Goal: Task Accomplishment & Management: Manage account settings

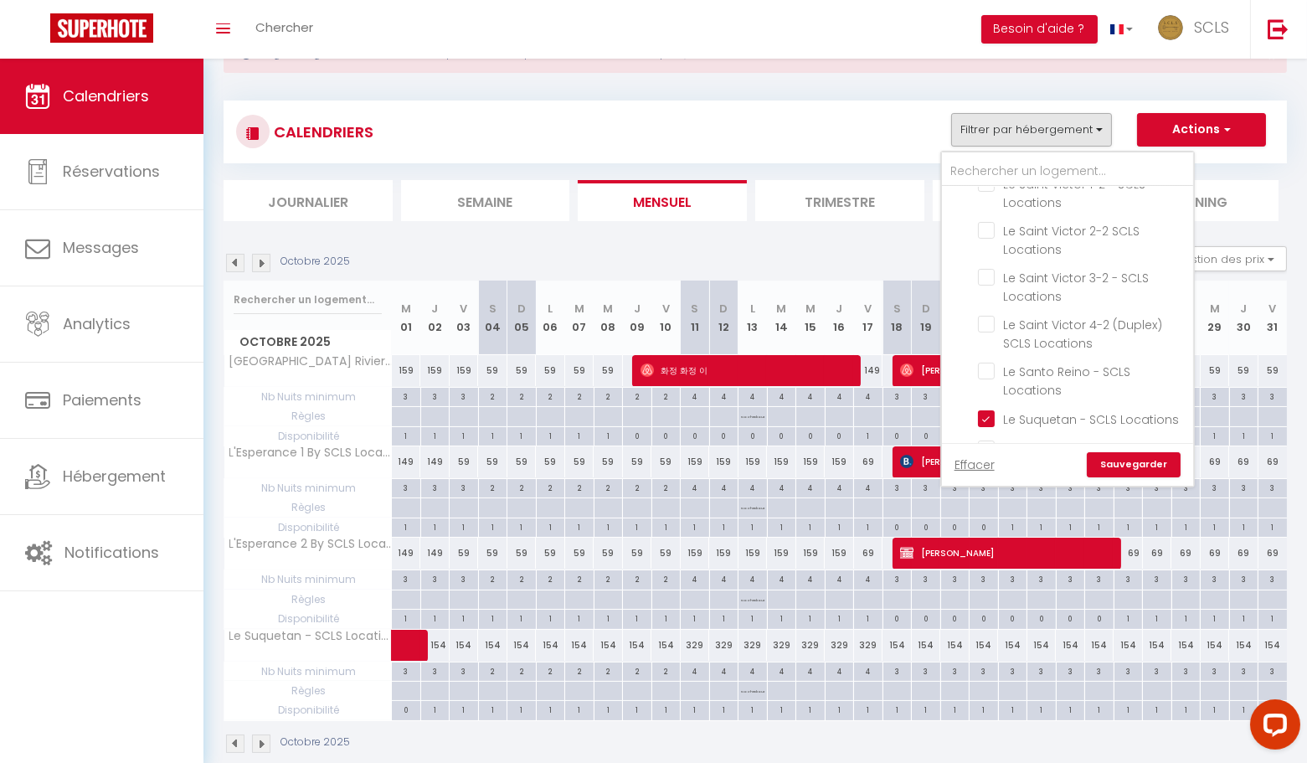
scroll to position [2196, 0]
drag, startPoint x: 986, startPoint y: 281, endPoint x: 1063, endPoint y: 443, distance: 178.7
click at [986, 441] on input "Le Verdi By SCLS Locations" at bounding box center [1082, 449] width 209 height 17
checkbox input "true"
checkbox input "false"
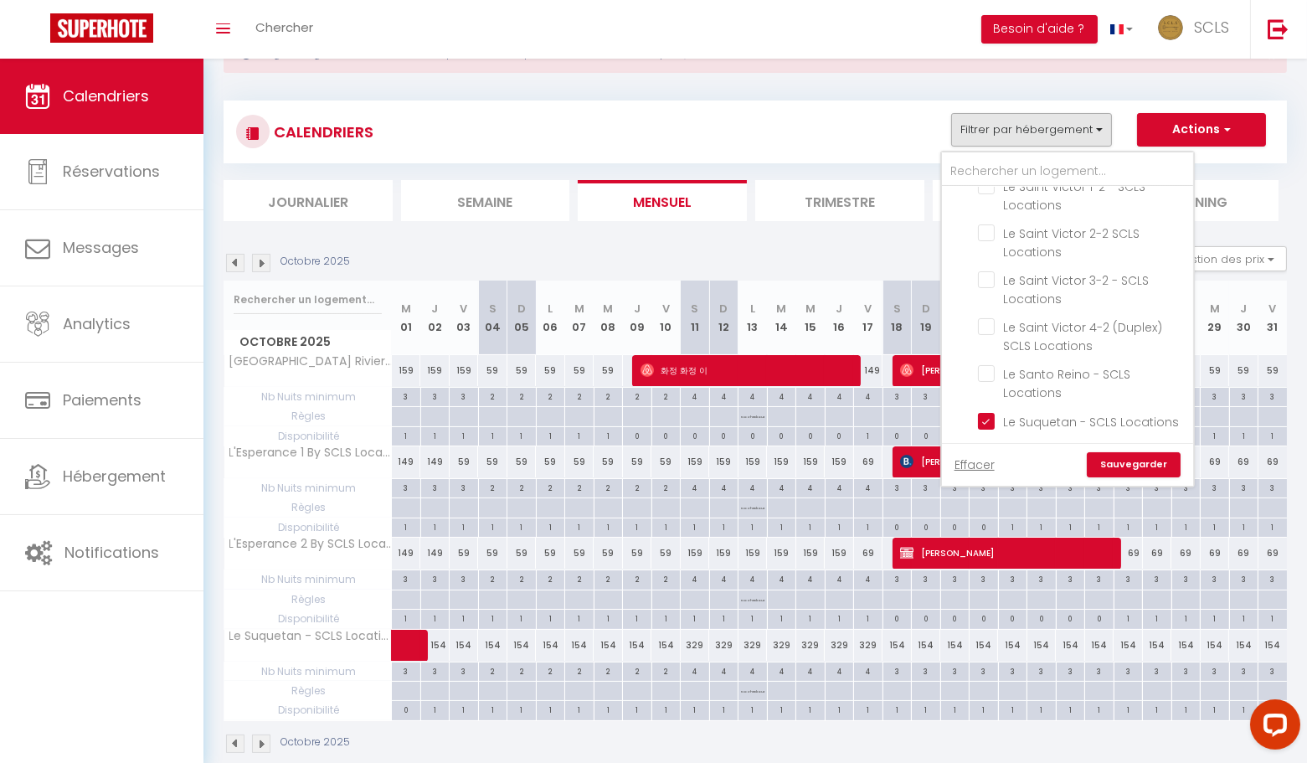
checkbox input "false"
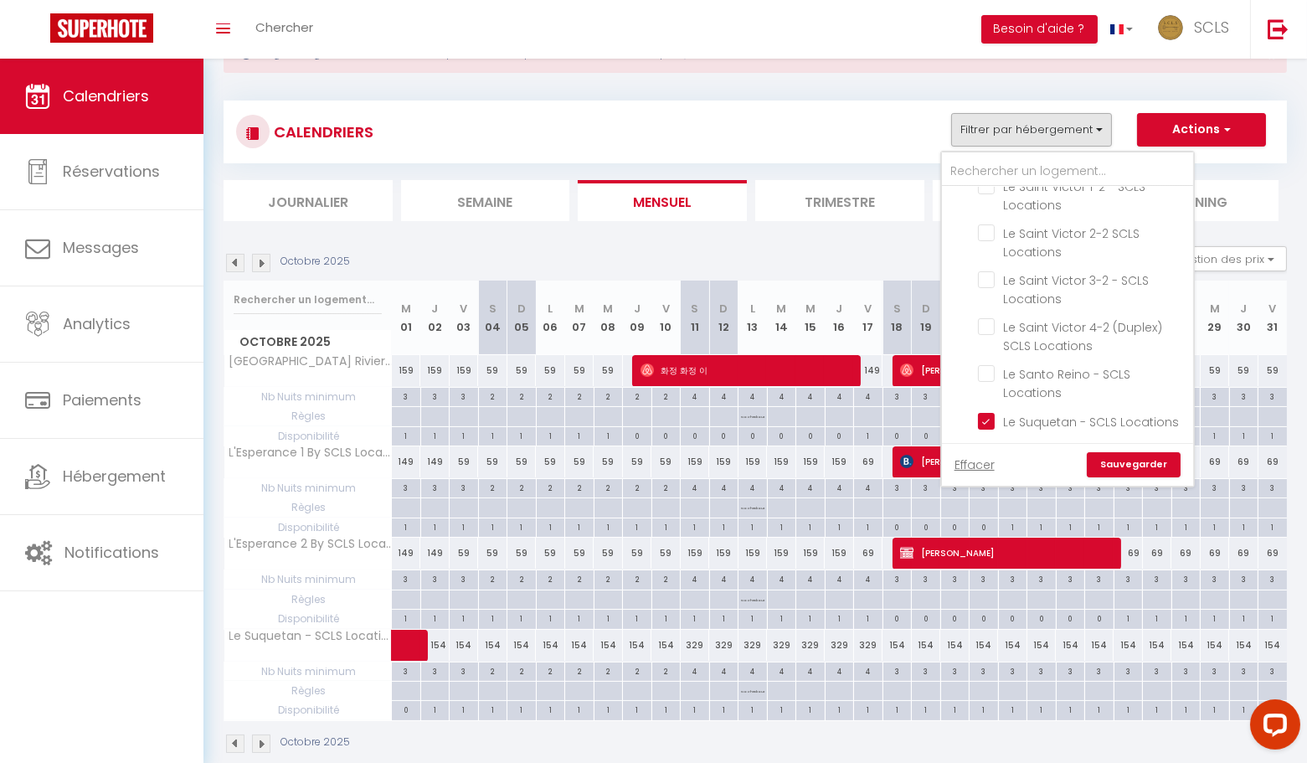
checkbox input "false"
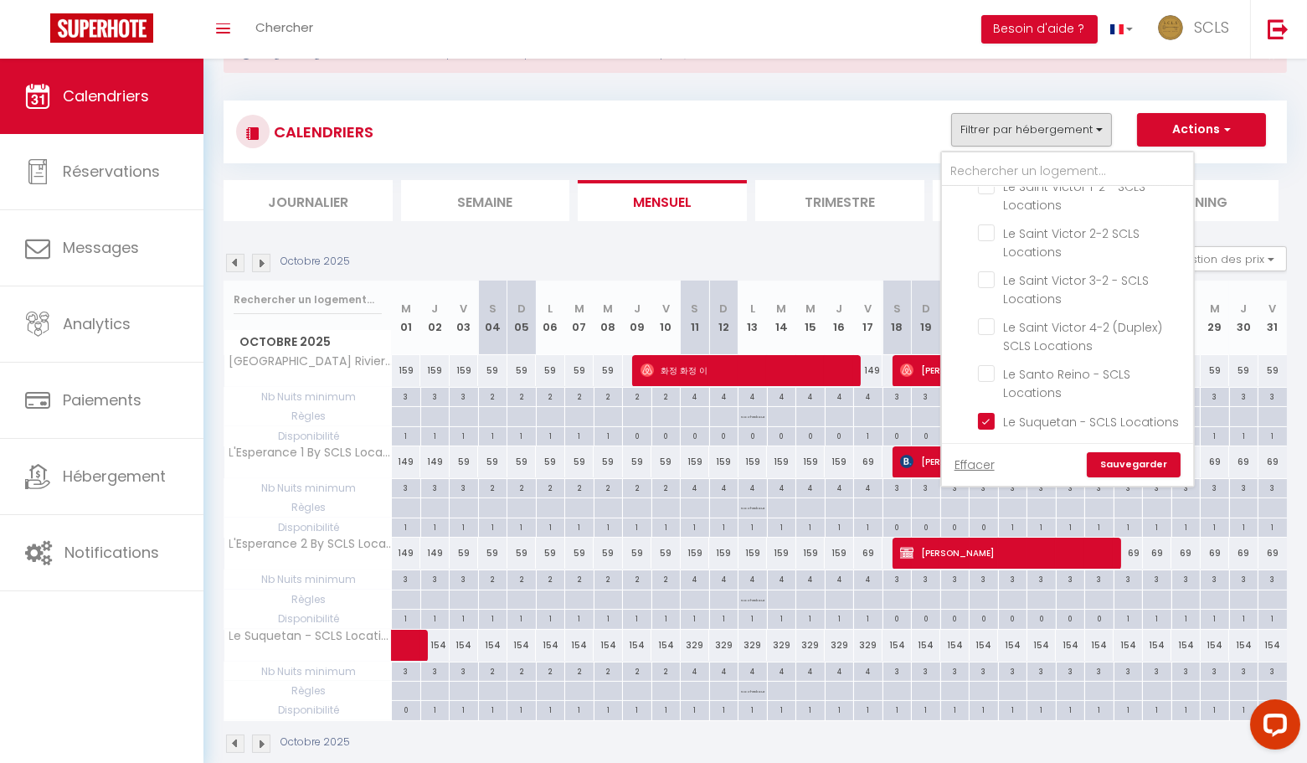
checkbox input "false"
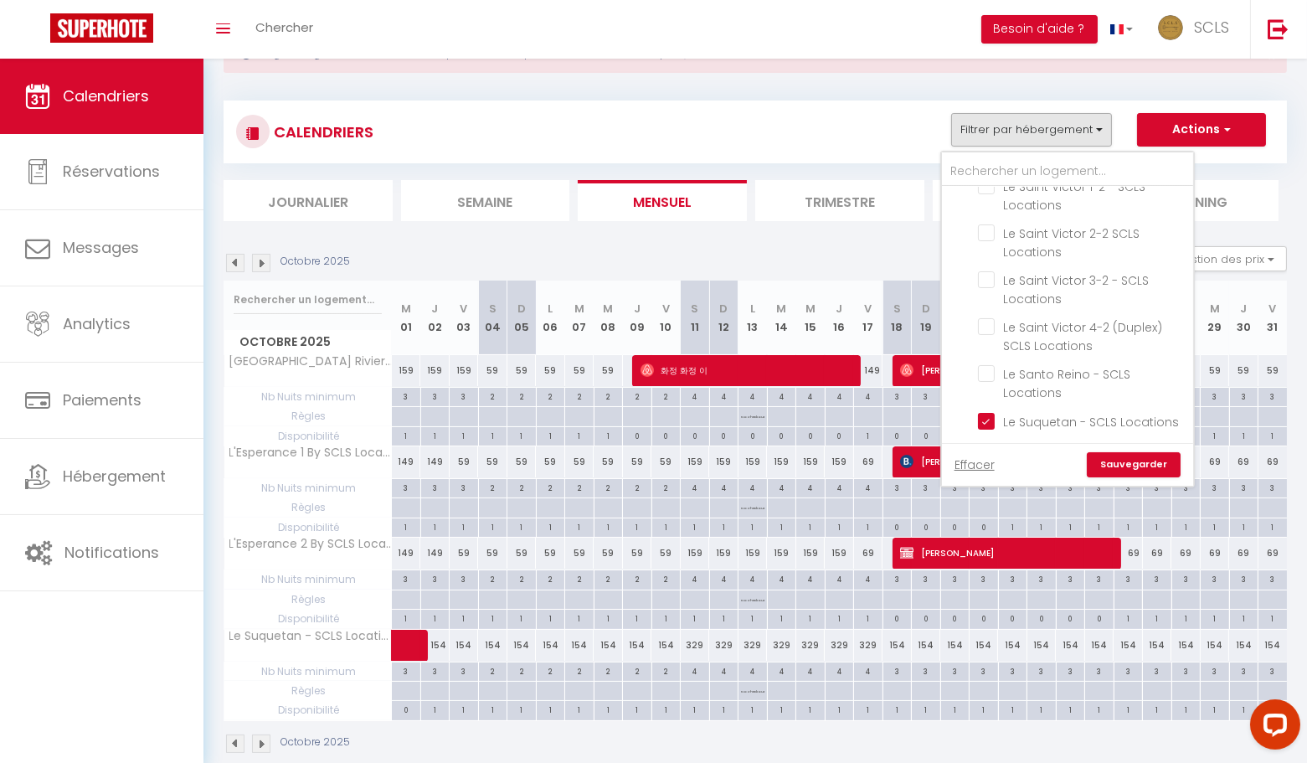
checkbox input "false"
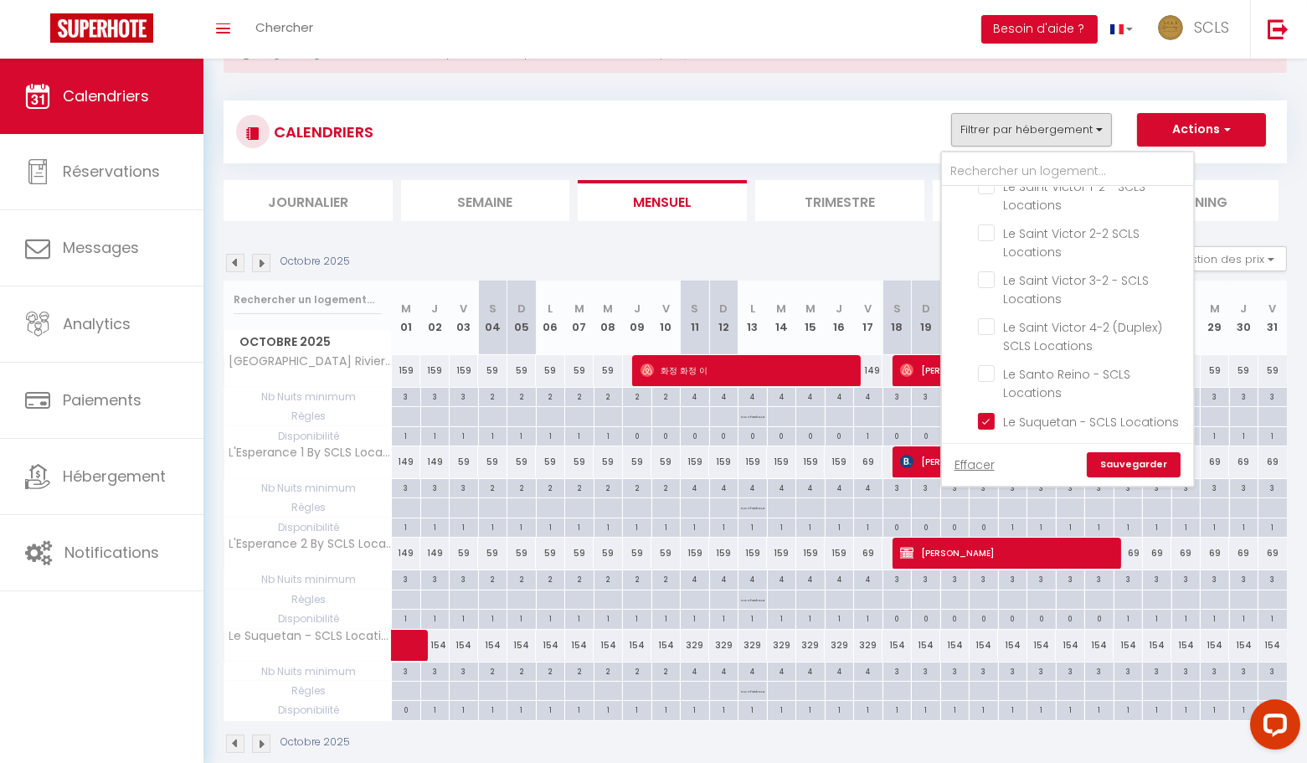
checkbox input "false"
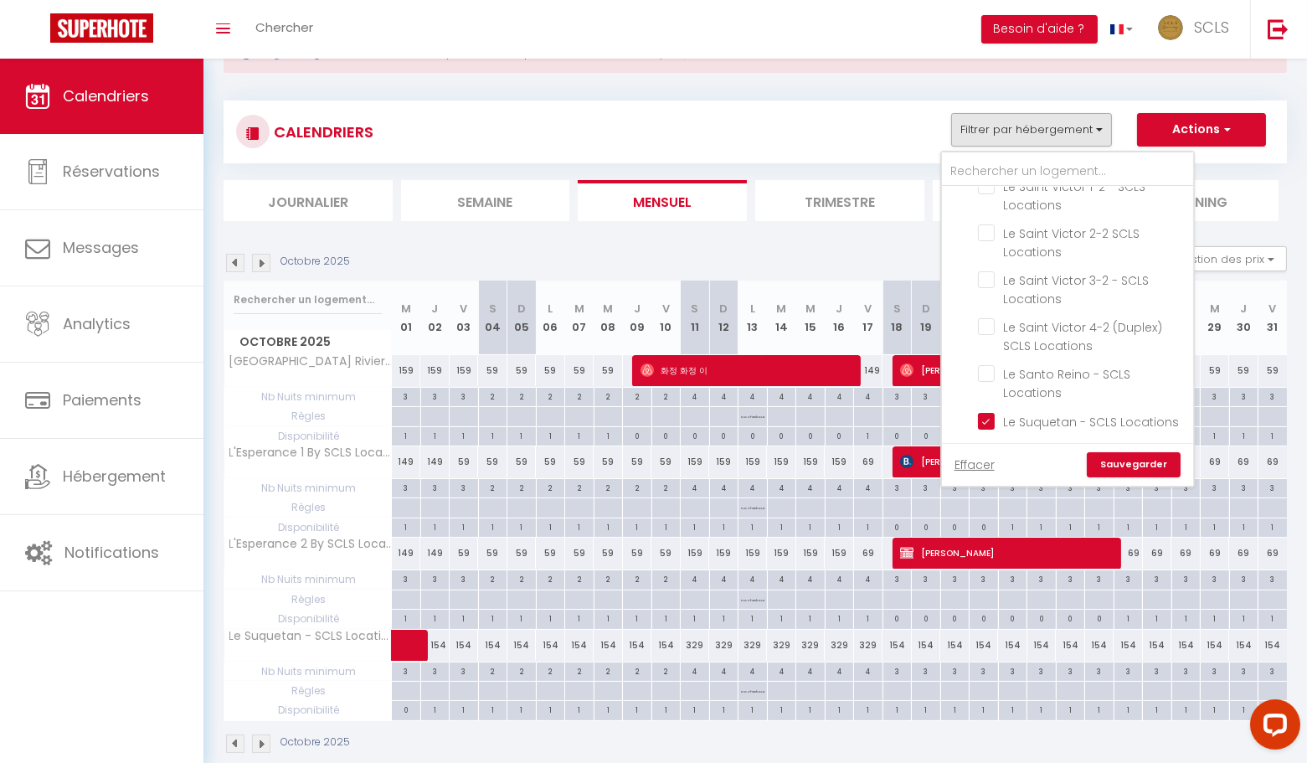
checkbox input "false"
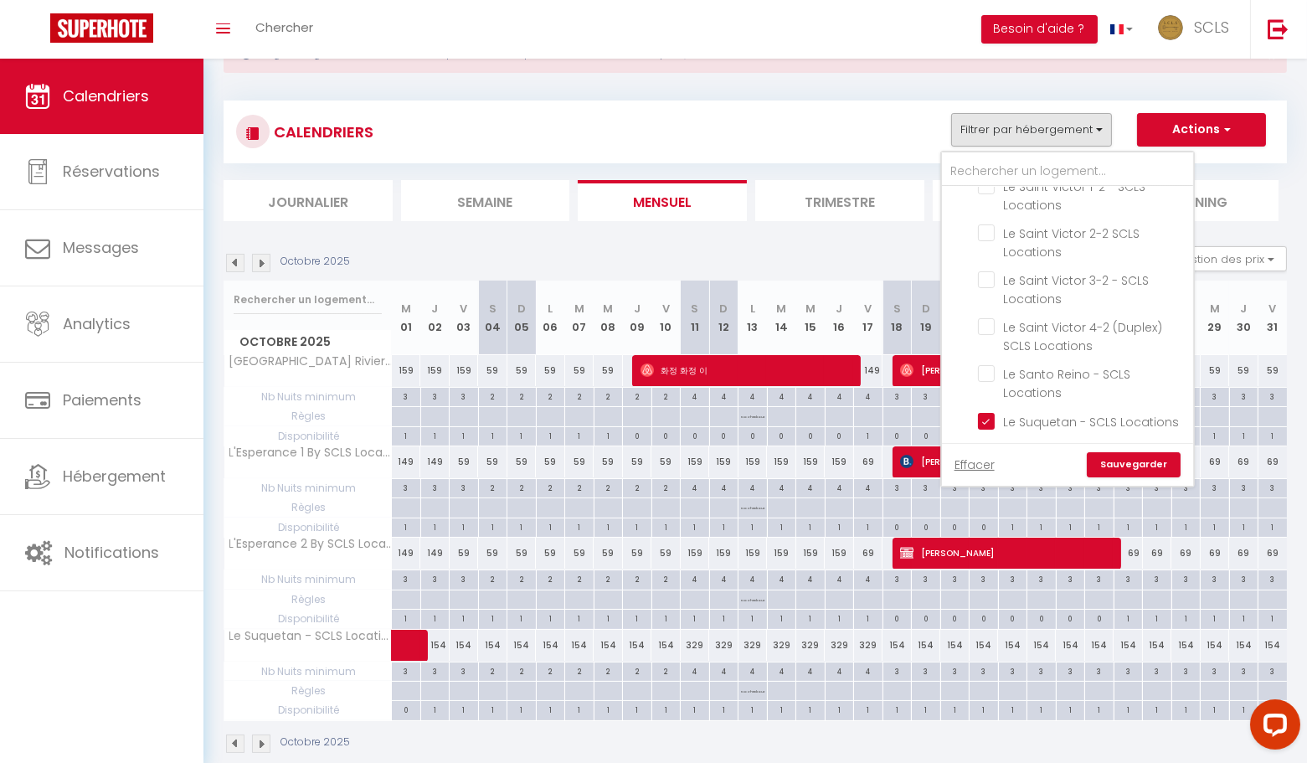
checkbox input "false"
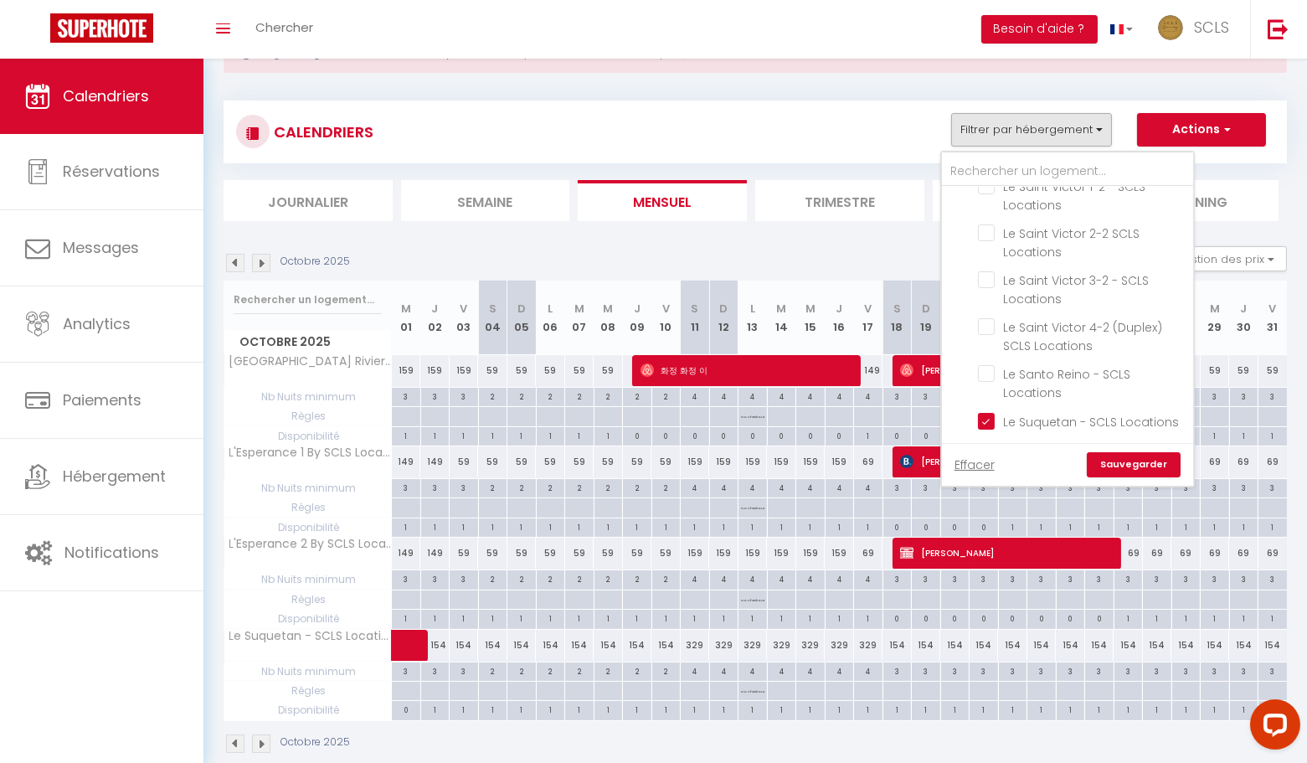
checkbox input "false"
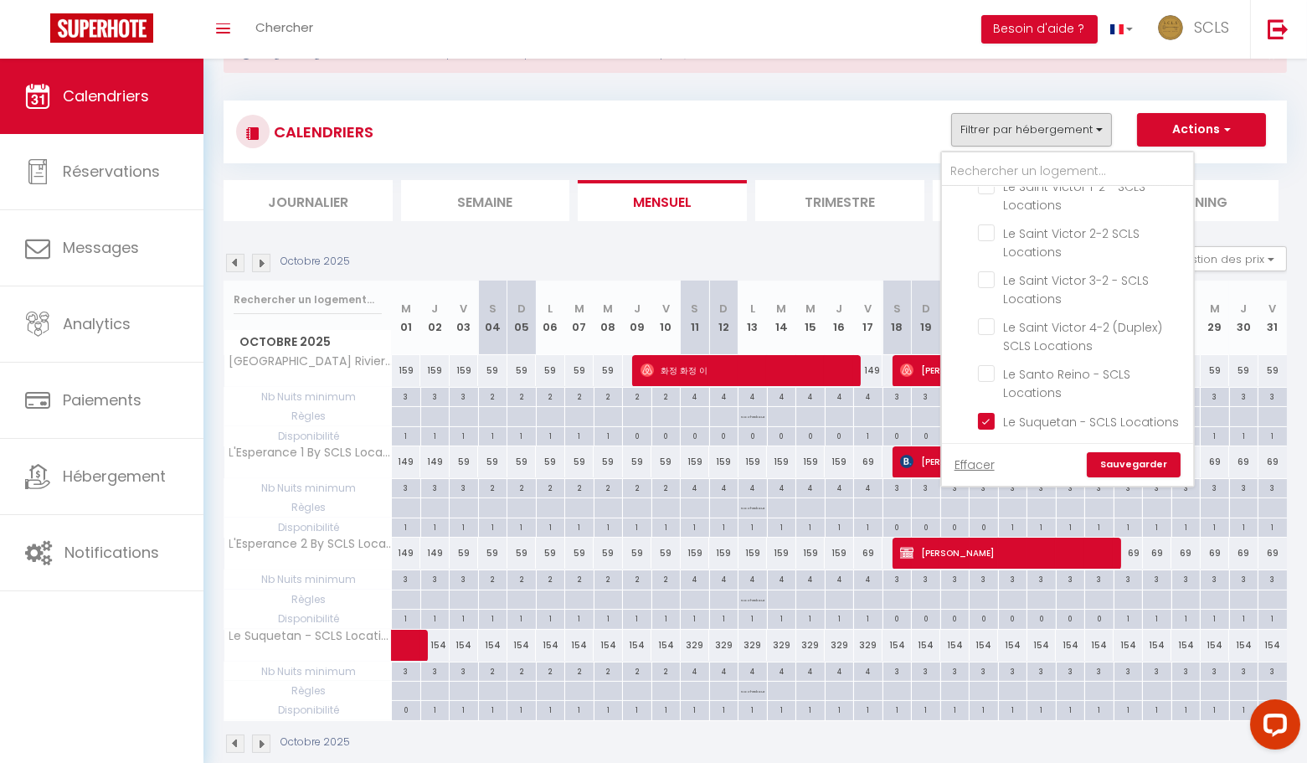
checkbox input "false"
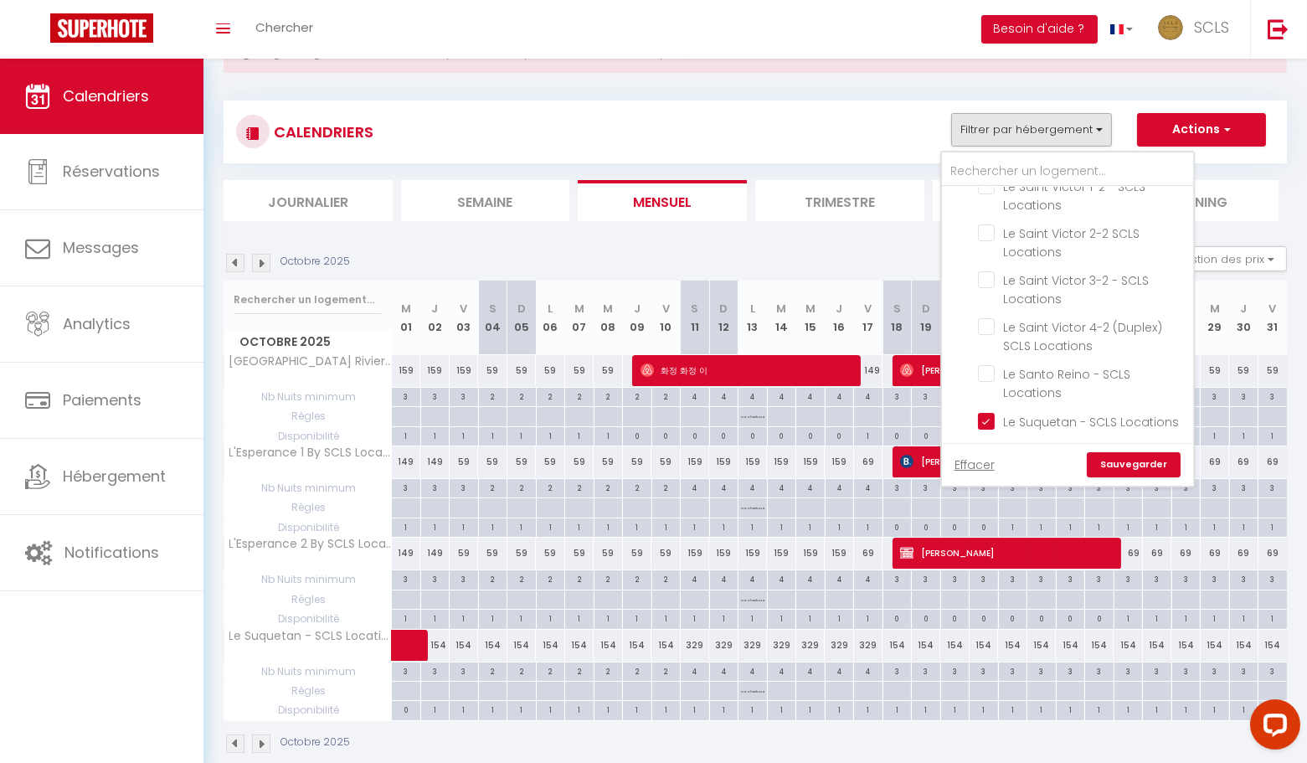
checkbox input "false"
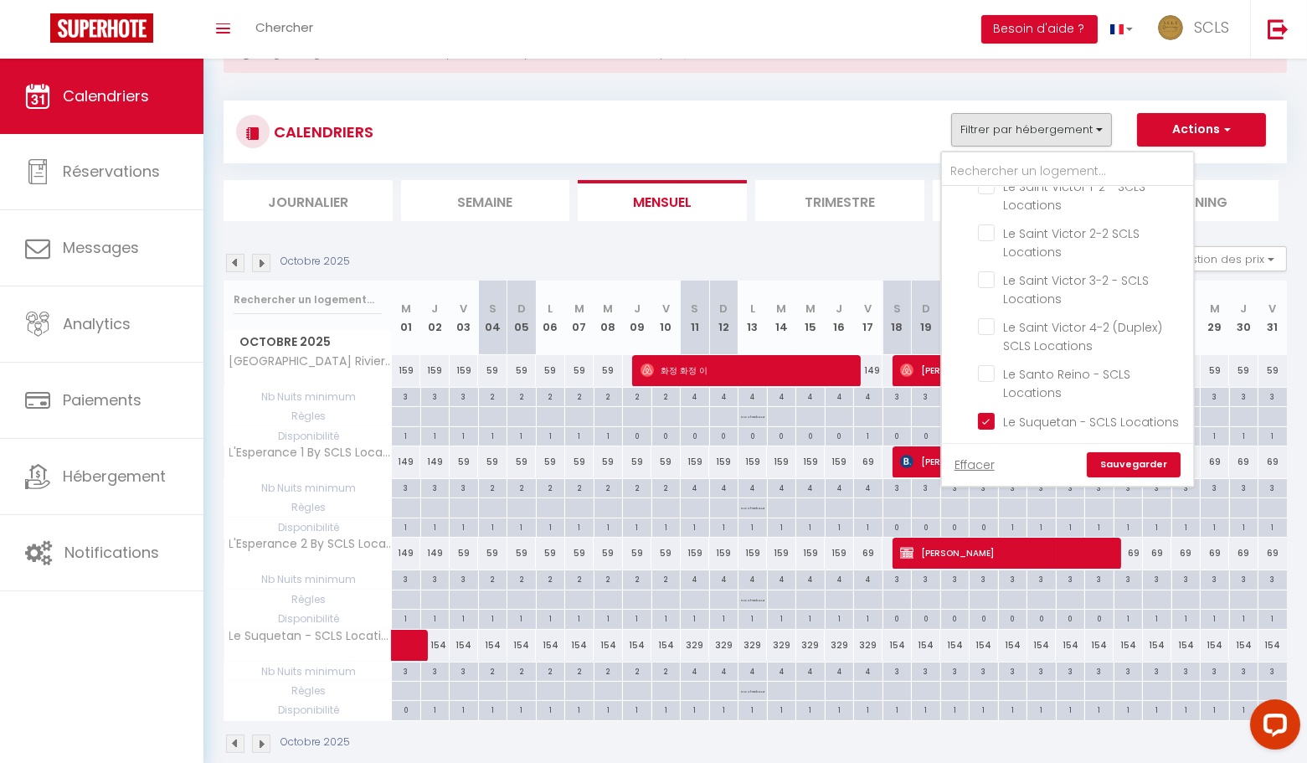
checkbox input "false"
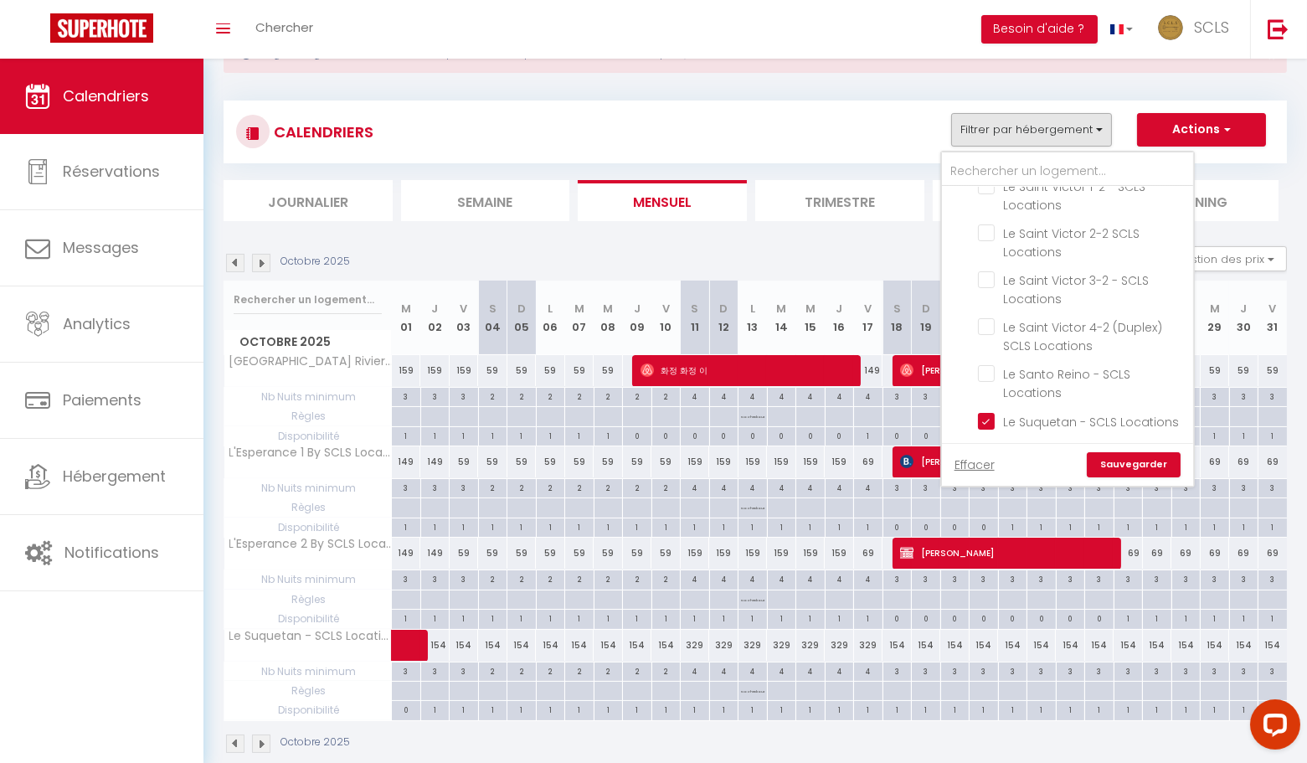
checkbox input "false"
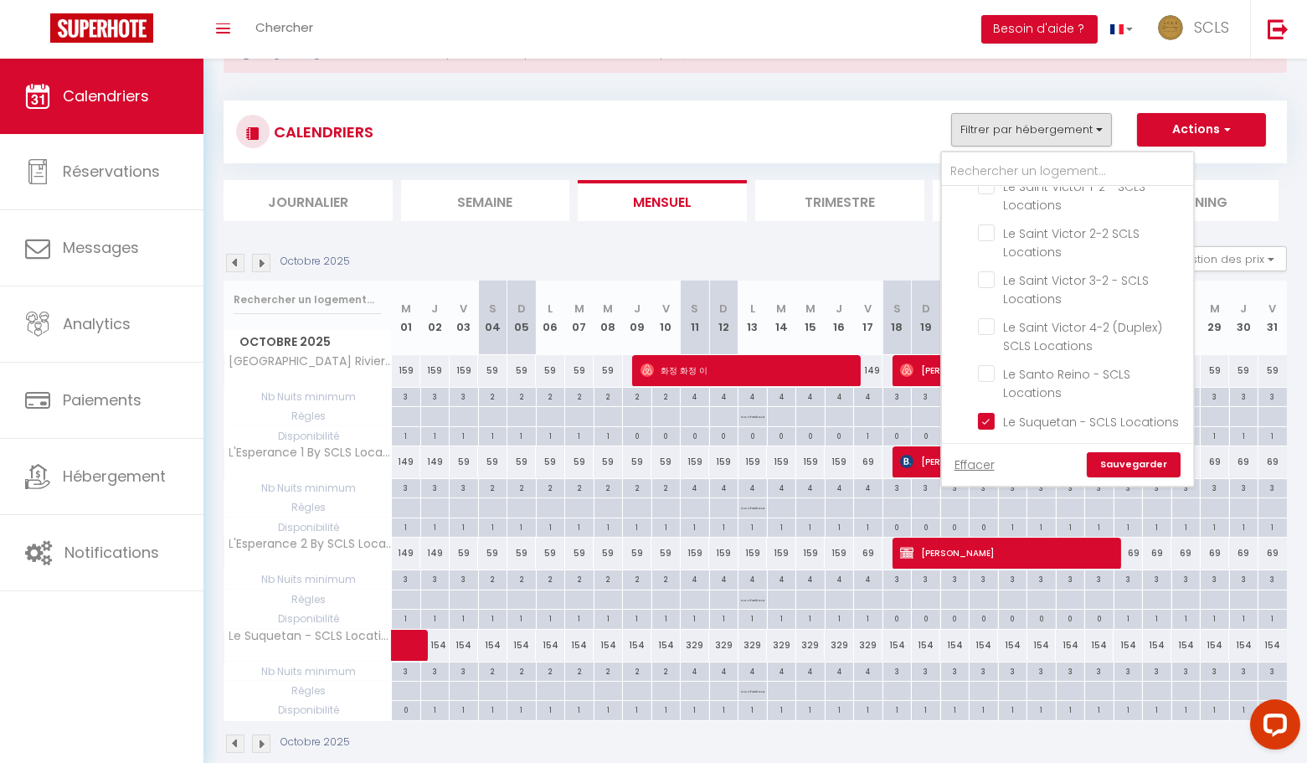
checkbox input "false"
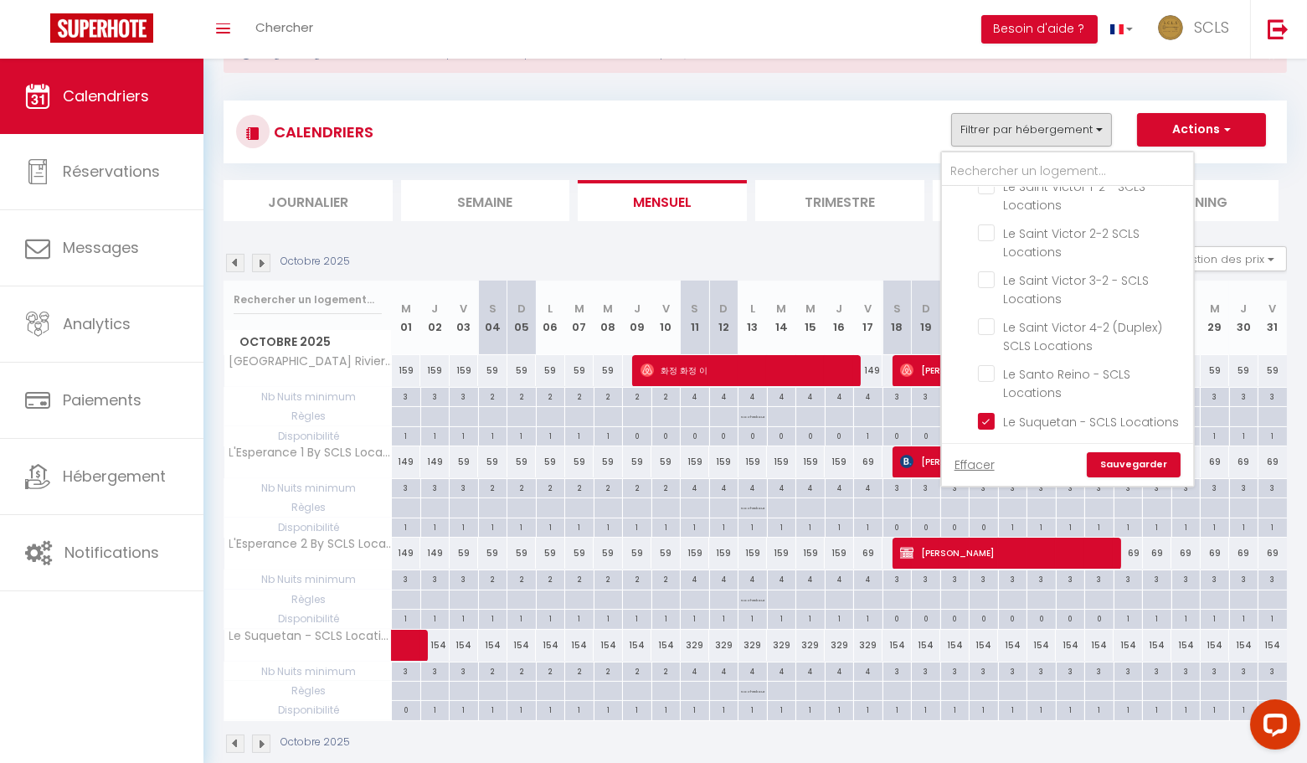
checkbox input "false"
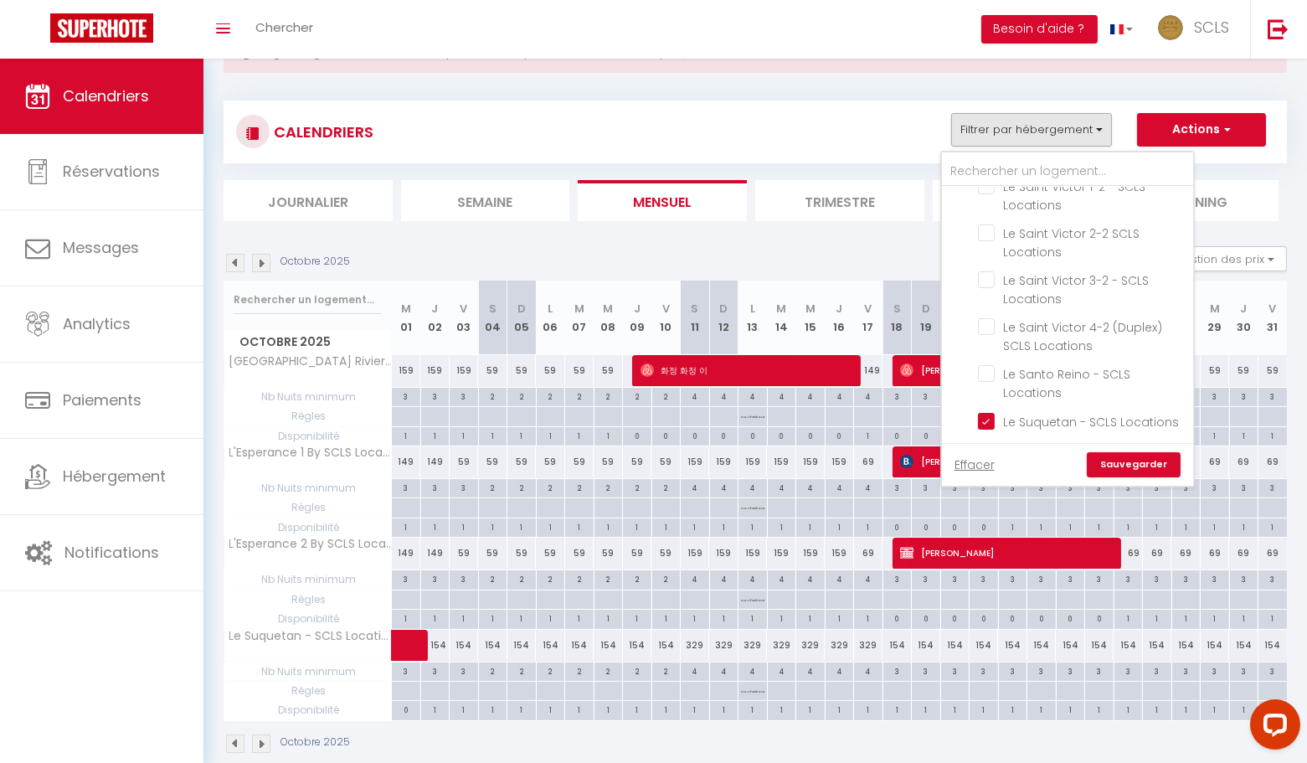
checkbox input "false"
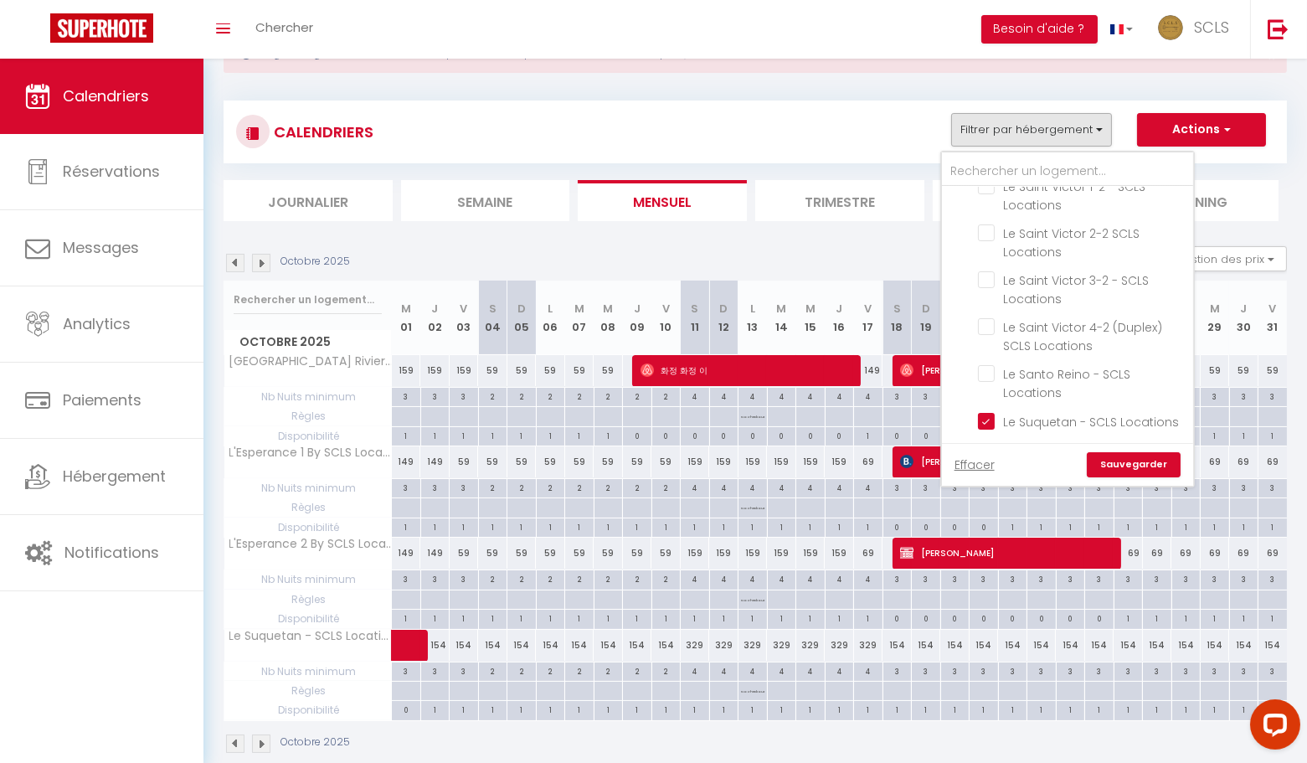
checkbox input "false"
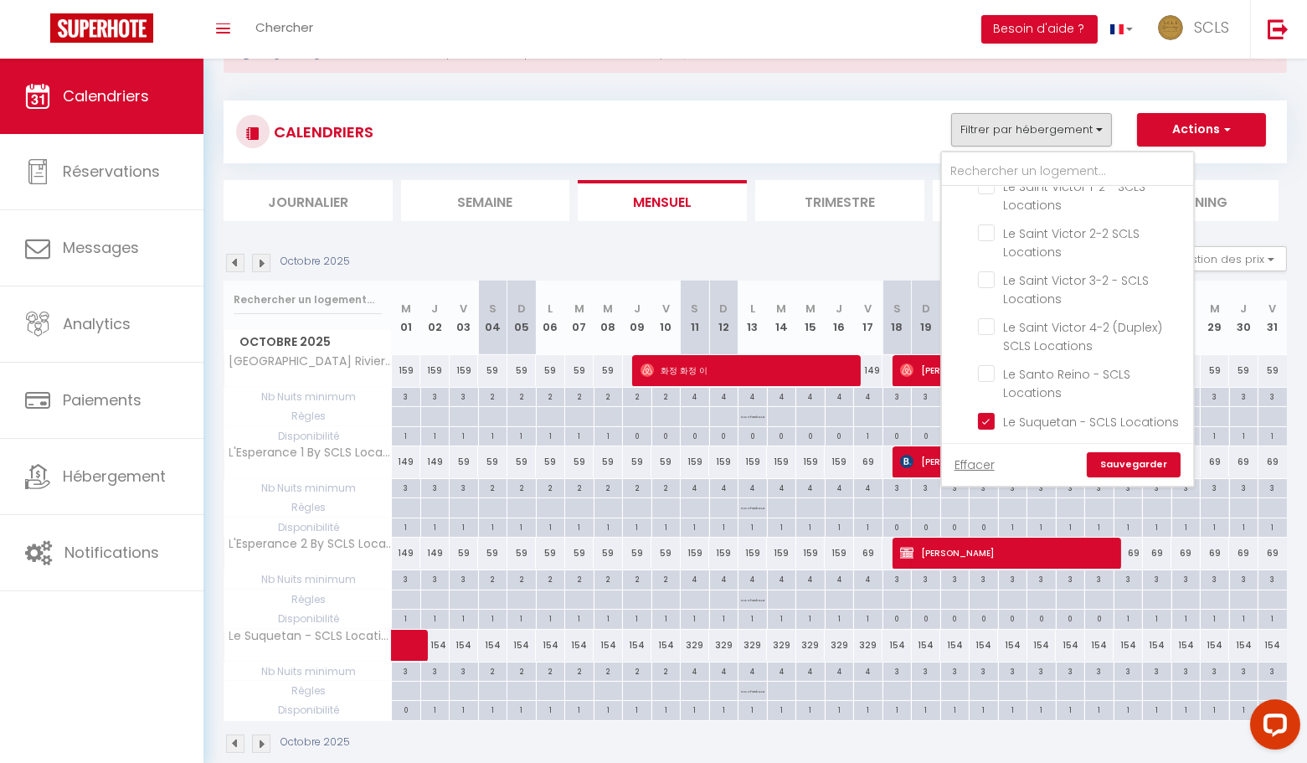
checkbox input "false"
click at [1120, 461] on link "Sauvegarder" at bounding box center [1134, 464] width 94 height 25
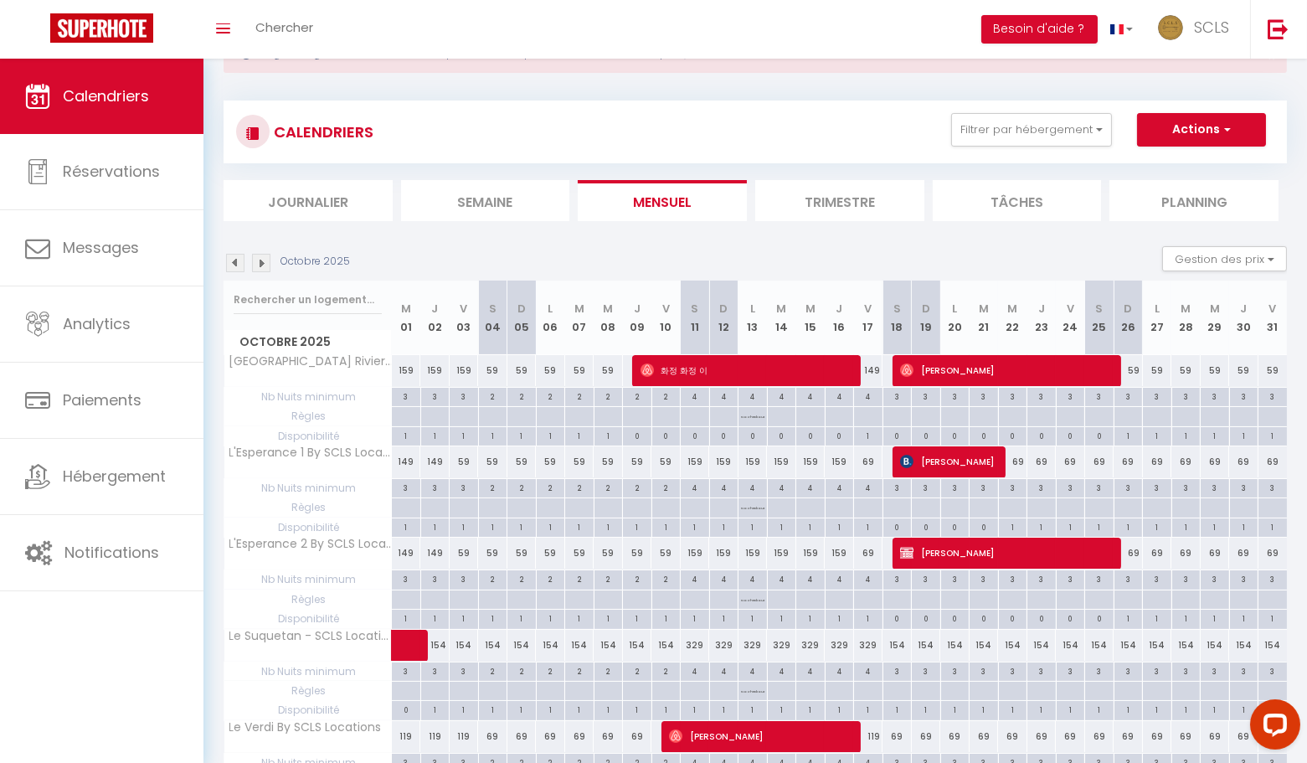
scroll to position [173, 0]
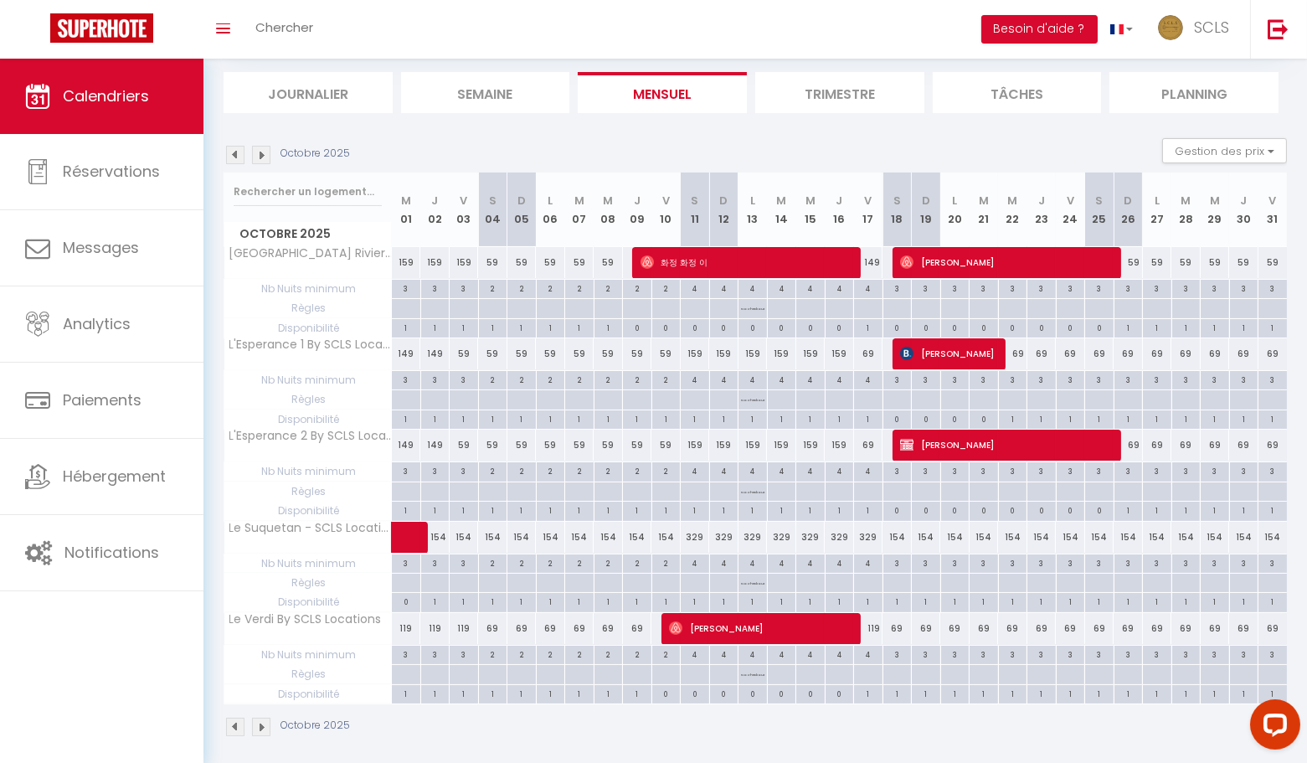
click at [237, 155] on img at bounding box center [235, 155] width 18 height 18
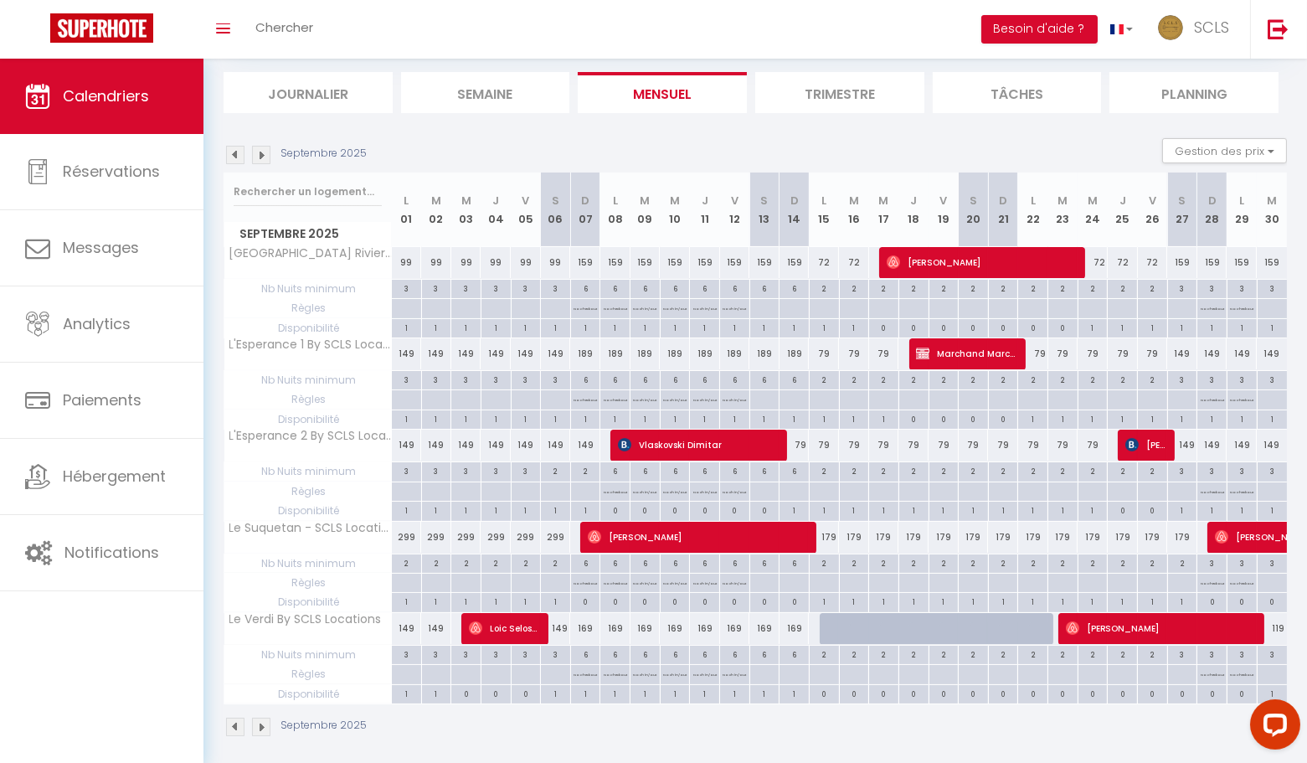
click at [237, 155] on img at bounding box center [235, 155] width 18 height 18
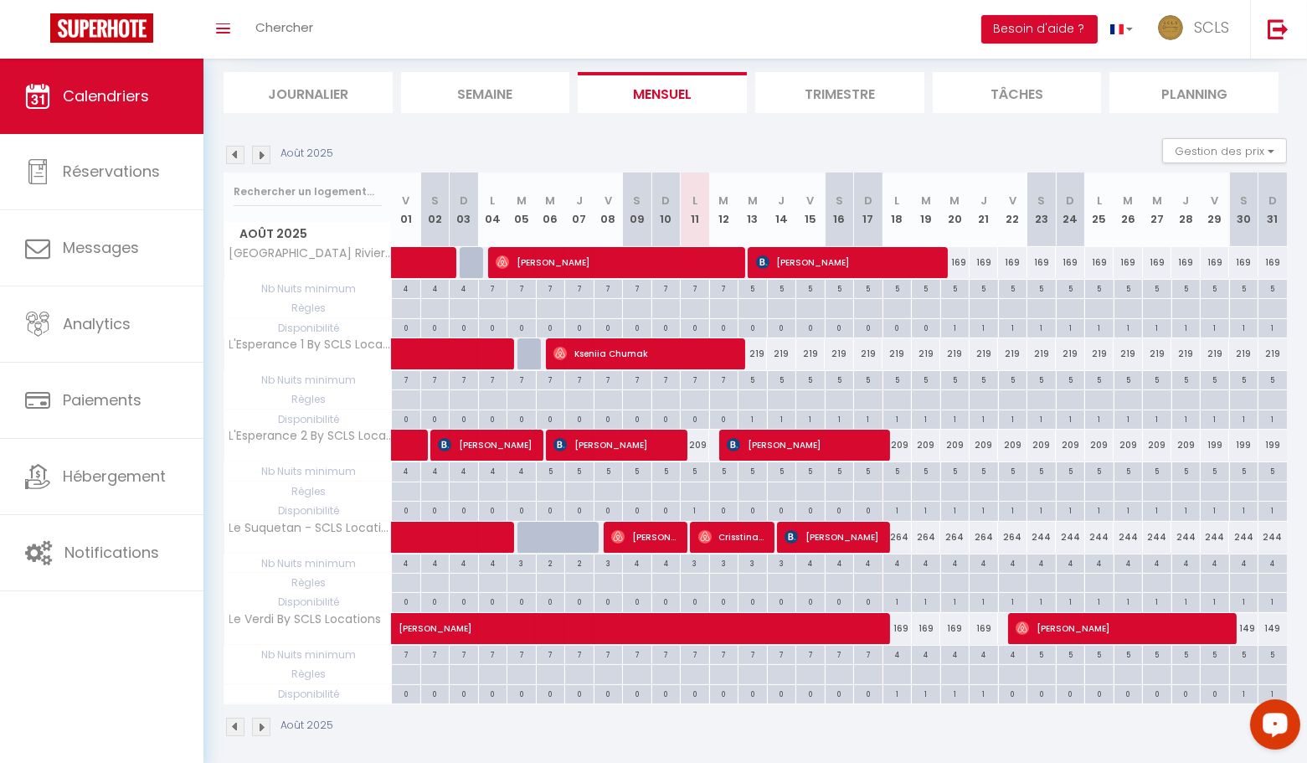
click at [1243, 646] on div "5" at bounding box center [1244, 654] width 28 height 16
type input "5"
type input "[PERSON_NAME] 30 Août 2025"
type input "Dim 31 Août 2025"
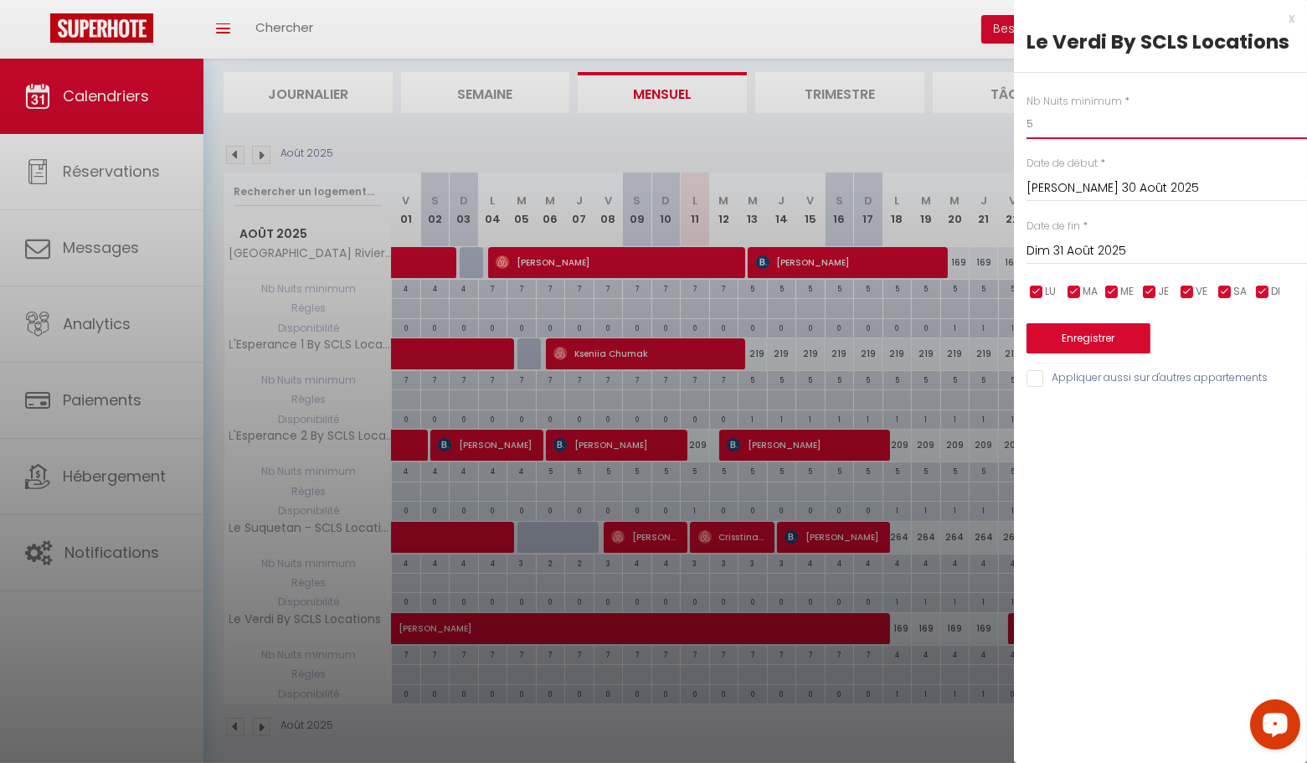
drag, startPoint x: 1039, startPoint y: 128, endPoint x: 956, endPoint y: 121, distance: 83.2
click at [960, 121] on body "Questions et aide sur la MIGRATION - [GEOGRAPHIC_DATA] ouverte de 13 à 14h puis…" at bounding box center [653, 329] width 1307 height 888
type input "3"
click at [1124, 259] on div "Dim 31 Août 2025 < Août 2025 > Dim Lun Mar Mer Jeu Ven Sam 1 2 3 4 5 6 7 8 9 10…" at bounding box center [1167, 249] width 281 height 30
click at [1130, 256] on input "Dim 31 Août 2025" at bounding box center [1167, 251] width 281 height 22
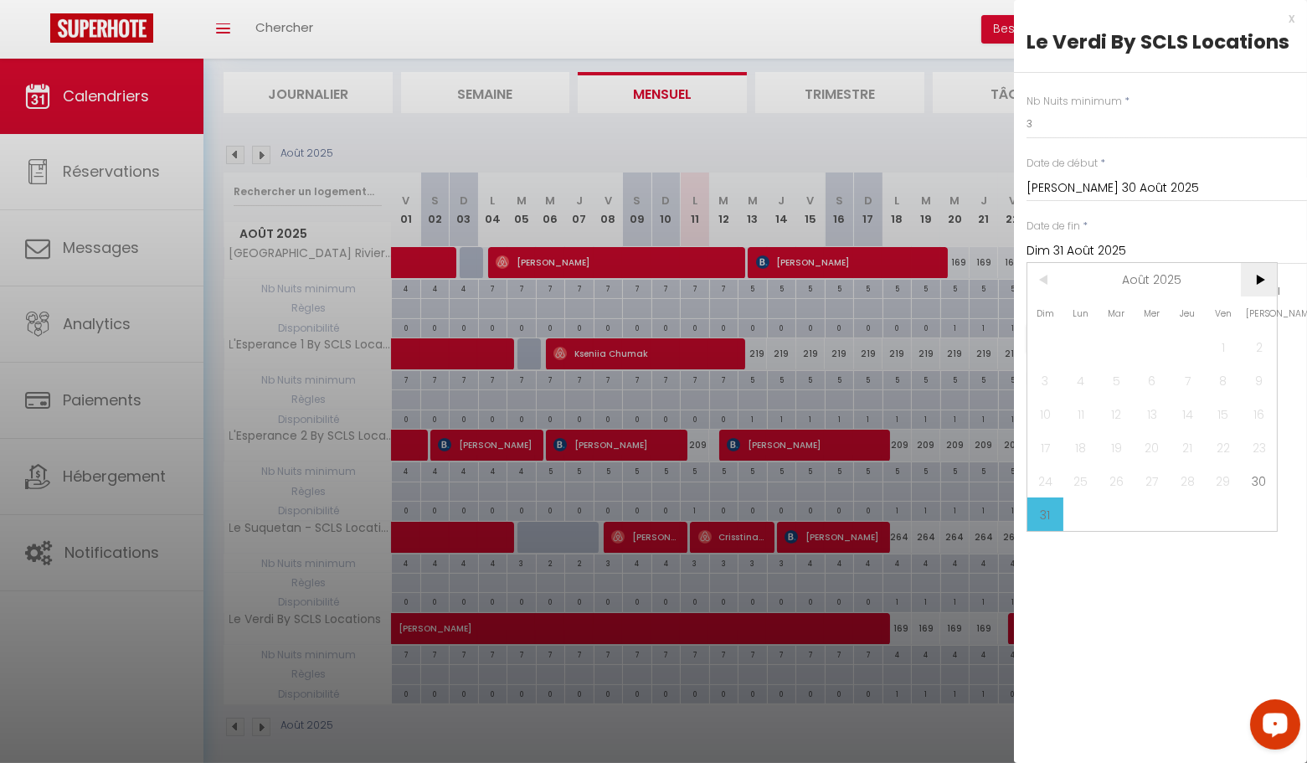
drag, startPoint x: 1269, startPoint y: 274, endPoint x: 1269, endPoint y: 285, distance: 10.9
click at [1269, 274] on span ">" at bounding box center [1259, 279] width 36 height 33
click at [1264, 346] on span "6" at bounding box center [1259, 346] width 36 height 33
type input "Sam 06 Septembre 2025"
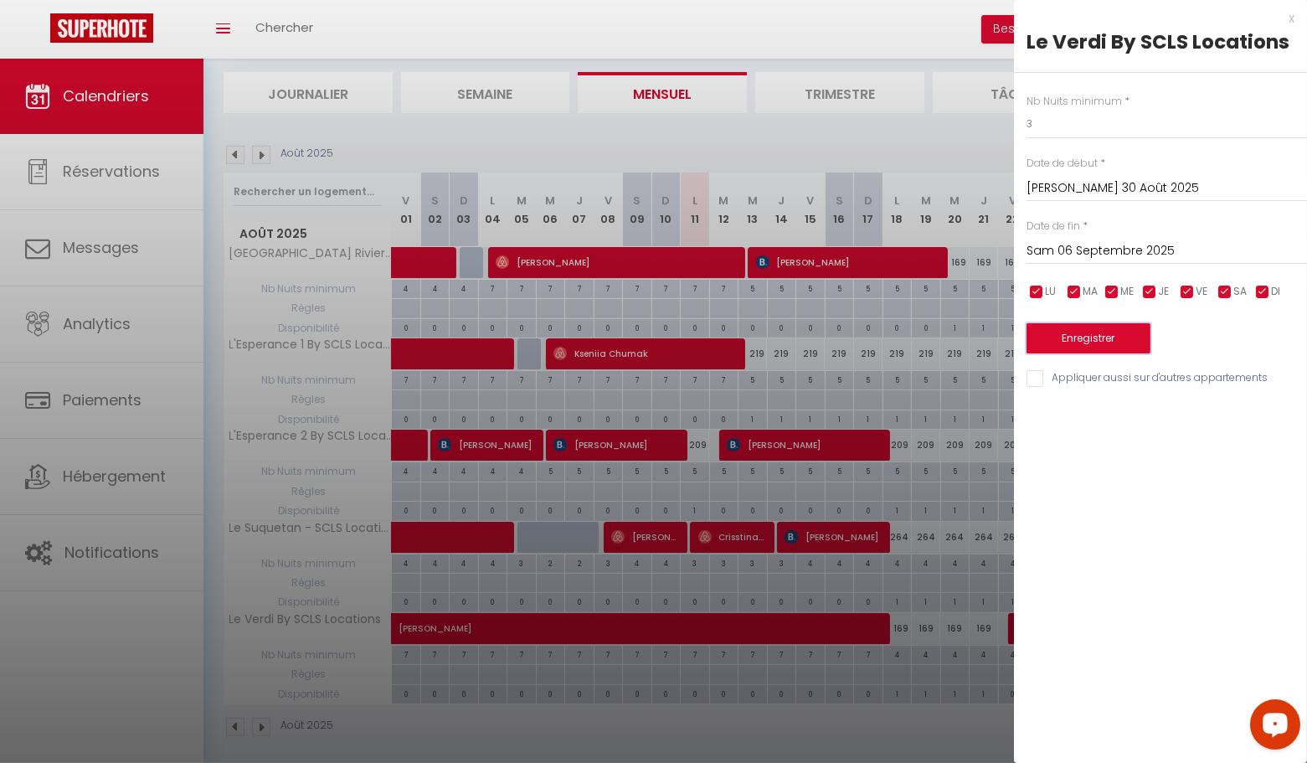
click at [1144, 342] on button "Enregistrer" at bounding box center [1089, 338] width 124 height 30
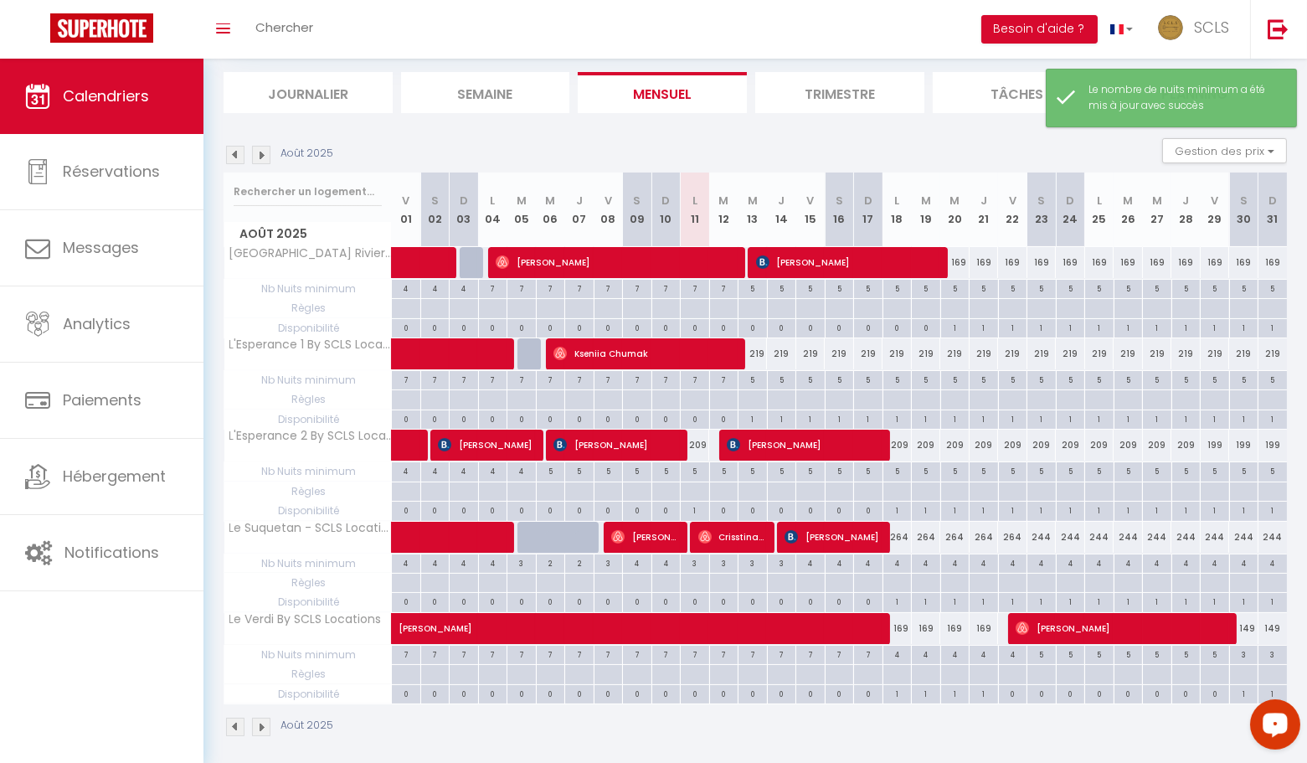
click at [263, 154] on img at bounding box center [261, 155] width 18 height 18
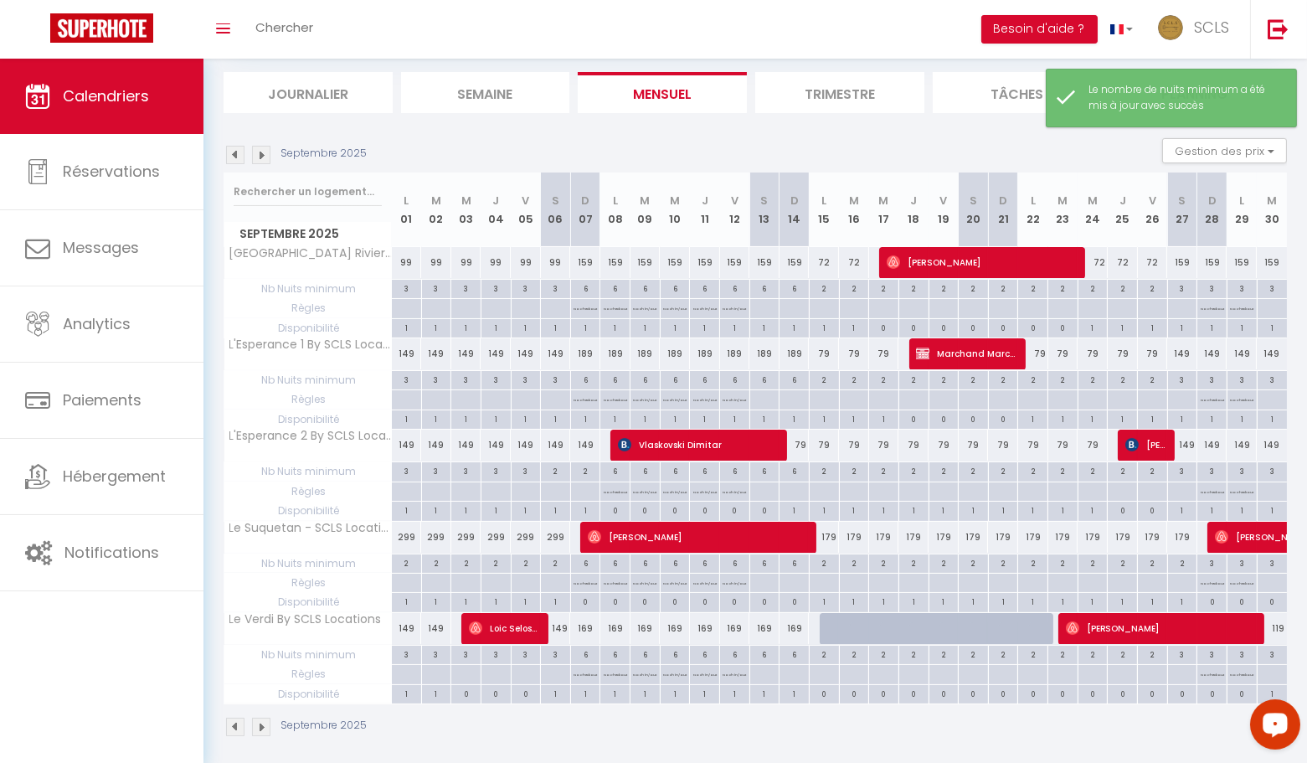
click at [235, 153] on img at bounding box center [235, 155] width 18 height 18
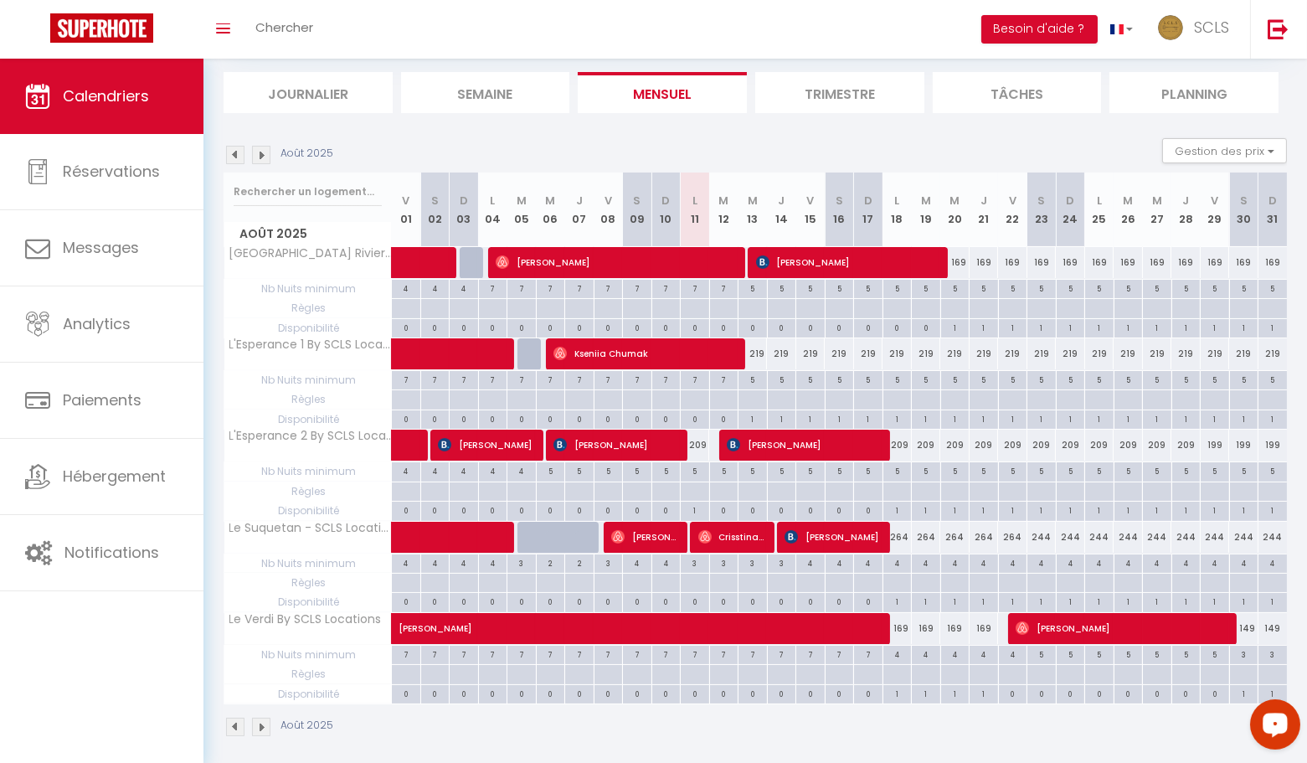
click at [265, 153] on img at bounding box center [261, 155] width 18 height 18
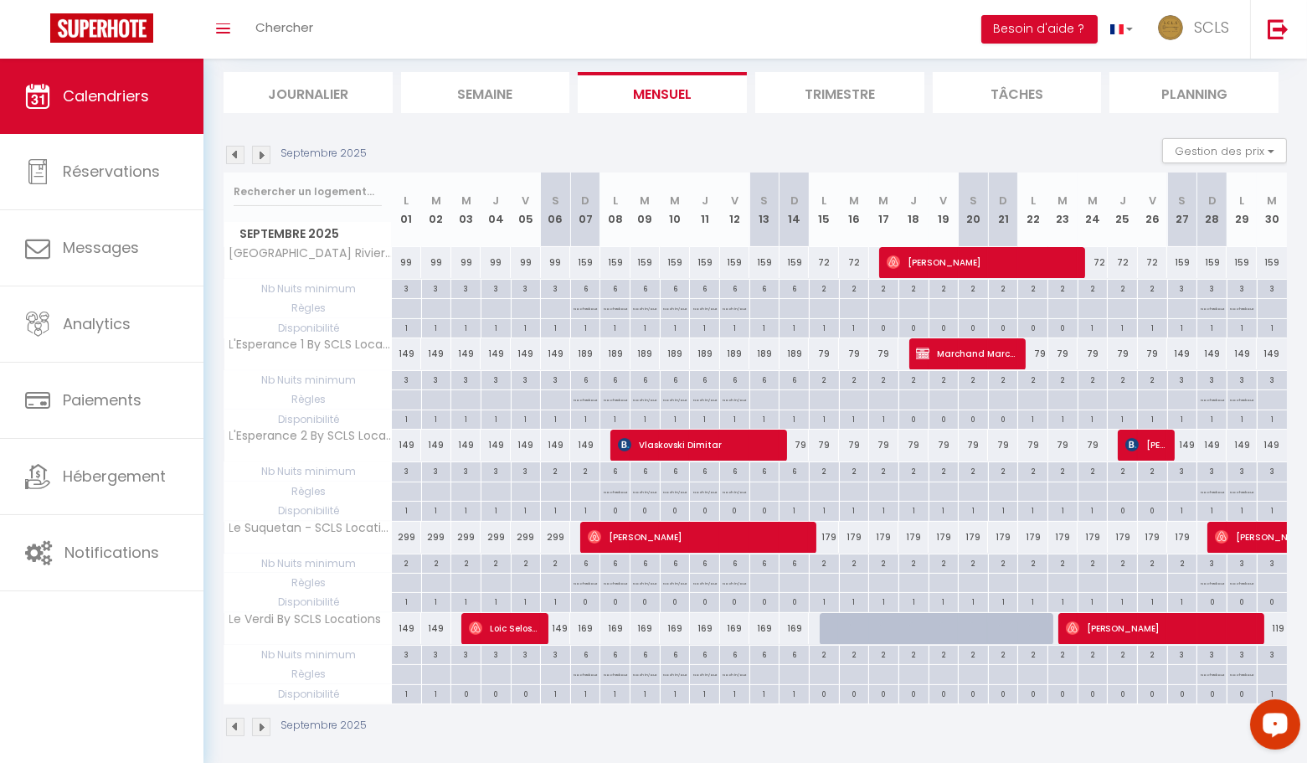
click at [556, 646] on div "3" at bounding box center [555, 654] width 29 height 16
type input "3"
type input "Sam 06 Septembre 2025"
type input "Dim 07 Septembre 2025"
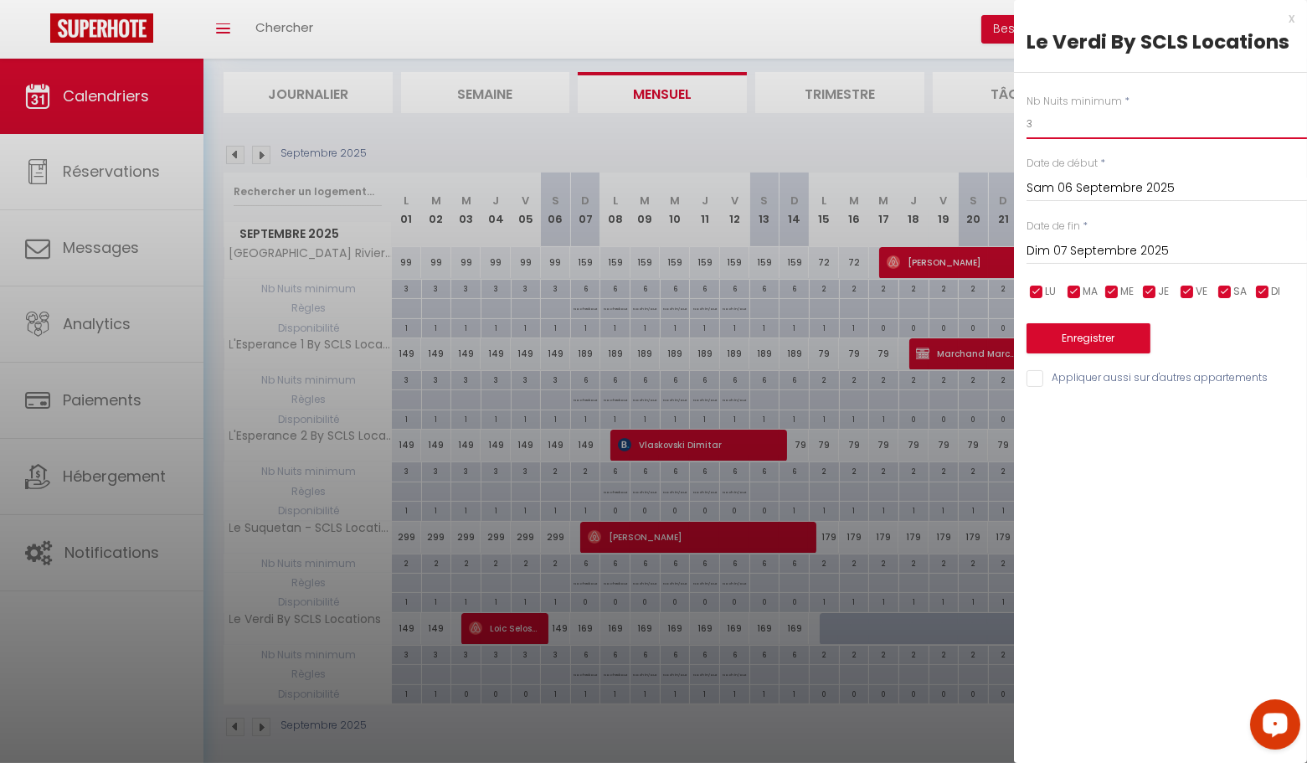
drag, startPoint x: 1001, startPoint y: 114, endPoint x: 965, endPoint y: 110, distance: 35.4
click at [971, 110] on body "Questions et aide sur la MIGRATION - [GEOGRAPHIC_DATA] ouverte de 13 à 14h puis…" at bounding box center [653, 329] width 1307 height 888
type input "6"
click at [1135, 338] on button "Enregistrer" at bounding box center [1089, 338] width 124 height 30
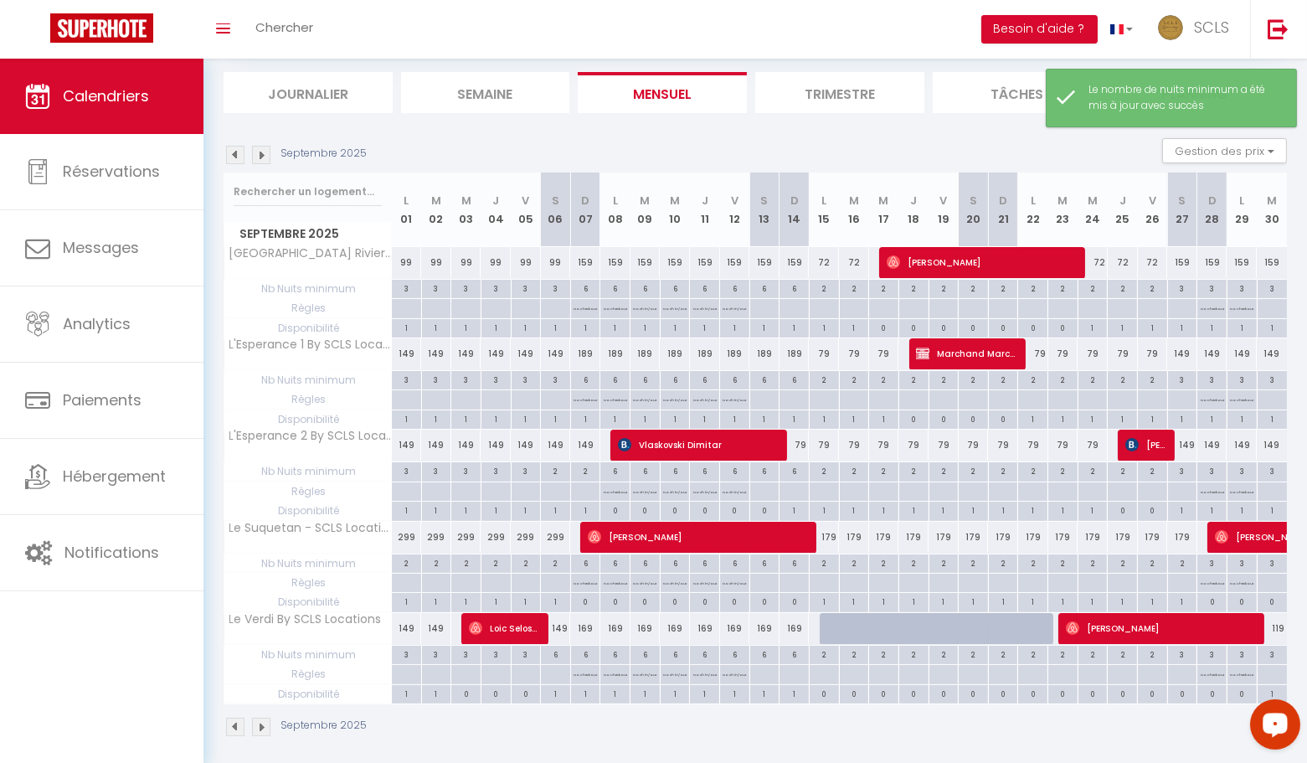
click at [558, 617] on div "149" at bounding box center [556, 628] width 30 height 31
type input "149"
type input "Sam 06 Septembre 2025"
type input "Dim 07 Septembre 2025"
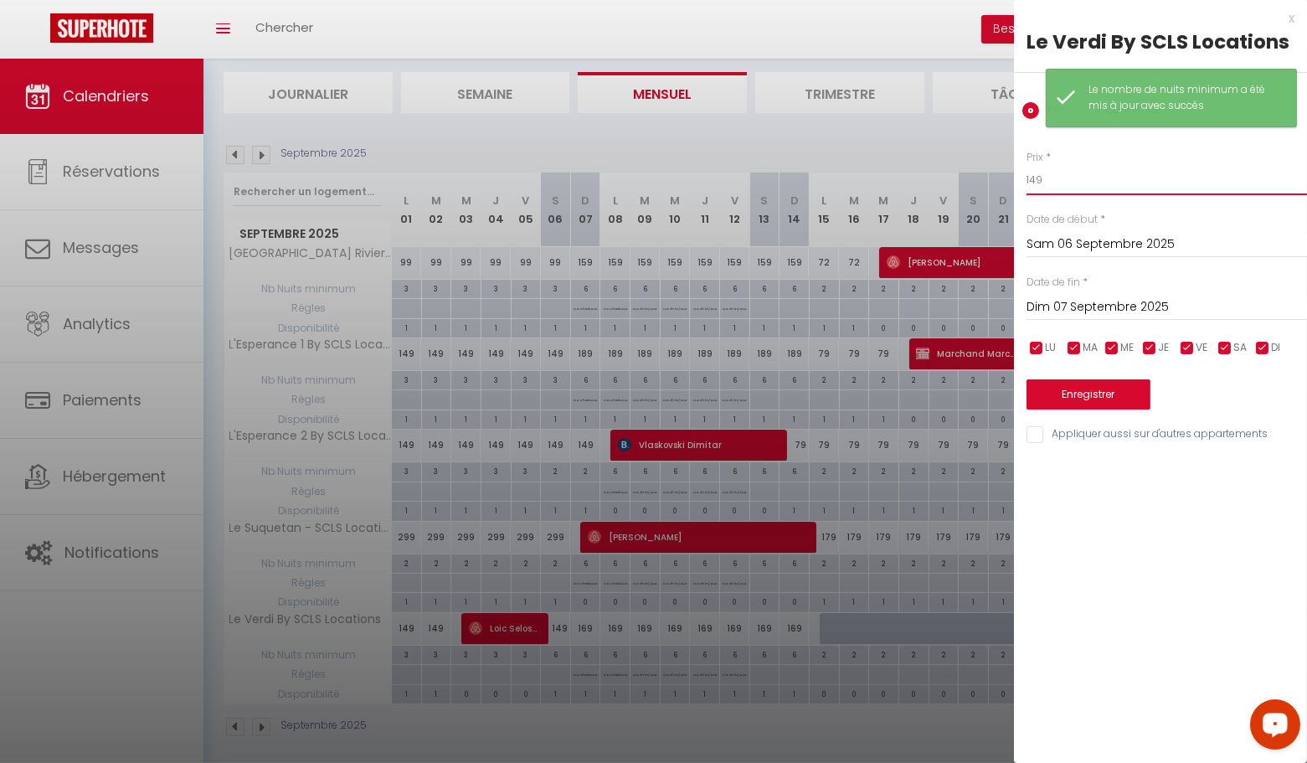
drag, startPoint x: 1051, startPoint y: 183, endPoint x: 961, endPoint y: 169, distance: 90.7
click at [998, 172] on body "Questions et aide sur la MIGRATION - [GEOGRAPHIC_DATA] ouverte de 13 à 14h puis…" at bounding box center [653, 329] width 1307 height 888
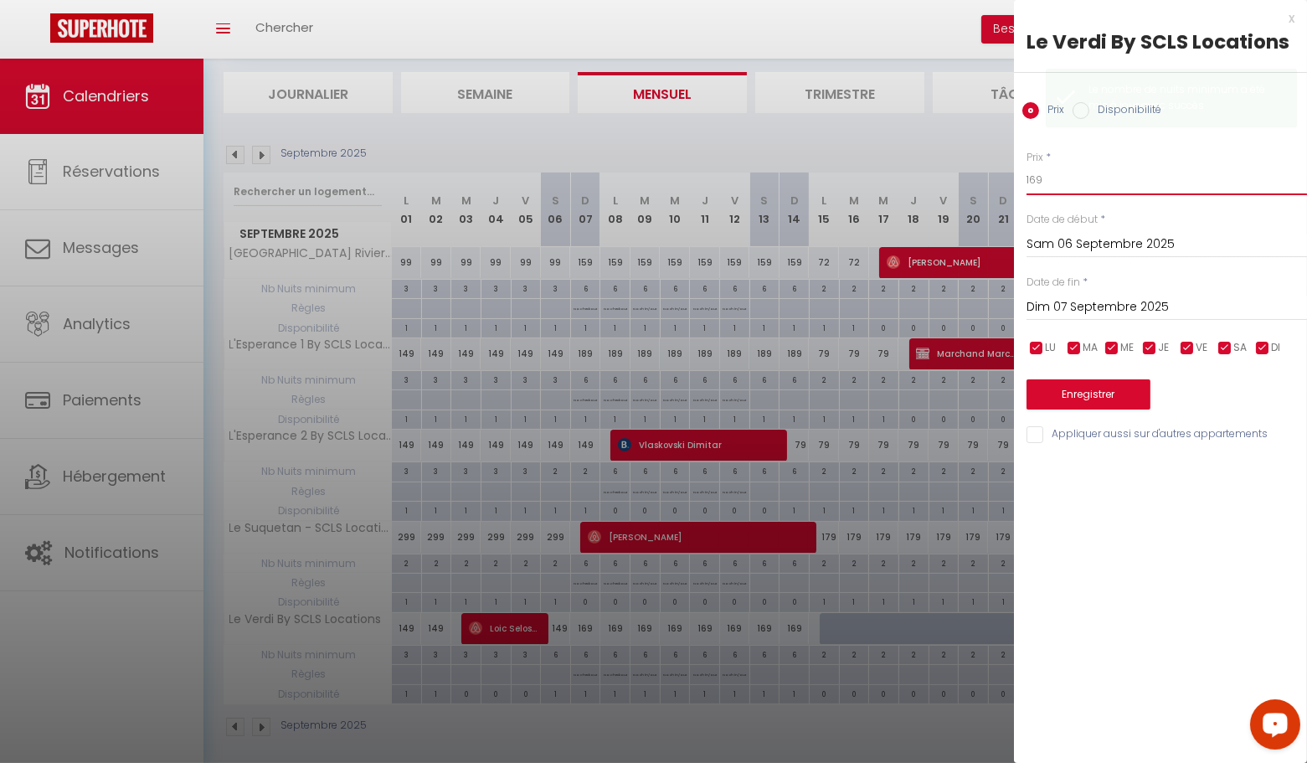
type input "169"
click at [1084, 397] on button "Enregistrer" at bounding box center [1089, 394] width 124 height 30
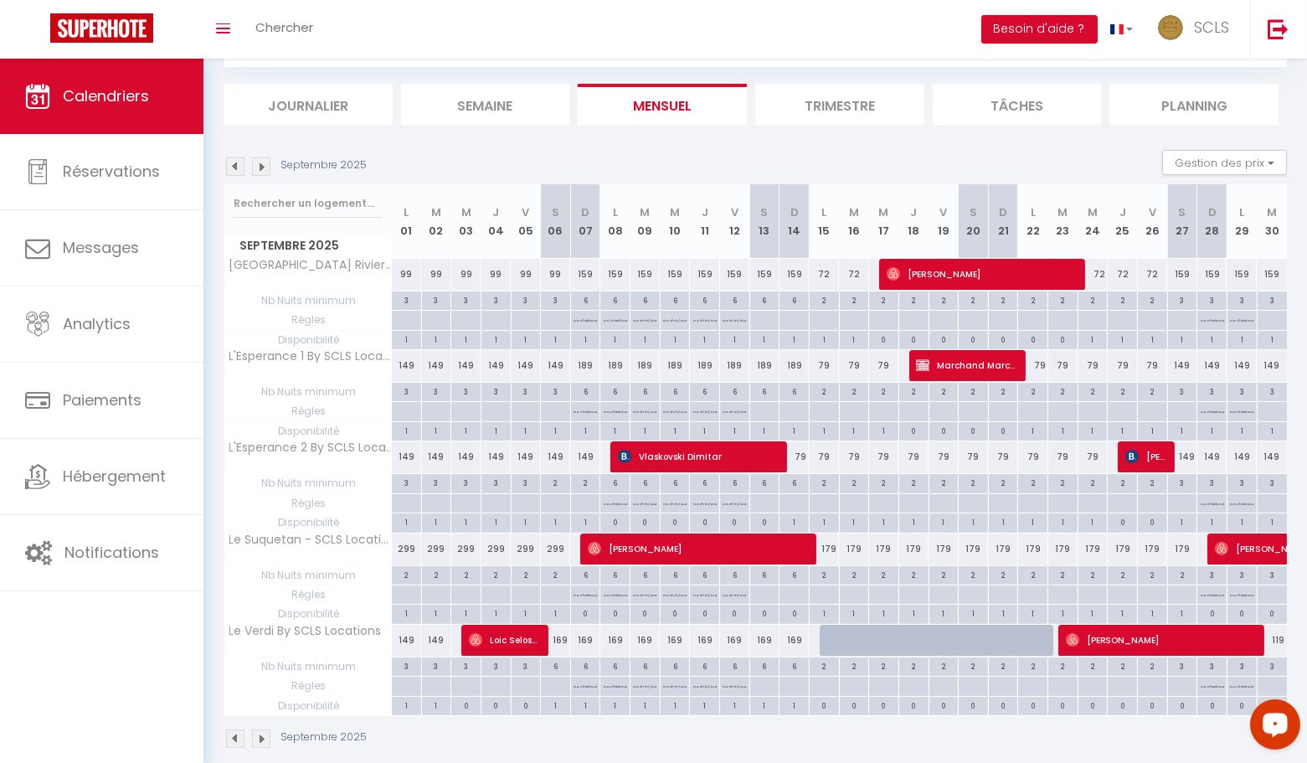
scroll to position [155, 0]
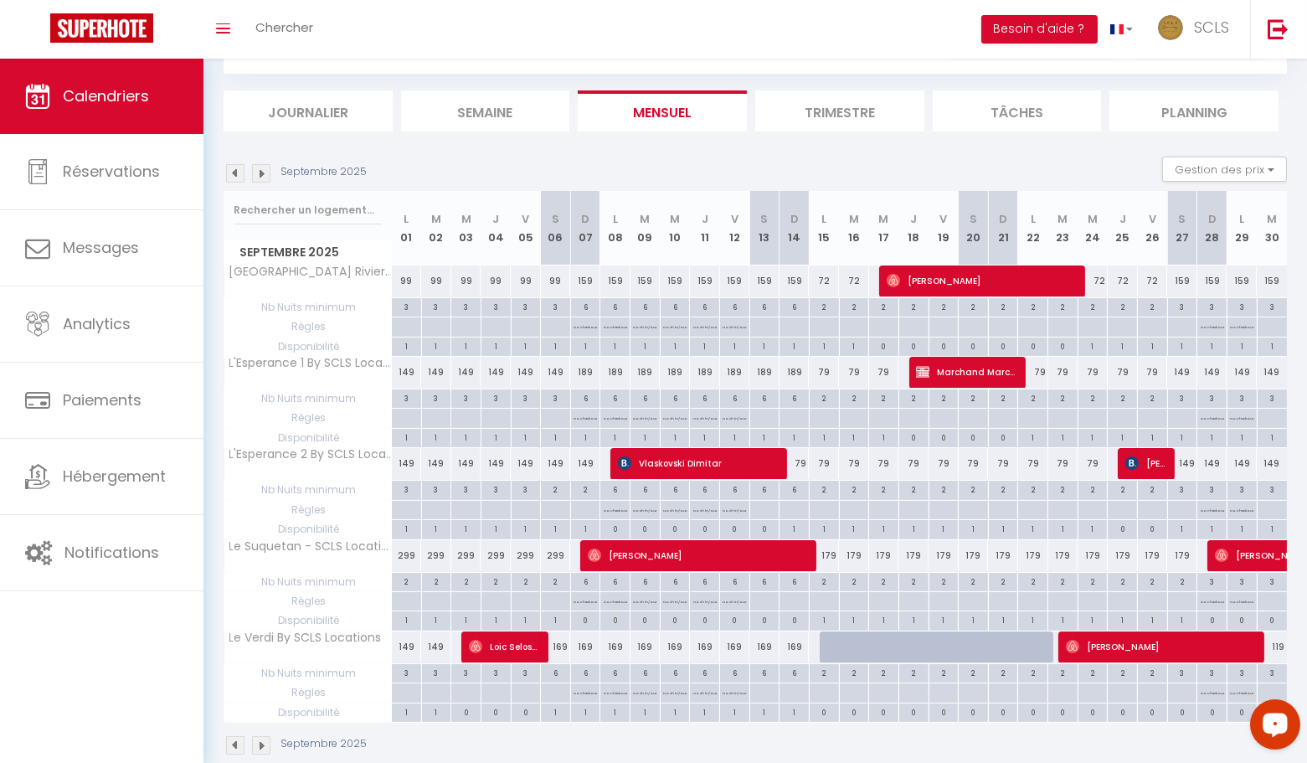
click at [235, 174] on img at bounding box center [235, 173] width 18 height 18
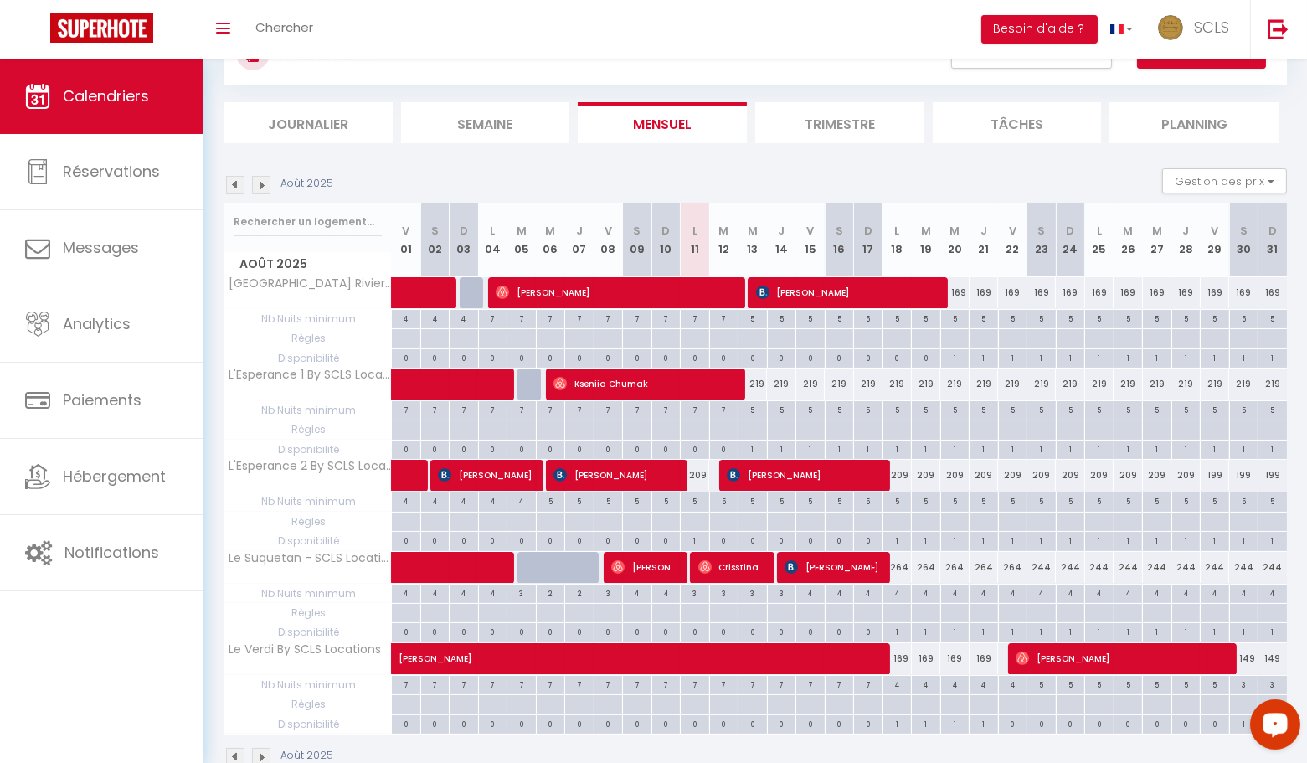
scroll to position [141, 0]
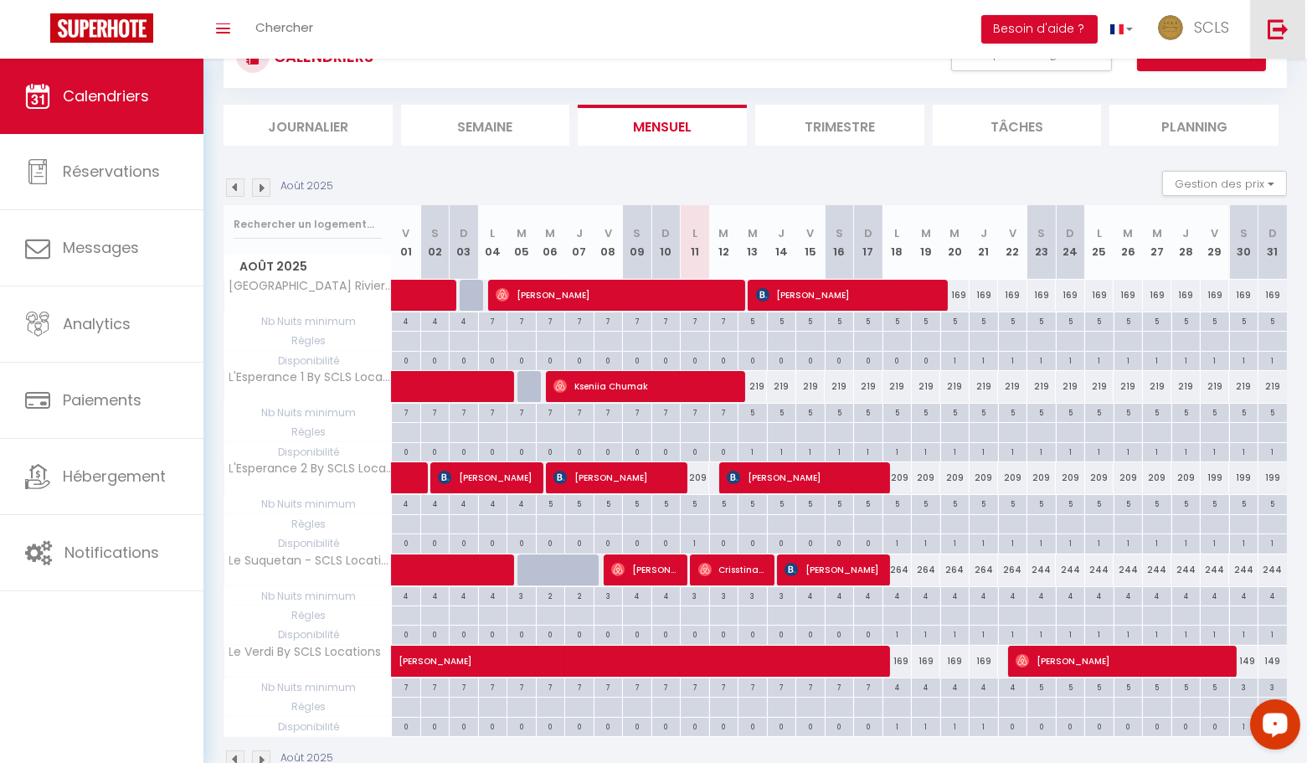
click at [1283, 39] on link at bounding box center [1277, 29] width 55 height 59
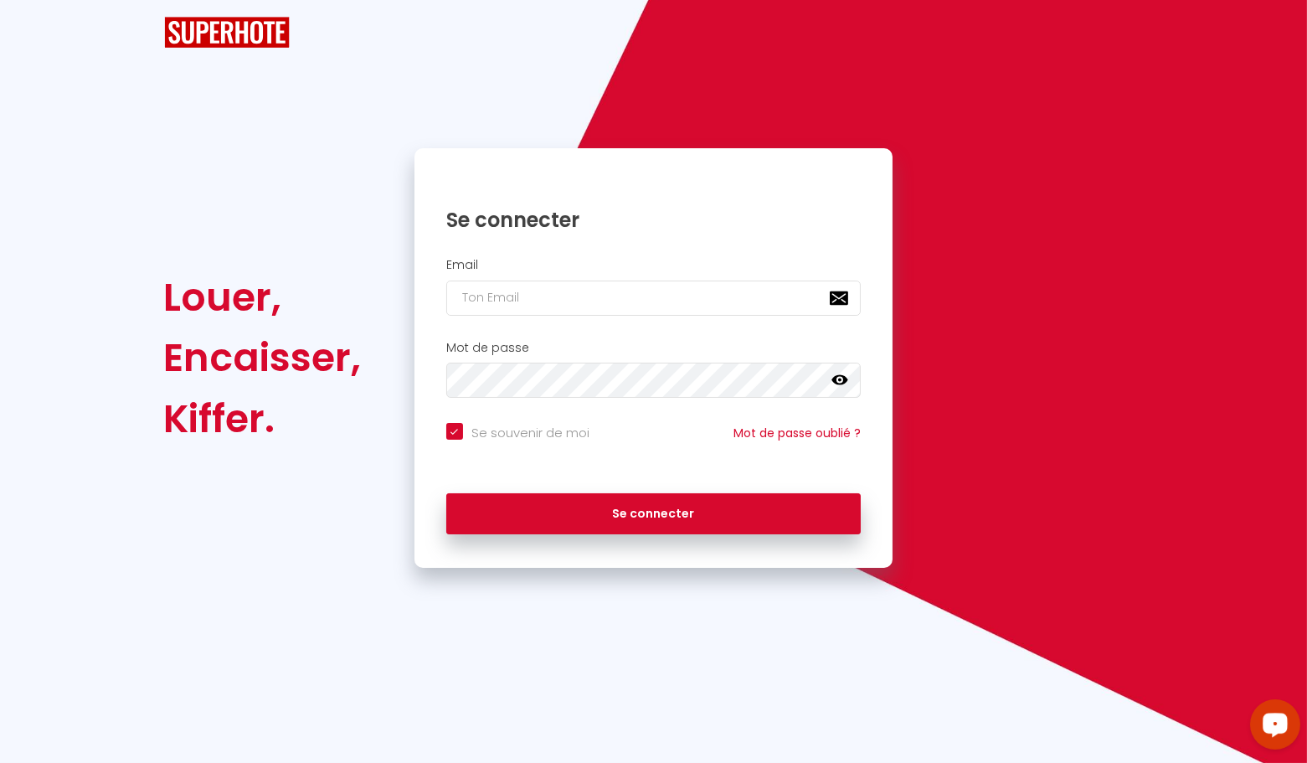
checkbox input "true"
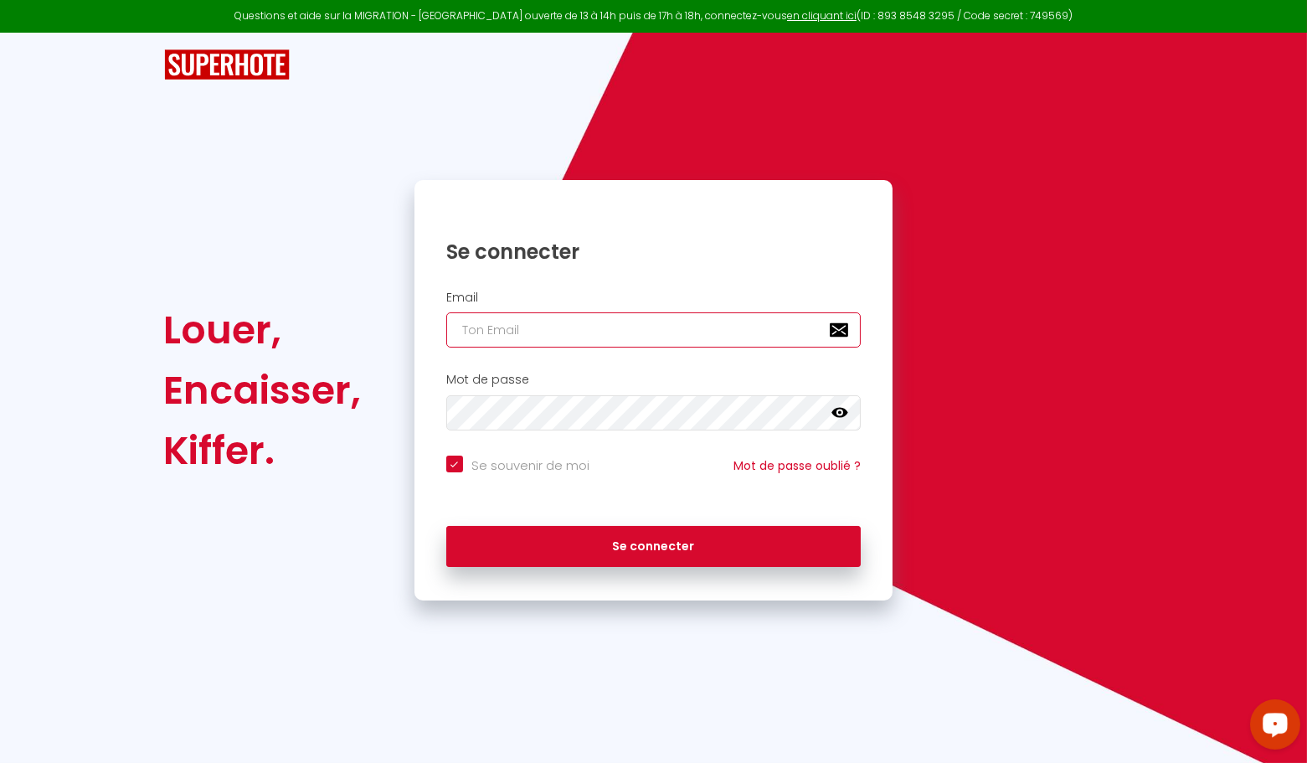
type input "[EMAIL_ADDRESS][DOMAIN_NAME]"
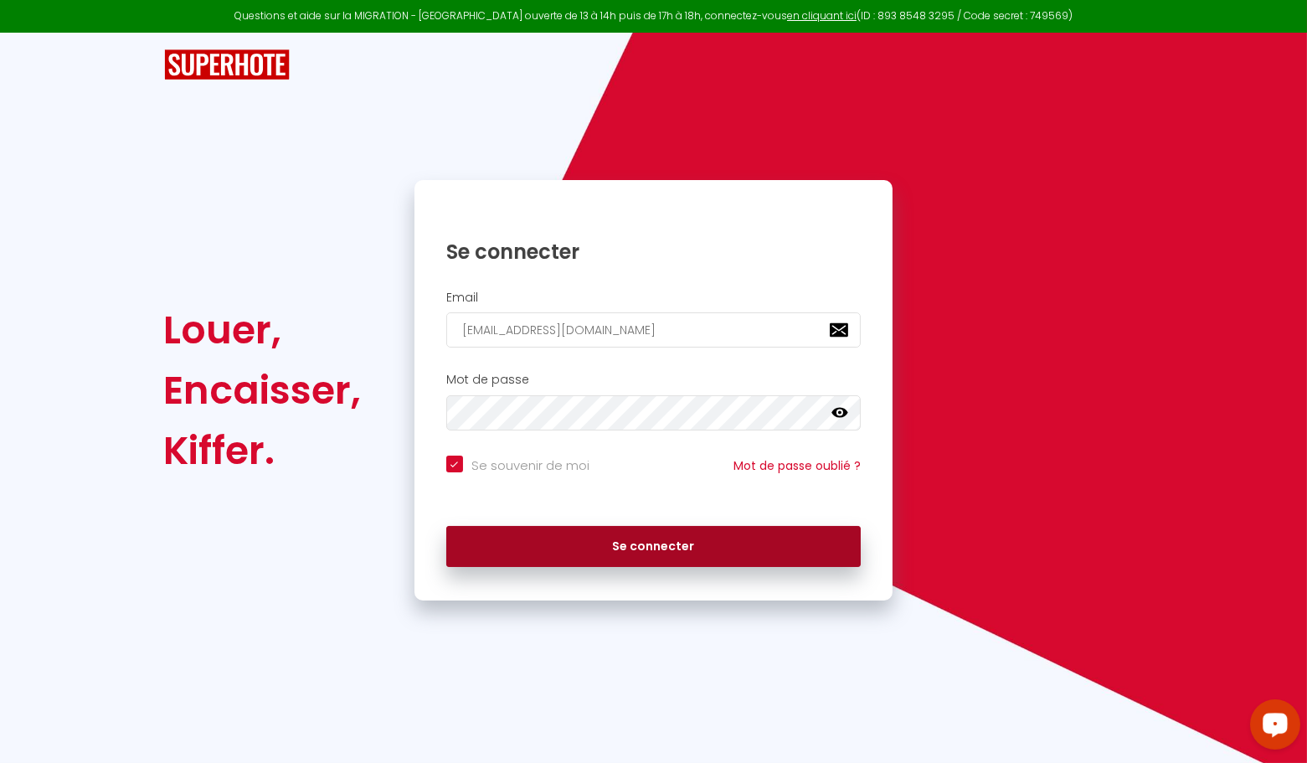
click at [713, 543] on button "Se connecter" at bounding box center [653, 547] width 415 height 42
checkbox input "true"
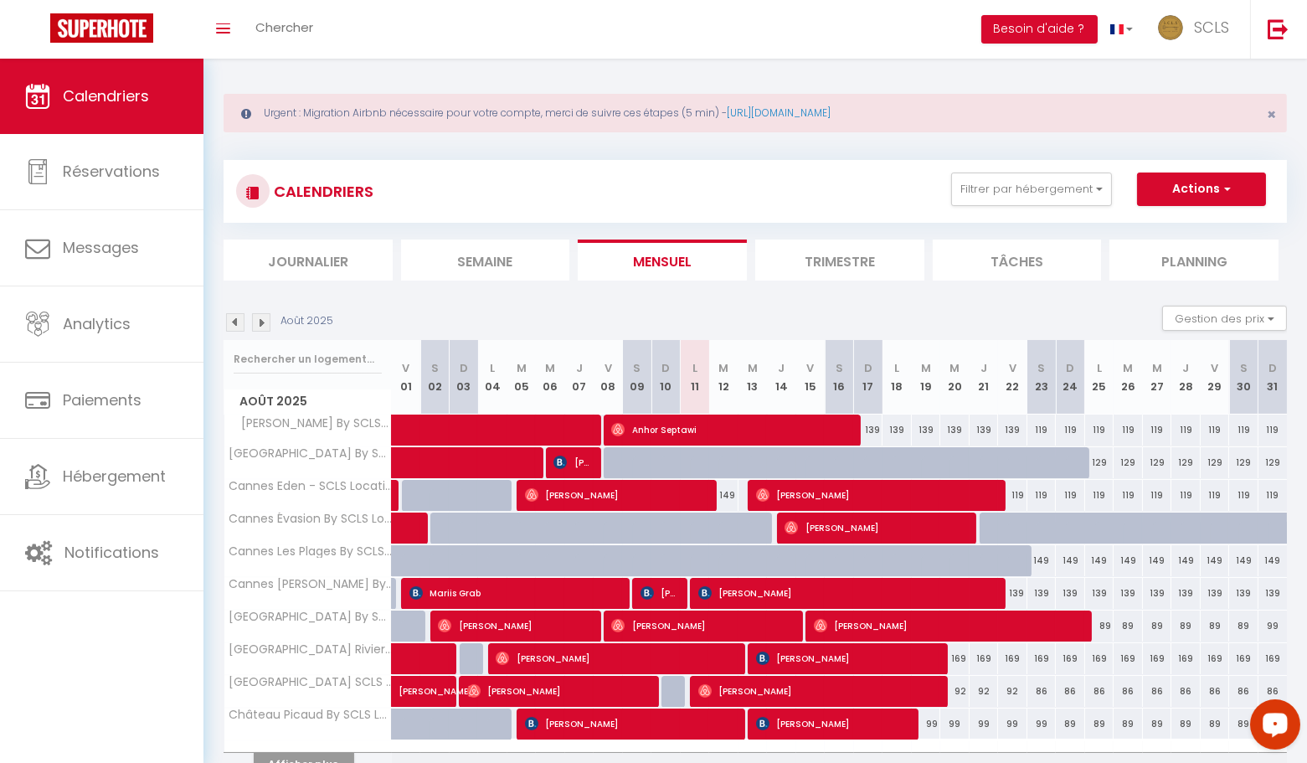
scroll to position [7, 0]
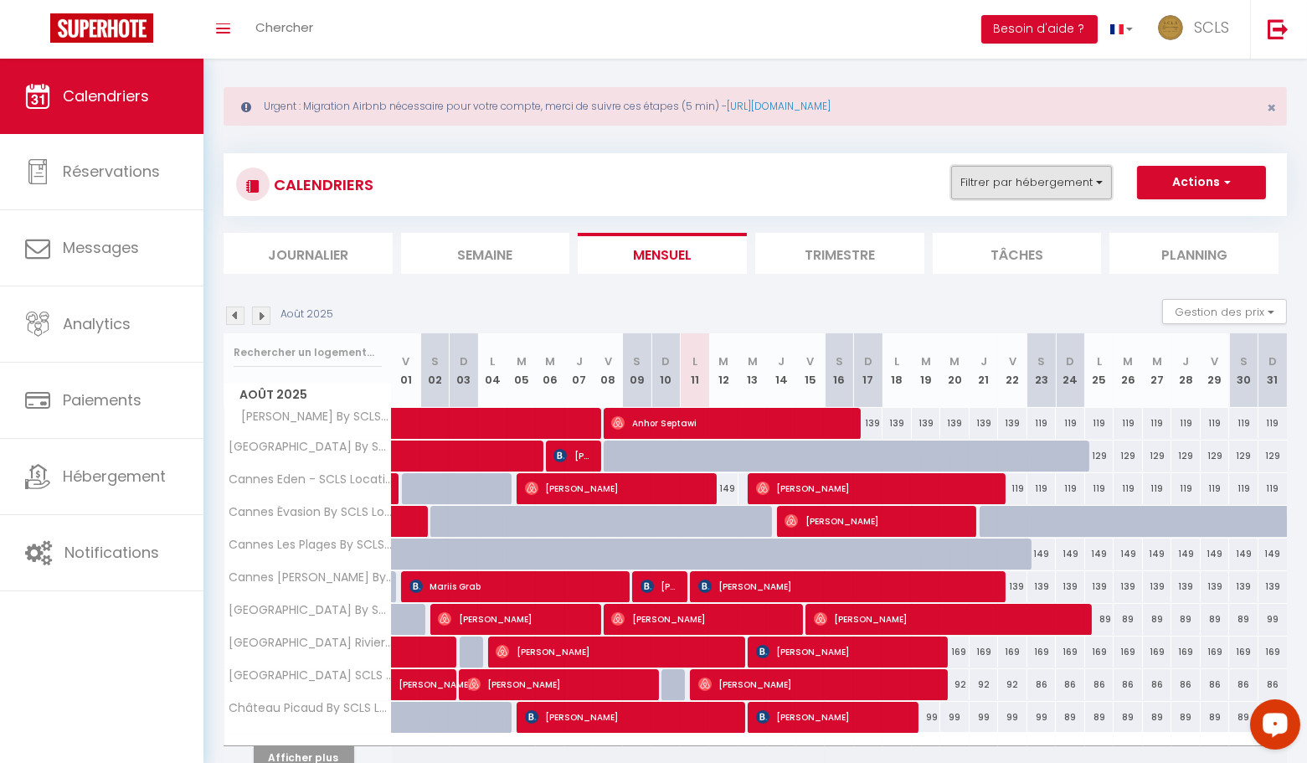
click at [1008, 188] on button "Filtrer par hébergement" at bounding box center [1031, 182] width 161 height 33
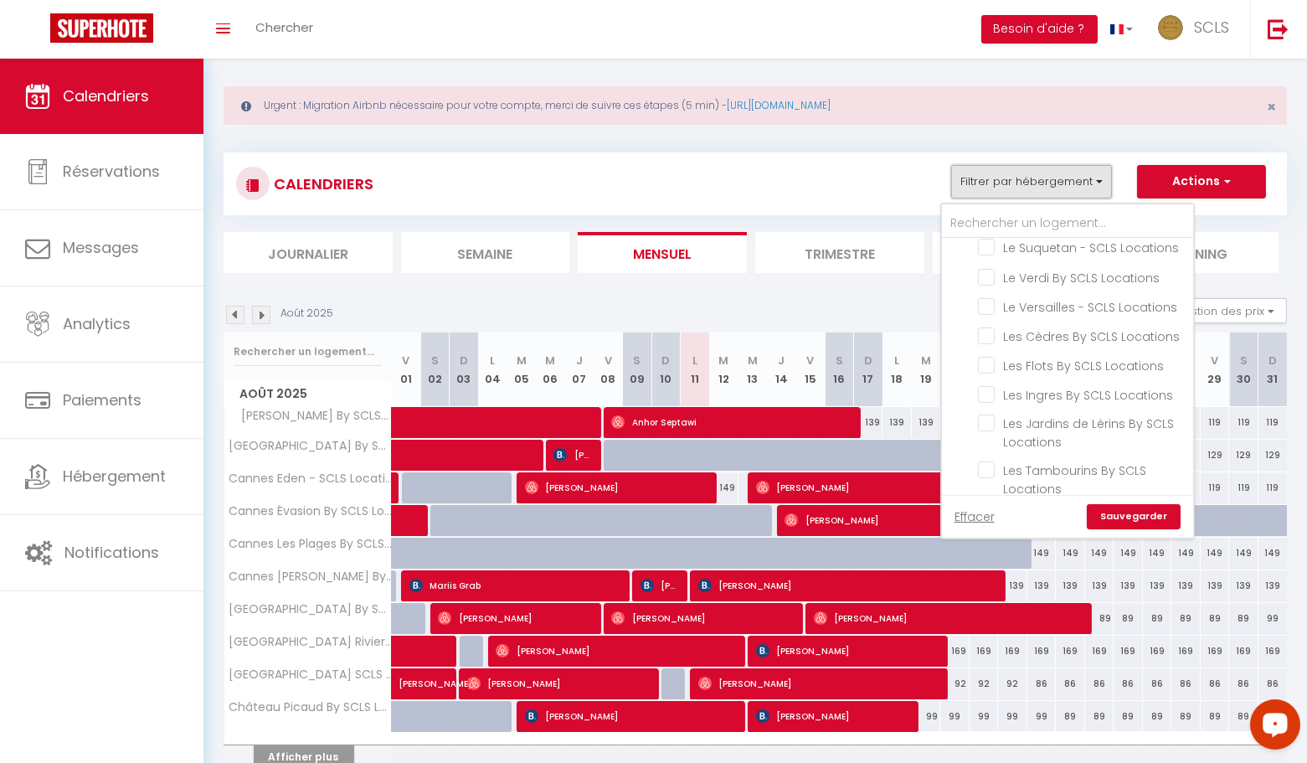
scroll to position [2397, 0]
drag, startPoint x: 986, startPoint y: 369, endPoint x: 1004, endPoint y: 393, distance: 29.3
click at [986, 533] on input "Studio - Luxury "Les Toîts du Soleil" By SCLS Locations" at bounding box center [1082, 541] width 209 height 17
checkbox input "true"
checkbox input "false"
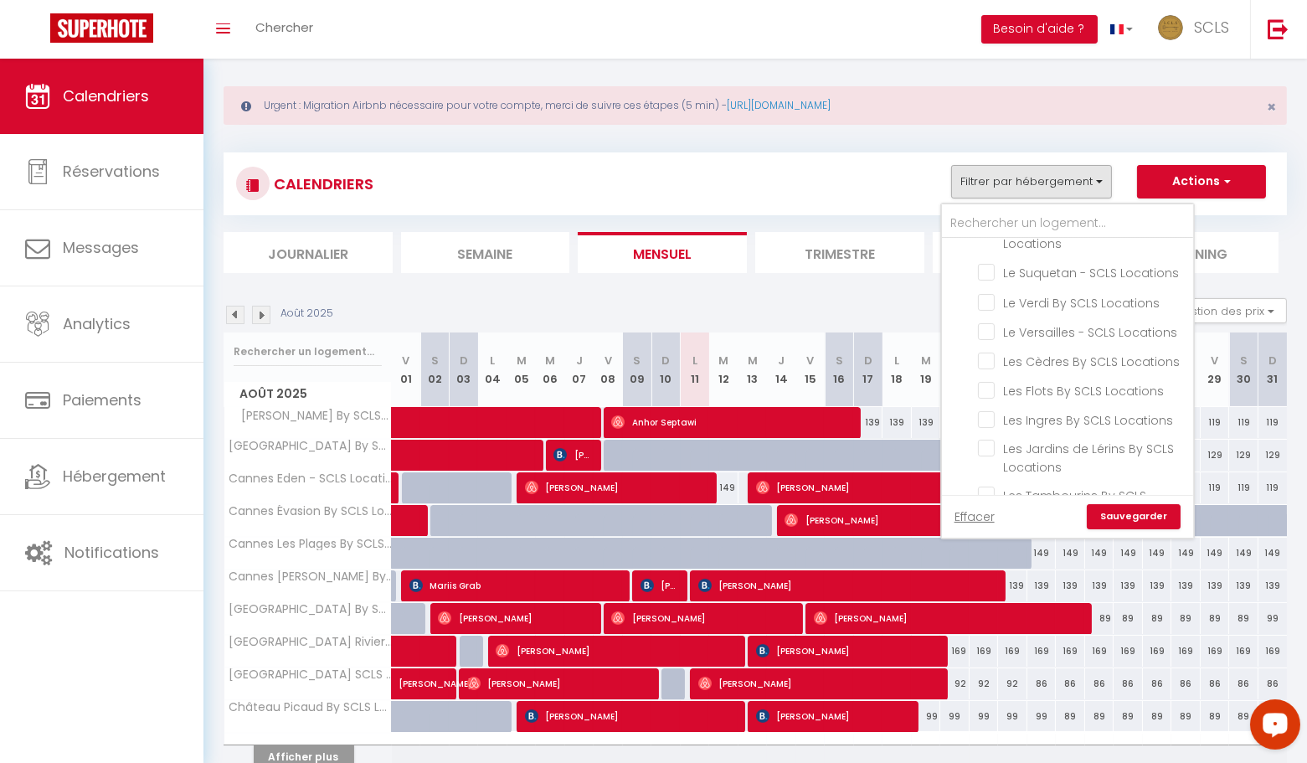
checkbox input "false"
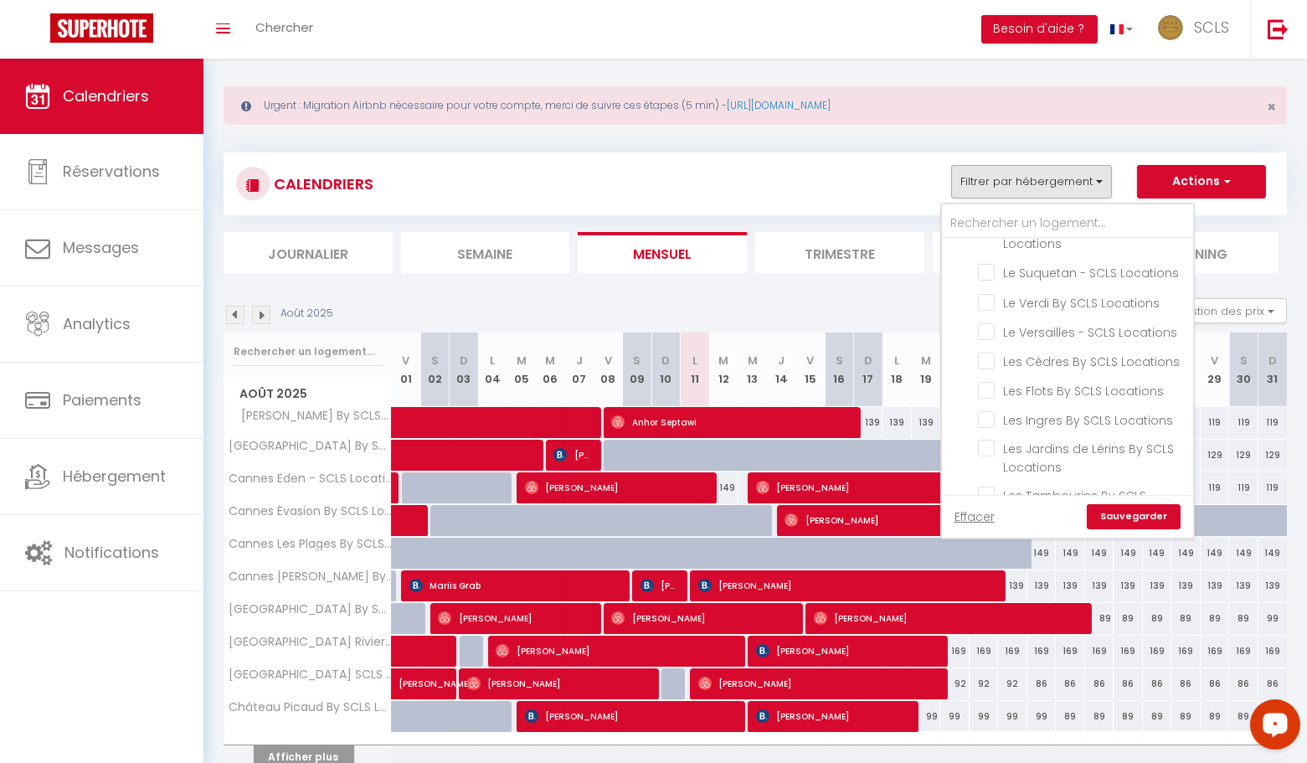
checkbox input "false"
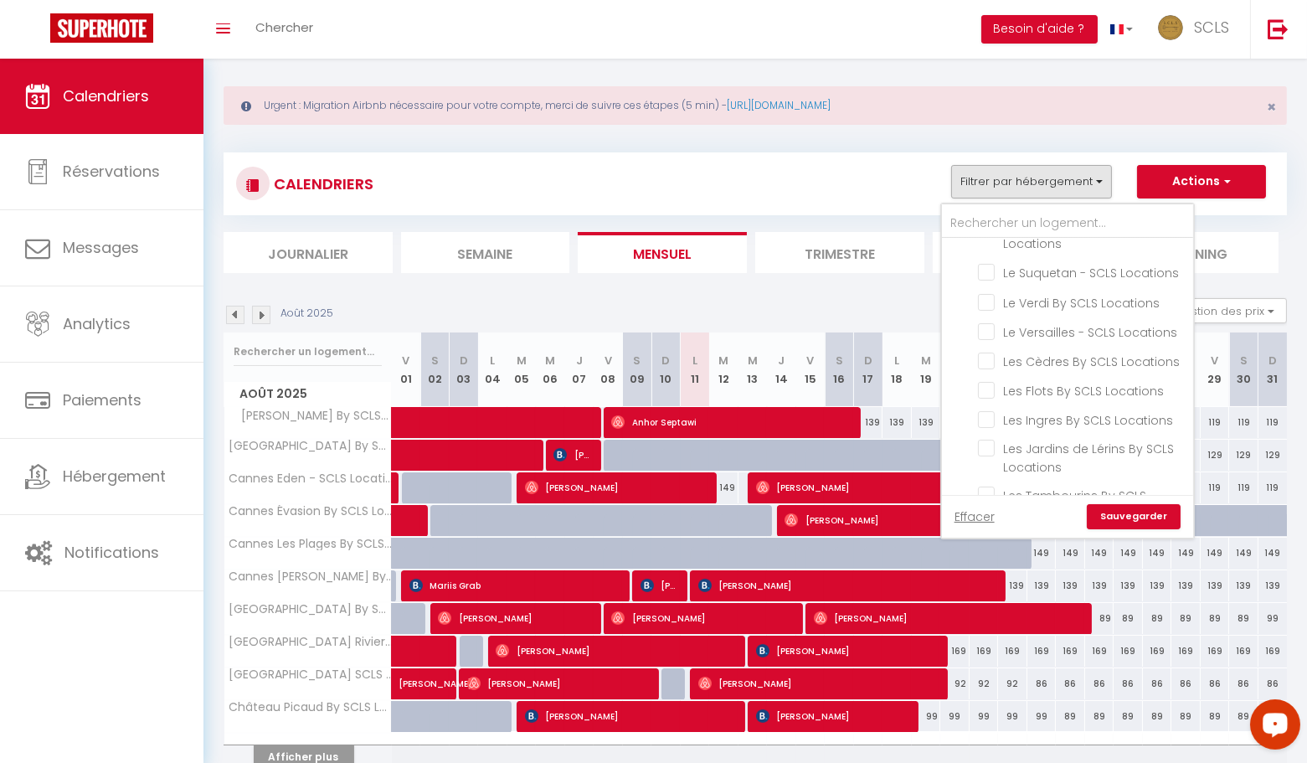
checkbox input "false"
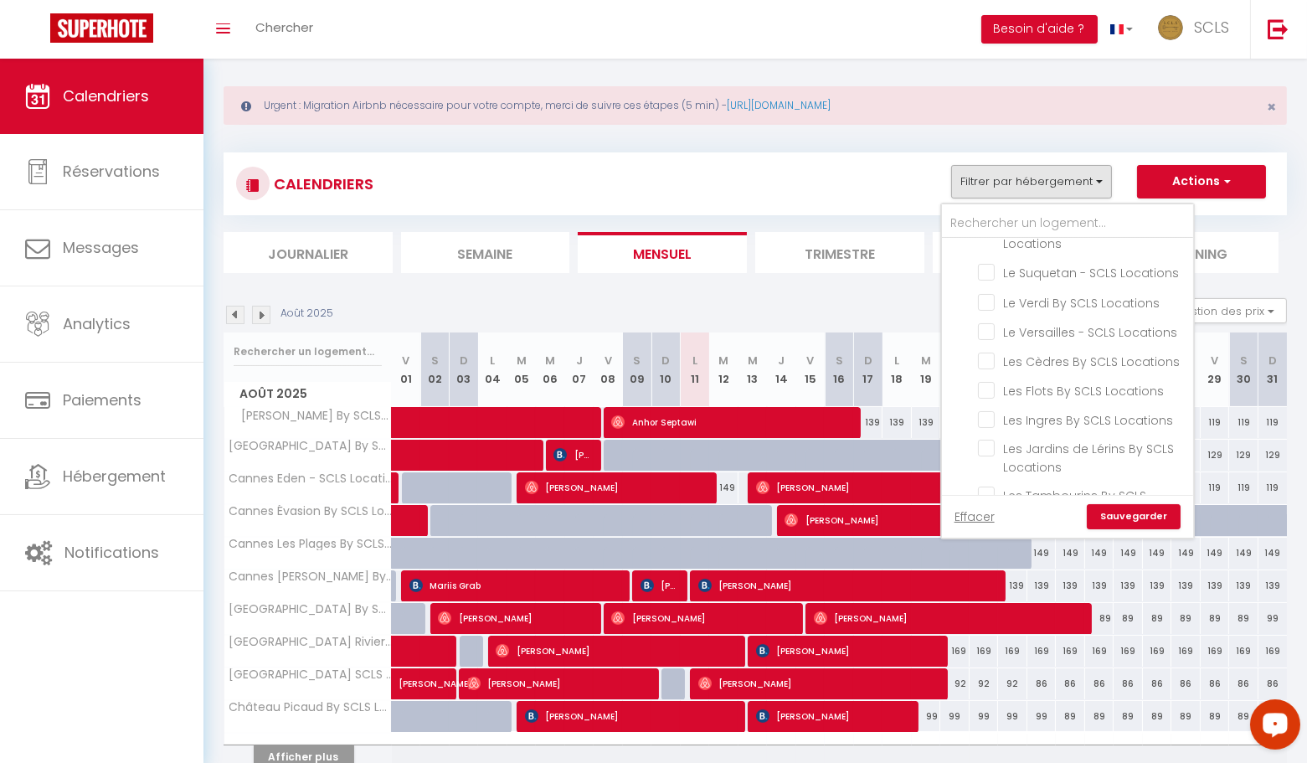
checkbox input "false"
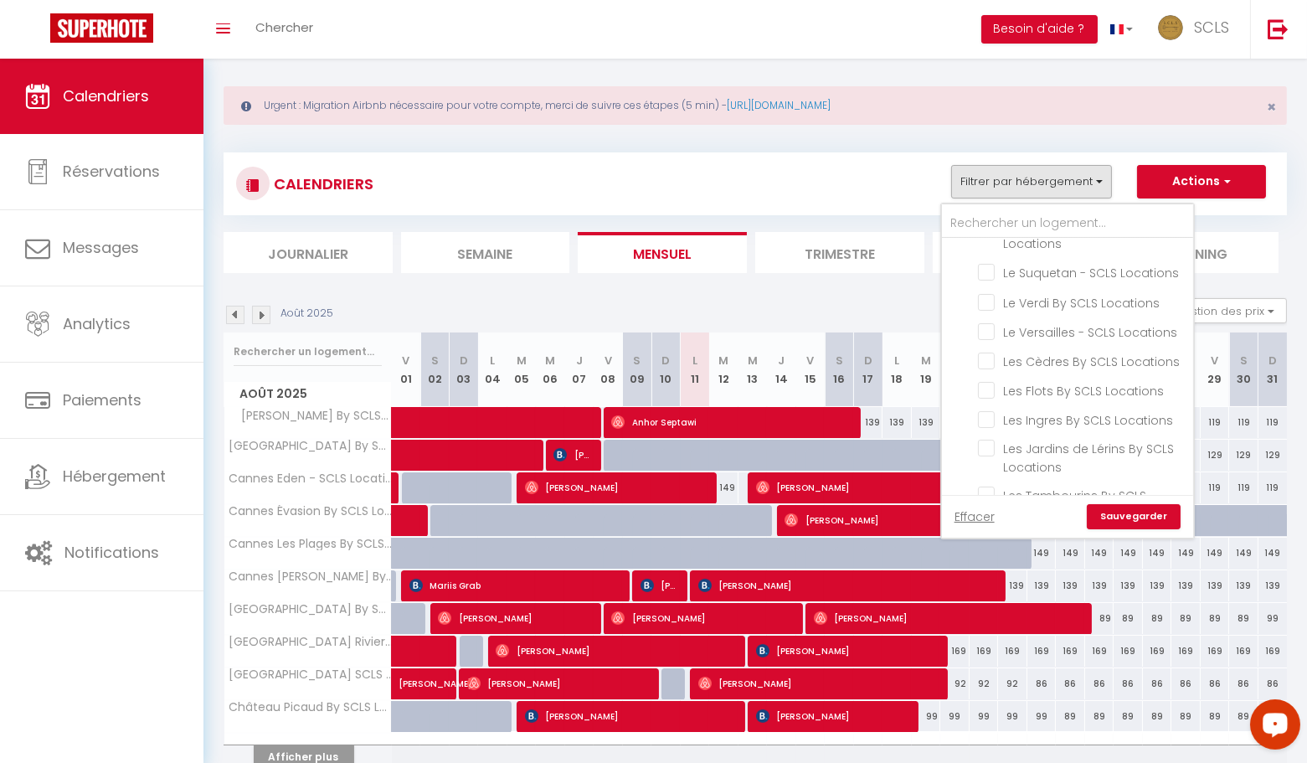
checkbox input "false"
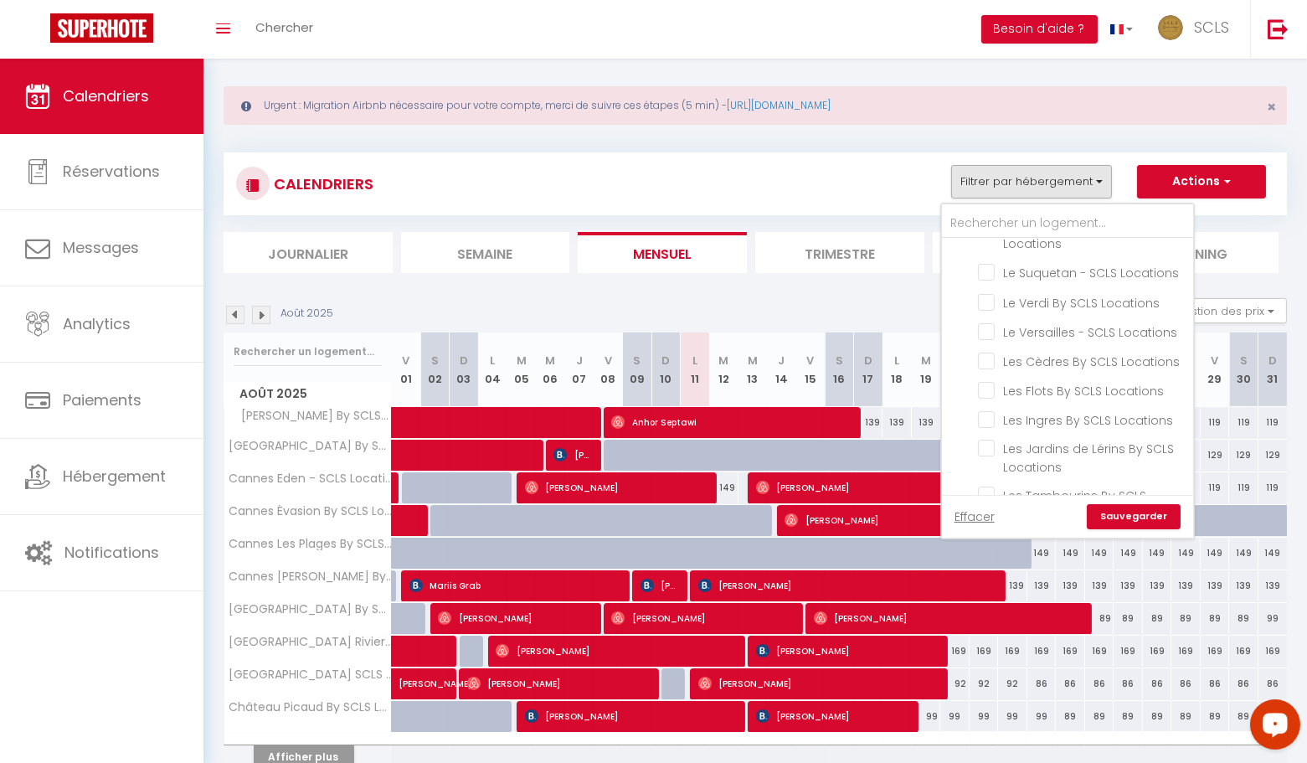
checkbox input "false"
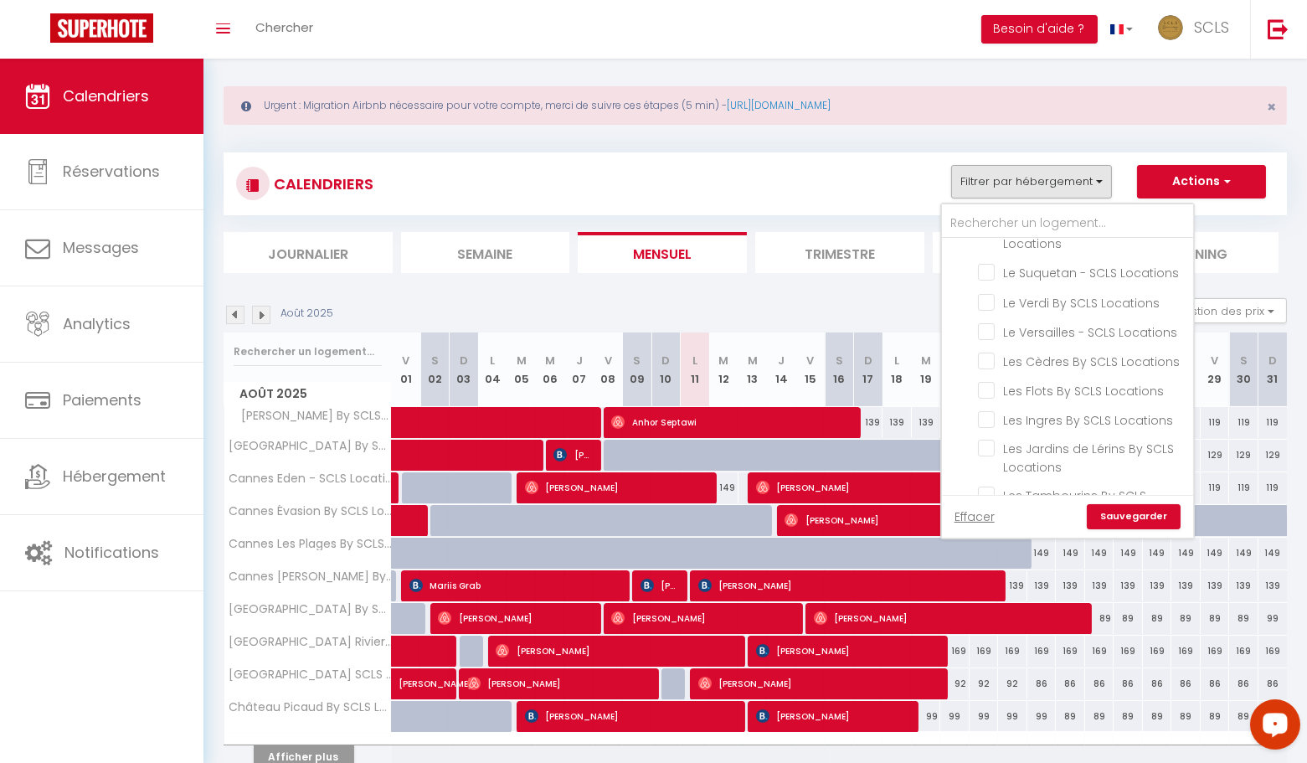
checkbox input "false"
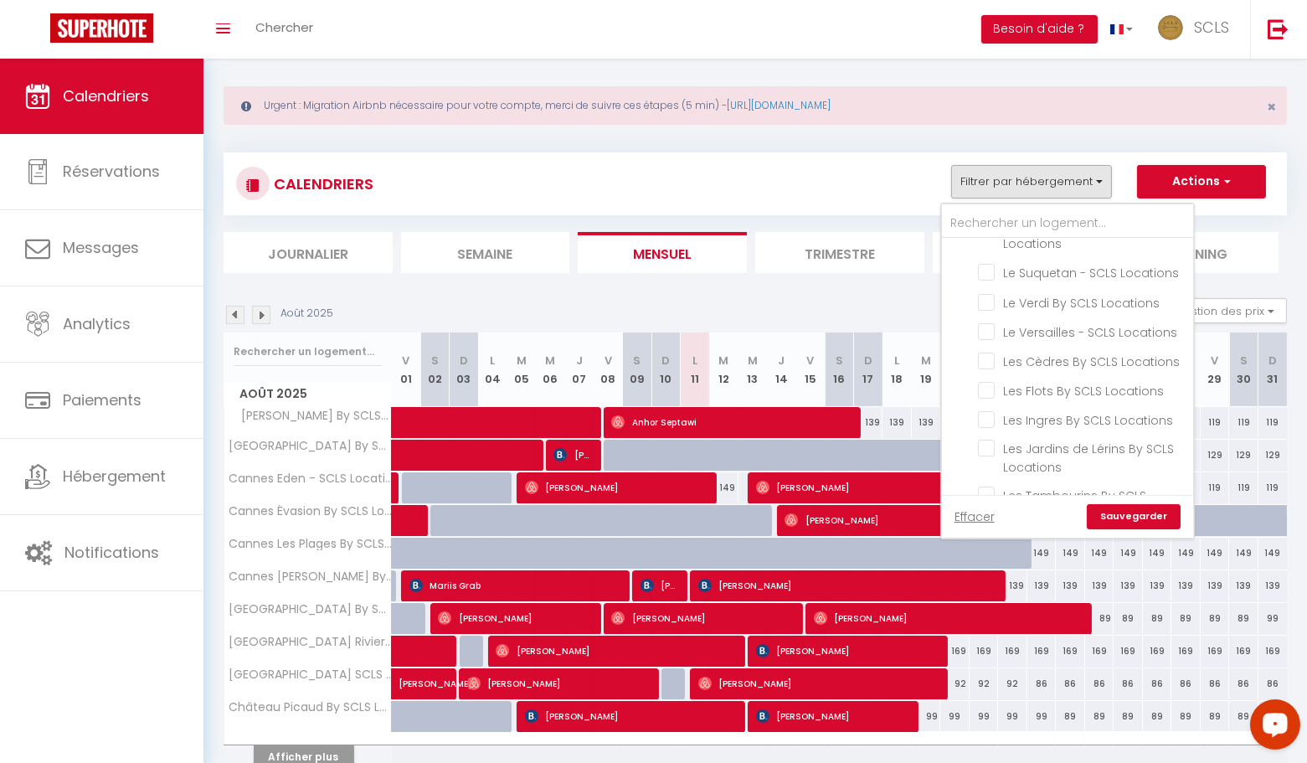
checkbox input "false"
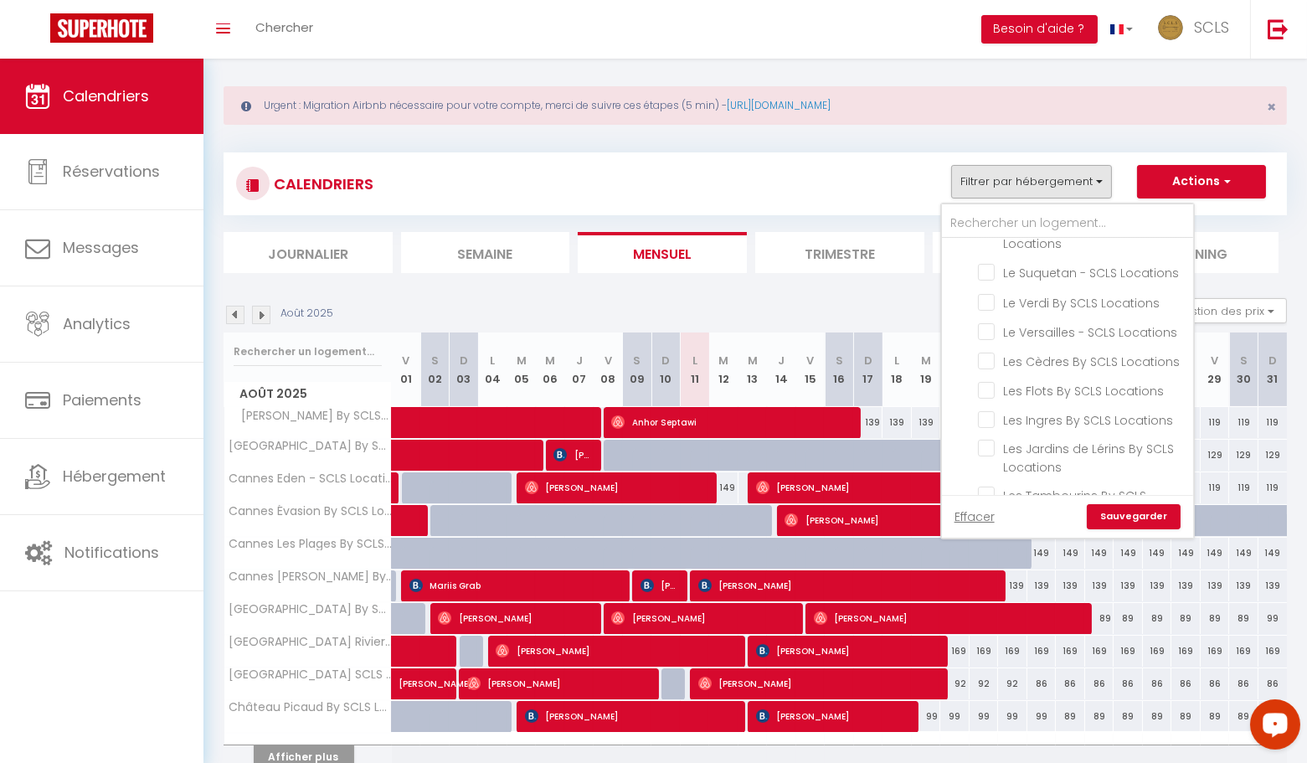
checkbox input "false"
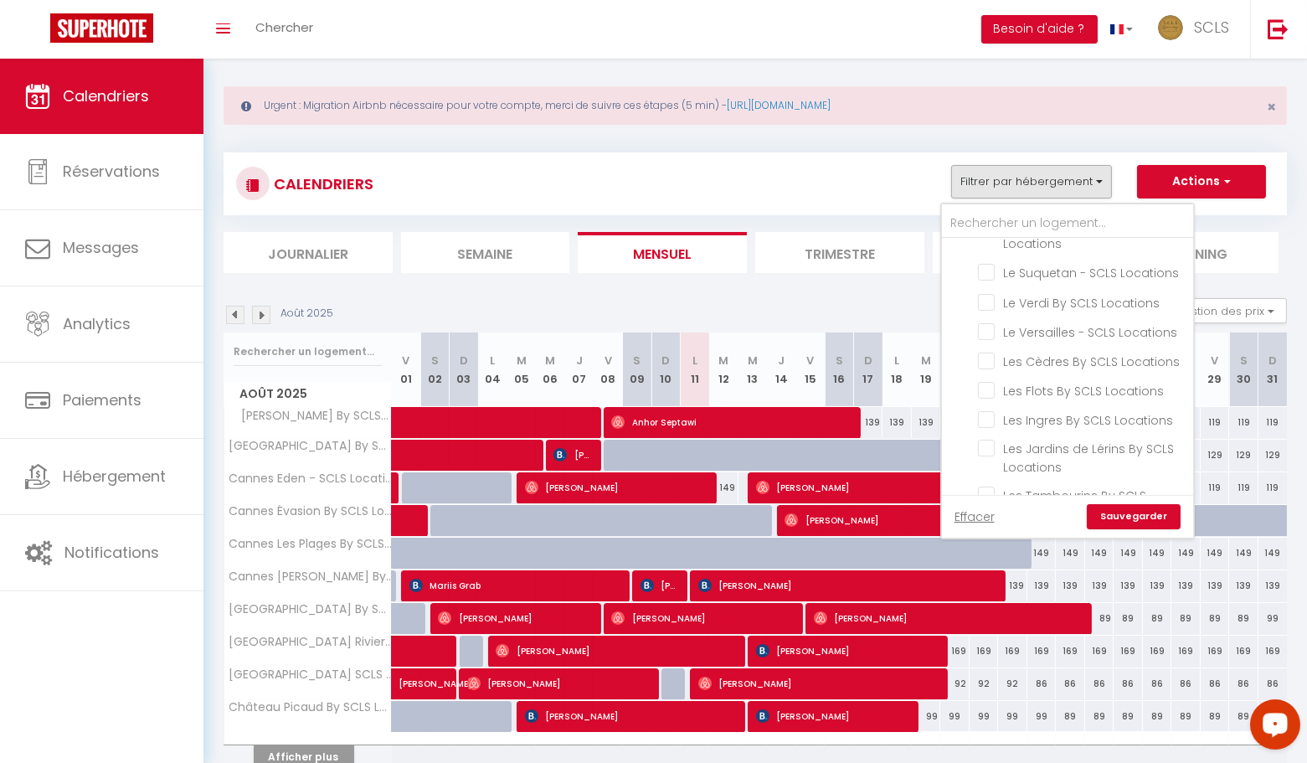
checkbox input "false"
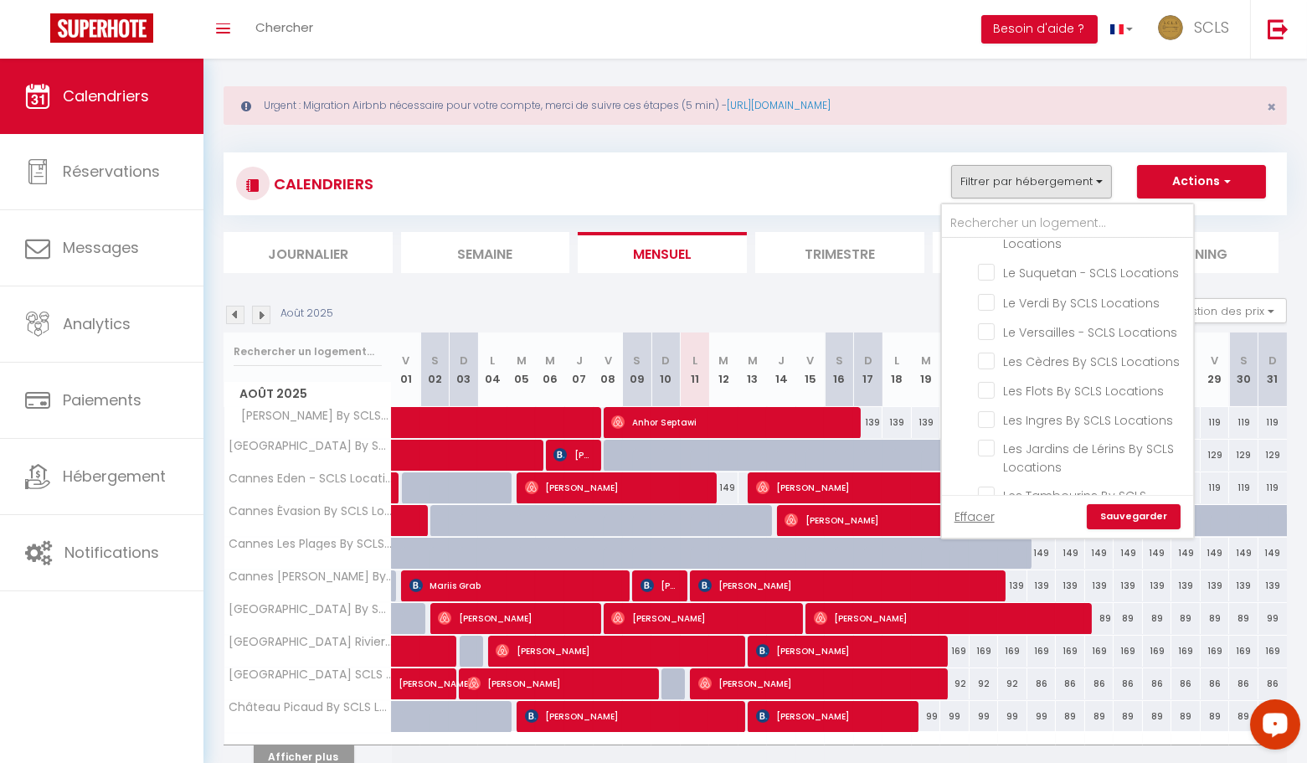
checkbox input "false"
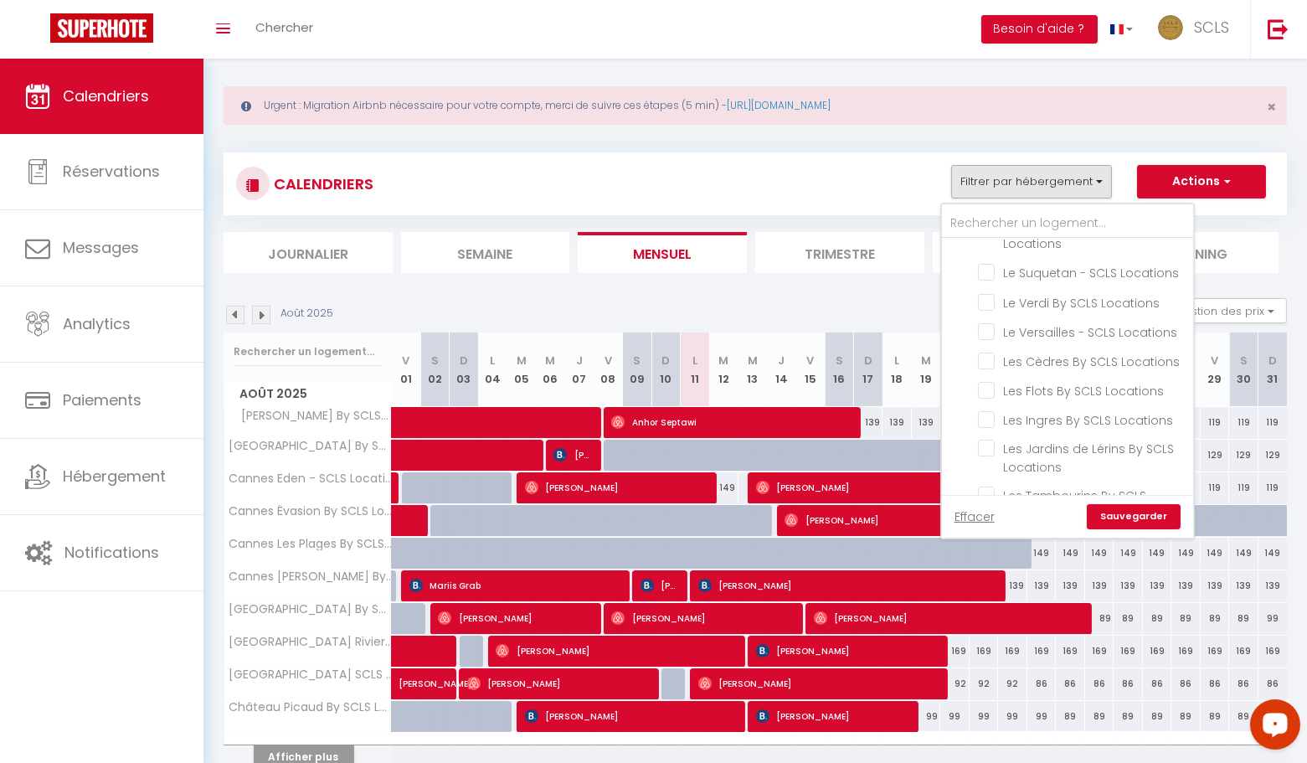
checkbox input "false"
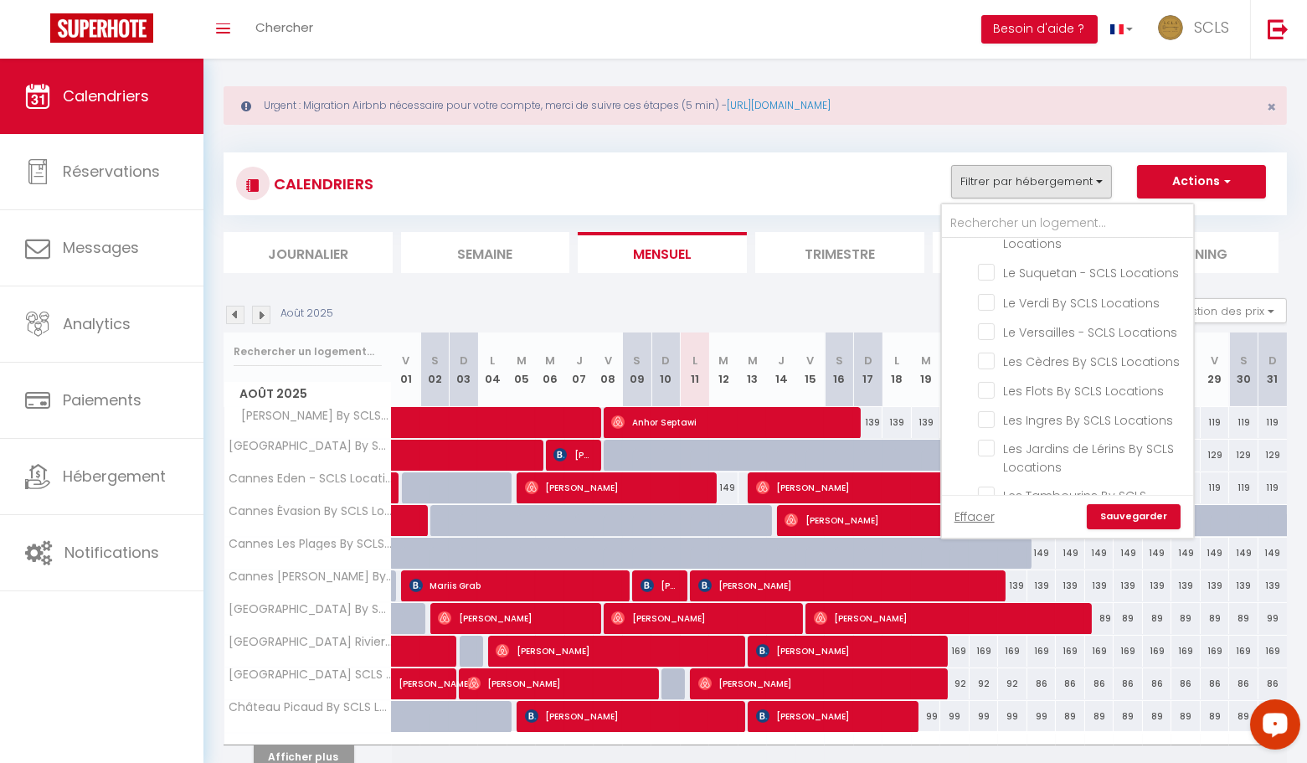
checkbox input "false"
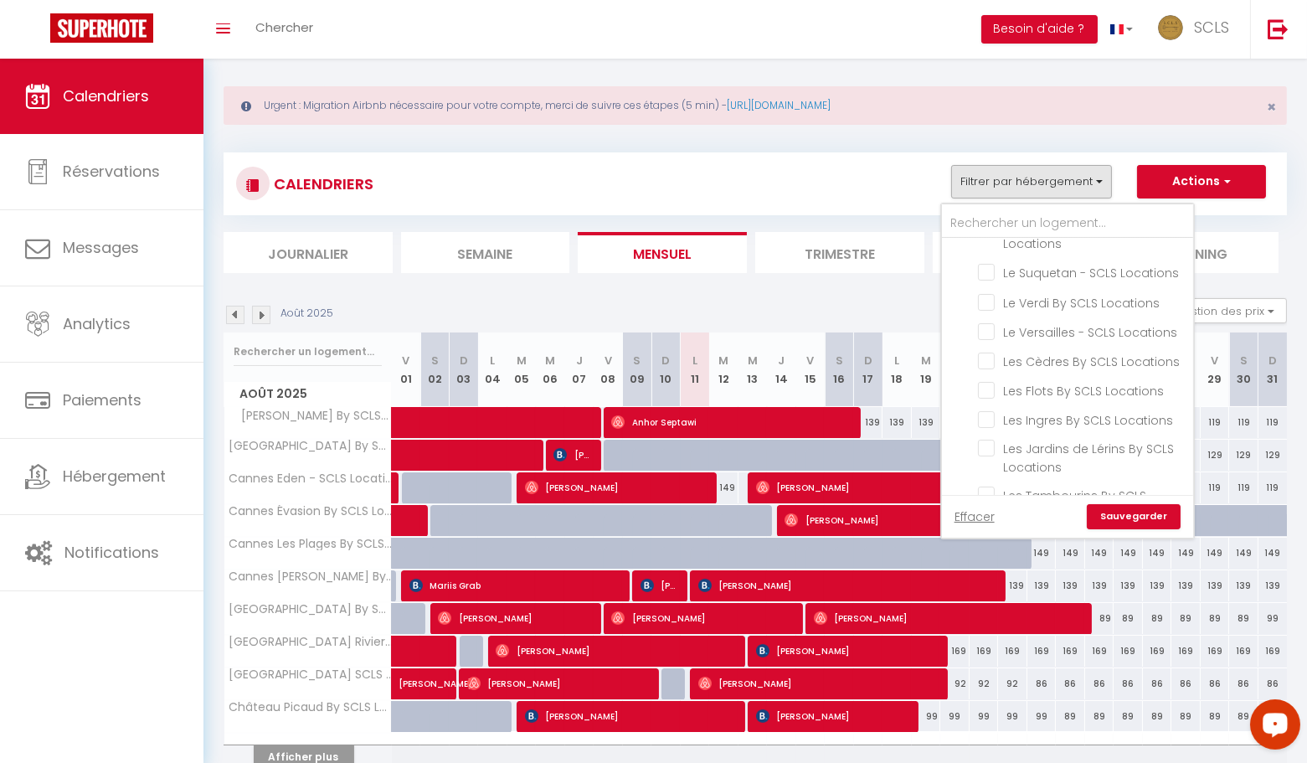
checkbox input "false"
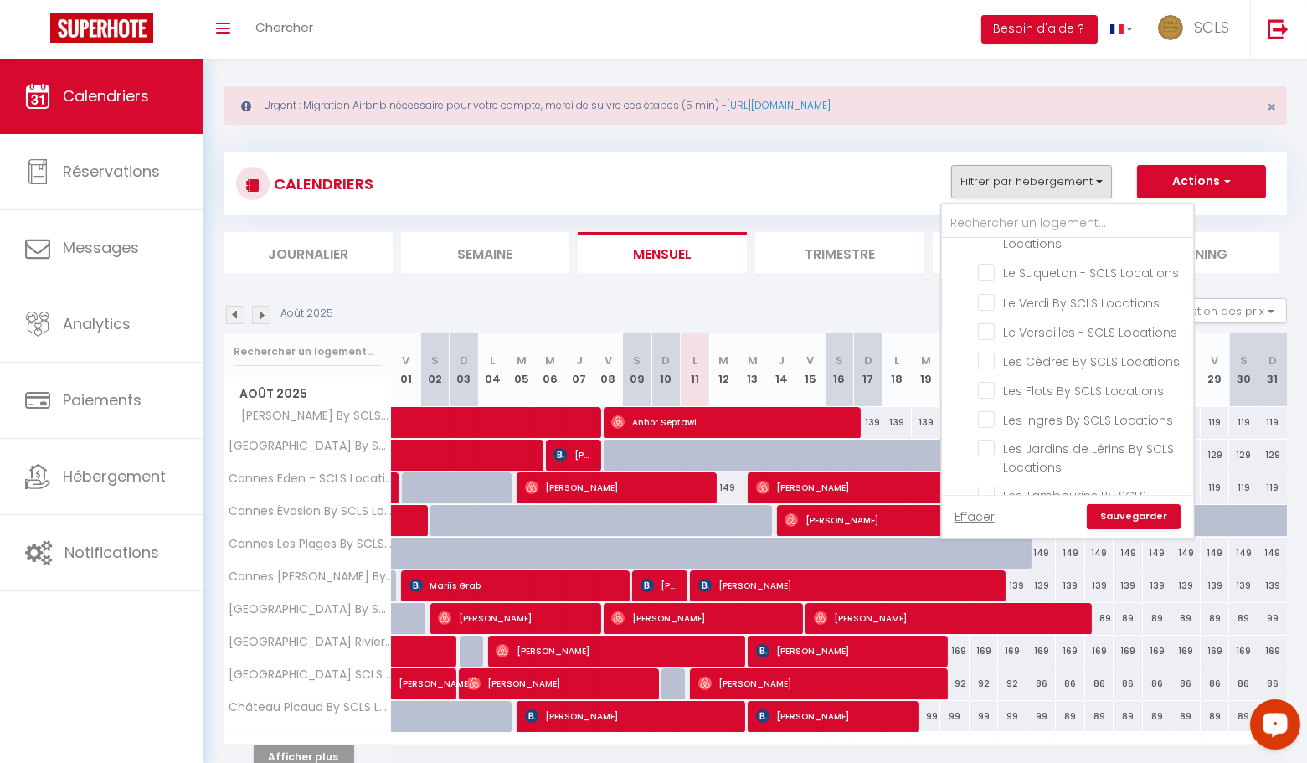
checkbox input "false"
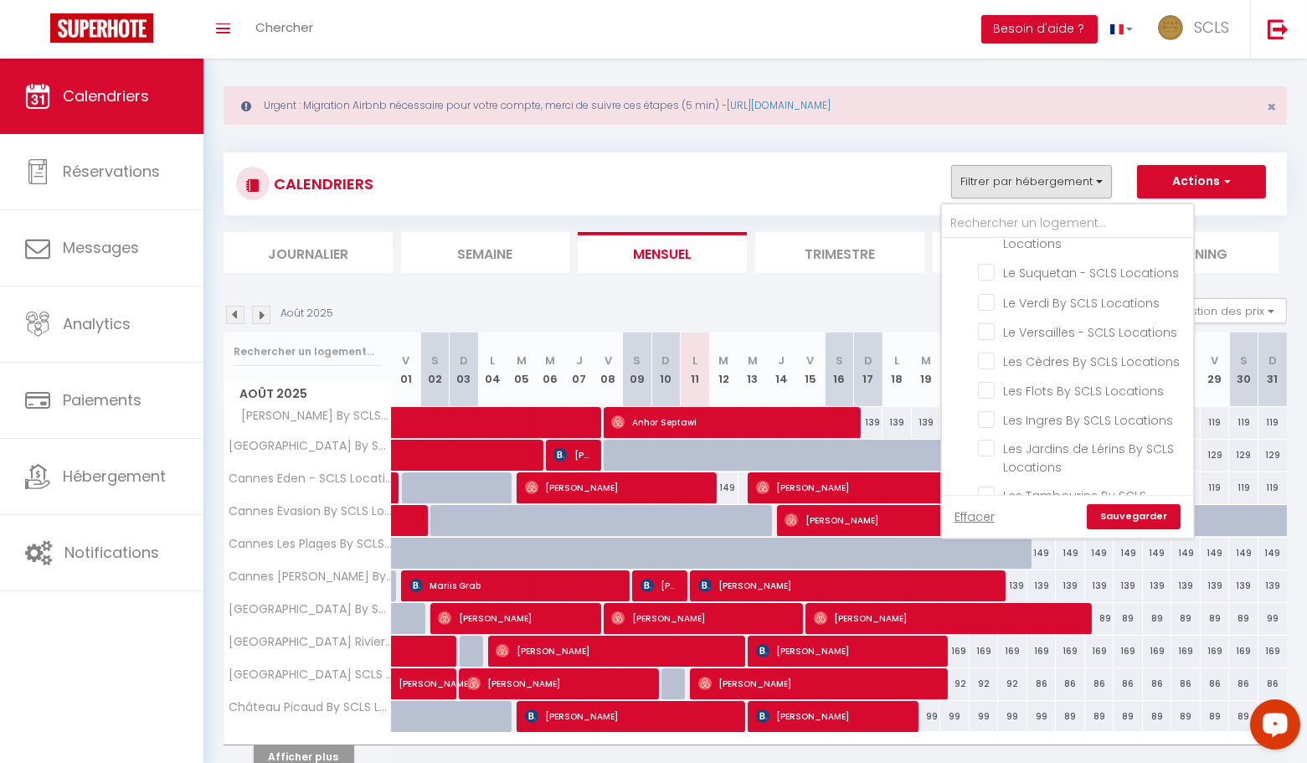
checkbox input "false"
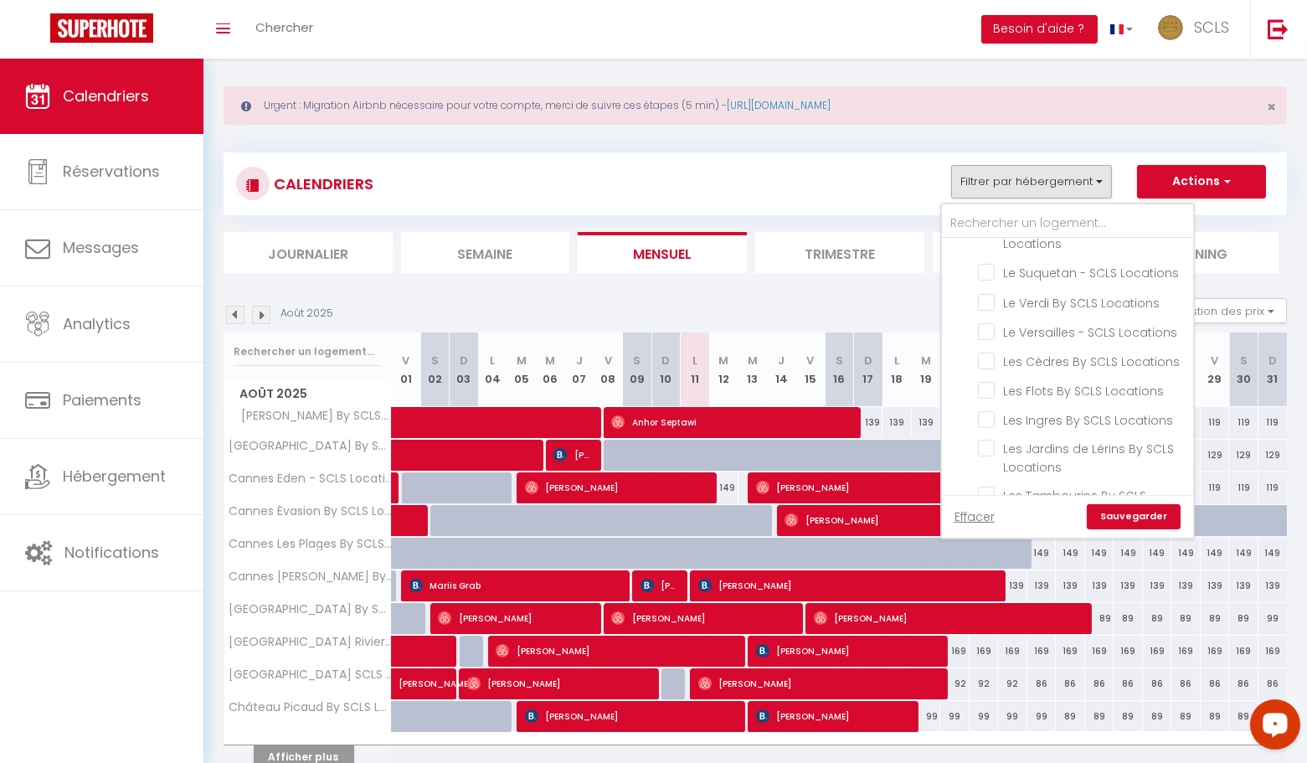
checkbox input "false"
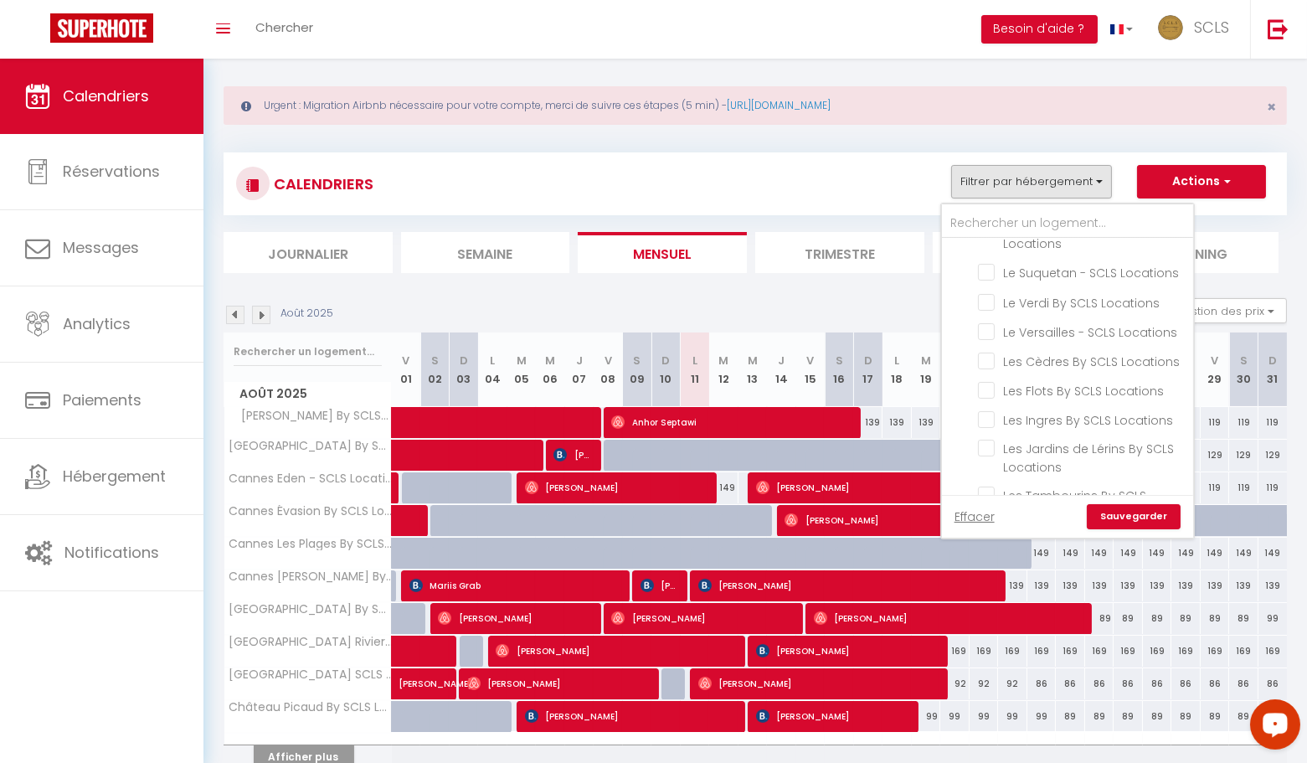
checkbox input "false"
click at [1124, 521] on link "Sauvegarder" at bounding box center [1134, 516] width 94 height 25
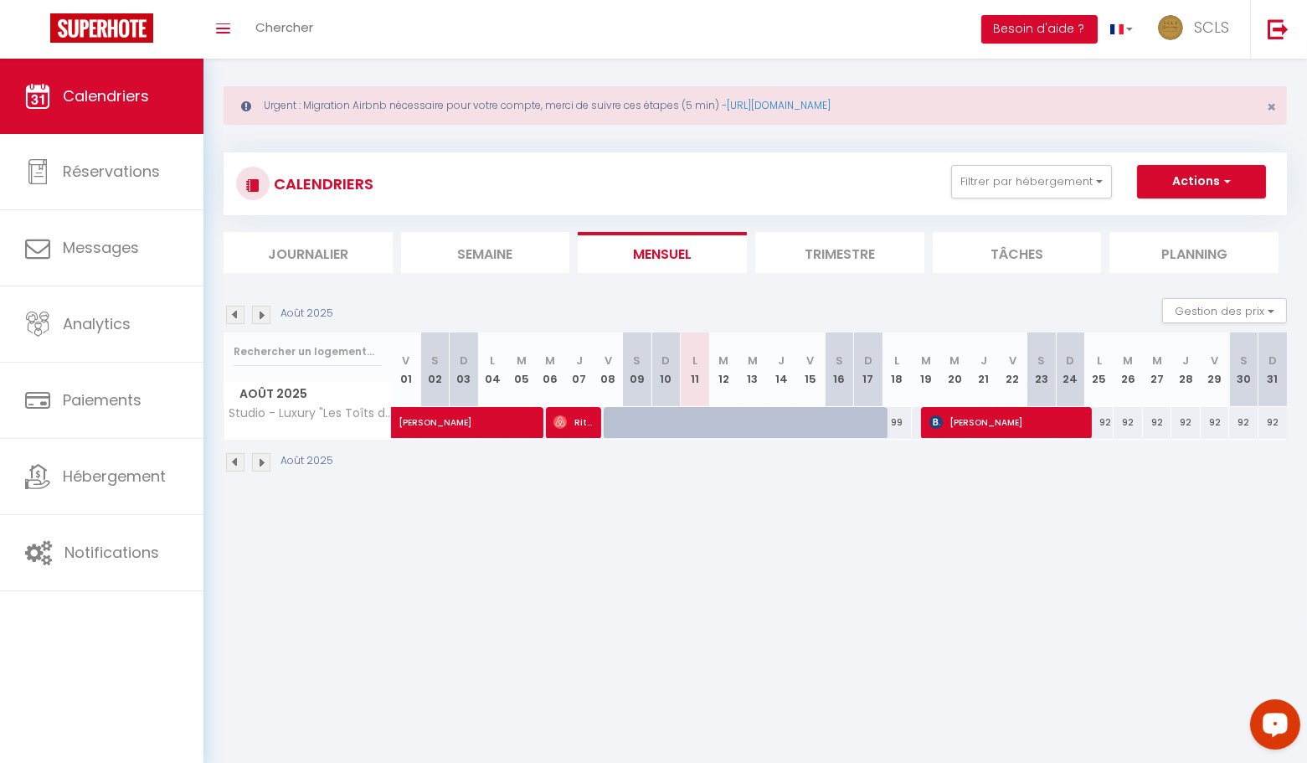
scroll to position [13, 0]
click at [698, 420] on div at bounding box center [705, 433] width 29 height 32
type input "99"
select select "1"
type input "Lun 11 Août 2025"
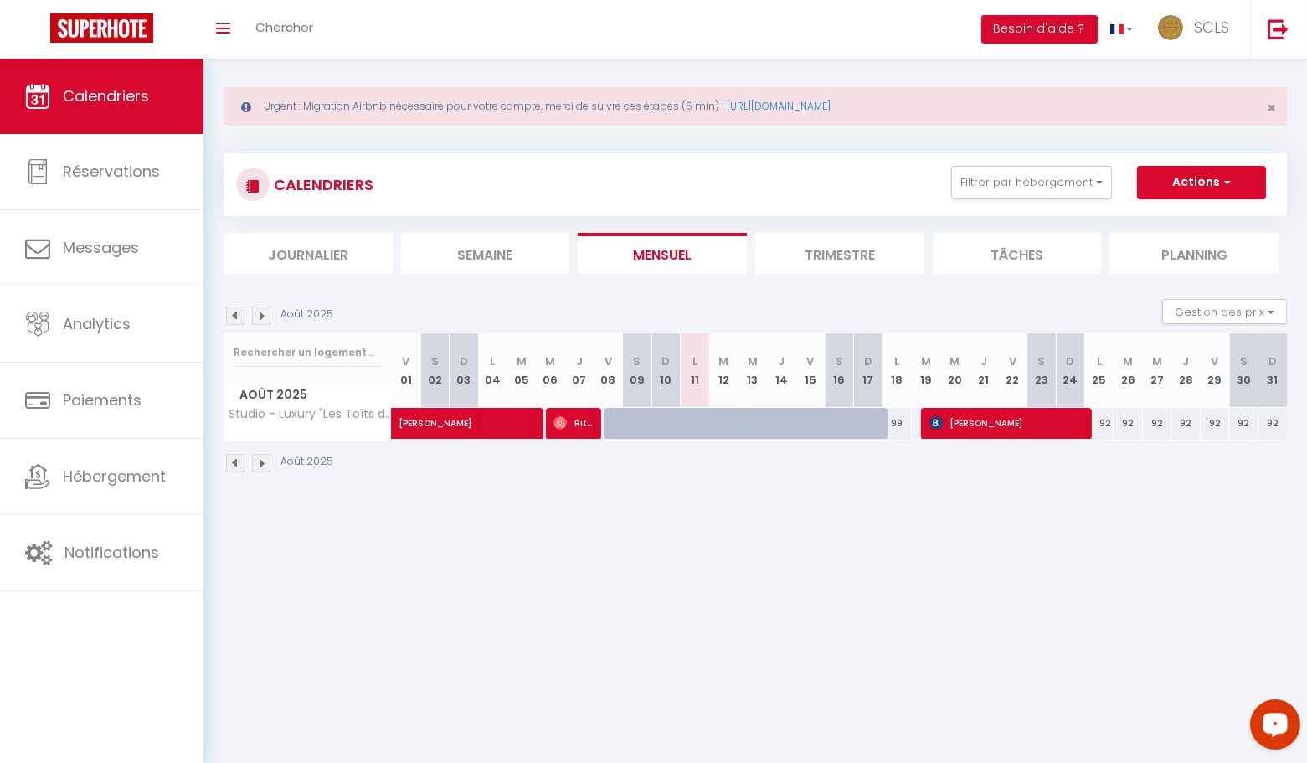
type input "[DATE] Août 2025"
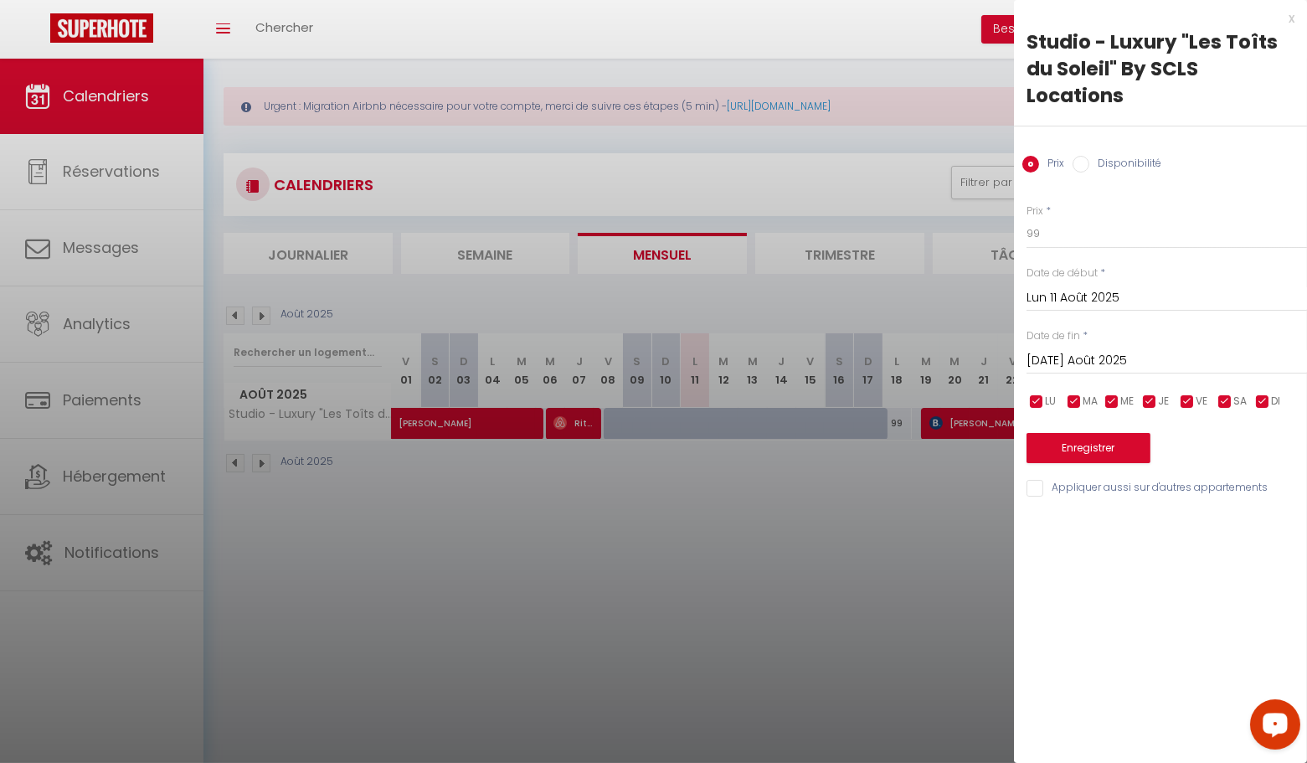
drag, startPoint x: 1084, startPoint y: 158, endPoint x: 1083, endPoint y: 181, distance: 22.7
click at [1084, 158] on input "Disponibilité" at bounding box center [1081, 164] width 17 height 17
radio input "true"
radio input "false"
click at [1089, 362] on input "[DATE] Août 2025" at bounding box center [1167, 363] width 281 height 22
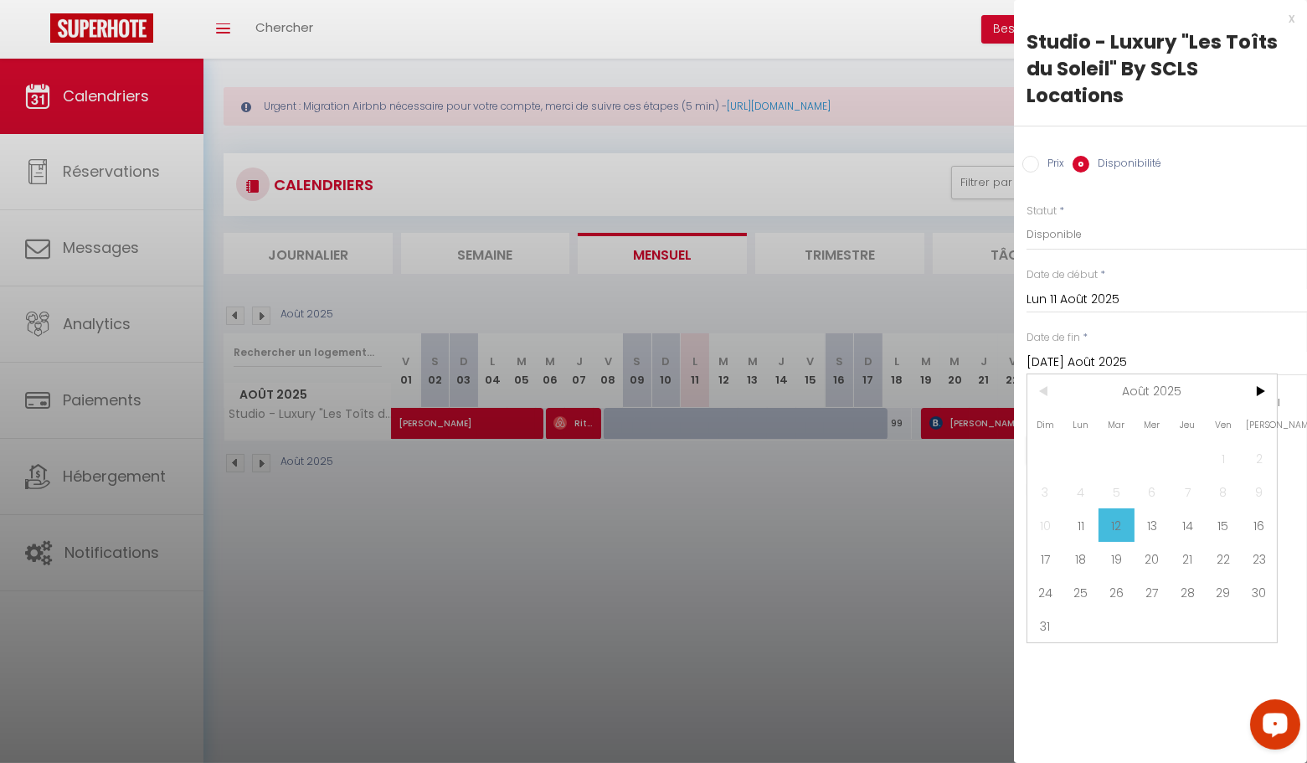
click at [1115, 565] on span "19" at bounding box center [1117, 558] width 36 height 33
type input "[DATE] Août 2025"
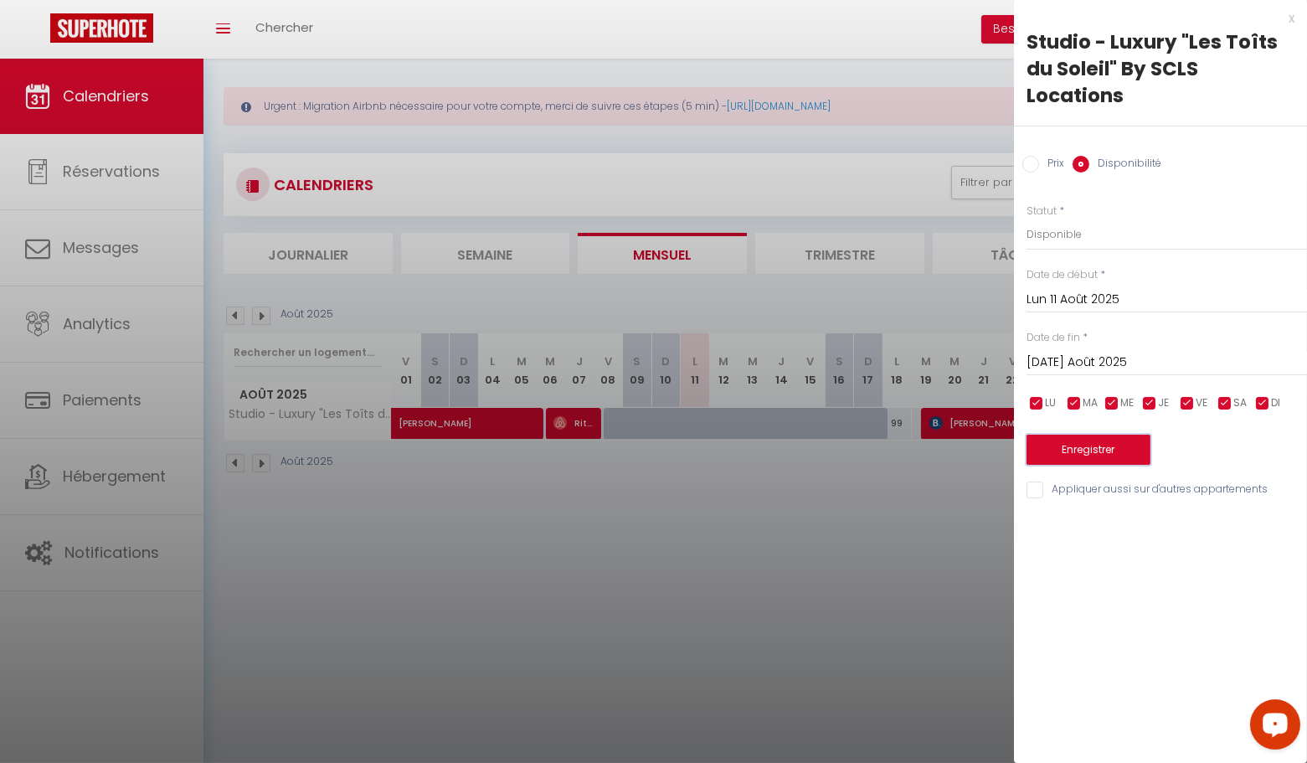
click at [1078, 461] on button "Enregistrer" at bounding box center [1089, 450] width 124 height 30
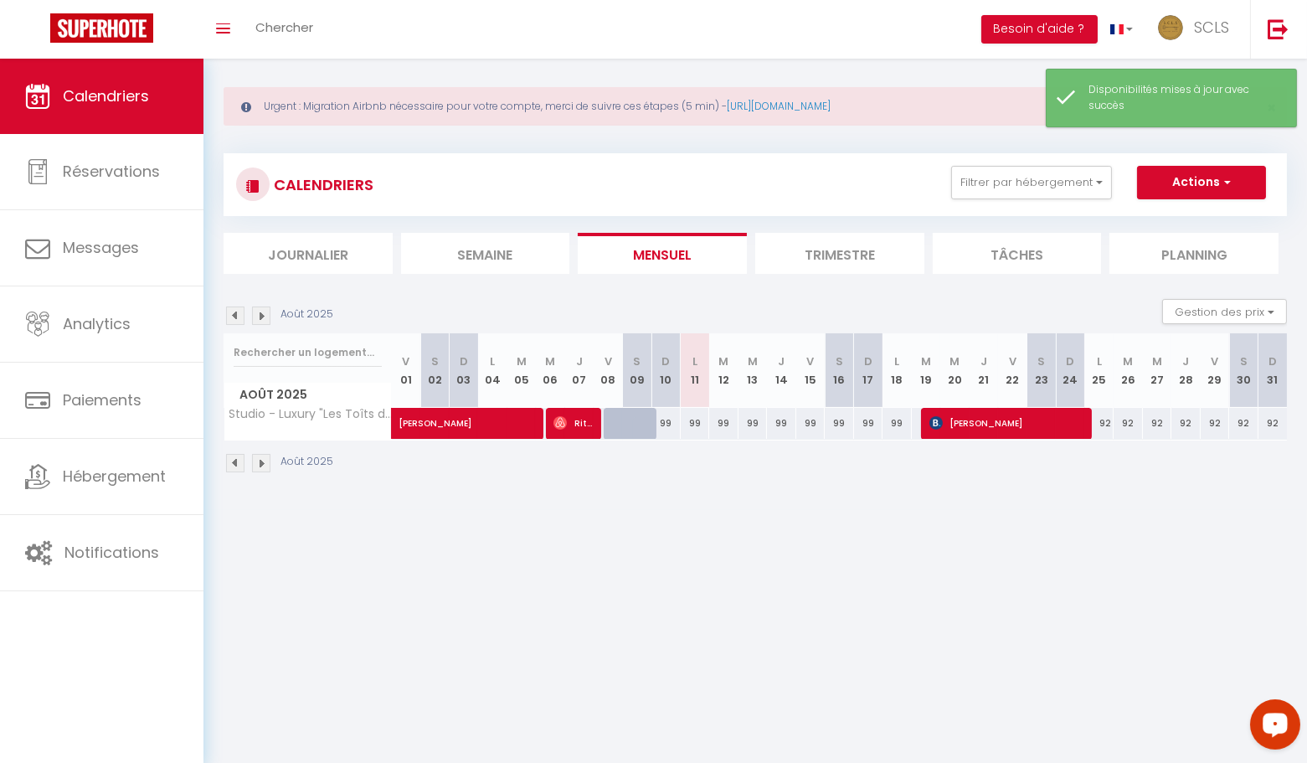
click at [663, 420] on div "99" at bounding box center [665, 423] width 29 height 31
select select "1"
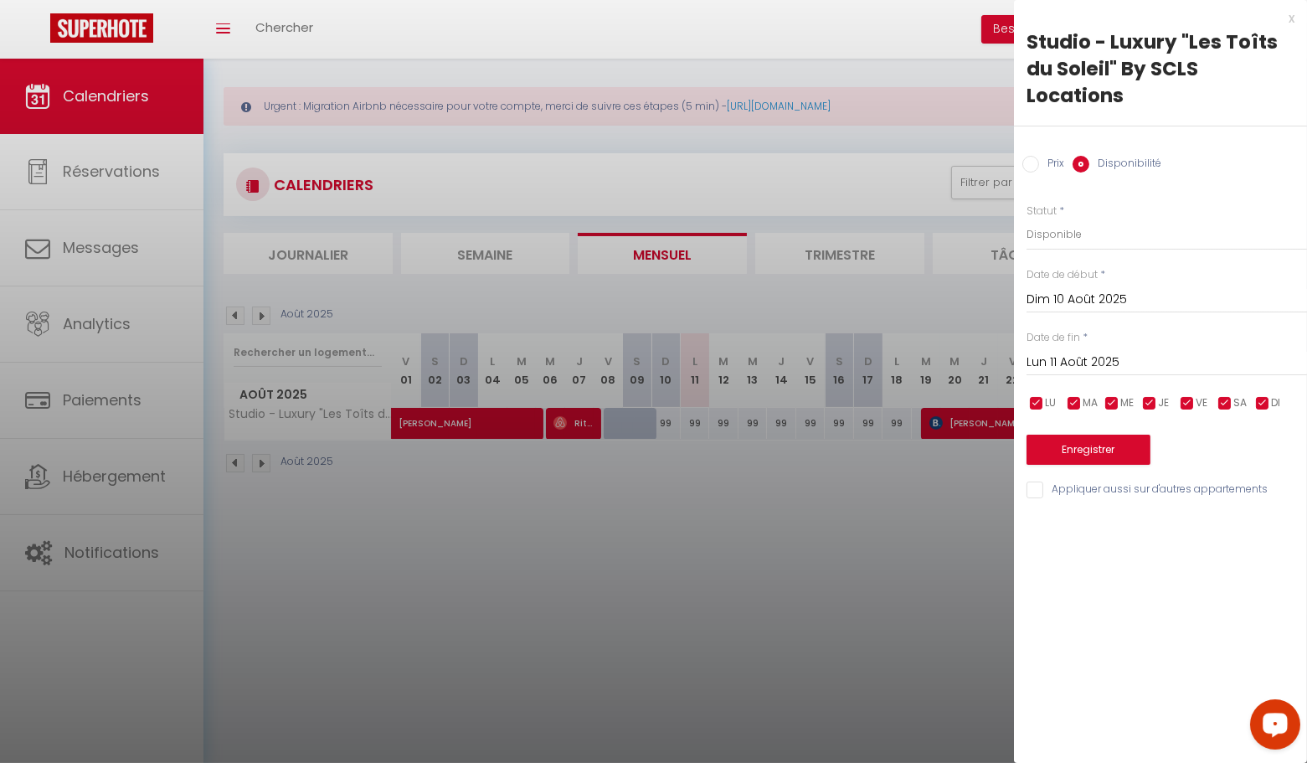
click at [1038, 169] on input "Prix" at bounding box center [1030, 164] width 17 height 17
drag, startPoint x: 1081, startPoint y: 167, endPoint x: 1080, endPoint y: 176, distance: 8.4
click at [1081, 167] on input "Disponibilité" at bounding box center [1081, 164] width 17 height 17
click at [1078, 231] on select "Disponible Indisponible" at bounding box center [1167, 235] width 281 height 32
drag, startPoint x: 1112, startPoint y: 456, endPoint x: 1098, endPoint y: 457, distance: 14.3
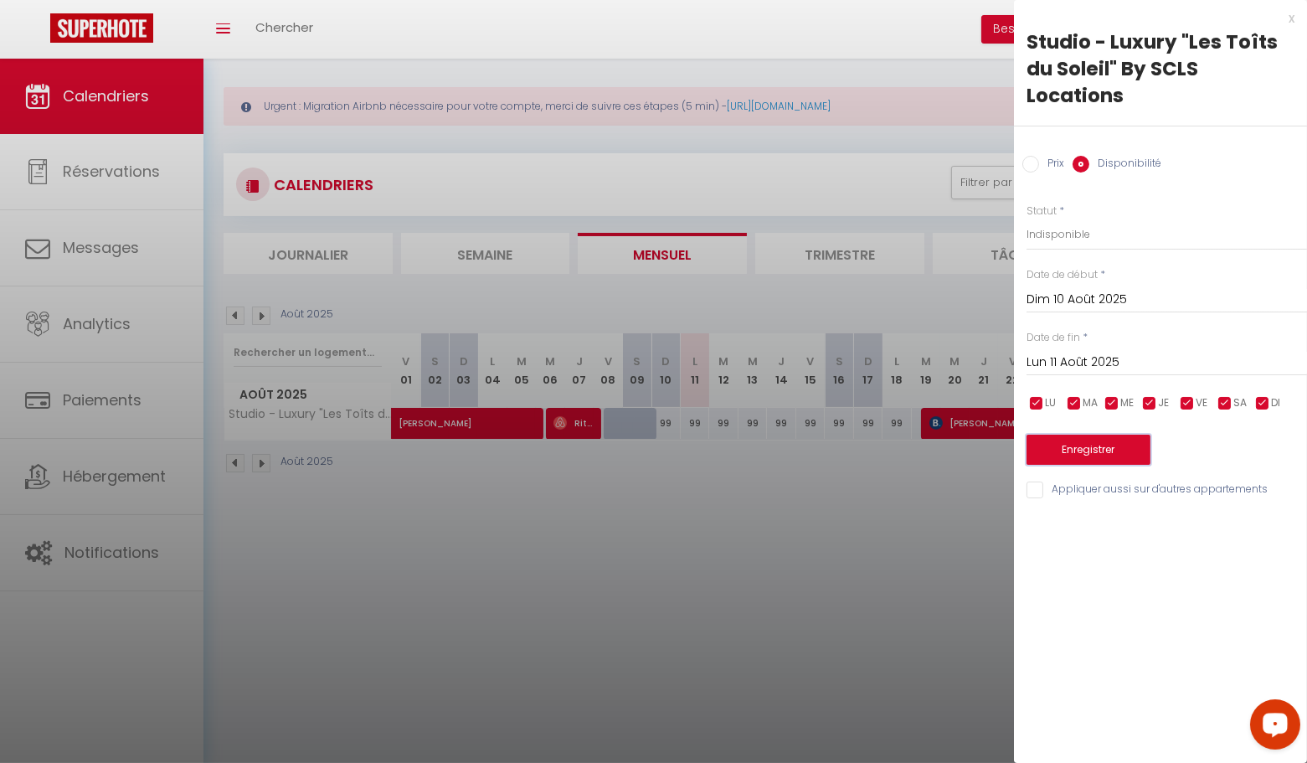
click at [1112, 456] on button "Enregistrer" at bounding box center [1089, 450] width 124 height 30
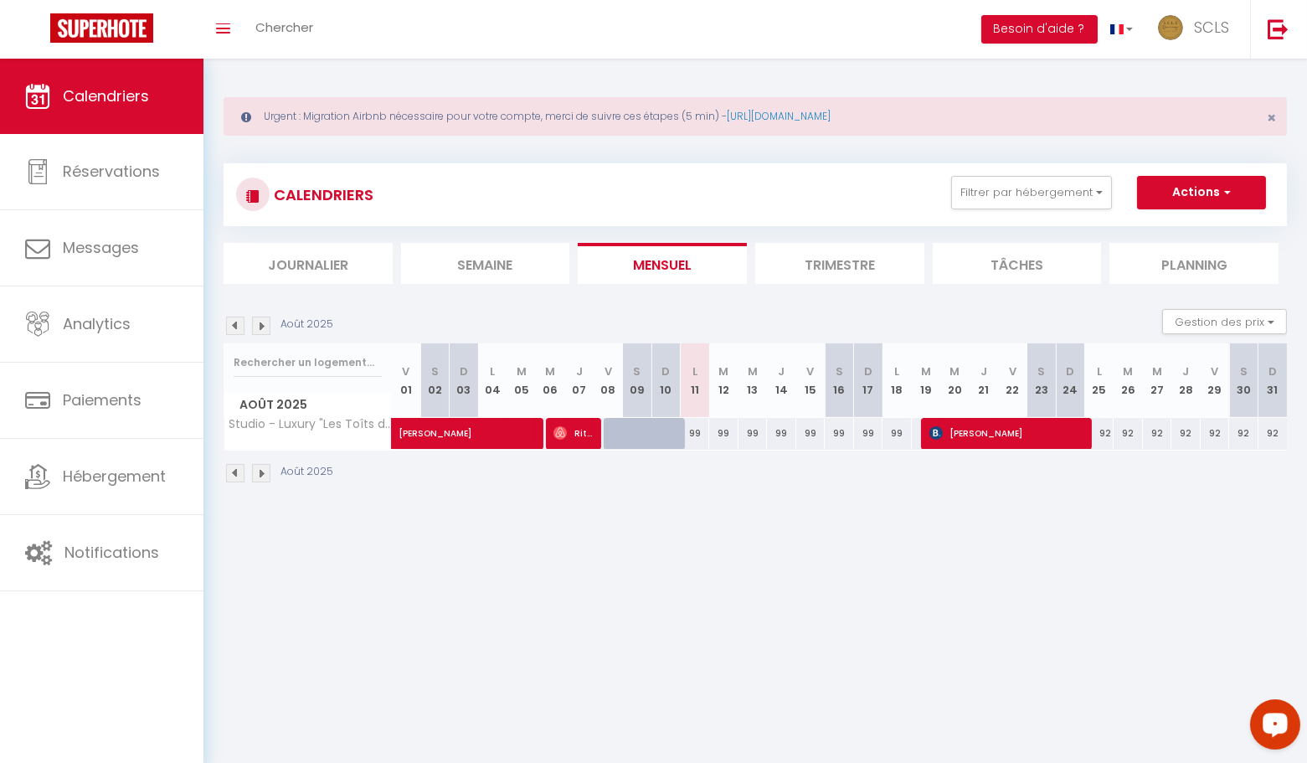
scroll to position [0, 0]
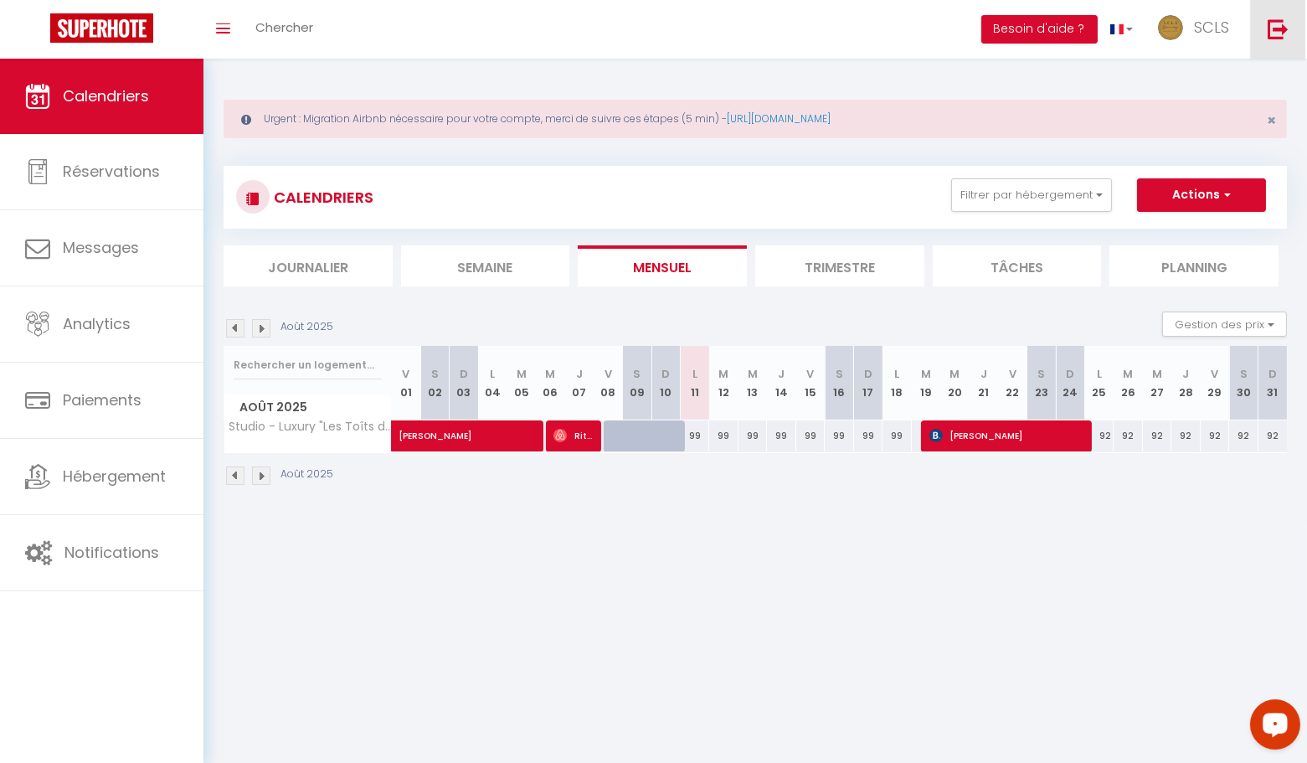
click at [1277, 39] on link at bounding box center [1277, 29] width 55 height 59
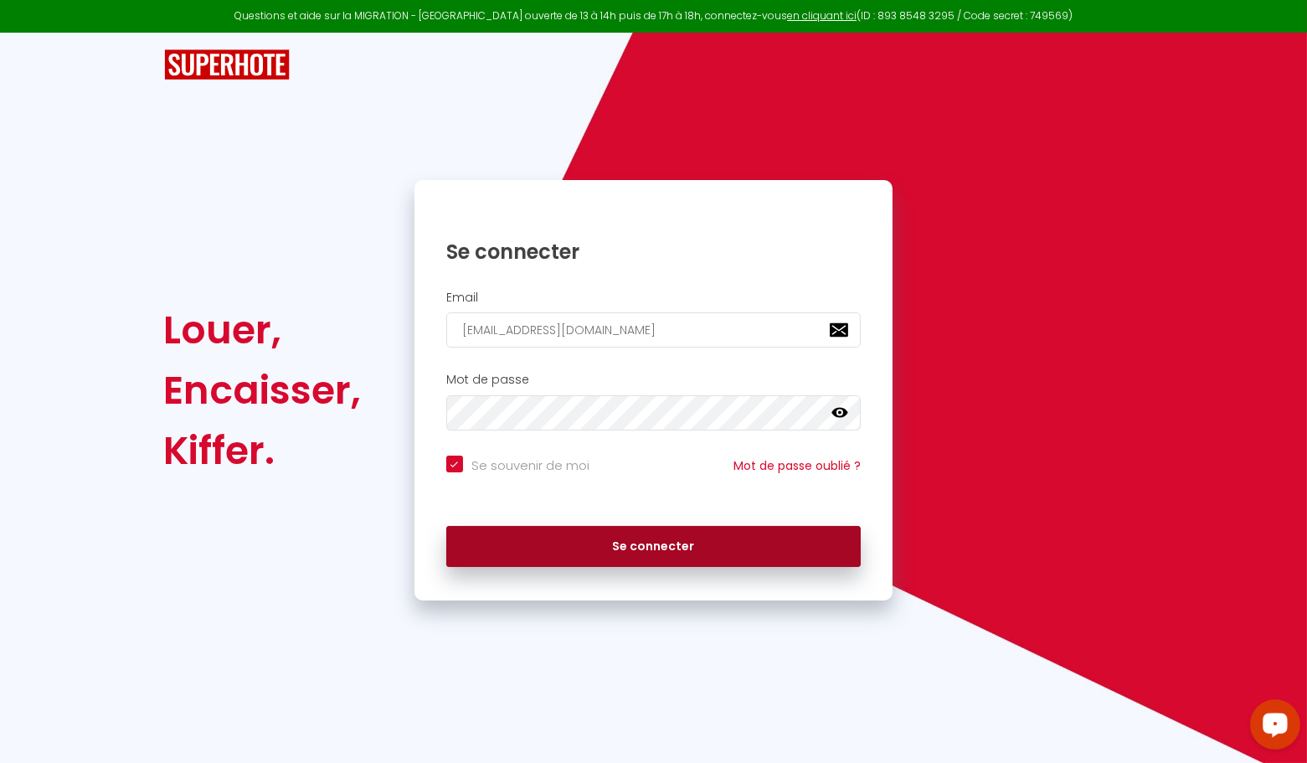
click at [758, 534] on button "Se connecter" at bounding box center [653, 547] width 415 height 42
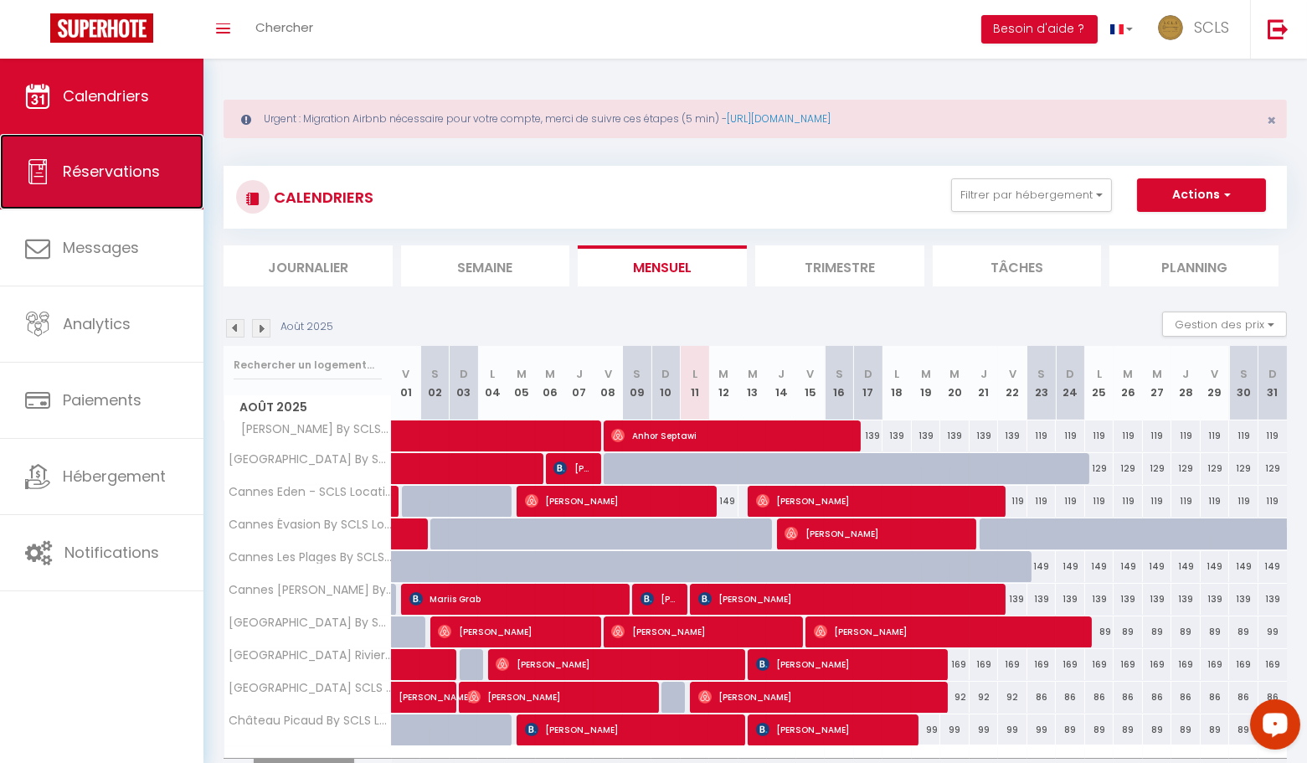
click at [103, 188] on link "Réservations" at bounding box center [101, 171] width 203 height 75
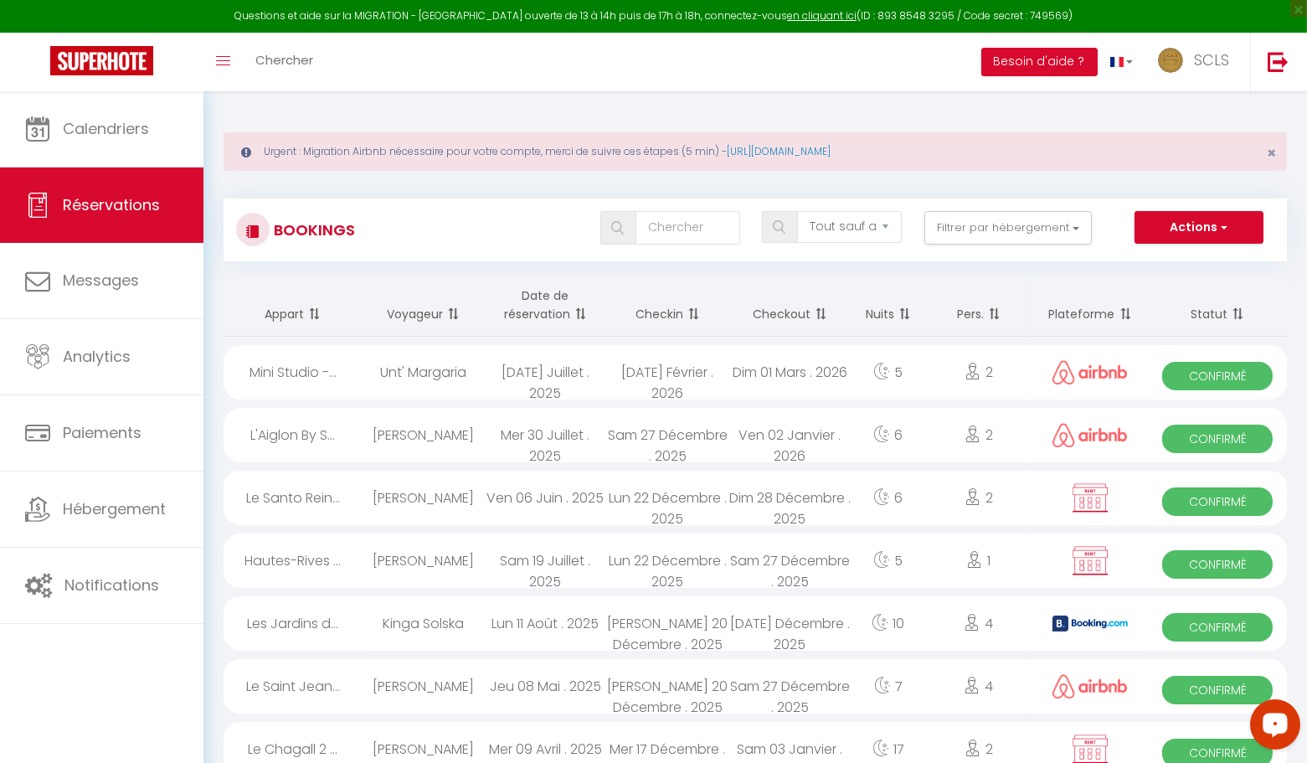
click at [557, 312] on th "Date de réservation" at bounding box center [545, 305] width 122 height 63
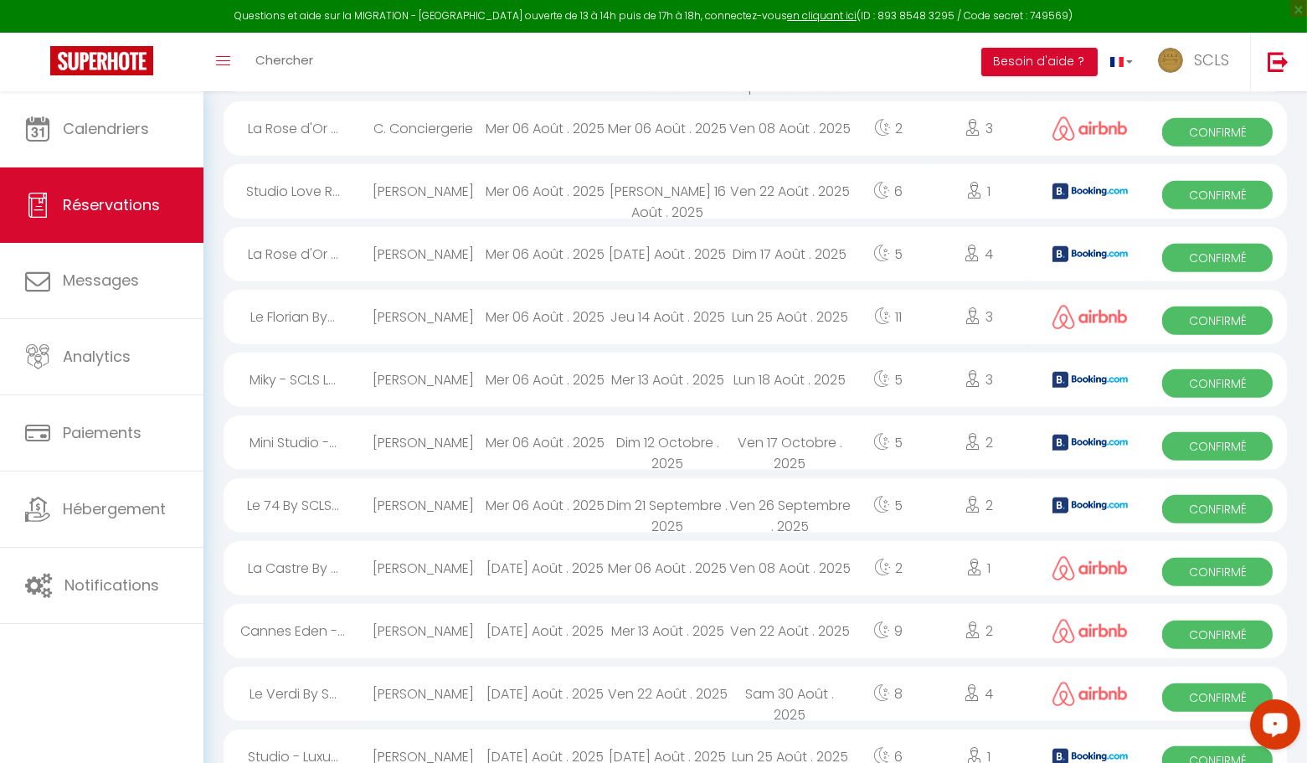
scroll to position [2786, 0]
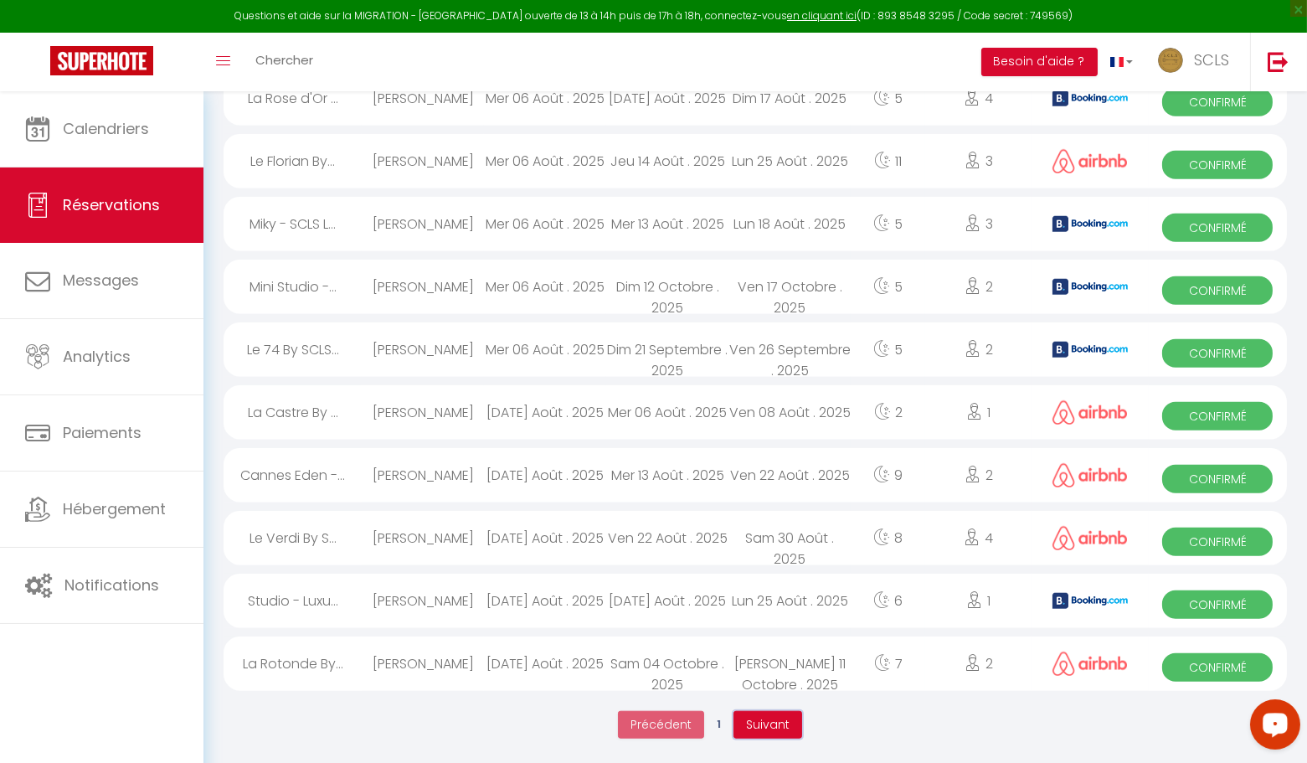
click at [772, 729] on span "Suivant" at bounding box center [768, 724] width 44 height 17
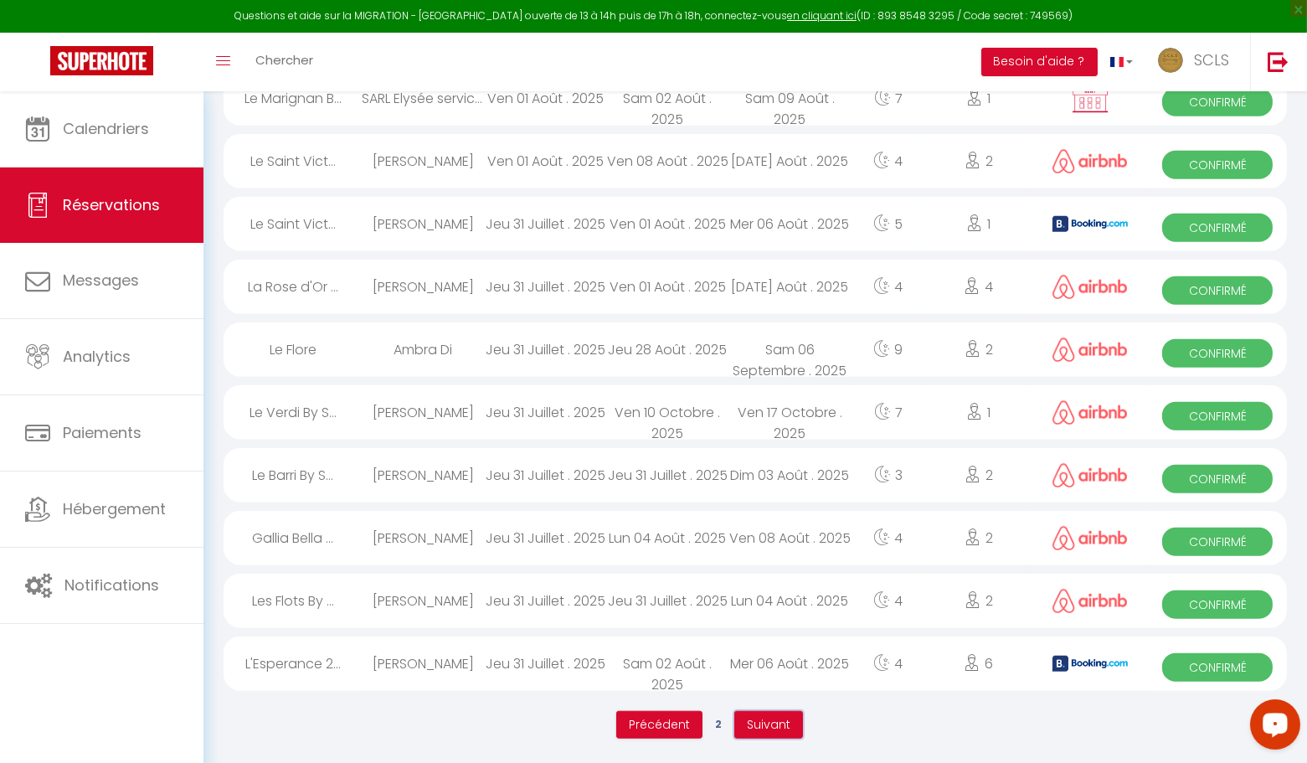
click at [781, 729] on span "Suivant" at bounding box center [769, 724] width 44 height 17
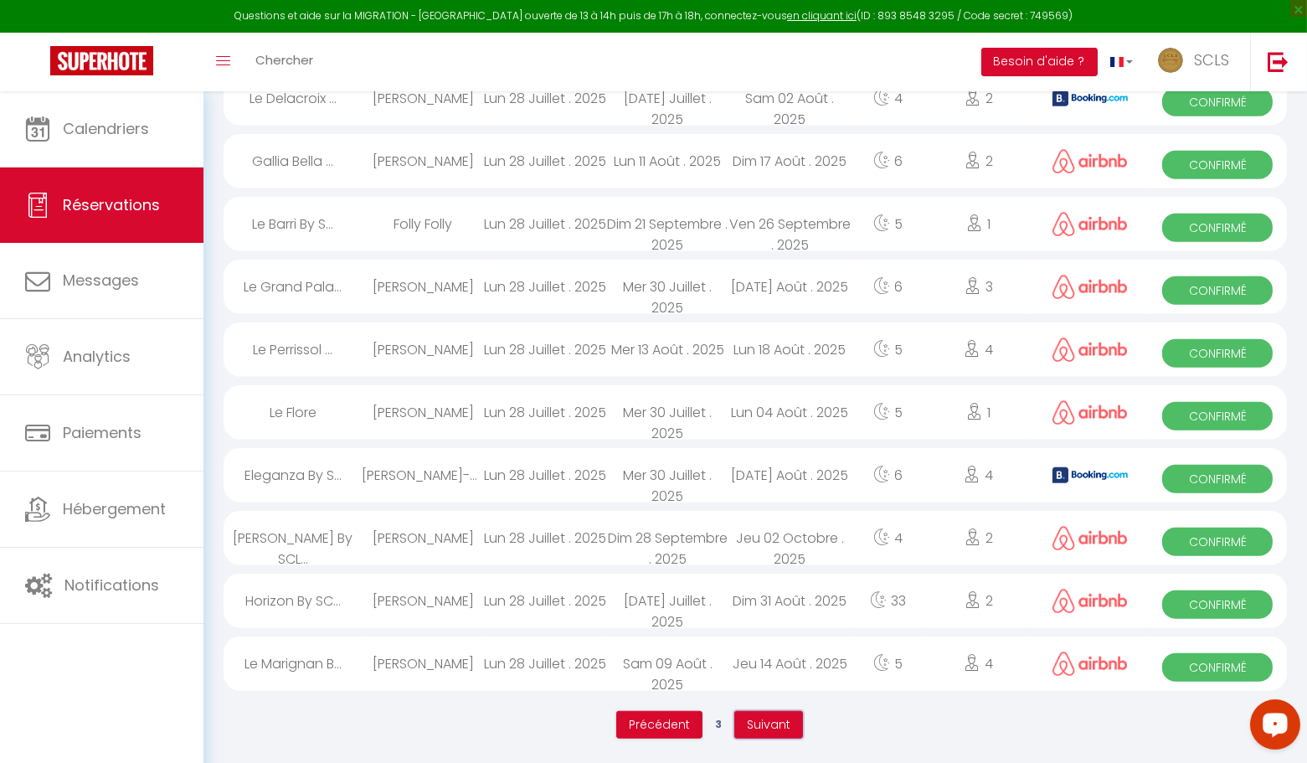
click at [774, 732] on button "Suivant" at bounding box center [768, 725] width 69 height 28
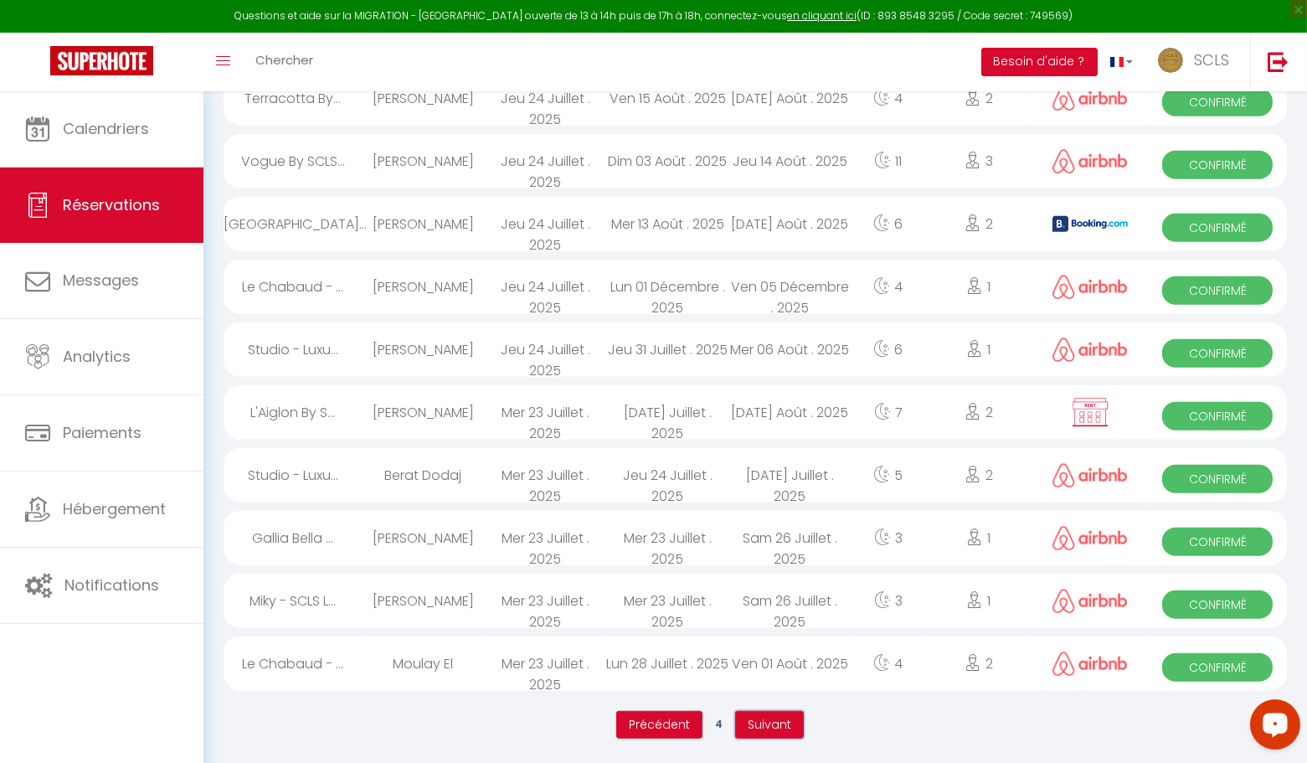
click at [770, 729] on span "Suivant" at bounding box center [770, 724] width 44 height 17
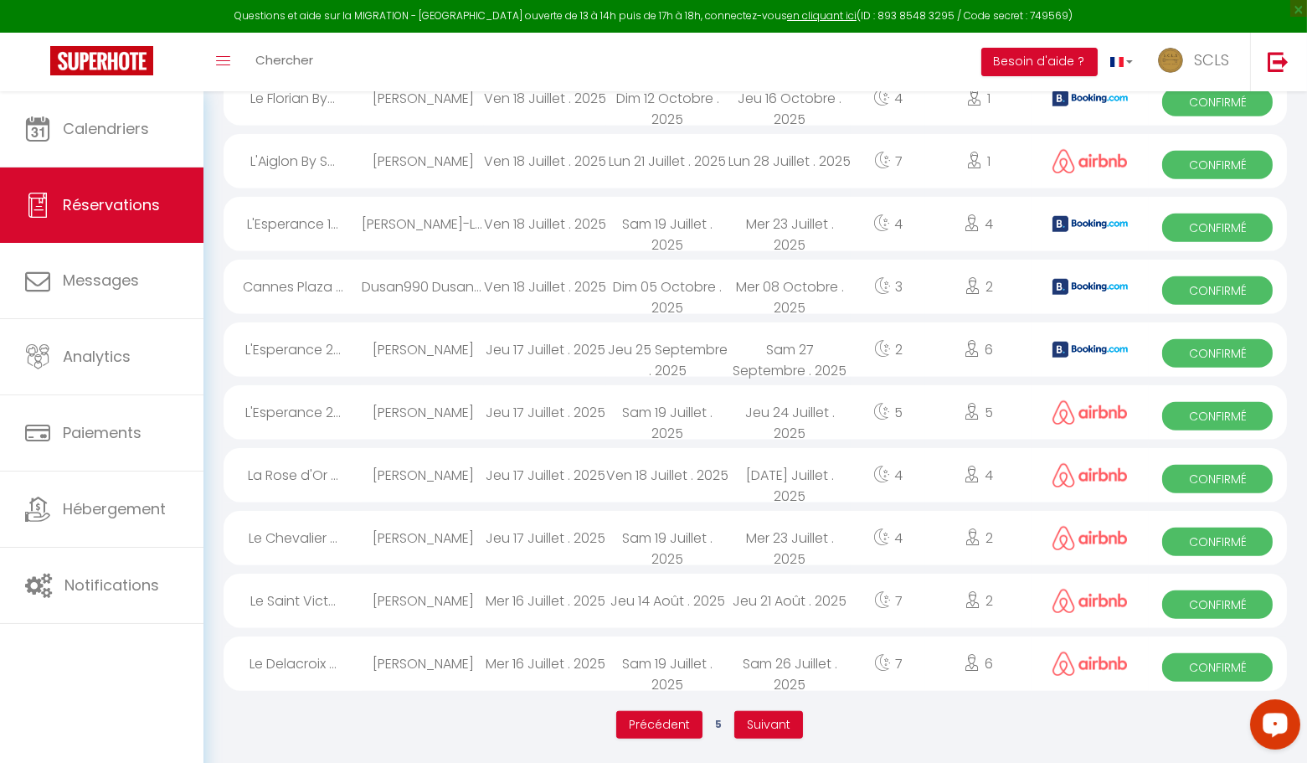
click at [795, 736] on ul "Précédent 5 Suivant" at bounding box center [710, 725] width 973 height 44
click at [775, 722] on span "Suivant" at bounding box center [769, 724] width 44 height 17
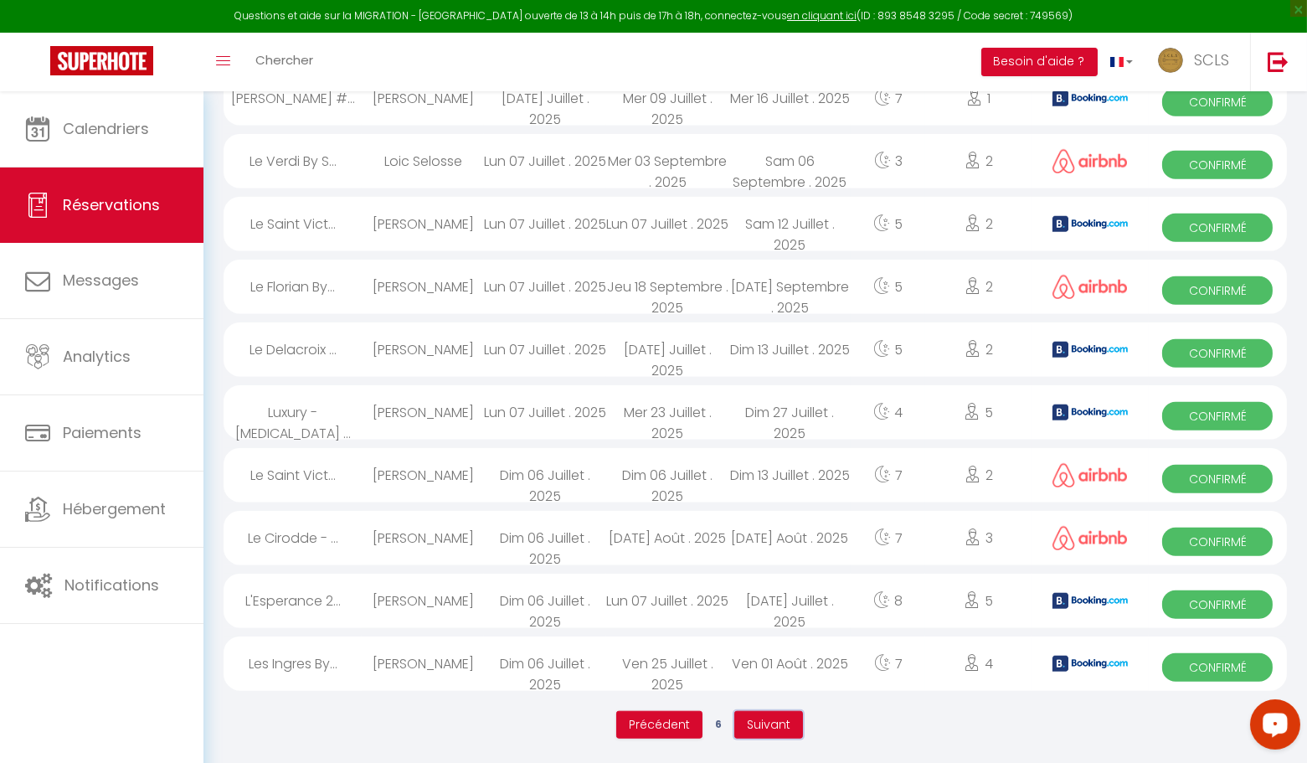
click at [777, 718] on span "Suivant" at bounding box center [769, 724] width 44 height 17
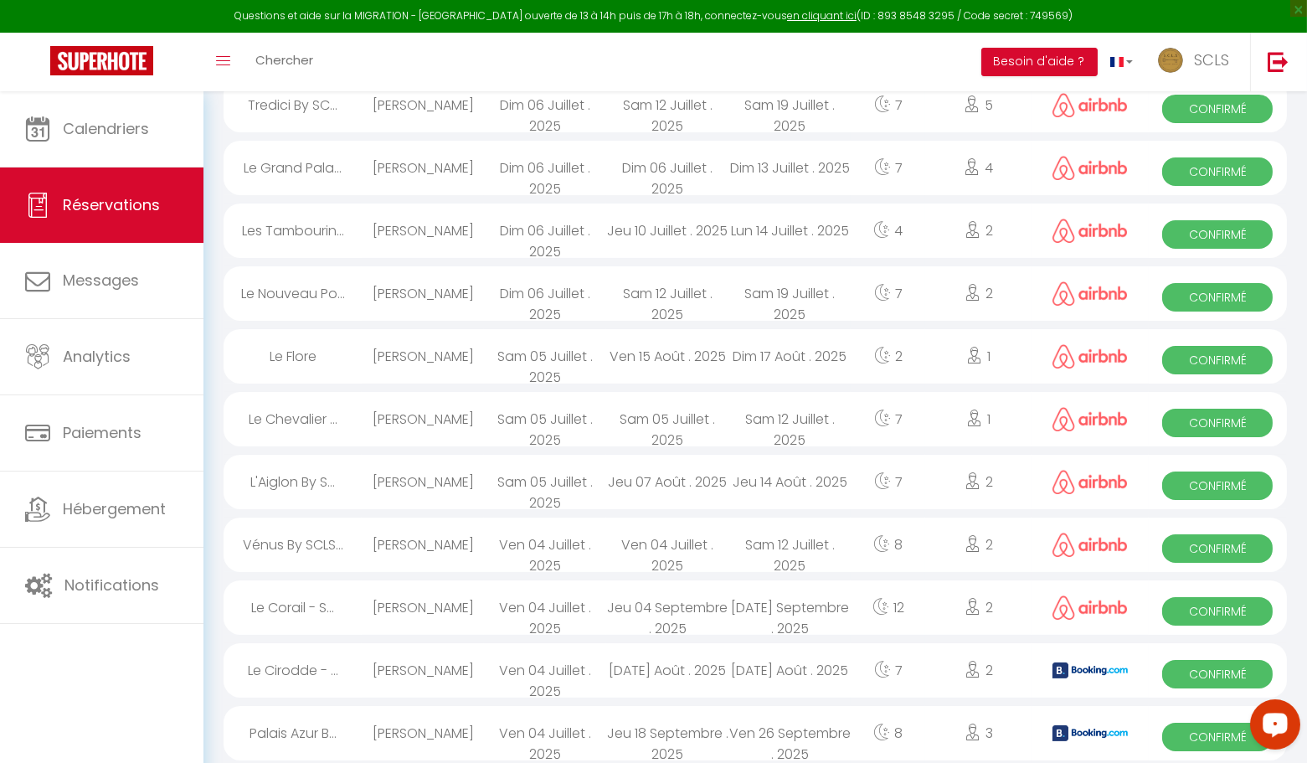
scroll to position [329, 0]
click at [1184, 733] on span "Confirmé" at bounding box center [1217, 737] width 111 height 28
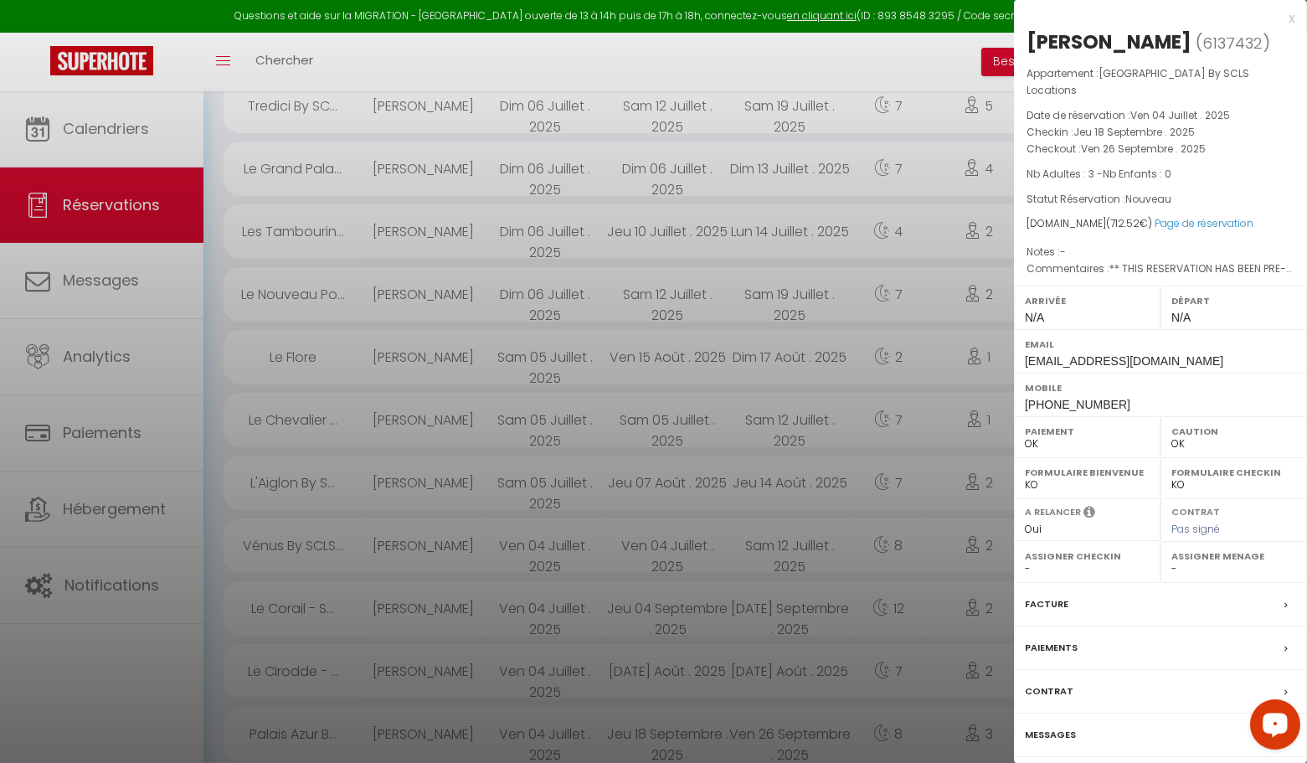
click at [1291, 18] on div "x" at bounding box center [1154, 18] width 281 height 20
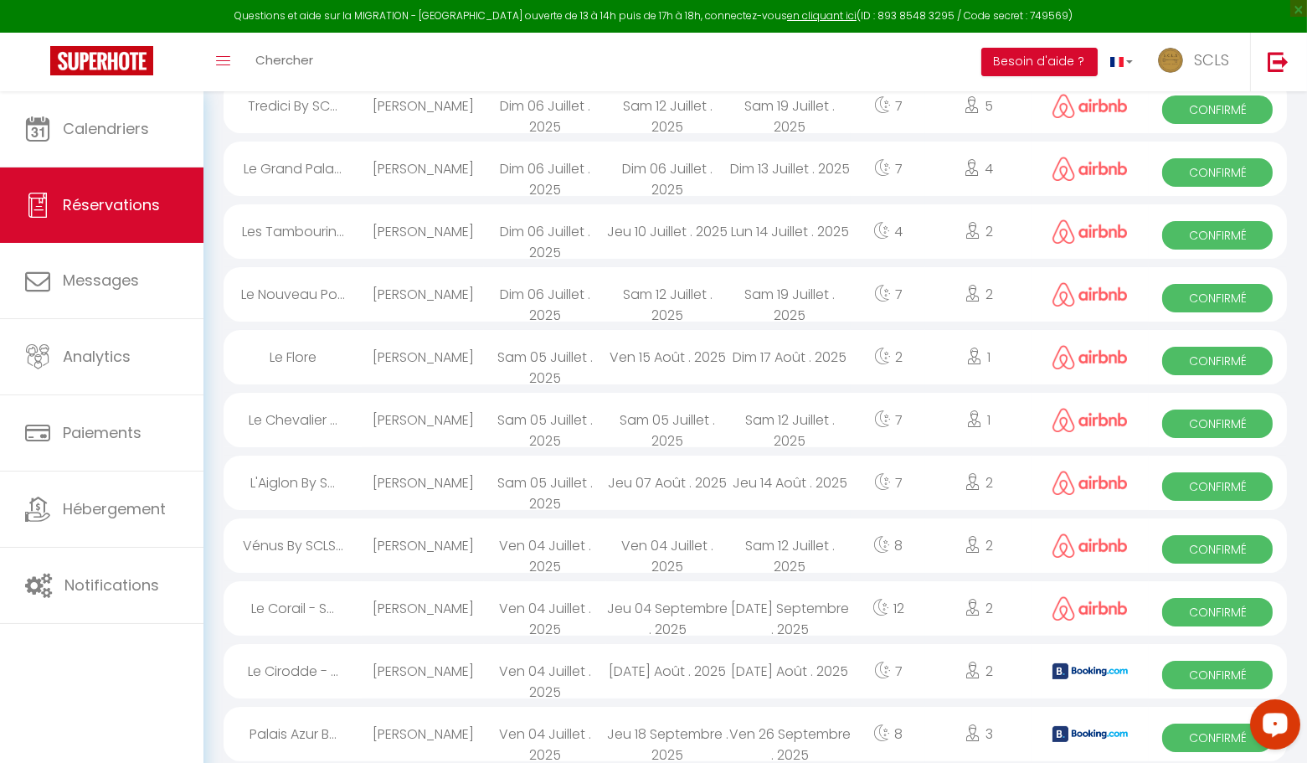
click at [1201, 673] on span "Confirmé" at bounding box center [1217, 675] width 111 height 28
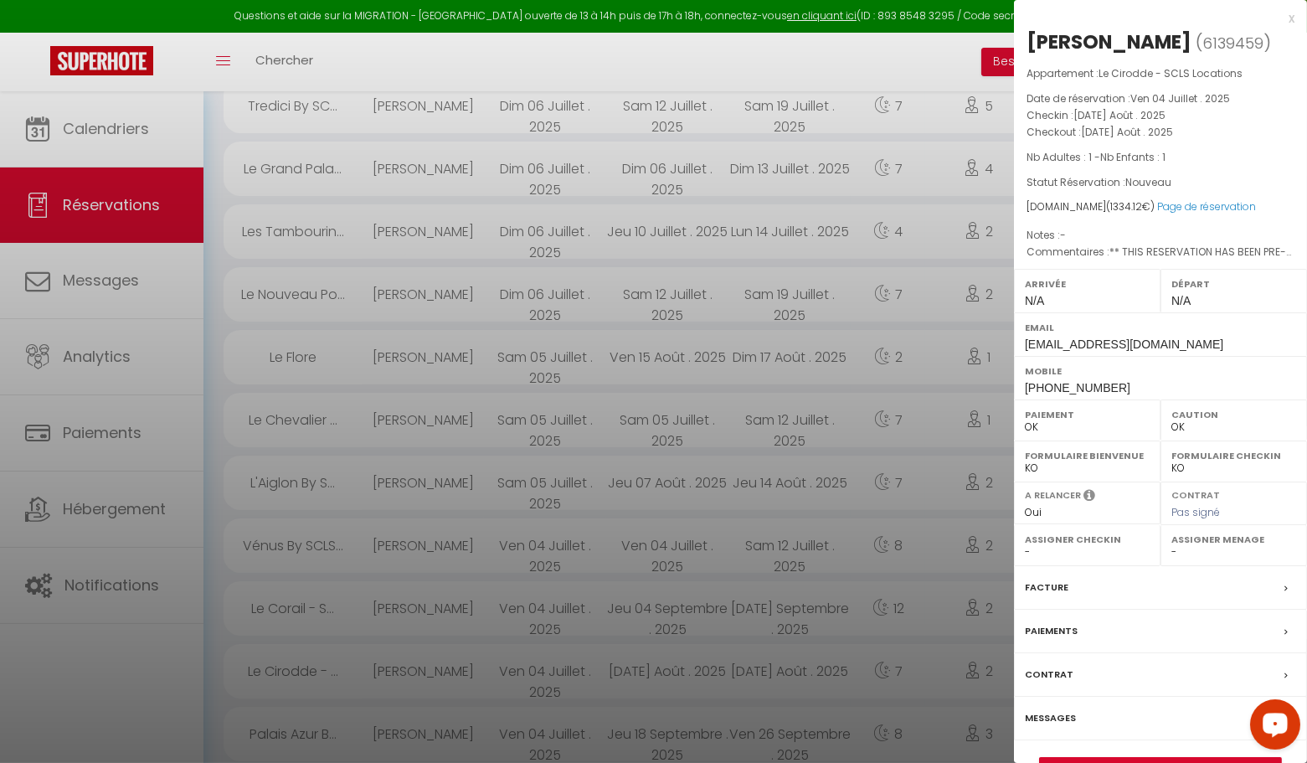
click at [1291, 21] on div "x" at bounding box center [1154, 18] width 281 height 20
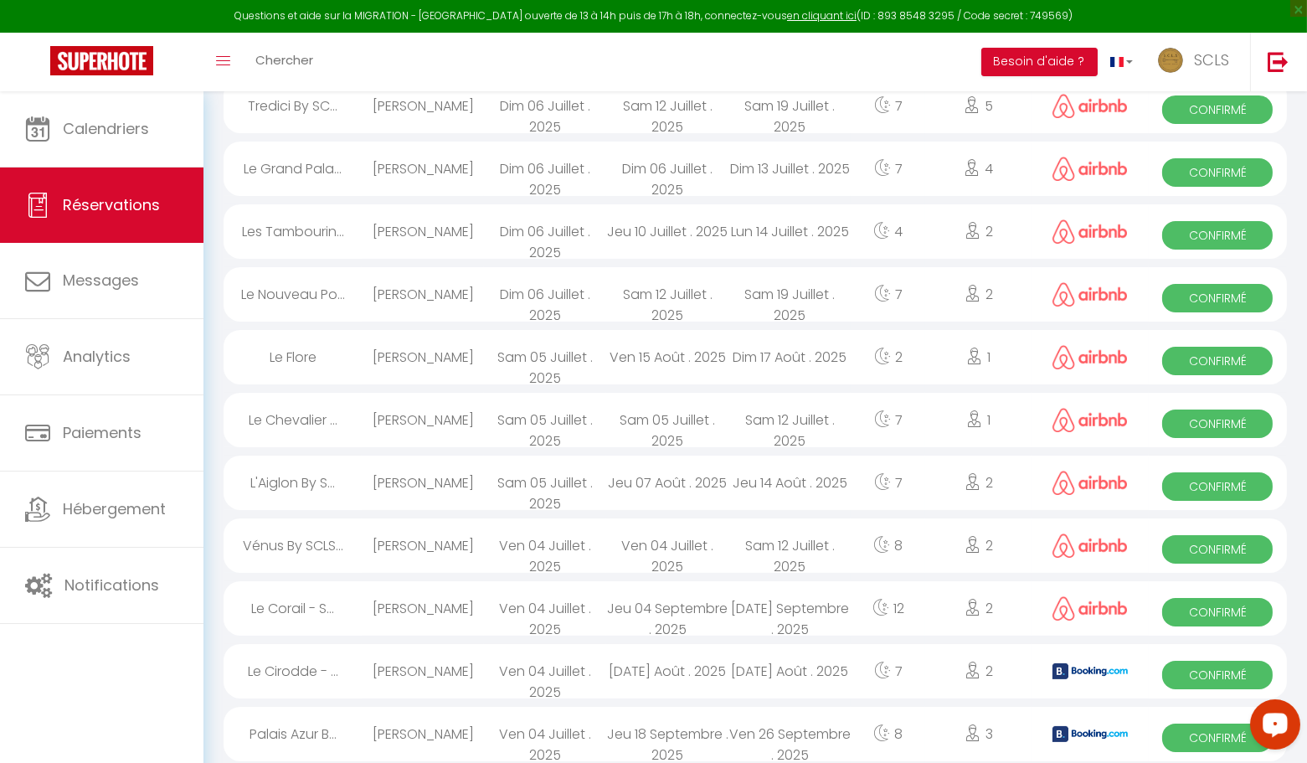
click at [1181, 613] on span "Confirmé" at bounding box center [1217, 612] width 111 height 28
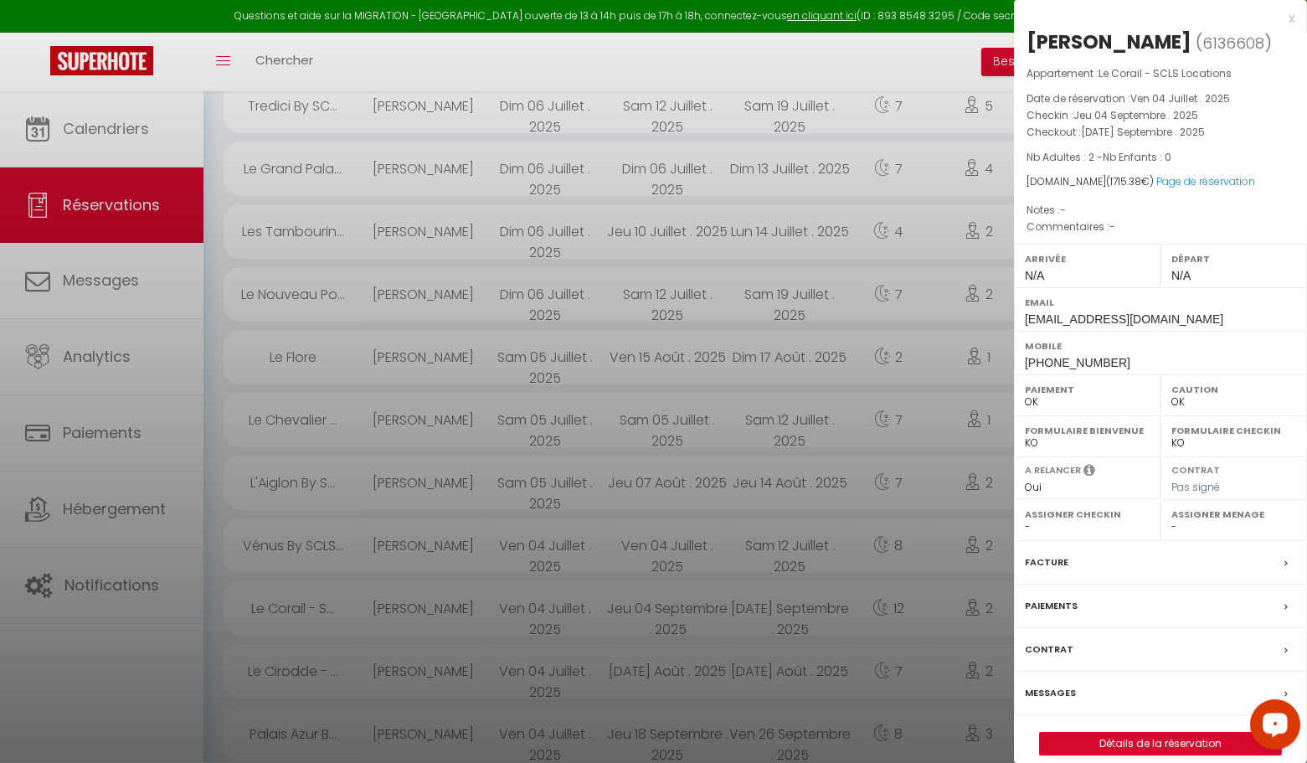
click at [1292, 18] on div "x" at bounding box center [1154, 18] width 281 height 20
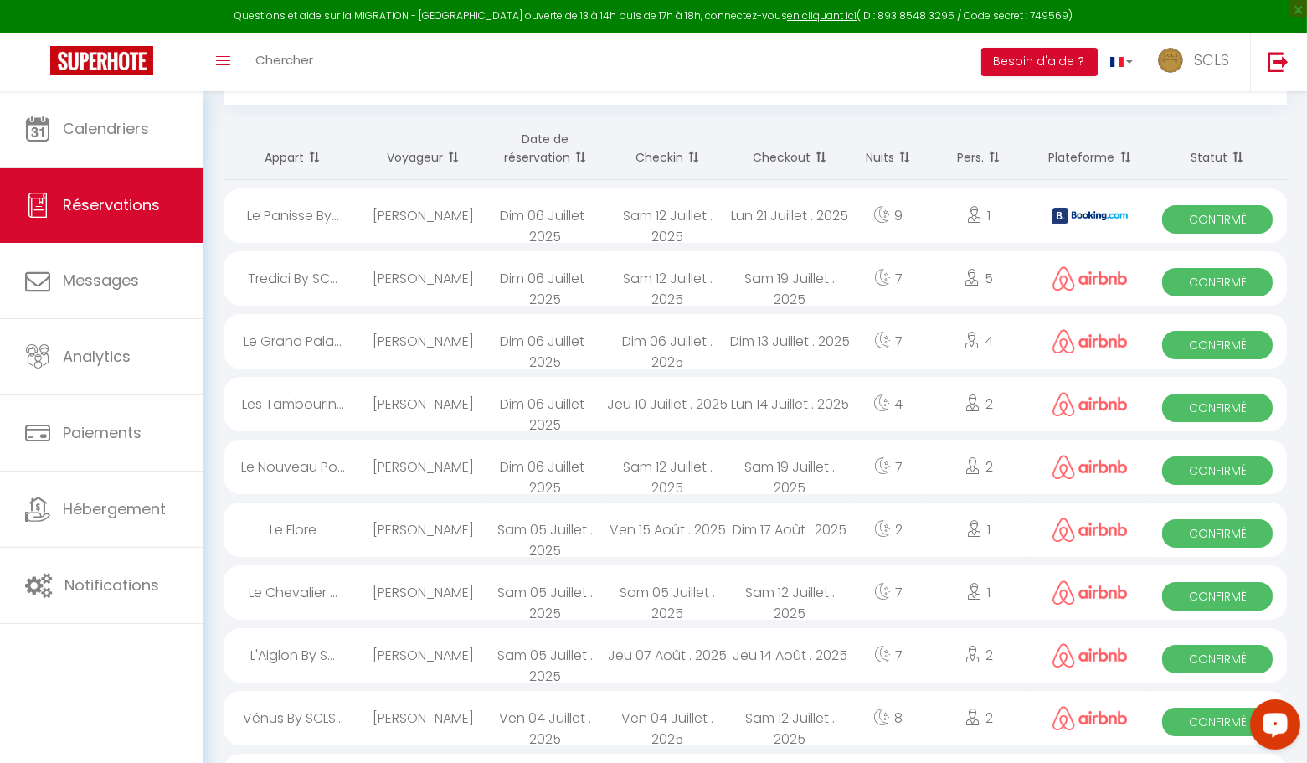
scroll to position [151, 0]
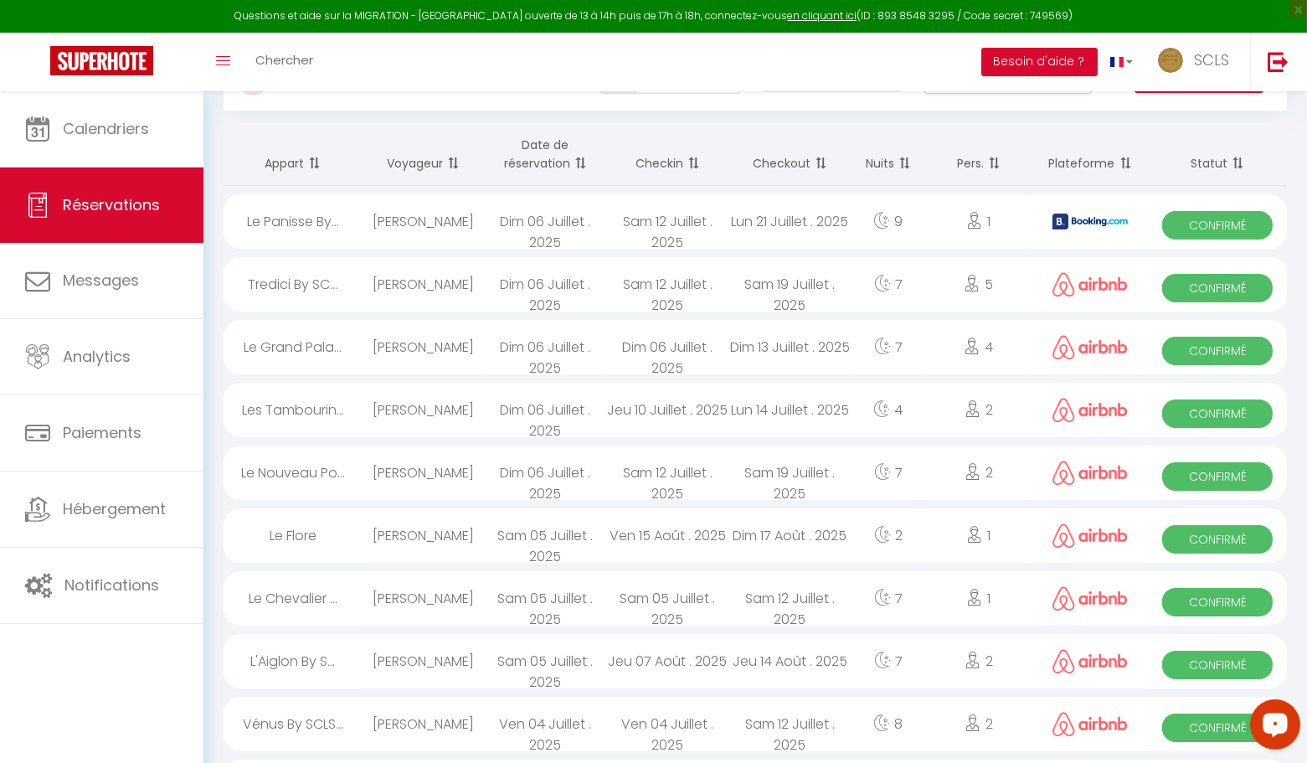
click at [1193, 725] on span "Confirmé" at bounding box center [1217, 727] width 111 height 28
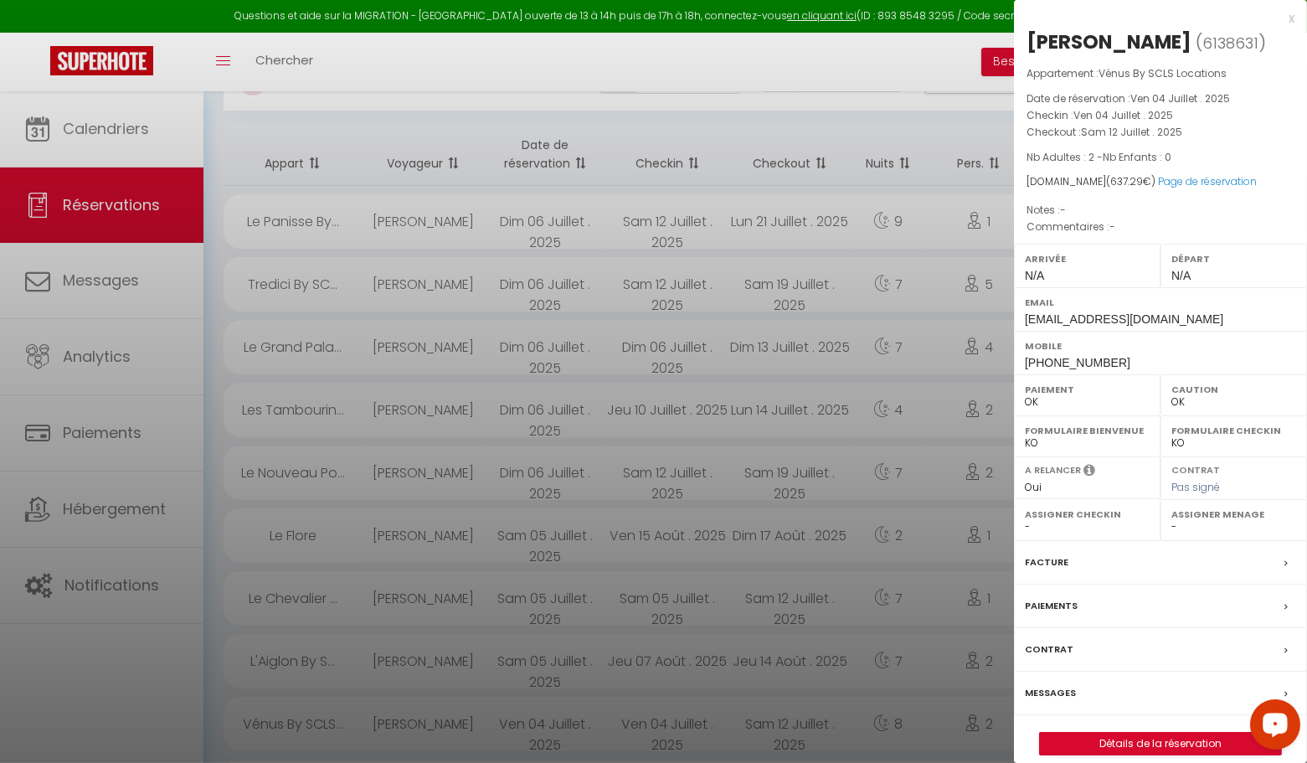
click at [1289, 15] on div "x" at bounding box center [1154, 18] width 281 height 20
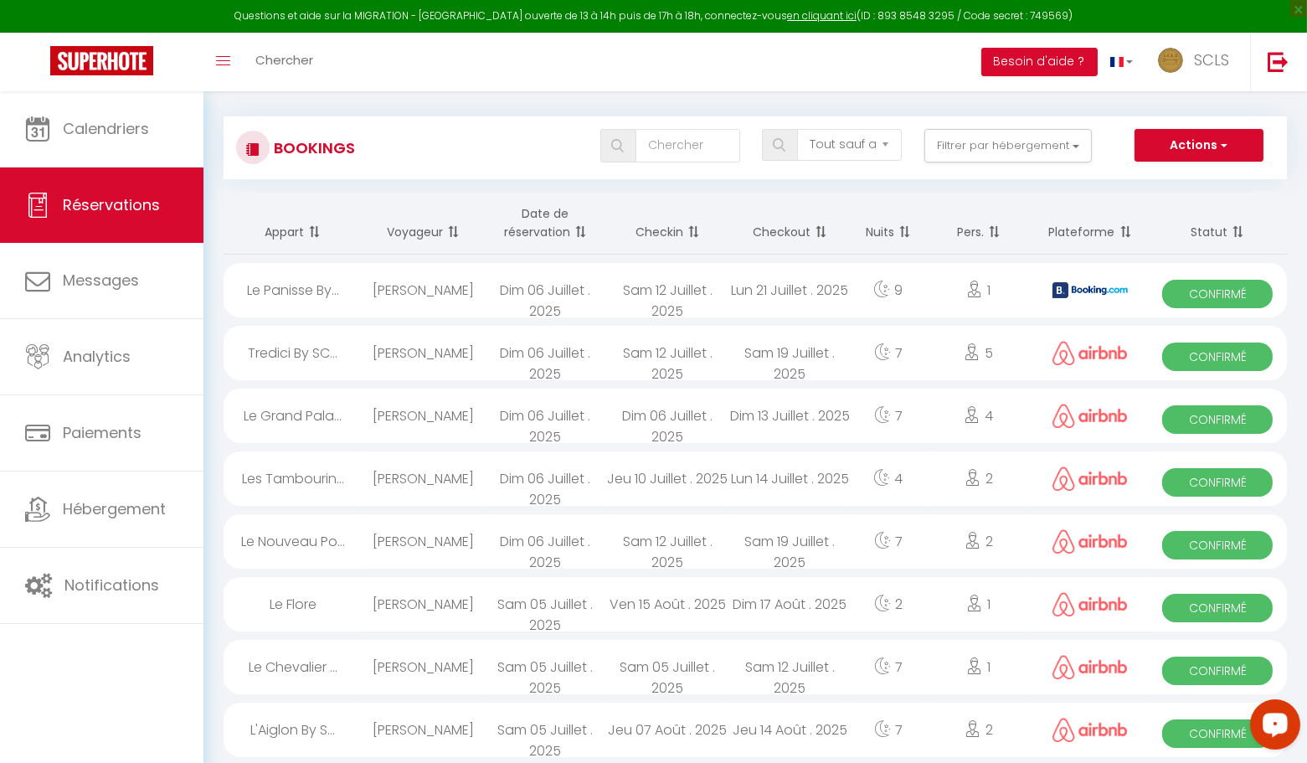
scroll to position [85, 0]
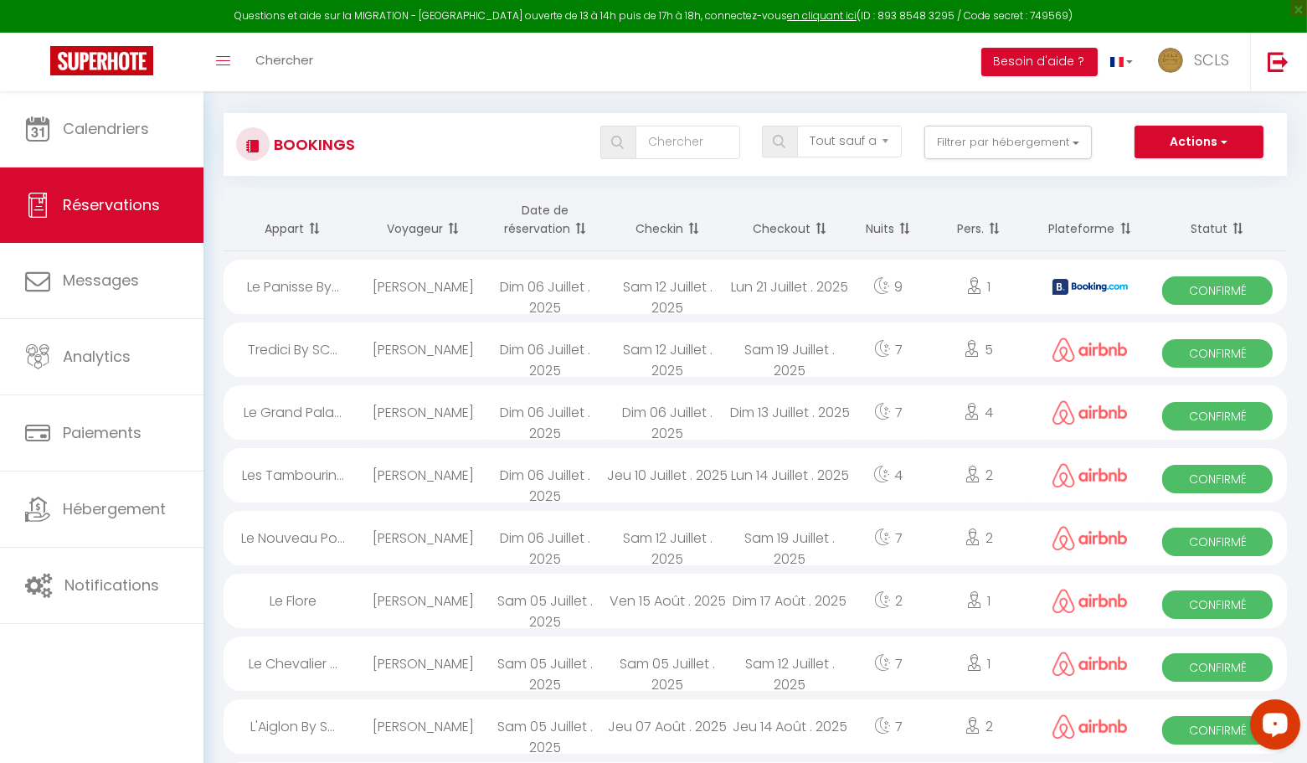
click at [1213, 729] on span "Confirmé" at bounding box center [1217, 730] width 111 height 28
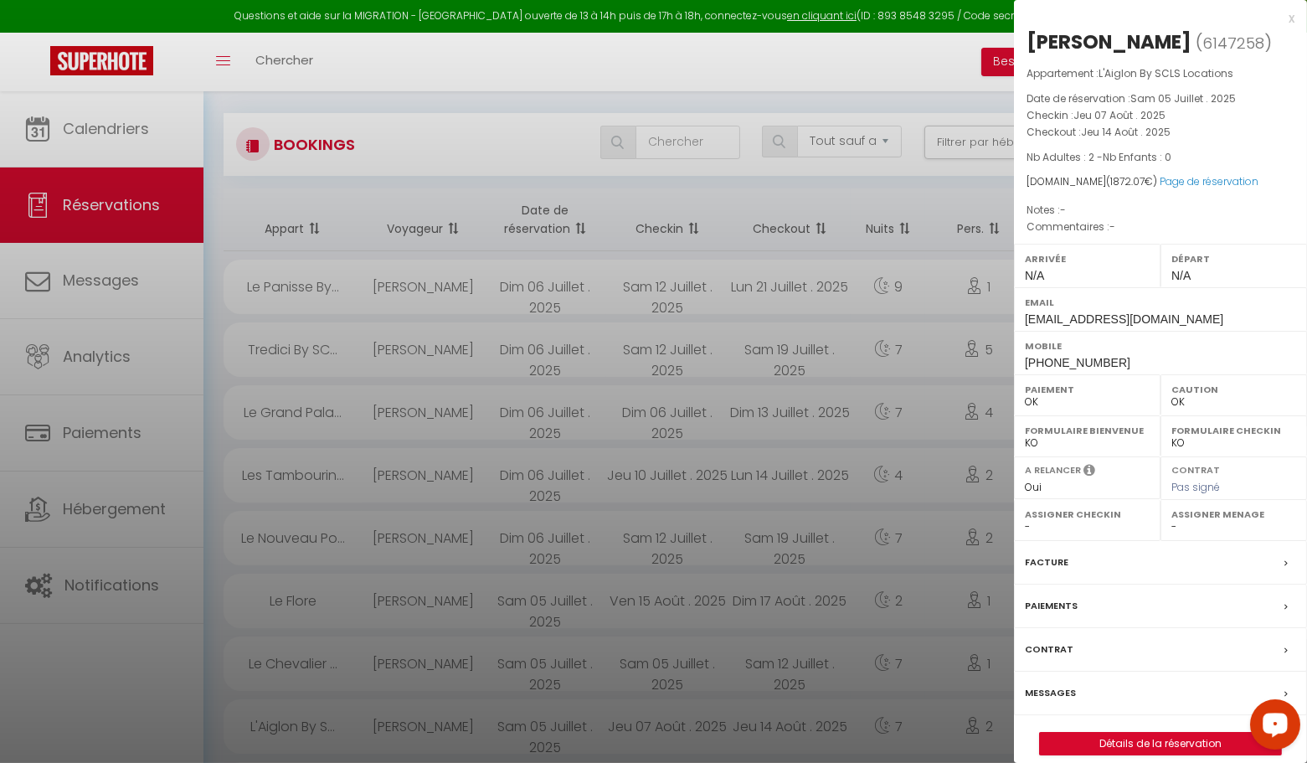
drag, startPoint x: 1292, startPoint y: 18, endPoint x: 1290, endPoint y: 34, distance: 16.8
click at [1291, 18] on div "x" at bounding box center [1154, 18] width 281 height 20
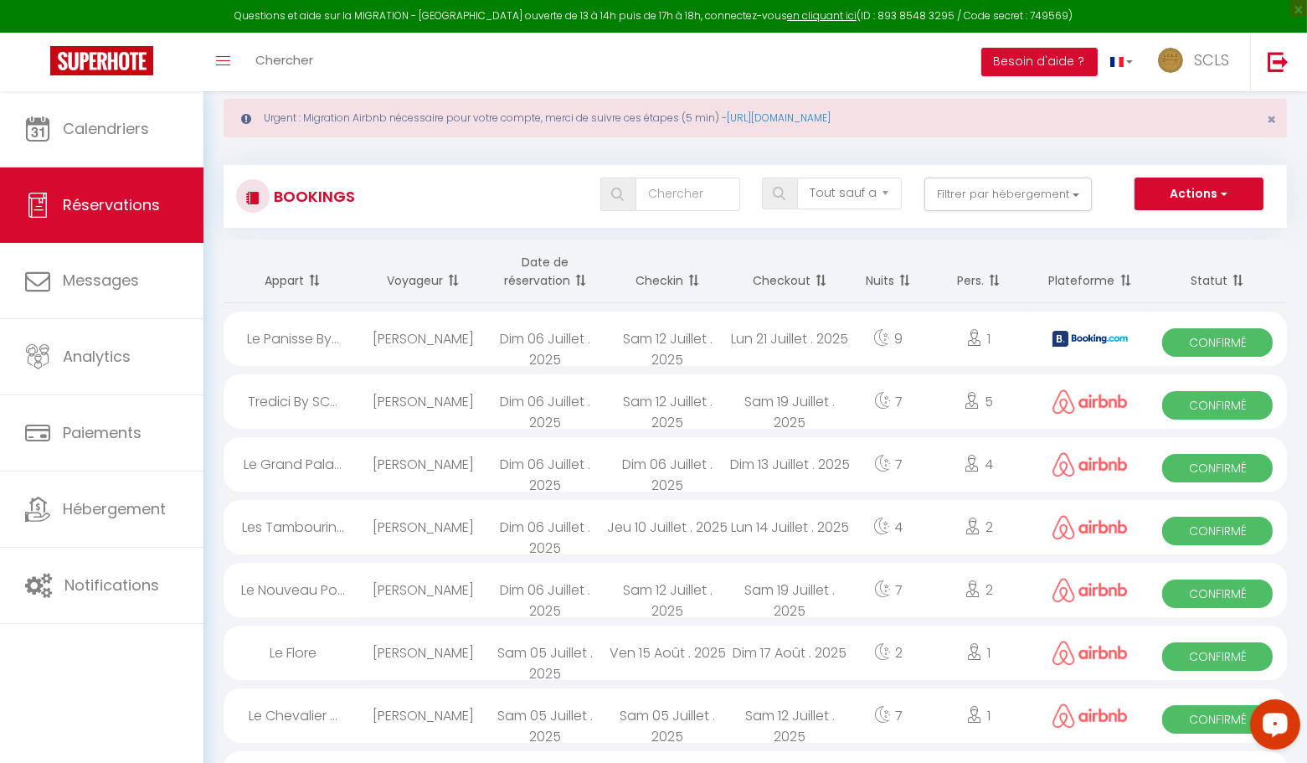
scroll to position [0, 0]
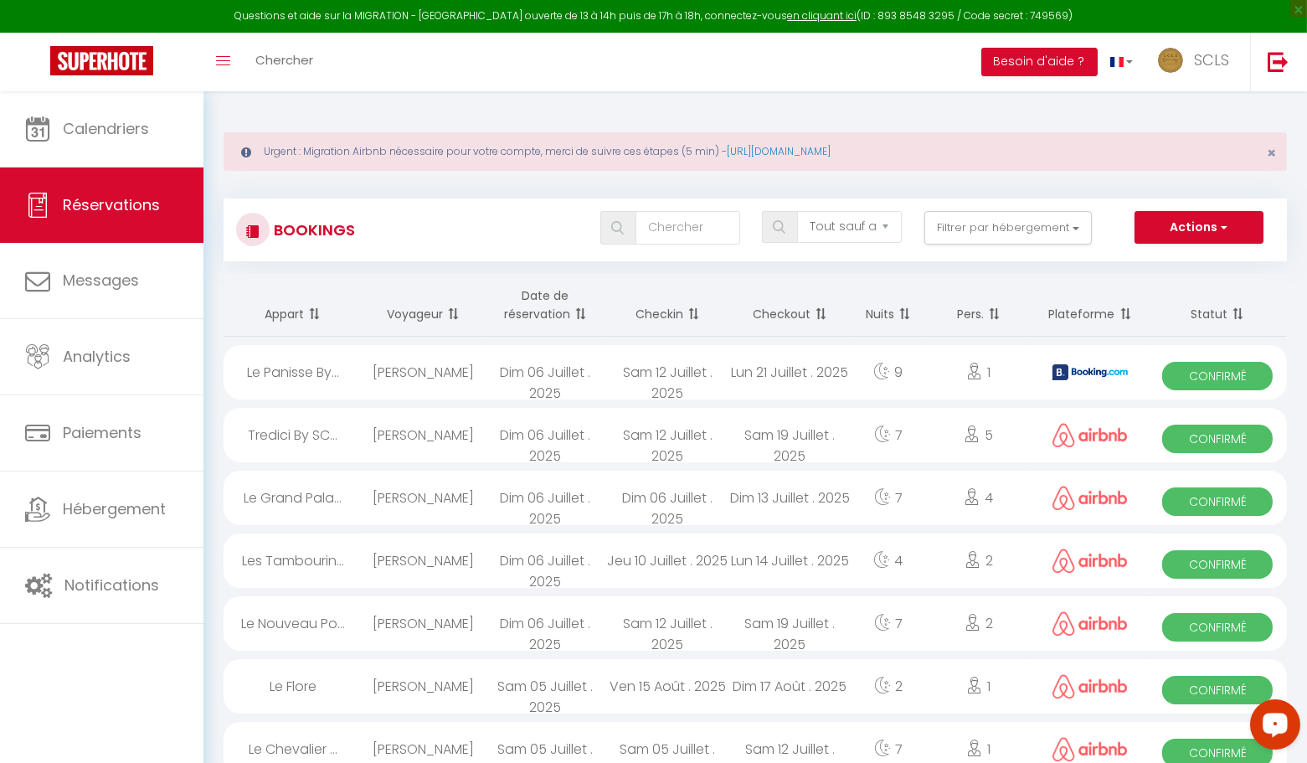
click at [1190, 687] on span "Confirmé" at bounding box center [1217, 690] width 111 height 28
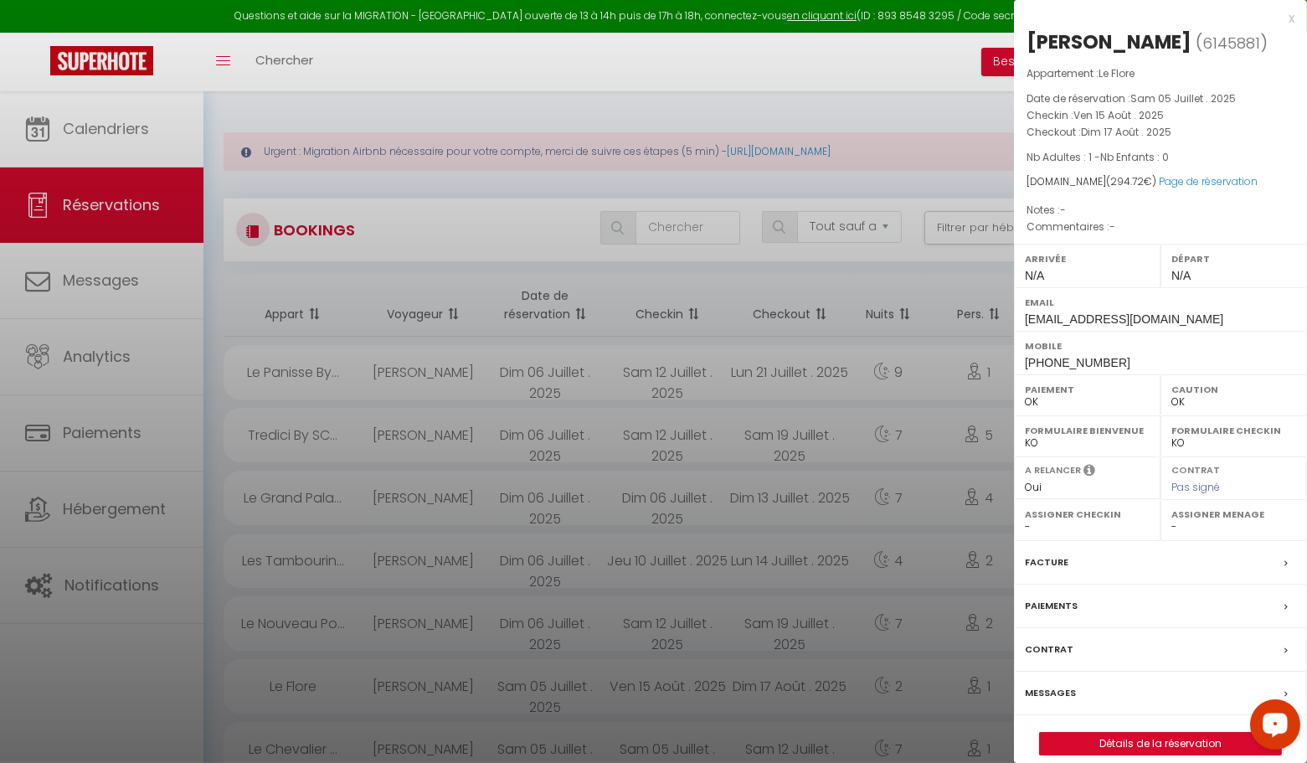
click at [1291, 19] on div "x" at bounding box center [1154, 18] width 281 height 20
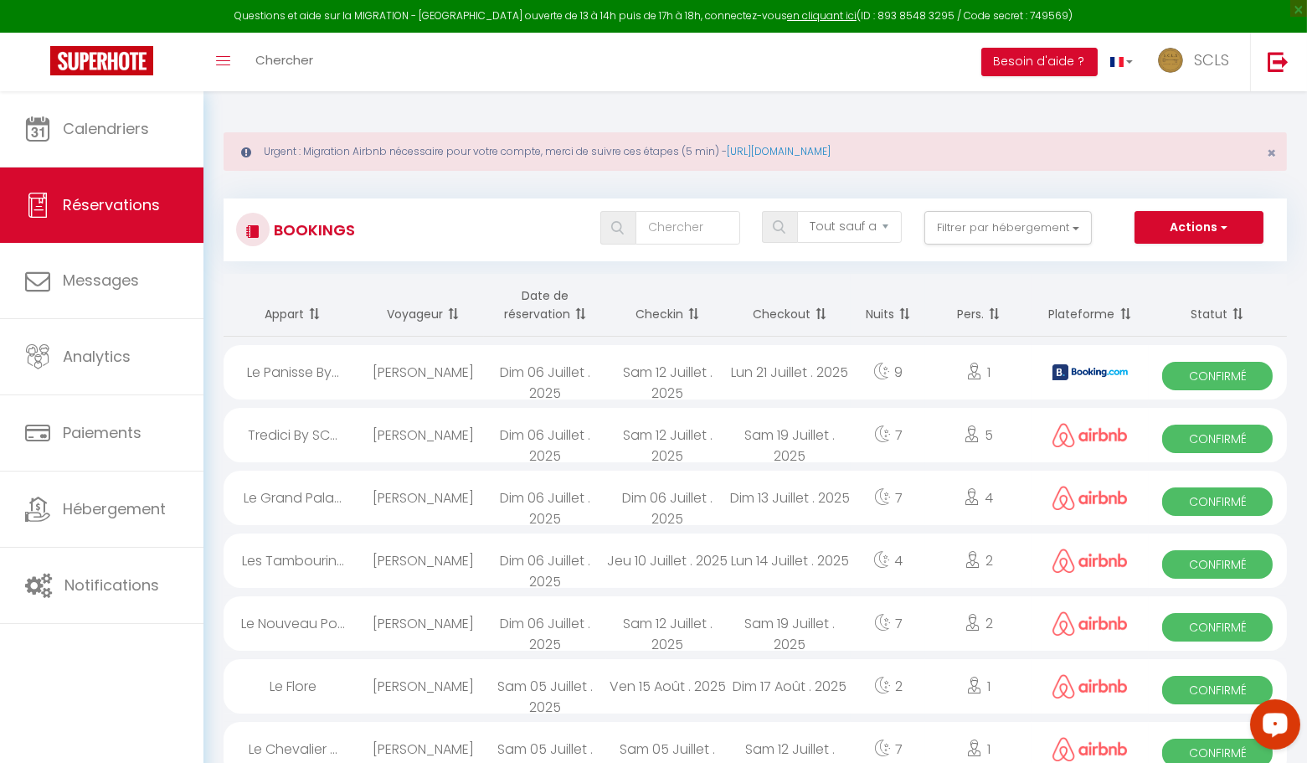
click at [1213, 629] on span "Confirmé" at bounding box center [1217, 627] width 111 height 28
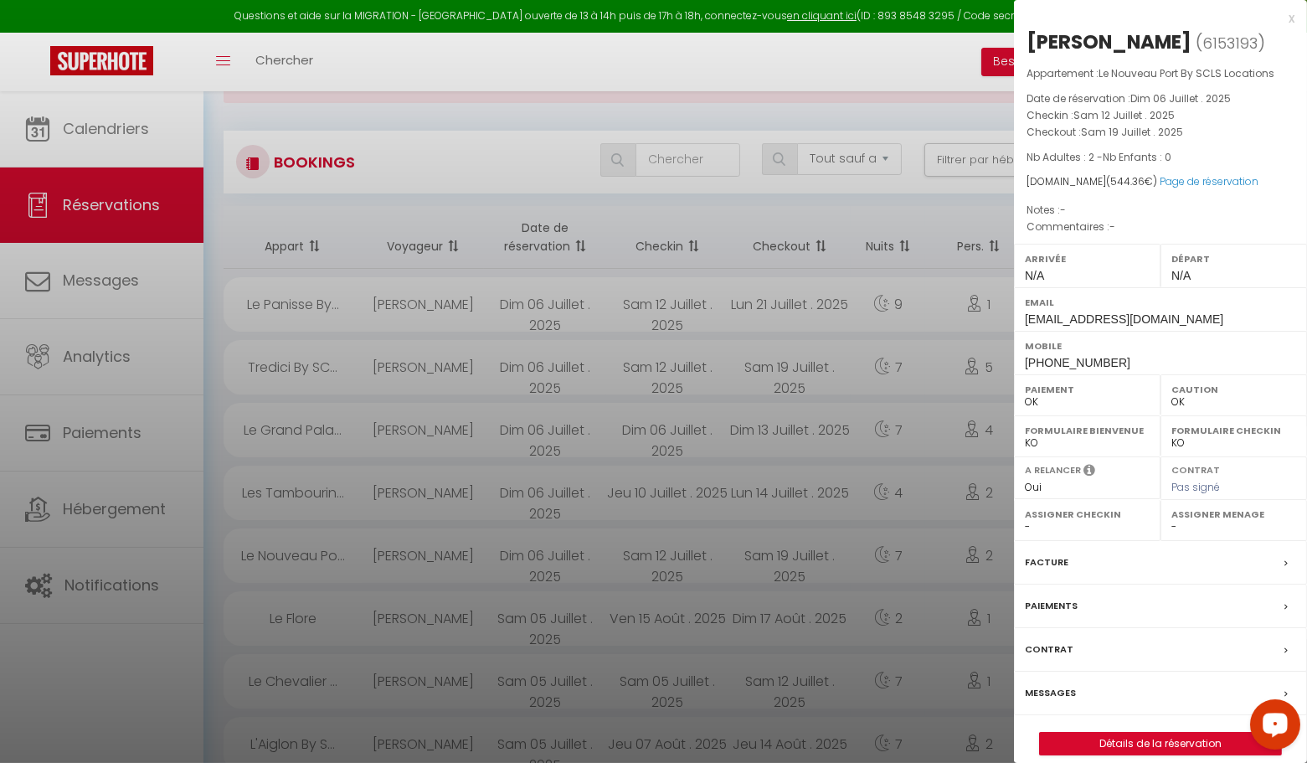
scroll to position [85, 0]
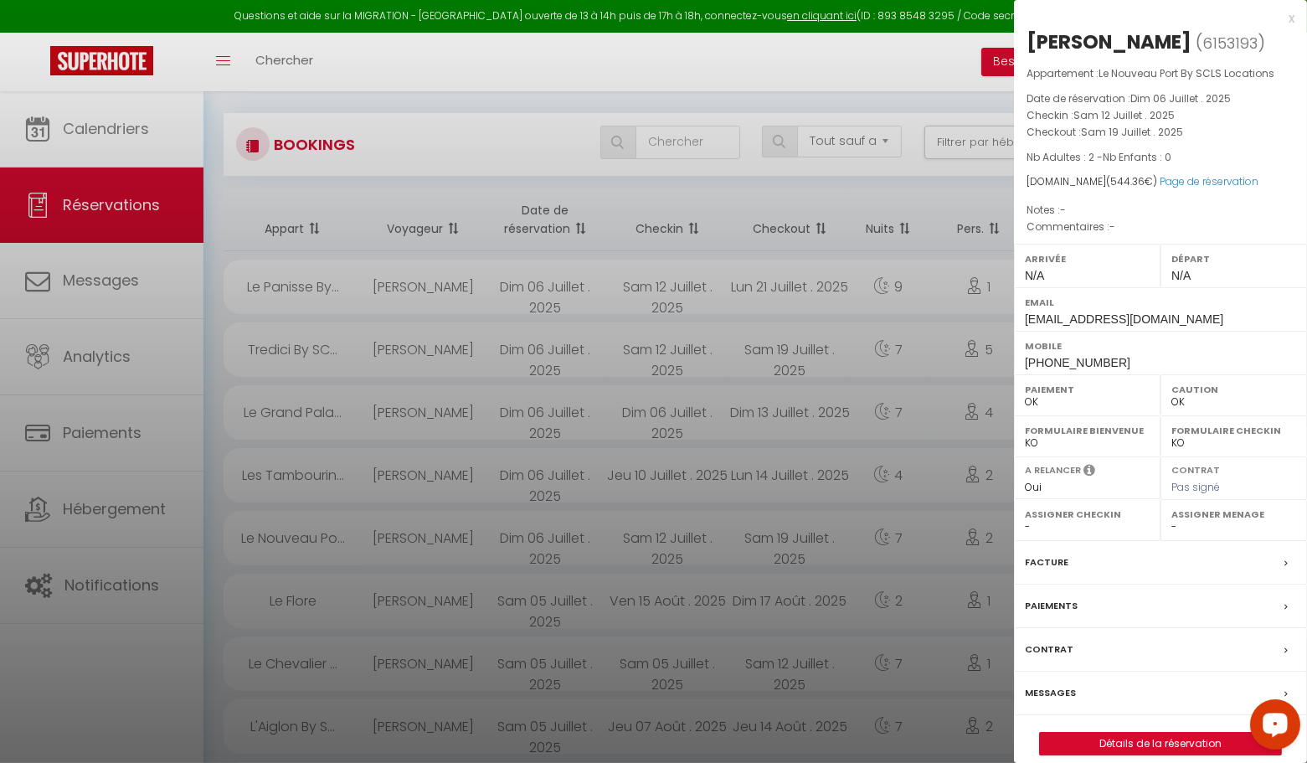
click at [1287, 17] on div "x" at bounding box center [1154, 18] width 281 height 20
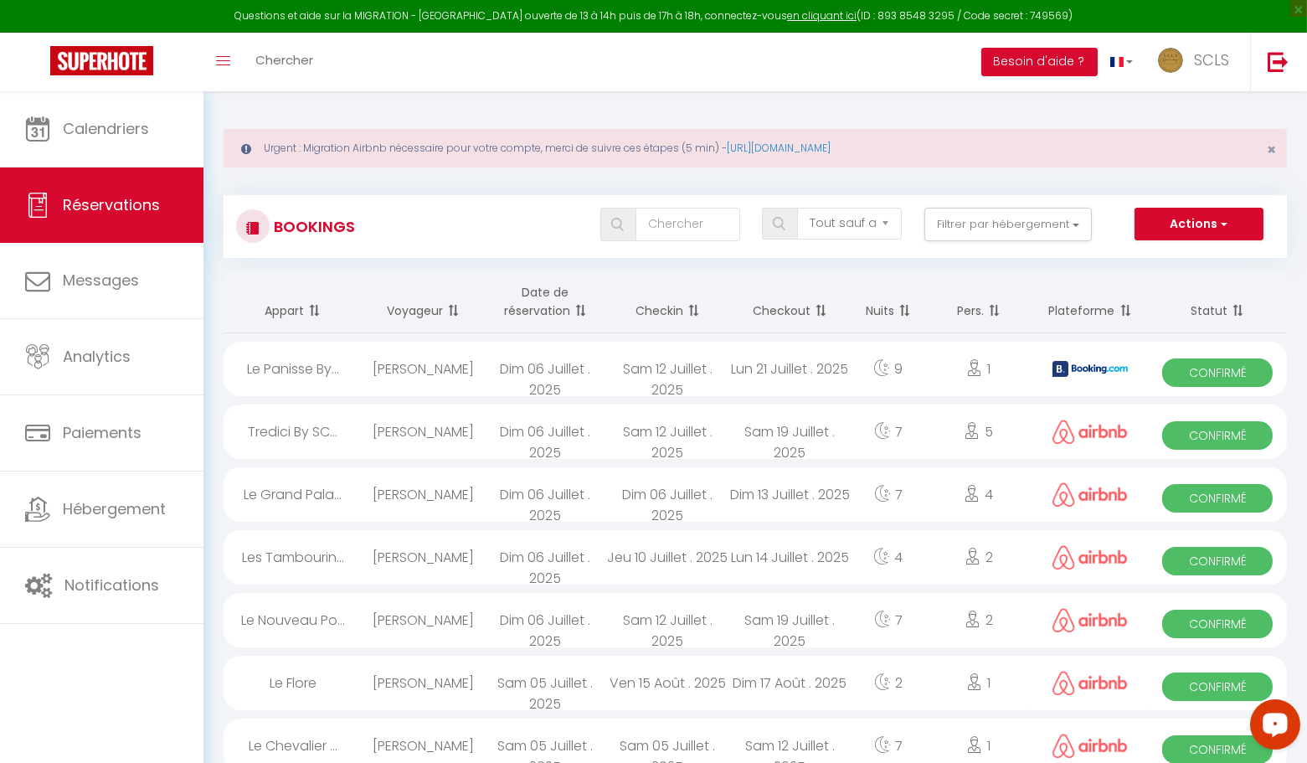
scroll to position [0, 0]
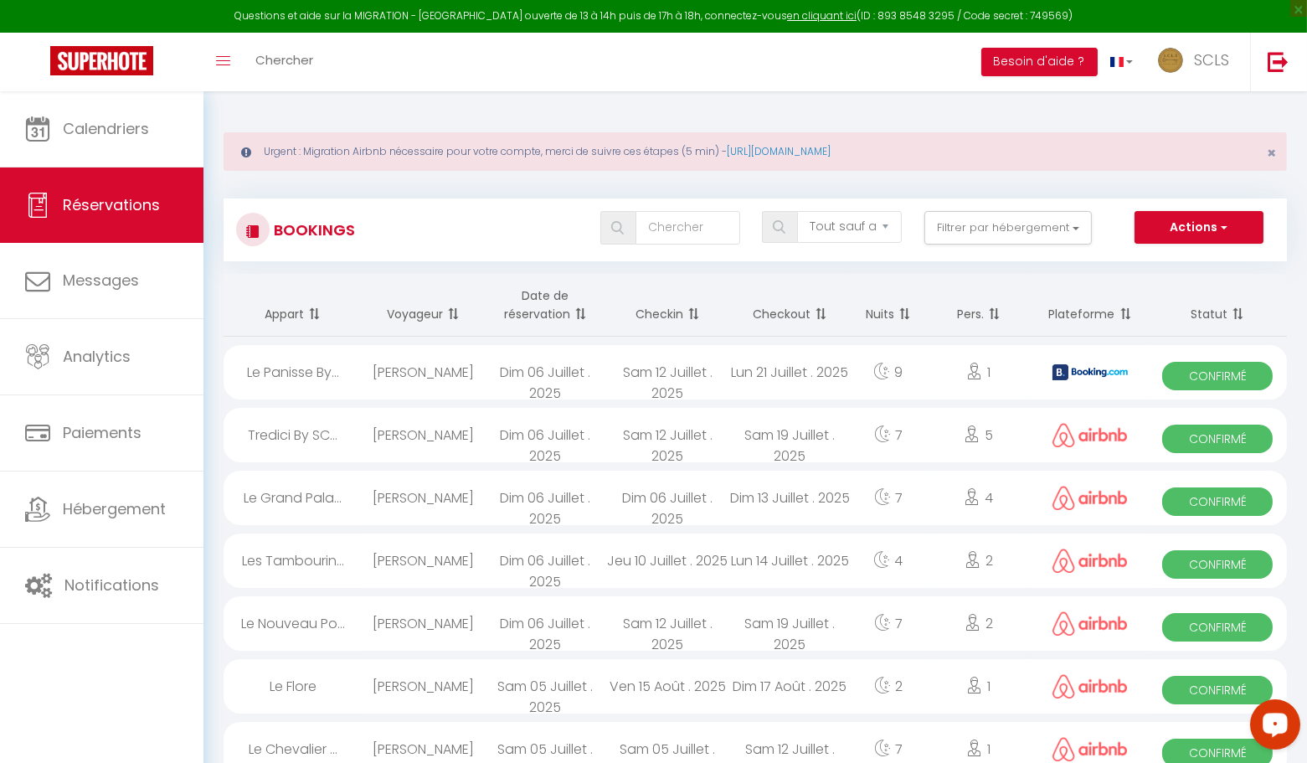
click at [1211, 560] on span "Confirmé" at bounding box center [1217, 564] width 111 height 28
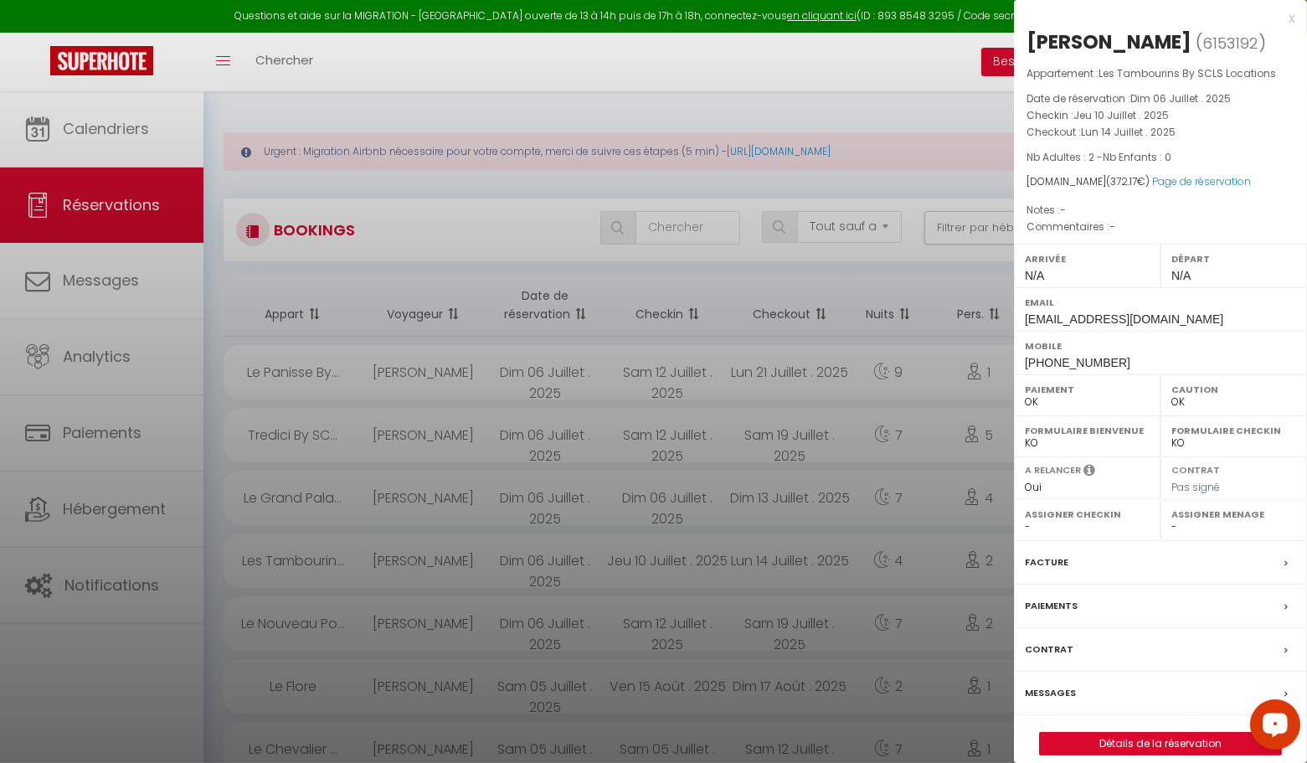
click at [1291, 18] on div "x" at bounding box center [1154, 18] width 281 height 20
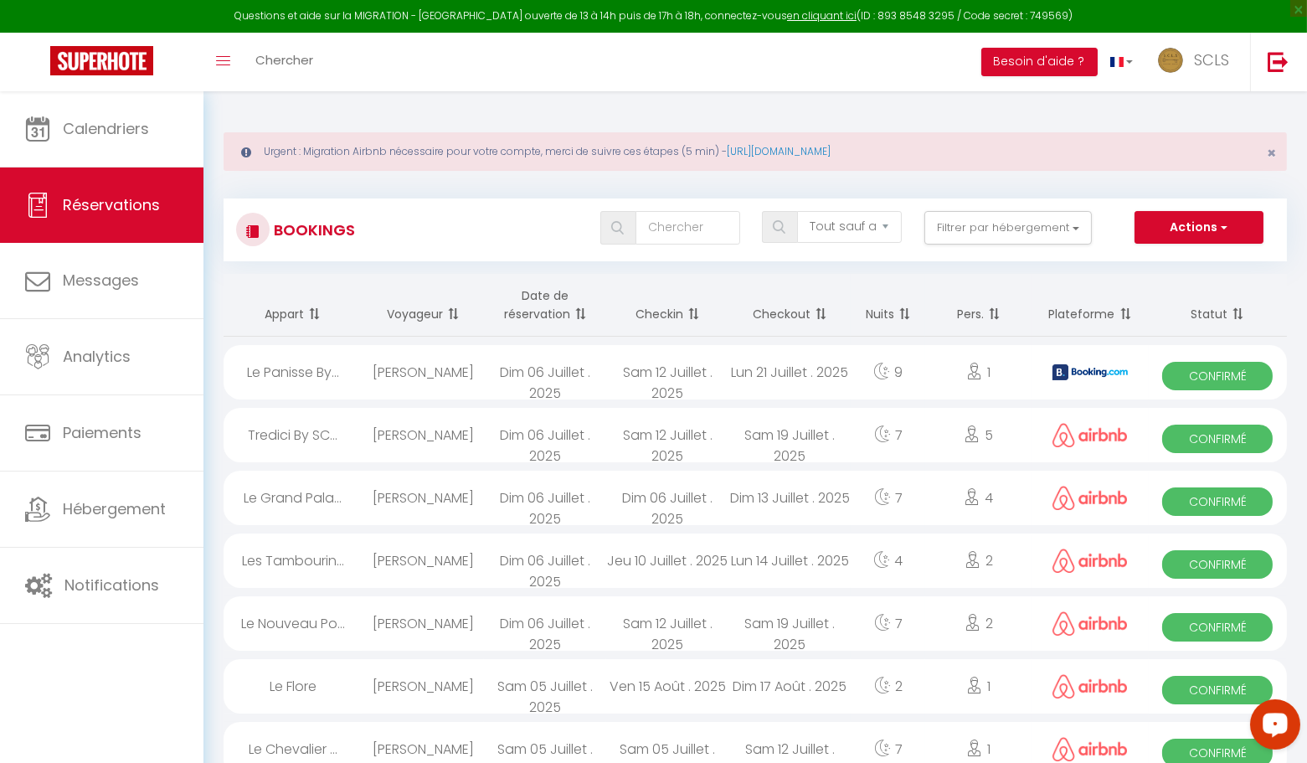
click at [1215, 502] on span "Confirmé" at bounding box center [1217, 501] width 111 height 28
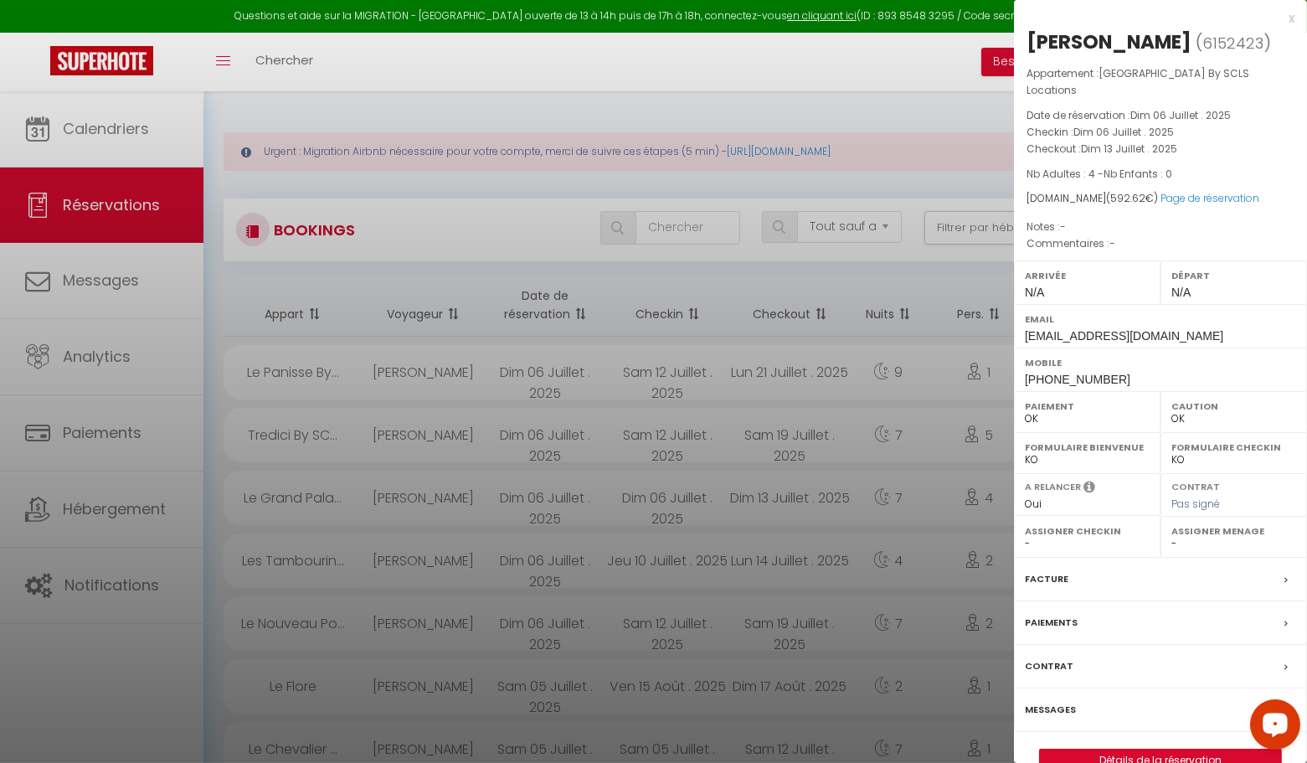
click at [1290, 17] on div "x" at bounding box center [1154, 18] width 281 height 20
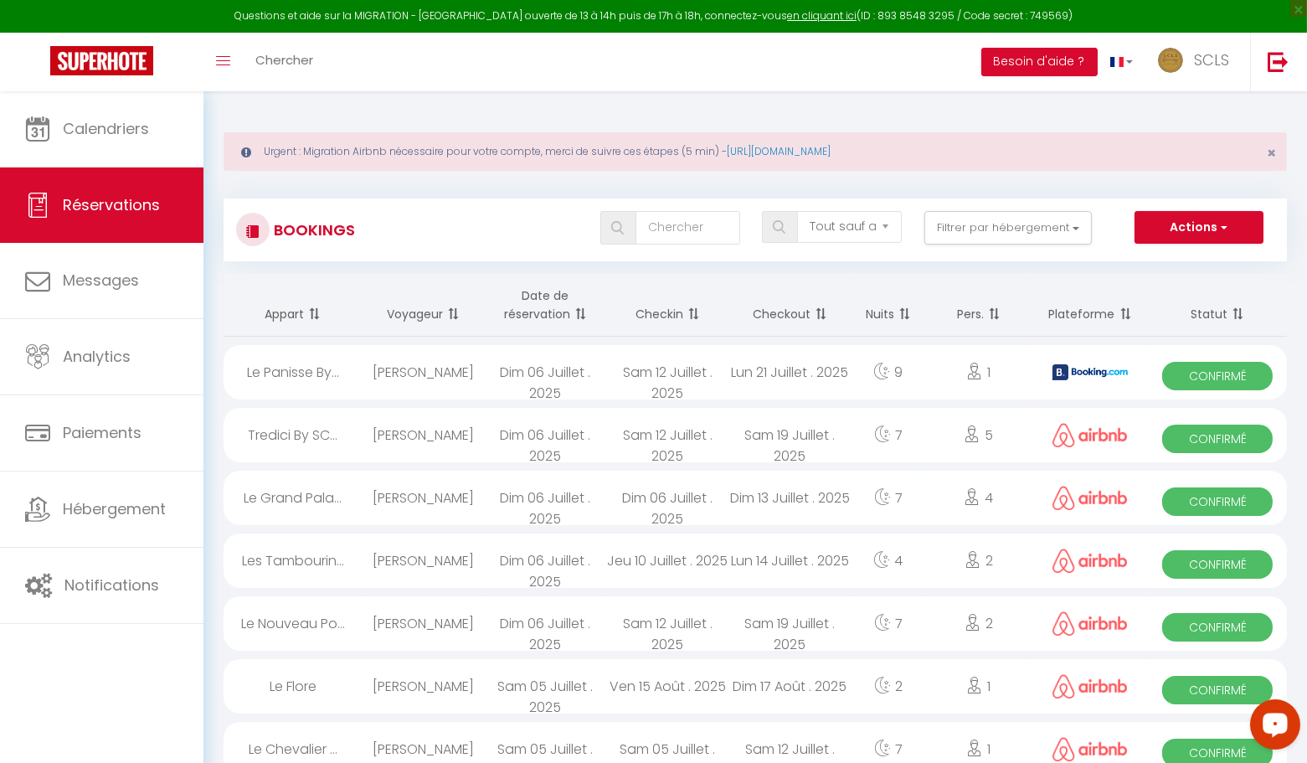
click at [1183, 440] on span "Confirmé" at bounding box center [1217, 439] width 111 height 28
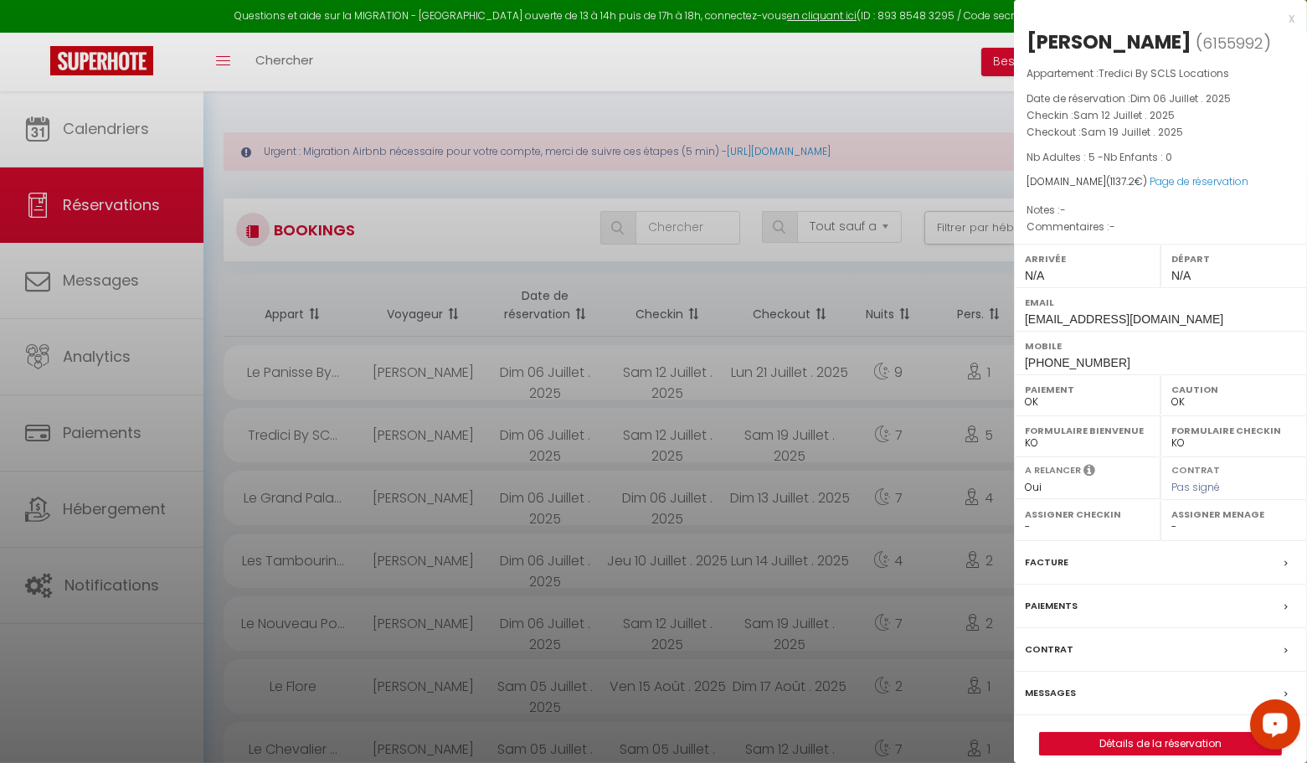
click at [1291, 21] on div "x" at bounding box center [1154, 18] width 281 height 20
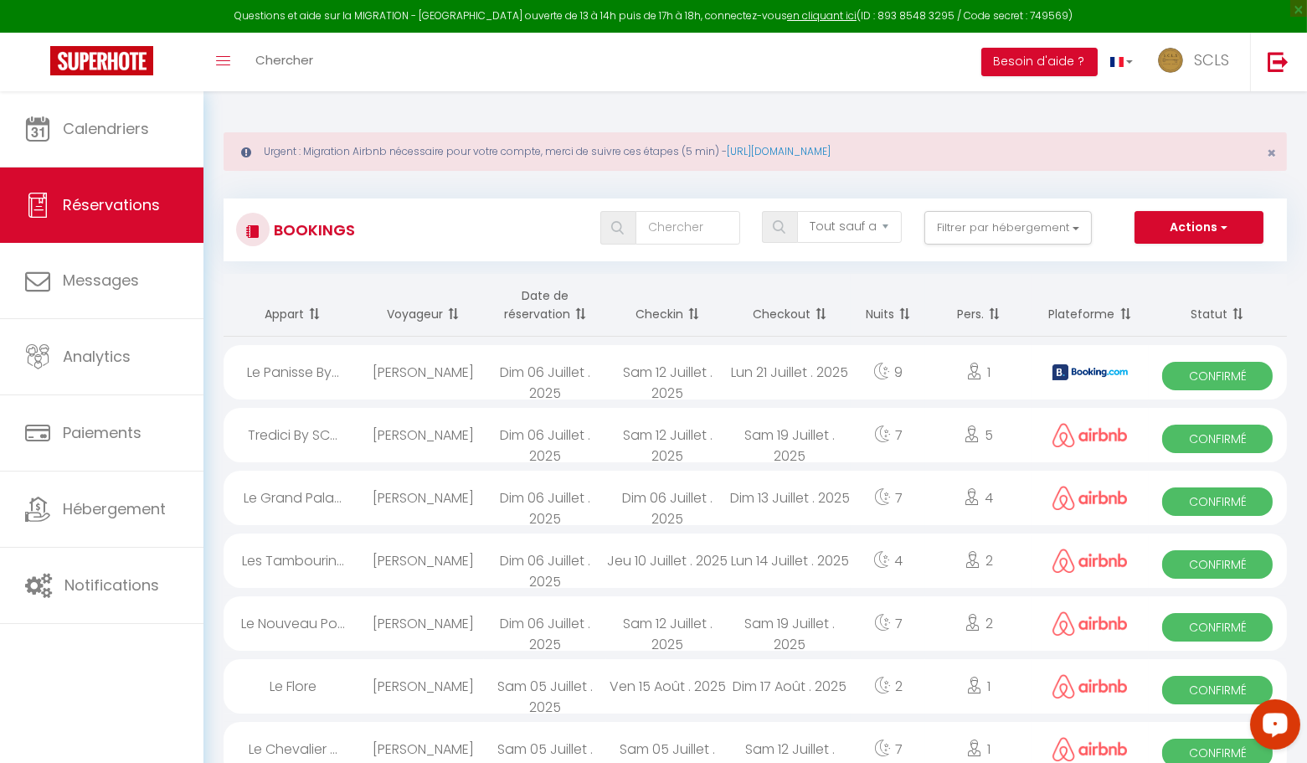
click at [1212, 377] on span "Confirmé" at bounding box center [1217, 376] width 111 height 28
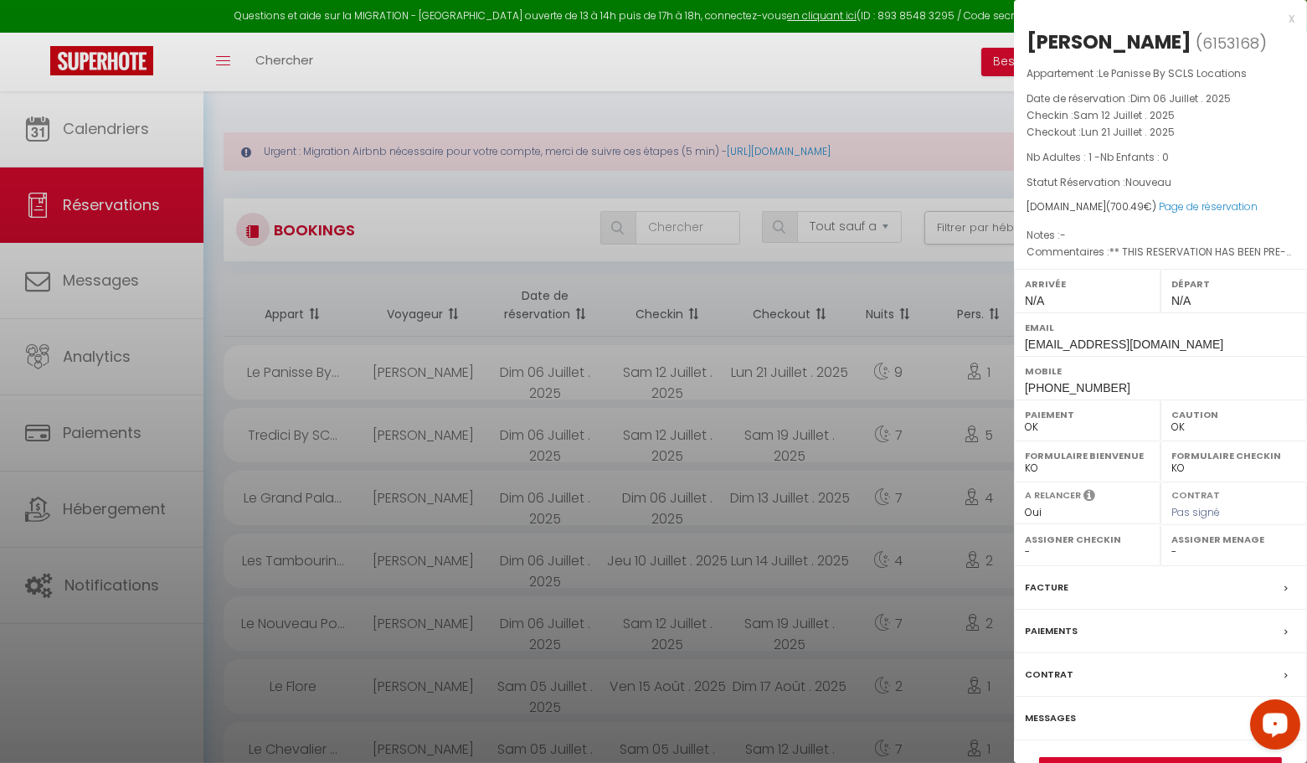
click at [1292, 18] on div "x" at bounding box center [1154, 18] width 281 height 20
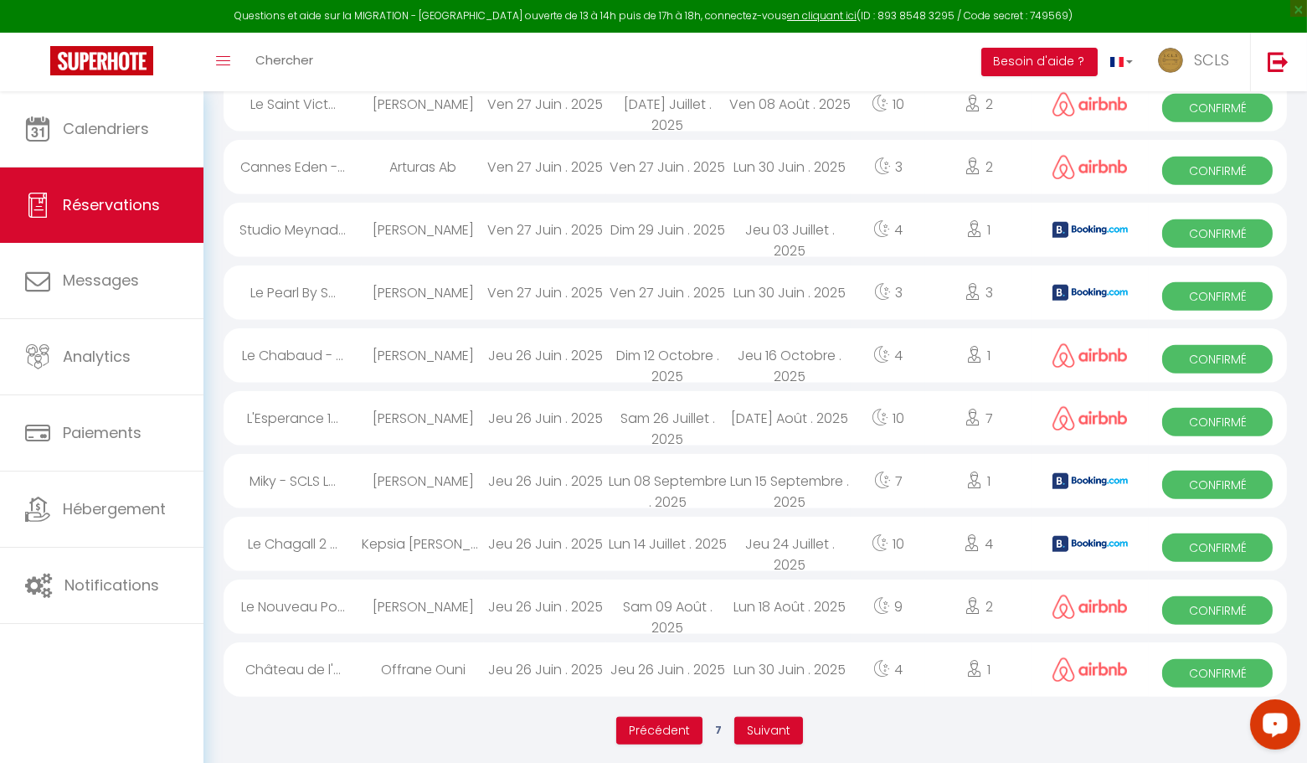
scroll to position [2786, 0]
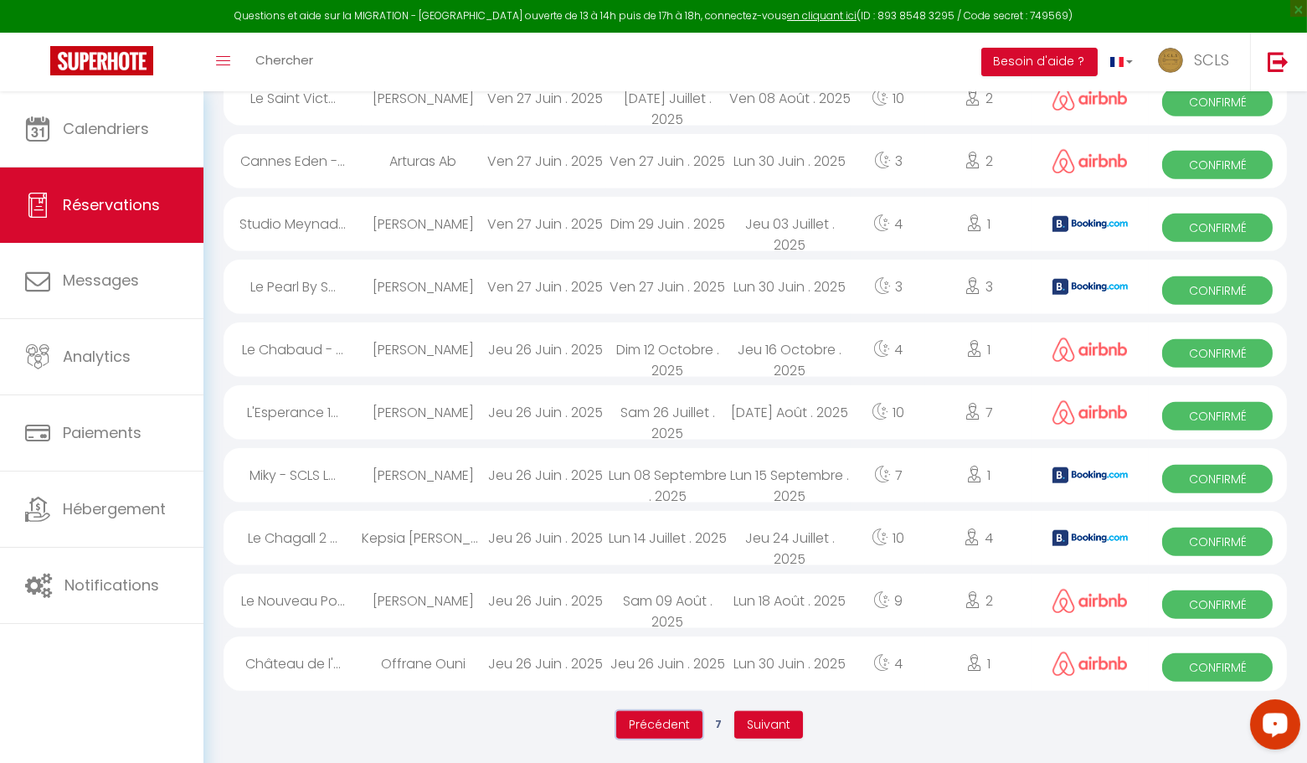
click at [667, 729] on span "Précédent" at bounding box center [659, 724] width 61 height 17
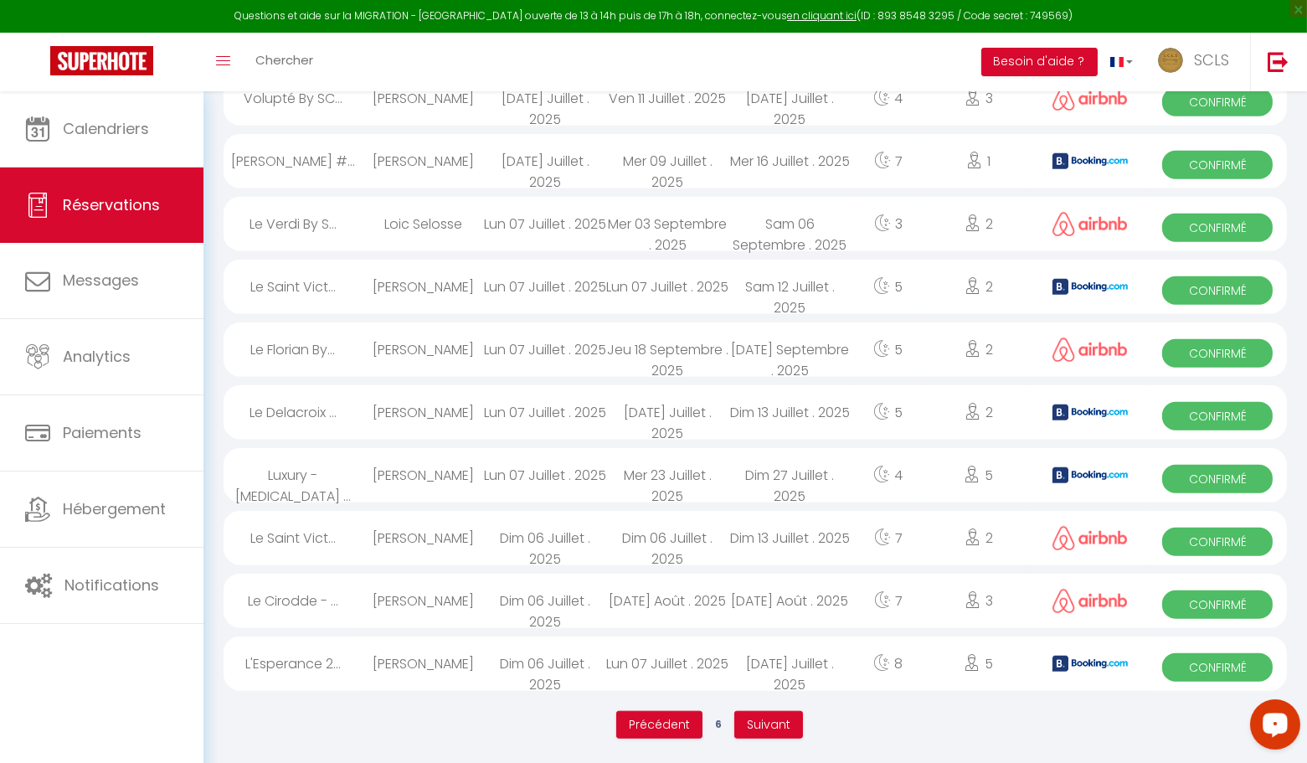
click at [1204, 669] on span "Confirmé" at bounding box center [1217, 667] width 111 height 28
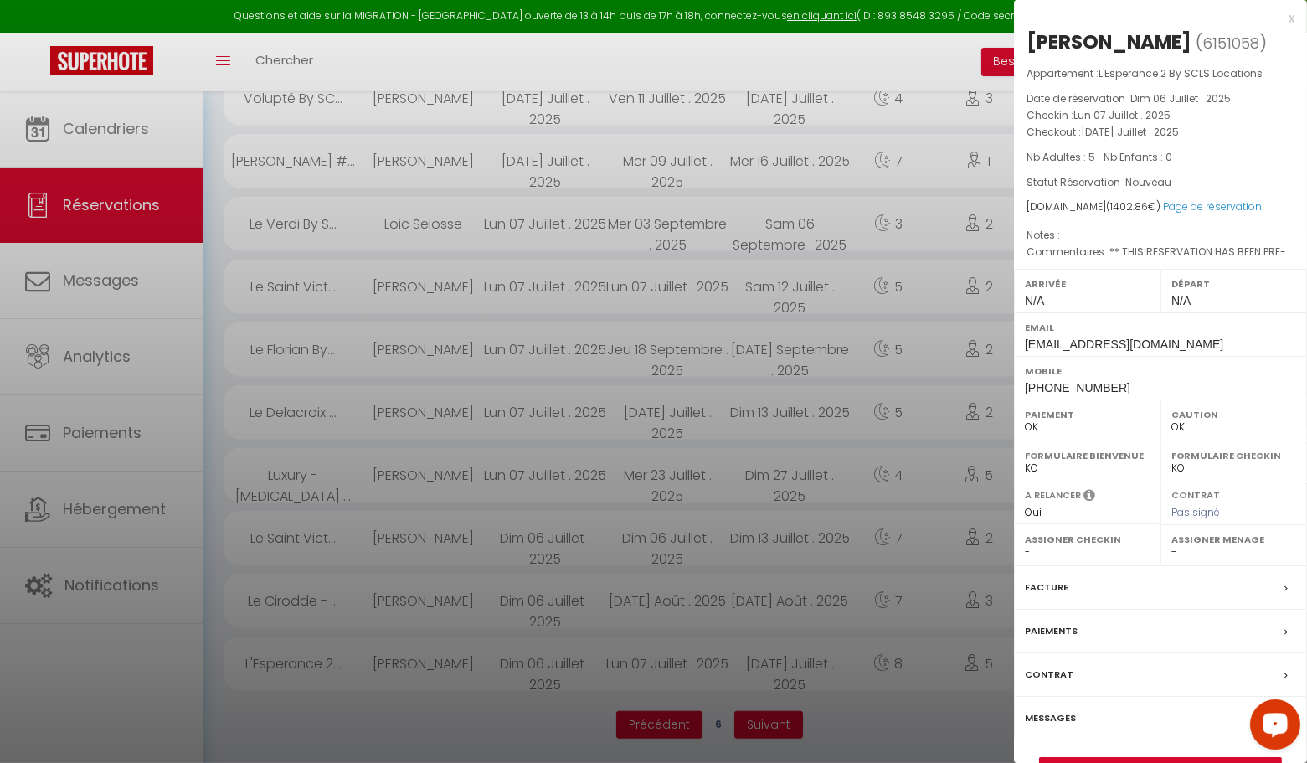
click at [1294, 19] on div "x" at bounding box center [1154, 18] width 281 height 20
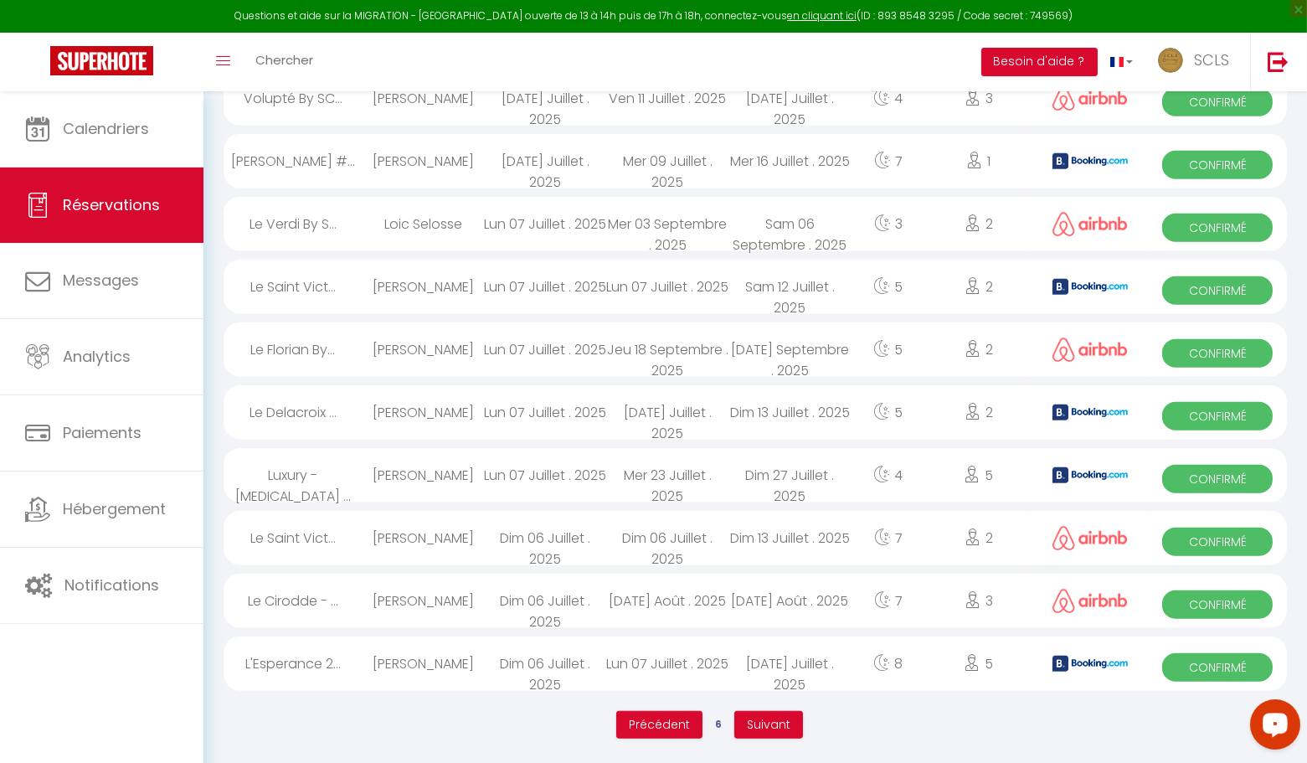
click at [1195, 538] on span "Confirmé" at bounding box center [1217, 542] width 111 height 28
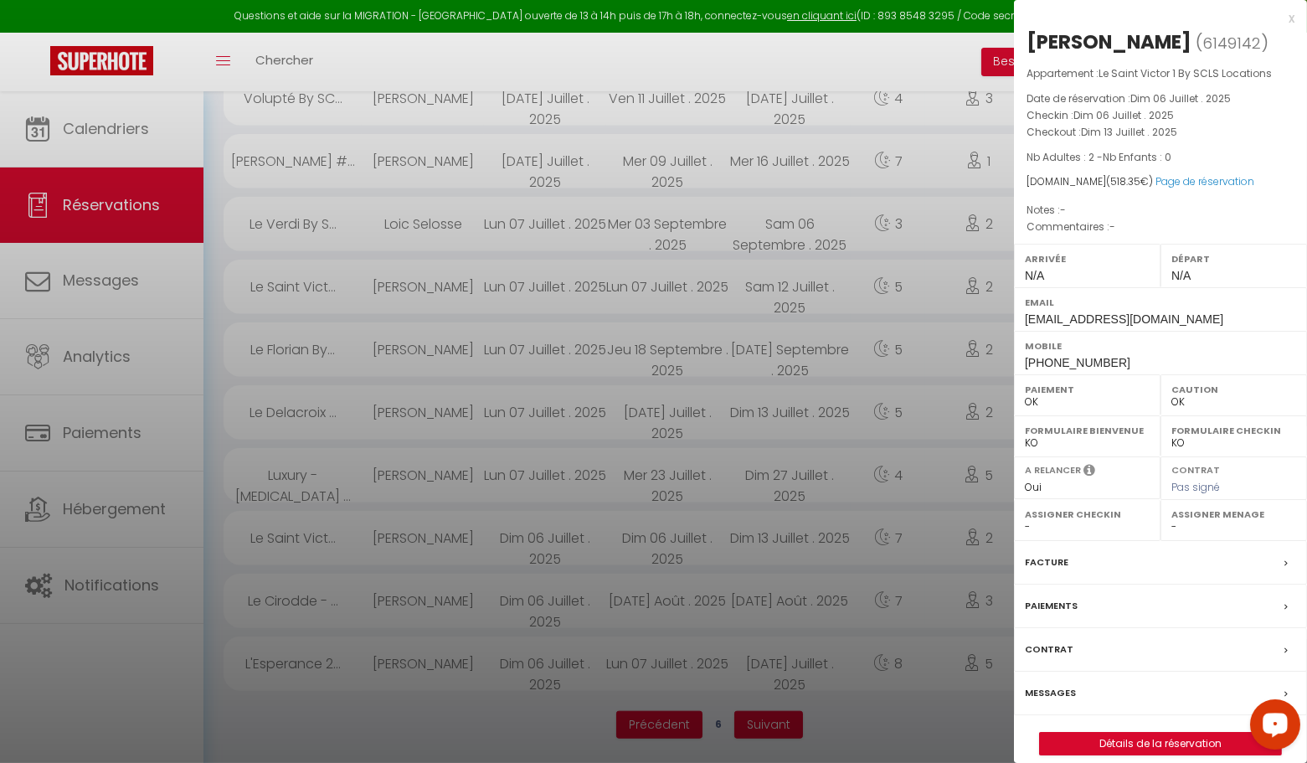
click at [1292, 18] on div "x" at bounding box center [1154, 18] width 281 height 20
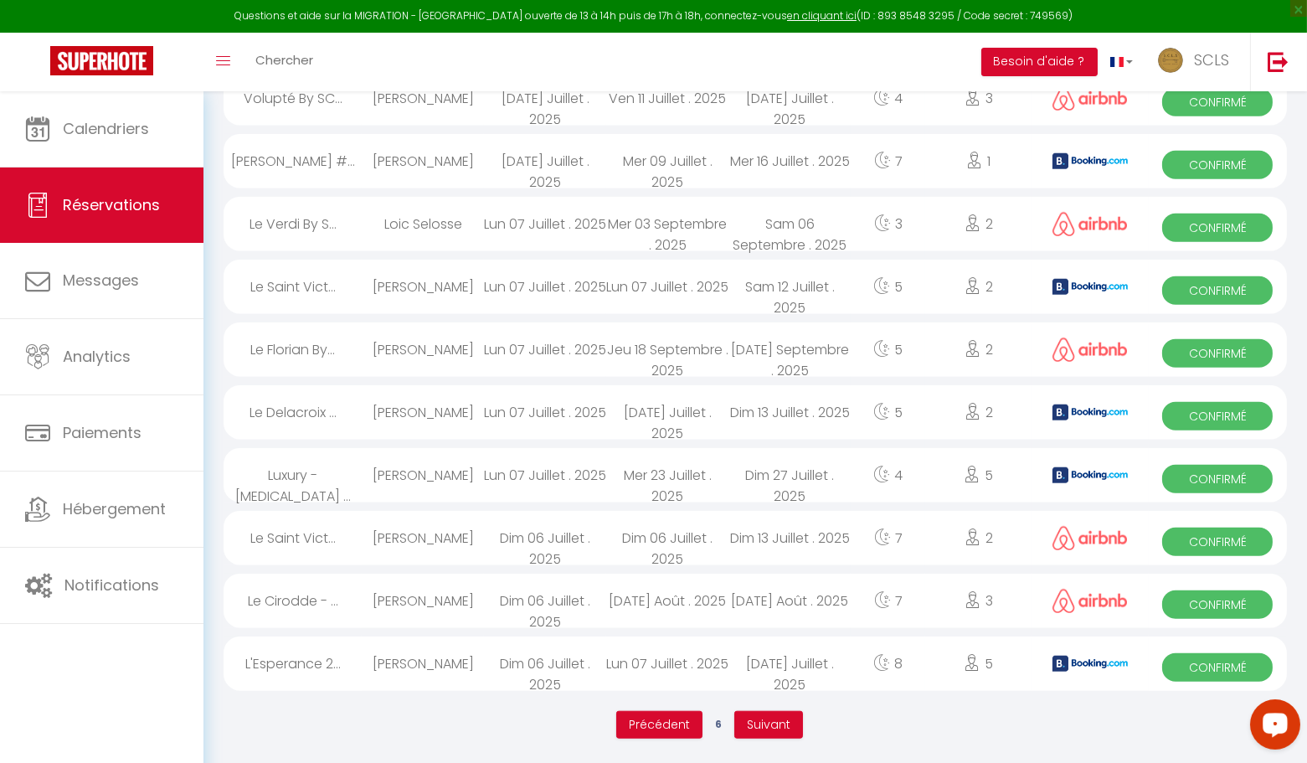
click at [1216, 488] on span "Confirmé" at bounding box center [1217, 479] width 111 height 28
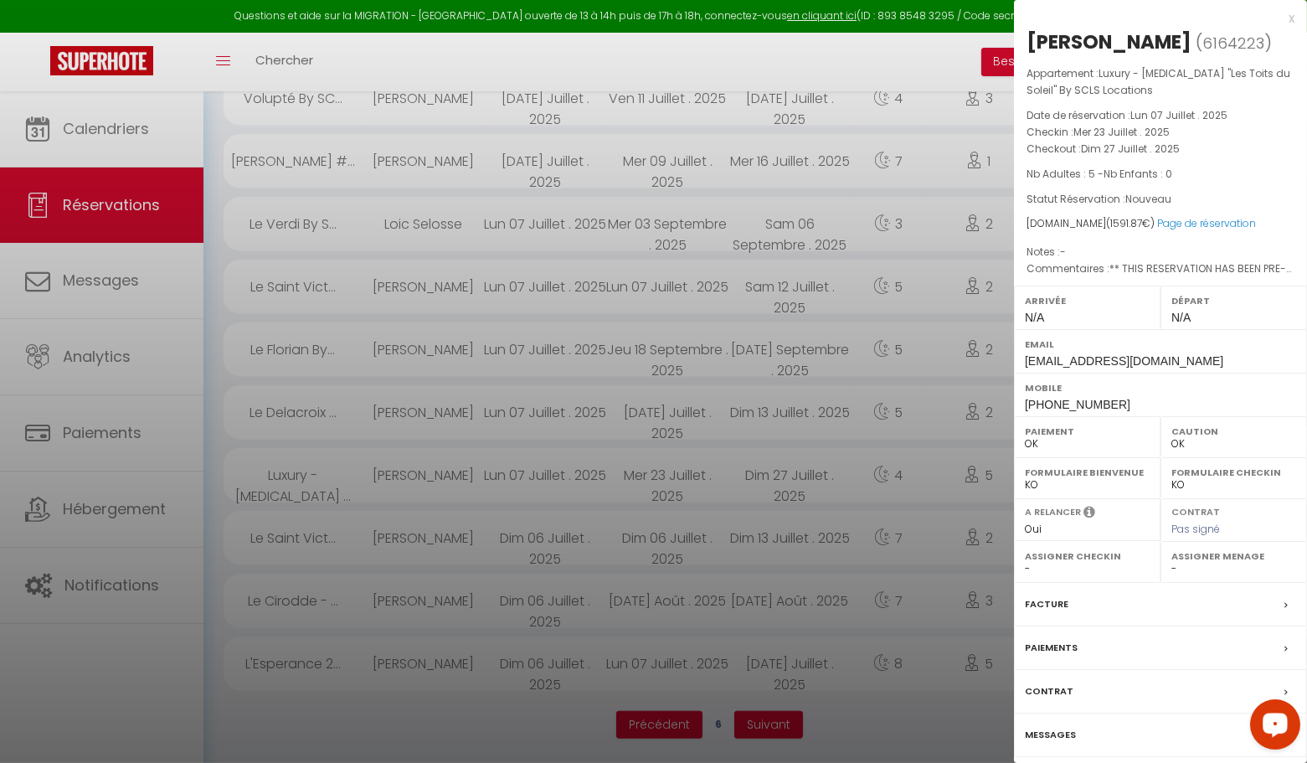
click at [1291, 18] on div "x" at bounding box center [1154, 18] width 281 height 20
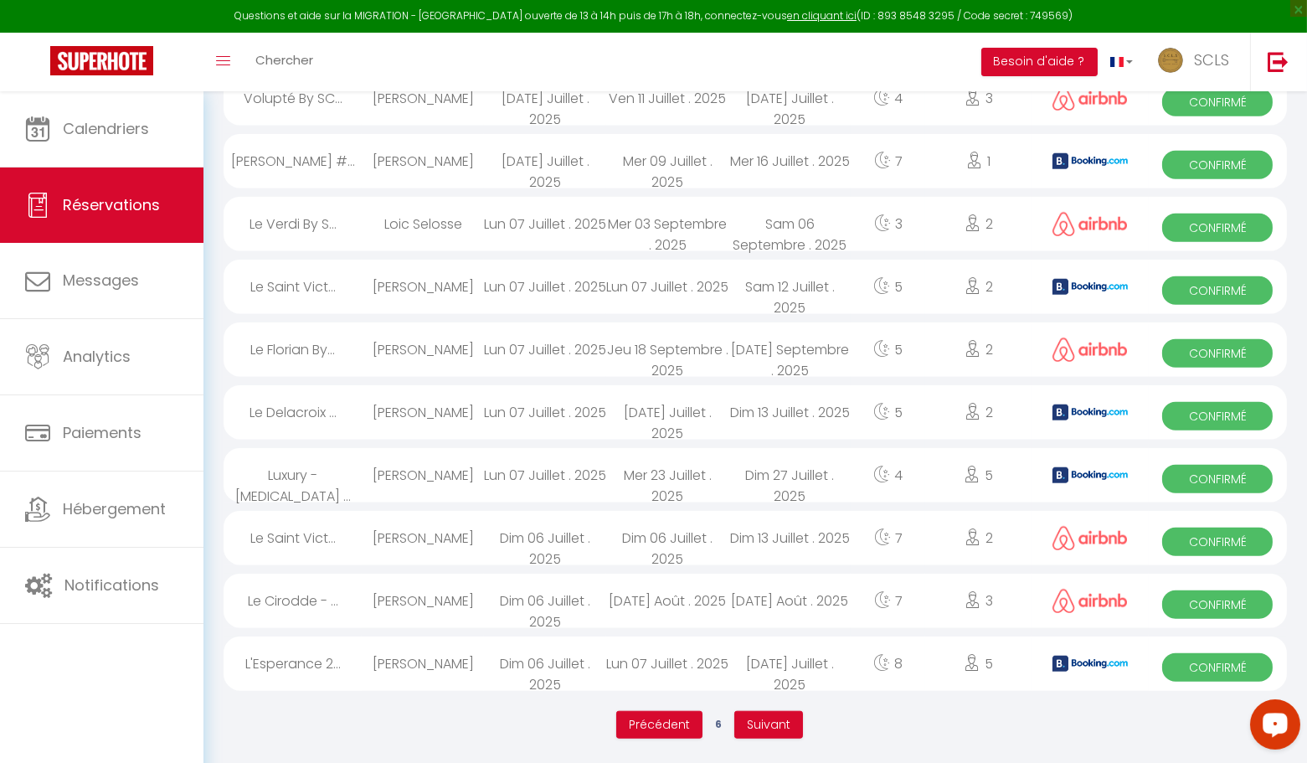
click at [1197, 344] on span "Confirmé" at bounding box center [1217, 353] width 111 height 28
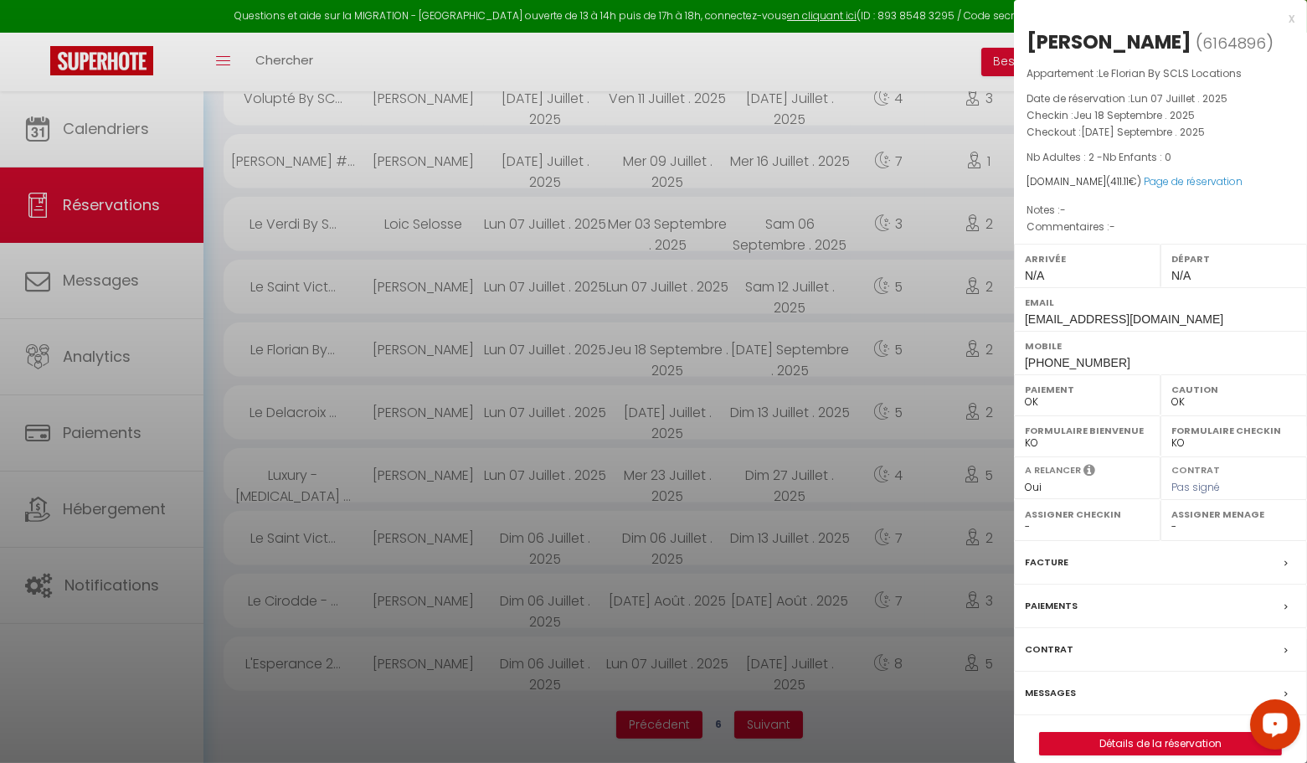
click at [1291, 20] on div "x" at bounding box center [1154, 18] width 281 height 20
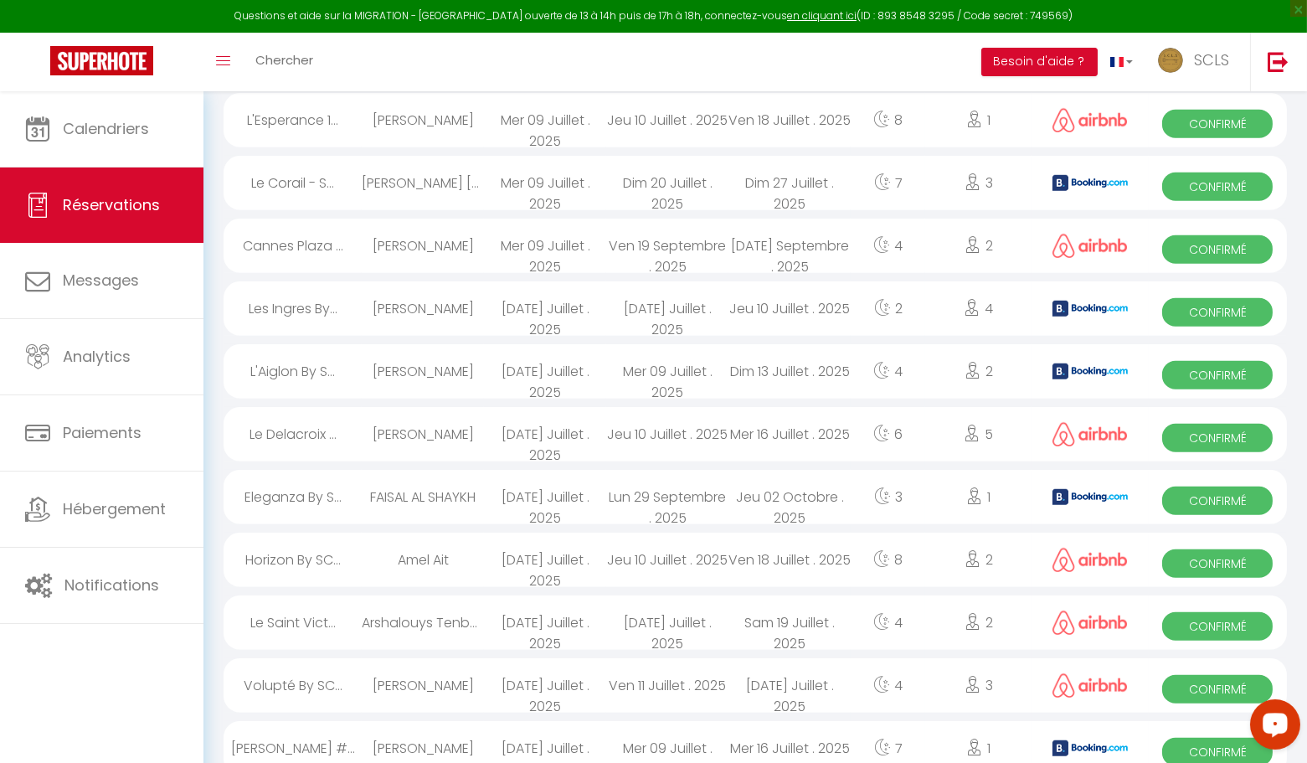
scroll to position [2215, 0]
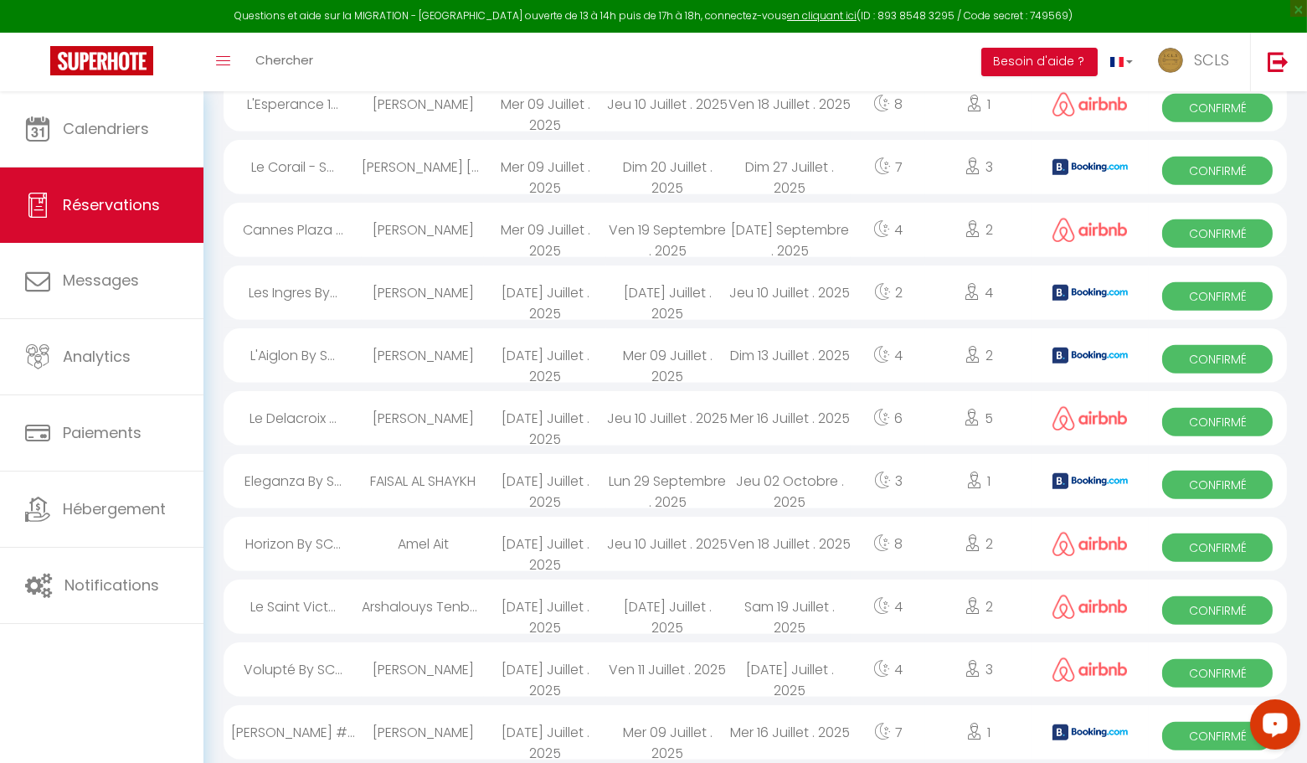
click at [1191, 739] on span "Confirmé" at bounding box center [1217, 736] width 111 height 28
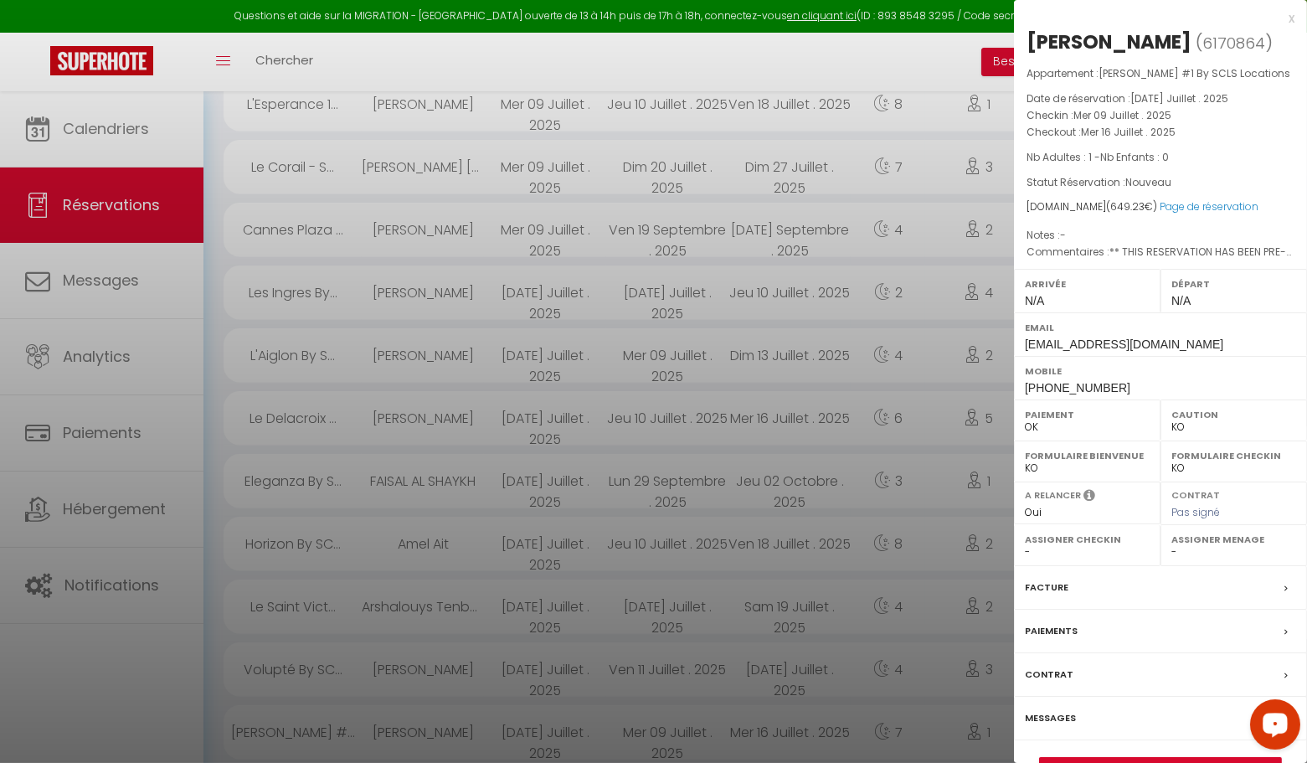
click at [1295, 18] on div "x [PERSON_NAME] ( 6170864 ) Appartement : [PERSON_NAME] #1 By SCLS Locations Da…" at bounding box center [1160, 403] width 293 height 806
click at [1290, 18] on div "x" at bounding box center [1154, 18] width 281 height 20
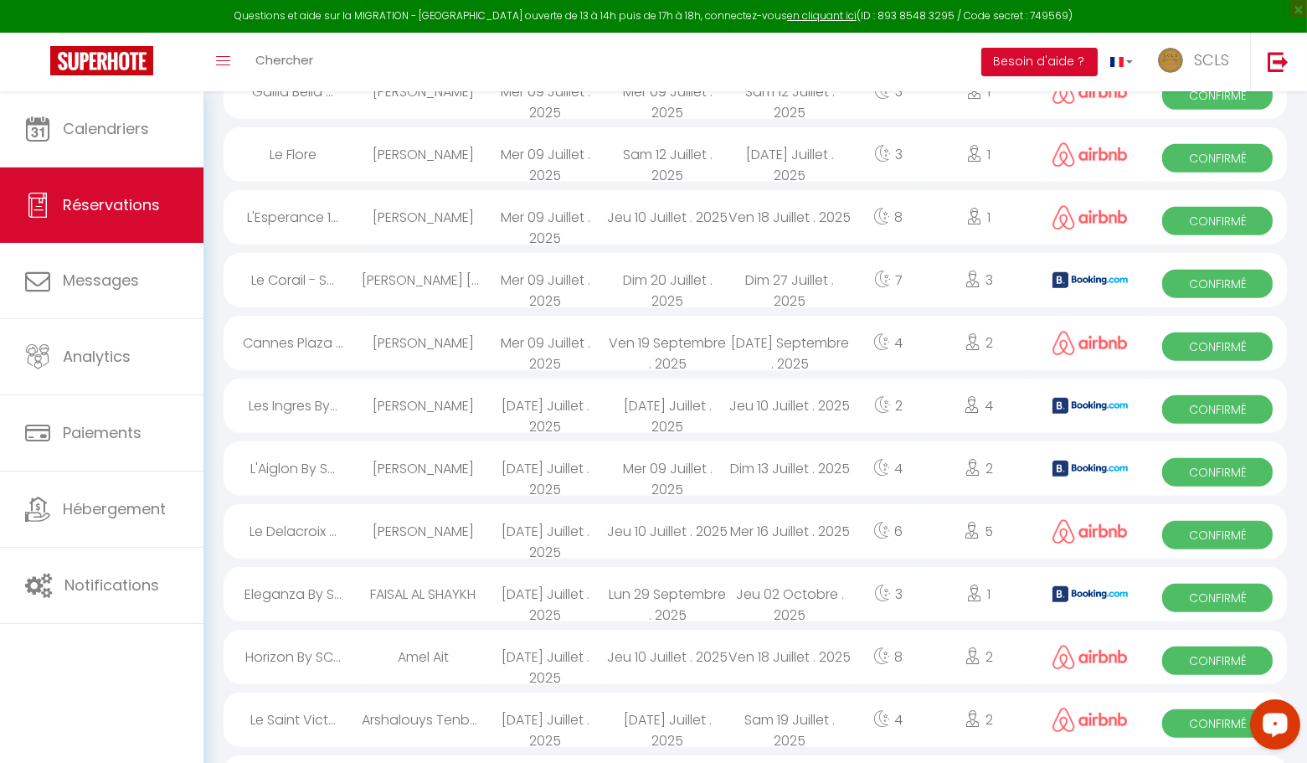
scroll to position [2100, 0]
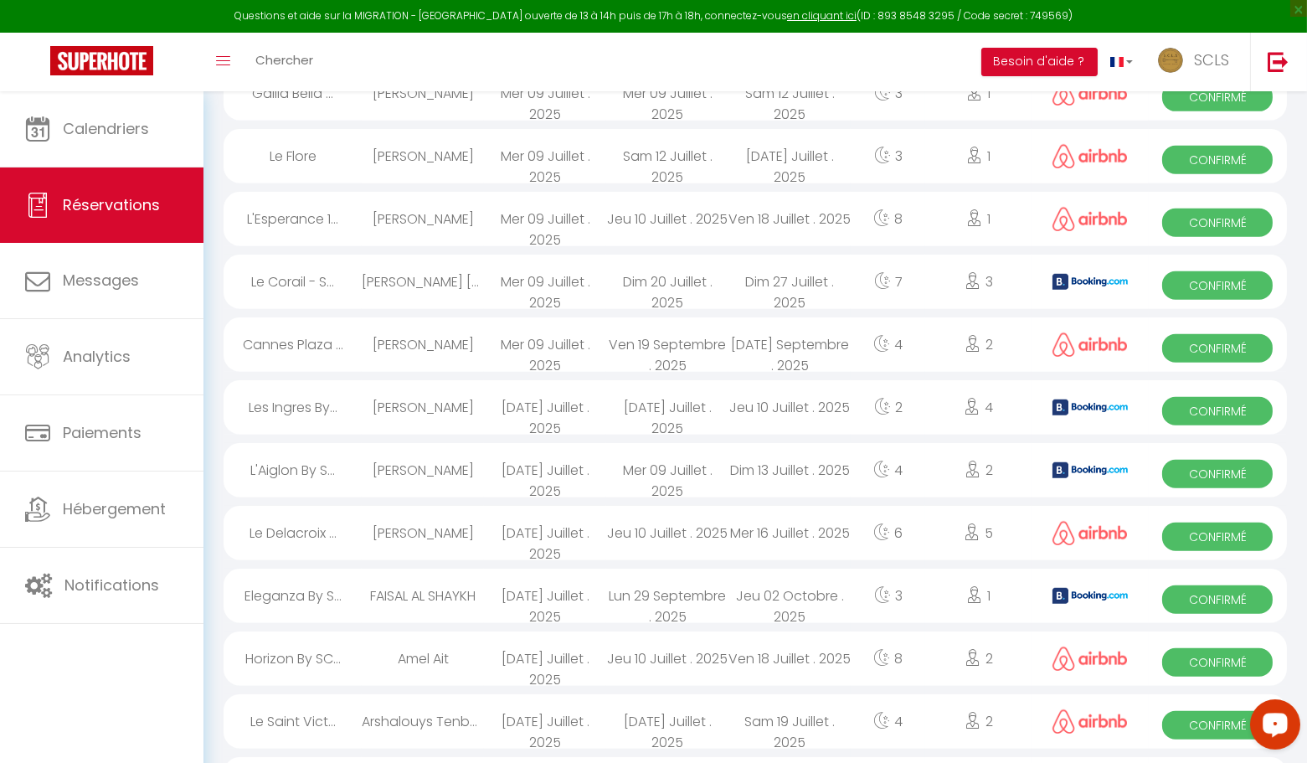
click at [1192, 729] on span "Confirmé" at bounding box center [1217, 725] width 111 height 28
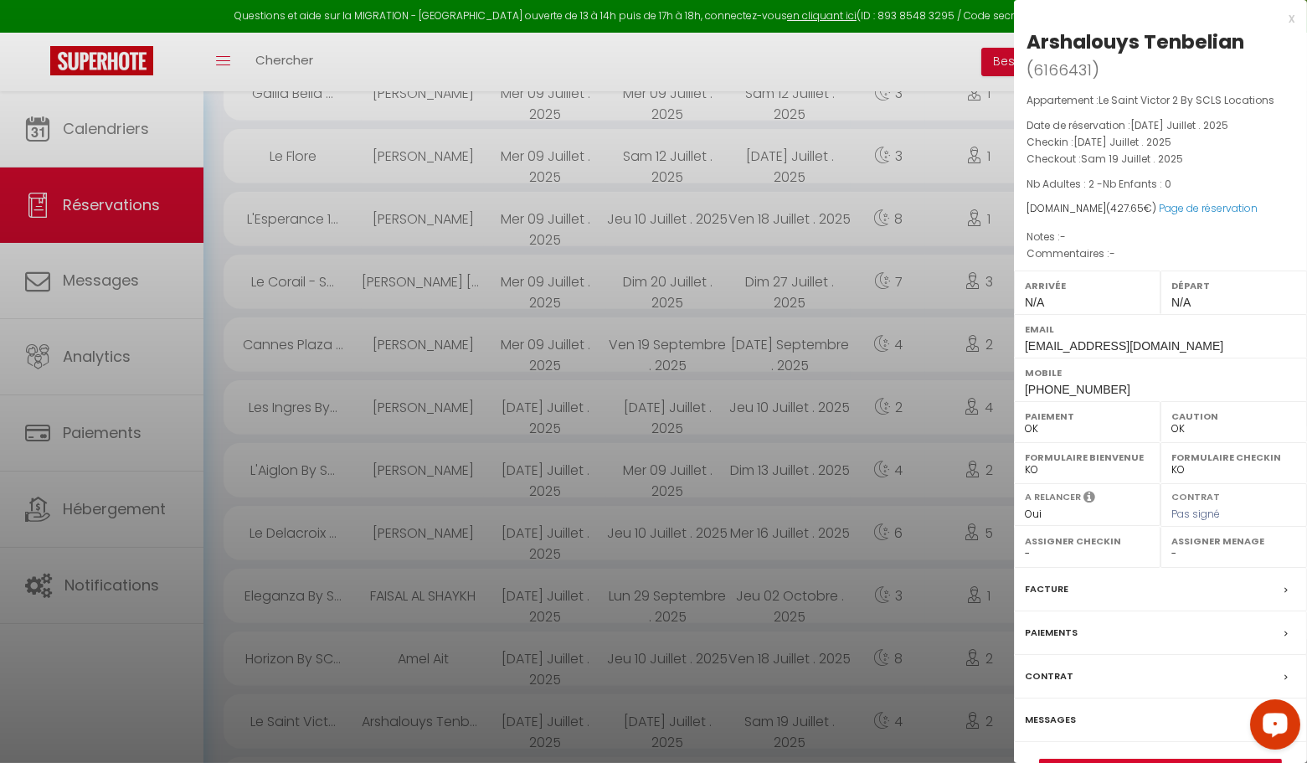
click at [1291, 18] on div "x" at bounding box center [1154, 18] width 281 height 20
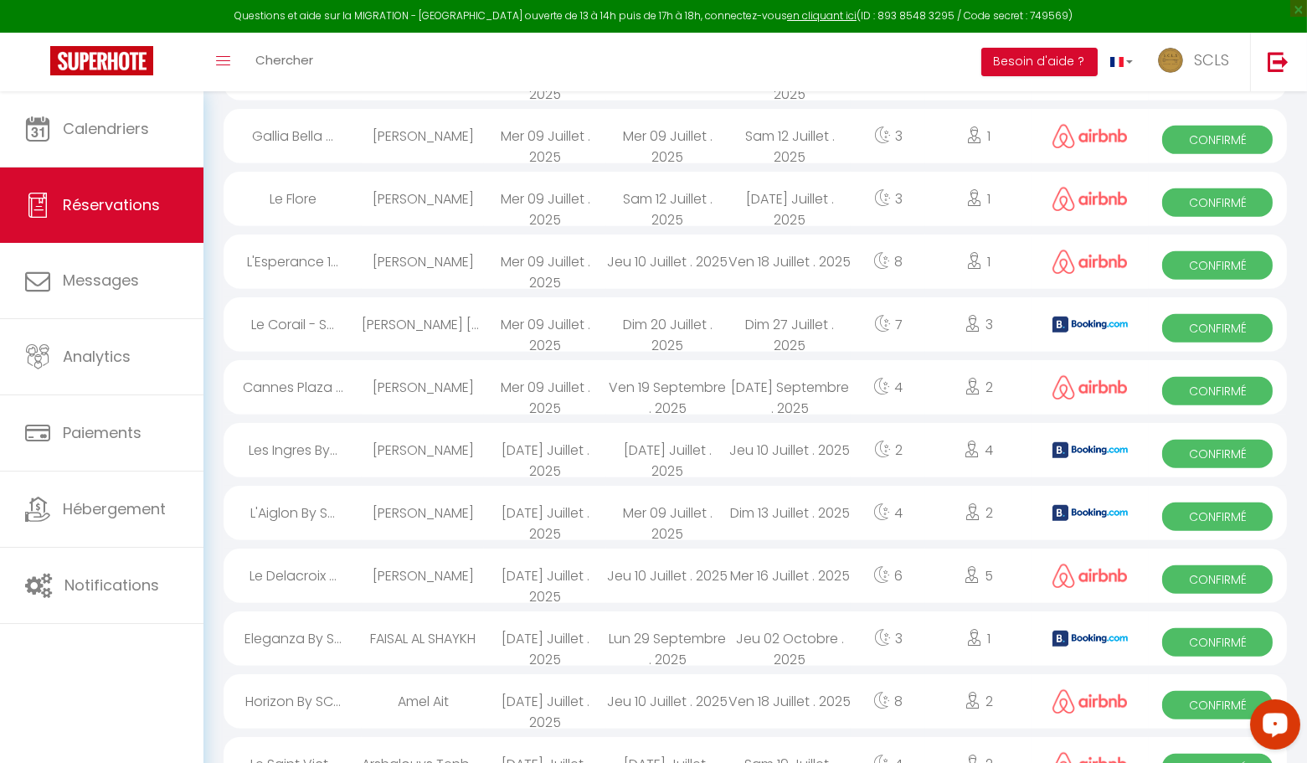
scroll to position [2054, 0]
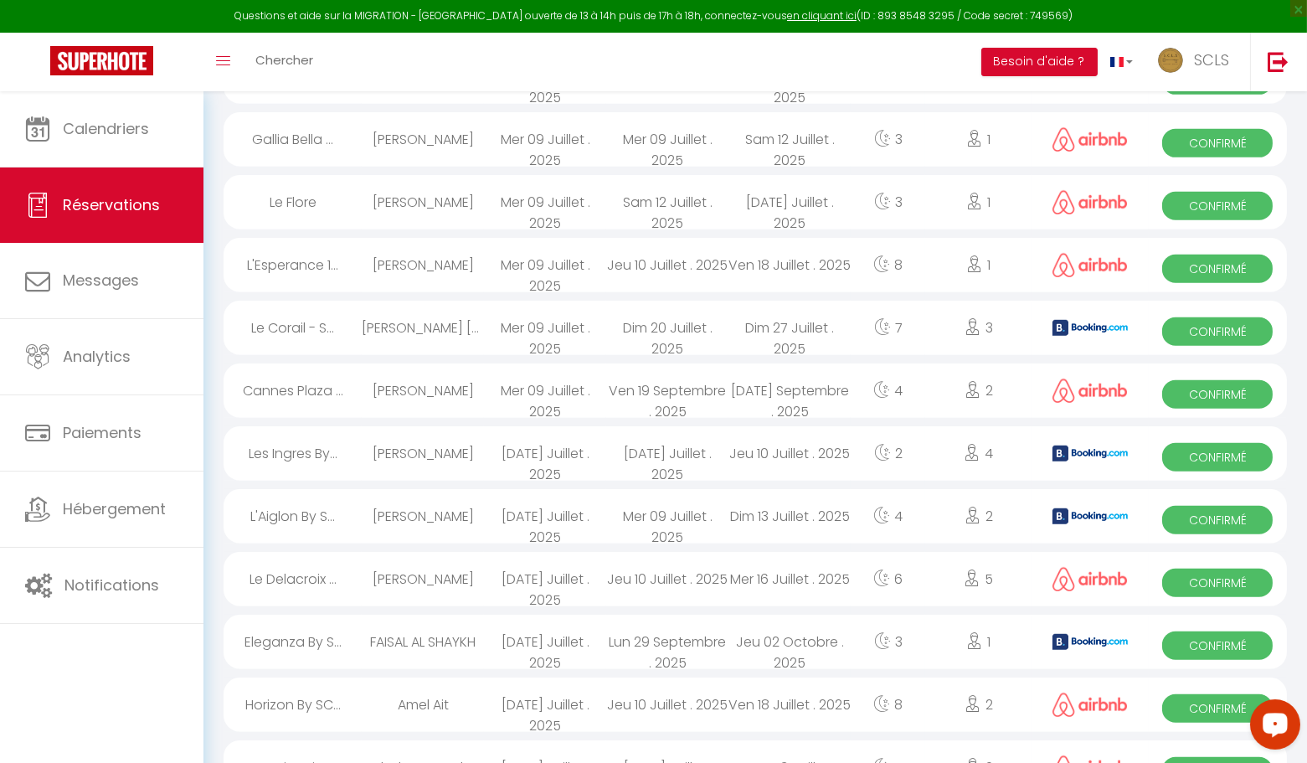
click at [1215, 654] on span "Confirmé" at bounding box center [1217, 645] width 111 height 28
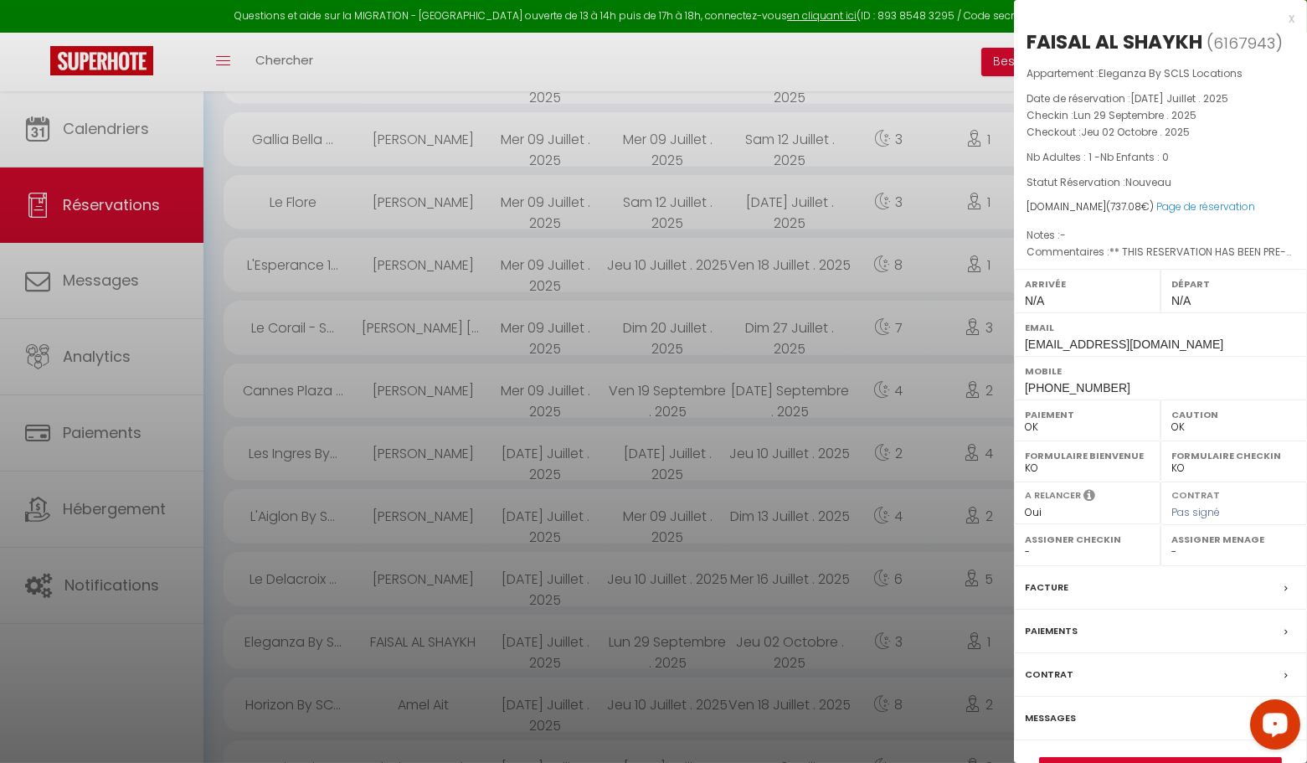
click at [1290, 18] on div "x" at bounding box center [1154, 18] width 281 height 20
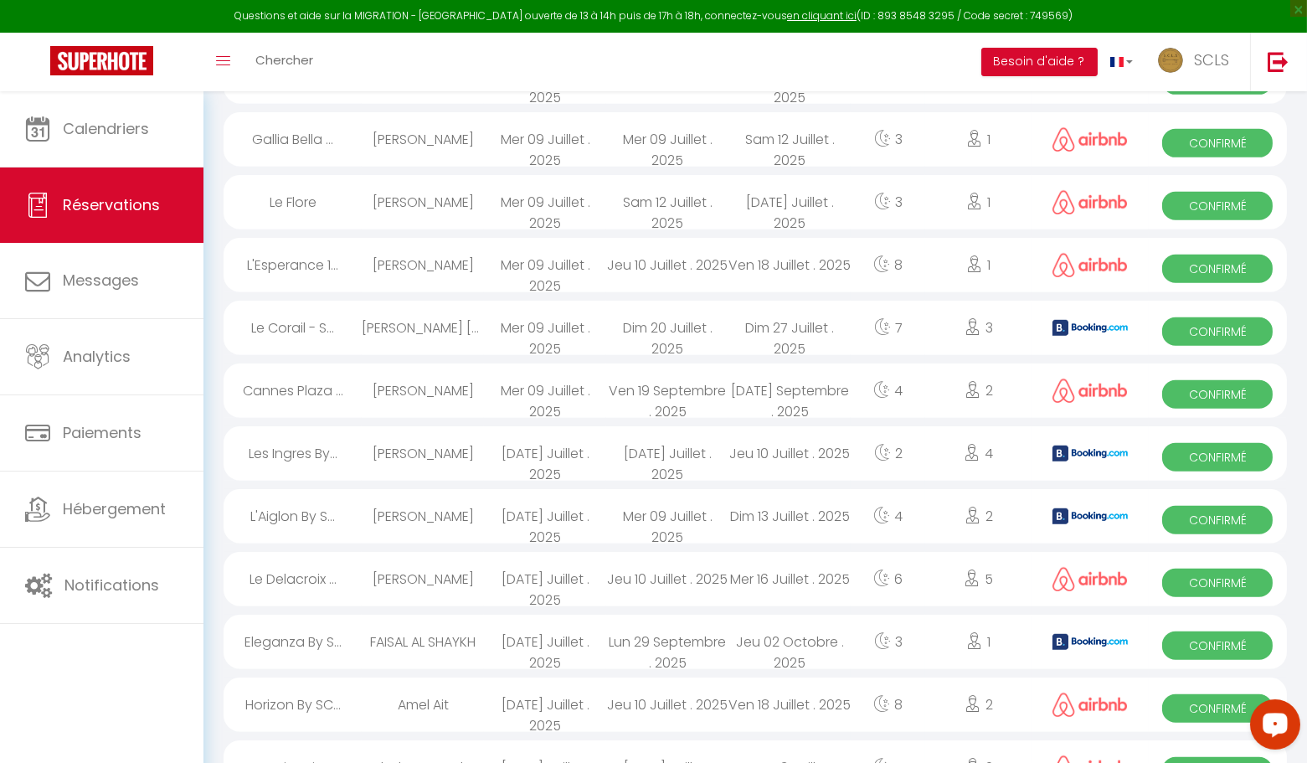
click at [1182, 575] on span "Confirmé" at bounding box center [1217, 583] width 111 height 28
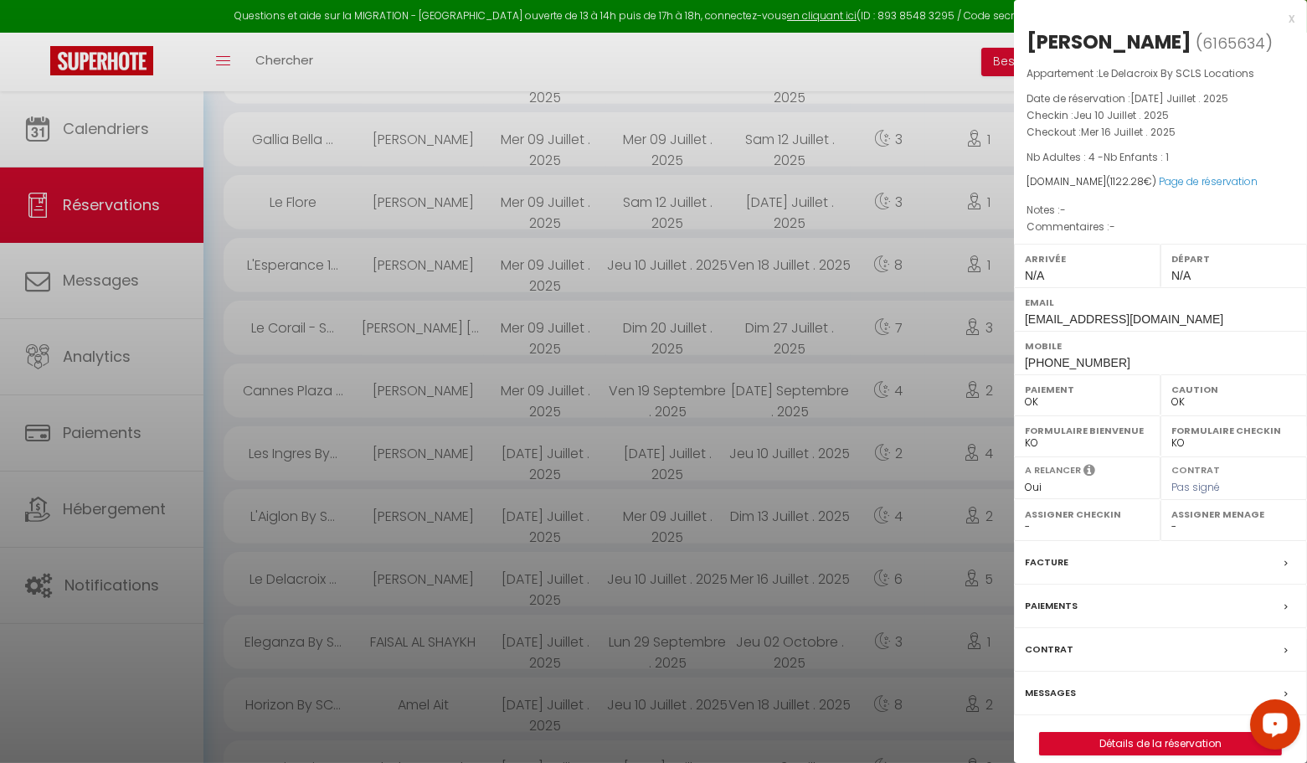
click at [1292, 18] on div "x" at bounding box center [1154, 18] width 281 height 20
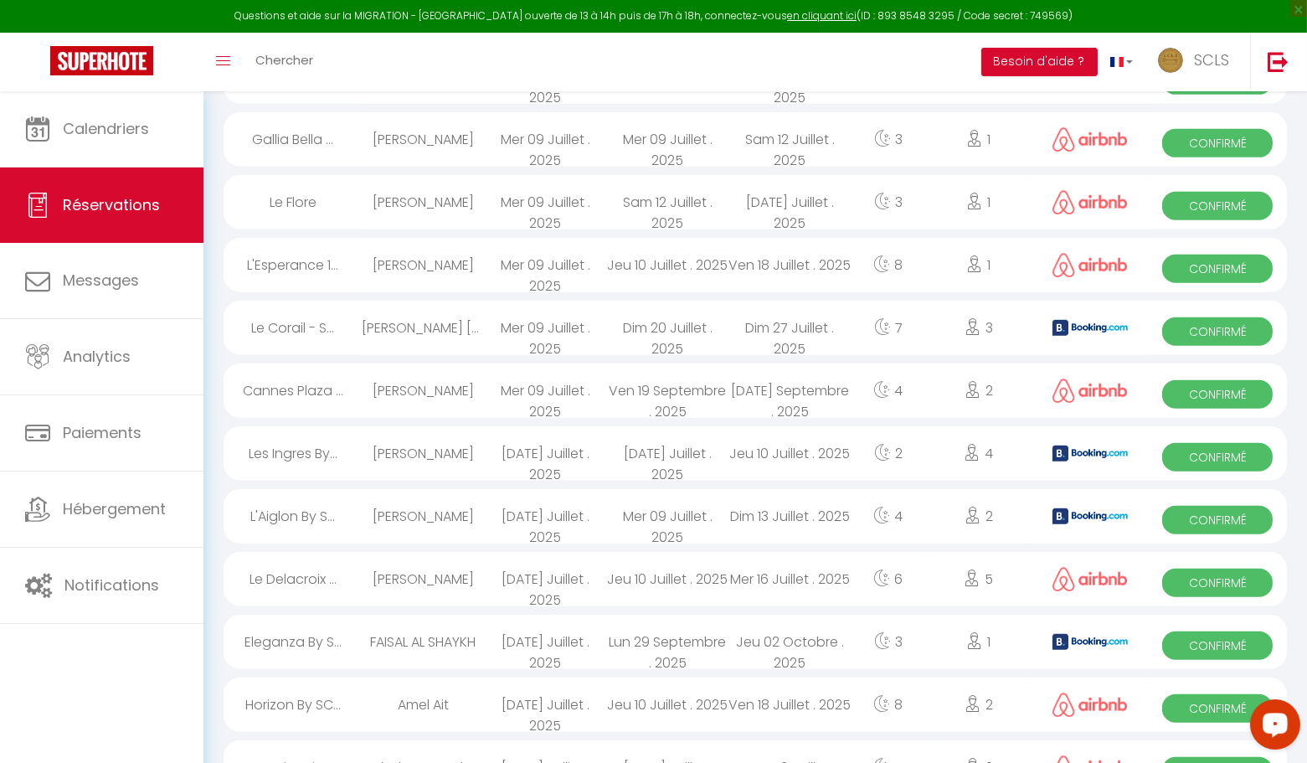
click at [1192, 517] on span "Confirmé" at bounding box center [1217, 520] width 111 height 28
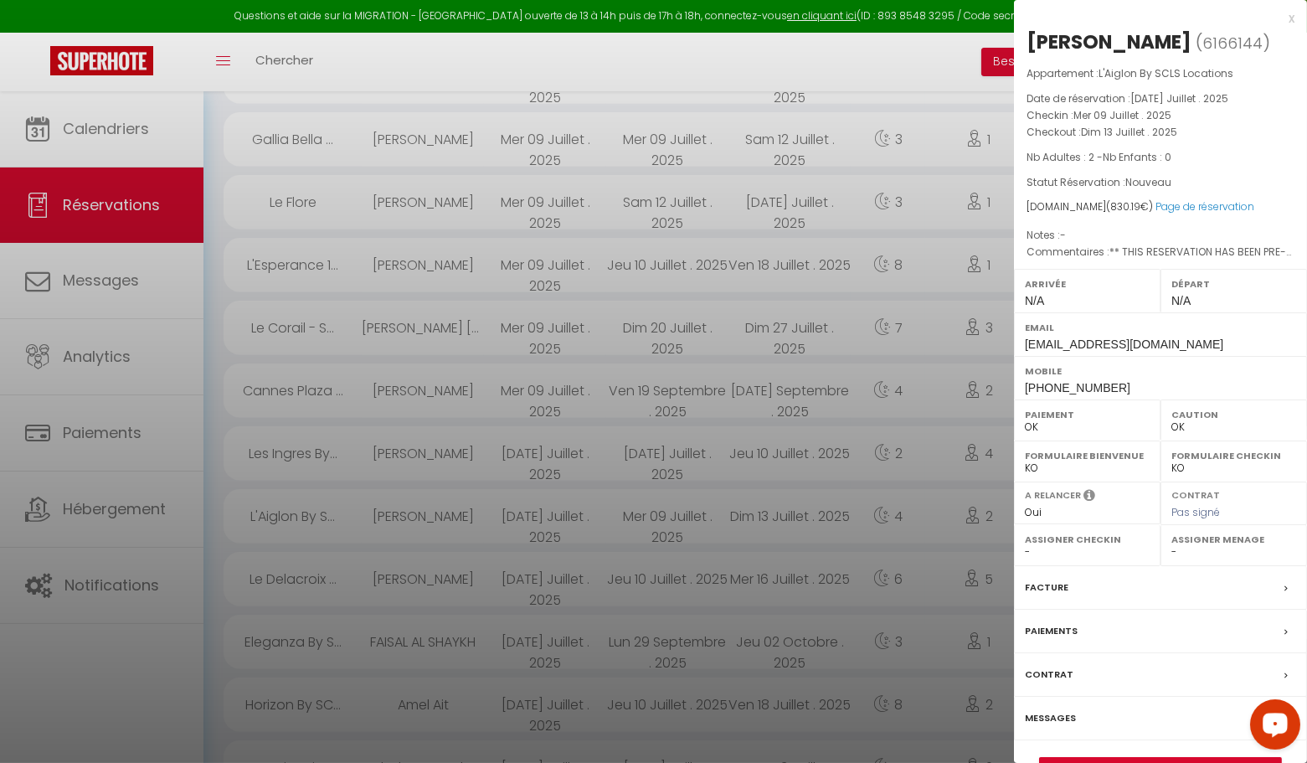
click at [1290, 19] on div "x" at bounding box center [1154, 18] width 281 height 20
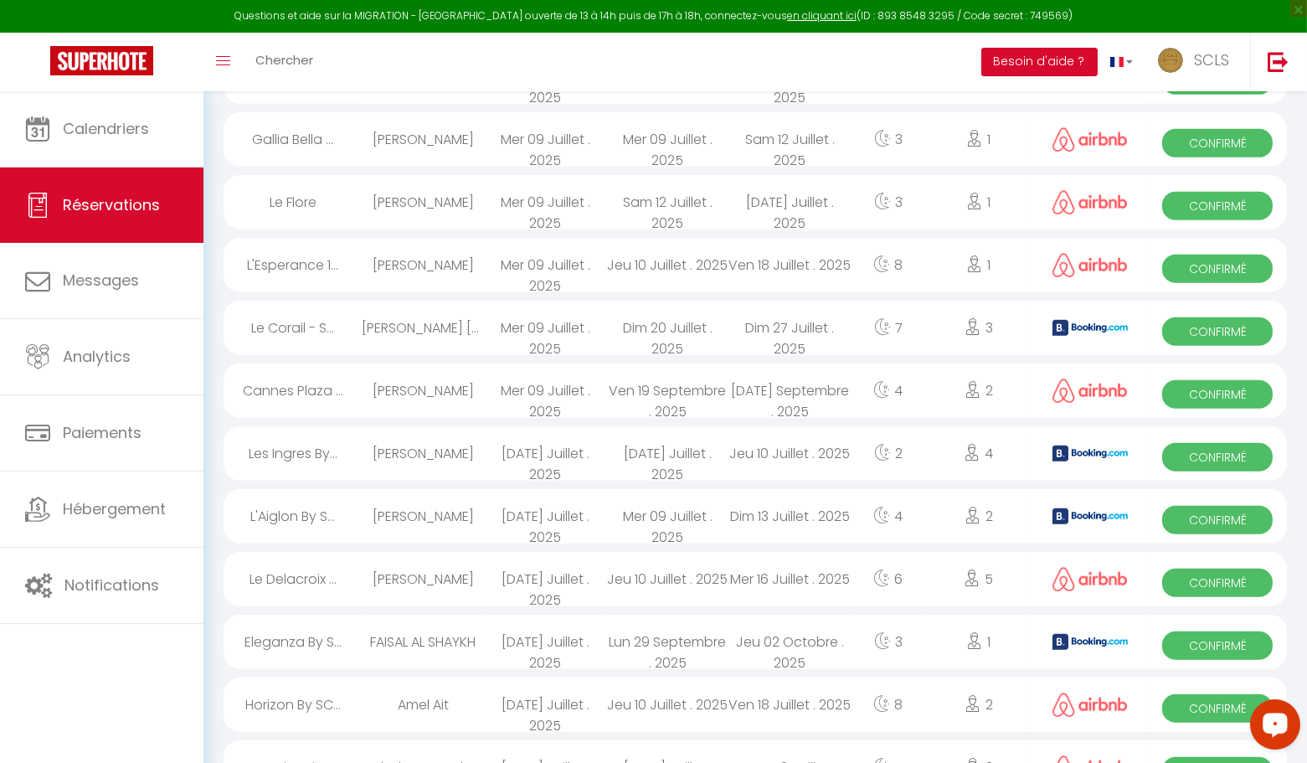
click at [1213, 453] on span "Confirmé" at bounding box center [1217, 457] width 111 height 28
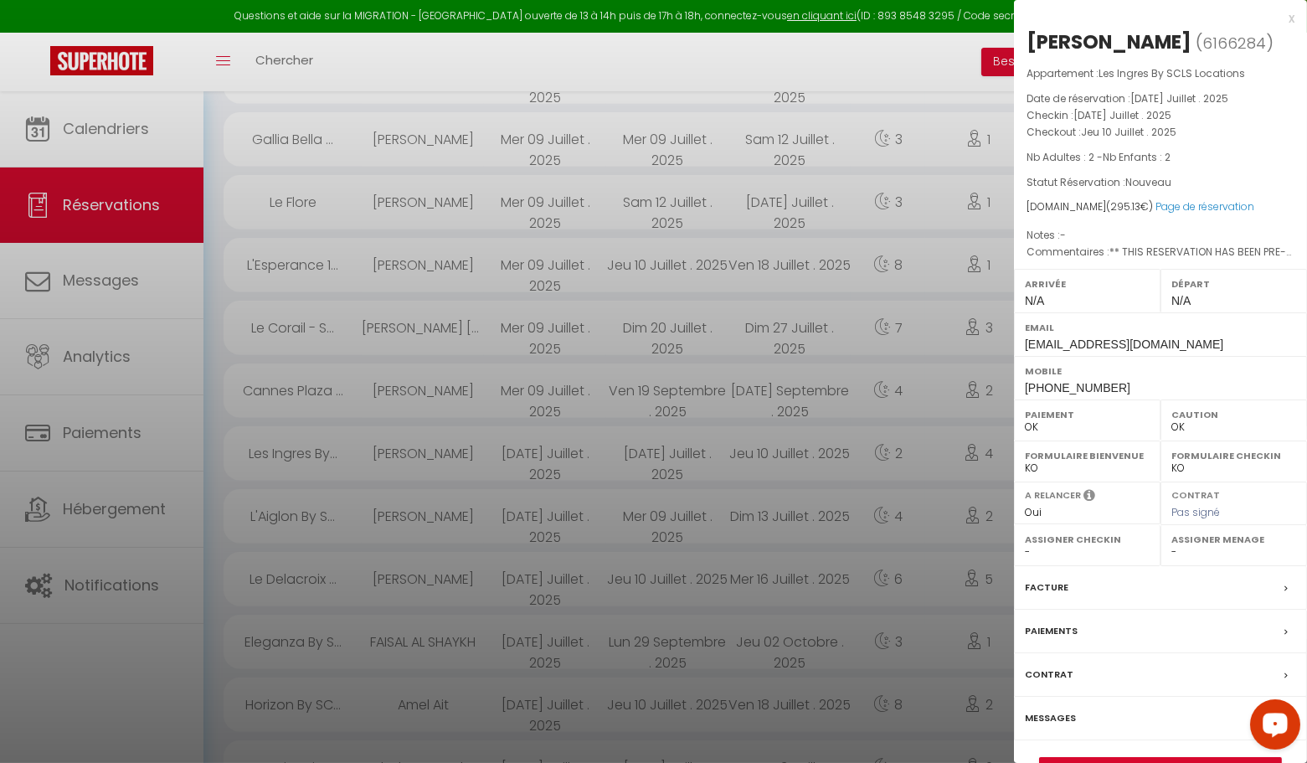
click at [1295, 17] on div "x [PERSON_NAME] ( 6166284 ) Appartement : Les Ingres By SCLS Locations Date de …" at bounding box center [1160, 403] width 293 height 806
click at [1292, 18] on div "x" at bounding box center [1154, 18] width 281 height 20
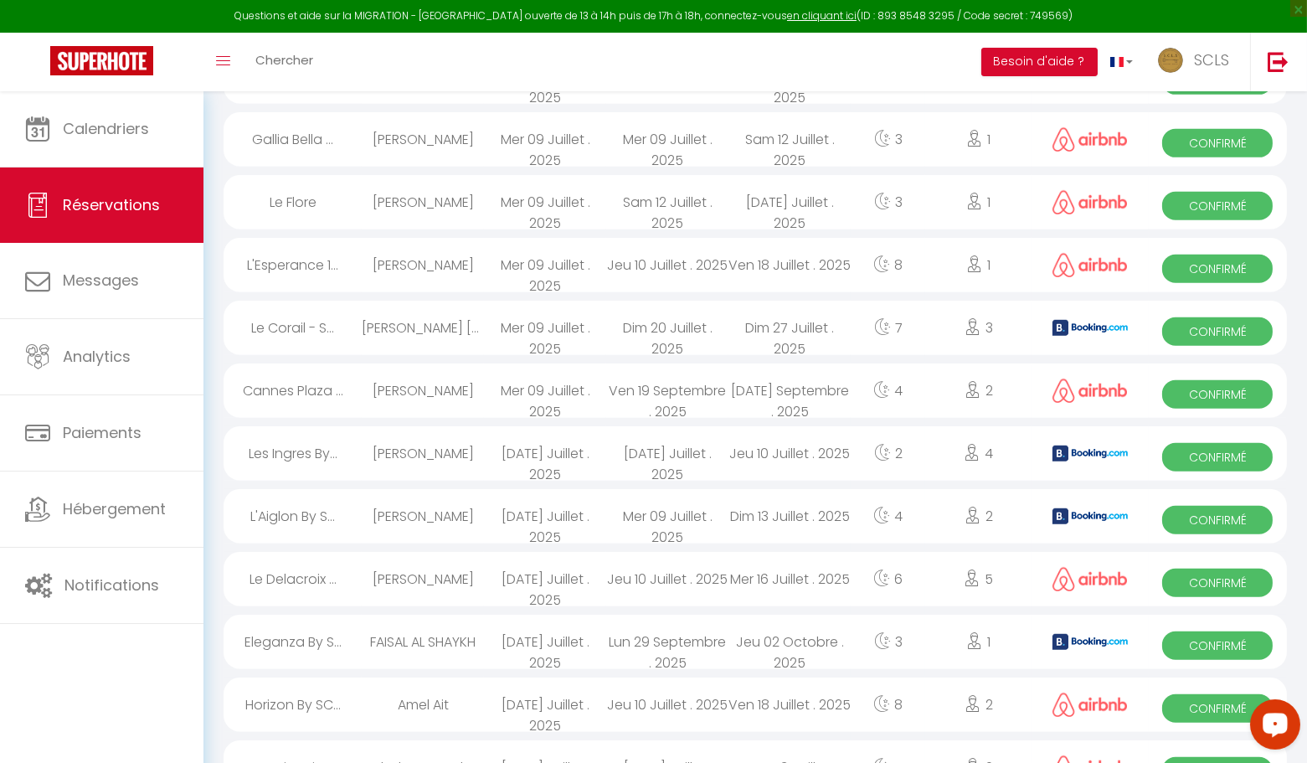
click at [1208, 334] on span "Confirmé" at bounding box center [1217, 331] width 111 height 28
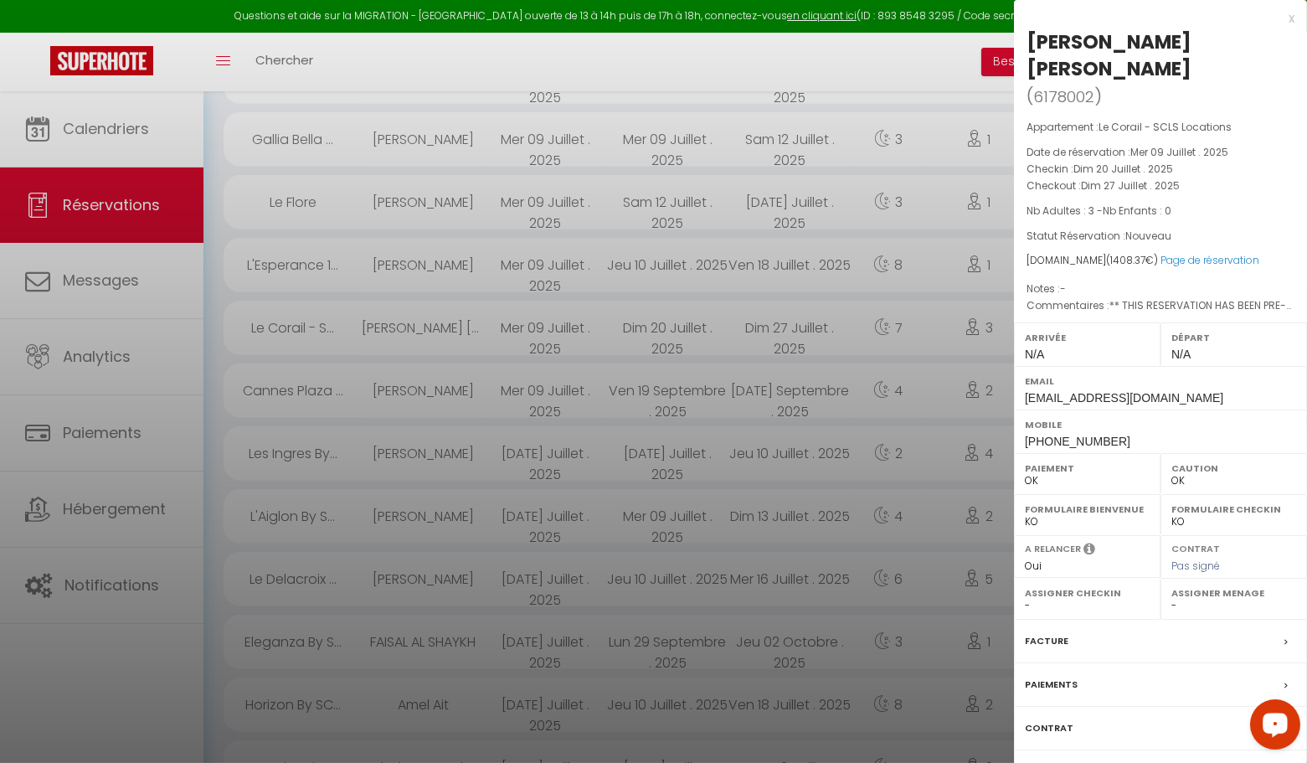
click at [1291, 15] on div "x" at bounding box center [1154, 18] width 281 height 20
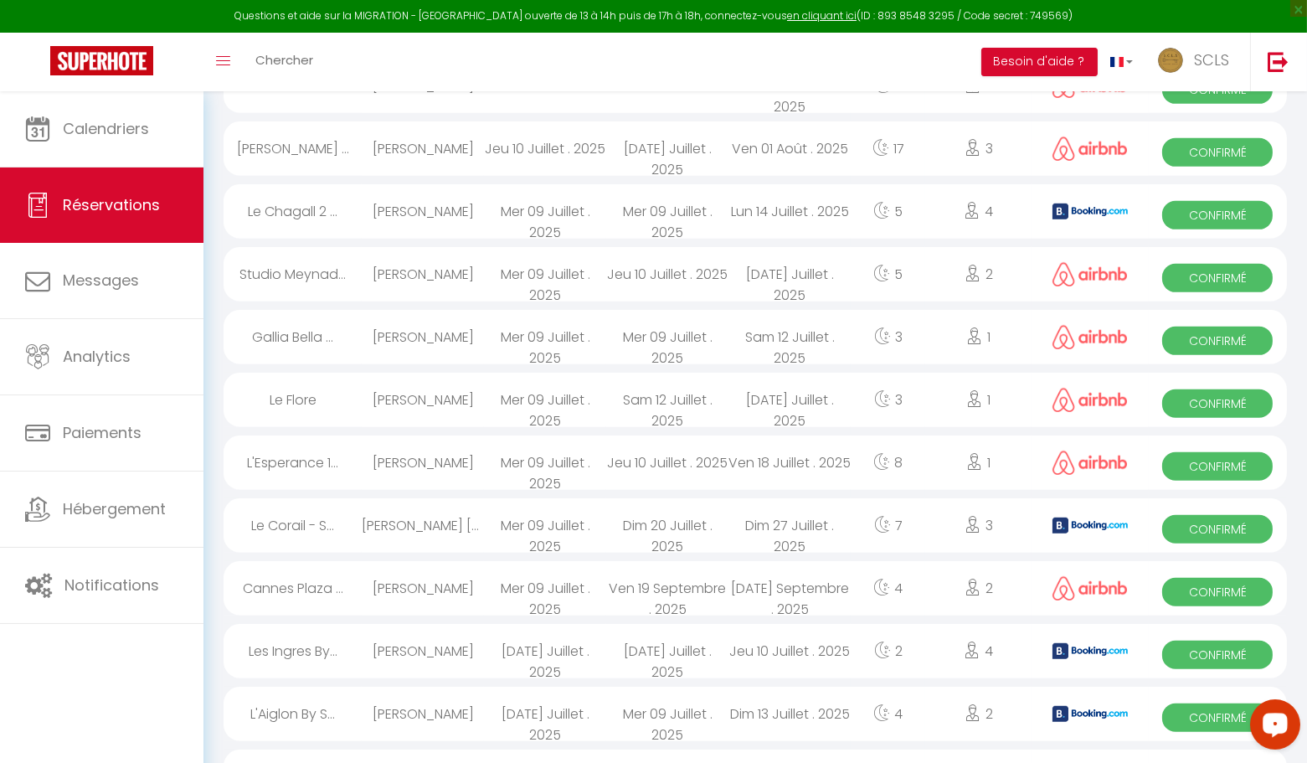
scroll to position [1855, 0]
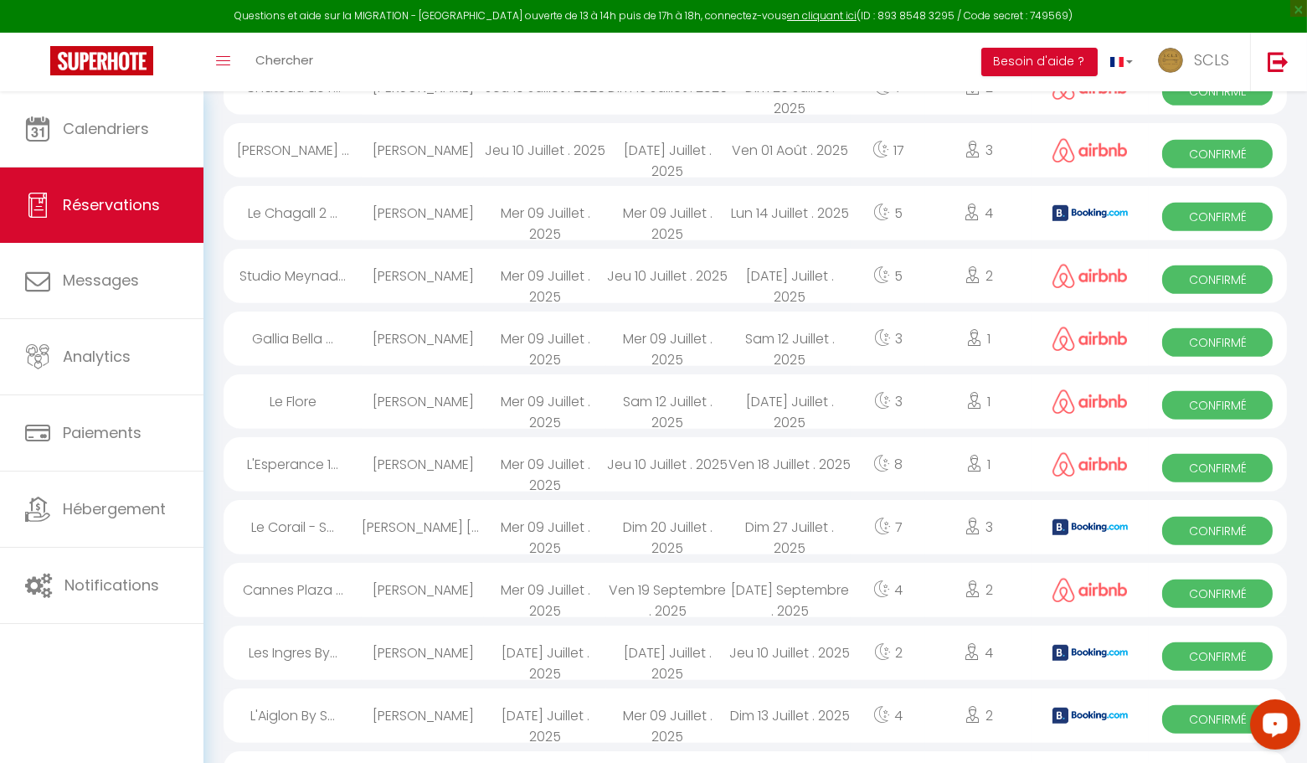
click at [1241, 472] on span "Confirmé" at bounding box center [1217, 468] width 111 height 28
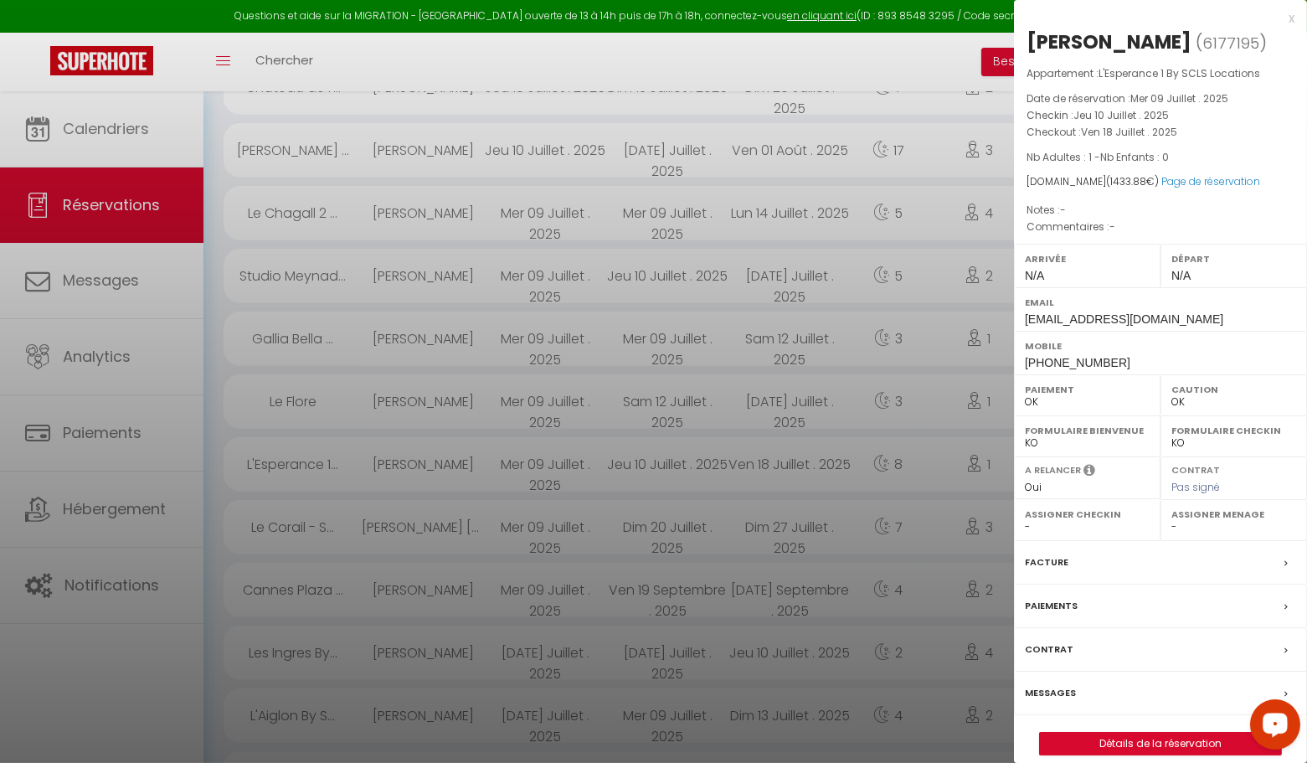
click at [1292, 19] on div "x" at bounding box center [1154, 18] width 281 height 20
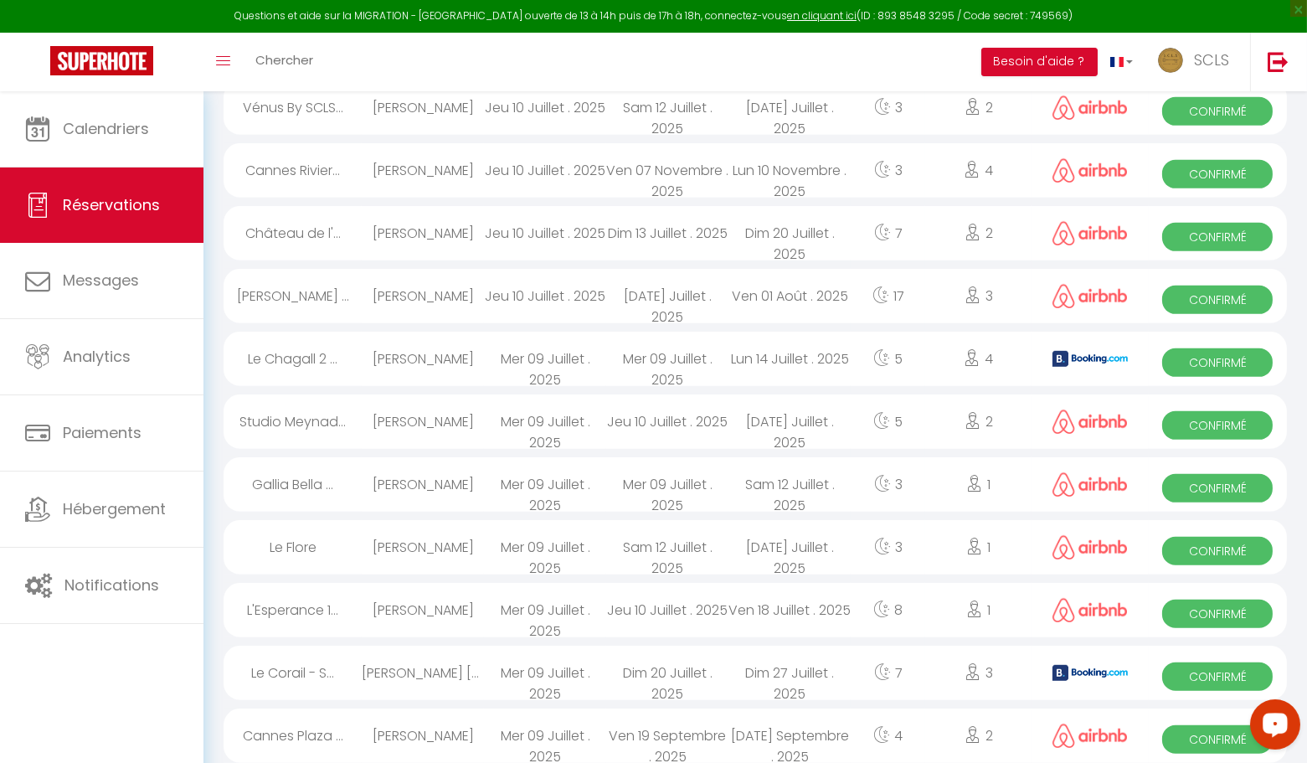
scroll to position [1702, 0]
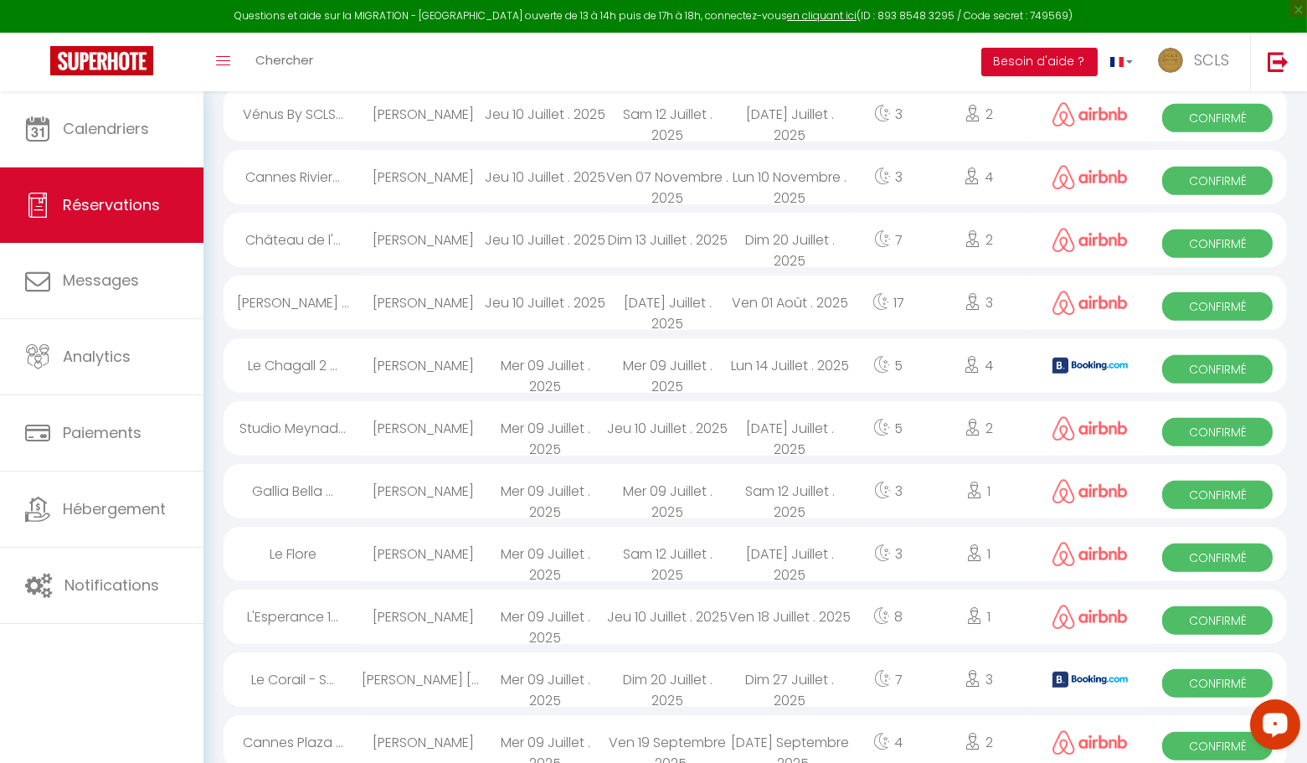
click at [1219, 564] on span "Confirmé" at bounding box center [1217, 557] width 111 height 28
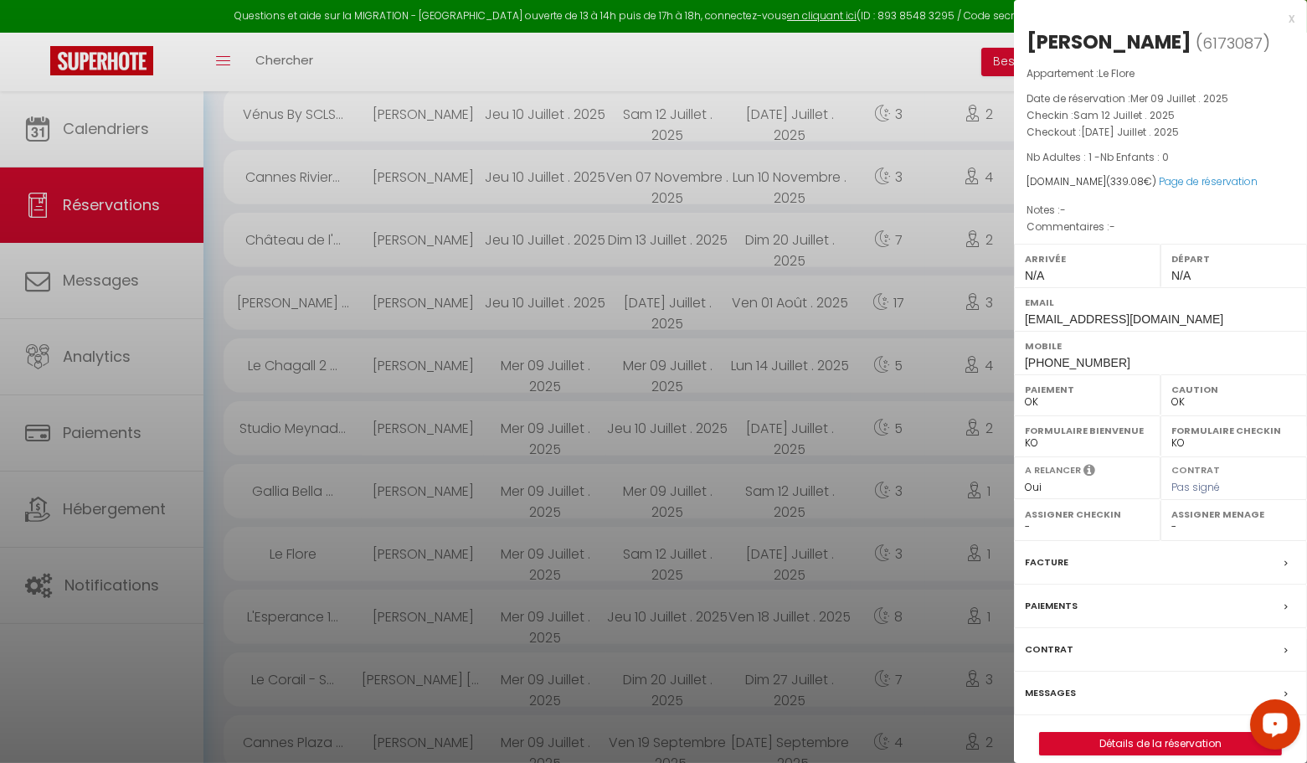
click at [1294, 17] on div "x" at bounding box center [1154, 18] width 281 height 20
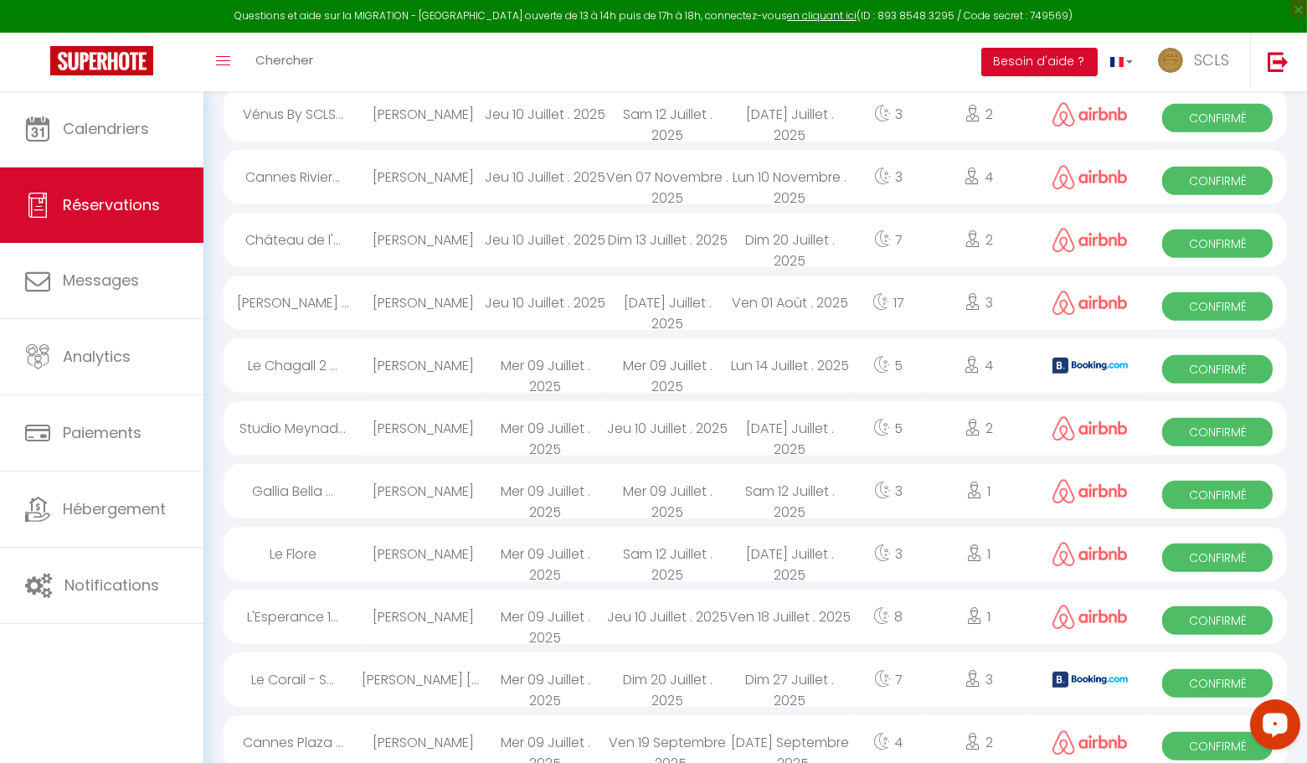
click at [1223, 495] on span "Confirmé" at bounding box center [1217, 495] width 111 height 28
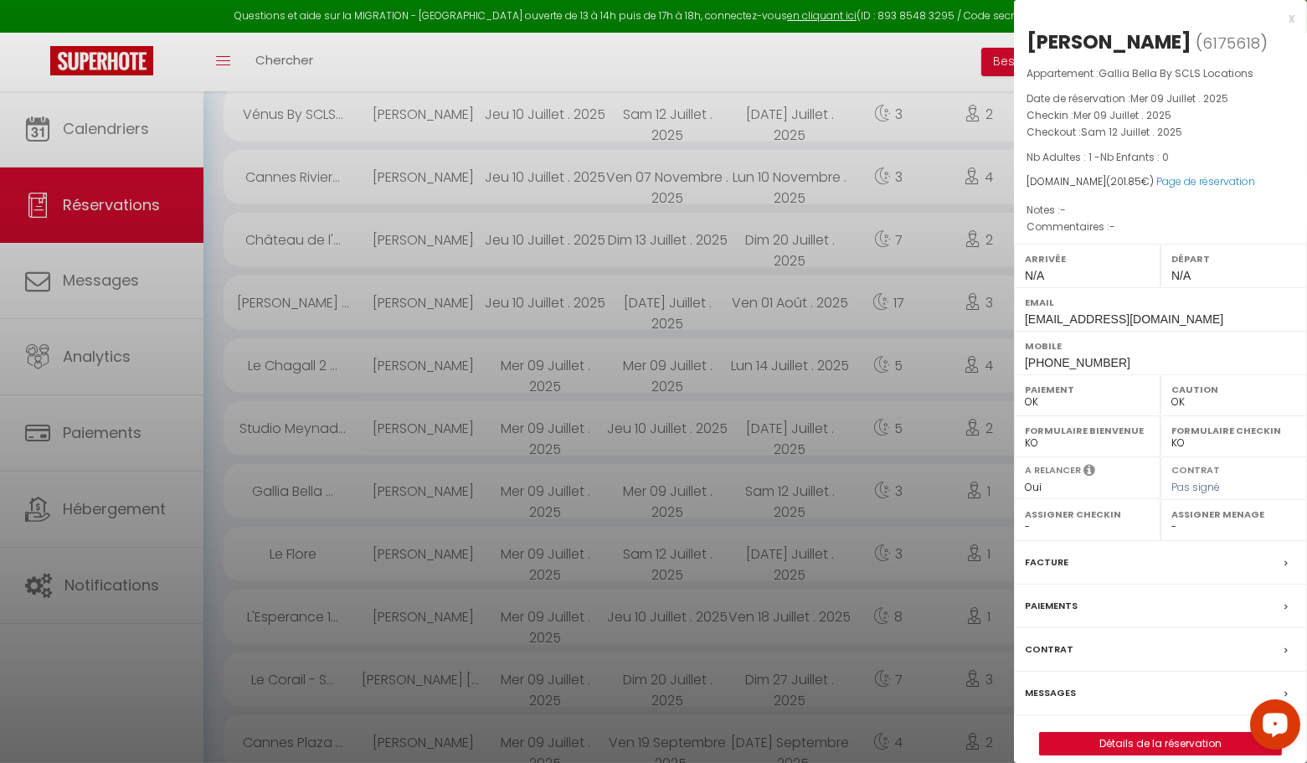
click at [1290, 16] on div "x" at bounding box center [1154, 18] width 281 height 20
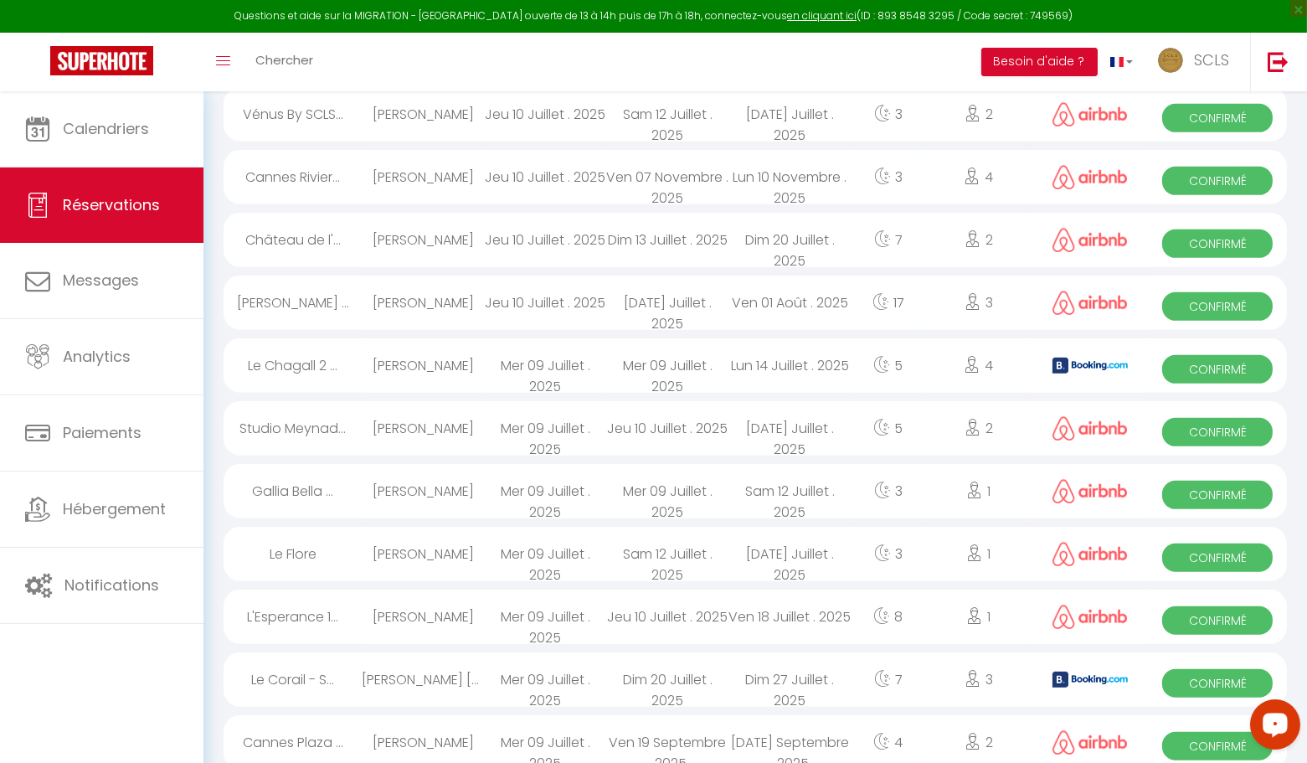
click at [1184, 376] on span "Confirmé" at bounding box center [1217, 369] width 111 height 28
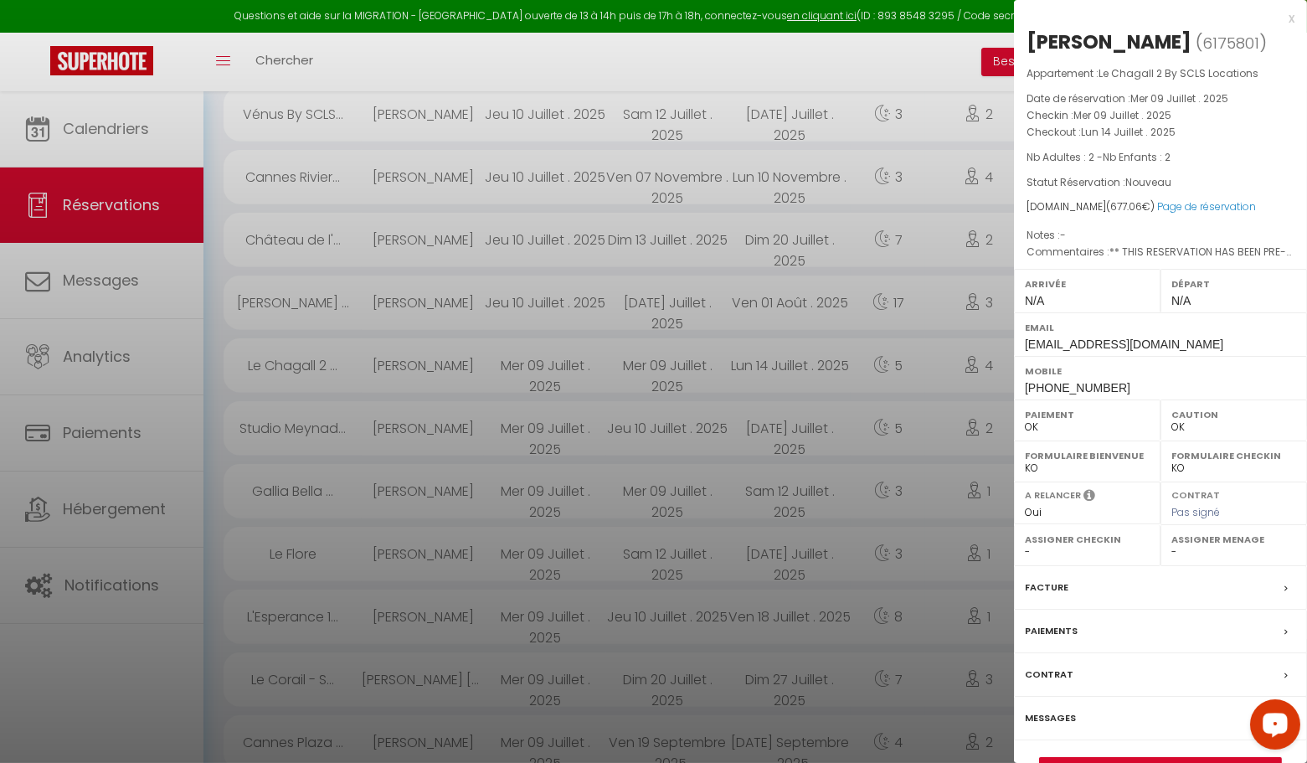
click at [1290, 18] on div "x" at bounding box center [1154, 18] width 281 height 20
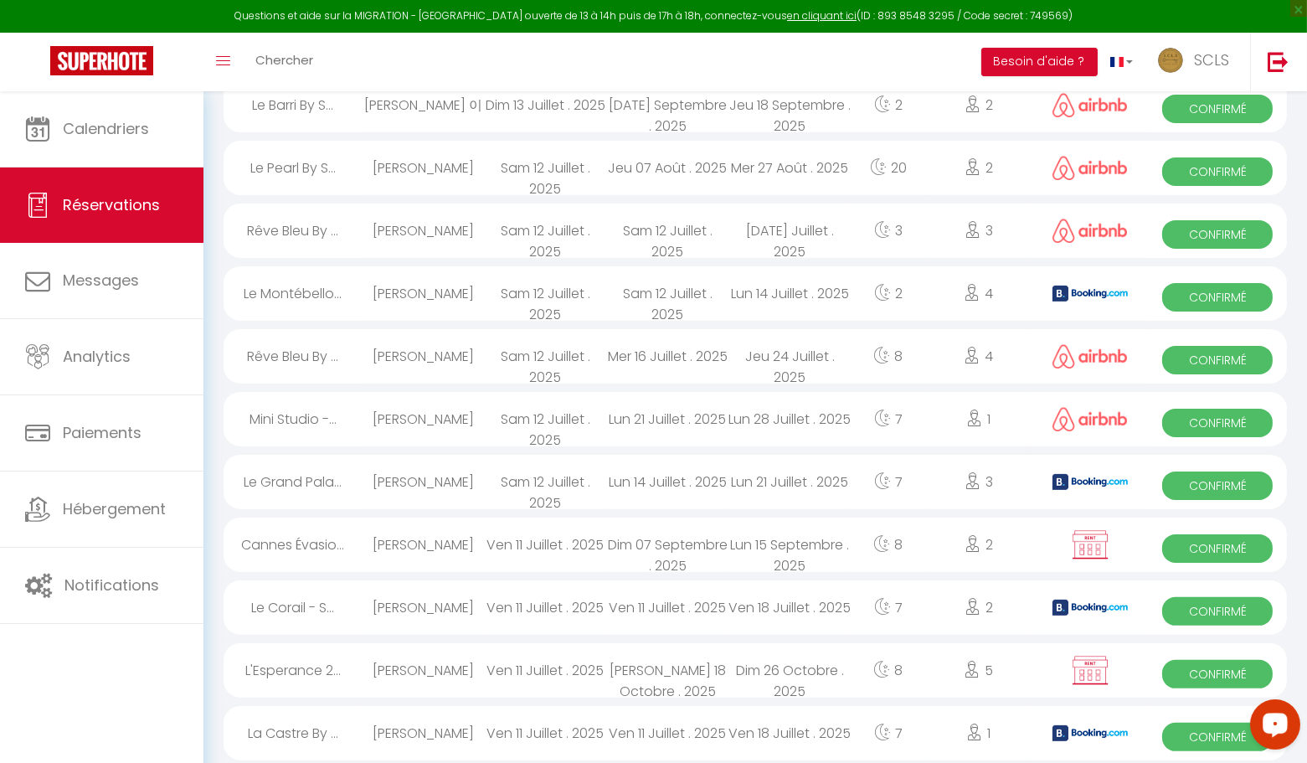
scroll to position [892, 0]
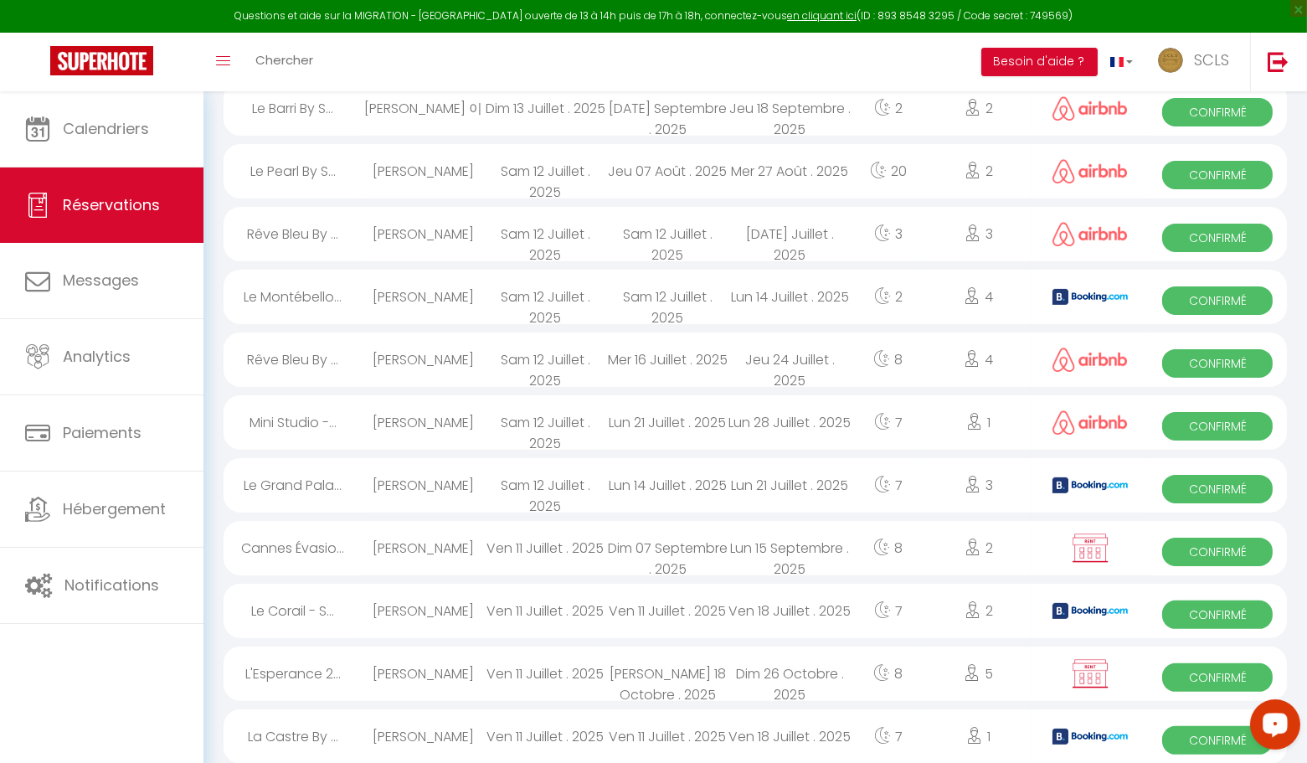
click at [1207, 738] on span "Confirmé" at bounding box center [1217, 740] width 111 height 28
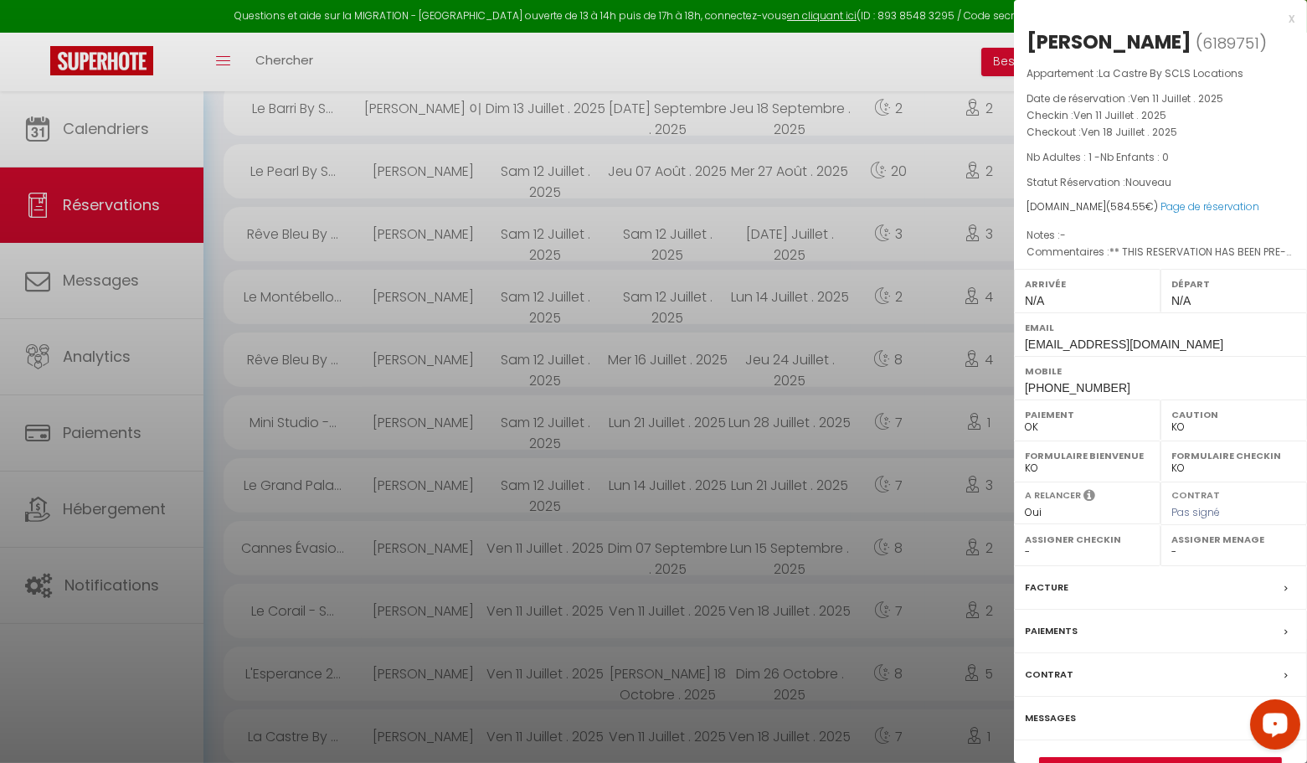
click at [1293, 19] on div "x" at bounding box center [1154, 18] width 281 height 20
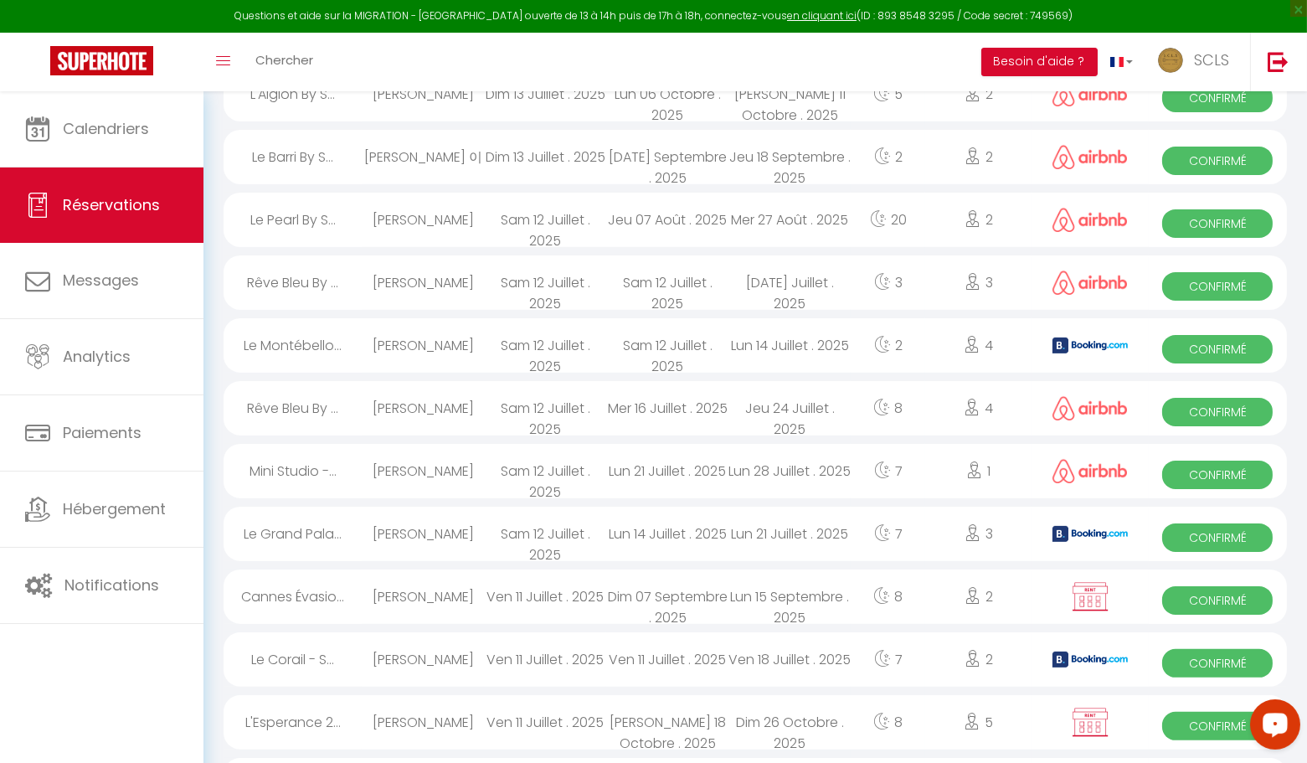
scroll to position [840, 0]
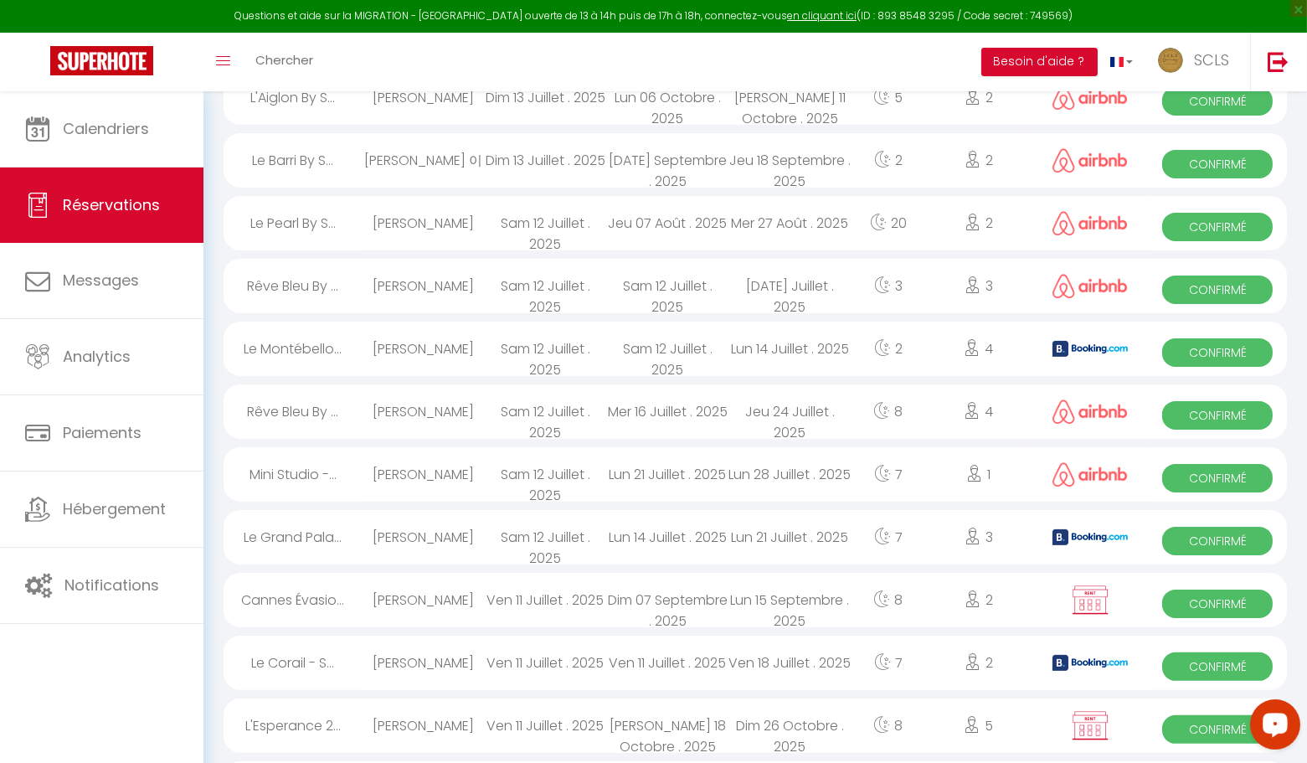
click at [1165, 723] on span "Confirmé" at bounding box center [1217, 729] width 111 height 28
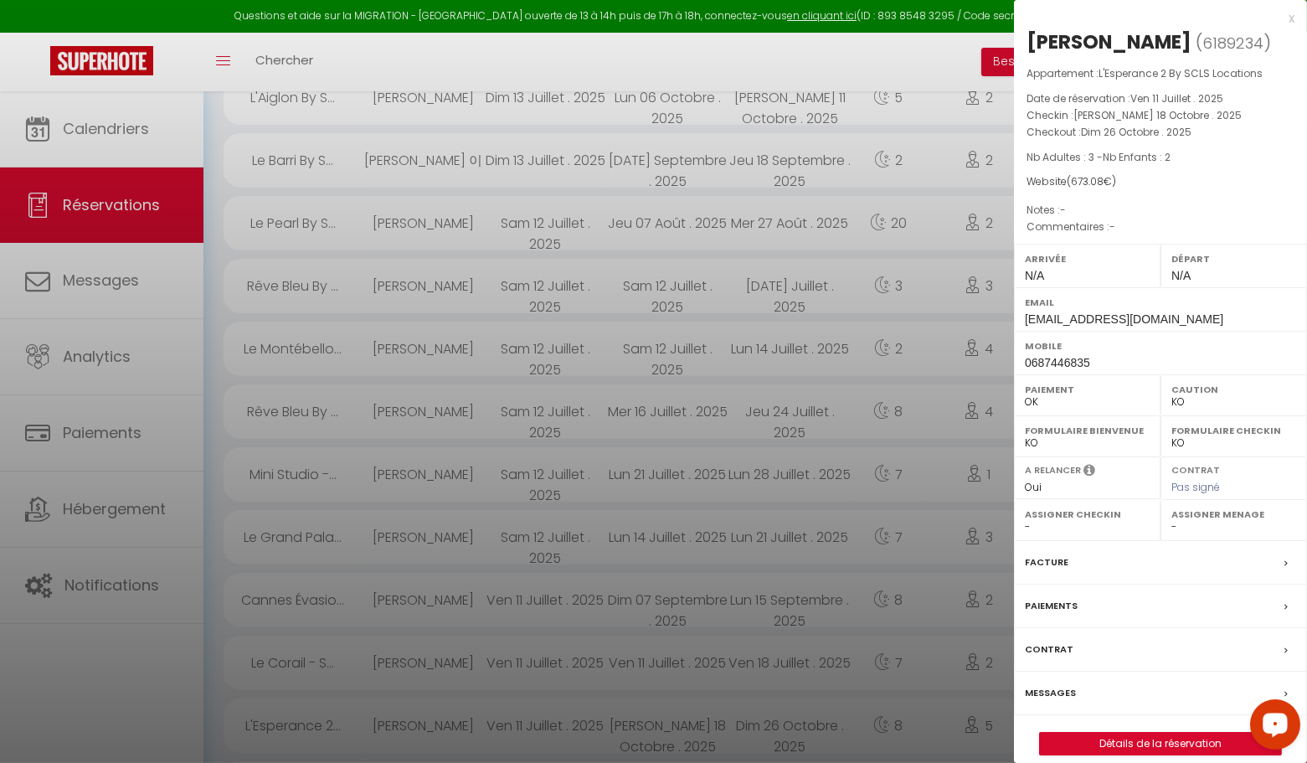
click at [1291, 17] on div "x" at bounding box center [1154, 18] width 281 height 20
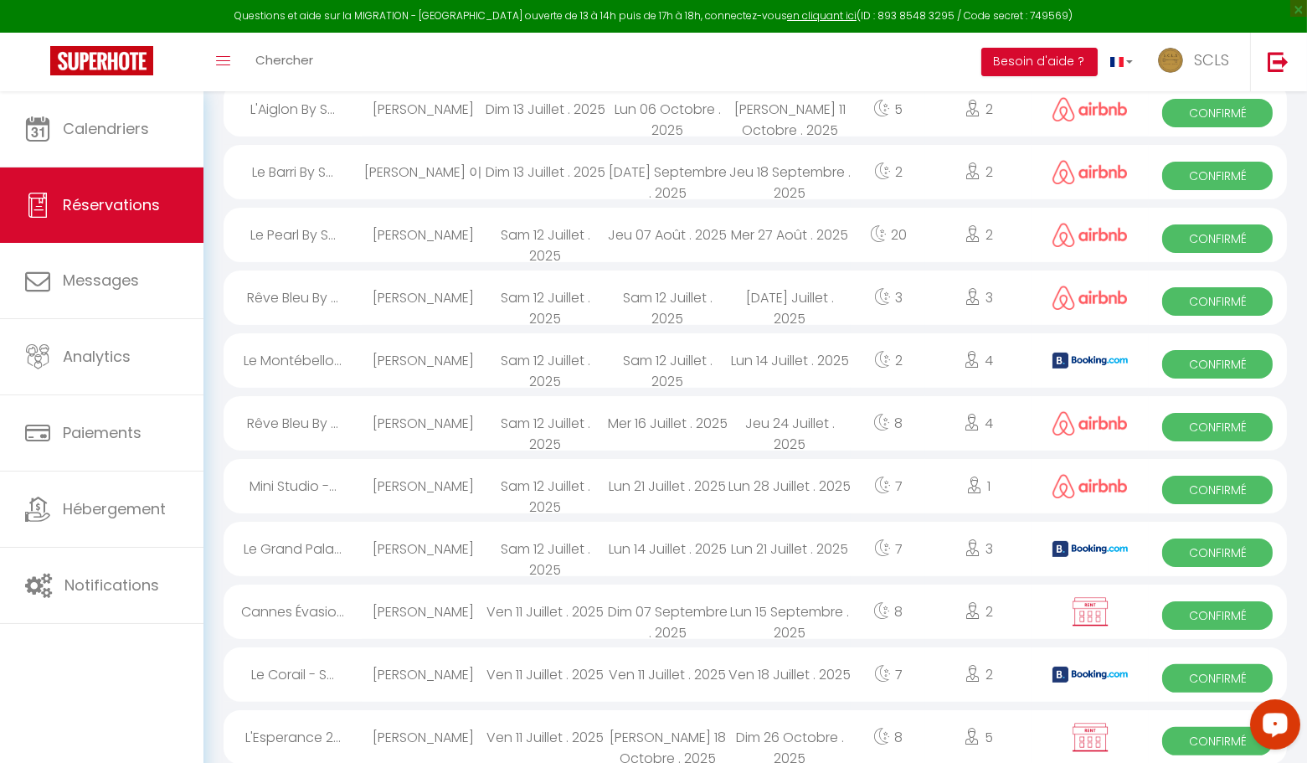
scroll to position [781, 0]
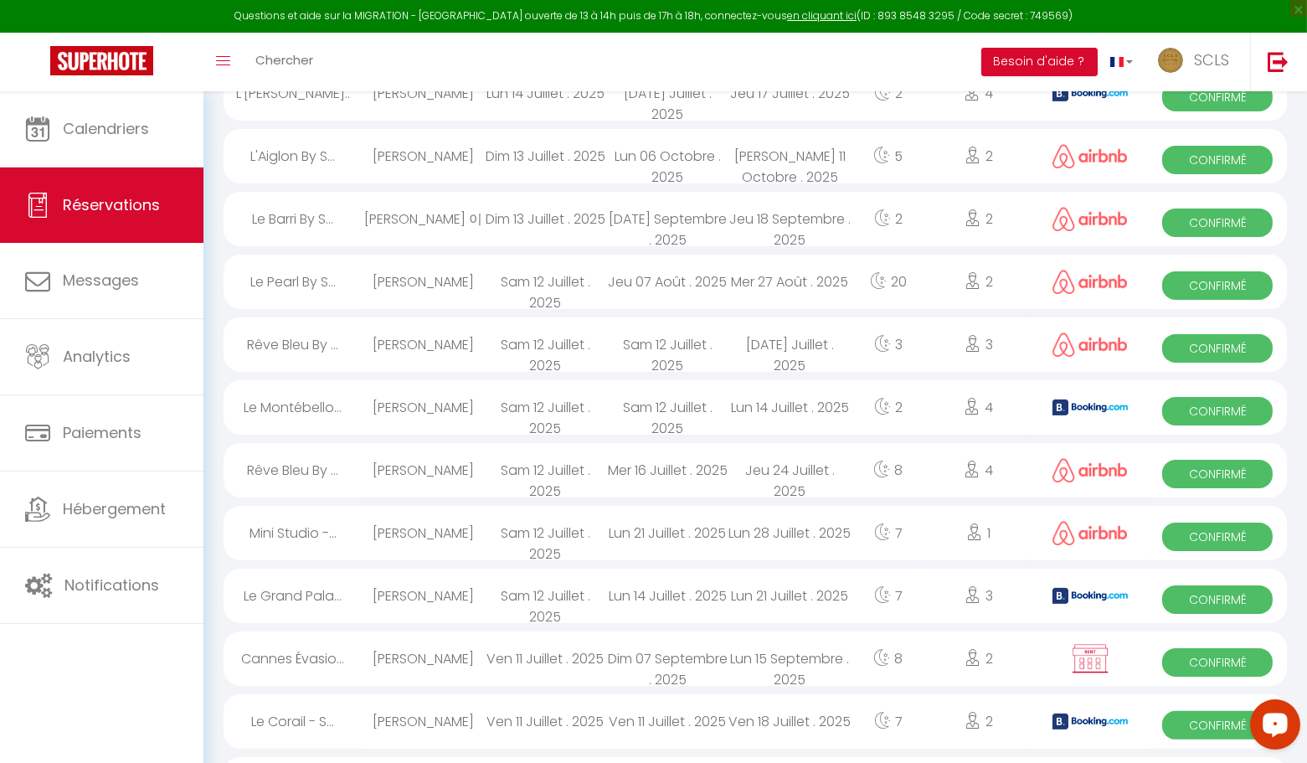
click at [1163, 718] on span "Confirmé" at bounding box center [1217, 725] width 111 height 28
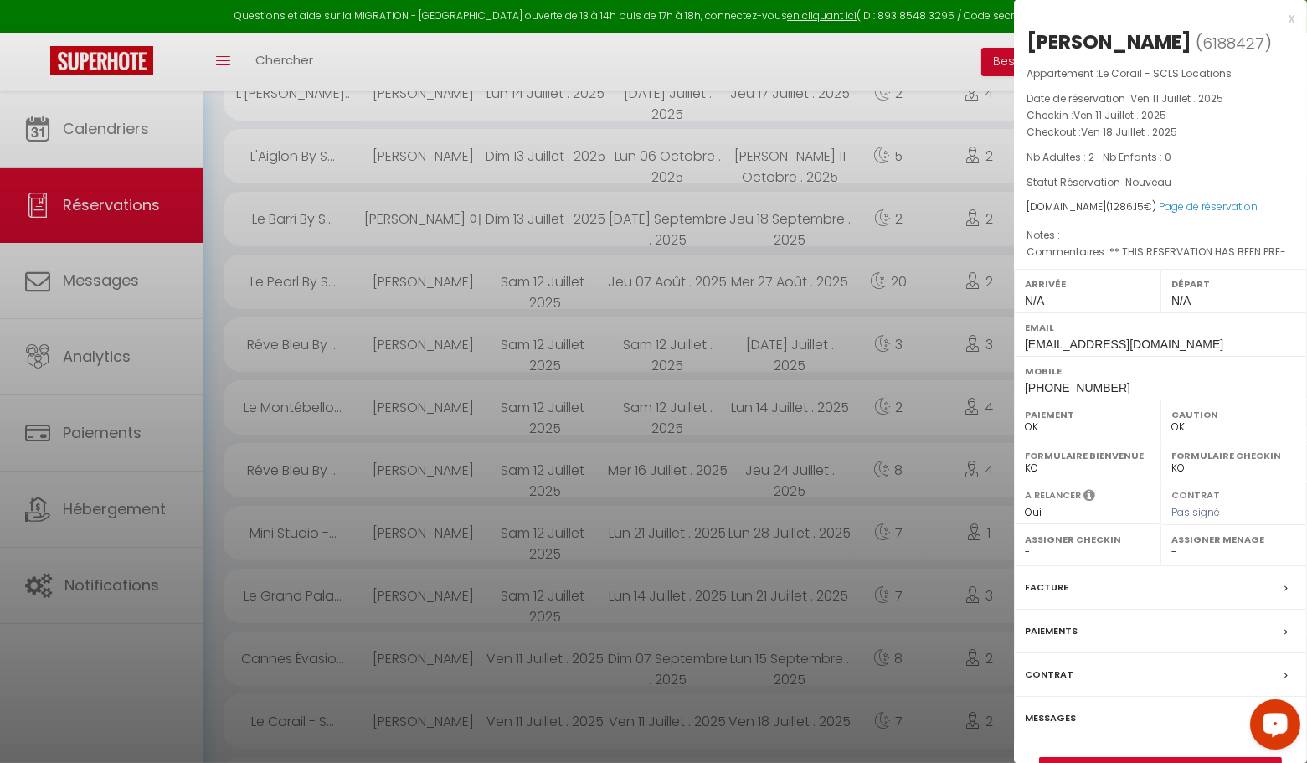
click at [1291, 22] on div "x" at bounding box center [1154, 18] width 281 height 20
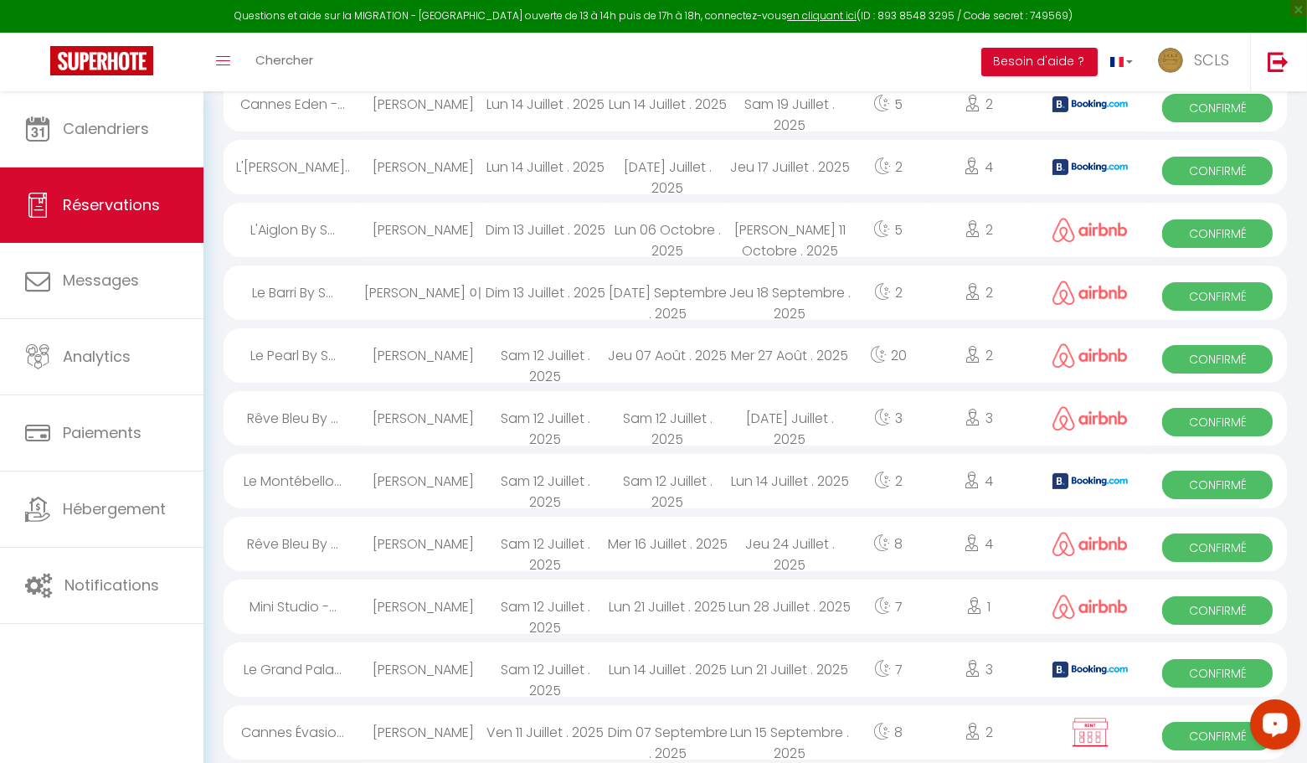
scroll to position [706, 0]
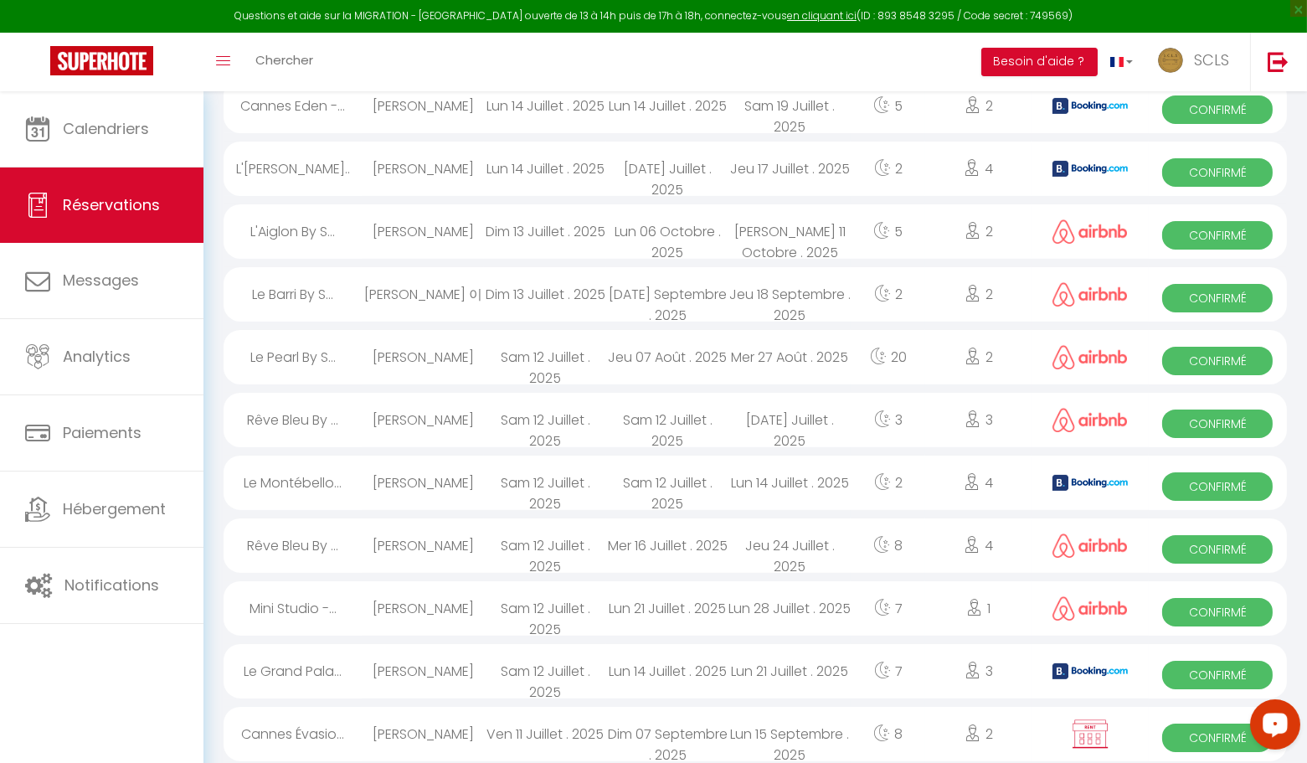
click at [1192, 734] on span "Confirmé" at bounding box center [1217, 737] width 111 height 28
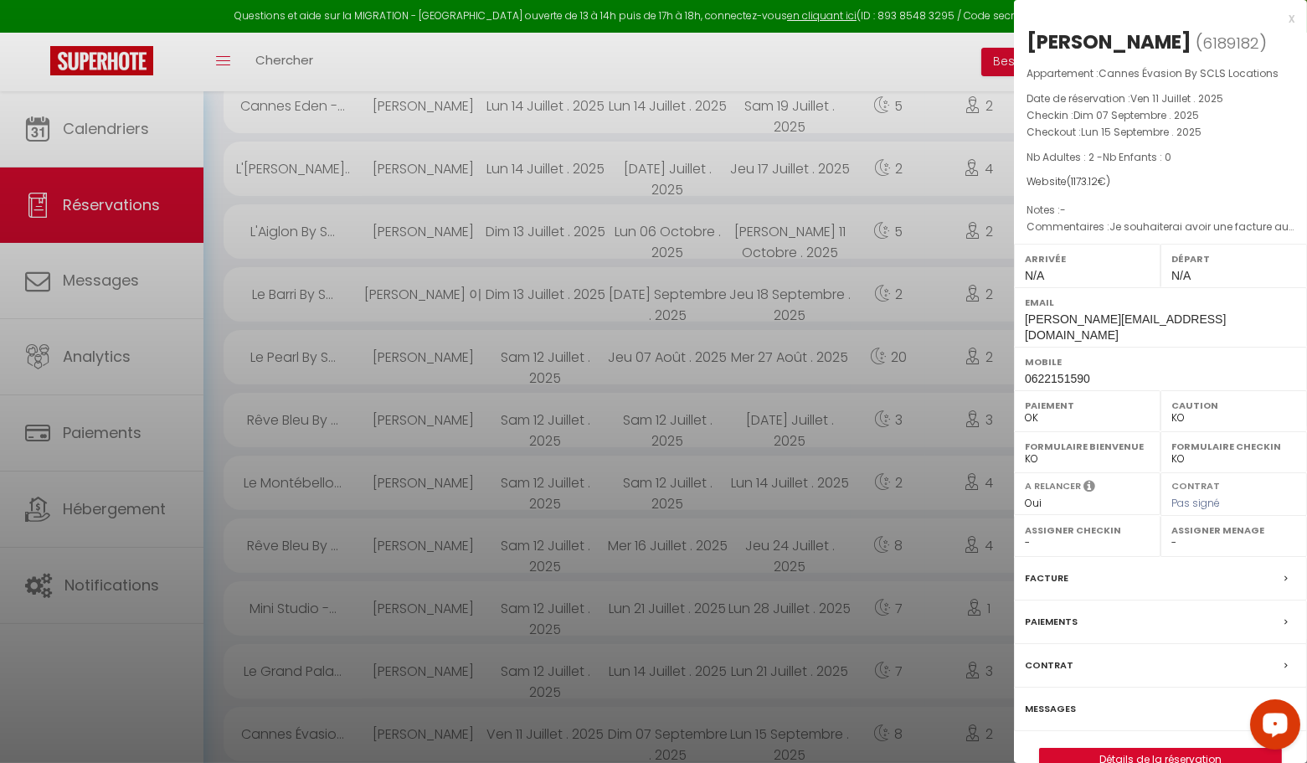
click at [1289, 15] on div "x" at bounding box center [1154, 18] width 281 height 20
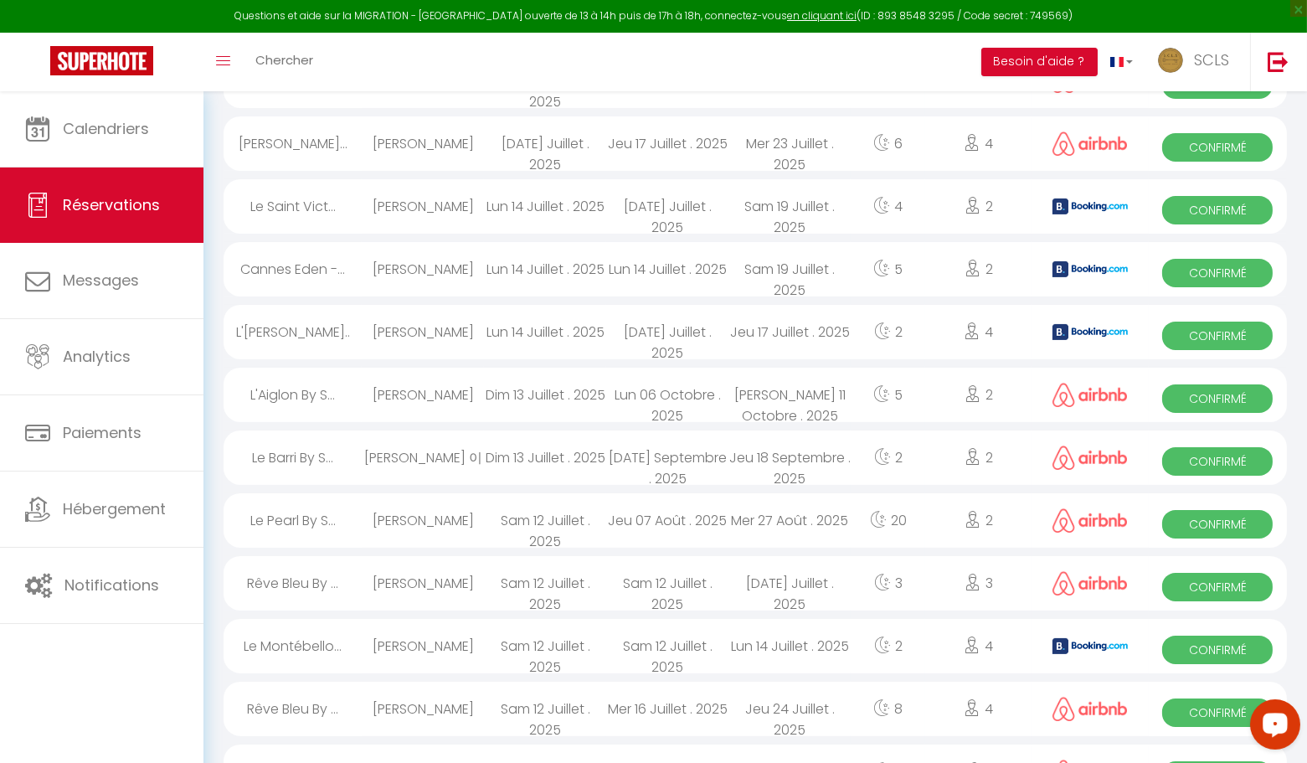
scroll to position [528, 0]
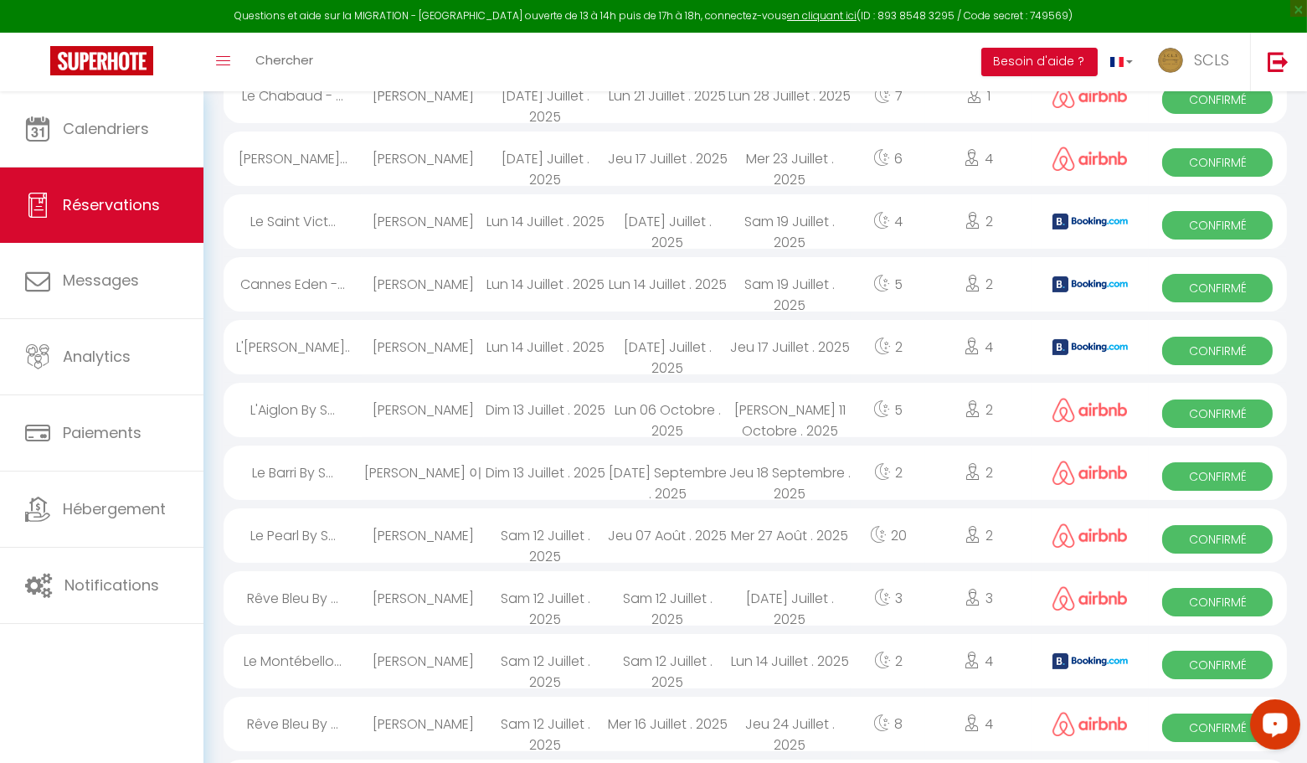
click at [1202, 729] on span "Confirmé" at bounding box center [1217, 727] width 111 height 28
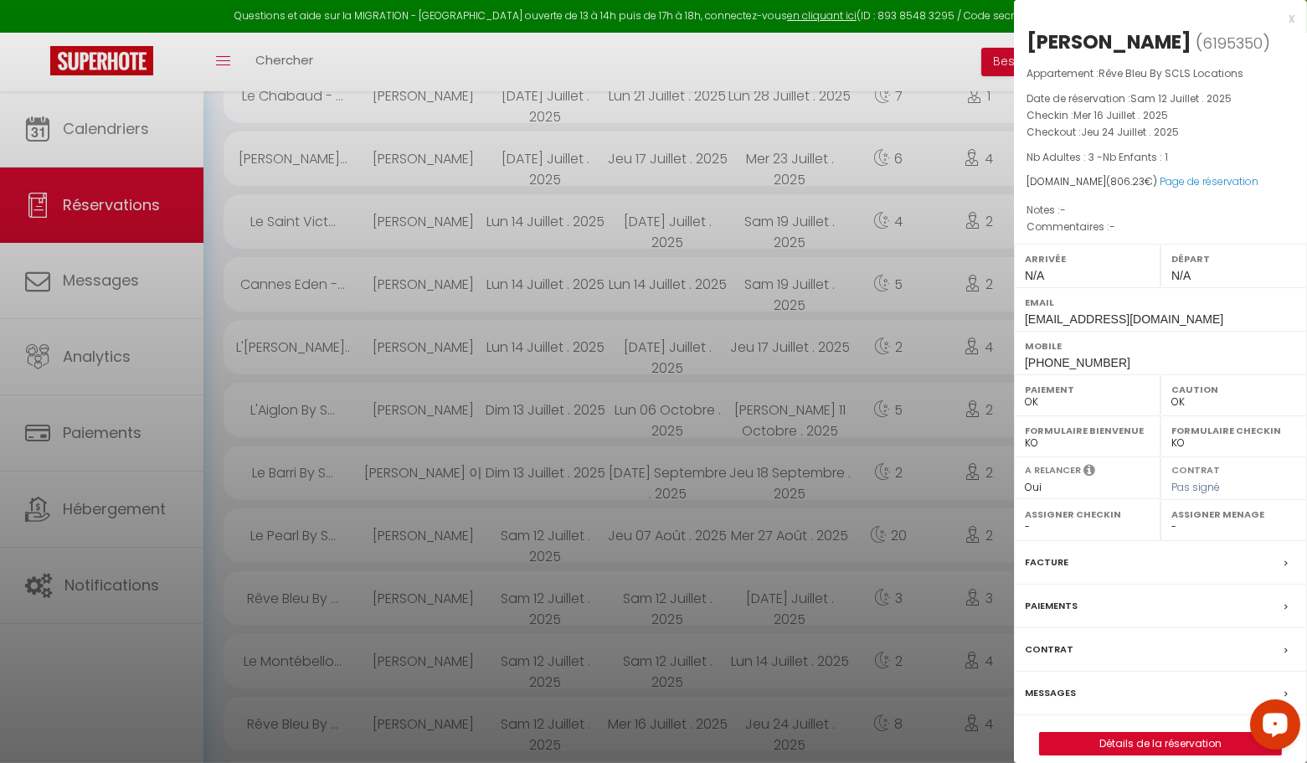
click at [1291, 16] on div "x" at bounding box center [1154, 18] width 281 height 20
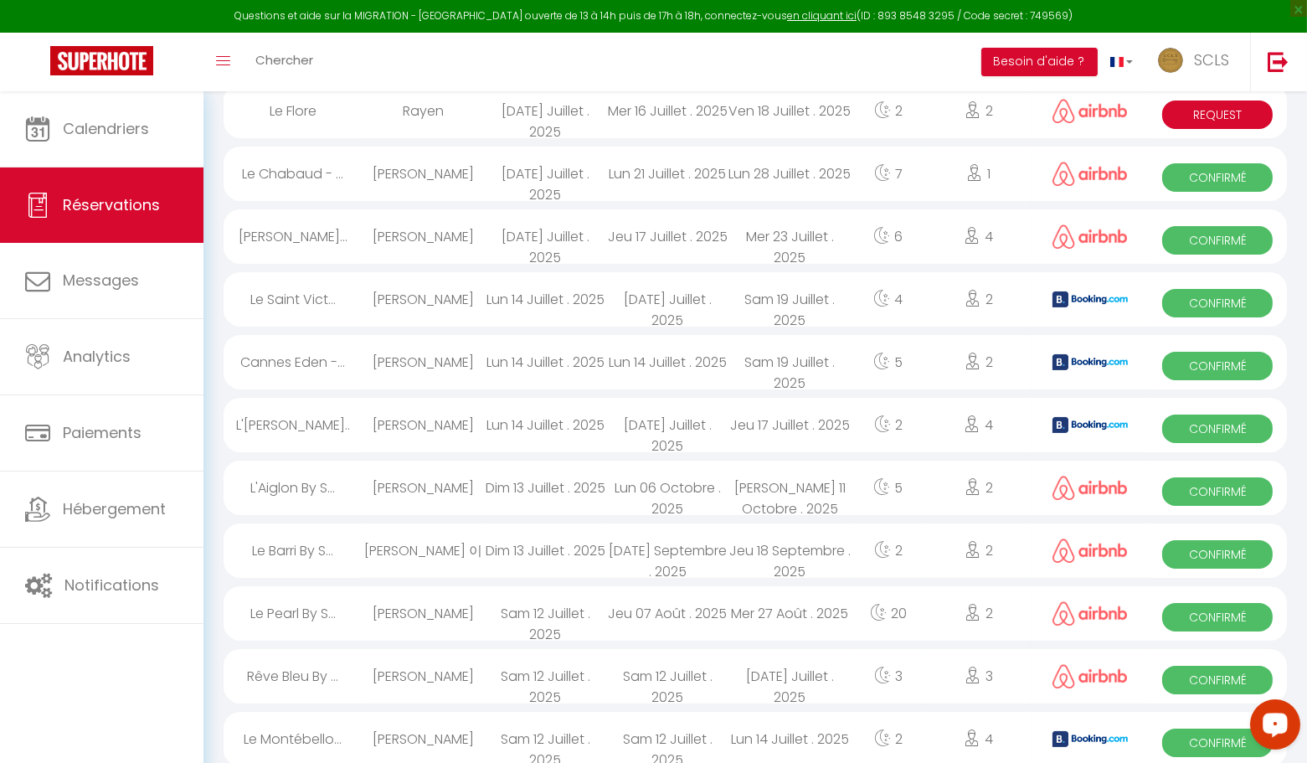
scroll to position [451, 0]
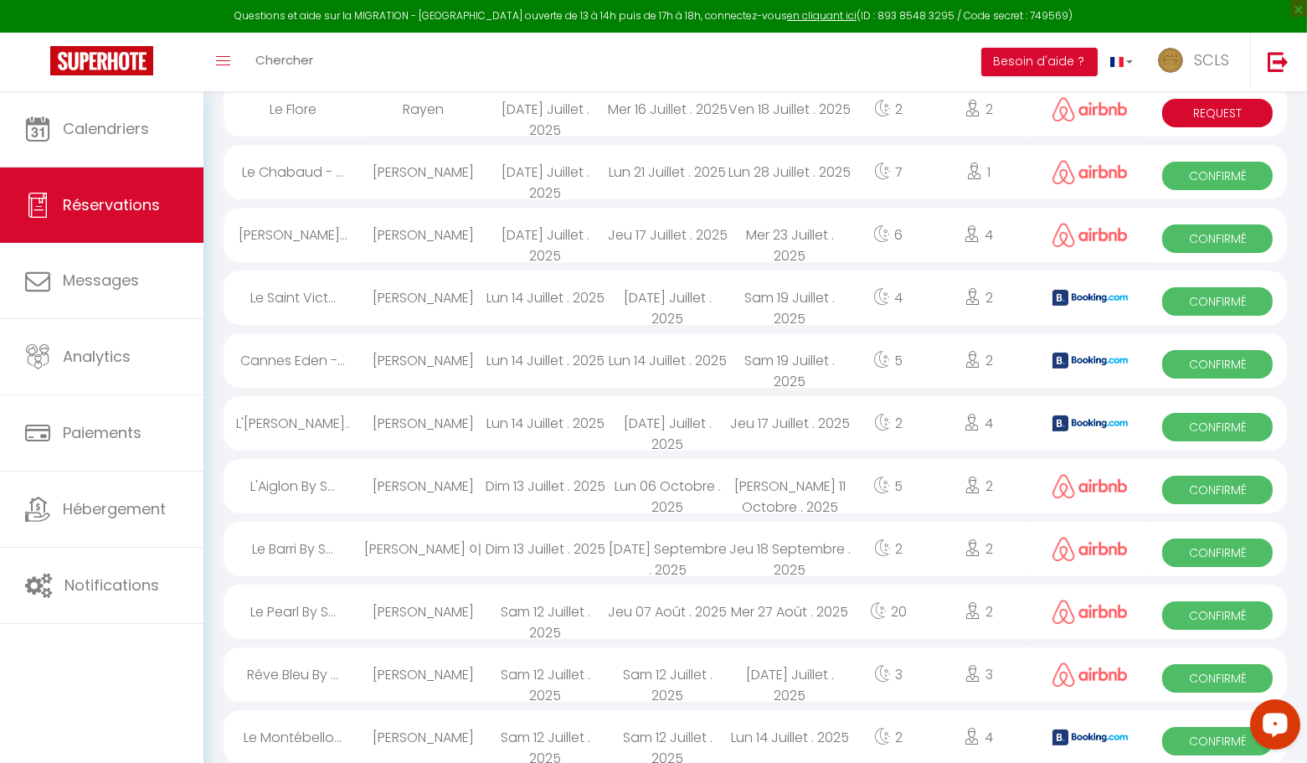
click at [1194, 739] on span "Confirmé" at bounding box center [1217, 741] width 111 height 28
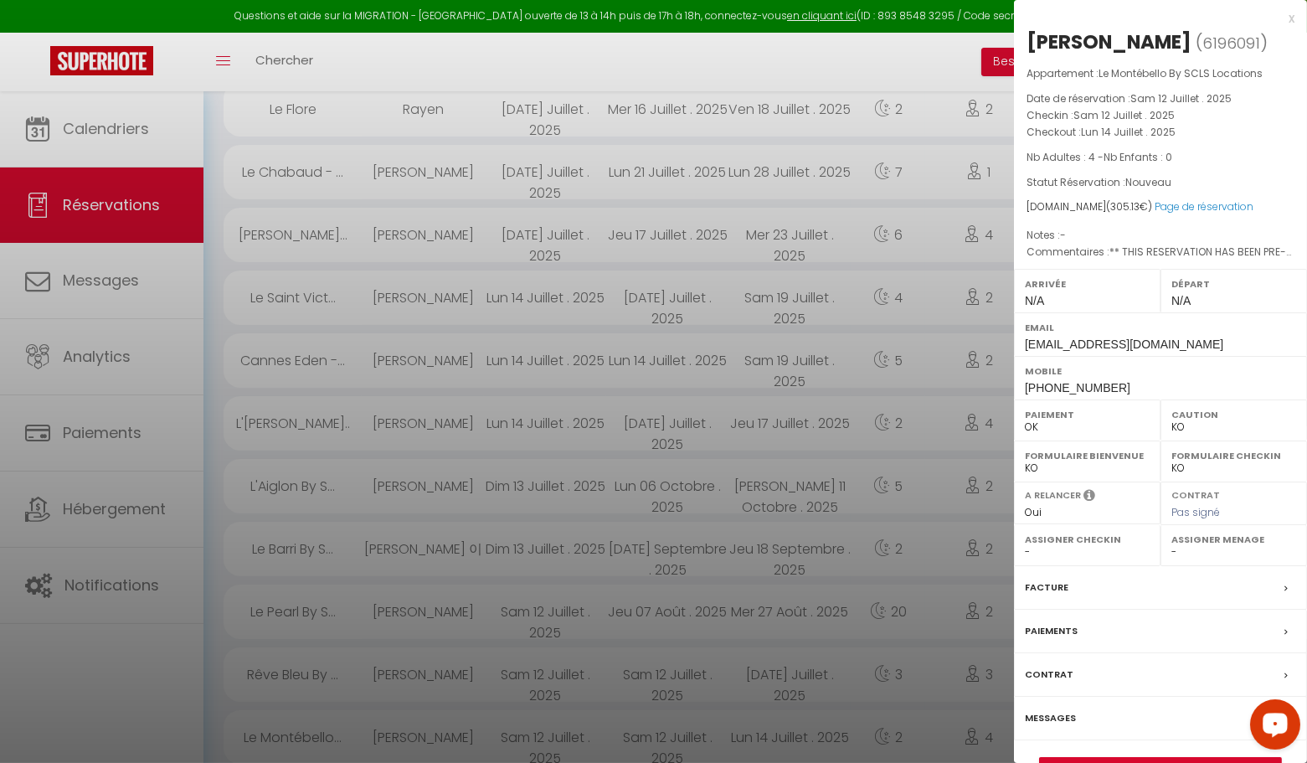
click at [1293, 18] on div "x" at bounding box center [1154, 18] width 281 height 20
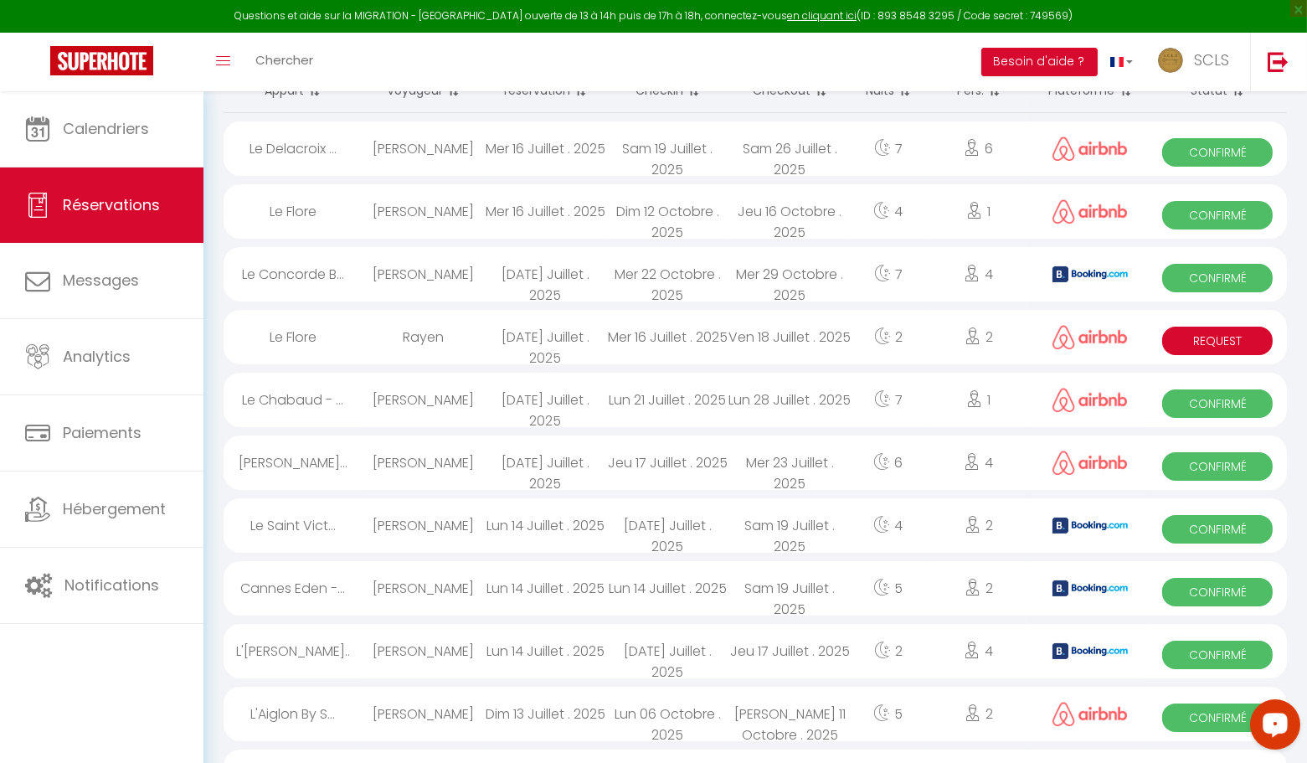
scroll to position [218, 0]
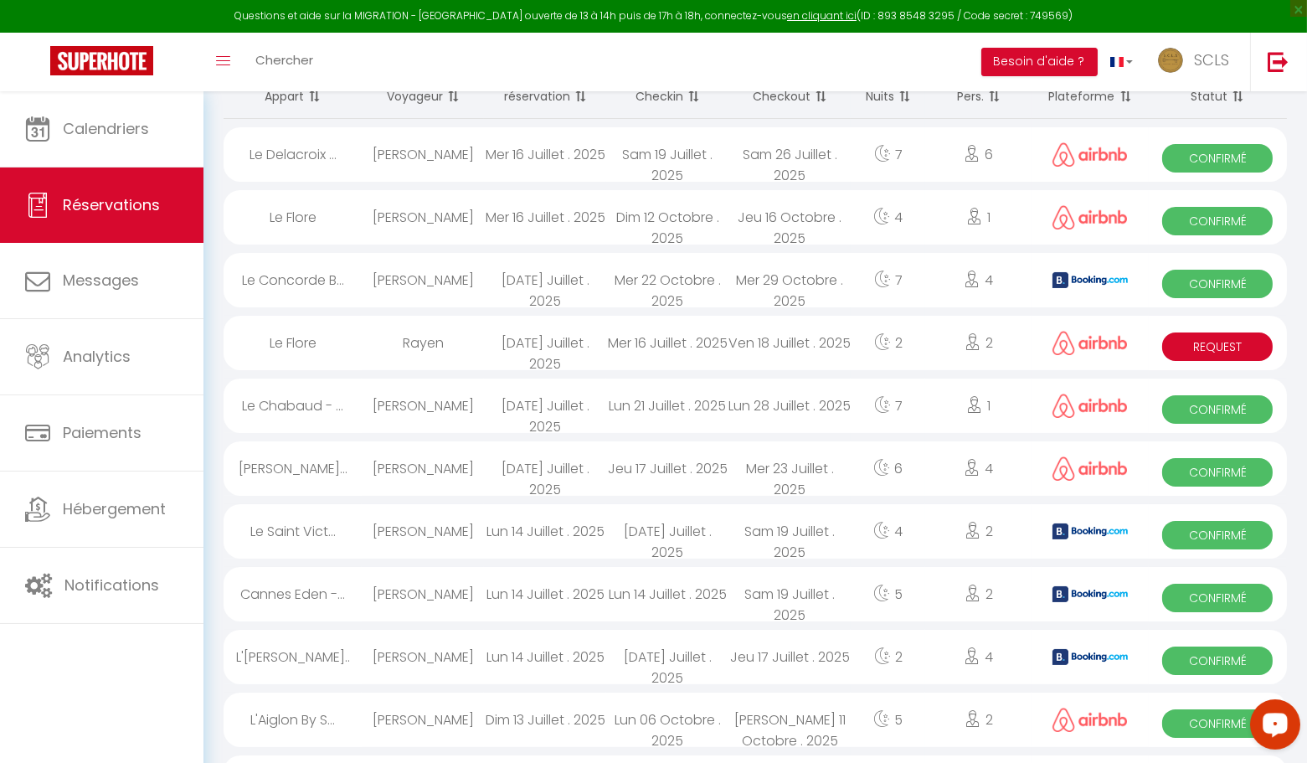
click at [1190, 727] on span "Confirmé" at bounding box center [1217, 723] width 111 height 28
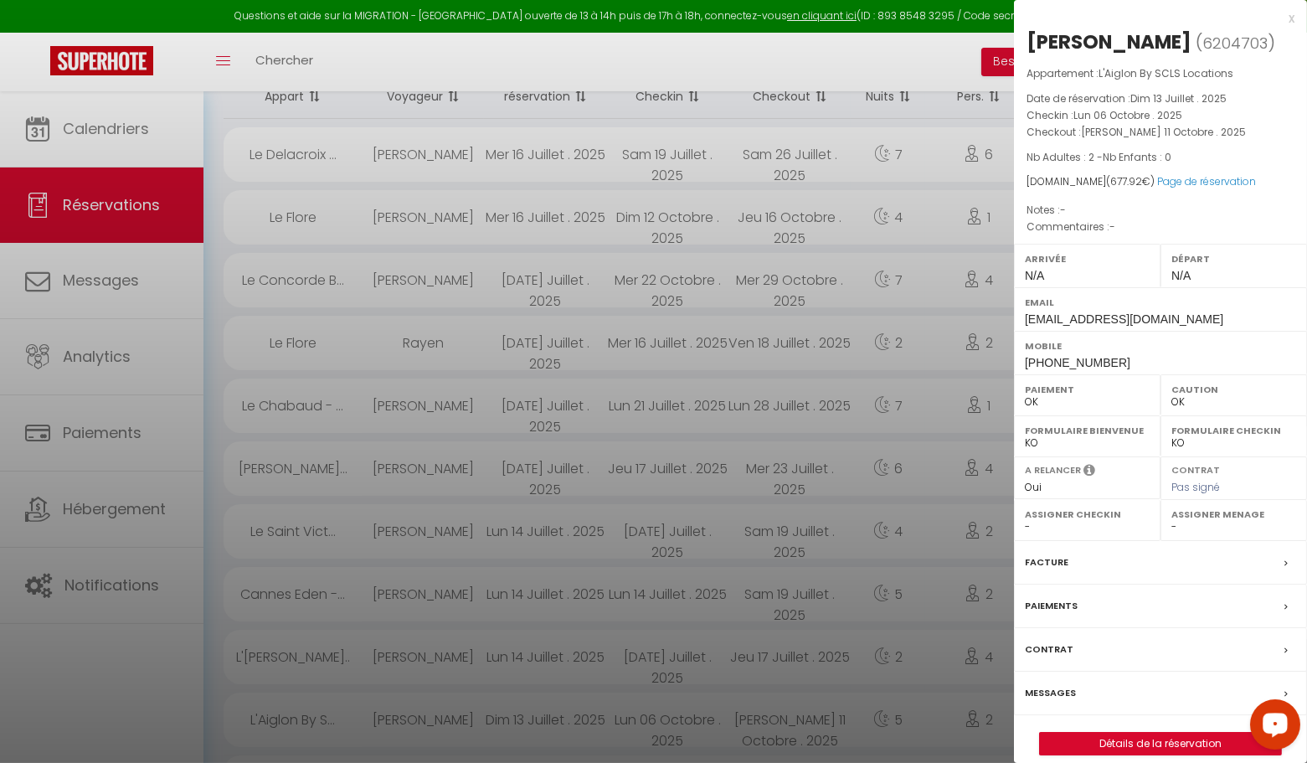
scroll to position [216, 0]
click at [1292, 17] on div "x" at bounding box center [1154, 18] width 281 height 20
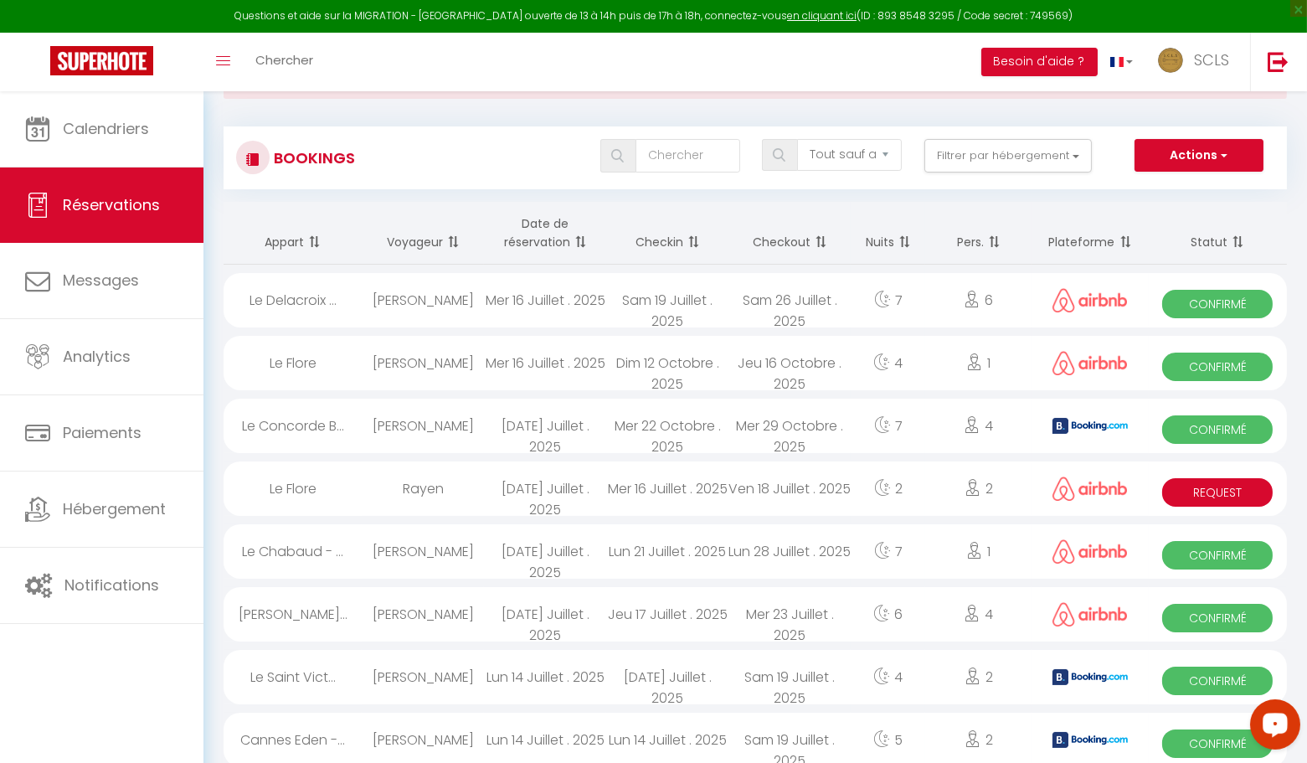
scroll to position [71, 0]
click at [1197, 753] on span "Confirmé" at bounding box center [1217, 744] width 111 height 28
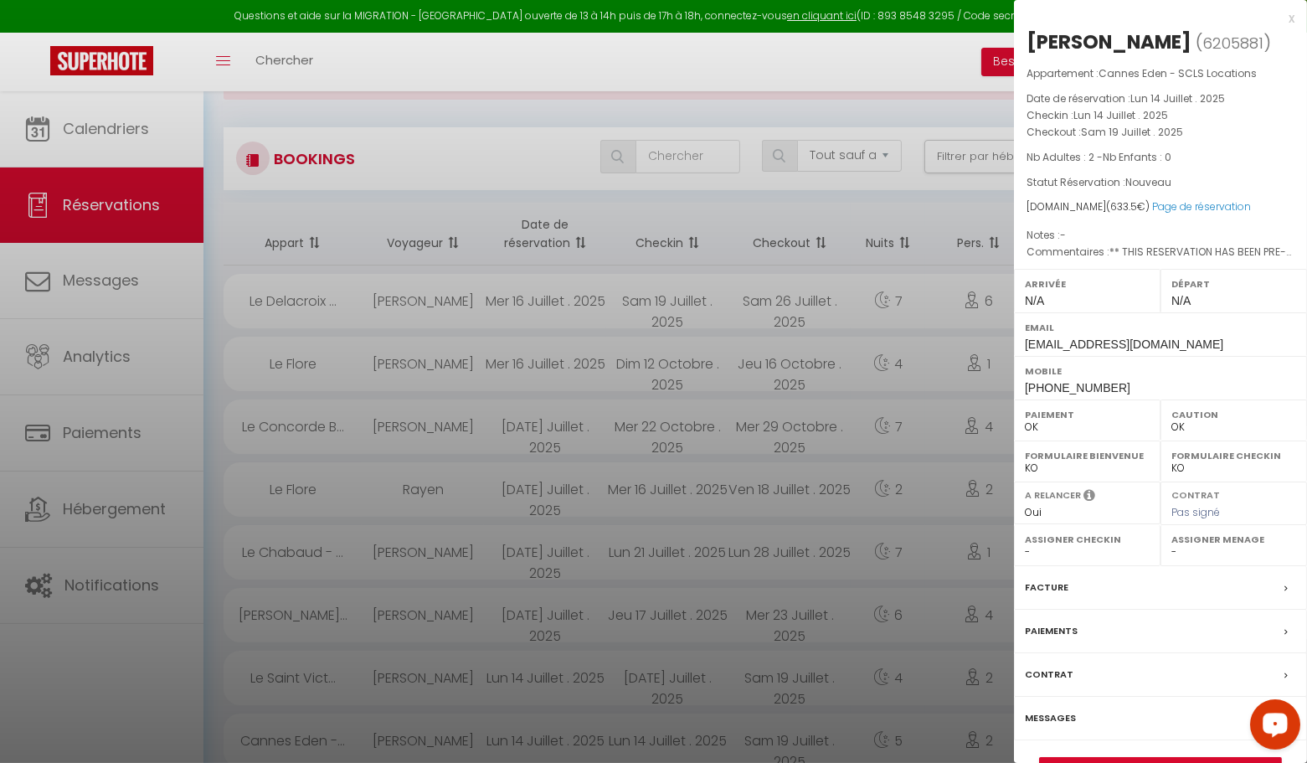
click at [1290, 19] on div "x" at bounding box center [1154, 18] width 281 height 20
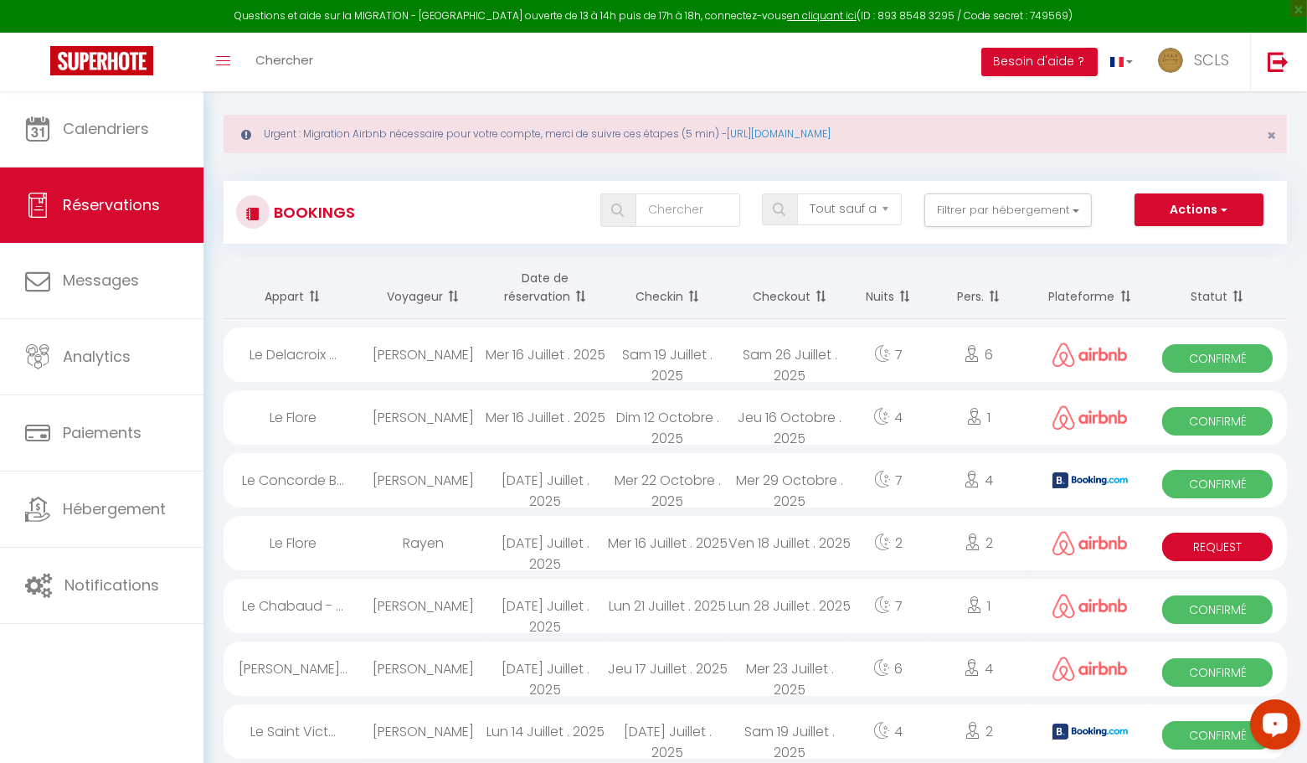
scroll to position [14, 0]
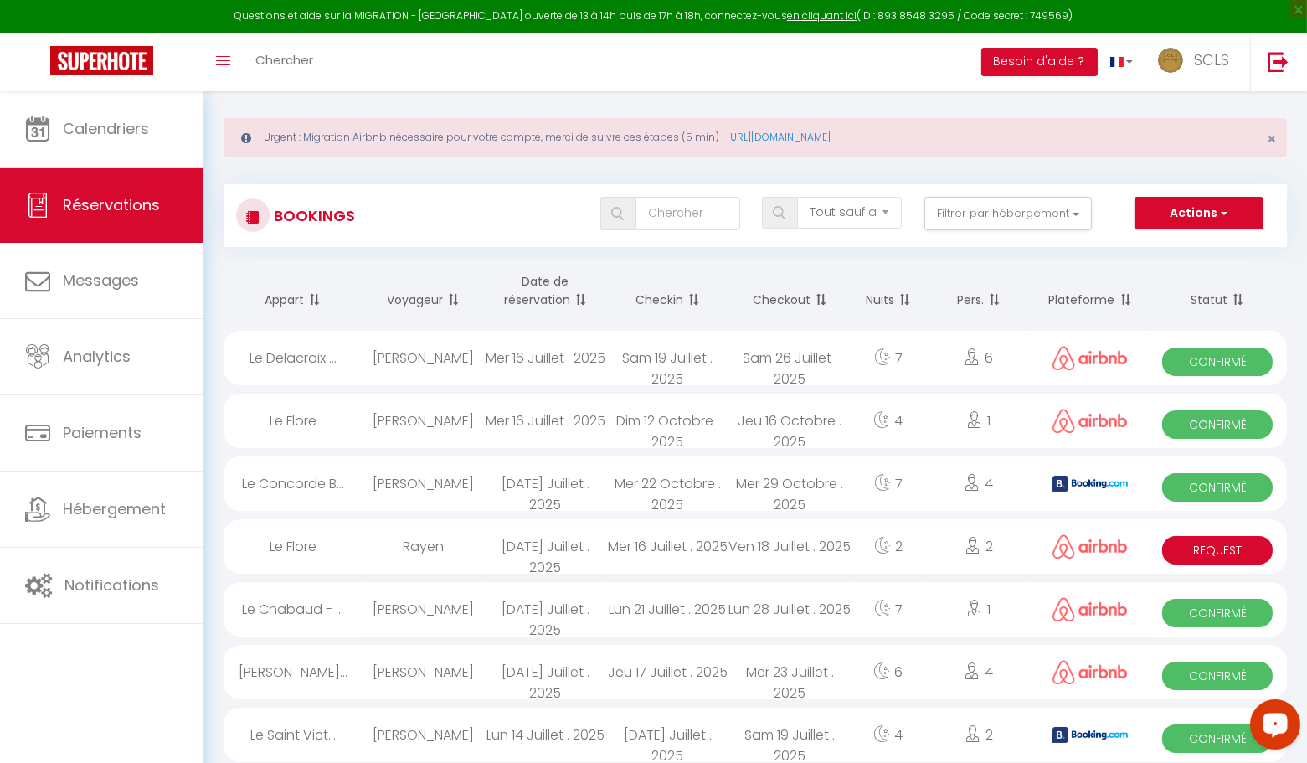
click at [1201, 733] on span "Confirmé" at bounding box center [1217, 738] width 111 height 28
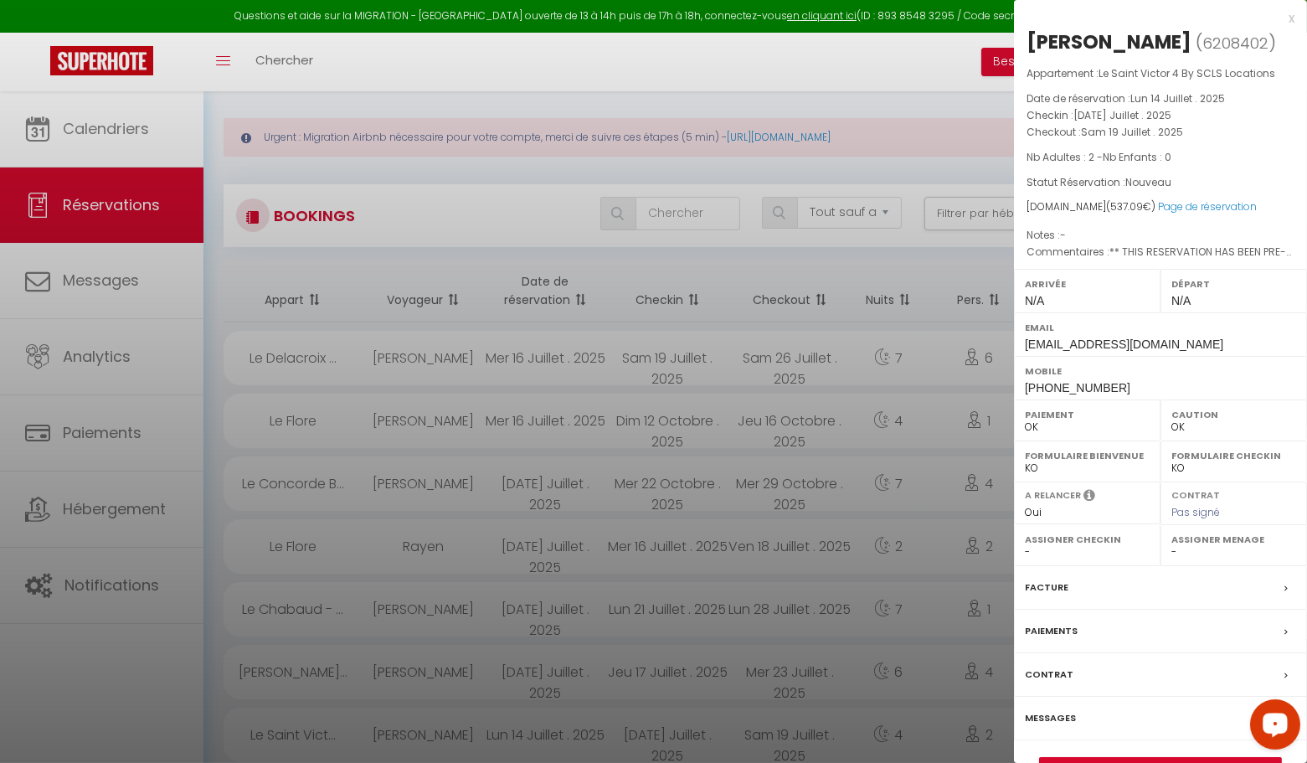
drag, startPoint x: 1293, startPoint y: 19, endPoint x: 1248, endPoint y: 81, distance: 76.7
click at [1293, 19] on div "x" at bounding box center [1154, 18] width 281 height 20
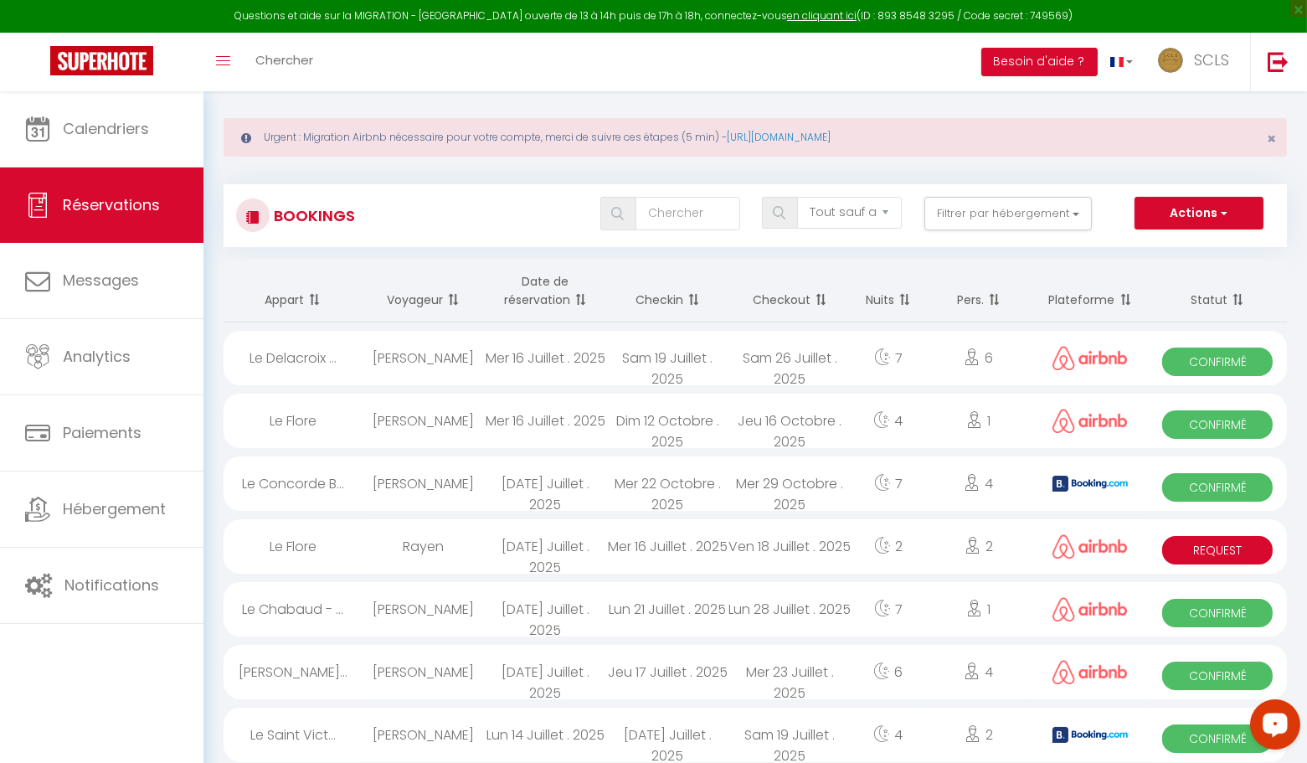
scroll to position [0, 0]
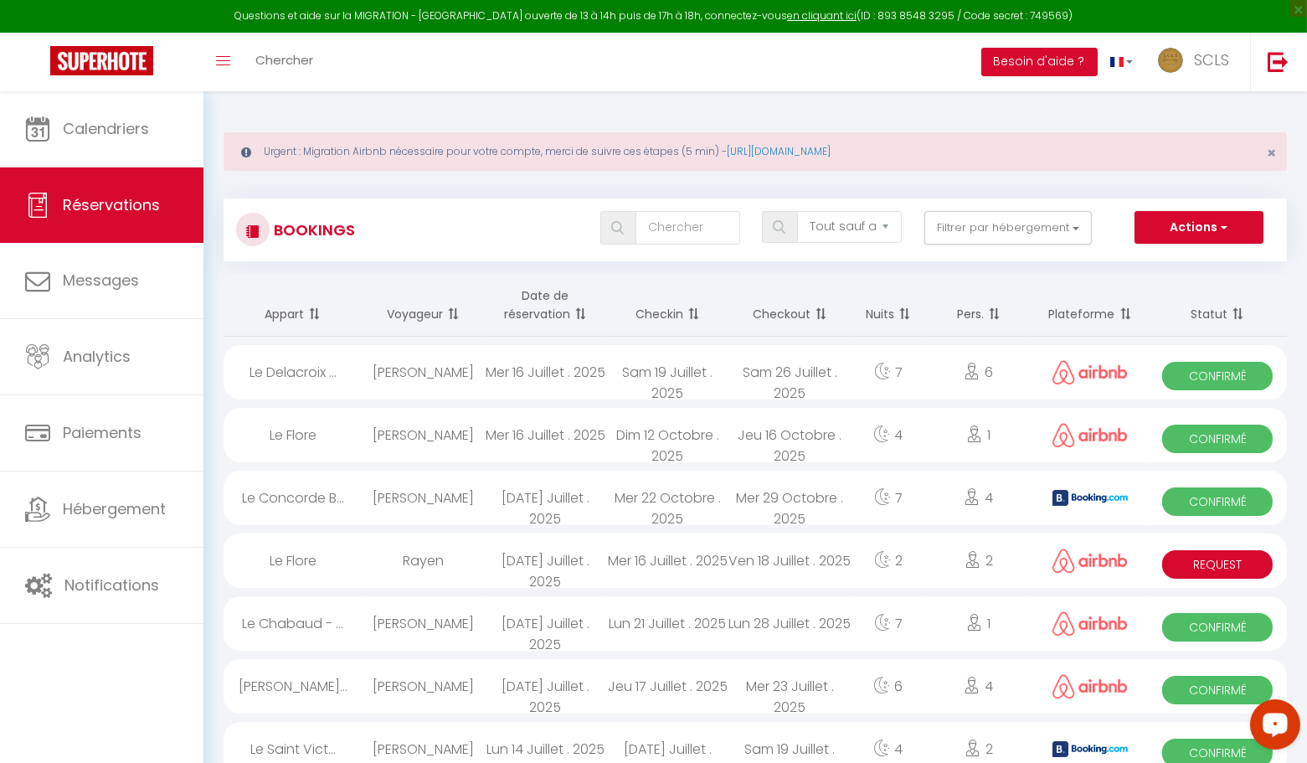
click at [1178, 687] on span "Confirmé" at bounding box center [1217, 690] width 111 height 28
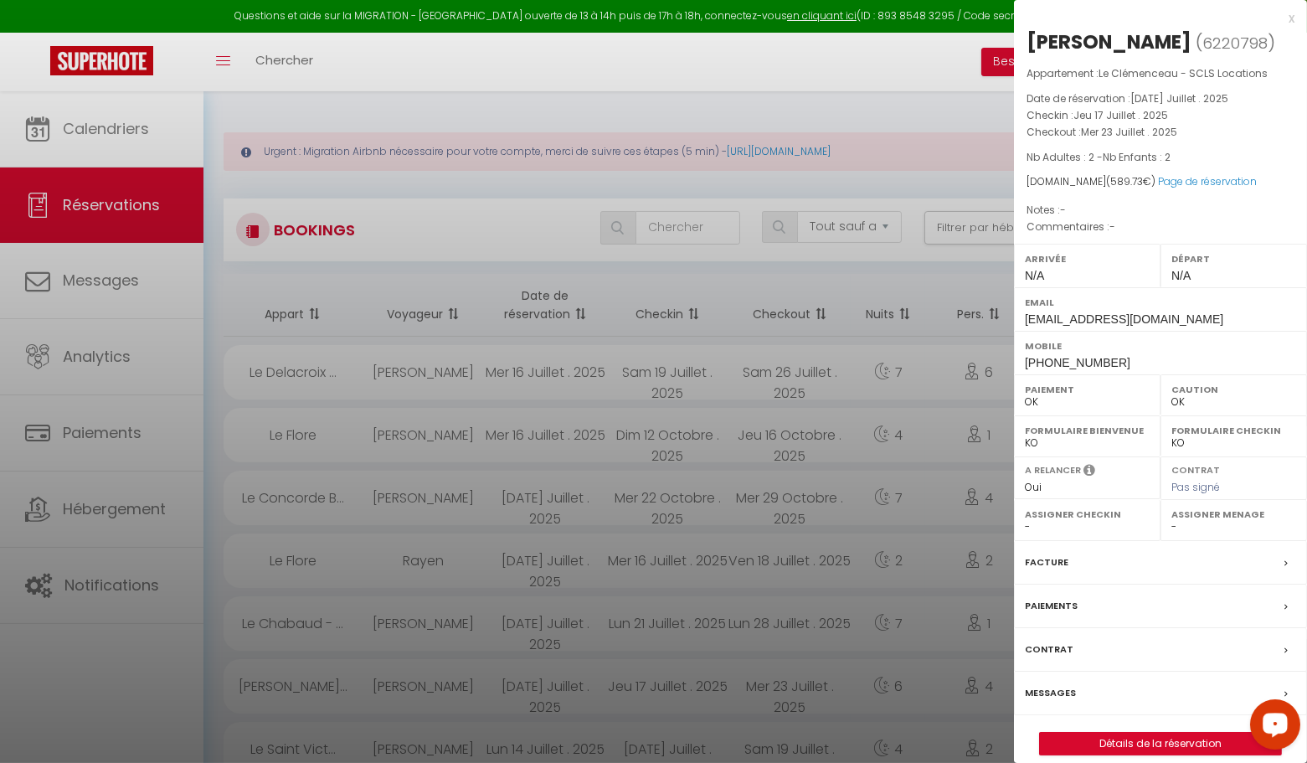
drag, startPoint x: 1290, startPoint y: 18, endPoint x: 1284, endPoint y: 28, distance: 11.6
click at [1289, 18] on div "x" at bounding box center [1154, 18] width 281 height 20
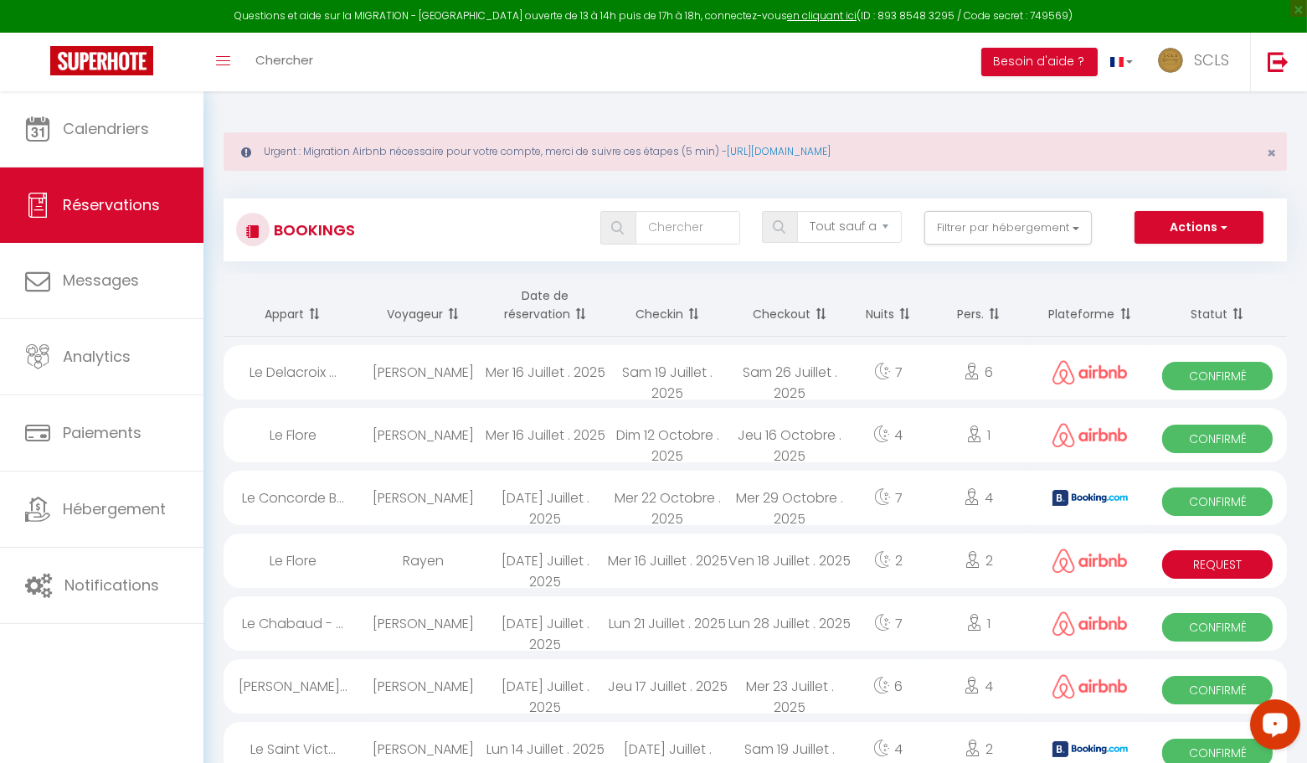
click at [1228, 629] on span "Confirmé" at bounding box center [1217, 627] width 111 height 28
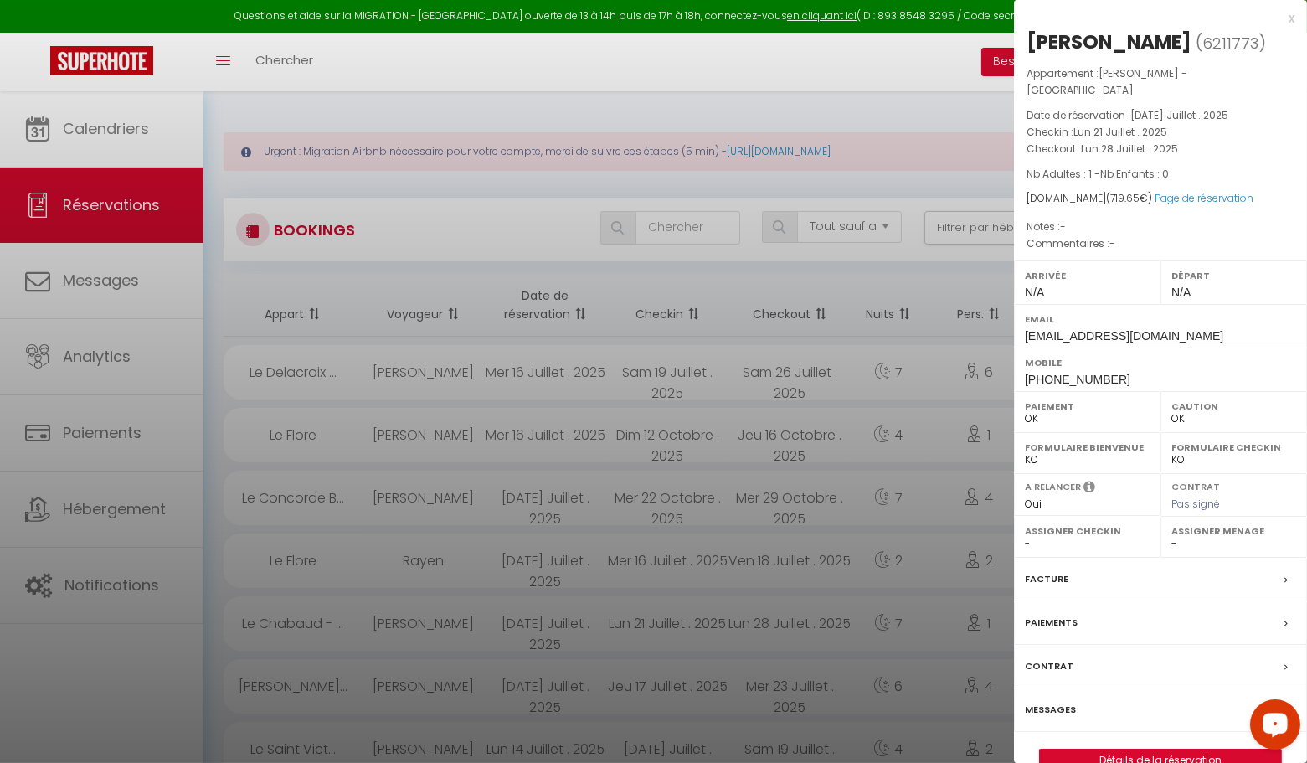
click at [1292, 18] on div "x" at bounding box center [1154, 18] width 281 height 20
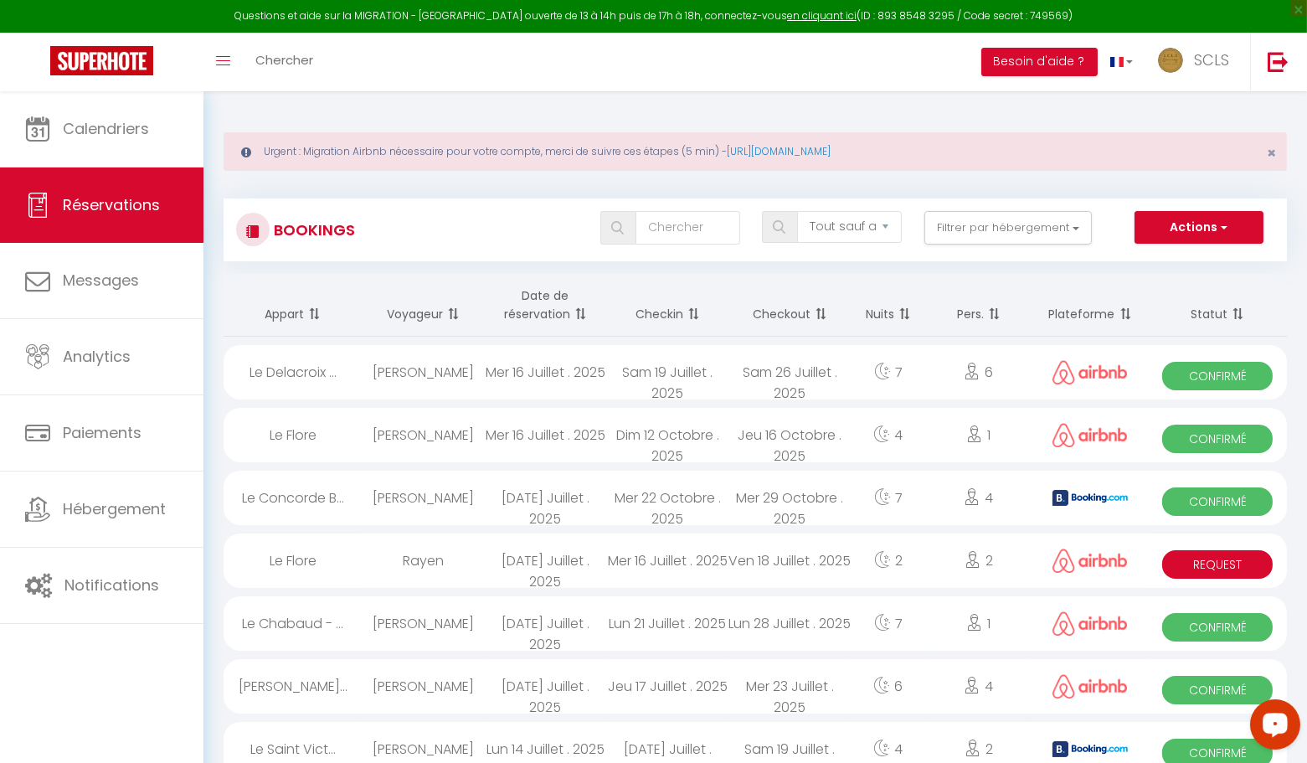
click at [1231, 497] on span "Confirmé" at bounding box center [1217, 501] width 111 height 28
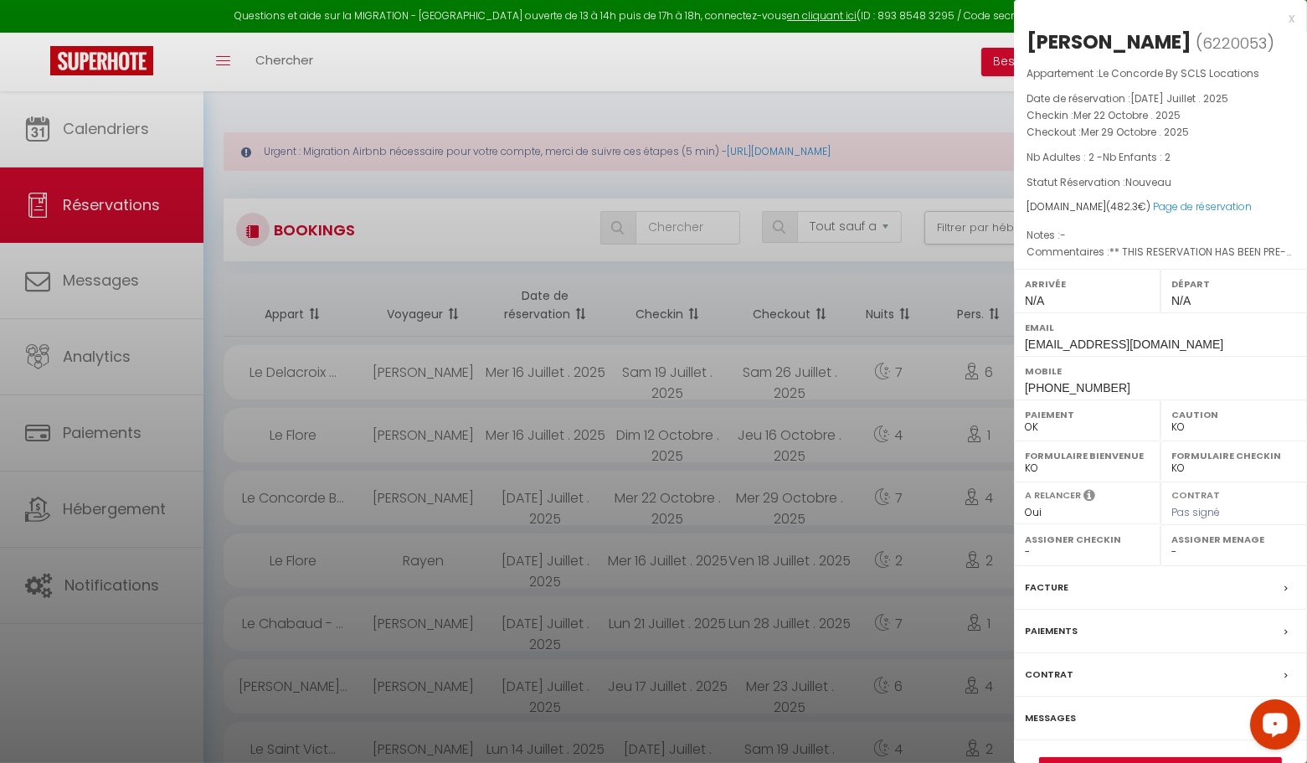
click at [1291, 18] on div "x" at bounding box center [1154, 18] width 281 height 20
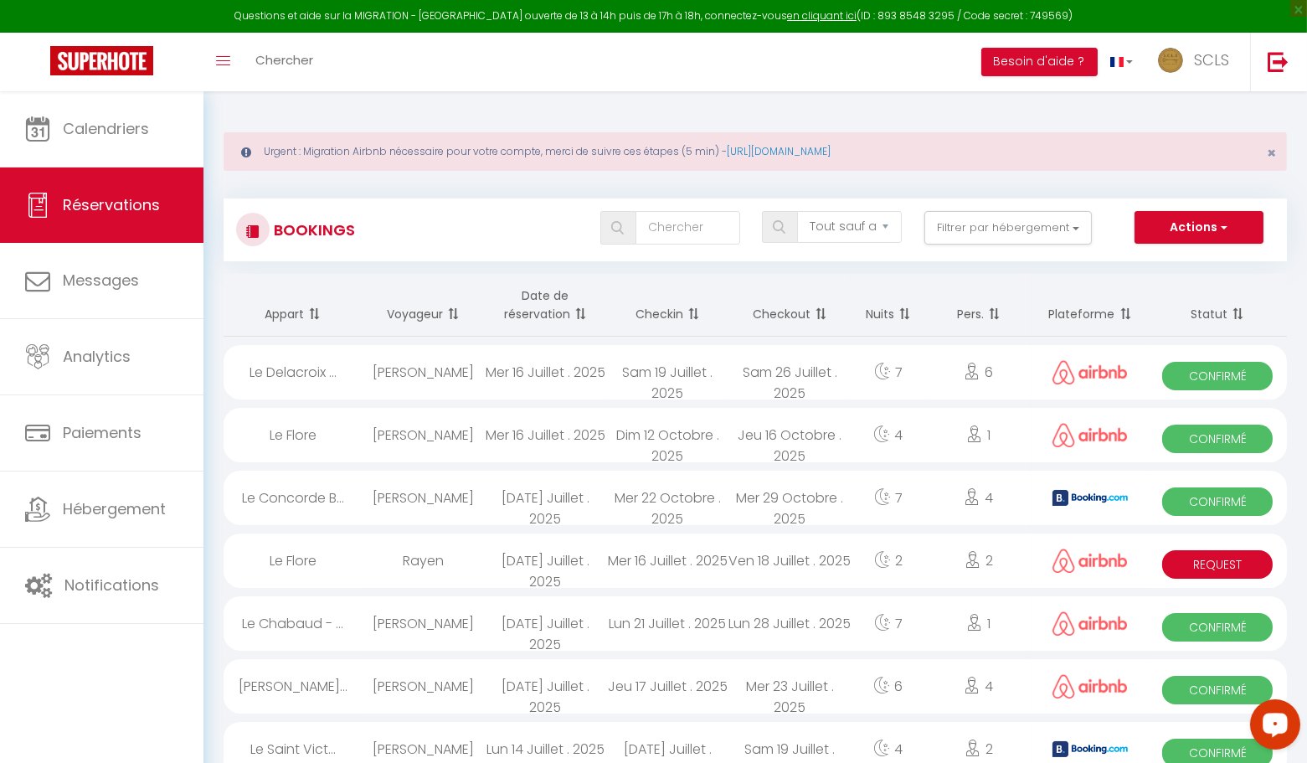
click at [1217, 377] on span "Confirmé" at bounding box center [1217, 376] width 111 height 28
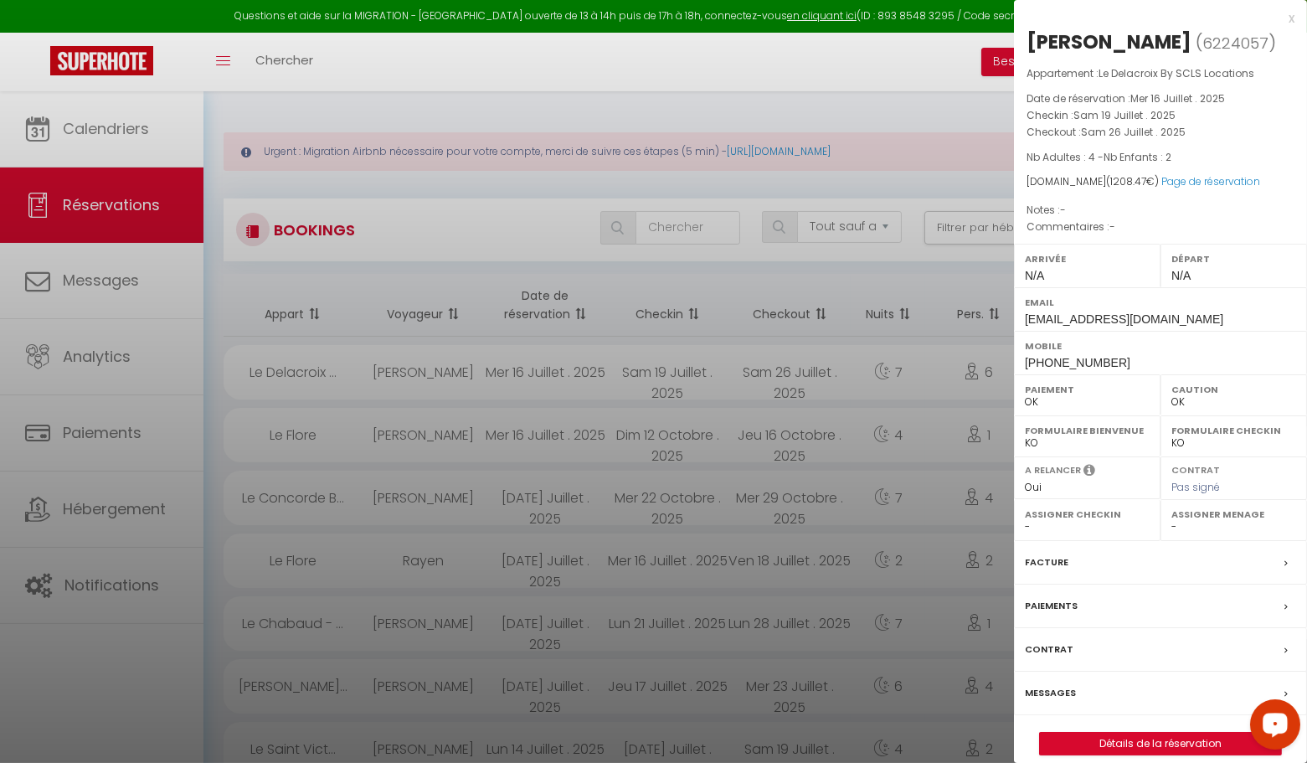
click at [1294, 20] on div "x" at bounding box center [1154, 18] width 281 height 20
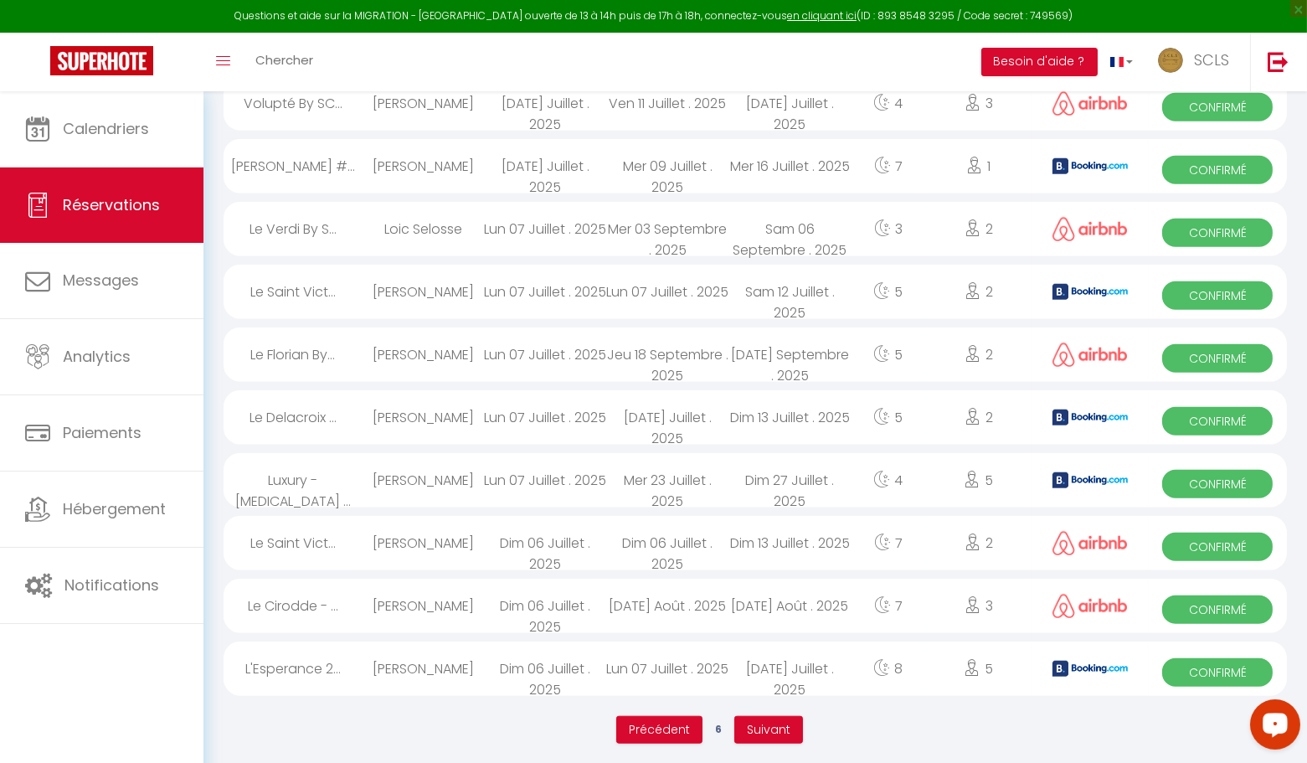
scroll to position [2786, 0]
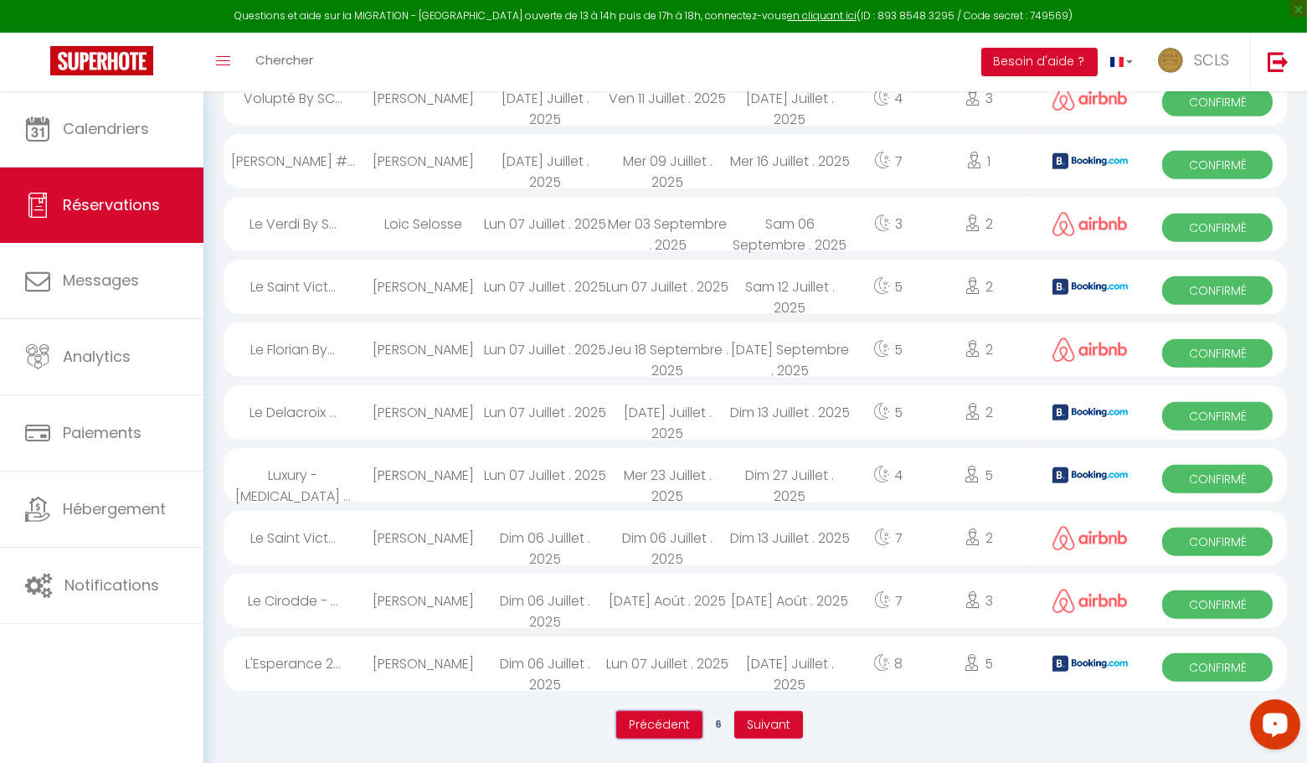
click at [674, 721] on span "Précédent" at bounding box center [659, 724] width 61 height 17
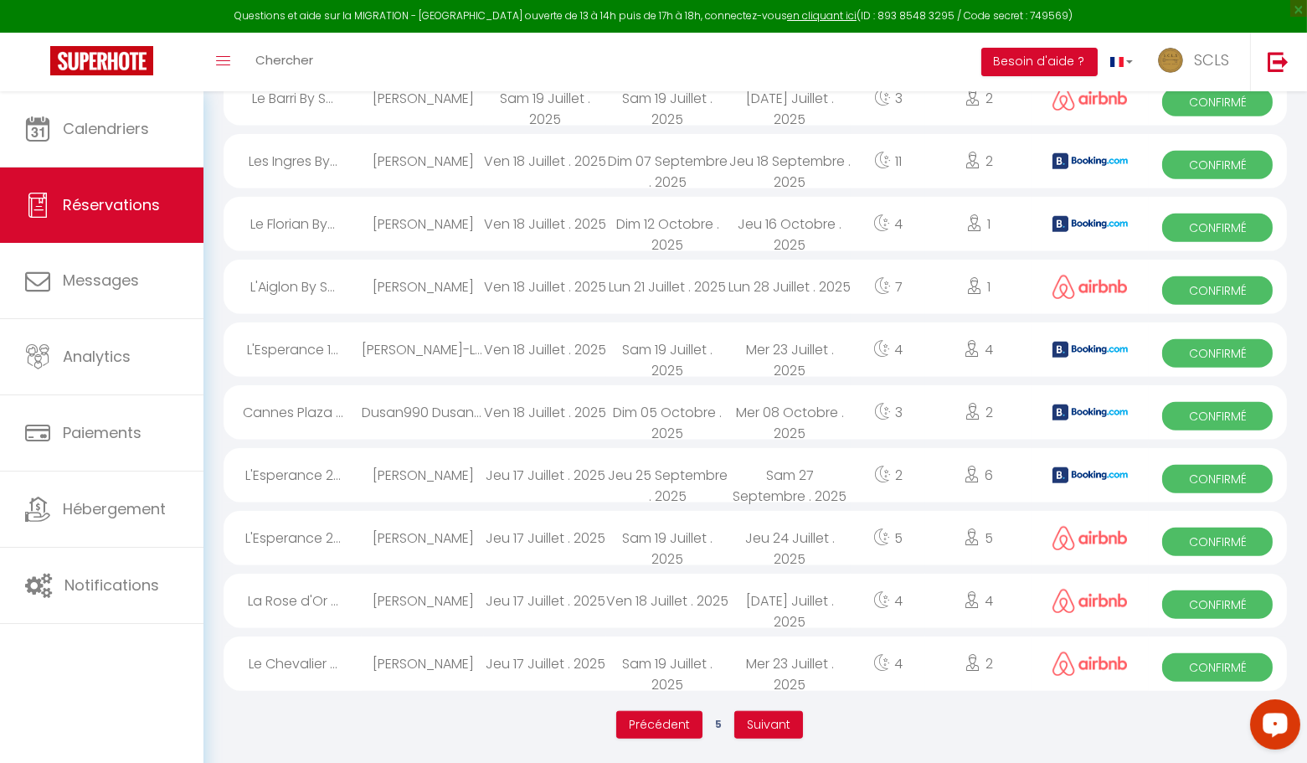
drag, startPoint x: 1246, startPoint y: 669, endPoint x: 1235, endPoint y: 669, distance: 10.9
click at [1243, 668] on span "Confirmé" at bounding box center [1217, 667] width 111 height 28
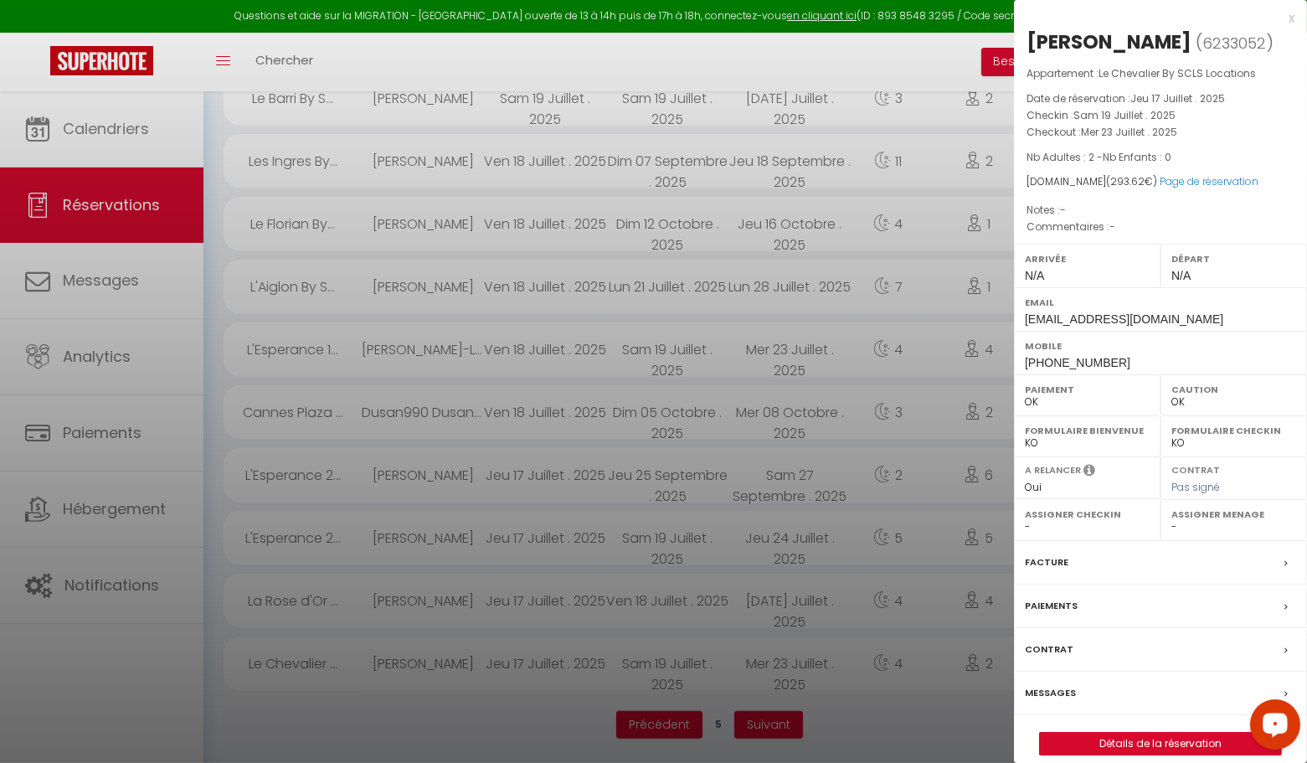
click at [1292, 22] on div "x" at bounding box center [1154, 18] width 281 height 20
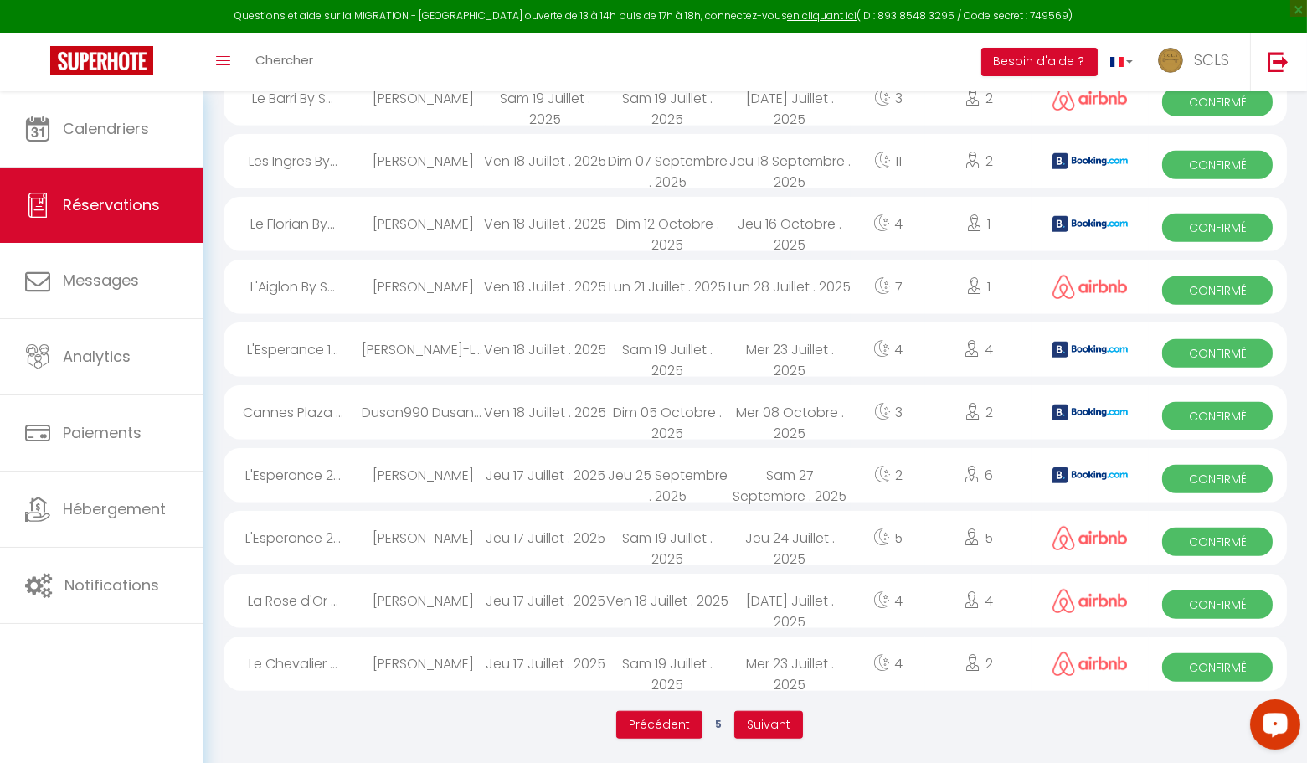
click at [1200, 602] on span "Confirmé" at bounding box center [1217, 604] width 111 height 28
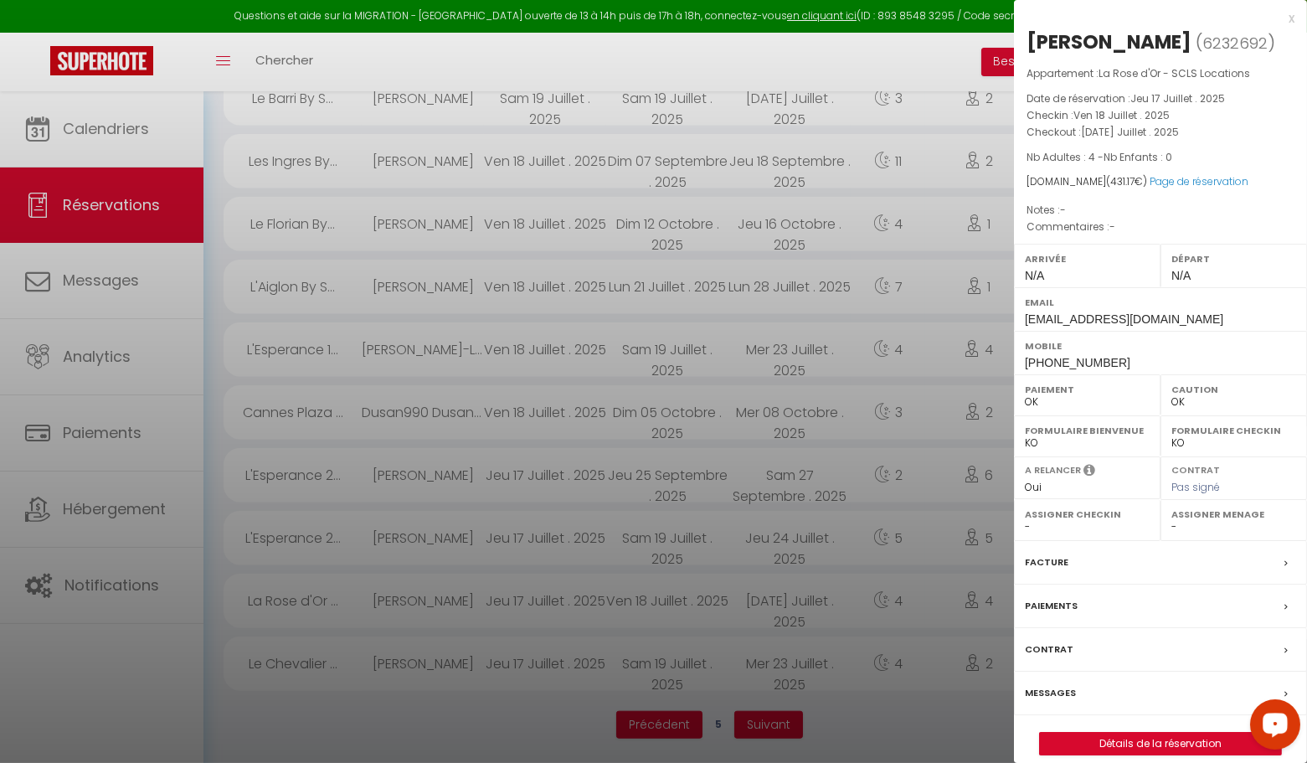
click at [1294, 19] on div "x" at bounding box center [1154, 18] width 281 height 20
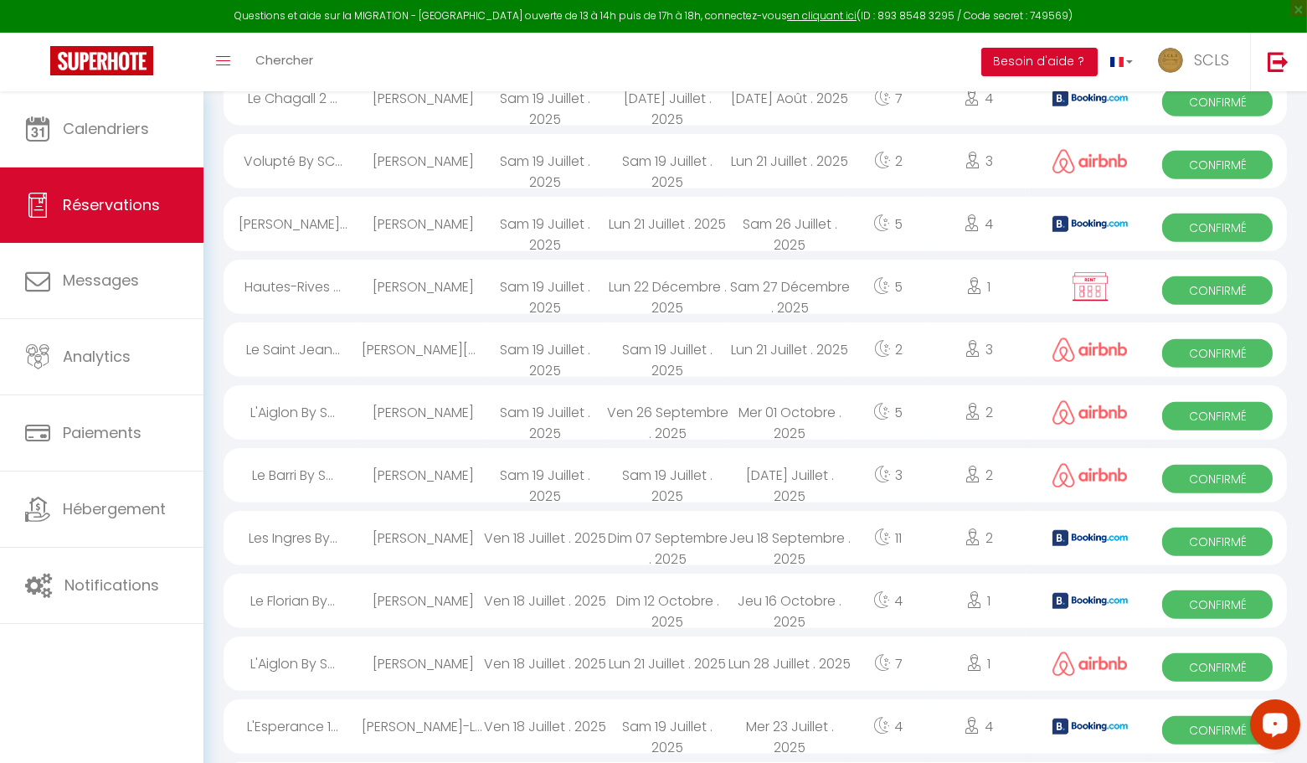
scroll to position [2403, 0]
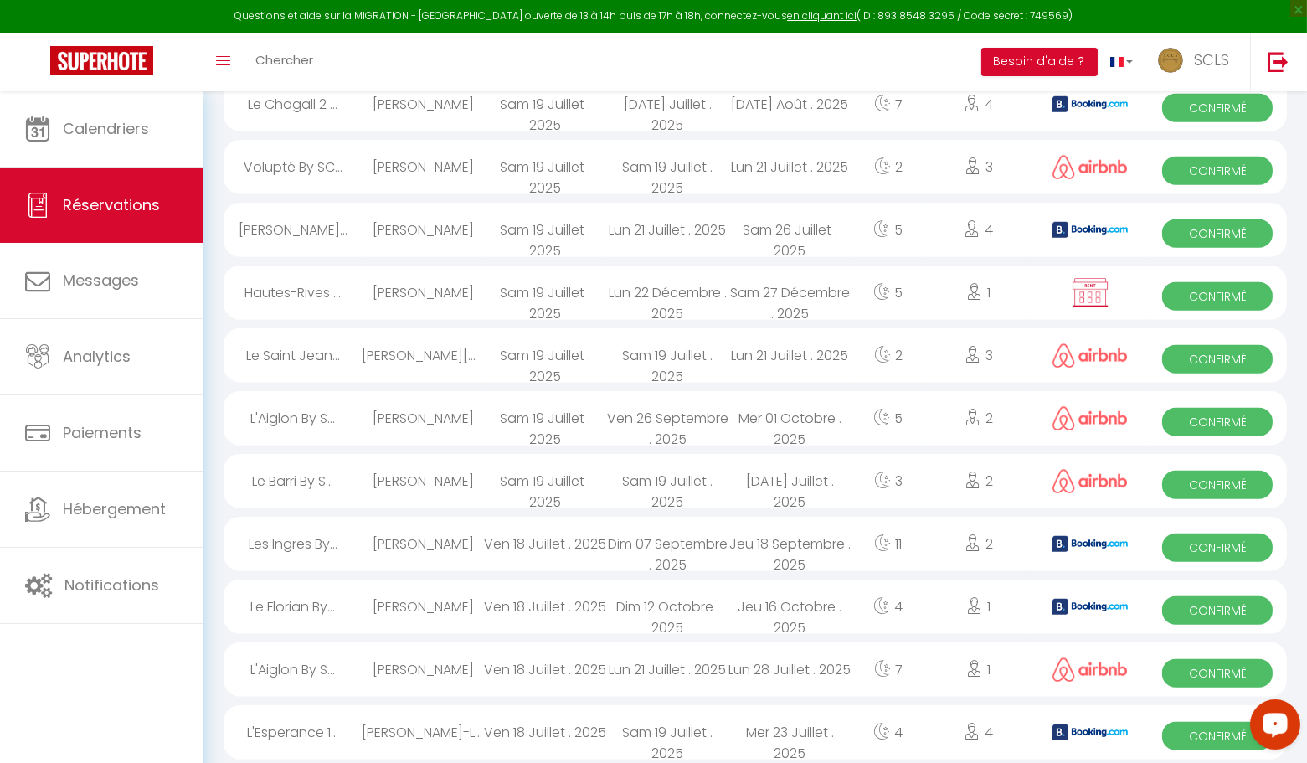
click at [1223, 739] on span "Confirmé" at bounding box center [1217, 736] width 111 height 28
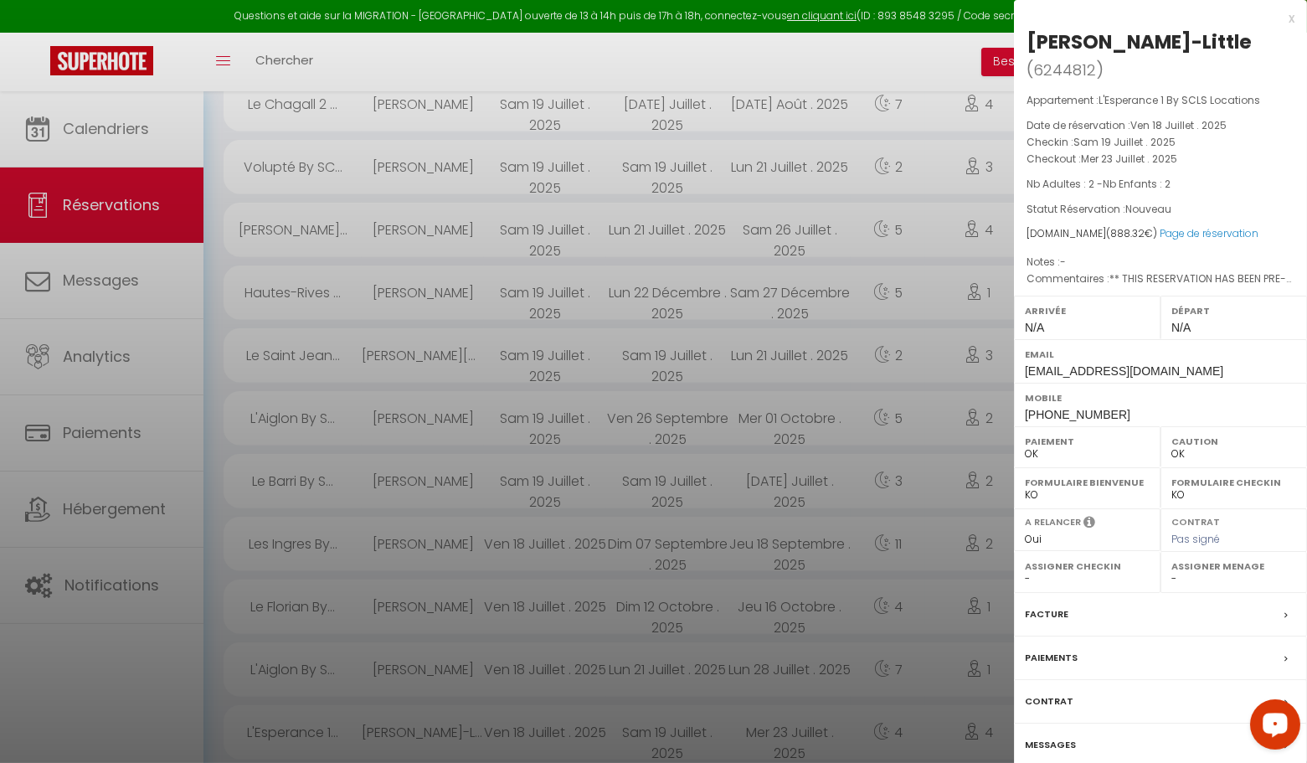
click at [1292, 18] on div "x" at bounding box center [1154, 18] width 281 height 20
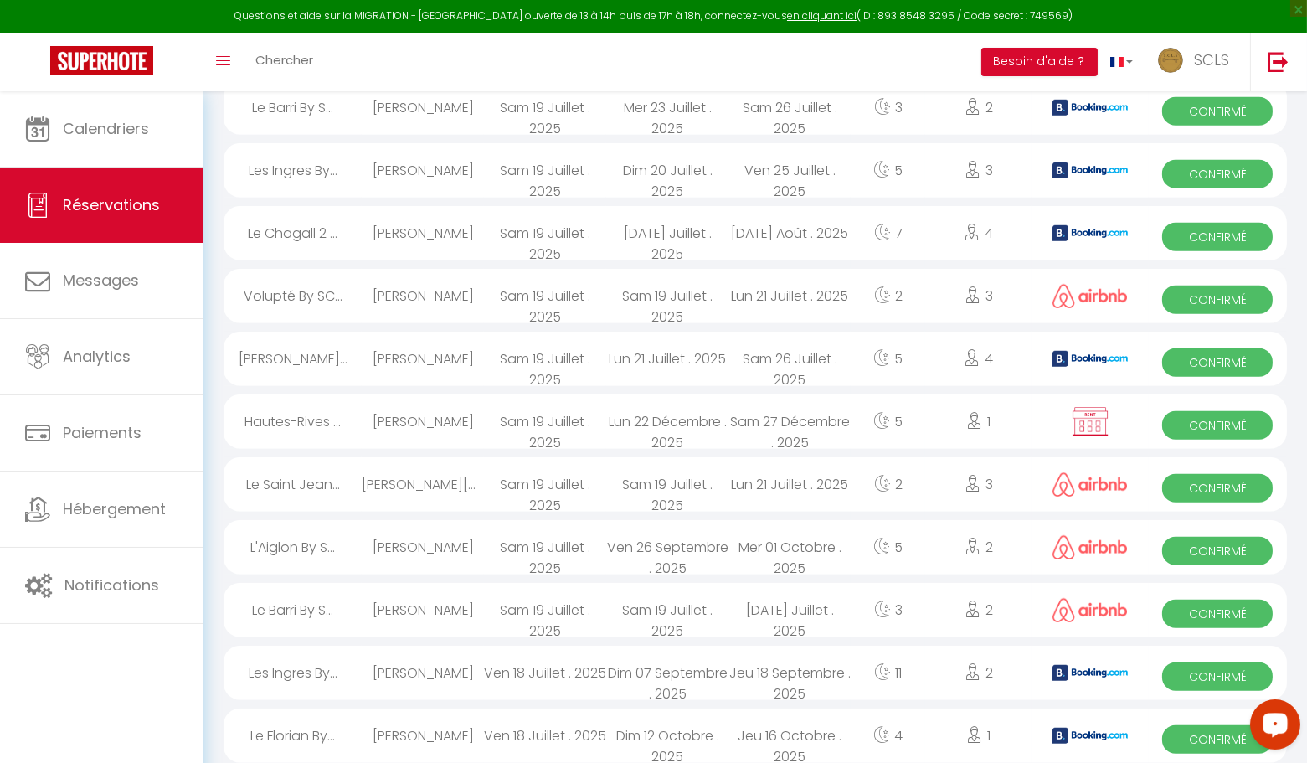
scroll to position [2263, 0]
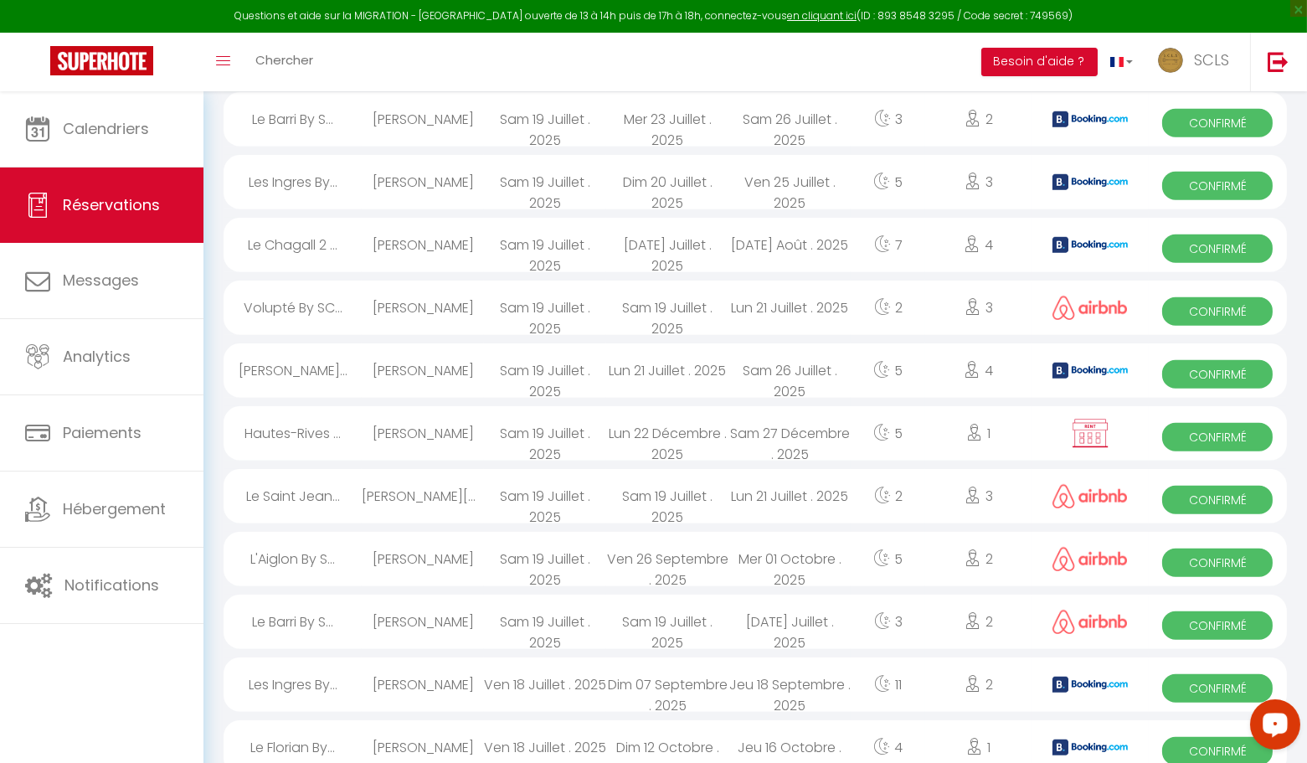
click at [1179, 746] on span "Confirmé" at bounding box center [1217, 751] width 111 height 28
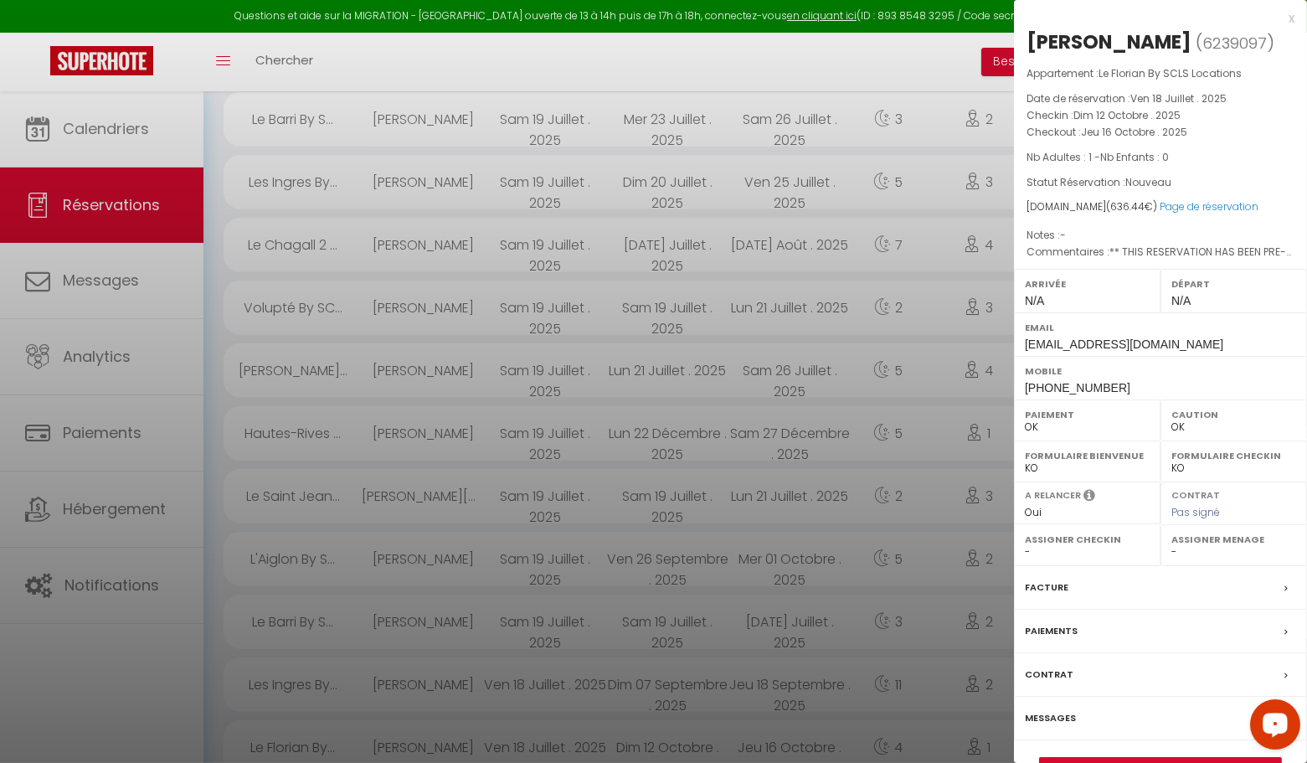
click at [1292, 21] on div "x" at bounding box center [1154, 18] width 281 height 20
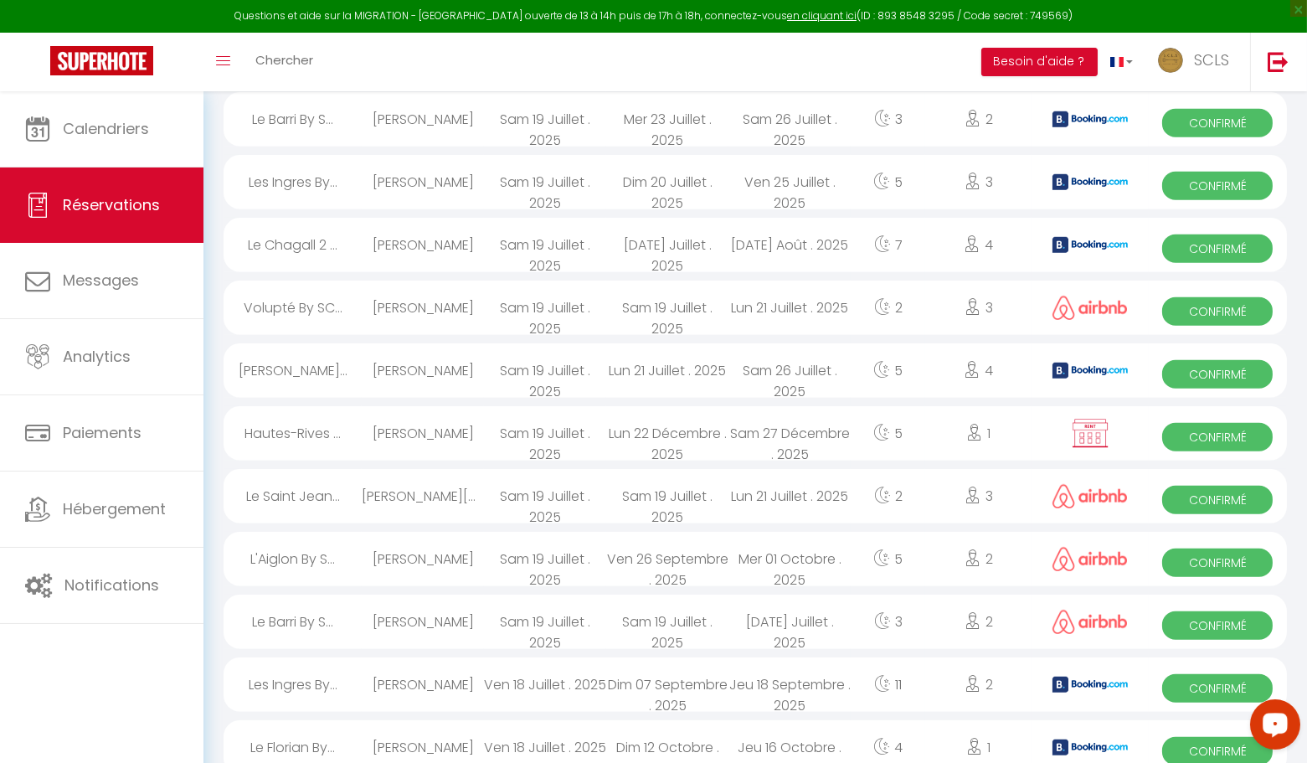
click at [1189, 685] on span "Confirmé" at bounding box center [1217, 688] width 111 height 28
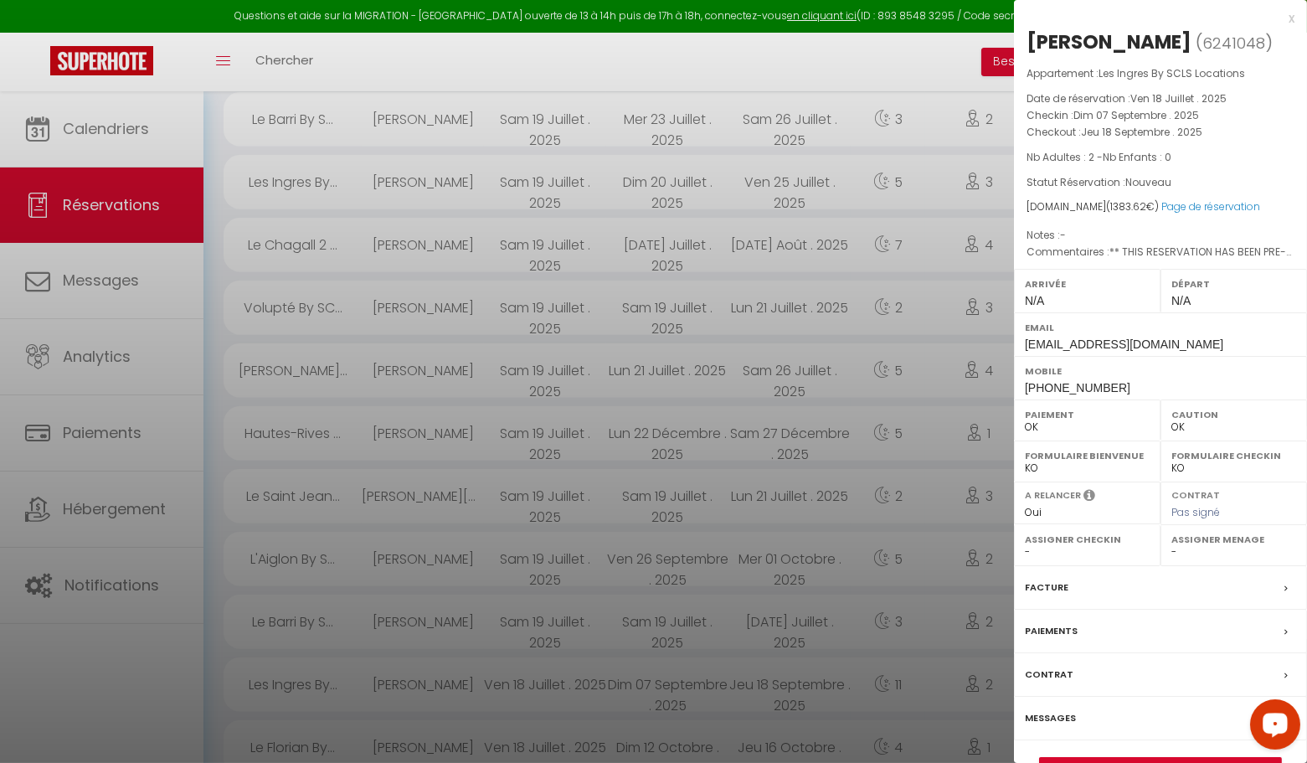
click at [1290, 16] on div "x" at bounding box center [1154, 18] width 281 height 20
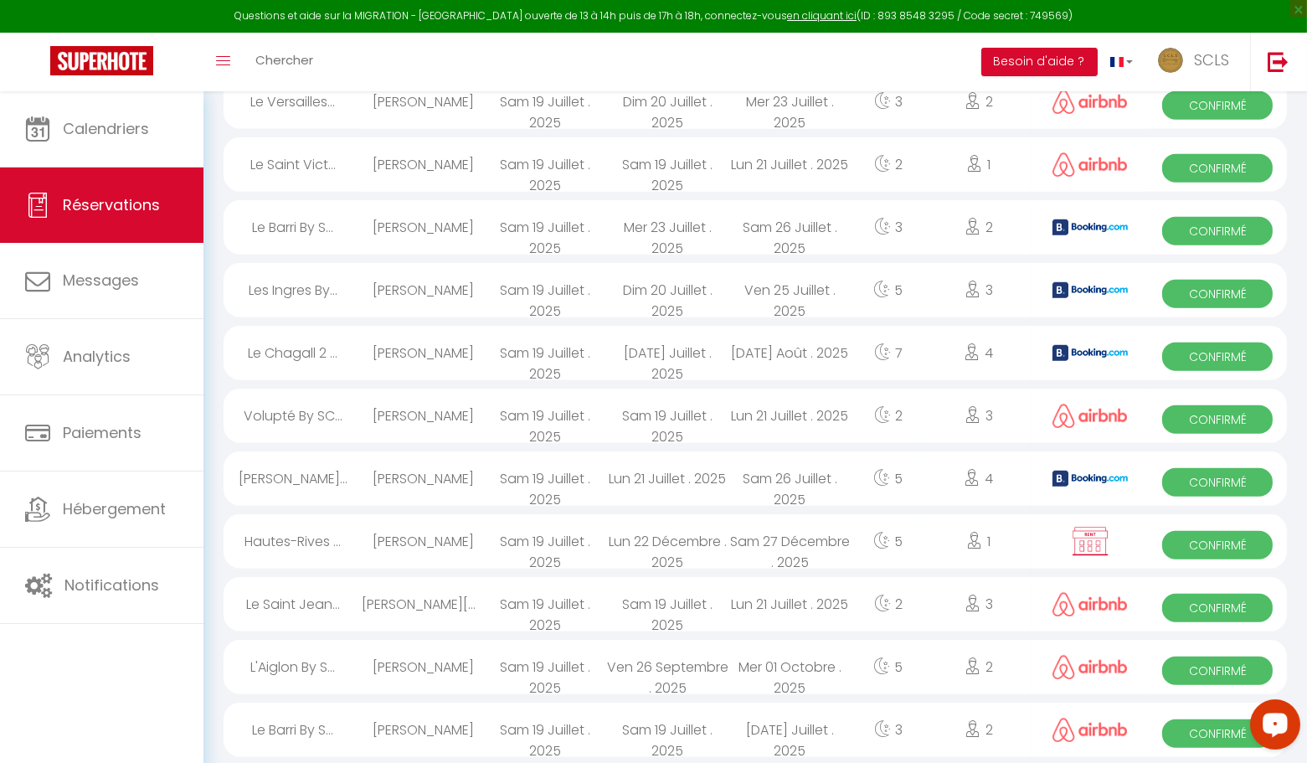
scroll to position [2147, 0]
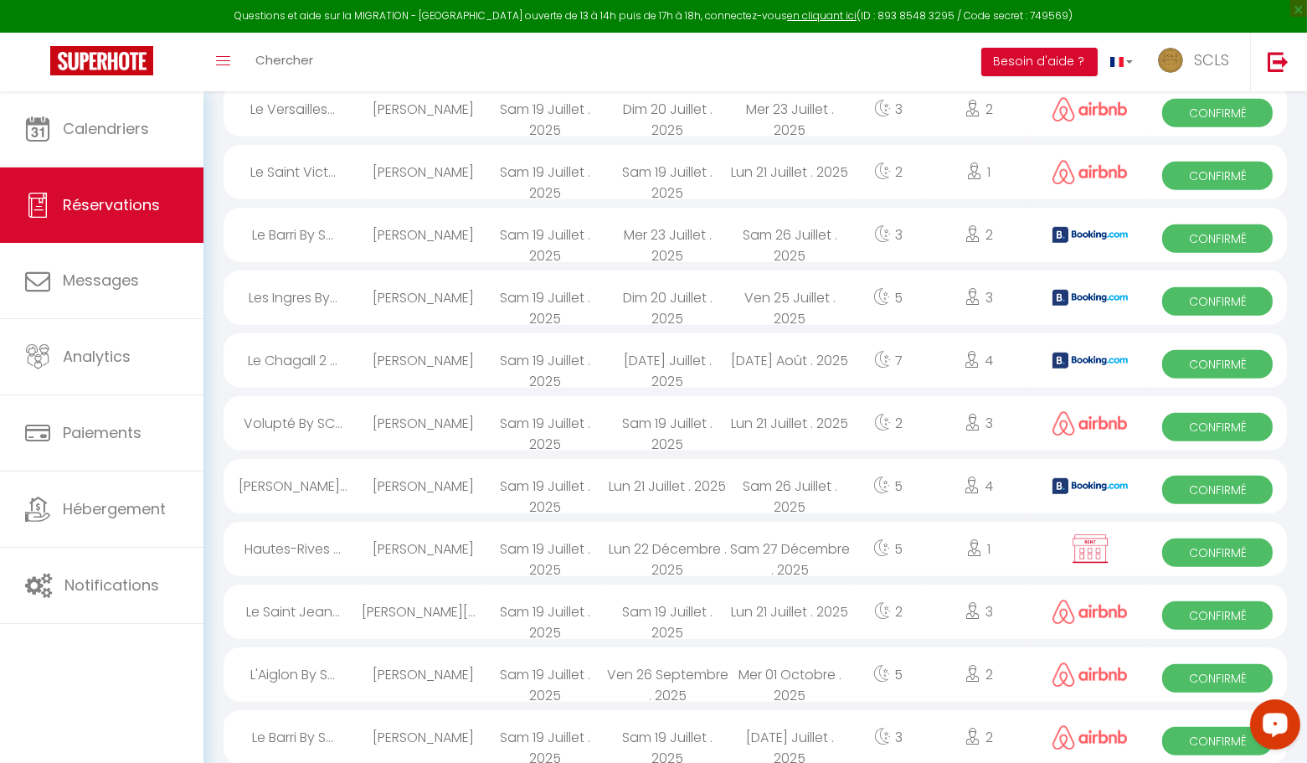
click at [1259, 677] on span "Confirmé" at bounding box center [1217, 678] width 111 height 28
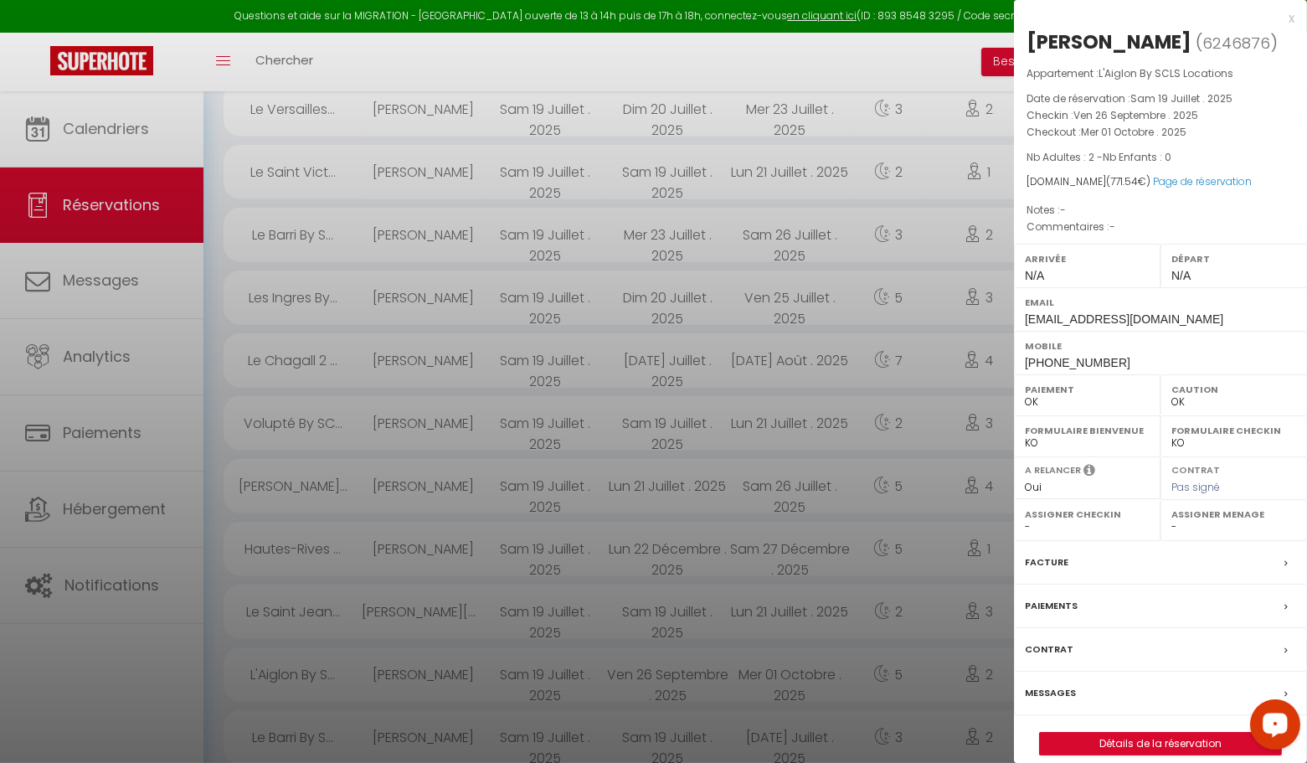
click at [1288, 15] on div "x" at bounding box center [1154, 18] width 281 height 20
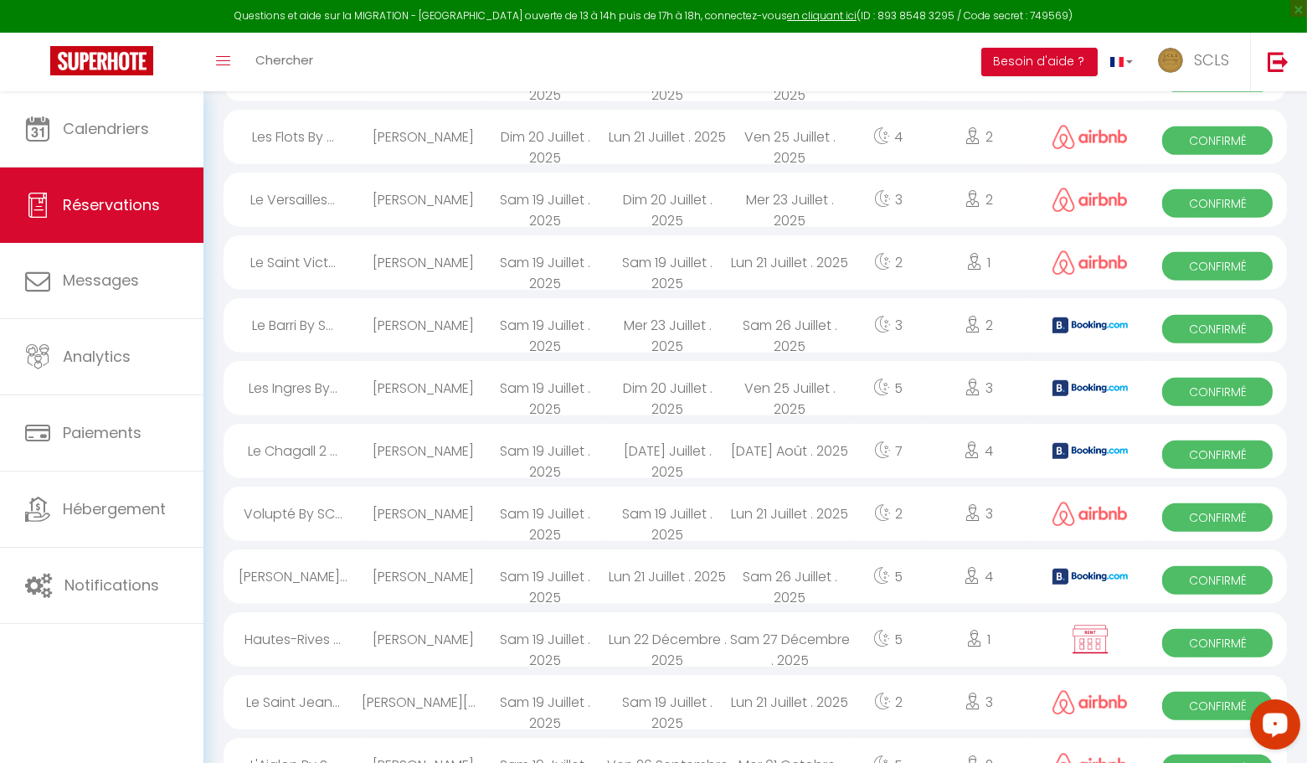
scroll to position [2049, 0]
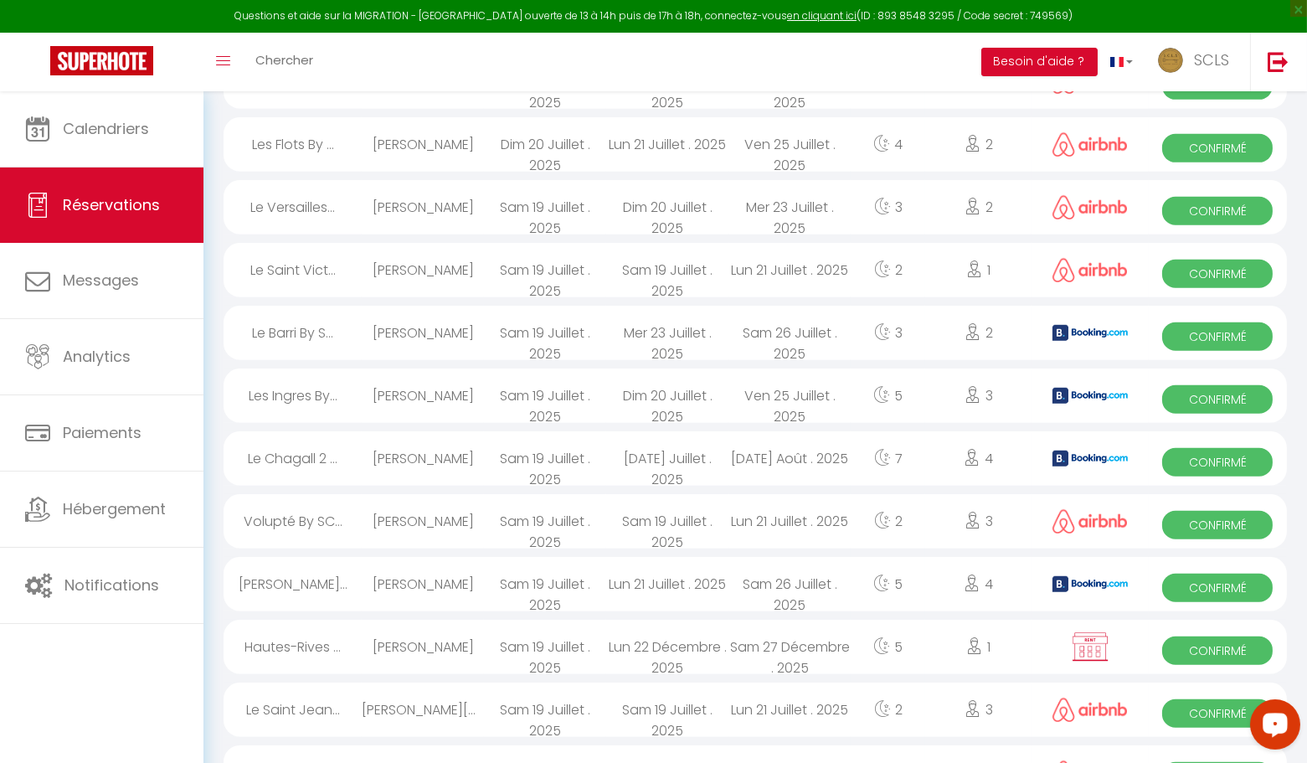
click at [1246, 636] on span "Confirmé" at bounding box center [1217, 650] width 111 height 28
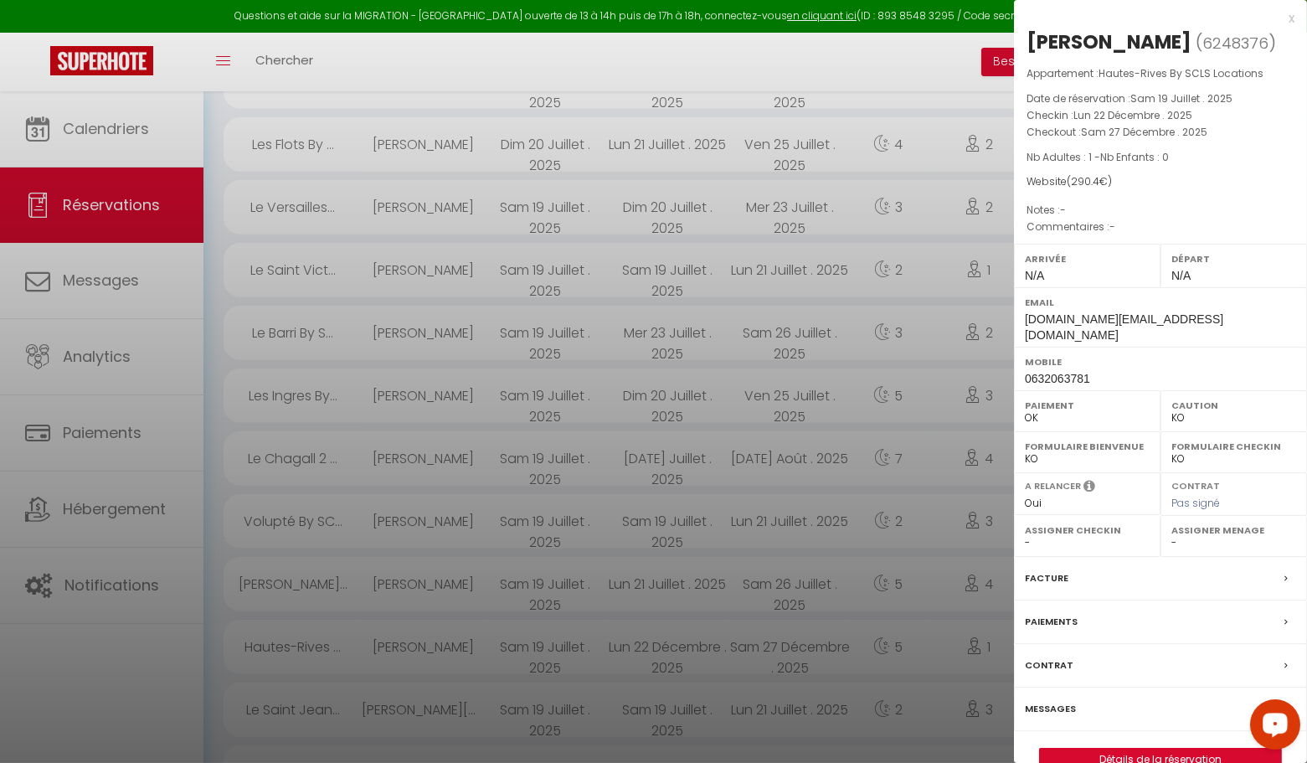
click at [1291, 19] on div "x" at bounding box center [1154, 18] width 281 height 20
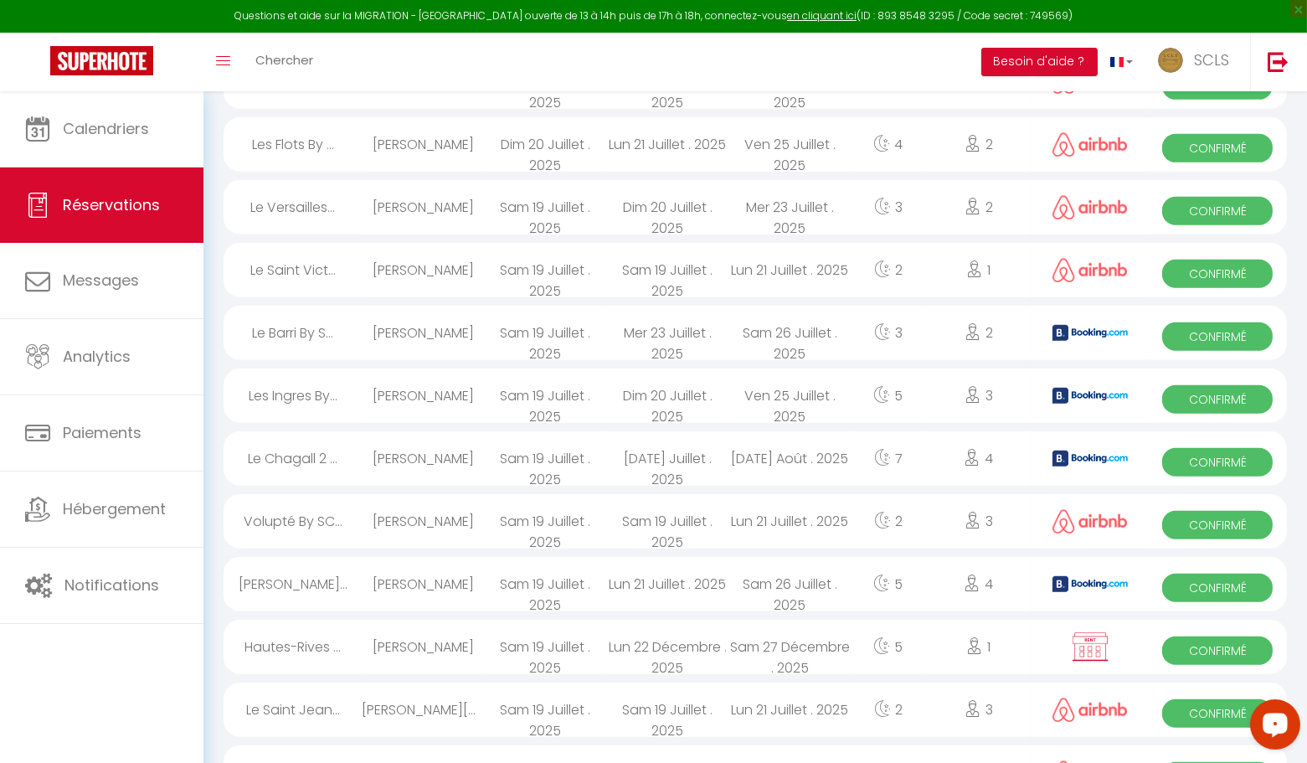
click at [1202, 584] on span "Confirmé" at bounding box center [1217, 588] width 111 height 28
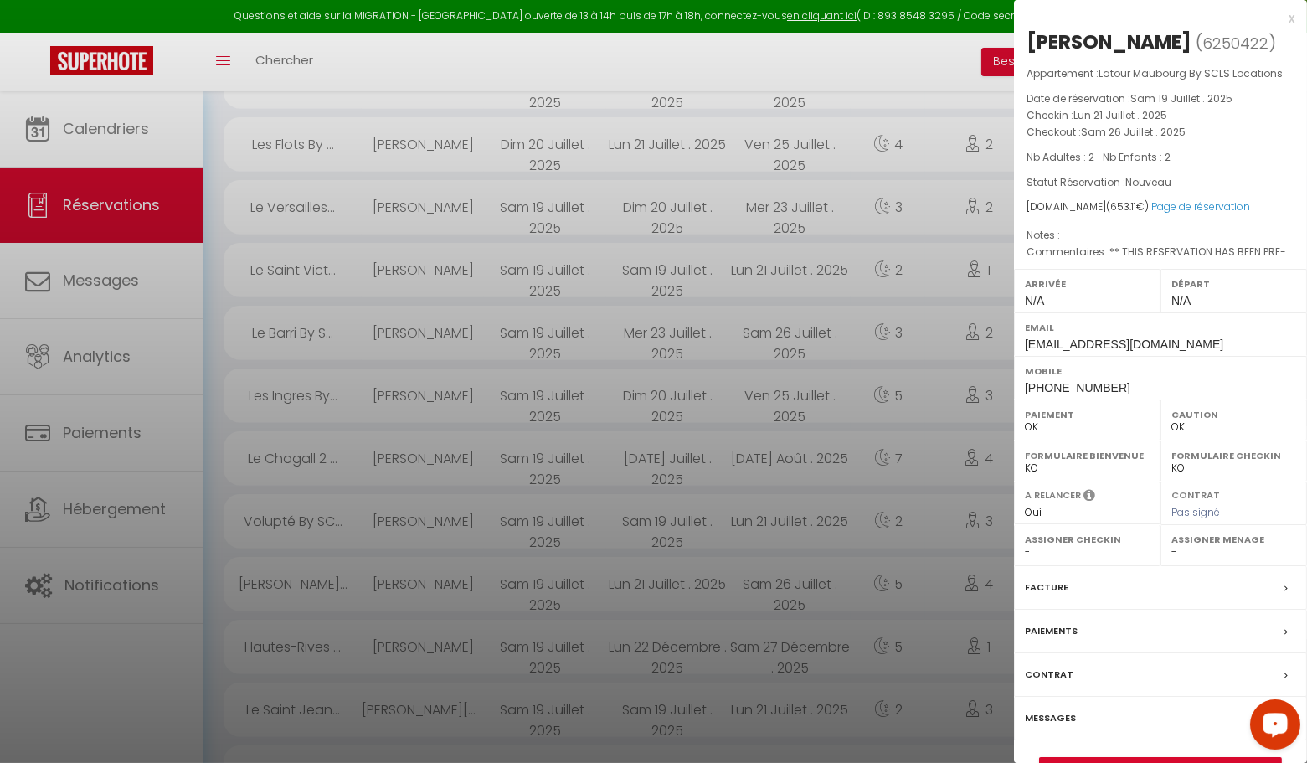
click at [1292, 13] on div "x" at bounding box center [1154, 18] width 281 height 20
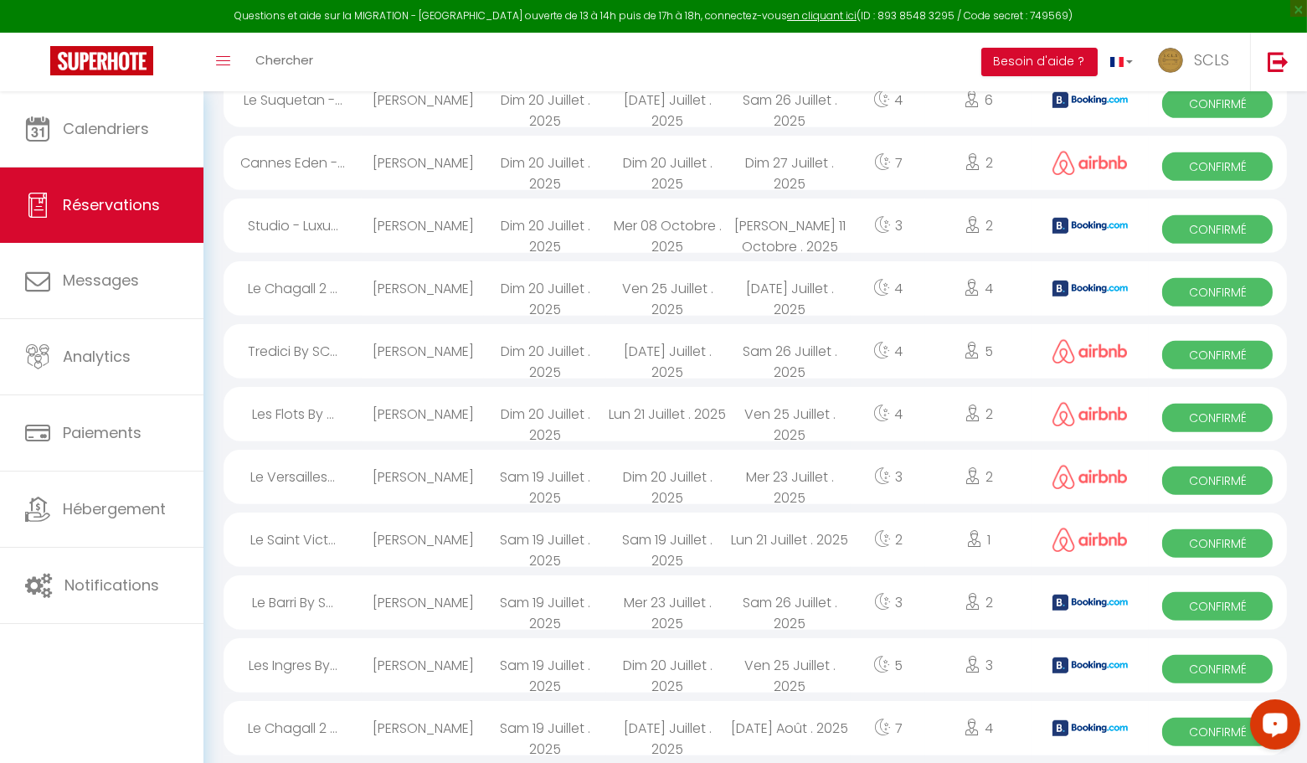
scroll to position [1774, 0]
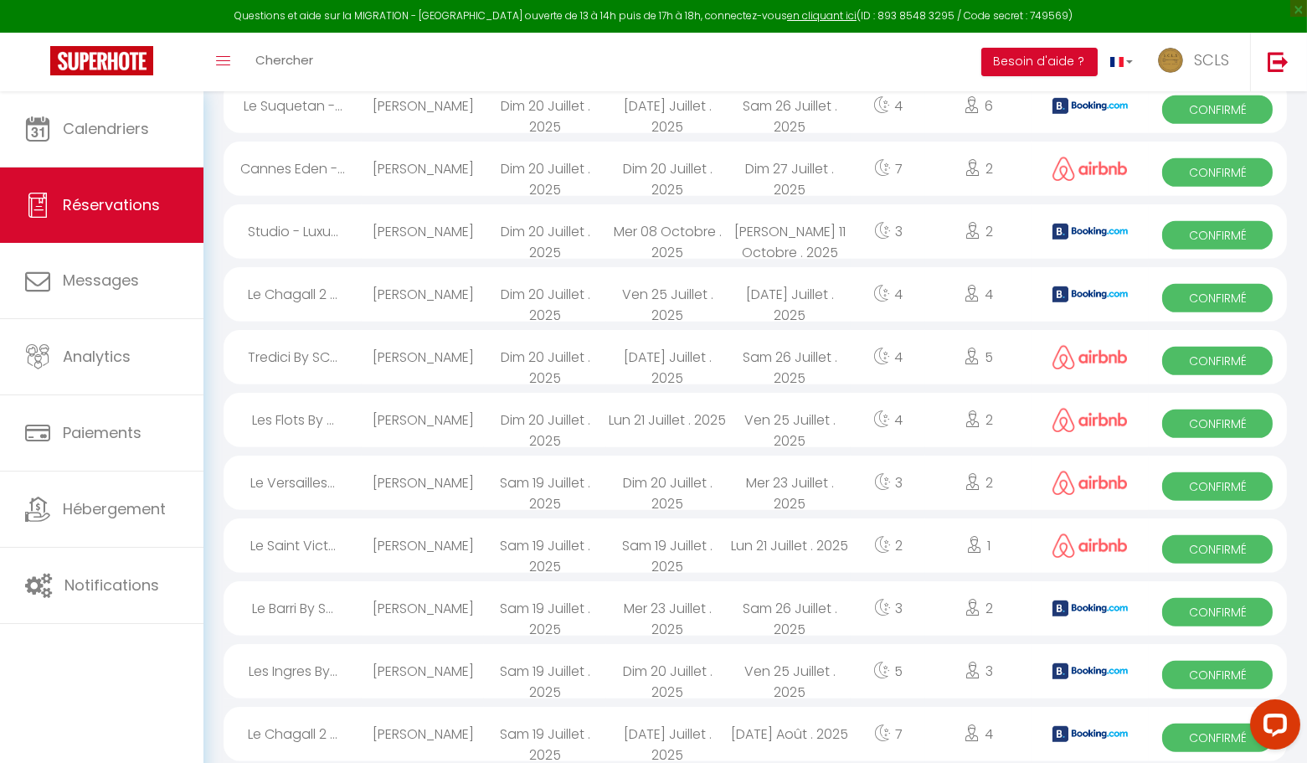
click at [1202, 742] on span "Confirmé" at bounding box center [1217, 737] width 111 height 28
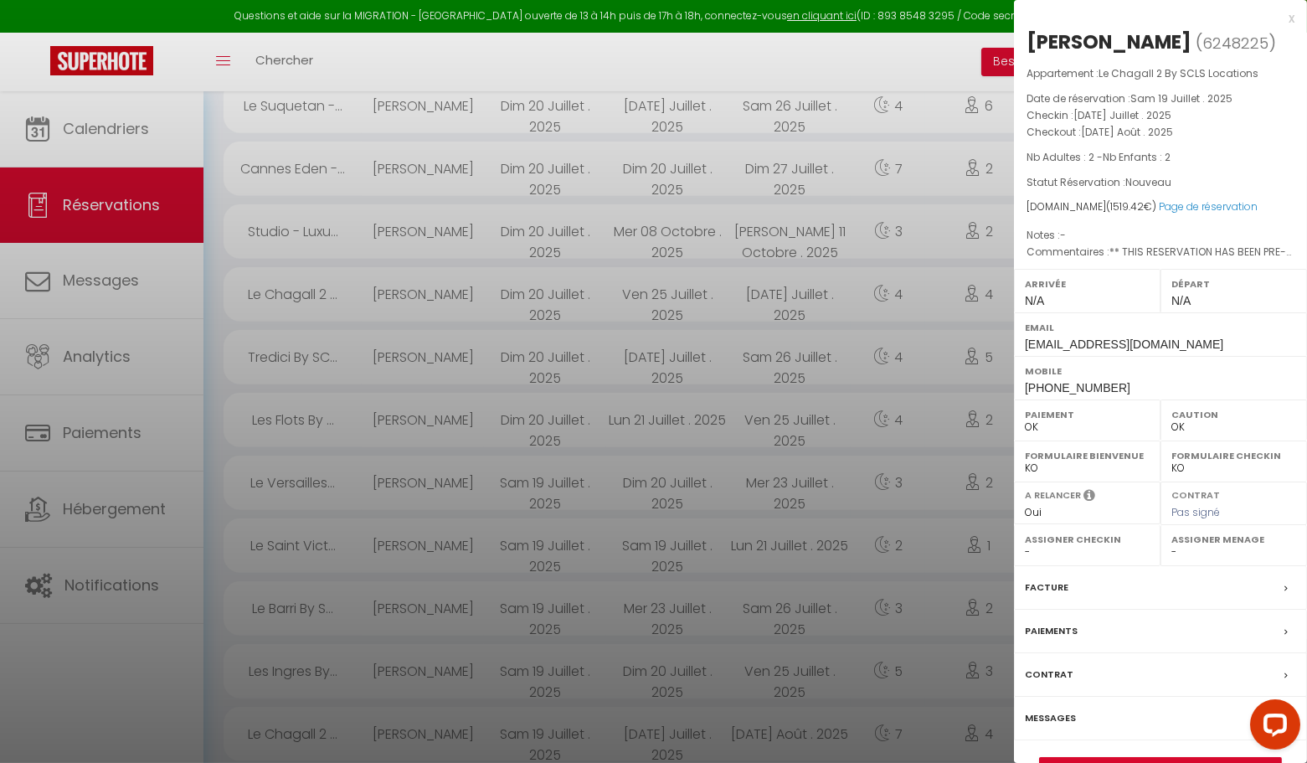
click at [1290, 19] on div "x" at bounding box center [1154, 18] width 281 height 20
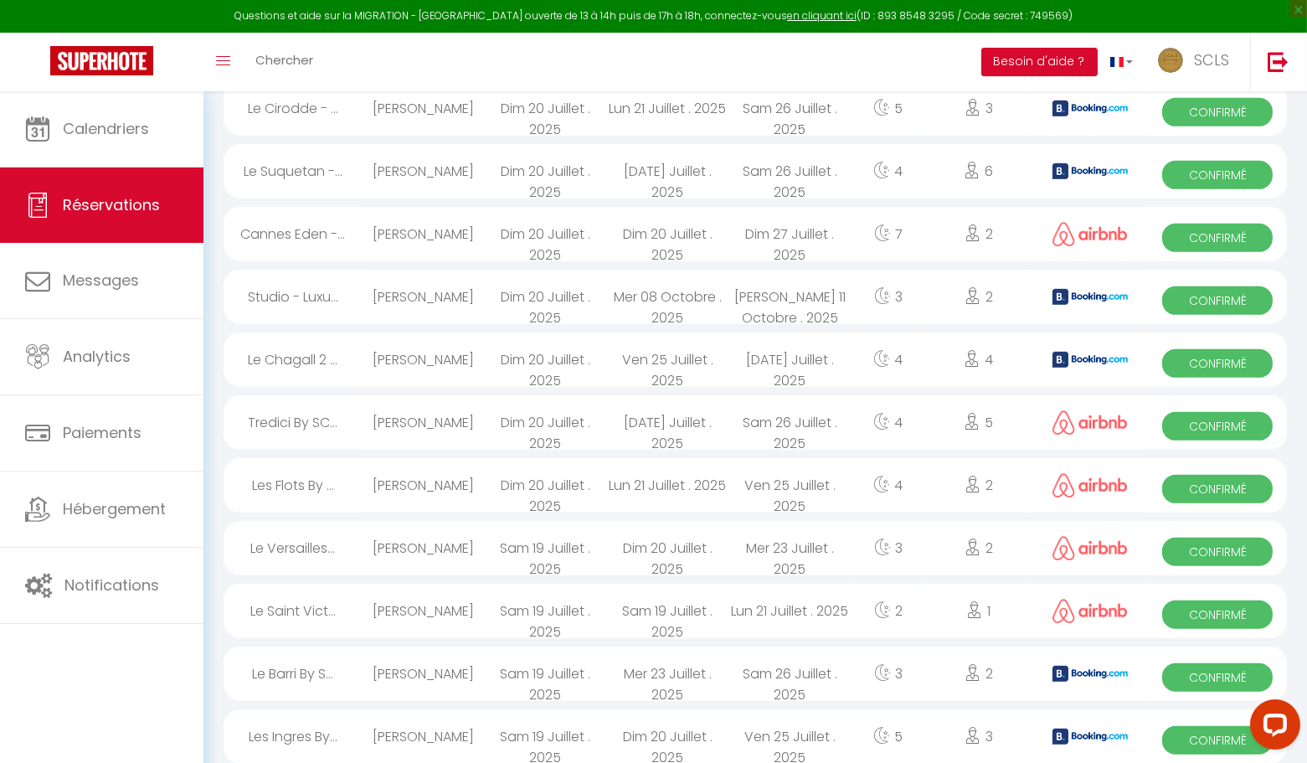
scroll to position [1712, 0]
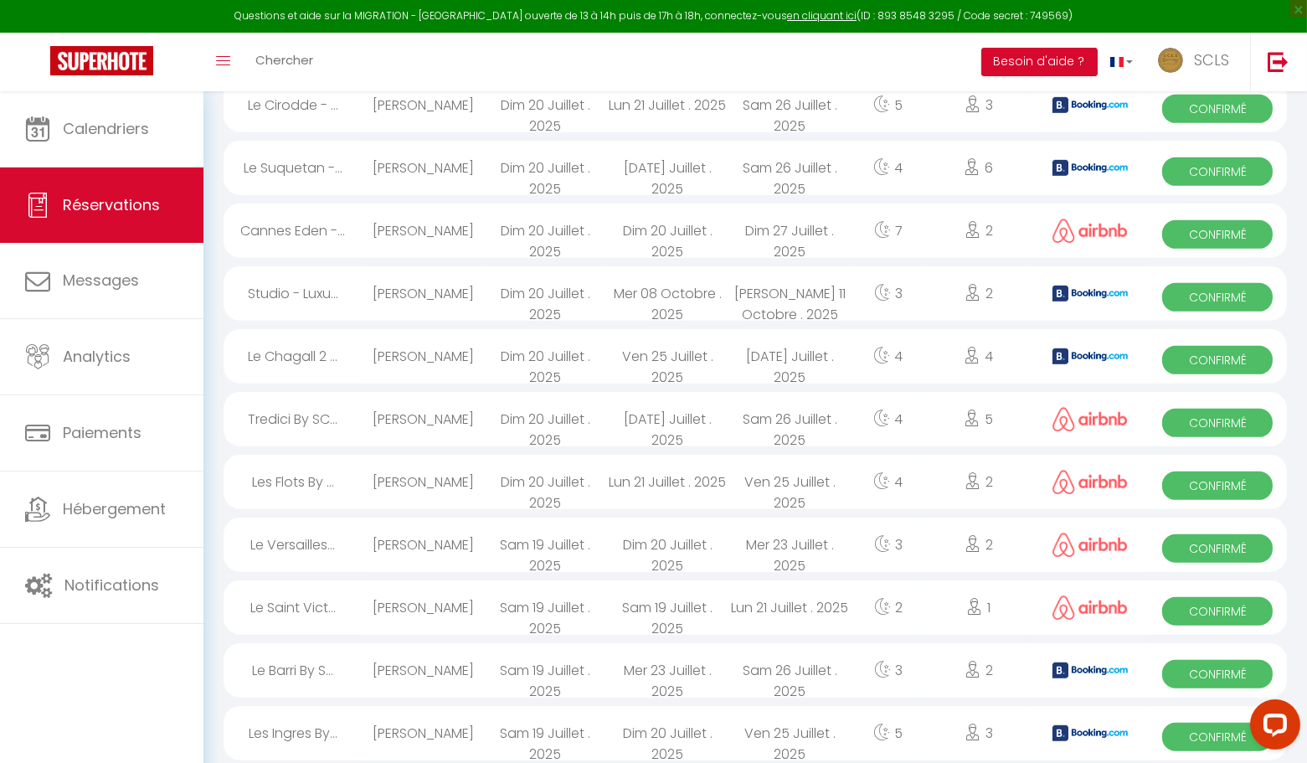
click at [1262, 673] on span "Confirmé" at bounding box center [1217, 674] width 111 height 28
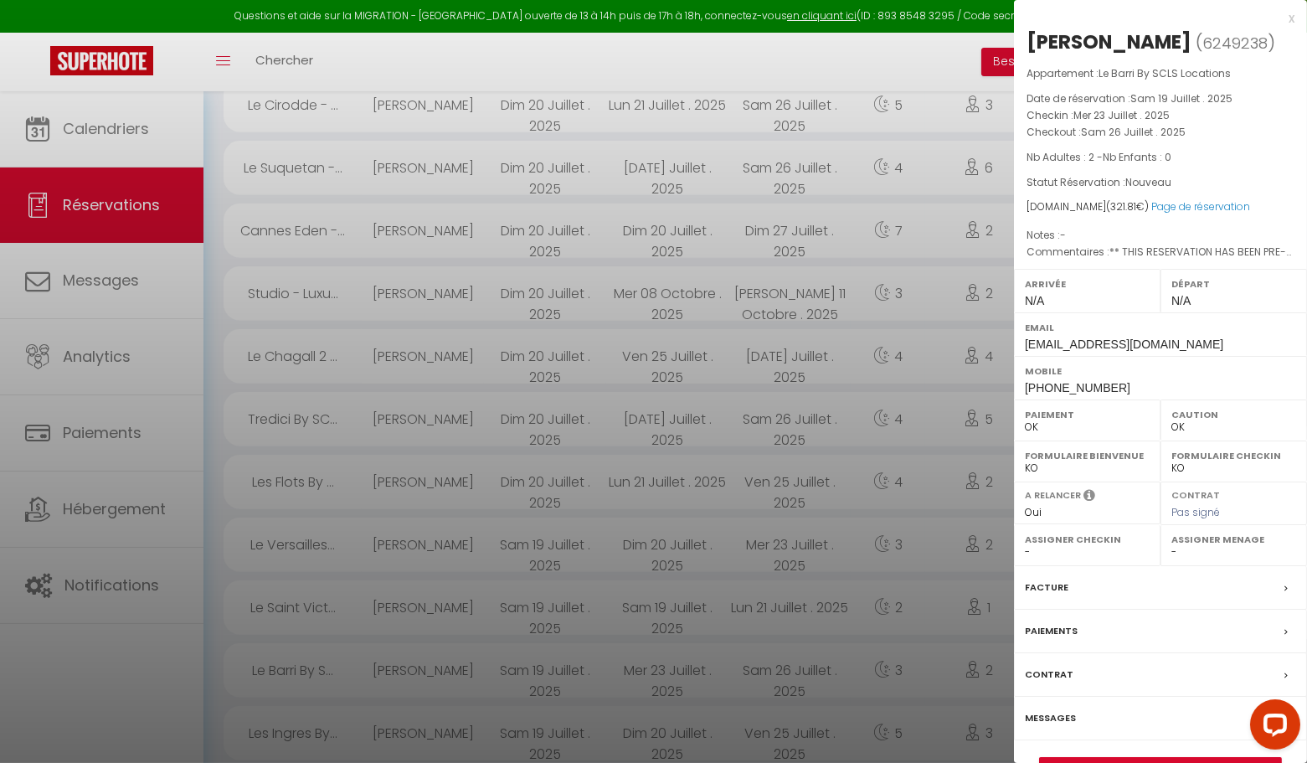
click at [1293, 17] on div "x" at bounding box center [1154, 18] width 281 height 20
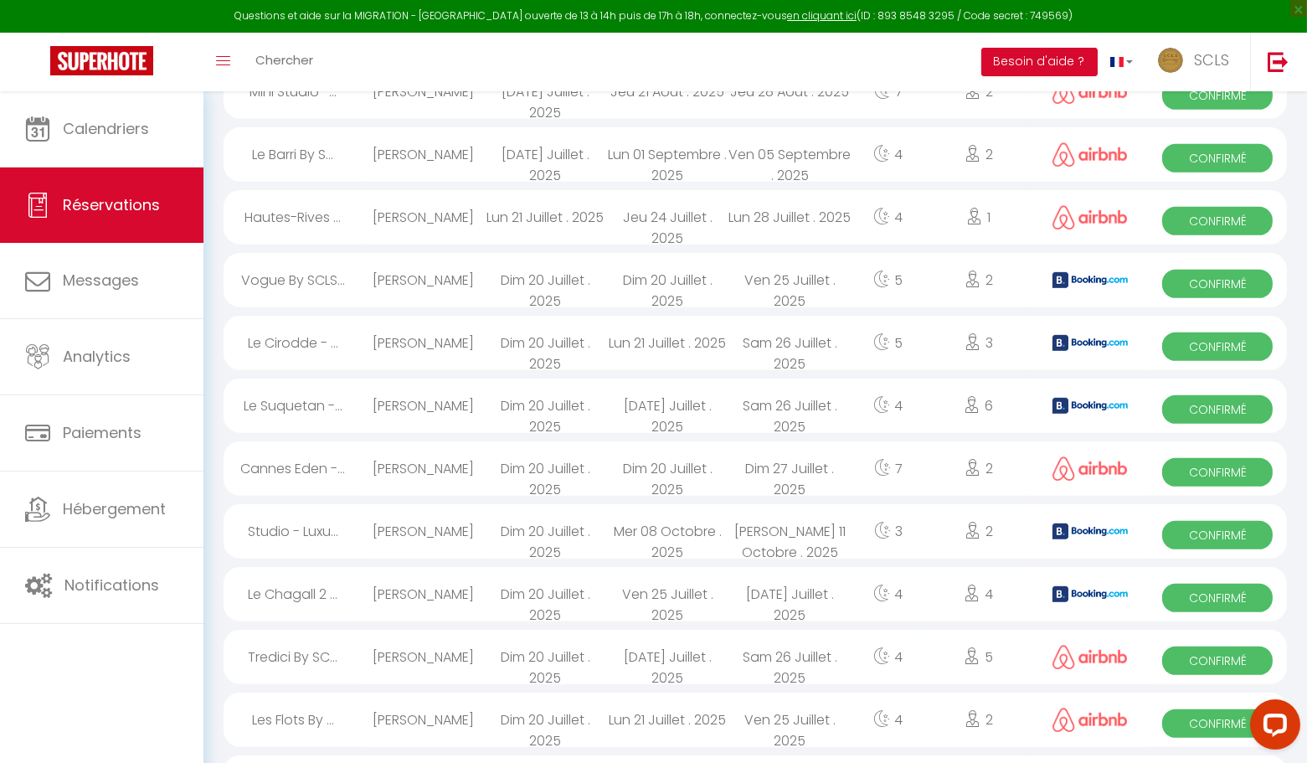
scroll to position [1471, 0]
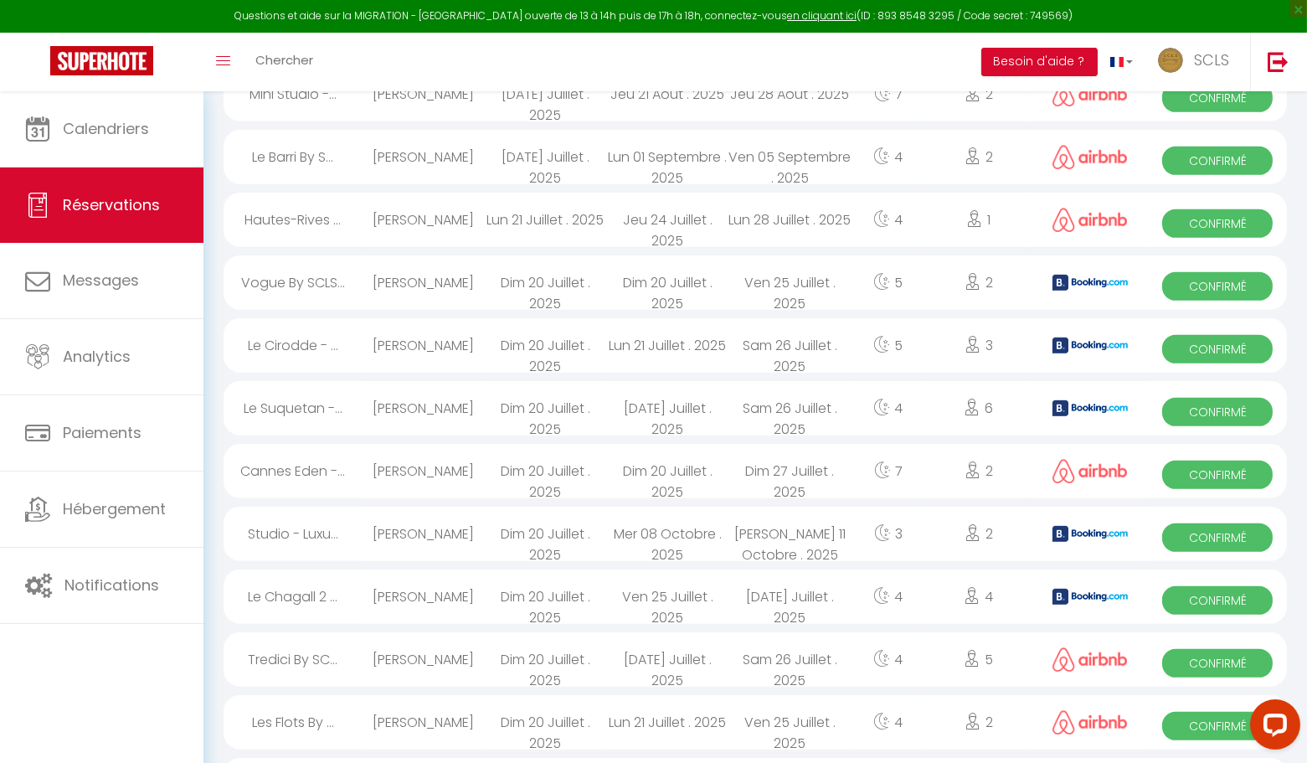
click at [1174, 721] on span "Confirmé" at bounding box center [1217, 726] width 111 height 28
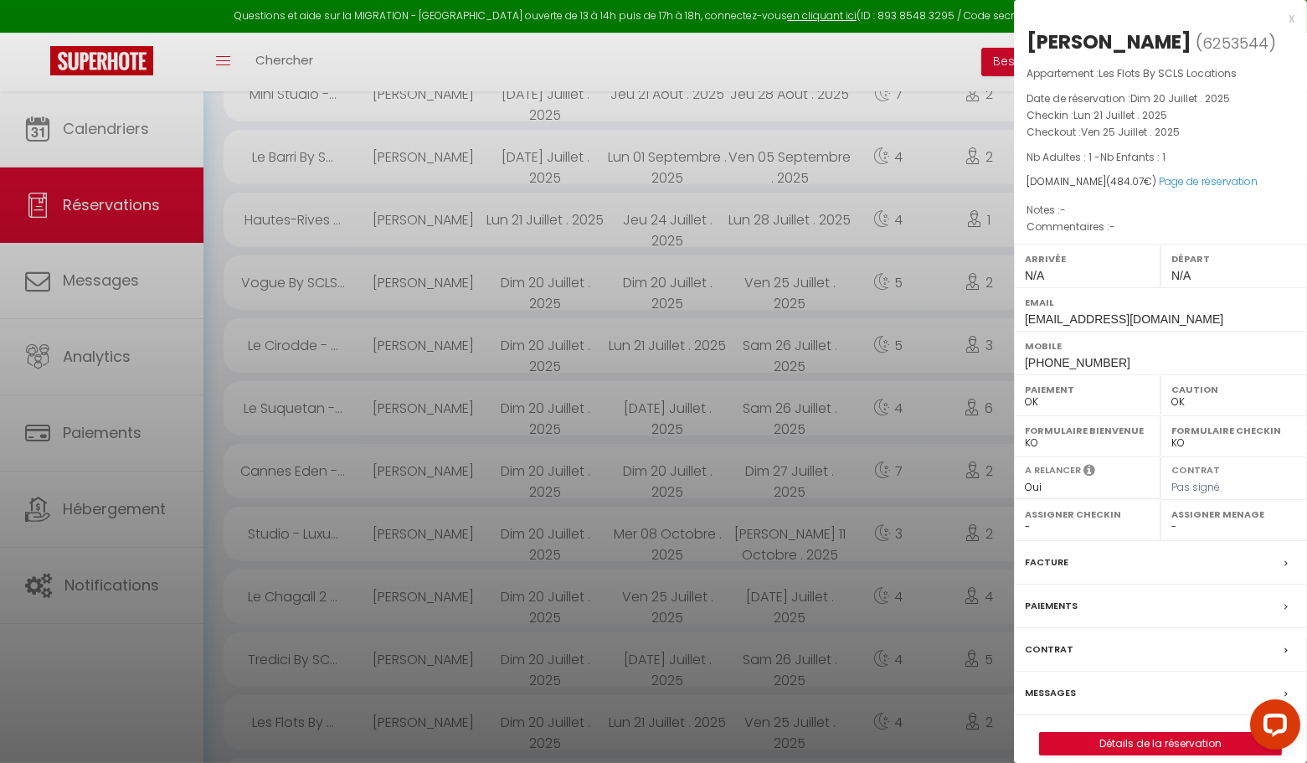
click at [1290, 17] on div "x" at bounding box center [1154, 18] width 281 height 20
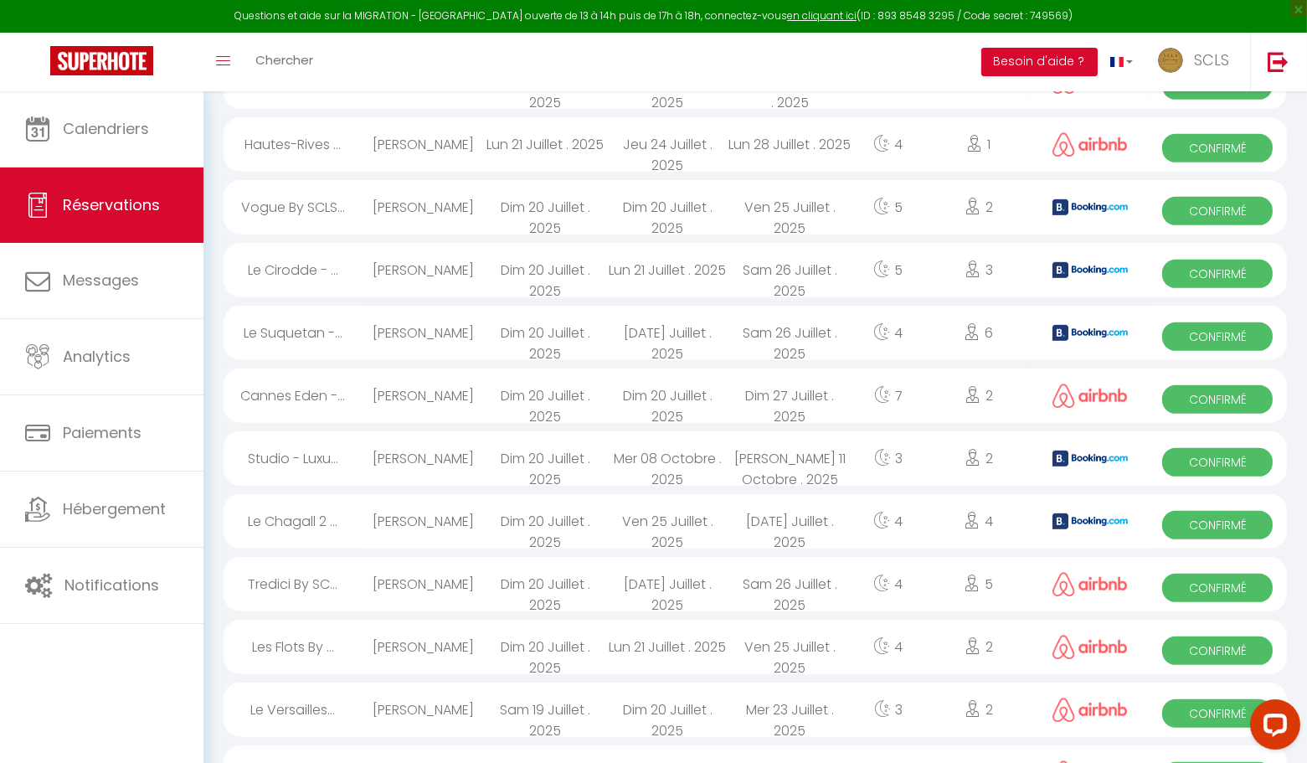
scroll to position [1552, 0]
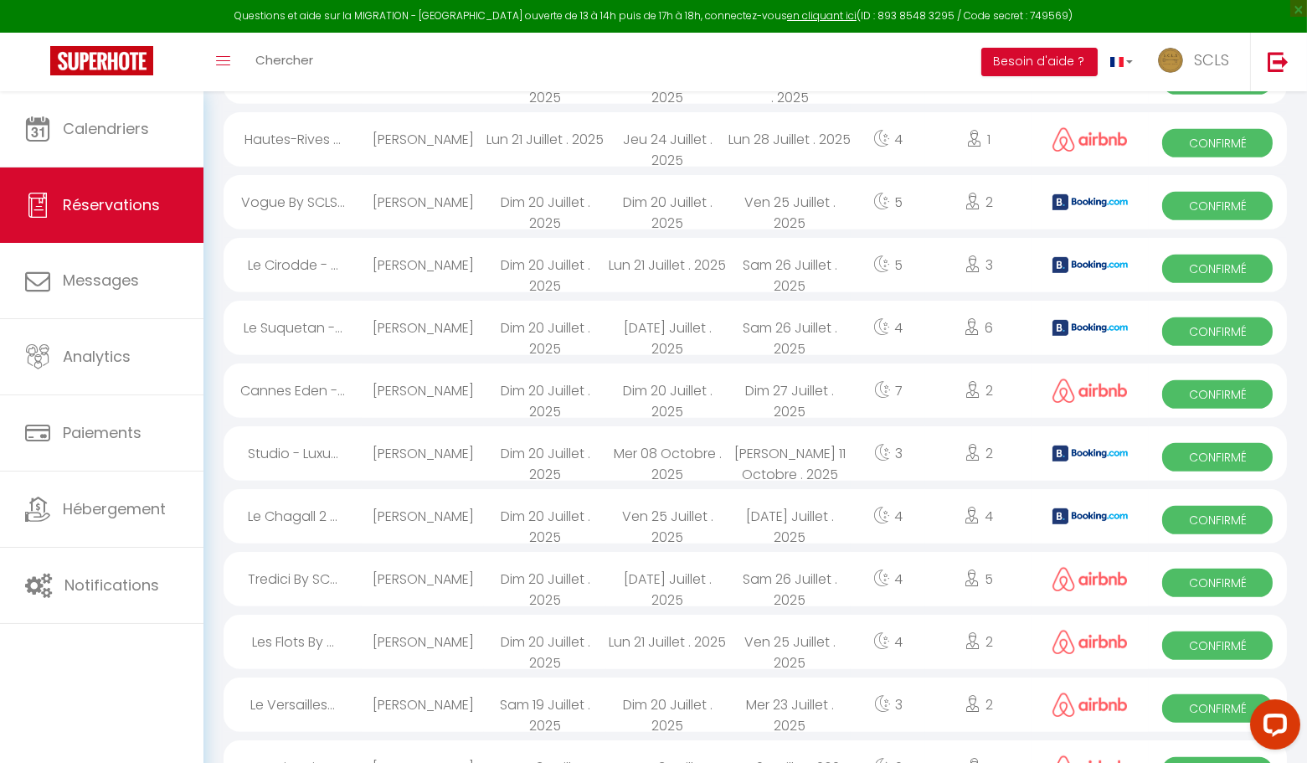
click at [1200, 584] on span "Confirmé" at bounding box center [1217, 583] width 111 height 28
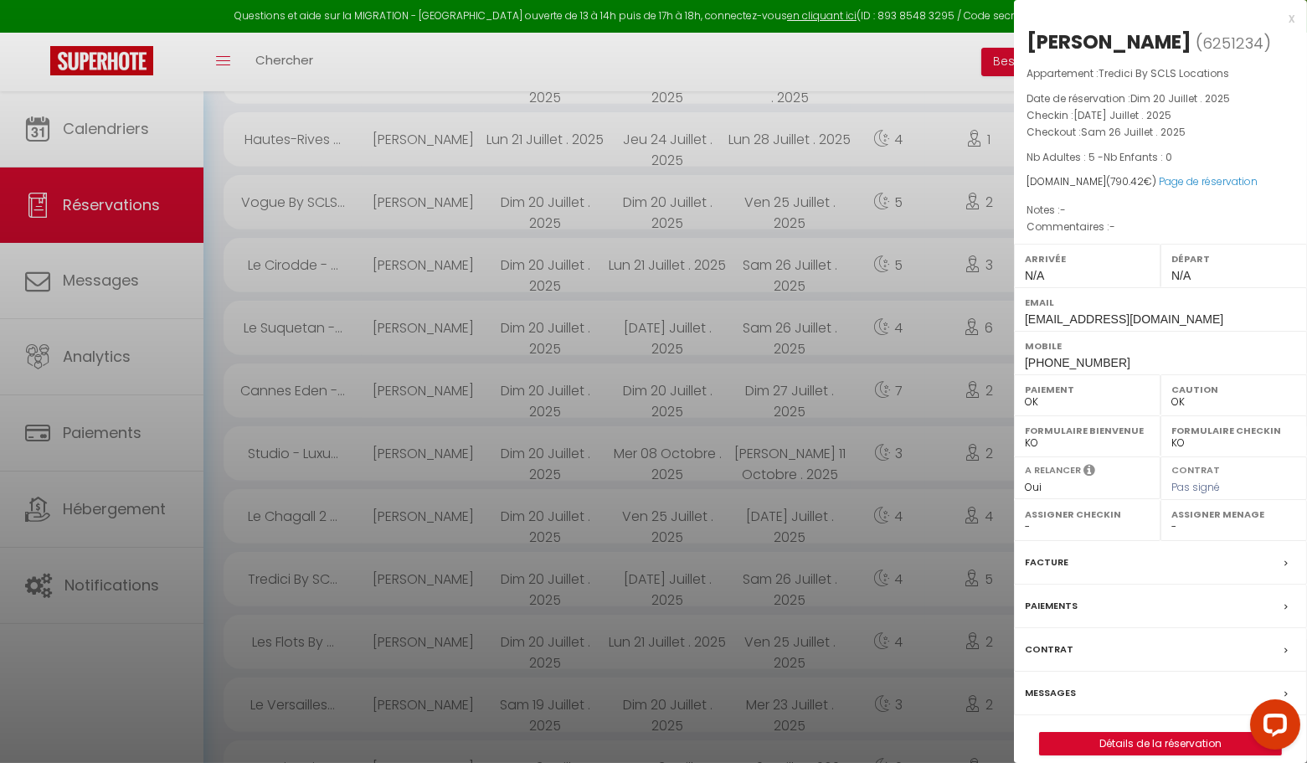
click at [1291, 20] on div "x" at bounding box center [1154, 18] width 281 height 20
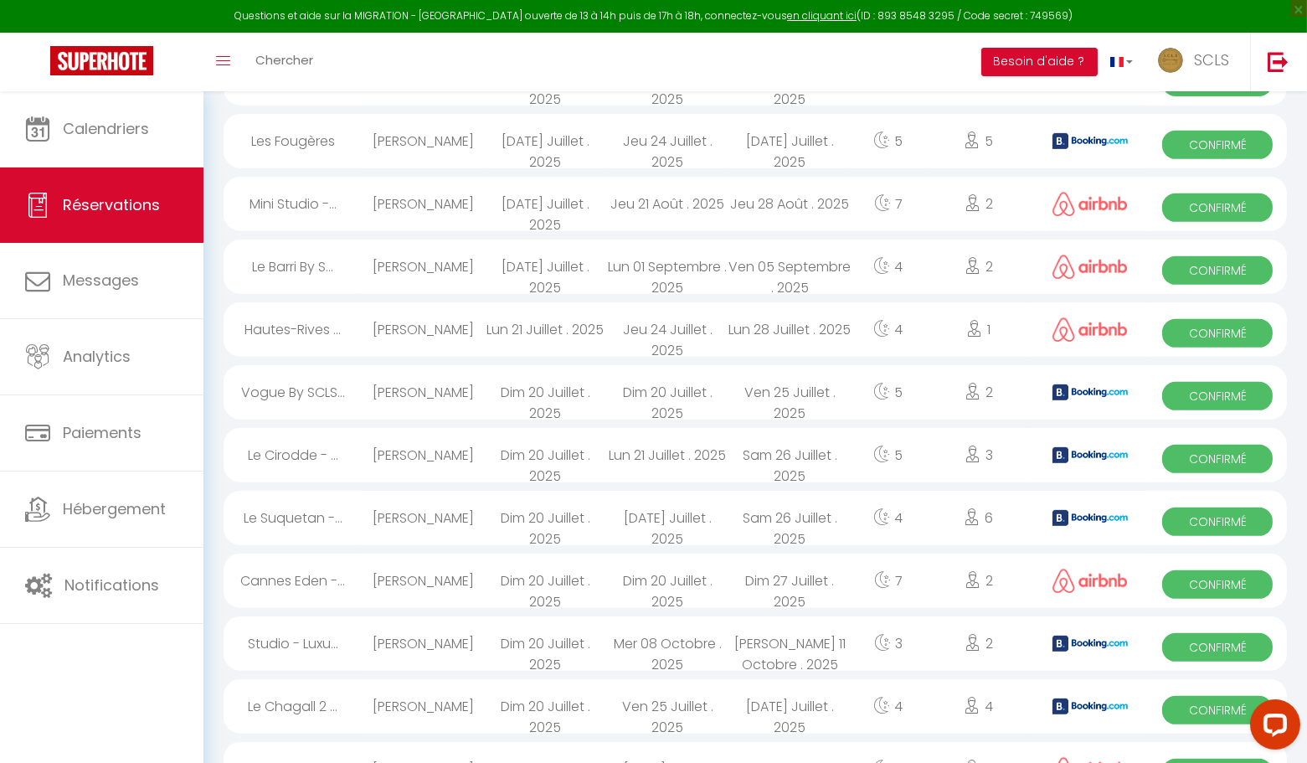
scroll to position [1355, 0]
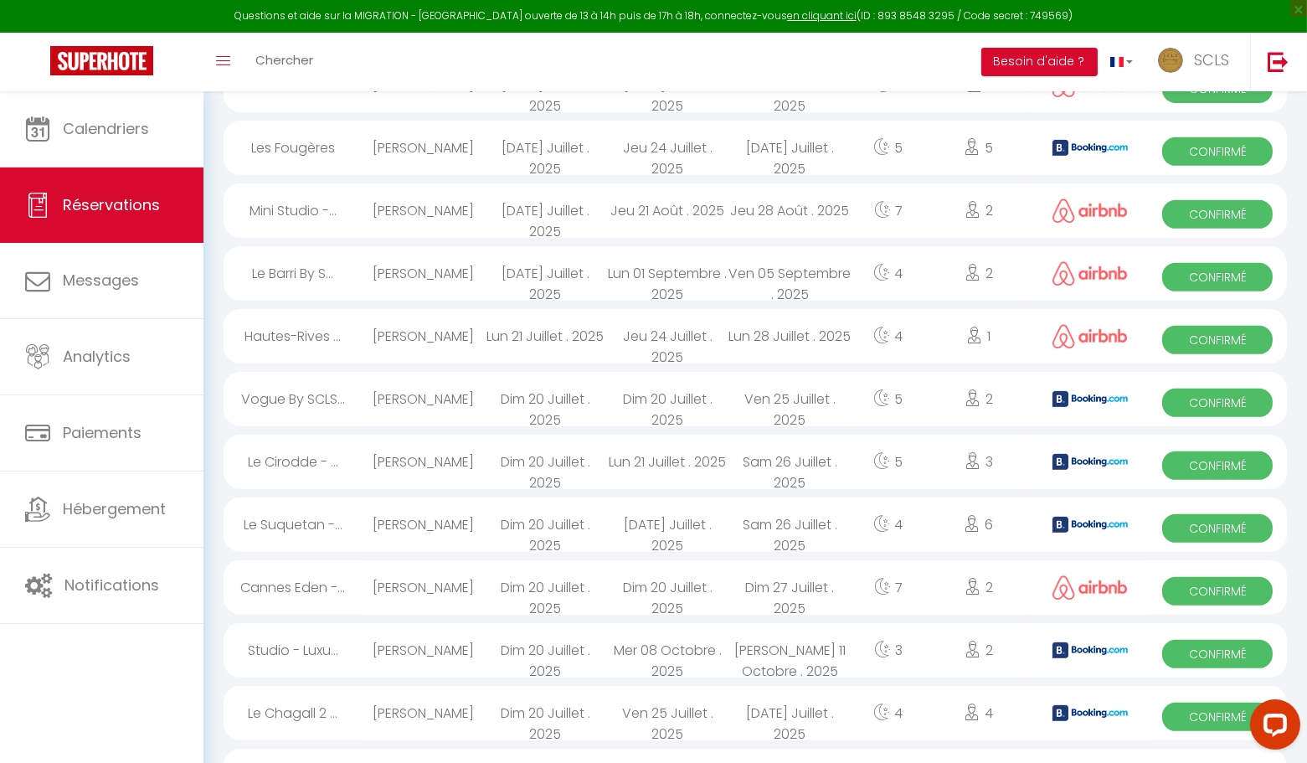
click at [1202, 718] on span "Confirmé" at bounding box center [1217, 717] width 111 height 28
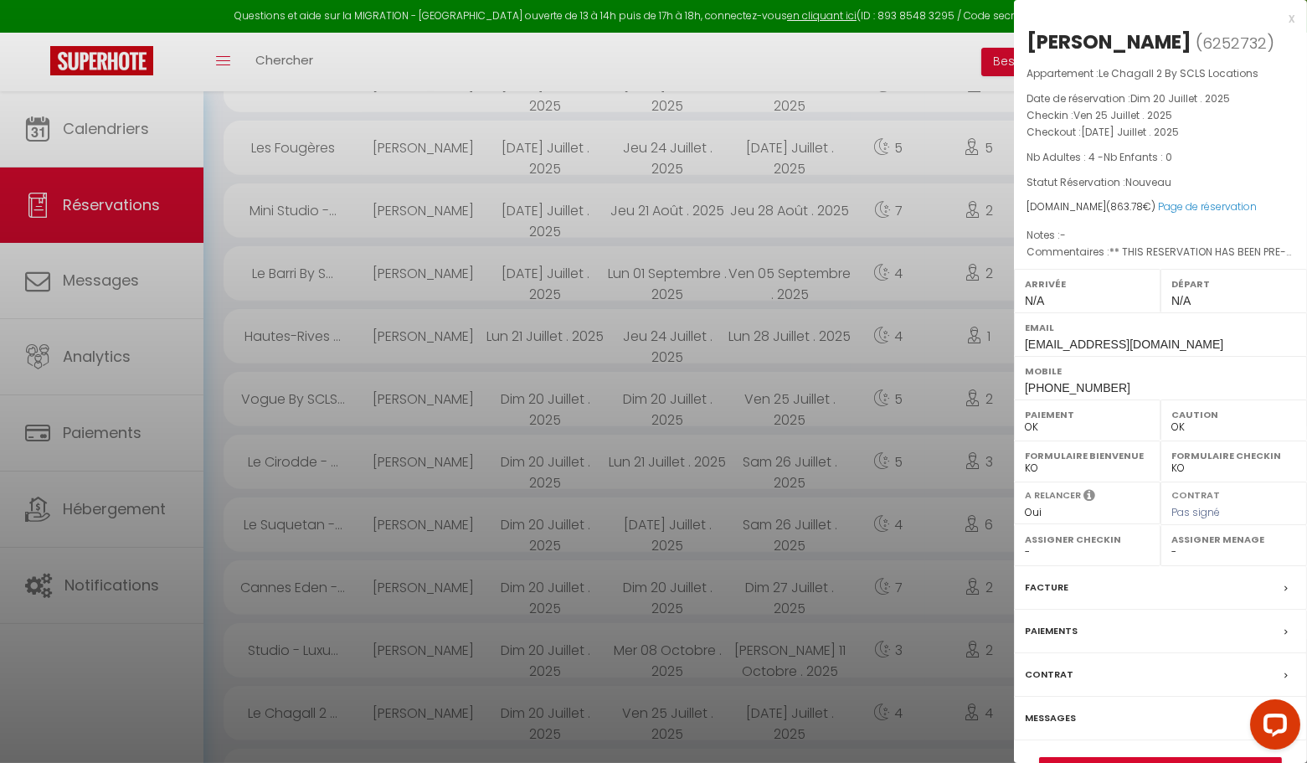
scroll to position [1339, 0]
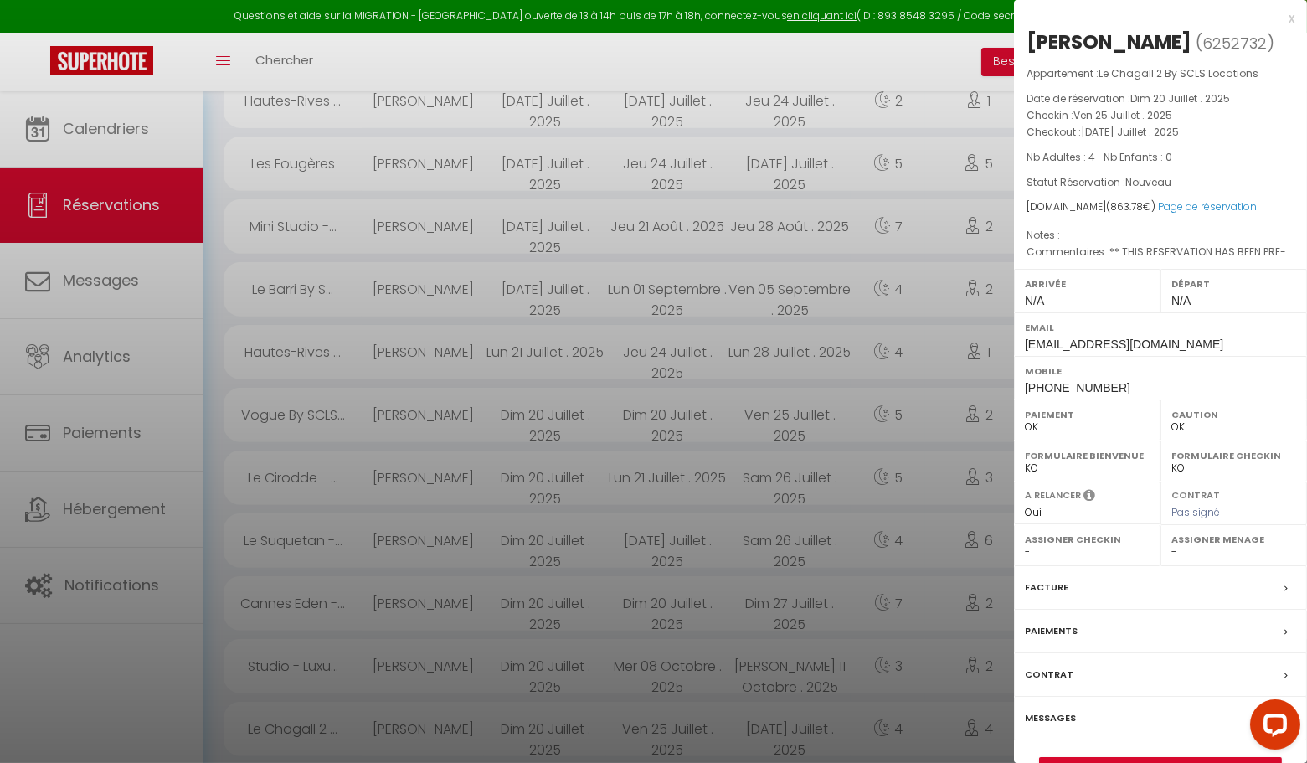
click at [1291, 18] on div "x" at bounding box center [1154, 18] width 281 height 20
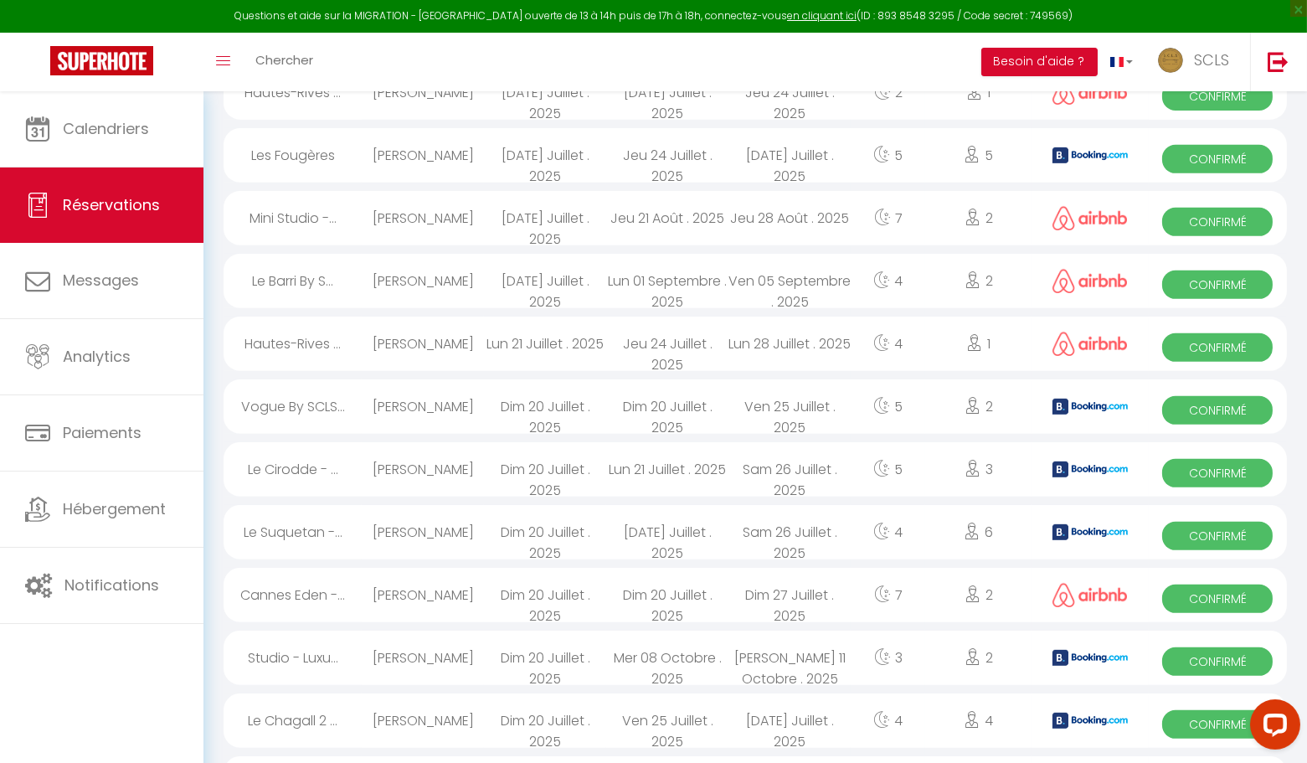
scroll to position [1351, 0]
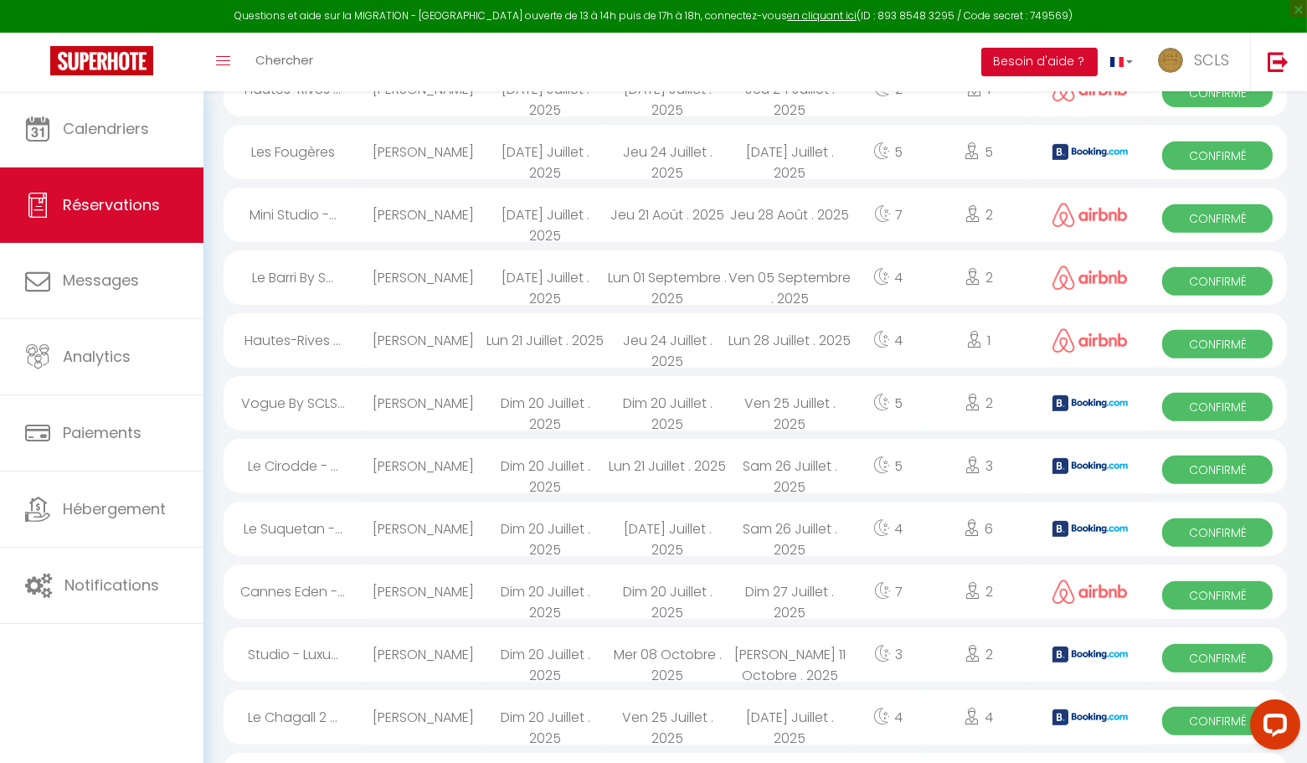
click at [1245, 653] on span "Confirmé" at bounding box center [1217, 658] width 111 height 28
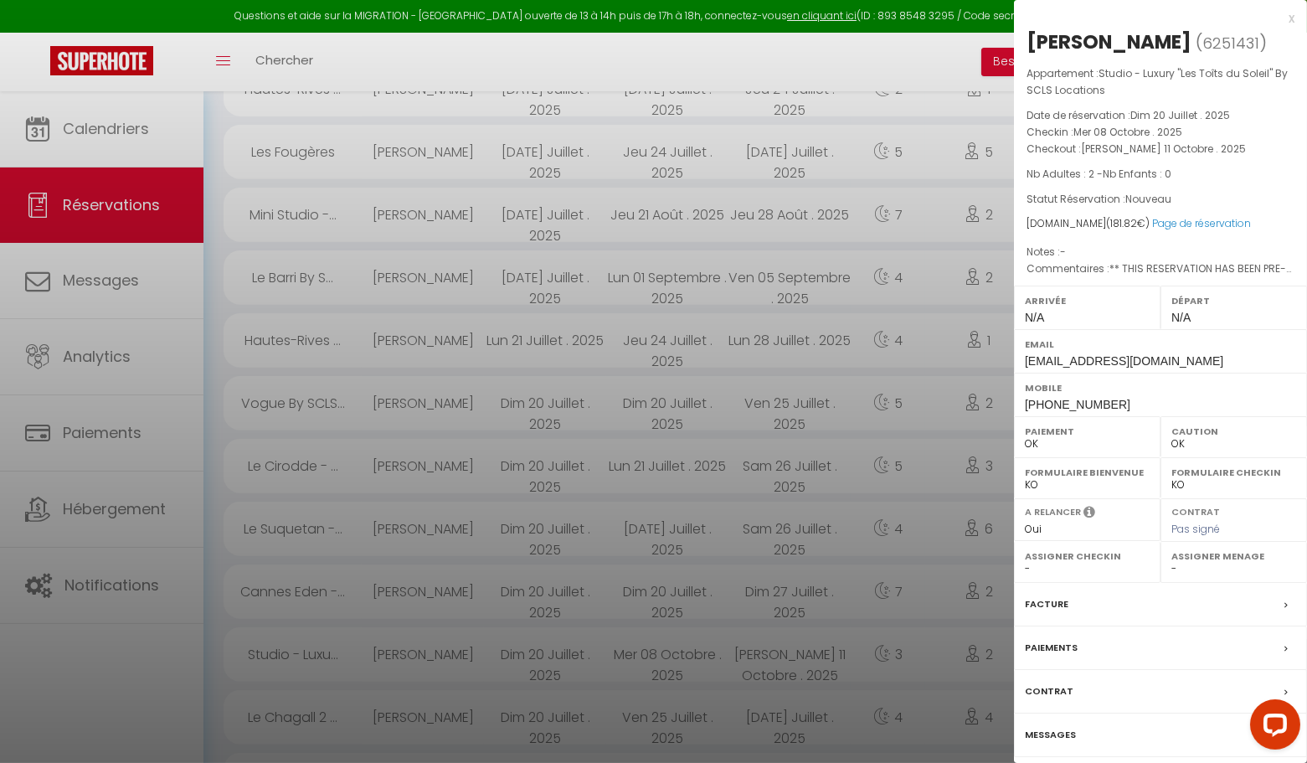
click at [1291, 18] on div "x" at bounding box center [1154, 18] width 281 height 20
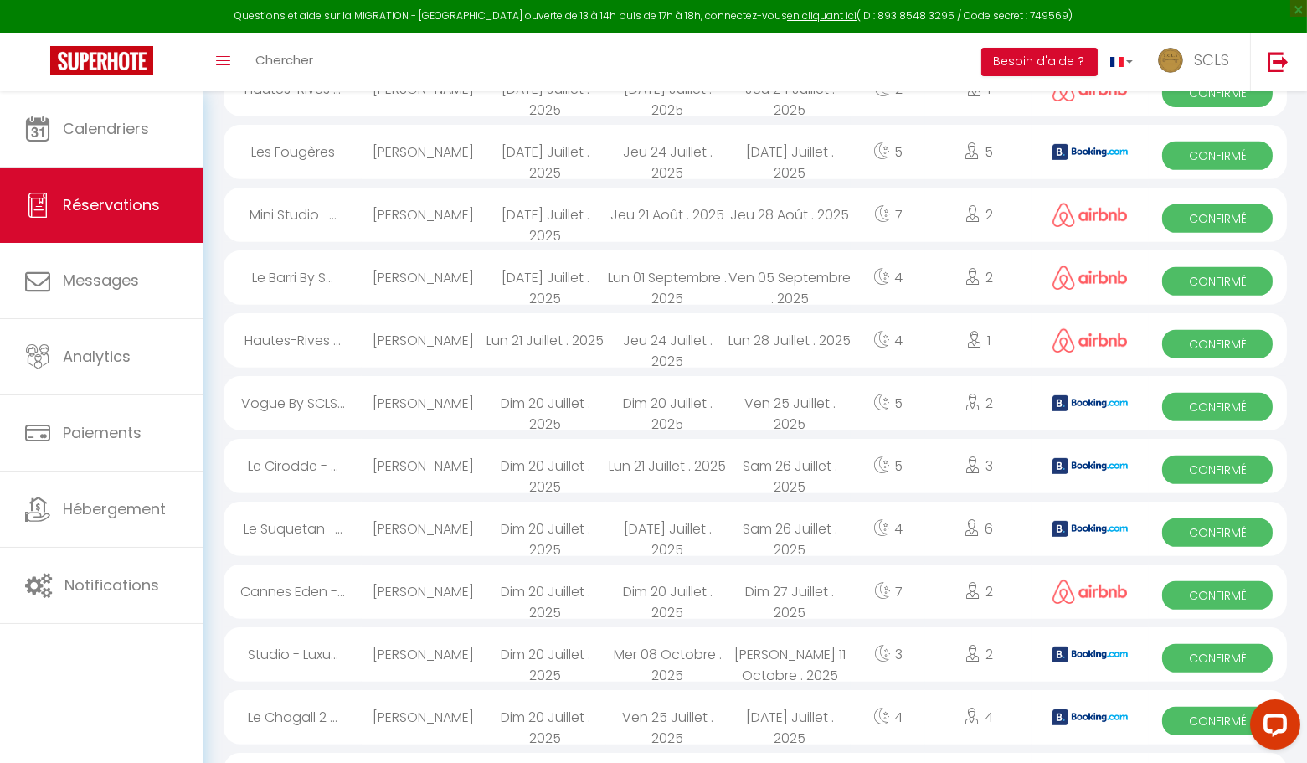
click at [1195, 528] on span "Confirmé" at bounding box center [1217, 532] width 111 height 28
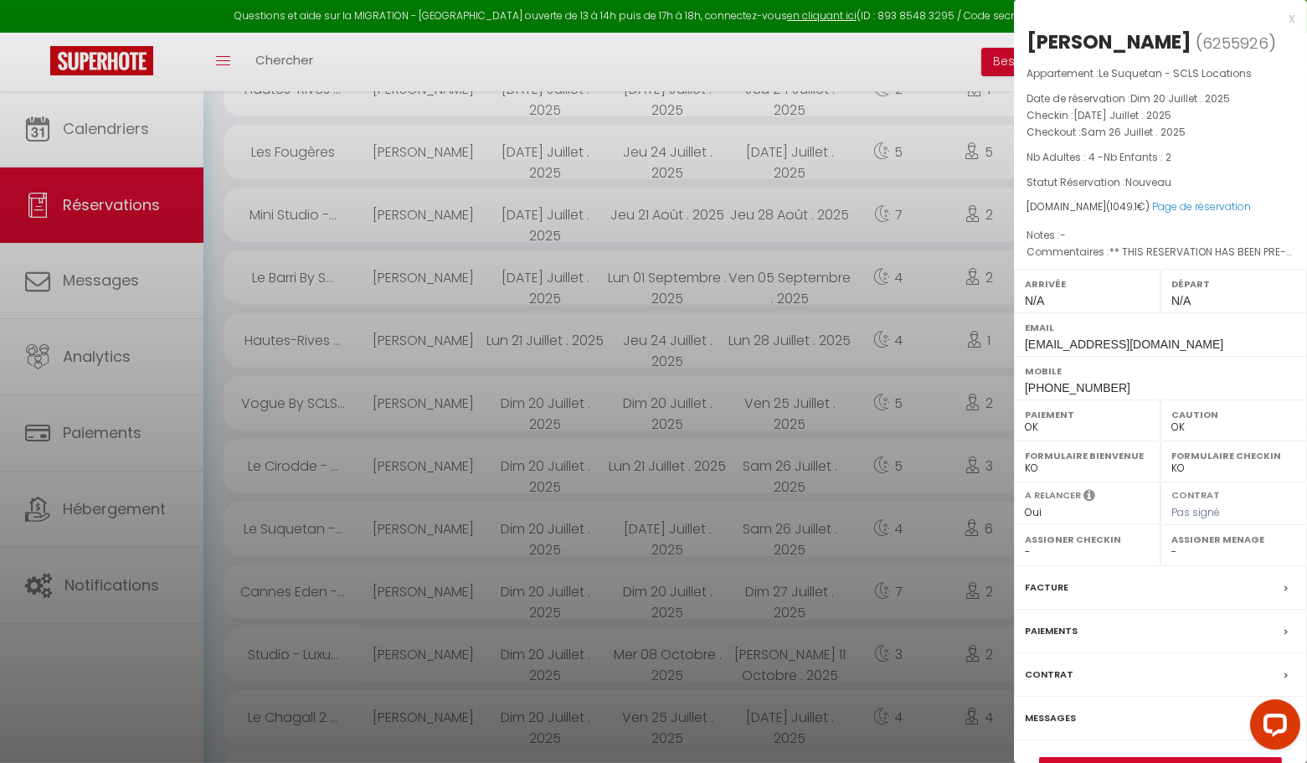
click at [1293, 19] on div "x" at bounding box center [1154, 18] width 281 height 20
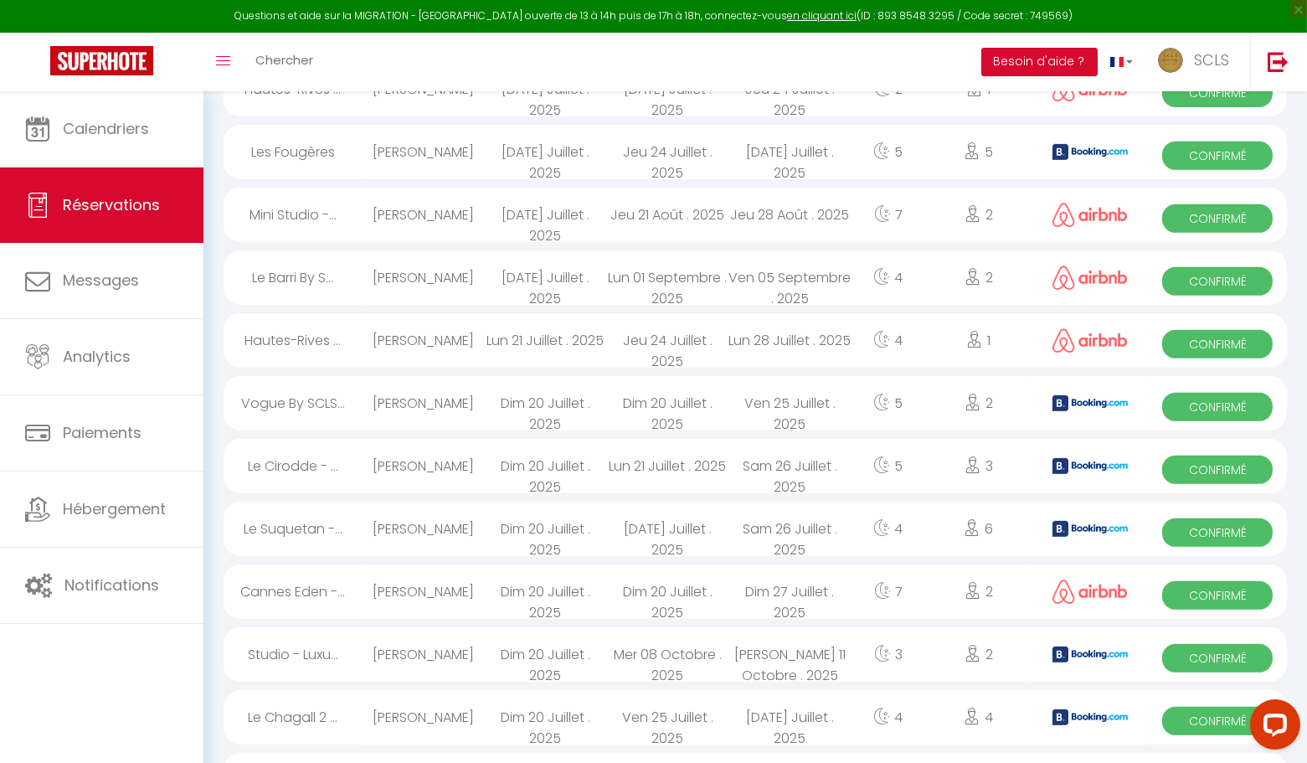
click at [1199, 480] on span "Confirmé" at bounding box center [1217, 470] width 111 height 28
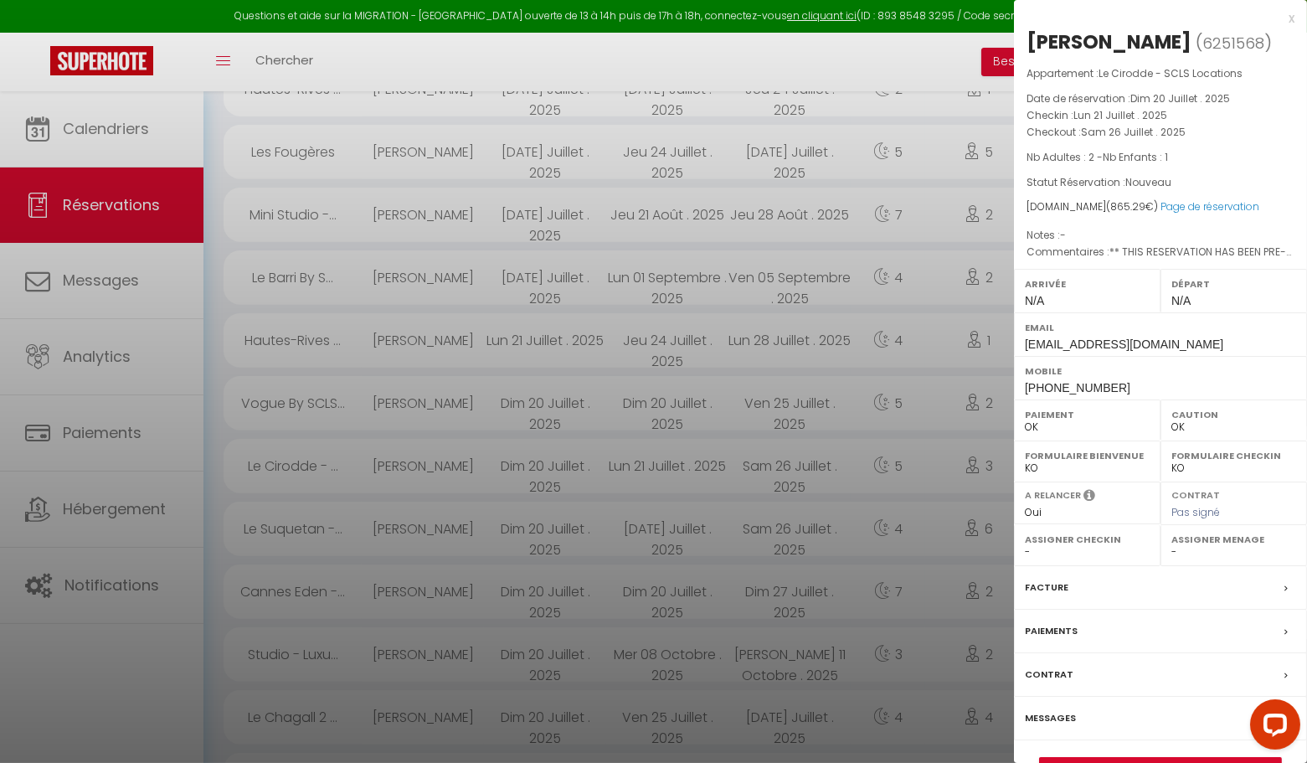
click at [1291, 17] on div "x" at bounding box center [1154, 18] width 281 height 20
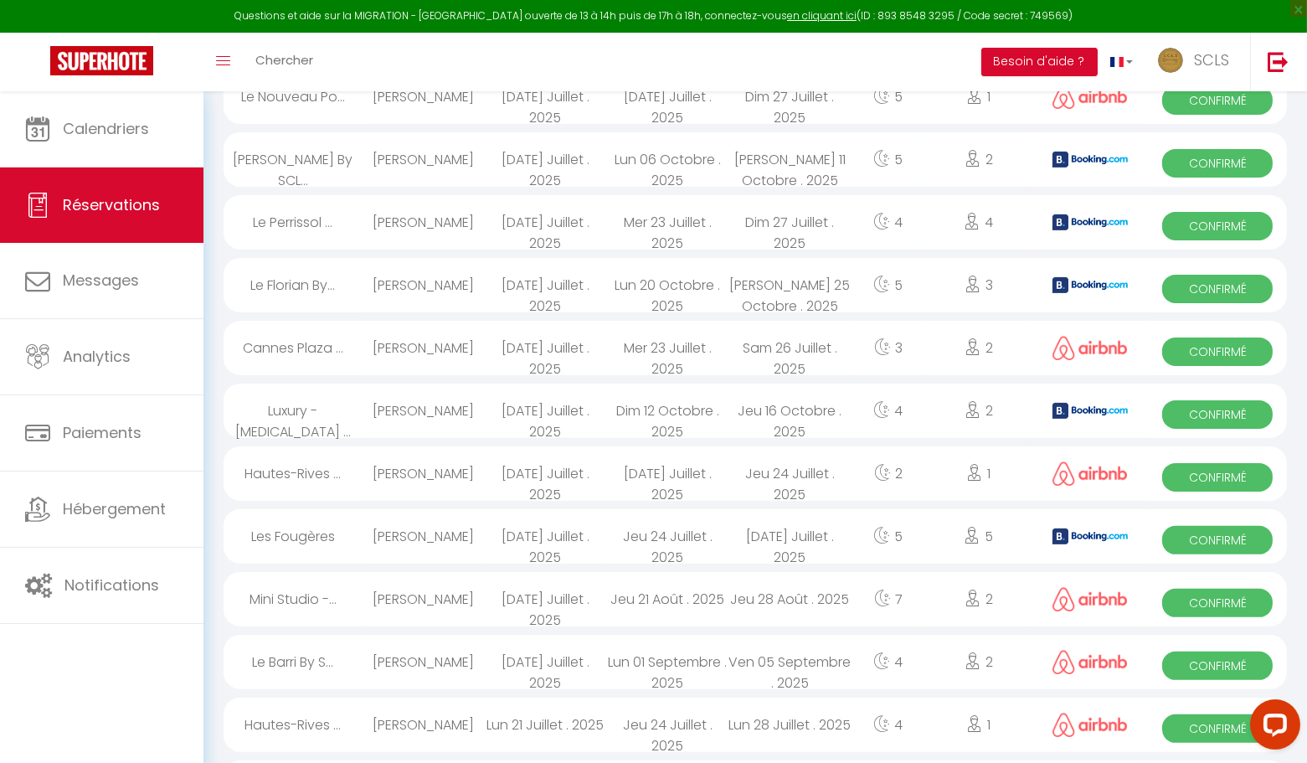
scroll to position [965, 0]
click at [1212, 726] on span "Confirmé" at bounding box center [1217, 729] width 111 height 28
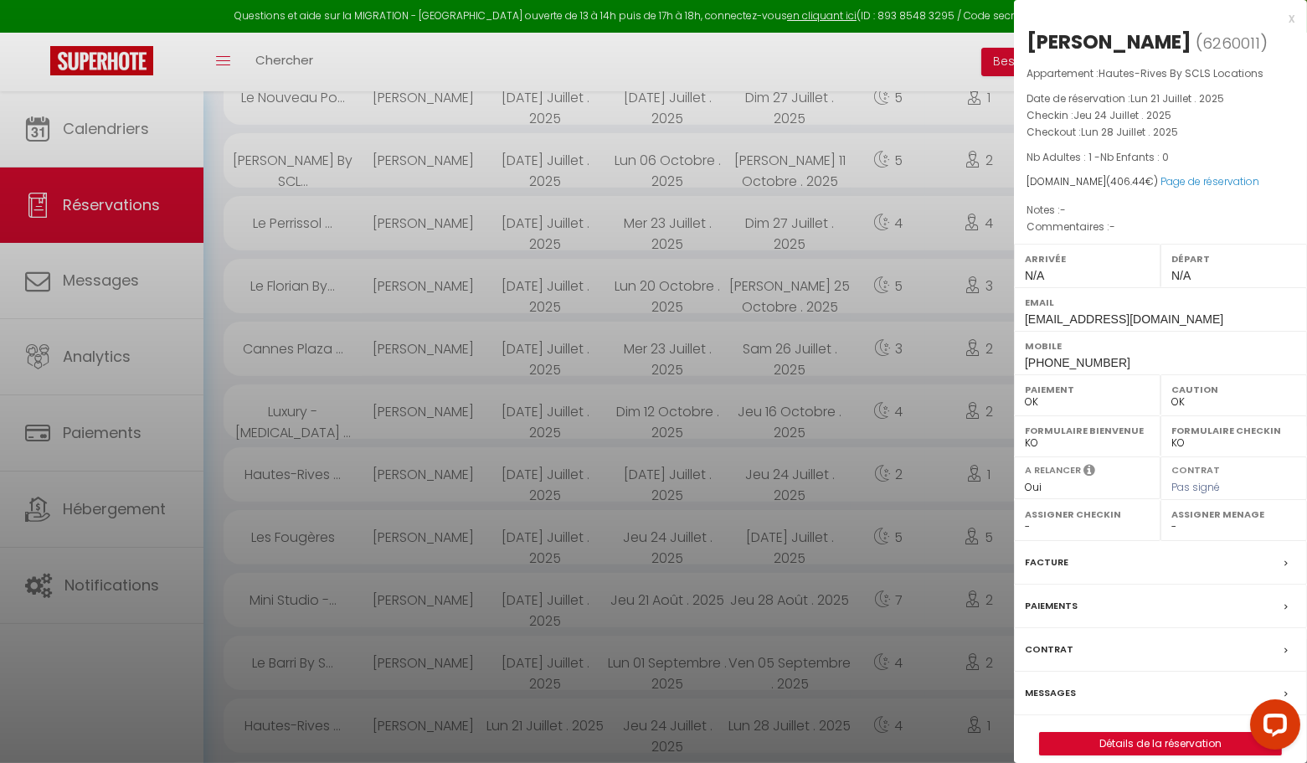
click at [1291, 18] on div "x" at bounding box center [1154, 18] width 281 height 20
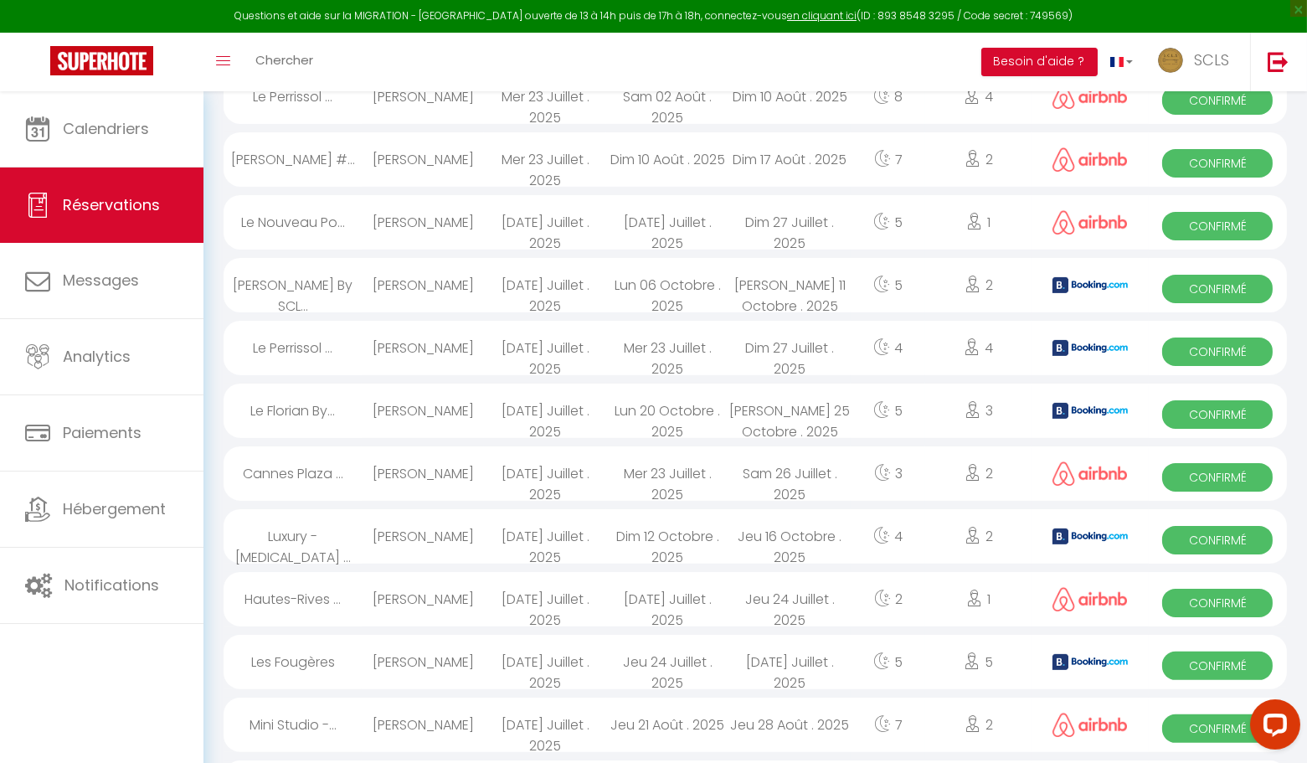
scroll to position [835, 0]
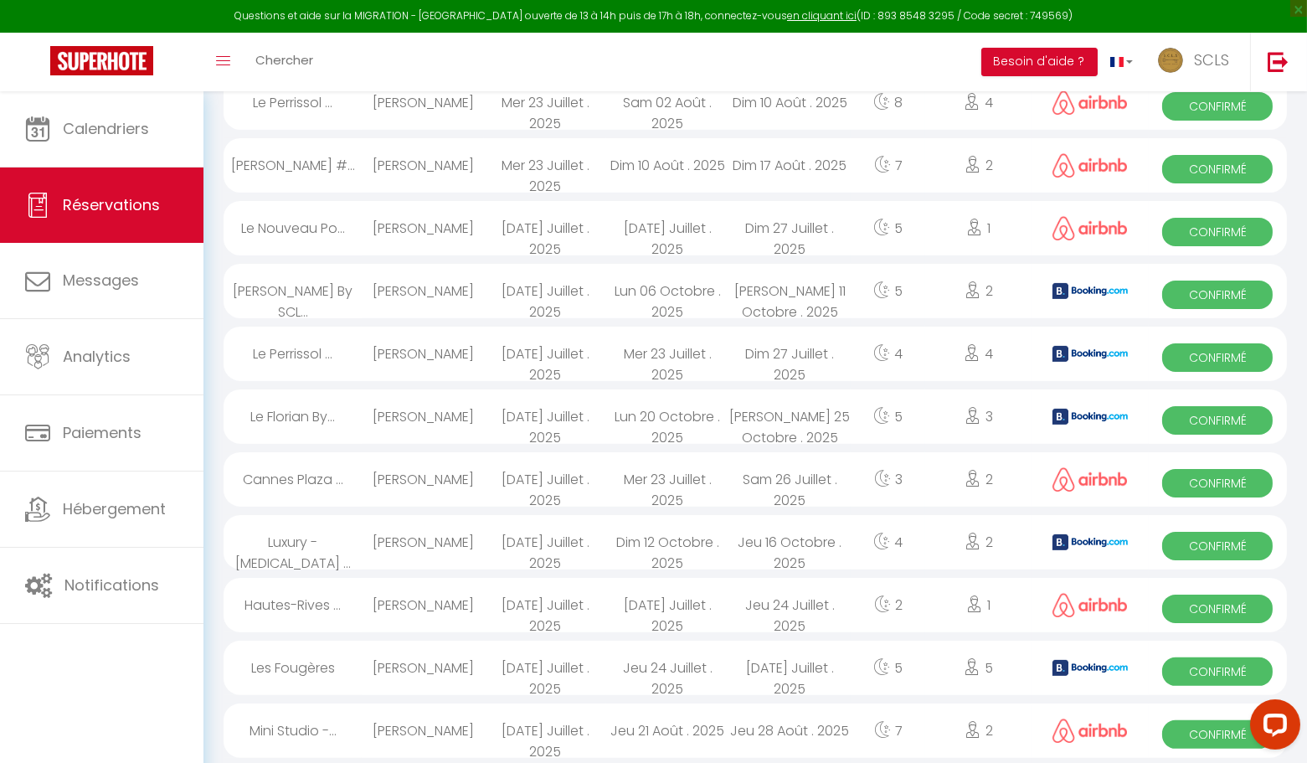
click at [1188, 725] on span "Confirmé" at bounding box center [1217, 734] width 111 height 28
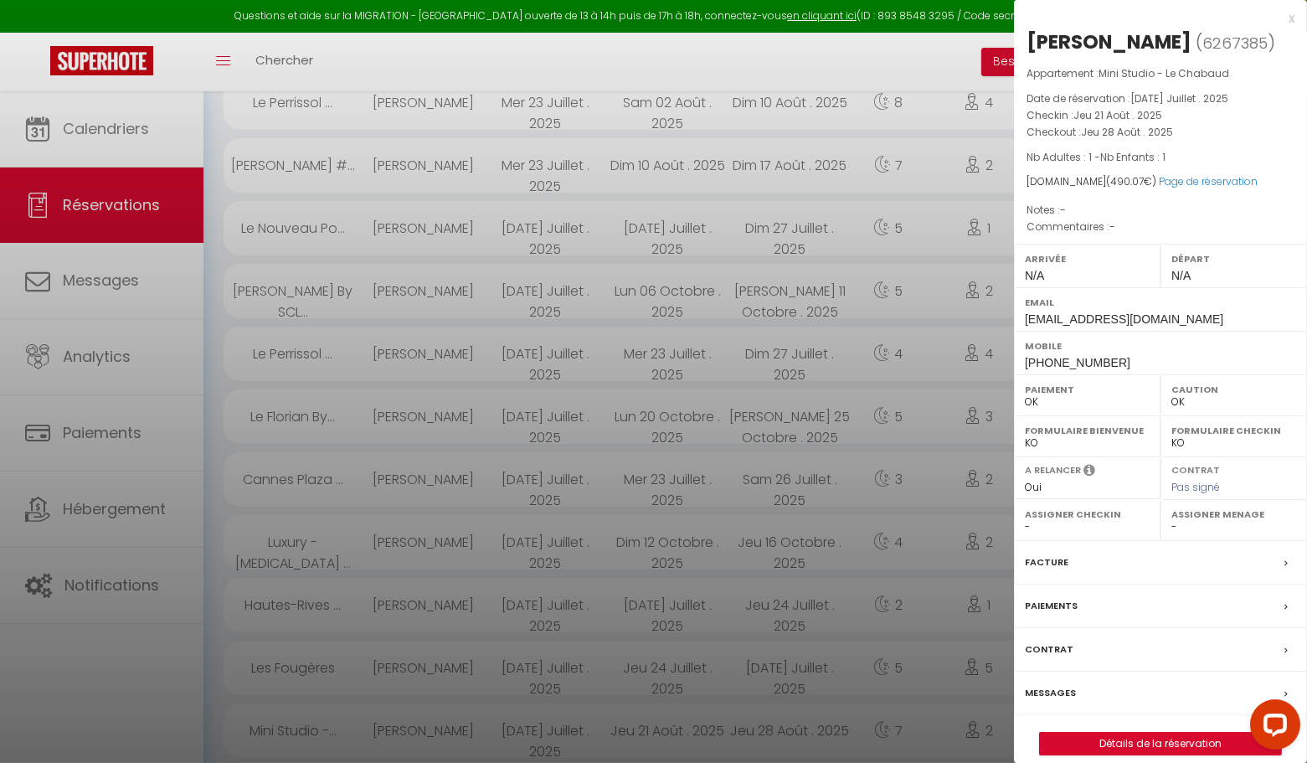
click at [1290, 18] on div "x" at bounding box center [1154, 18] width 281 height 20
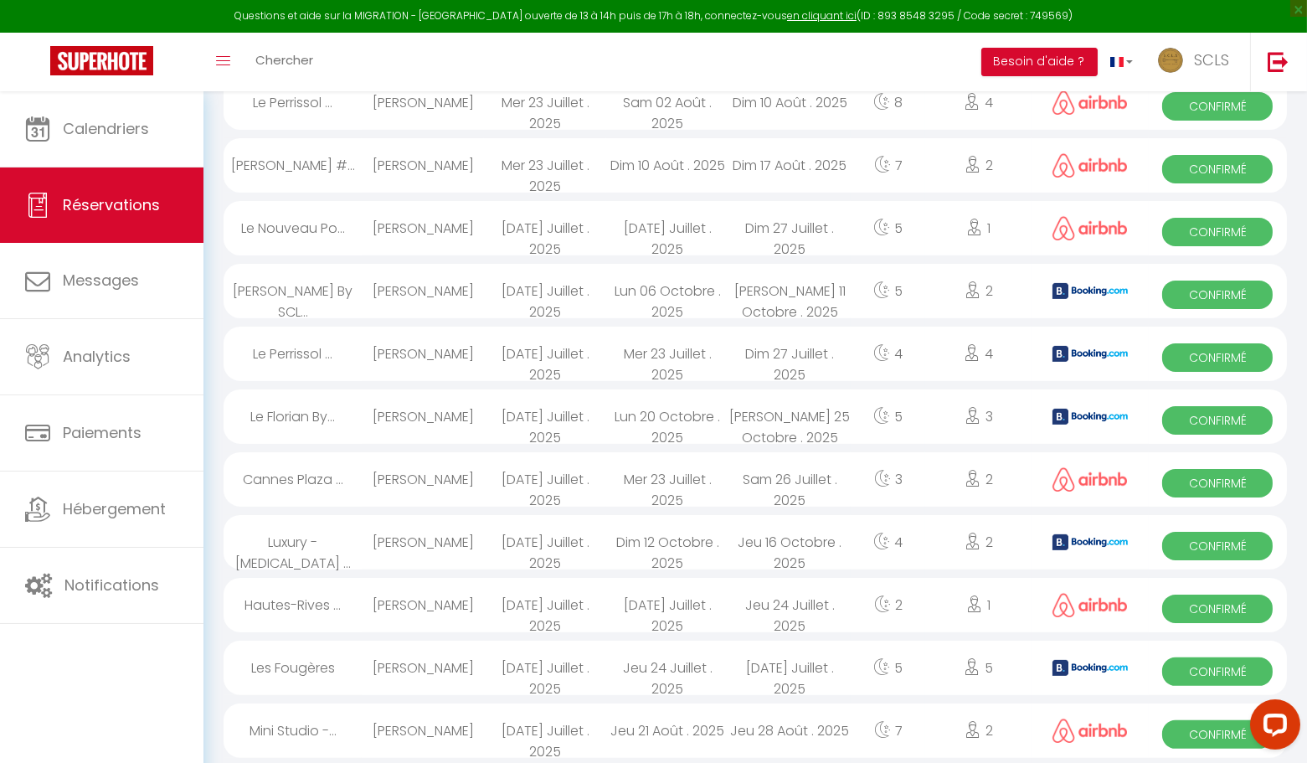
click at [1215, 674] on span "Confirmé" at bounding box center [1217, 671] width 111 height 28
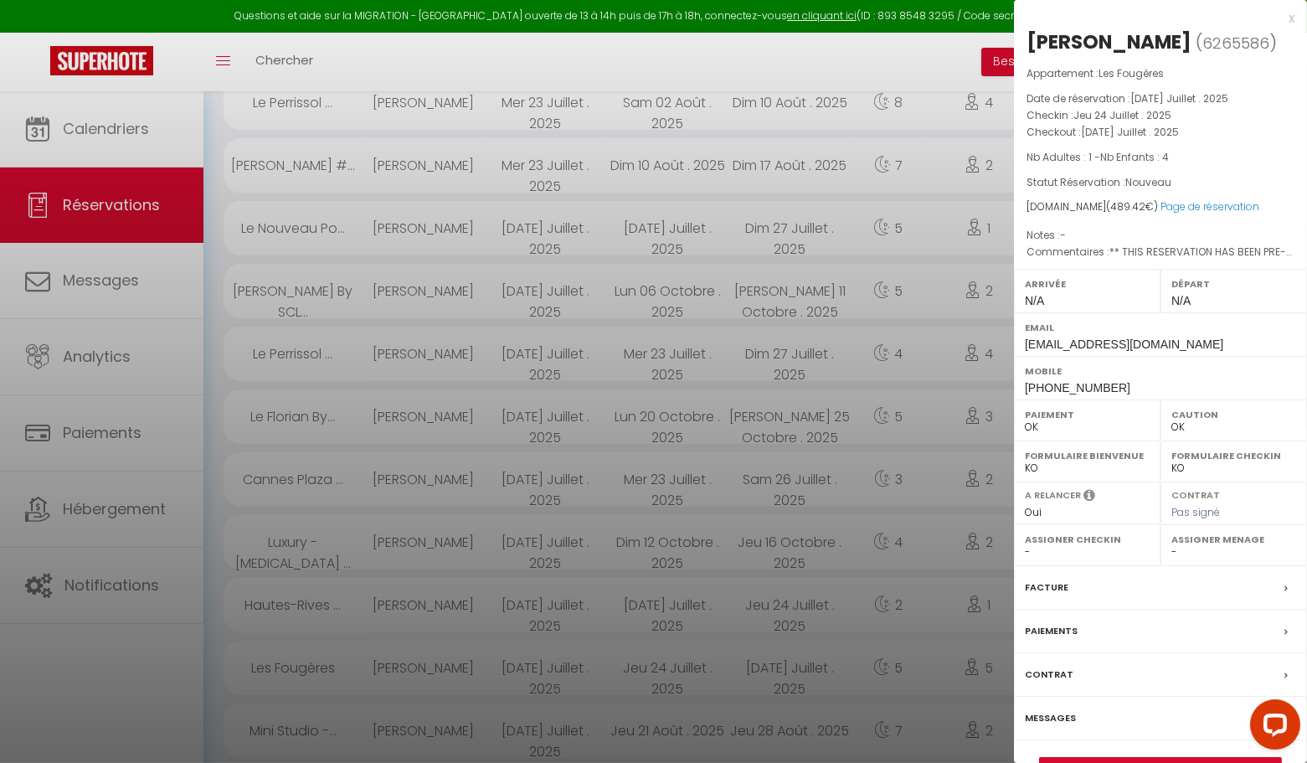
click at [1288, 14] on div "x" at bounding box center [1154, 18] width 281 height 20
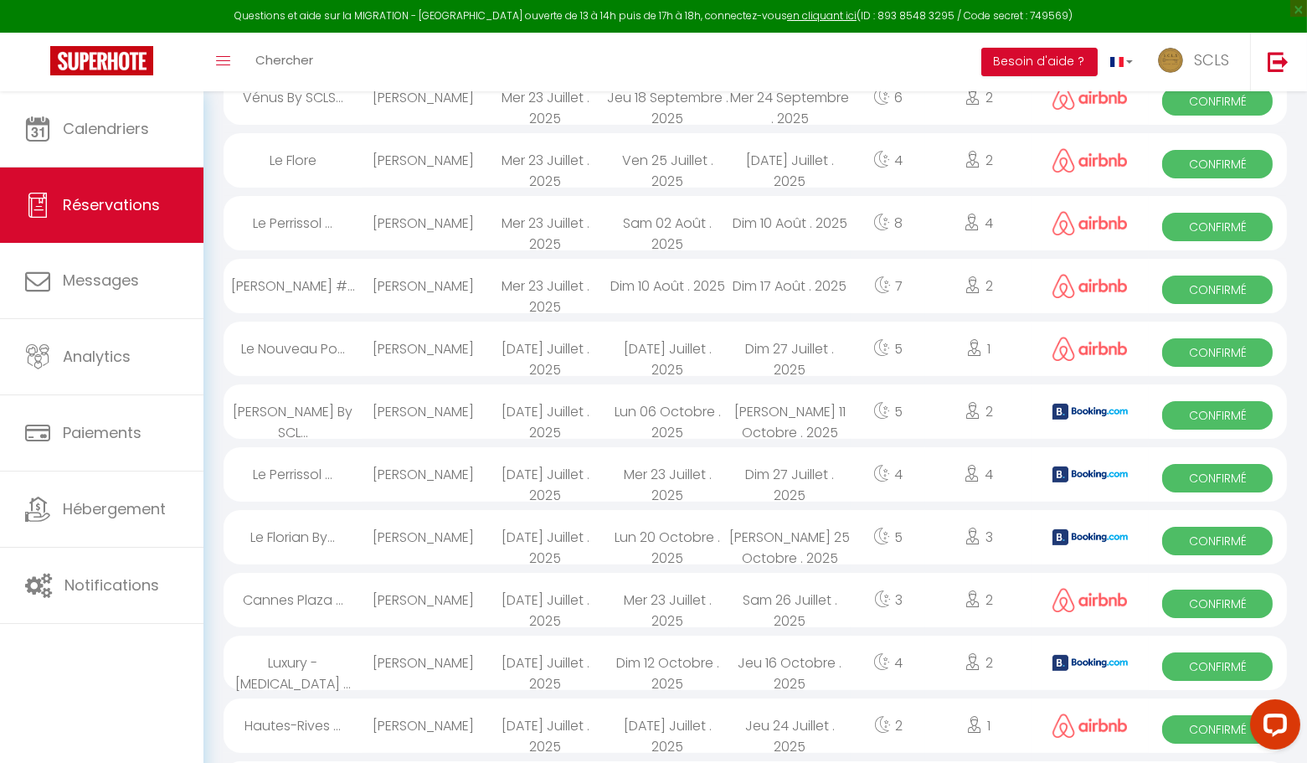
scroll to position [713, 0]
click at [1197, 727] on span "Confirmé" at bounding box center [1217, 730] width 111 height 28
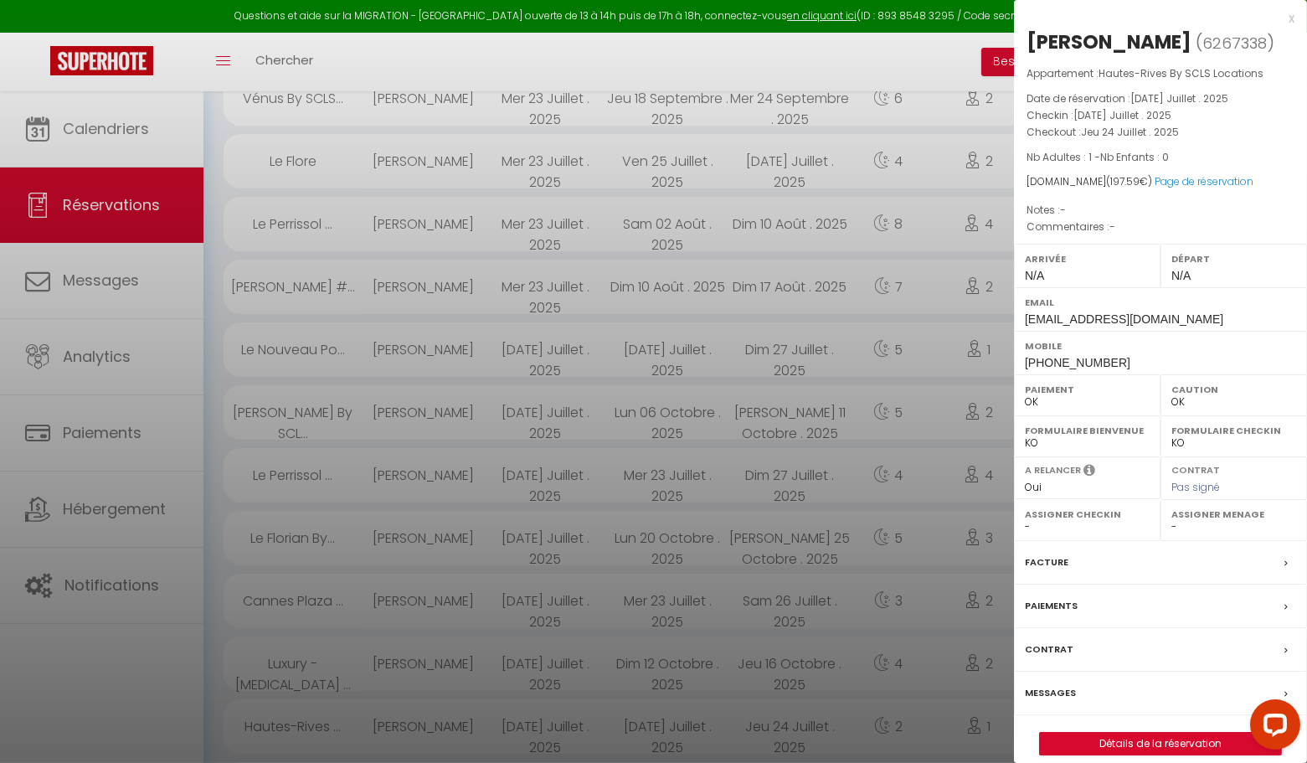
drag, startPoint x: 1293, startPoint y: 17, endPoint x: 1285, endPoint y: 22, distance: 9.8
click at [1293, 17] on div "x" at bounding box center [1154, 18] width 281 height 20
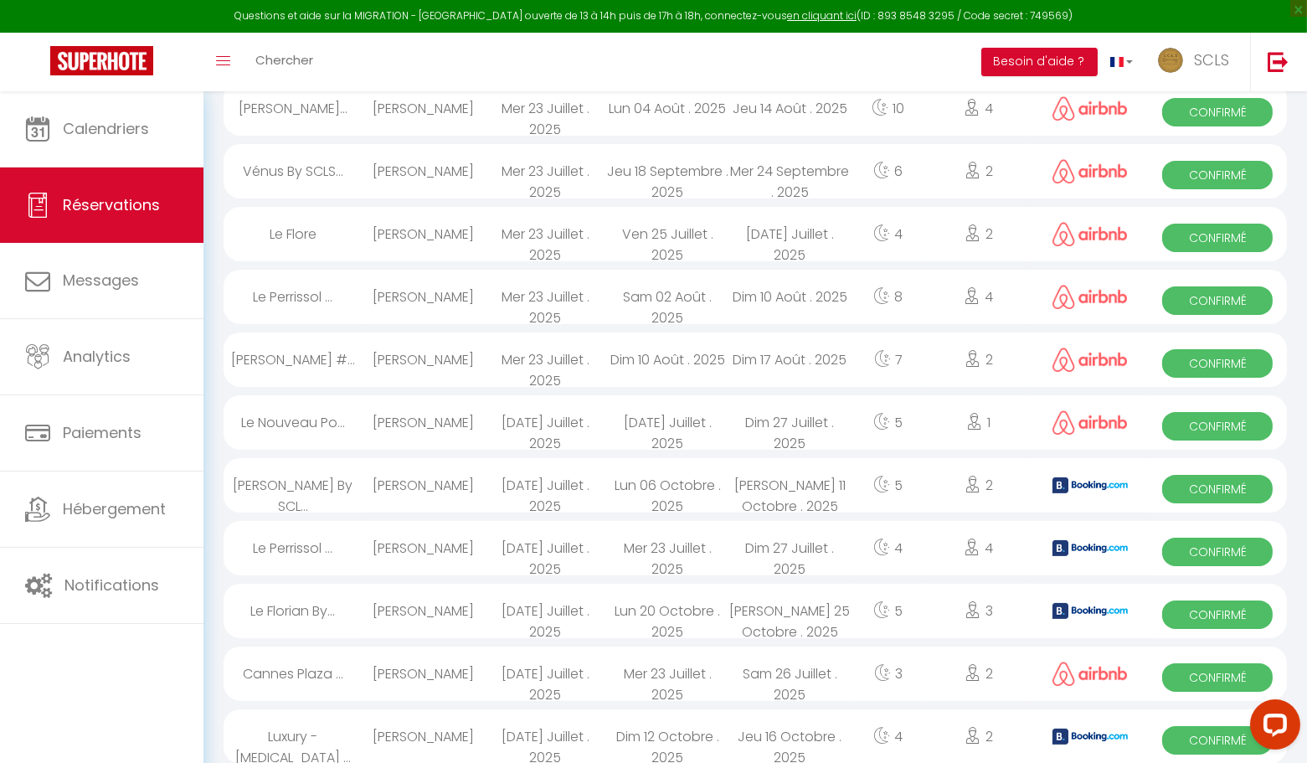
scroll to position [642, 0]
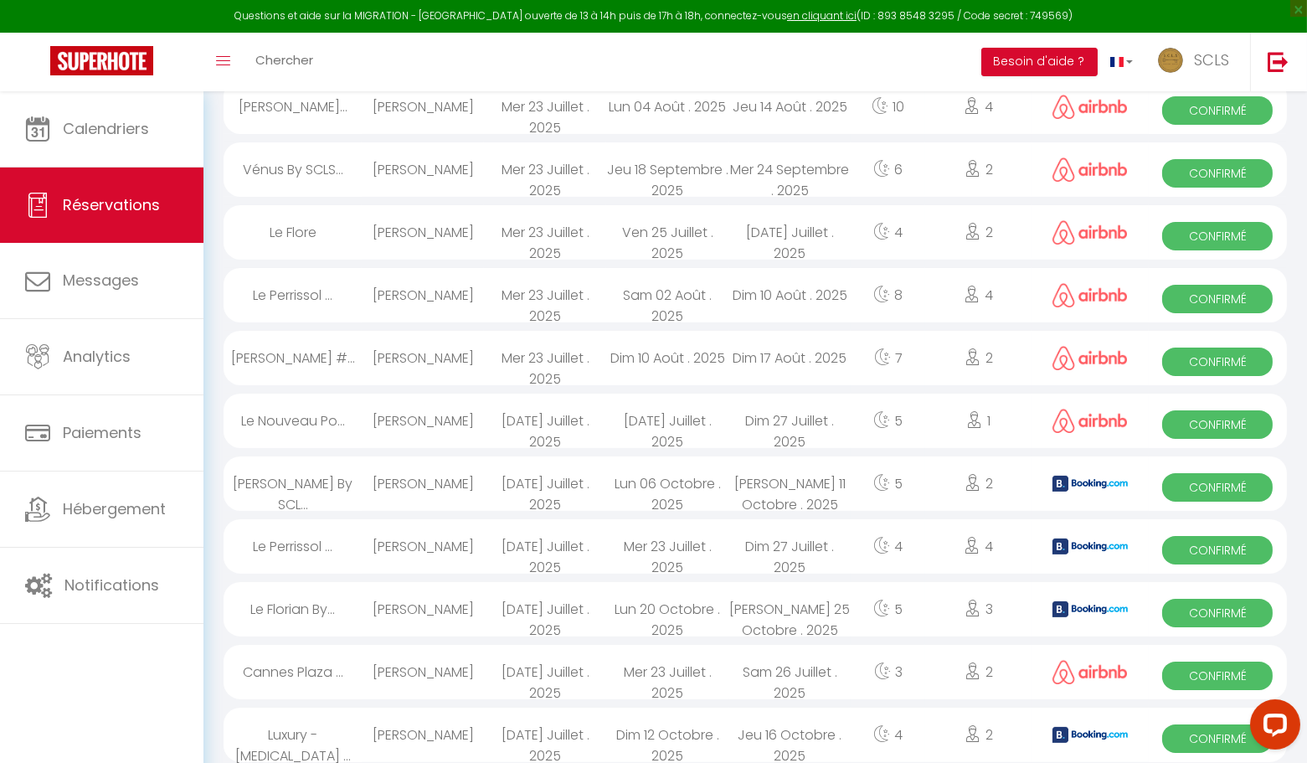
click at [1197, 734] on span "Confirmé" at bounding box center [1217, 738] width 111 height 28
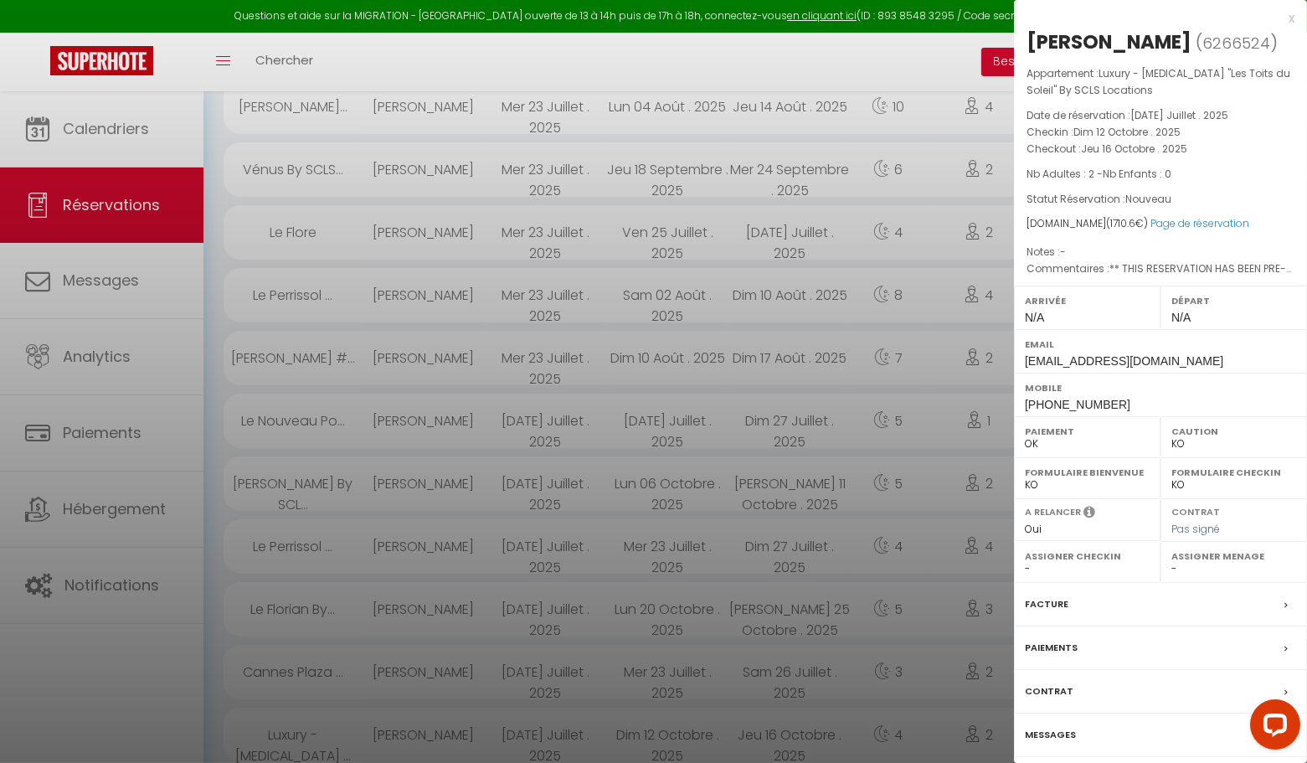
click at [1293, 17] on div "x" at bounding box center [1154, 18] width 281 height 20
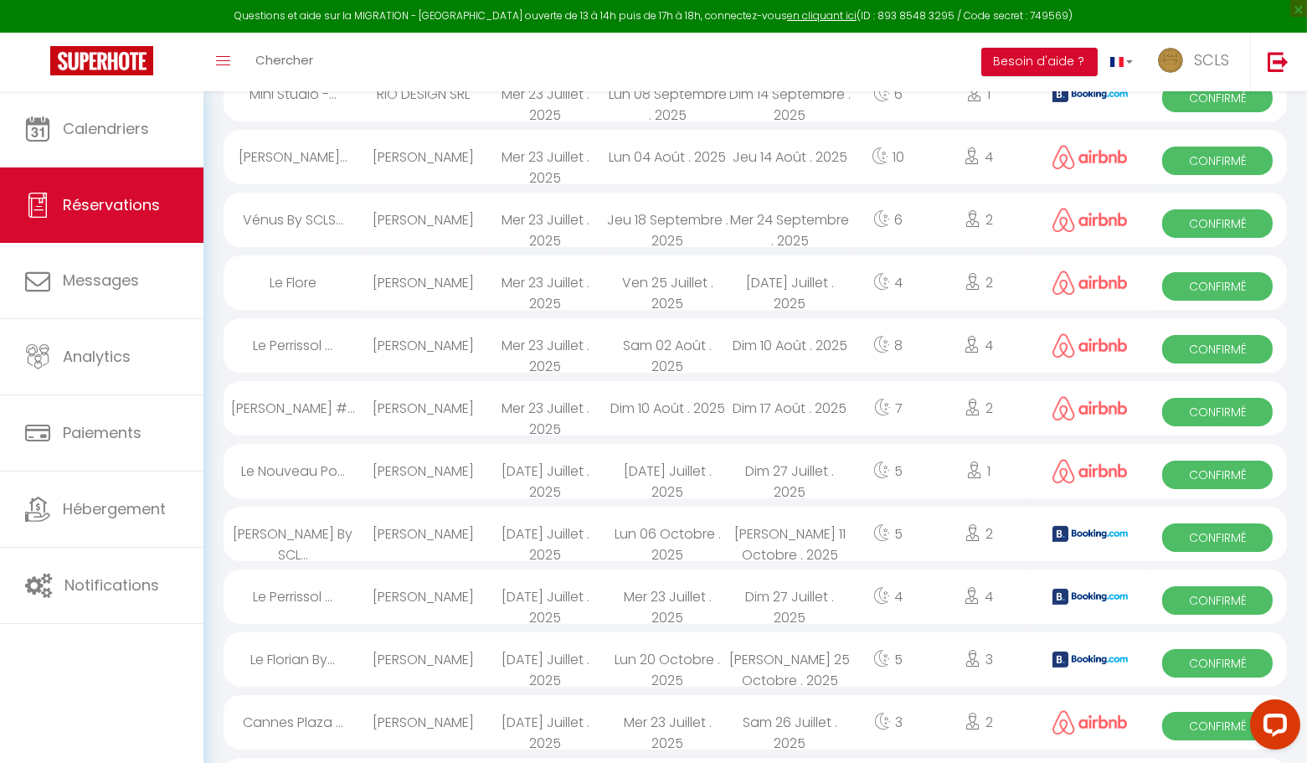
scroll to position [590, 0]
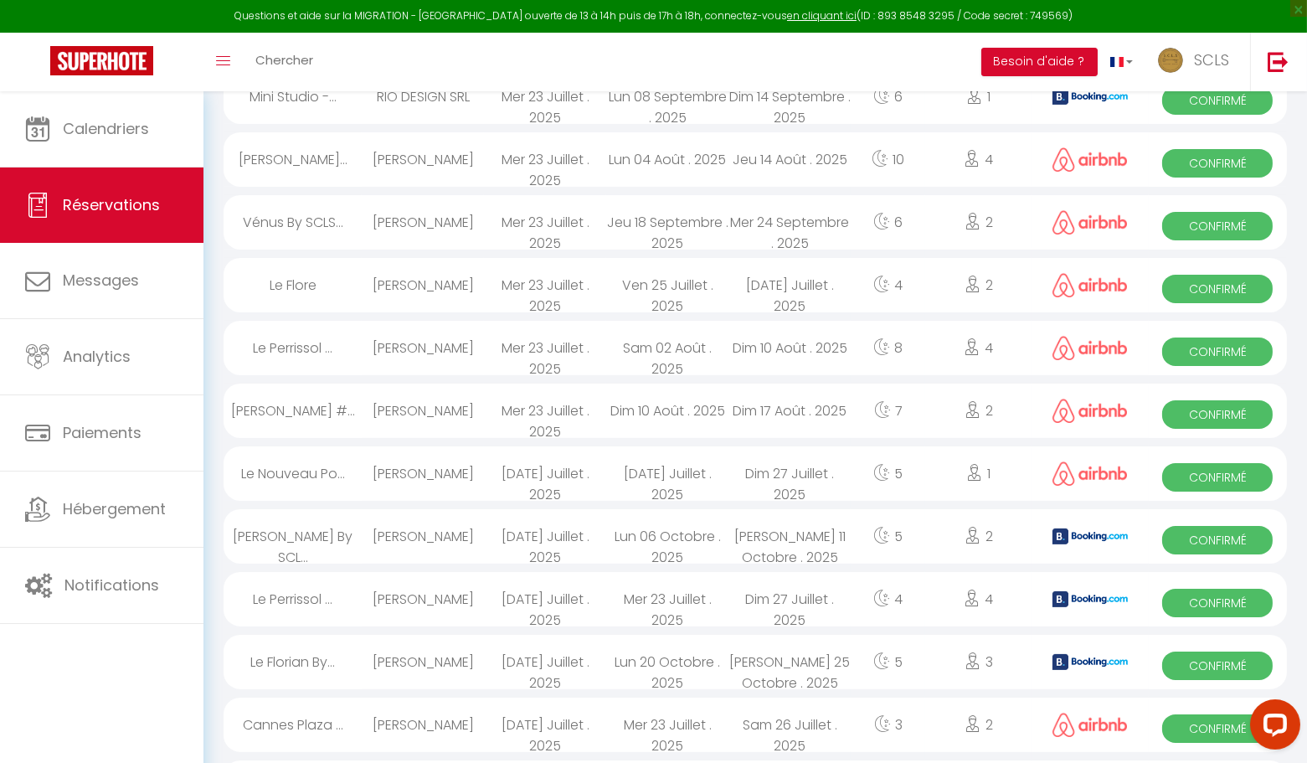
click at [1225, 717] on span "Confirmé" at bounding box center [1217, 728] width 111 height 28
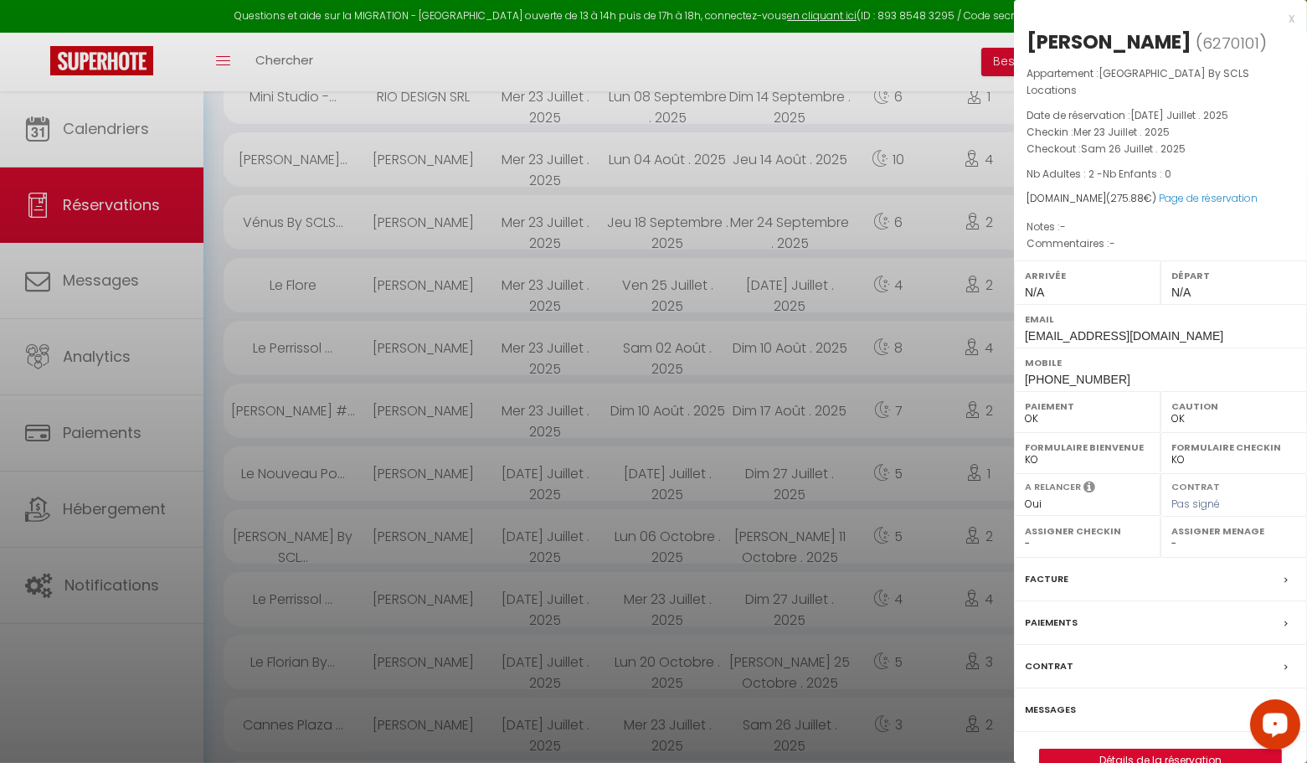
click at [1292, 19] on div "x" at bounding box center [1154, 18] width 281 height 20
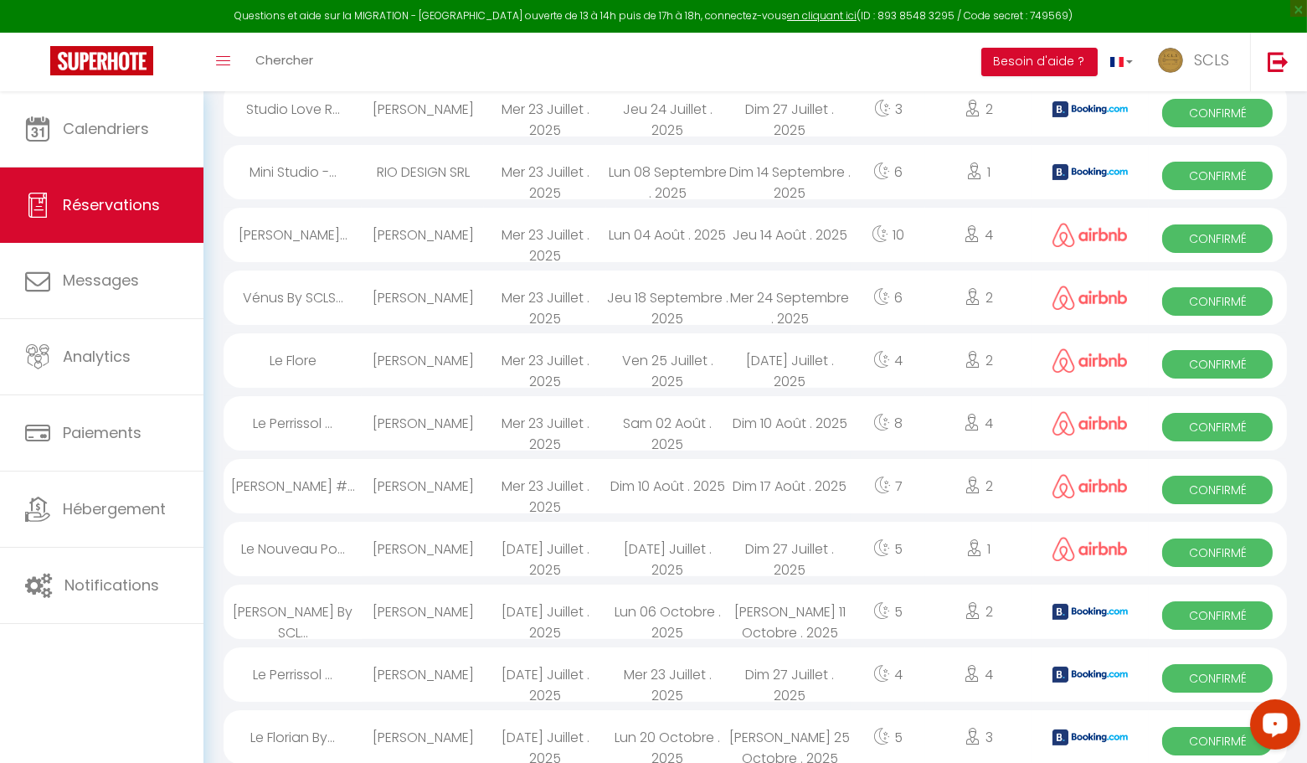
scroll to position [508, 0]
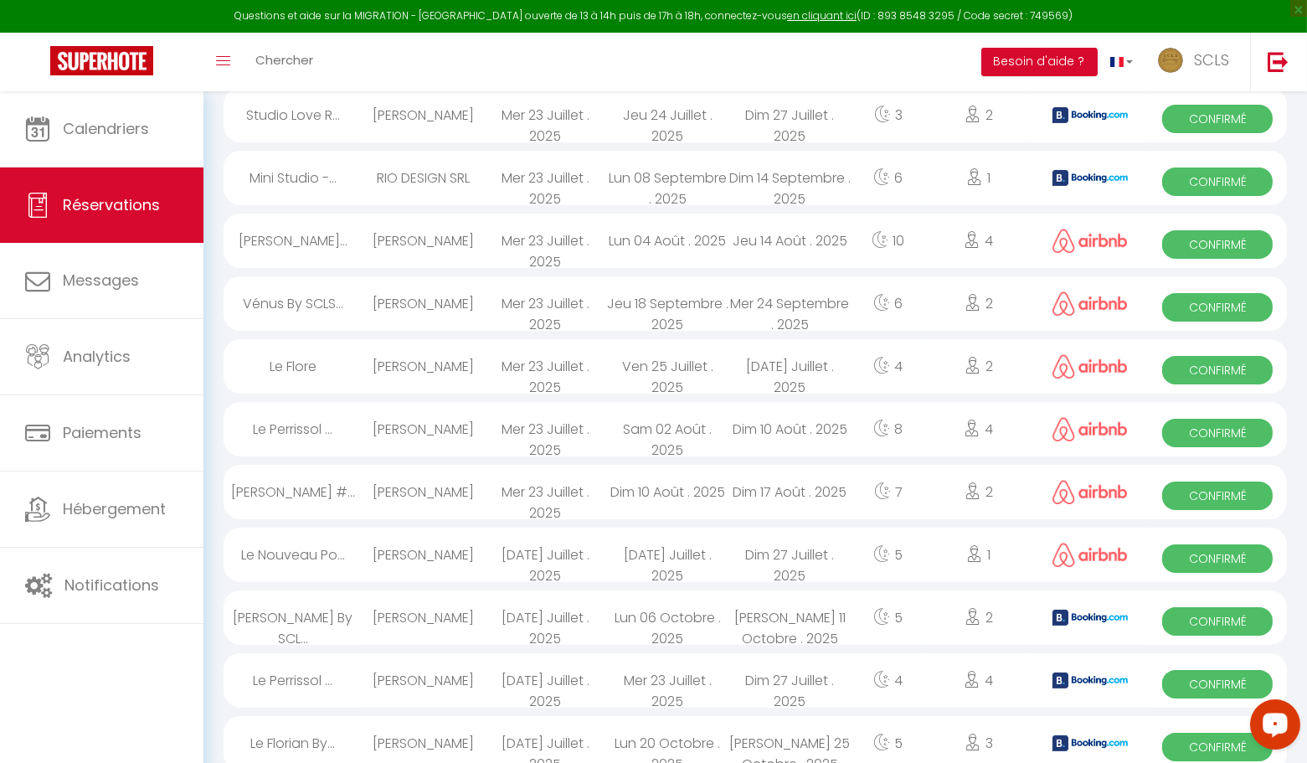
click at [1202, 750] on span "Confirmé" at bounding box center [1217, 747] width 111 height 28
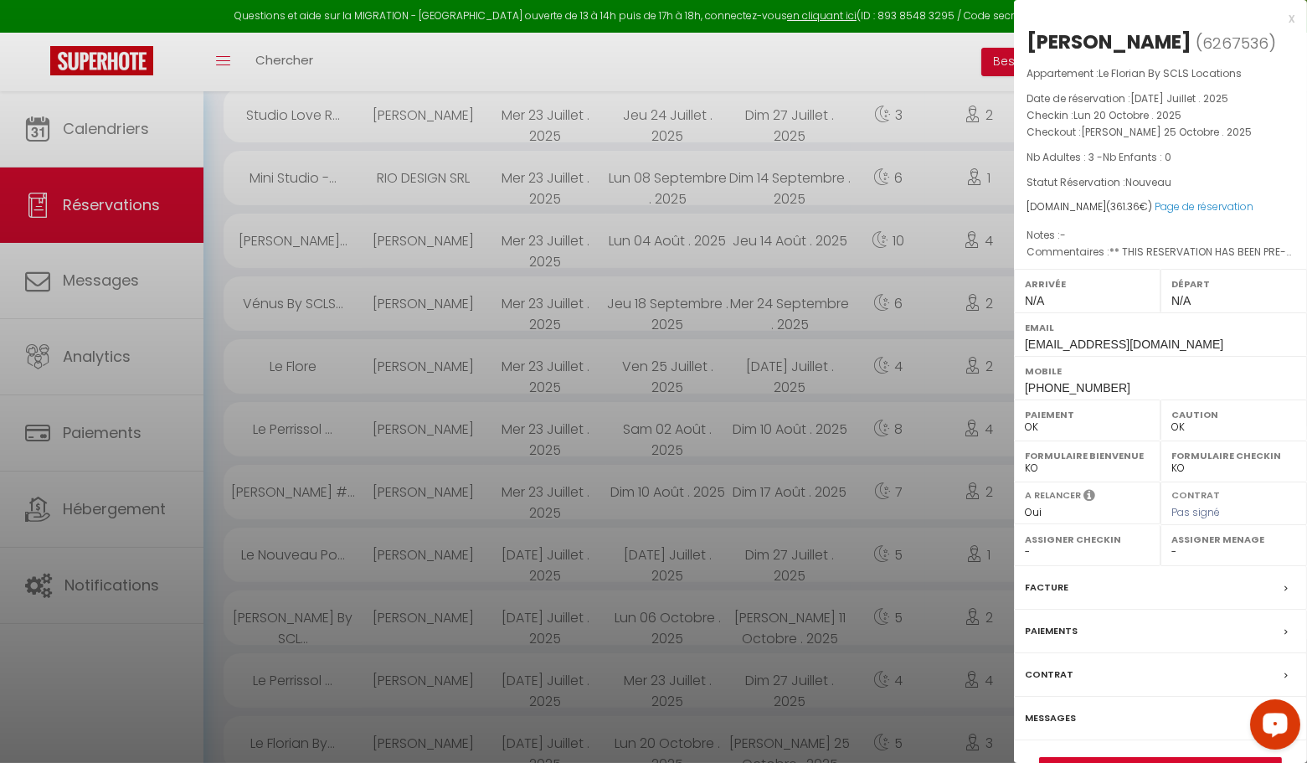
click at [1292, 16] on div "x" at bounding box center [1154, 18] width 281 height 20
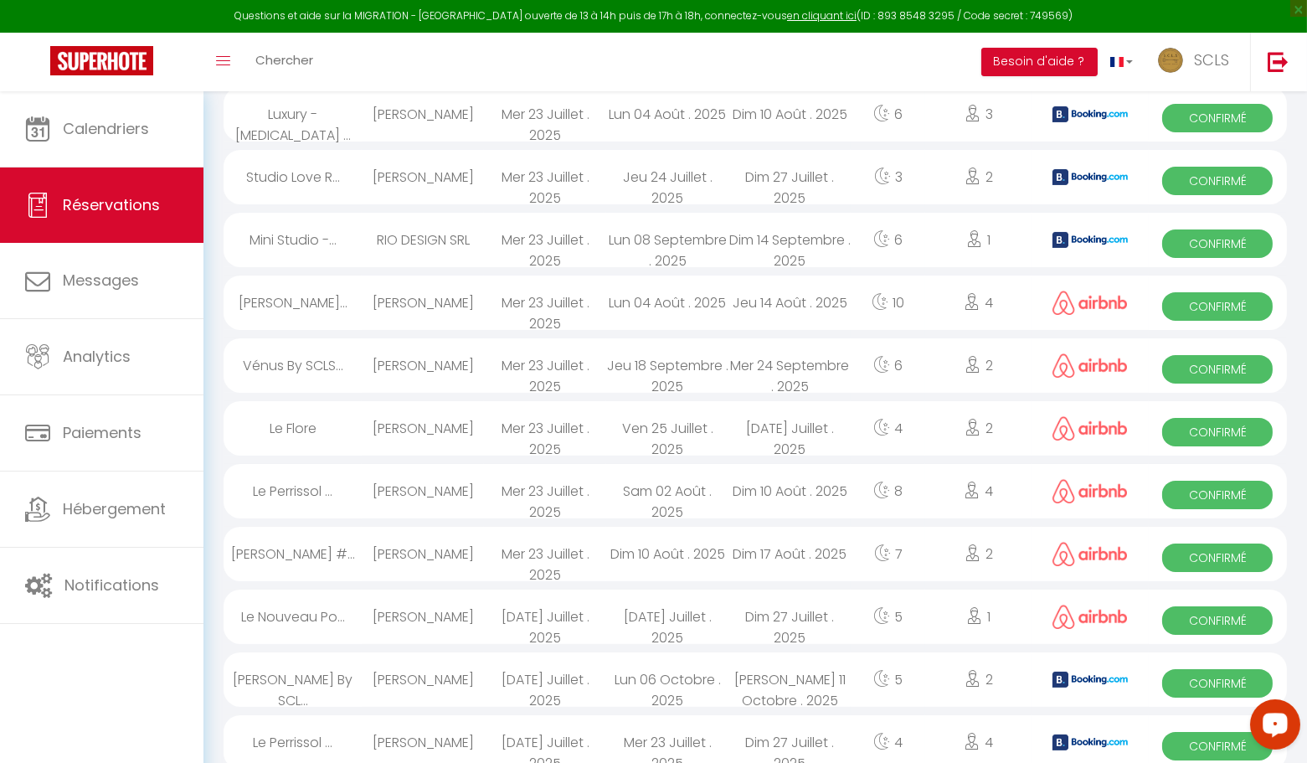
scroll to position [441, 0]
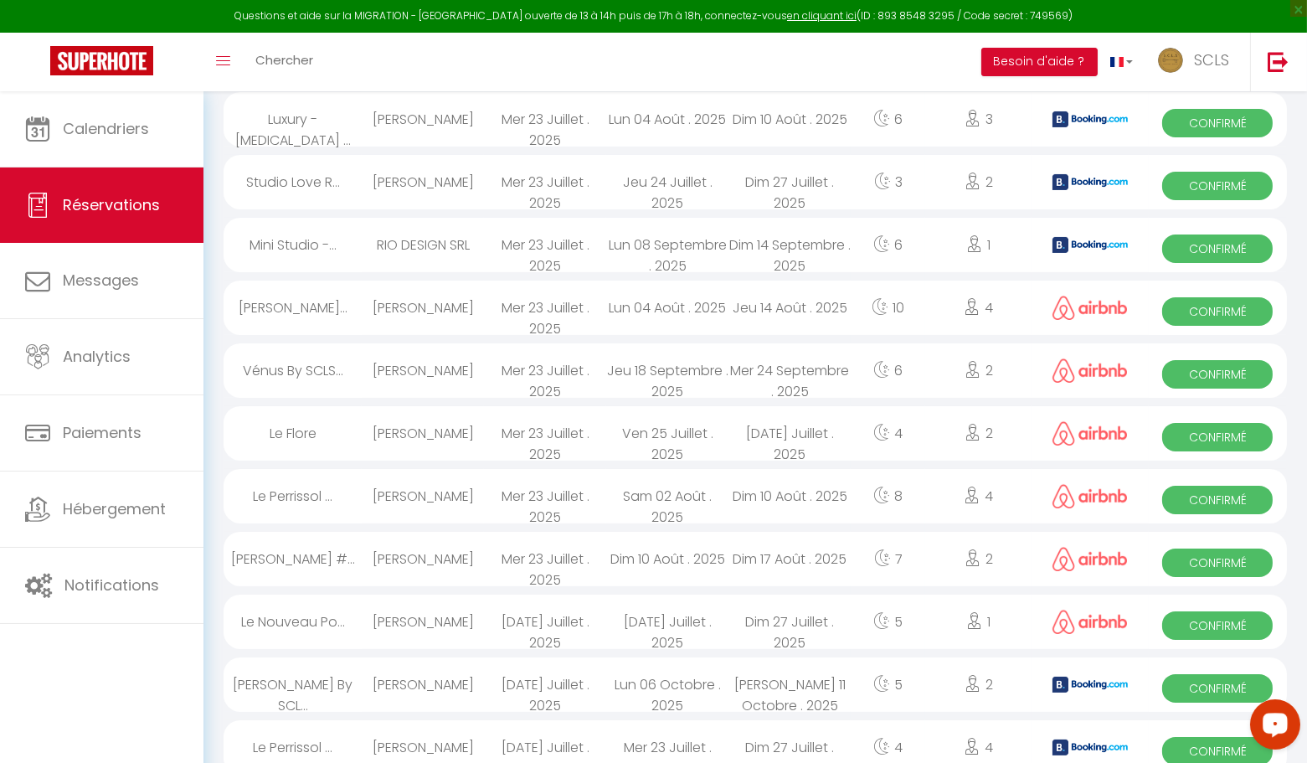
click at [1213, 754] on span "Confirmé" at bounding box center [1217, 751] width 111 height 28
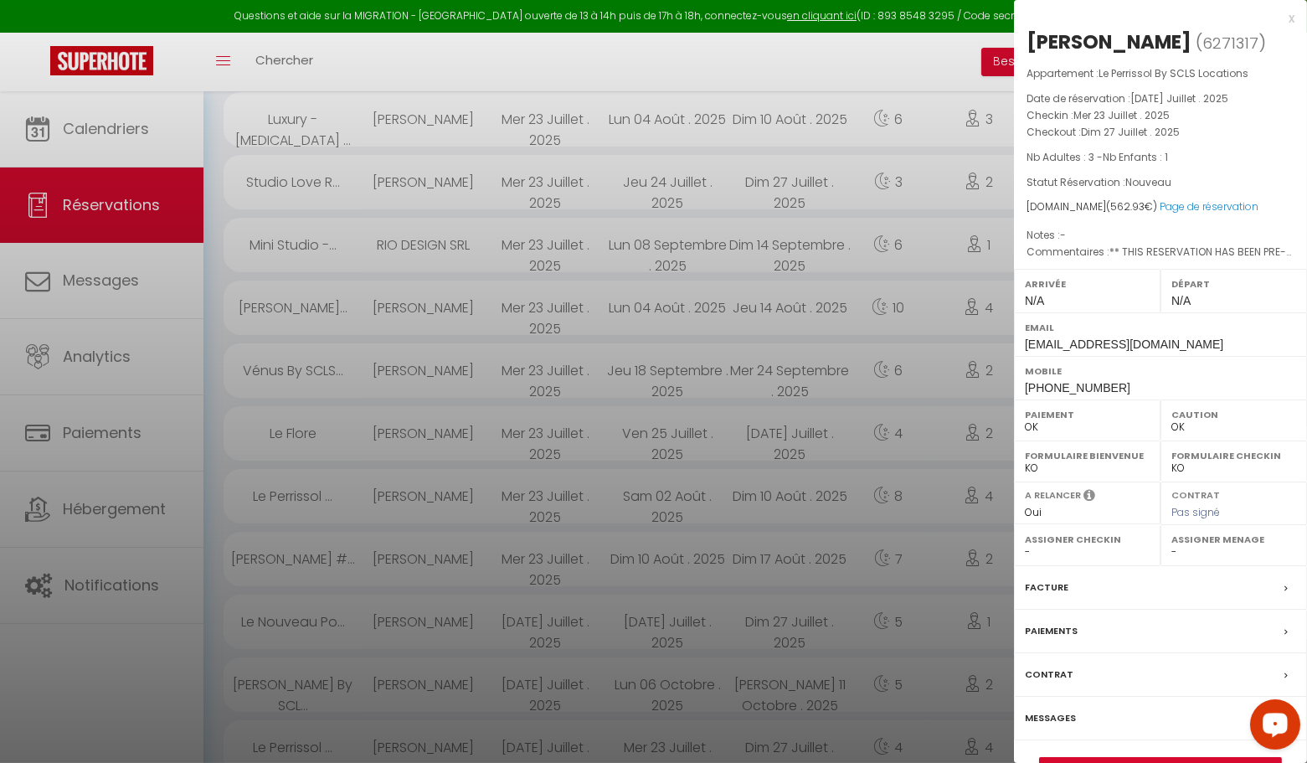
click at [1290, 14] on div "x" at bounding box center [1154, 18] width 281 height 20
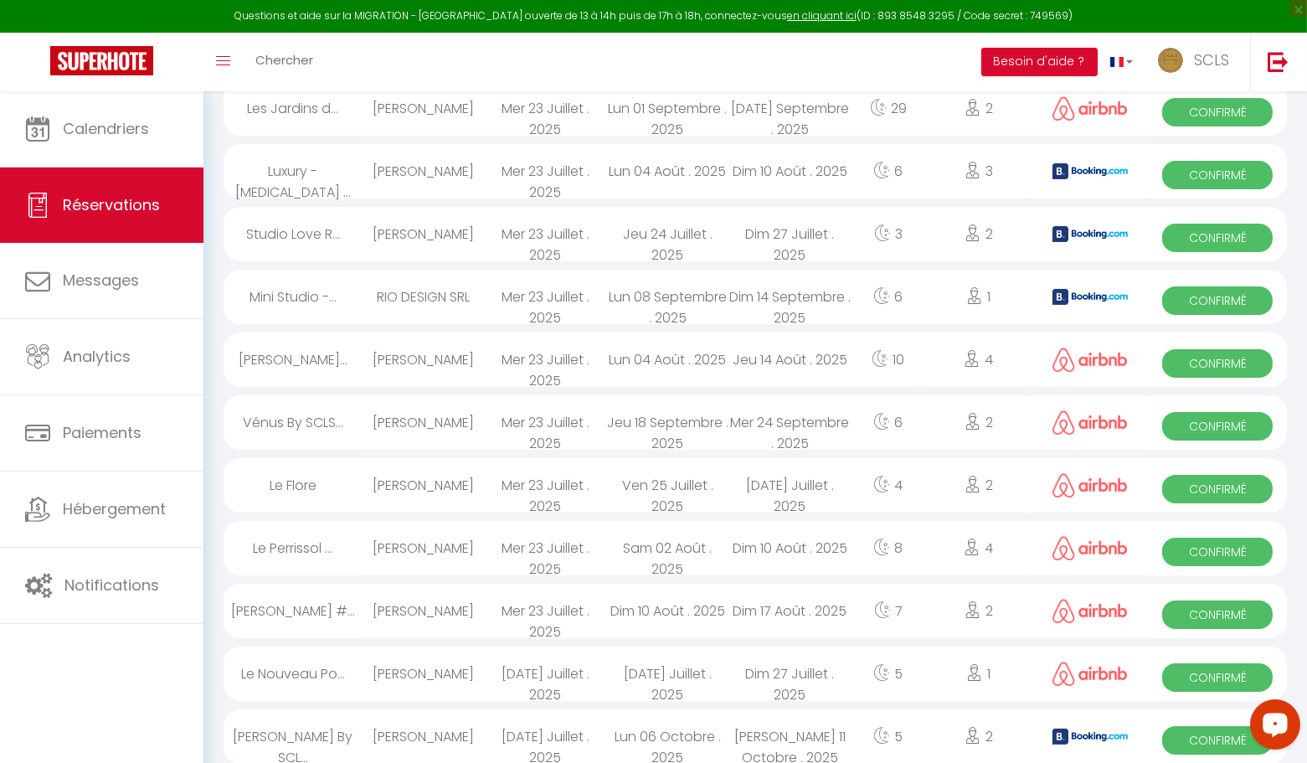
scroll to position [389, 0]
click at [1190, 733] on span "Confirmé" at bounding box center [1217, 741] width 111 height 28
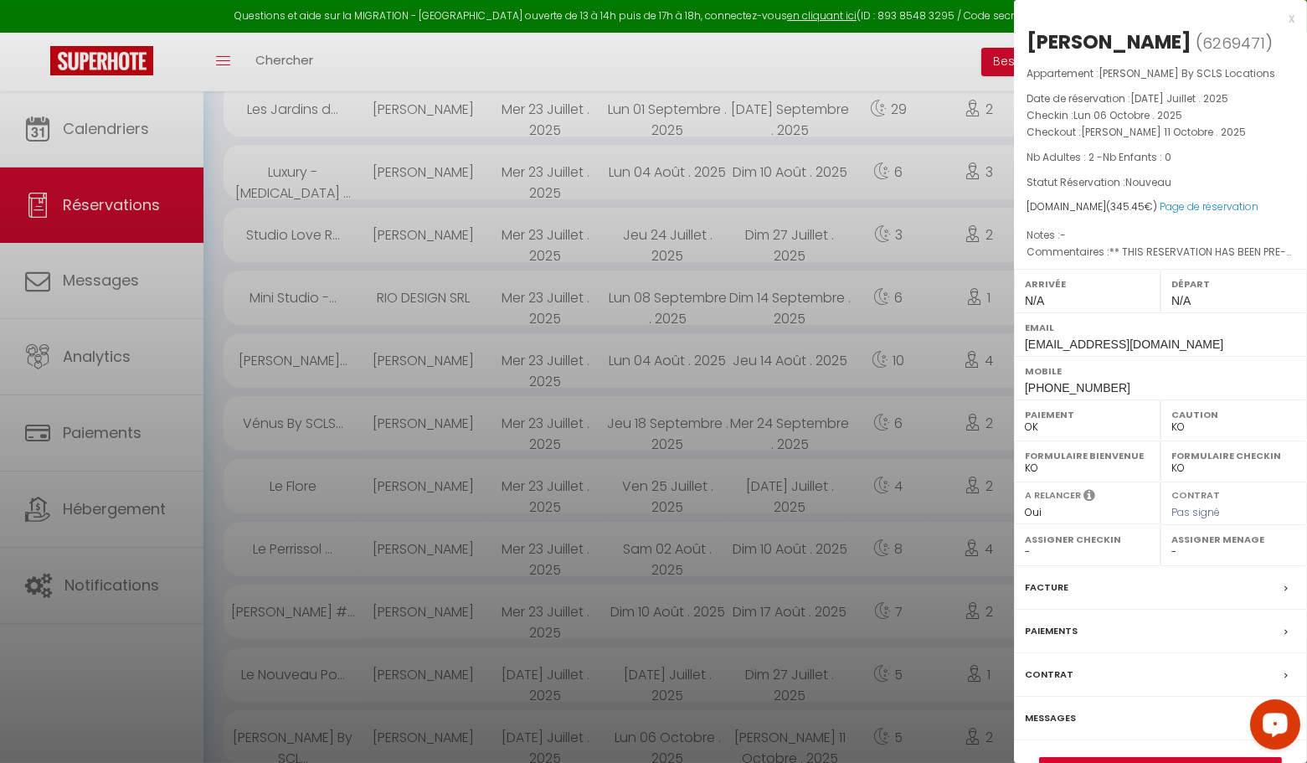
click at [1289, 19] on div "x" at bounding box center [1154, 18] width 281 height 20
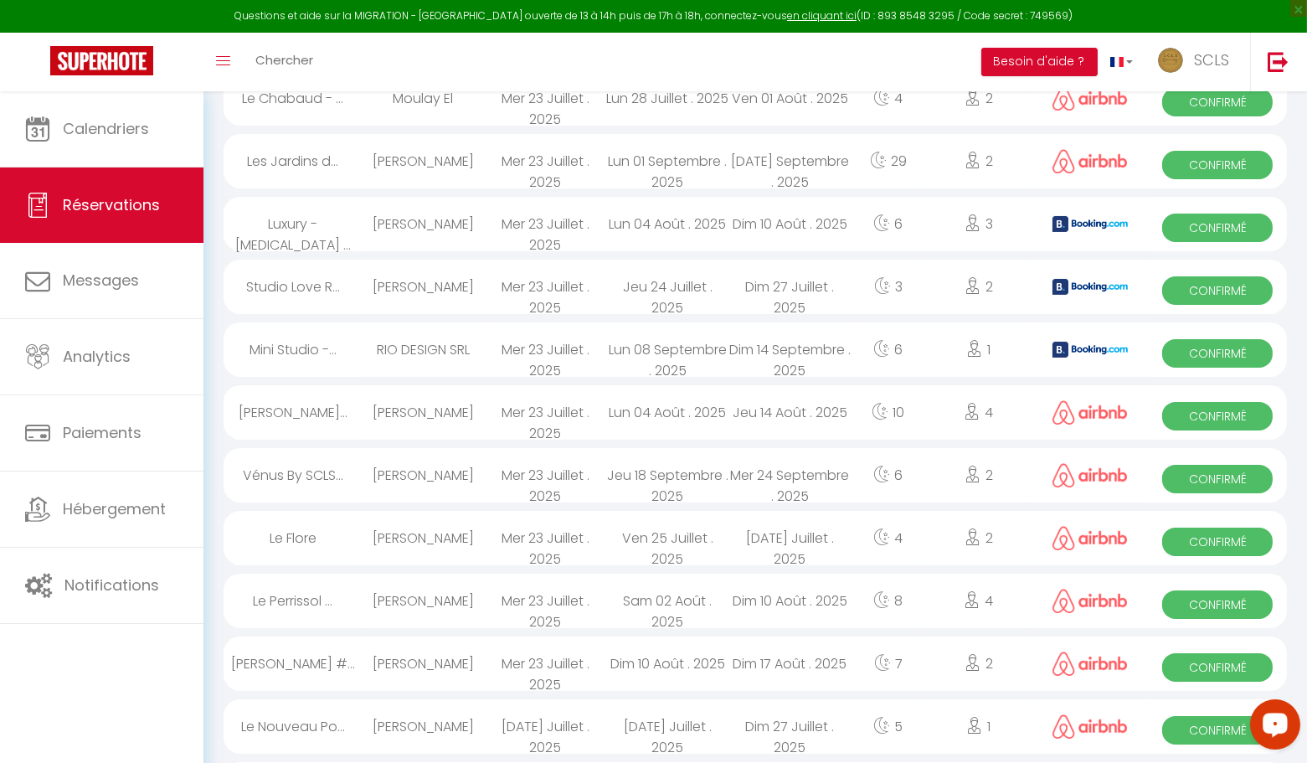
scroll to position [336, 0]
click at [1211, 739] on span "Confirmé" at bounding box center [1217, 731] width 111 height 28
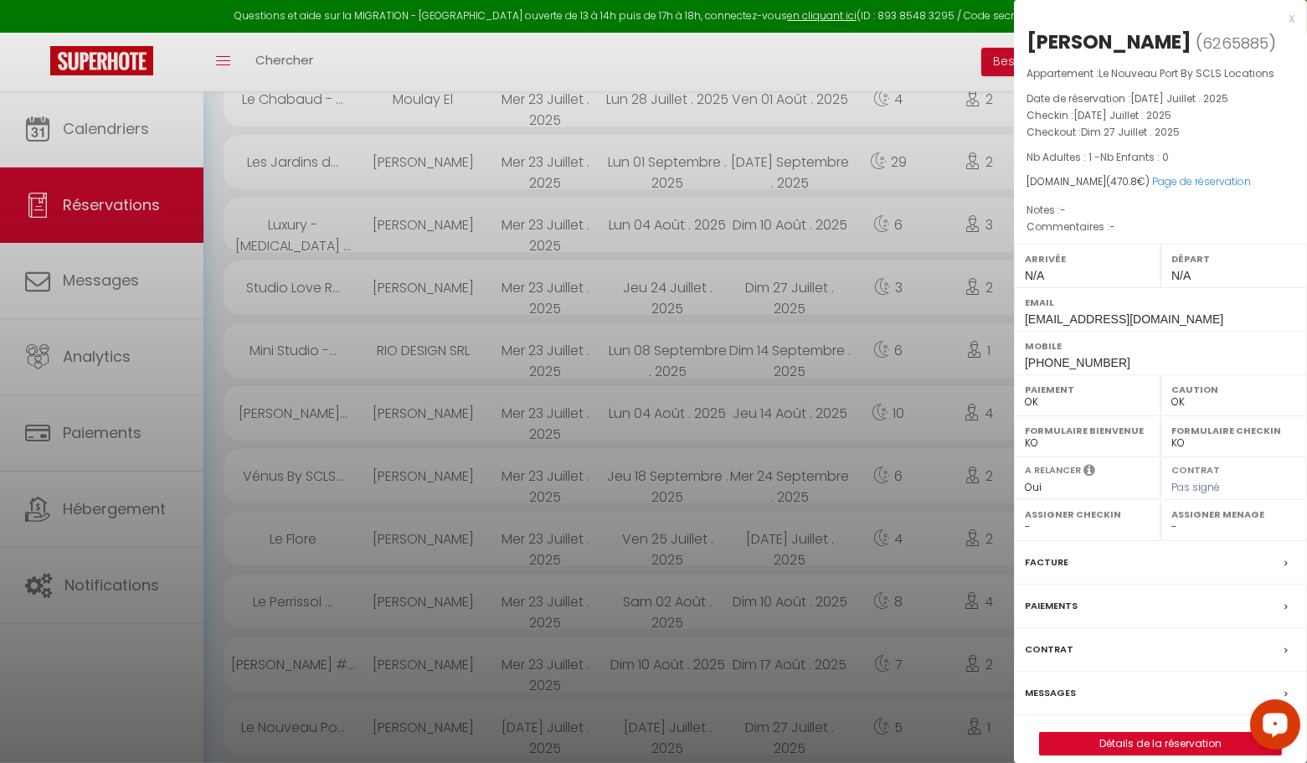
click at [1298, 22] on div "x [PERSON_NAME] ( 6265885 ) Appartement : Le Nouveau Port By SCLS Locations Dat…" at bounding box center [1160, 390] width 293 height 780
click at [1290, 18] on div "x" at bounding box center [1154, 18] width 281 height 20
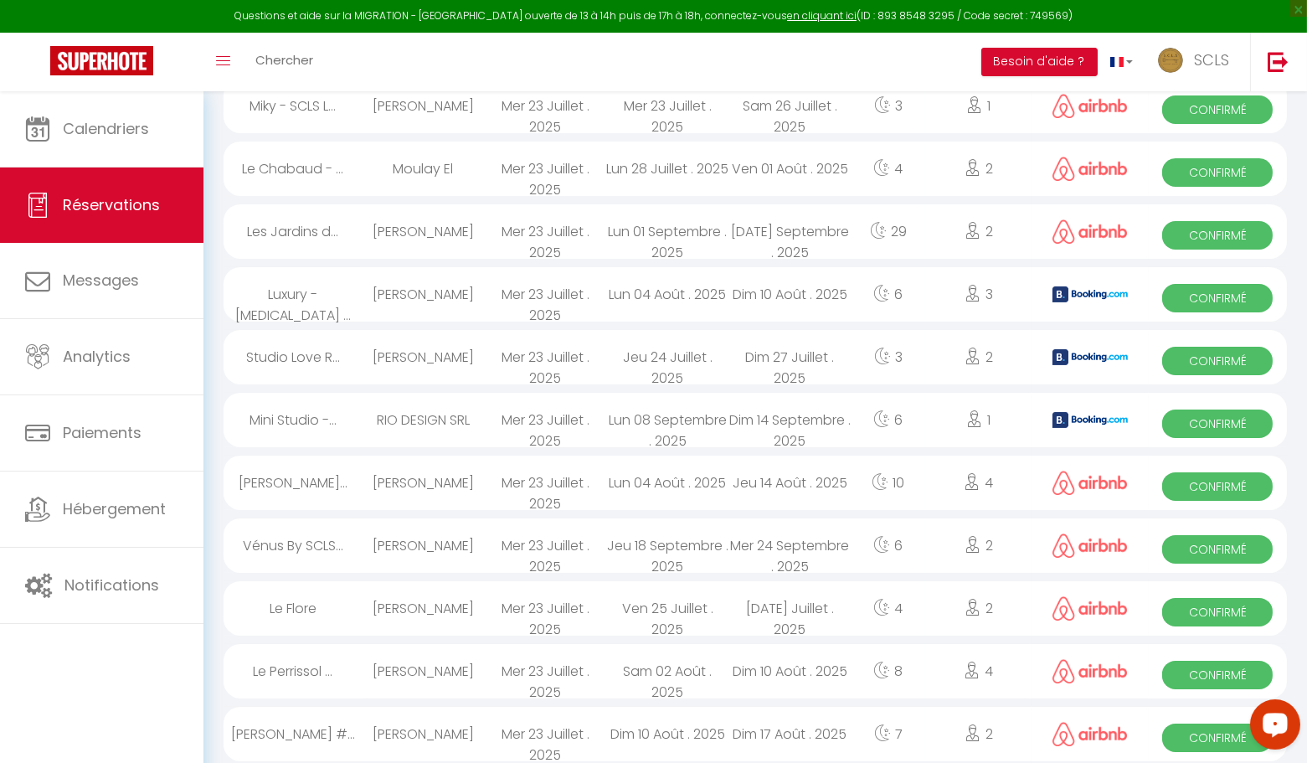
scroll to position [269, 0]
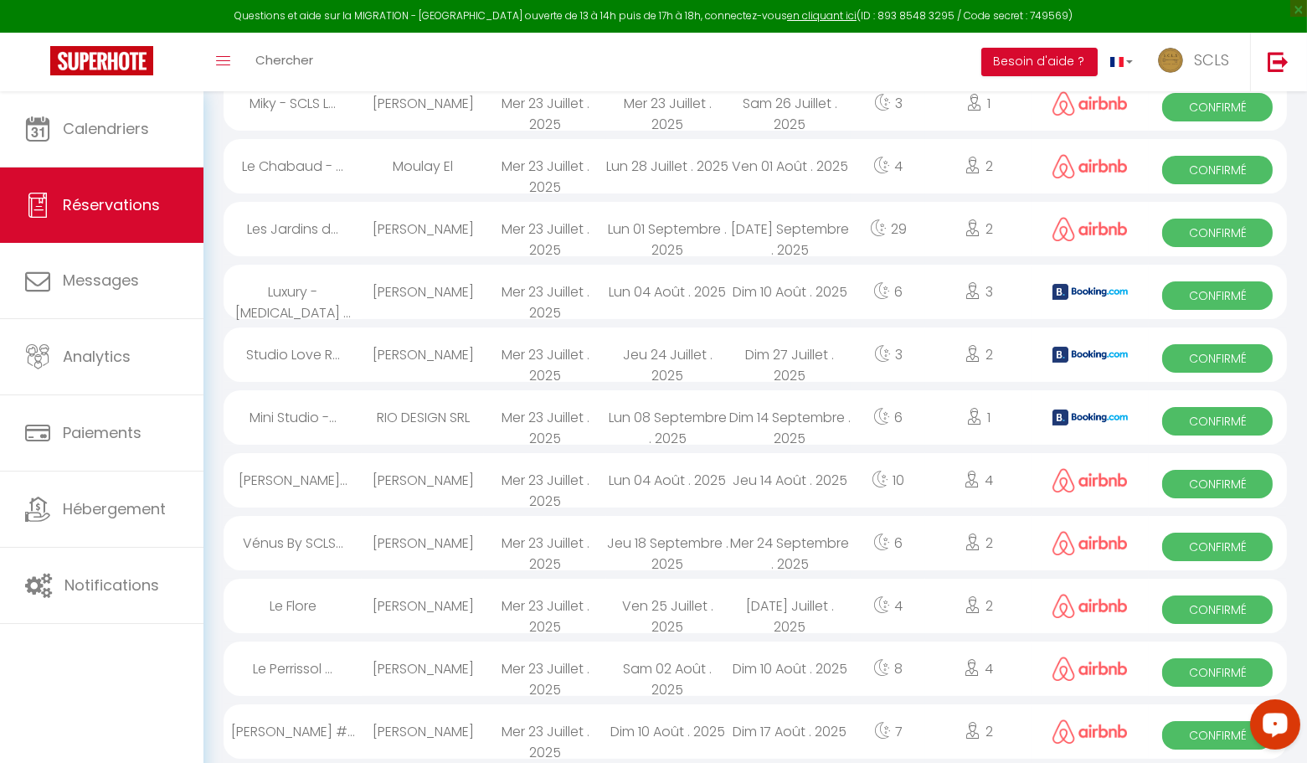
click at [1197, 743] on span "Confirmé" at bounding box center [1217, 735] width 111 height 28
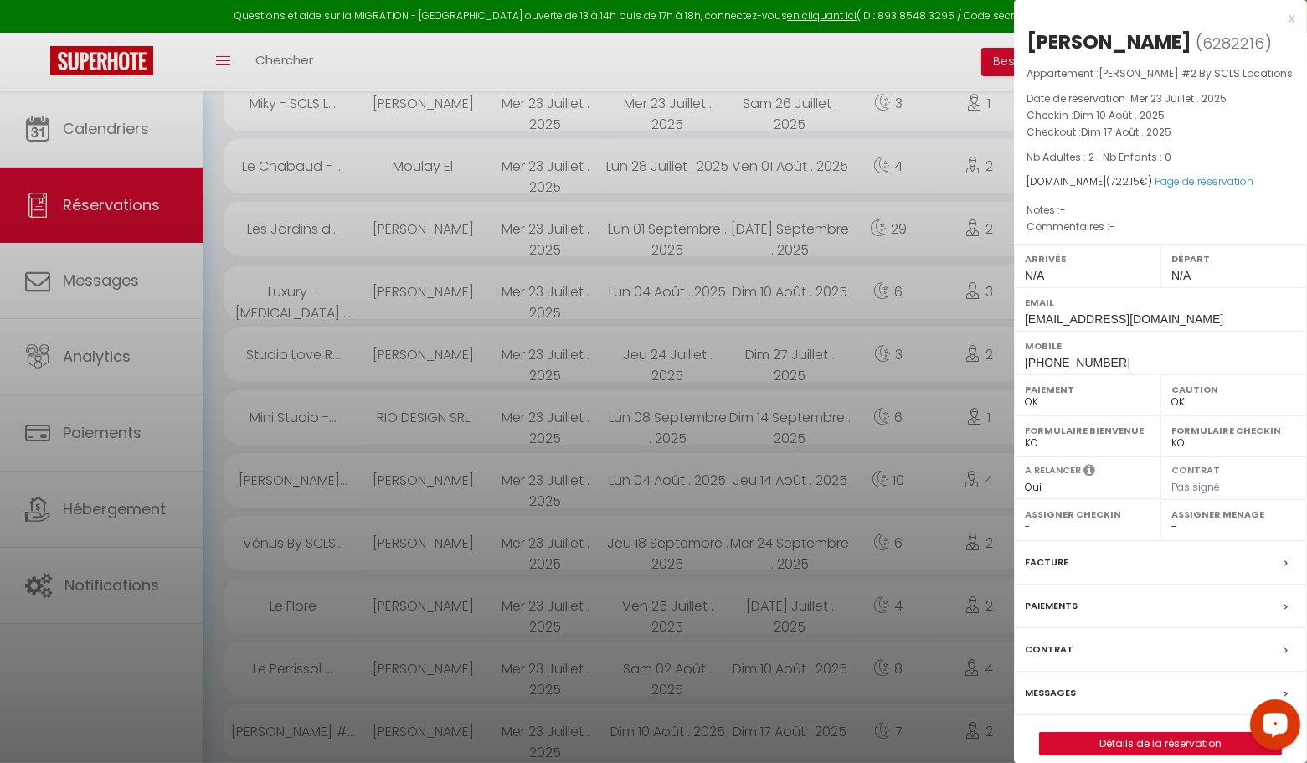
click at [1290, 21] on div "x" at bounding box center [1154, 18] width 281 height 20
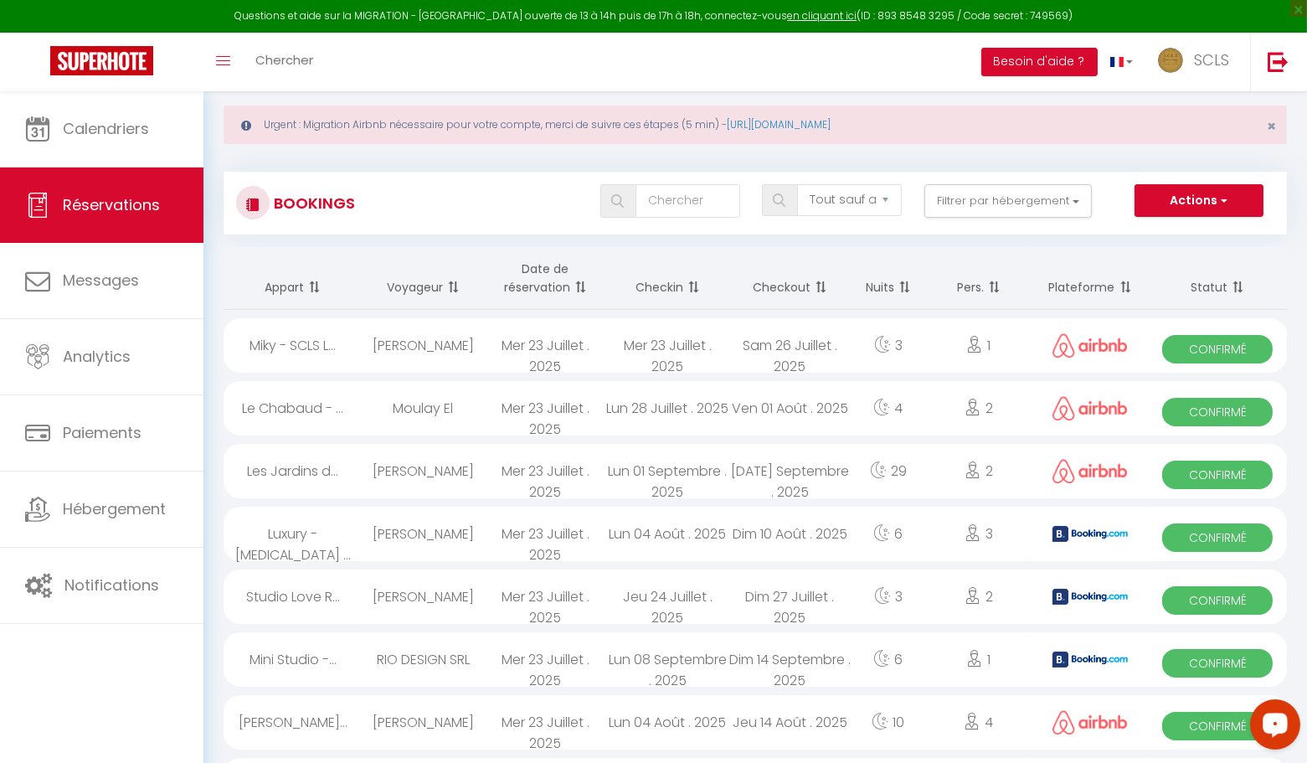
scroll to position [20, 0]
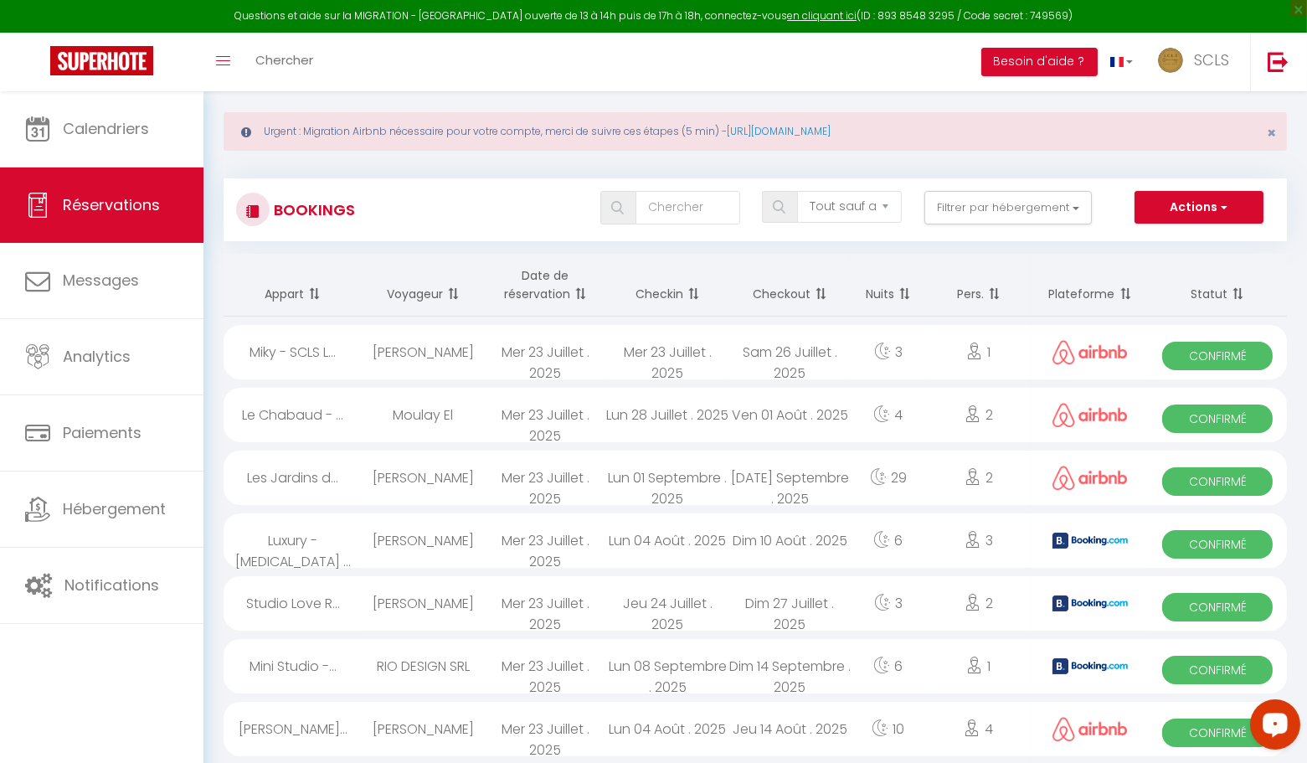
click at [1187, 725] on span "Confirmé" at bounding box center [1217, 732] width 111 height 28
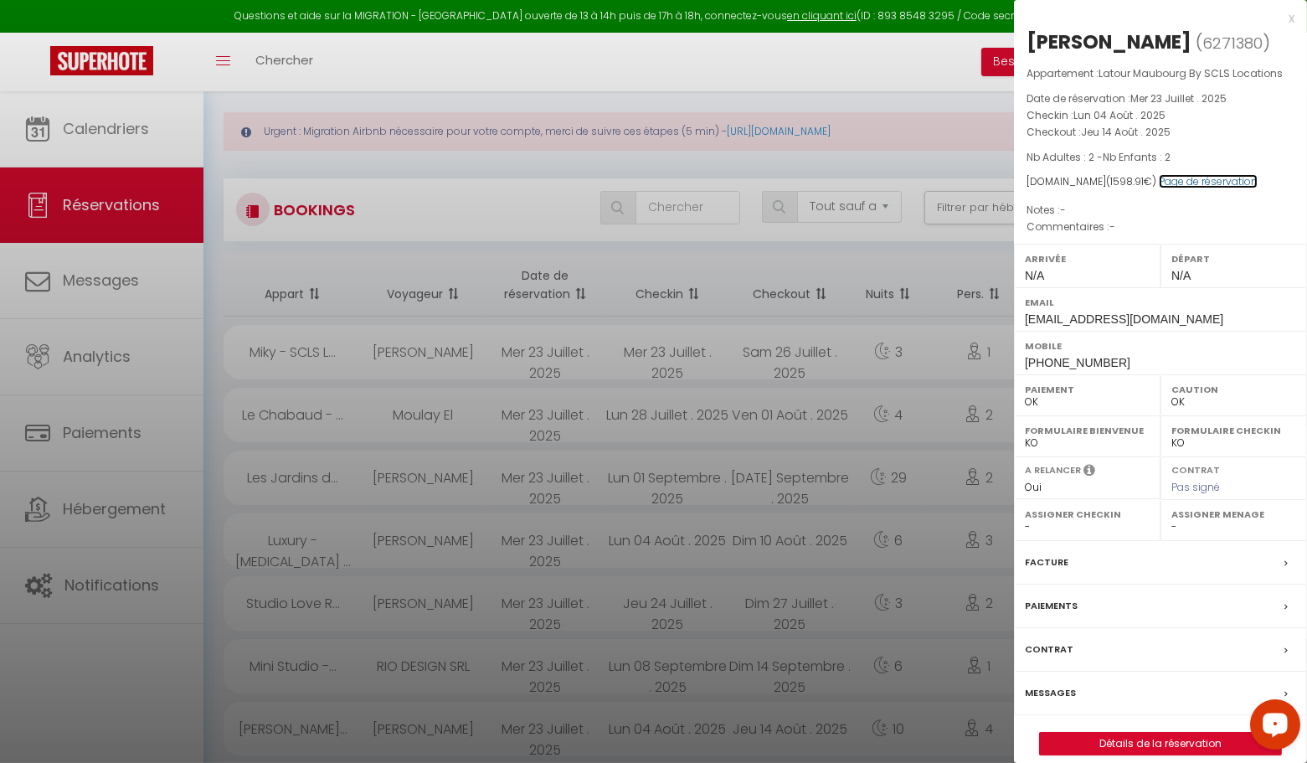
click at [1197, 181] on link "Page de réservation" at bounding box center [1208, 181] width 99 height 14
click at [1291, 21] on div "x" at bounding box center [1154, 18] width 281 height 20
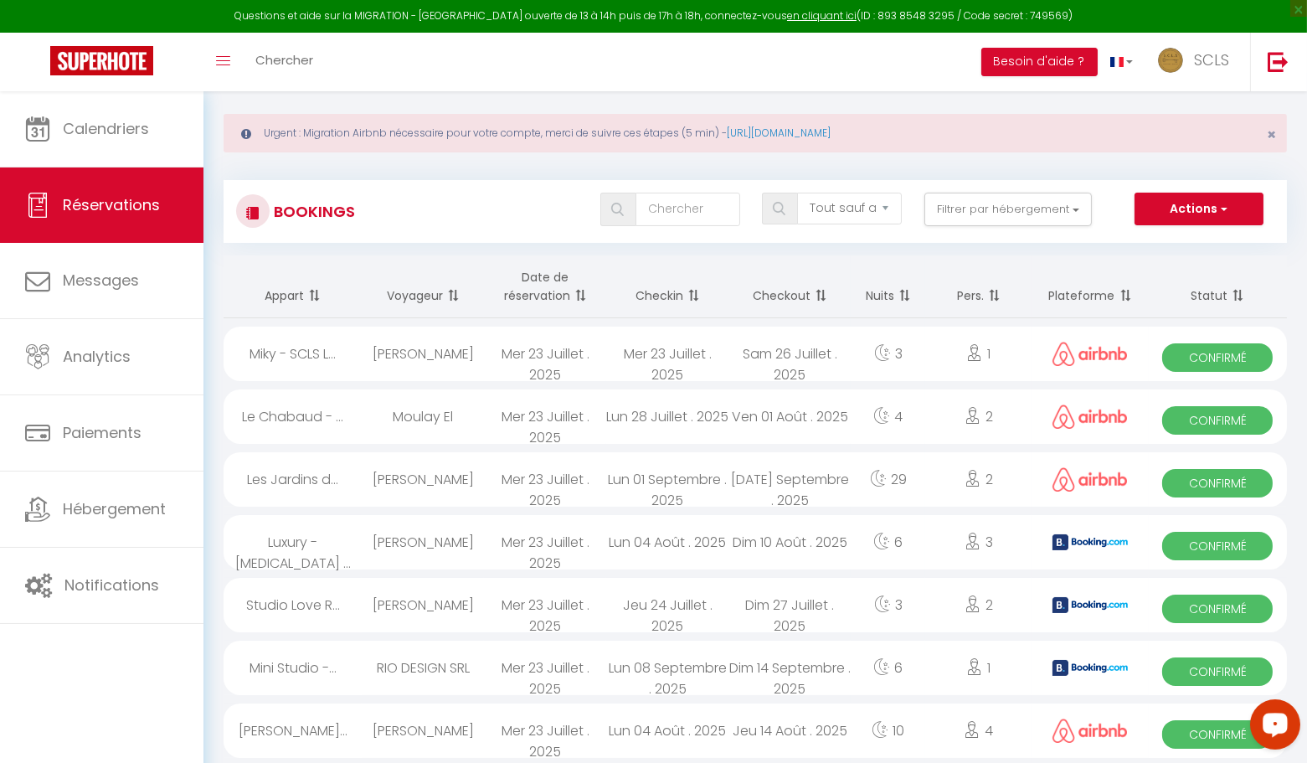
scroll to position [0, 0]
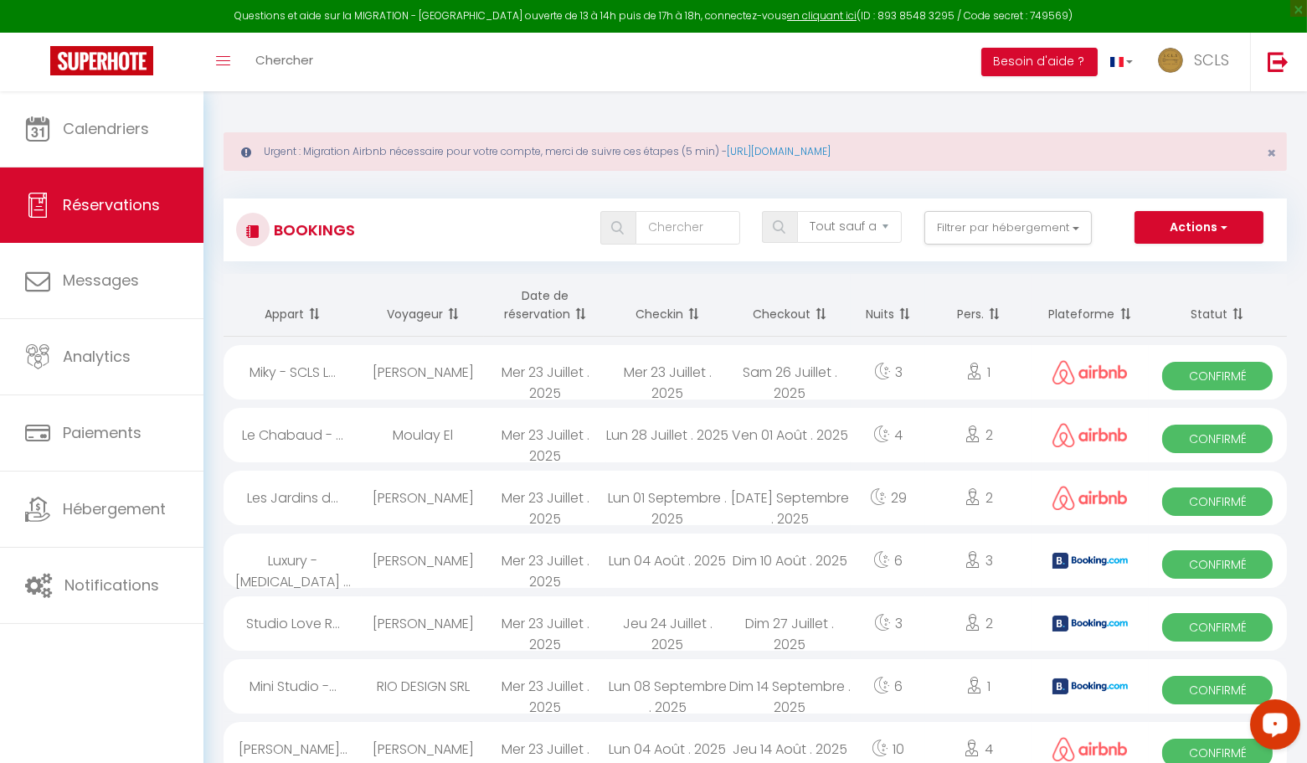
click at [1198, 685] on span "Confirmé" at bounding box center [1217, 690] width 111 height 28
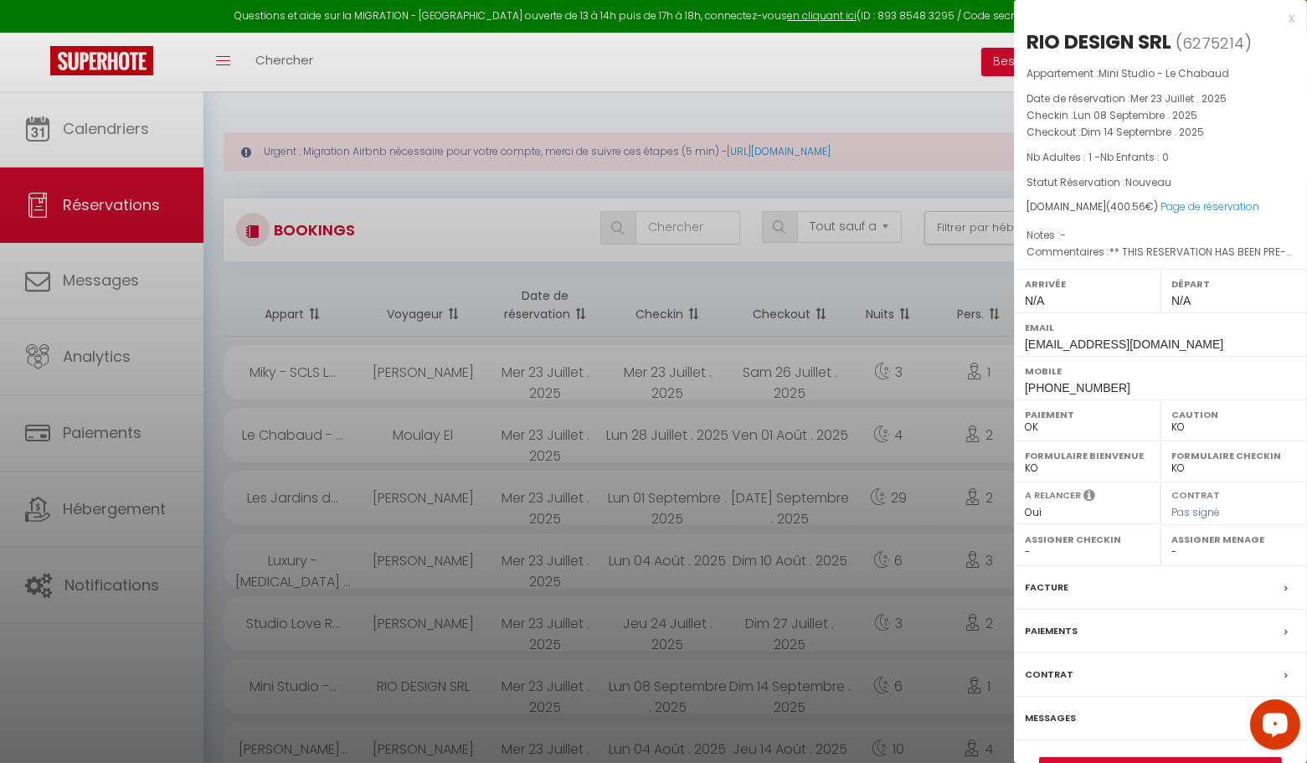
click at [1296, 20] on div "x RIO DESIGN SRL ( 6275214 ) Appartement : Mini Studio - [PERSON_NAME] Date de …" at bounding box center [1160, 403] width 293 height 806
click at [1293, 14] on div "x" at bounding box center [1154, 18] width 281 height 20
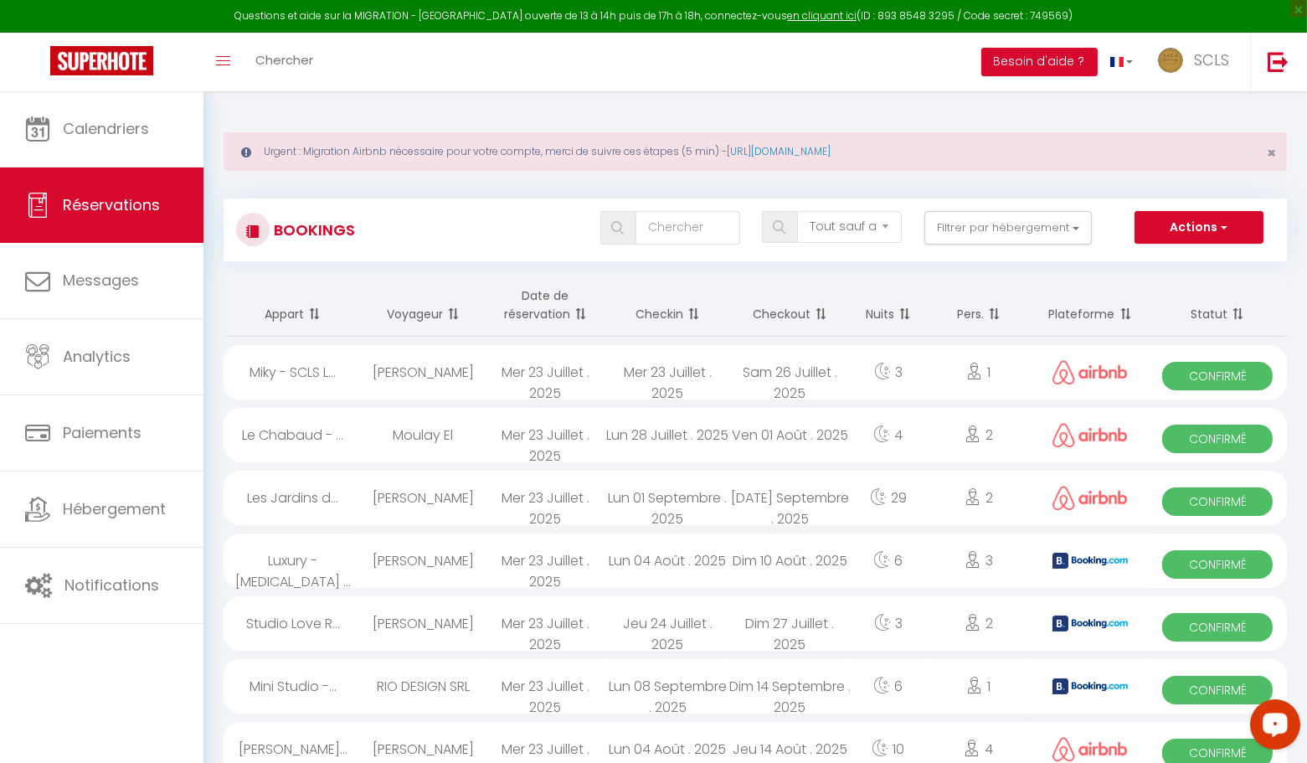
click at [1204, 630] on span "Confirmé" at bounding box center [1217, 627] width 111 height 28
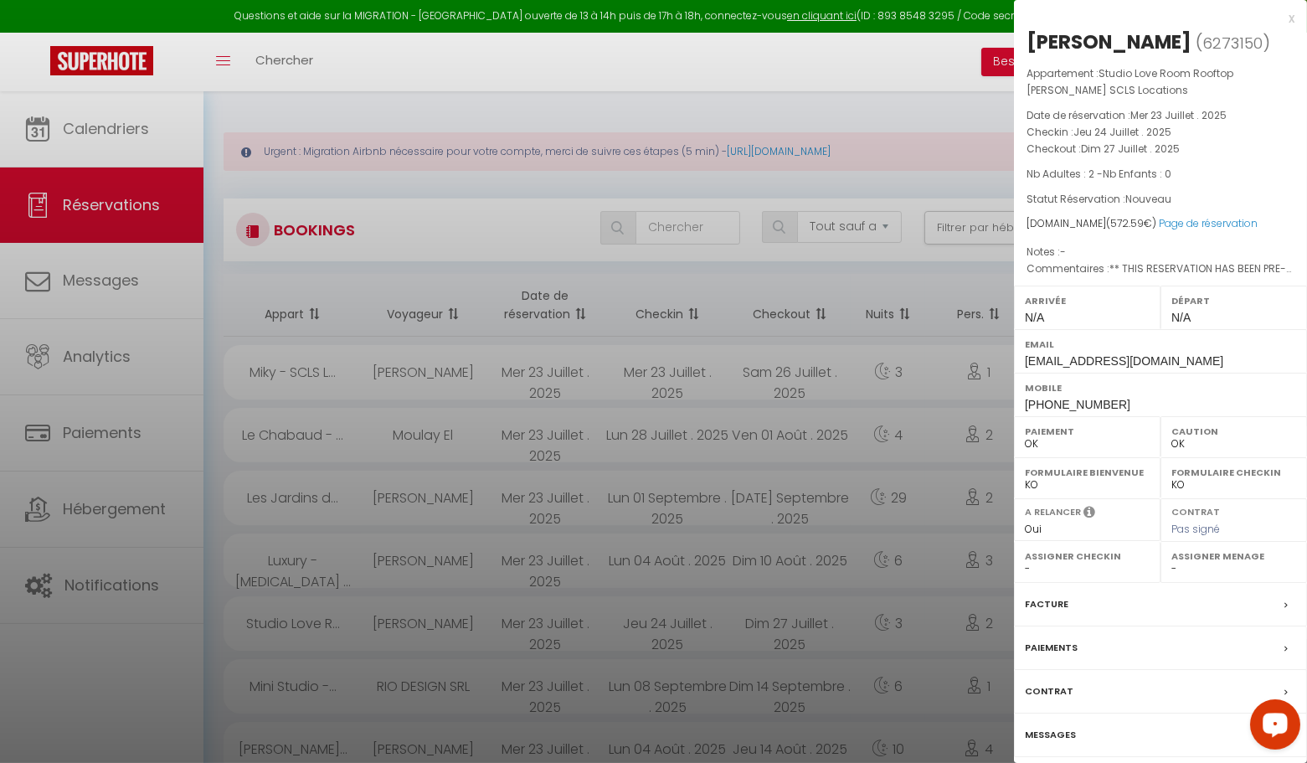
click at [1295, 18] on div "x [PERSON_NAME] ( 6273150 ) Appartement : Studio Love Room Rooftop Jacuzzi SCLS…" at bounding box center [1160, 411] width 293 height 822
click at [1285, 18] on div "x" at bounding box center [1154, 18] width 281 height 20
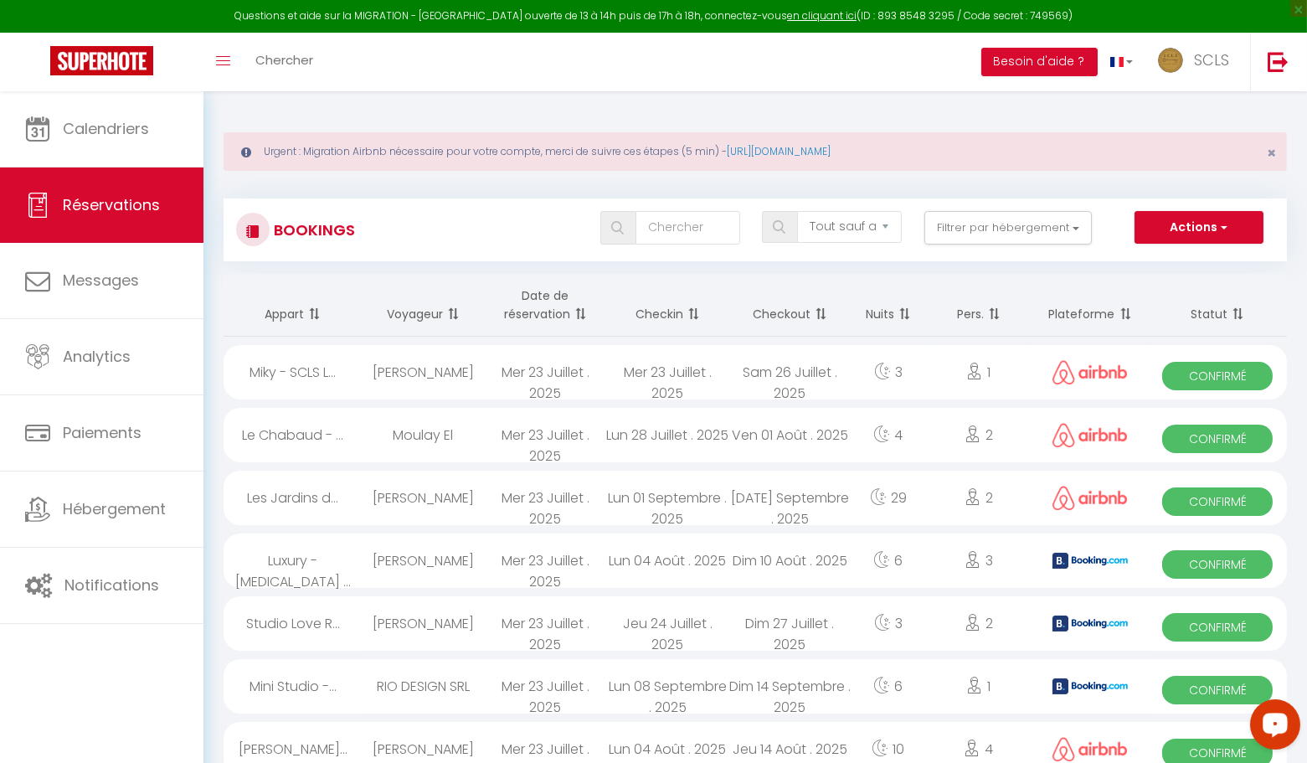
drag, startPoint x: 1163, startPoint y: 574, endPoint x: 1172, endPoint y: 571, distance: 9.5
click at [1165, 573] on div "Confirmé" at bounding box center [1218, 560] width 138 height 54
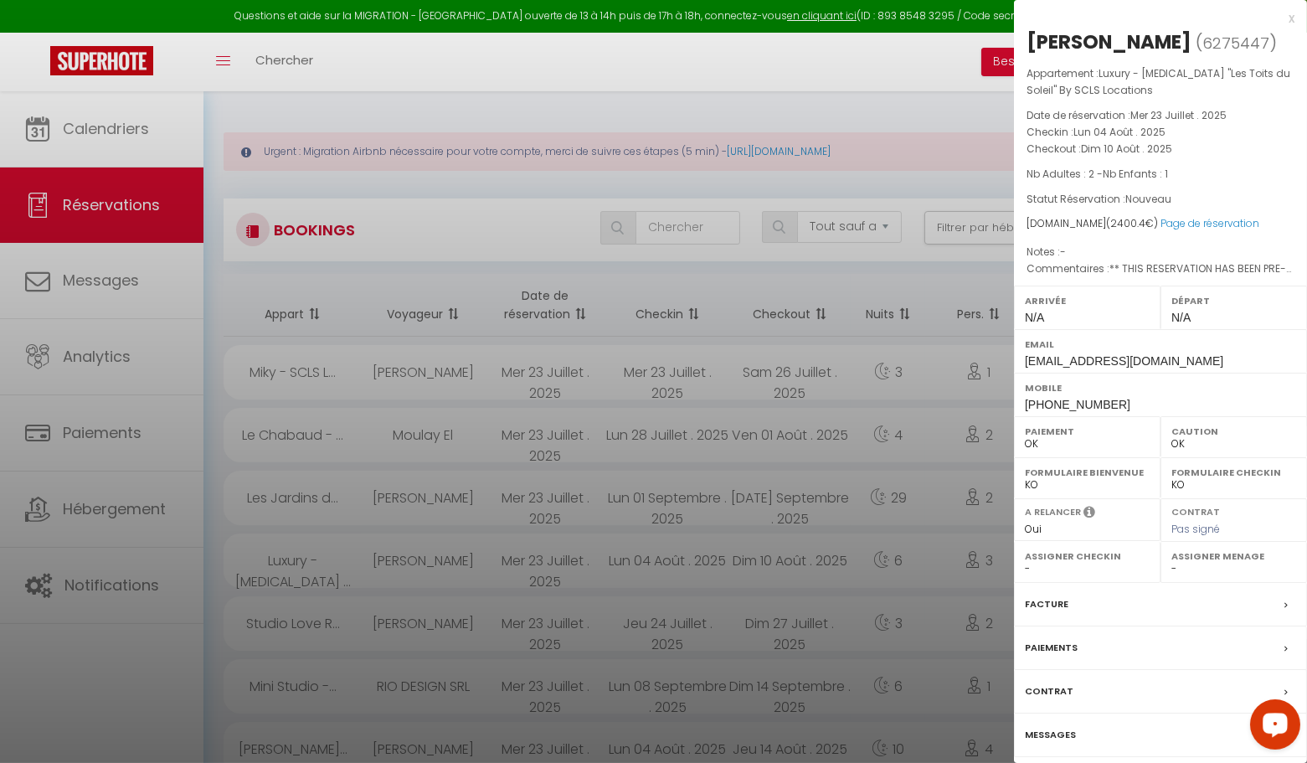
click at [1294, 17] on div "x" at bounding box center [1154, 18] width 281 height 20
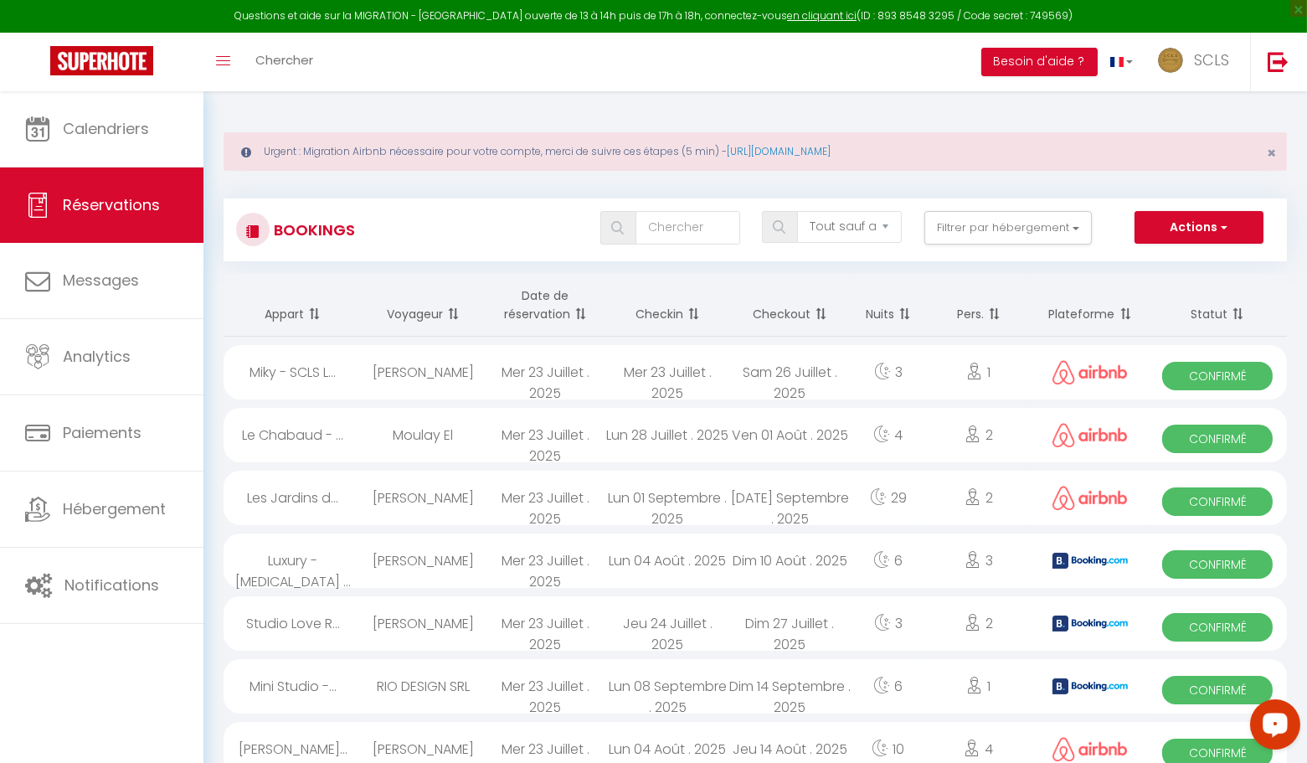
click at [1207, 515] on div "Confirmé" at bounding box center [1218, 498] width 138 height 54
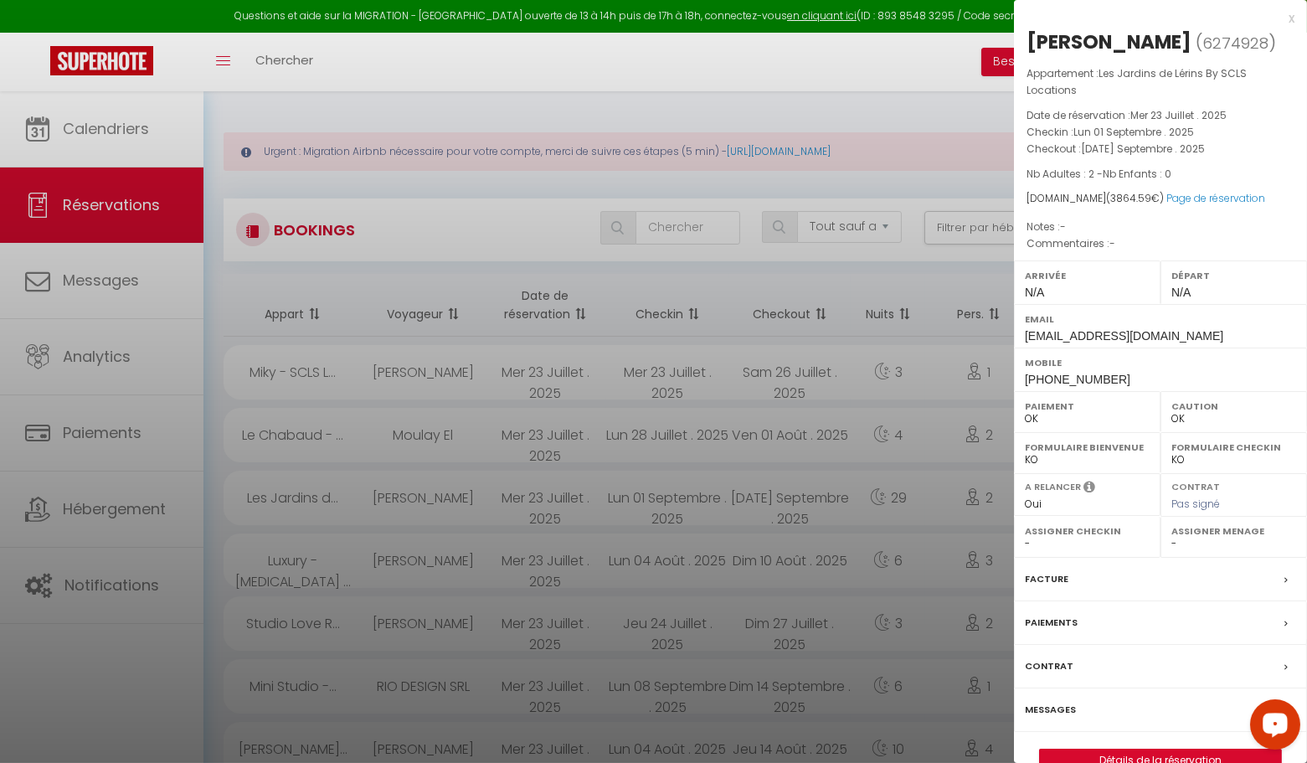
click at [1290, 19] on div "x" at bounding box center [1154, 18] width 281 height 20
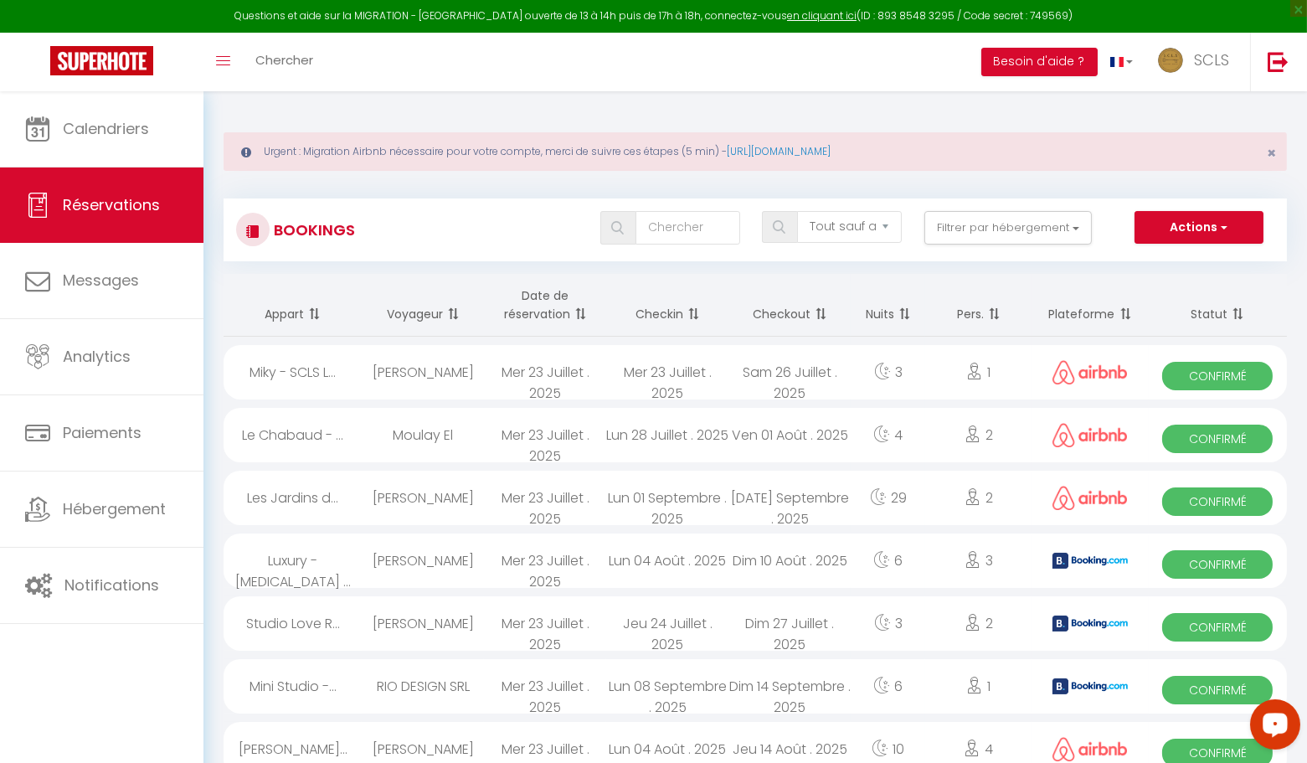
click at [1263, 440] on span "Confirmé" at bounding box center [1217, 439] width 111 height 28
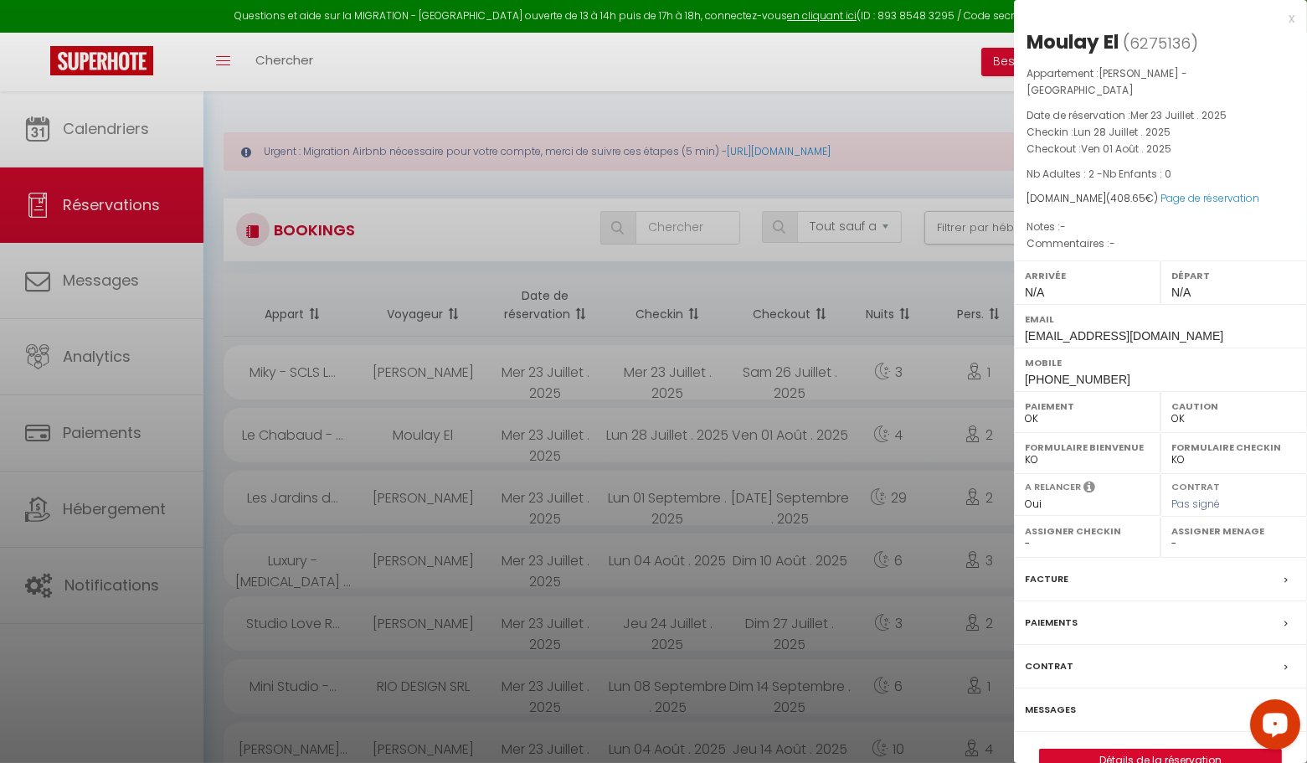
click at [1294, 19] on div "x" at bounding box center [1154, 18] width 281 height 20
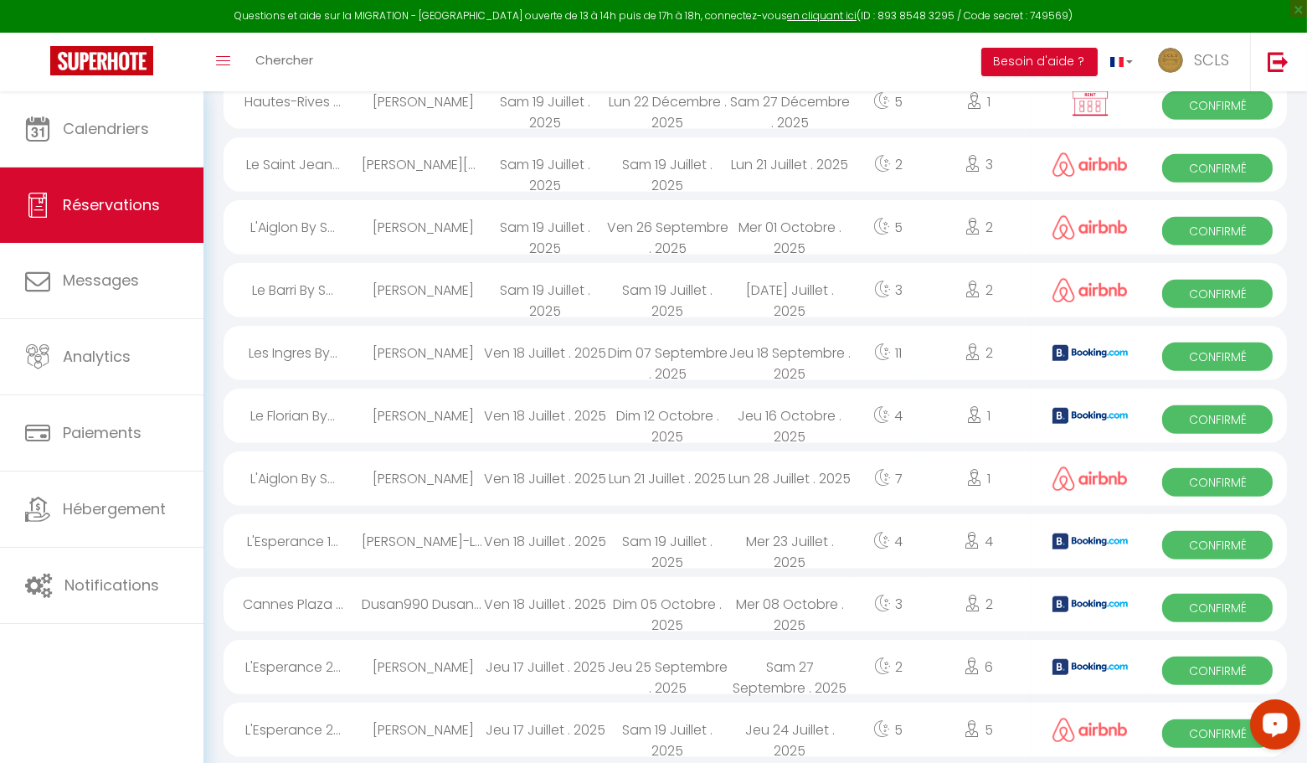
scroll to position [2786, 0]
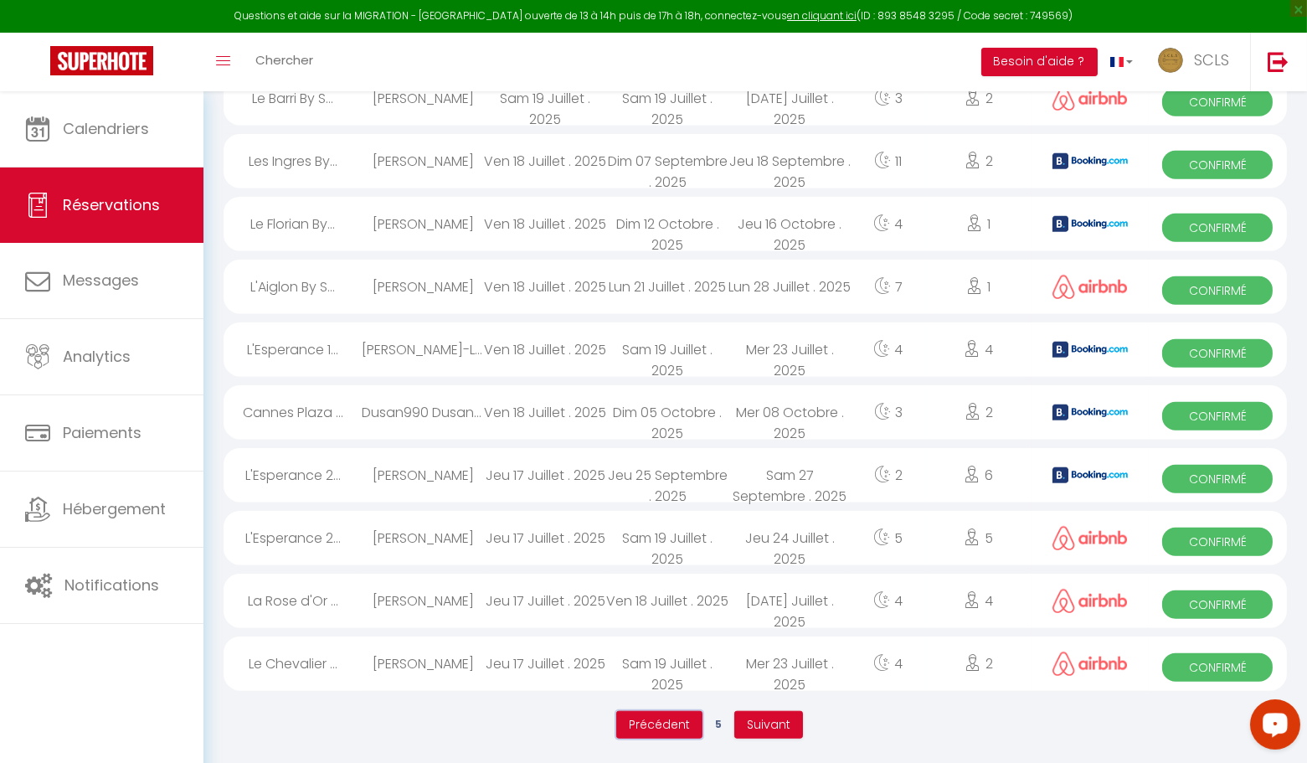
click at [677, 716] on span "Précédent" at bounding box center [659, 724] width 61 height 17
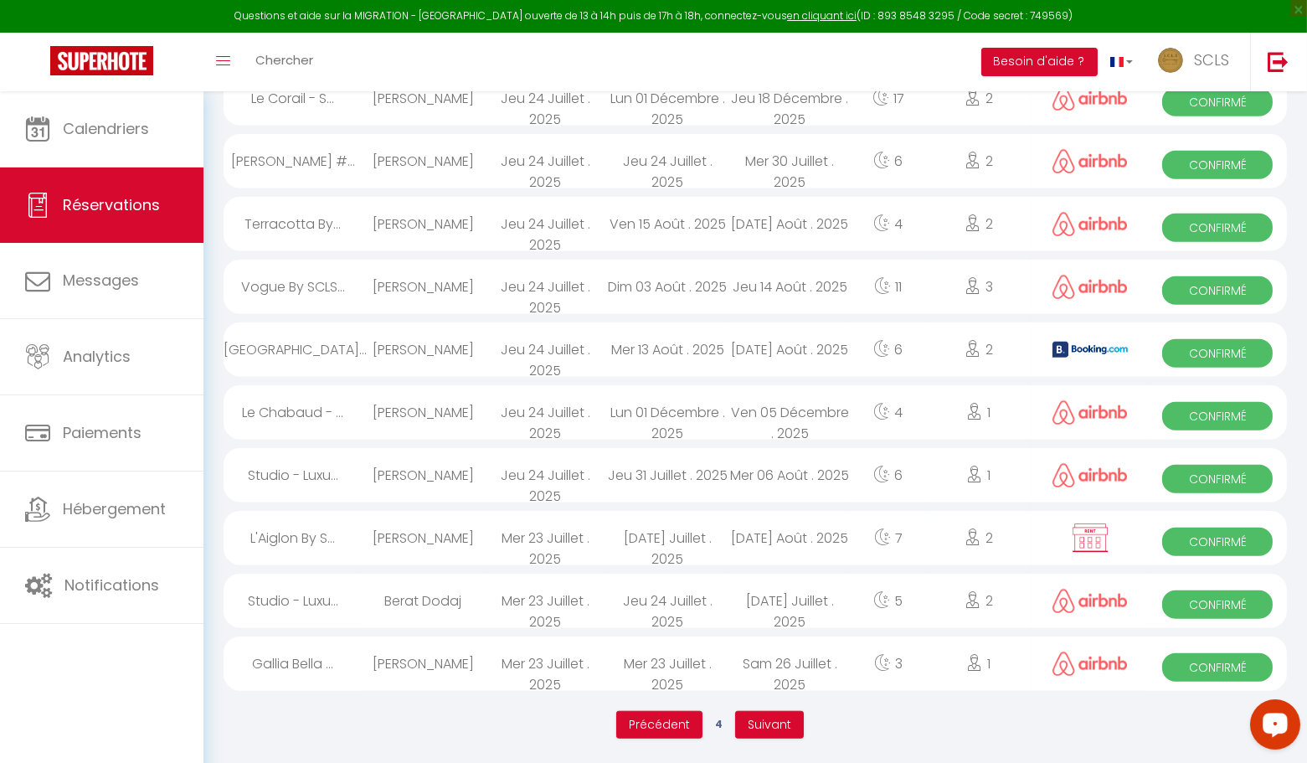
click at [1235, 676] on span "Confirmé" at bounding box center [1217, 667] width 111 height 28
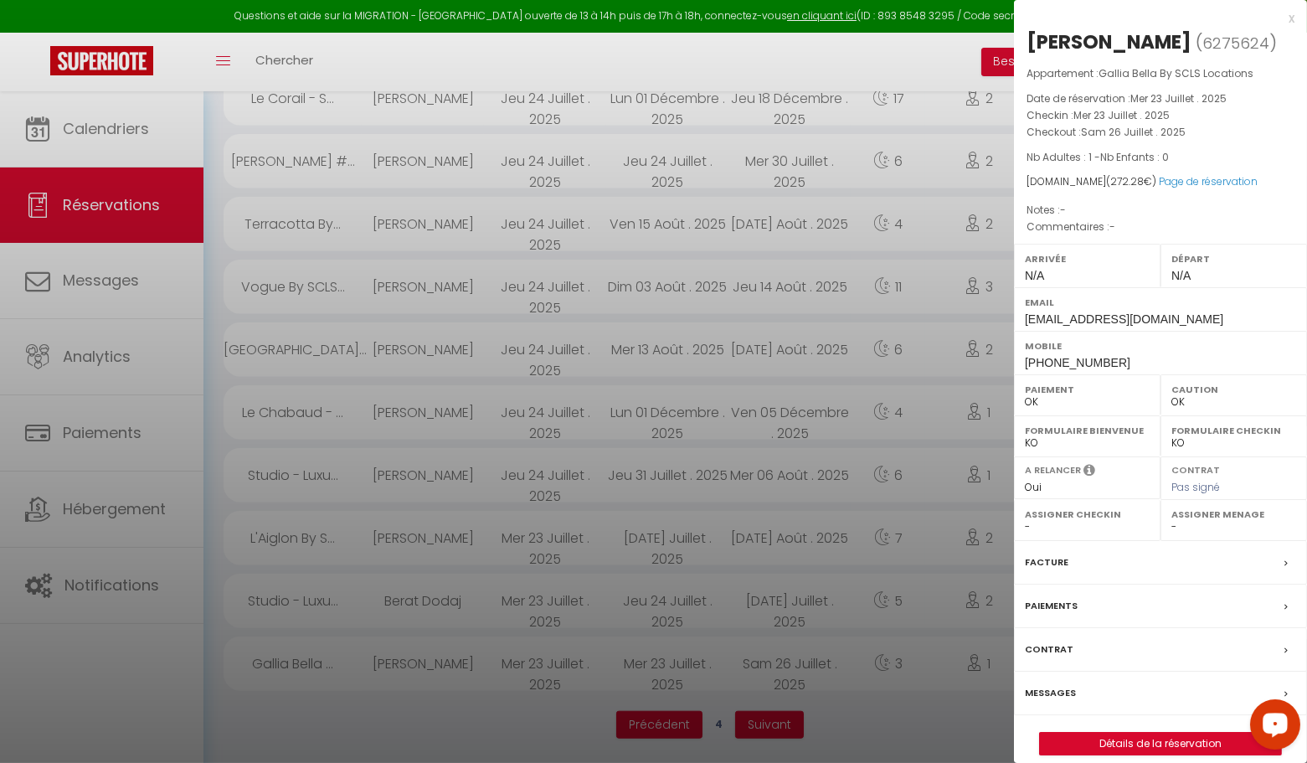
click at [1284, 19] on div "x" at bounding box center [1154, 18] width 281 height 20
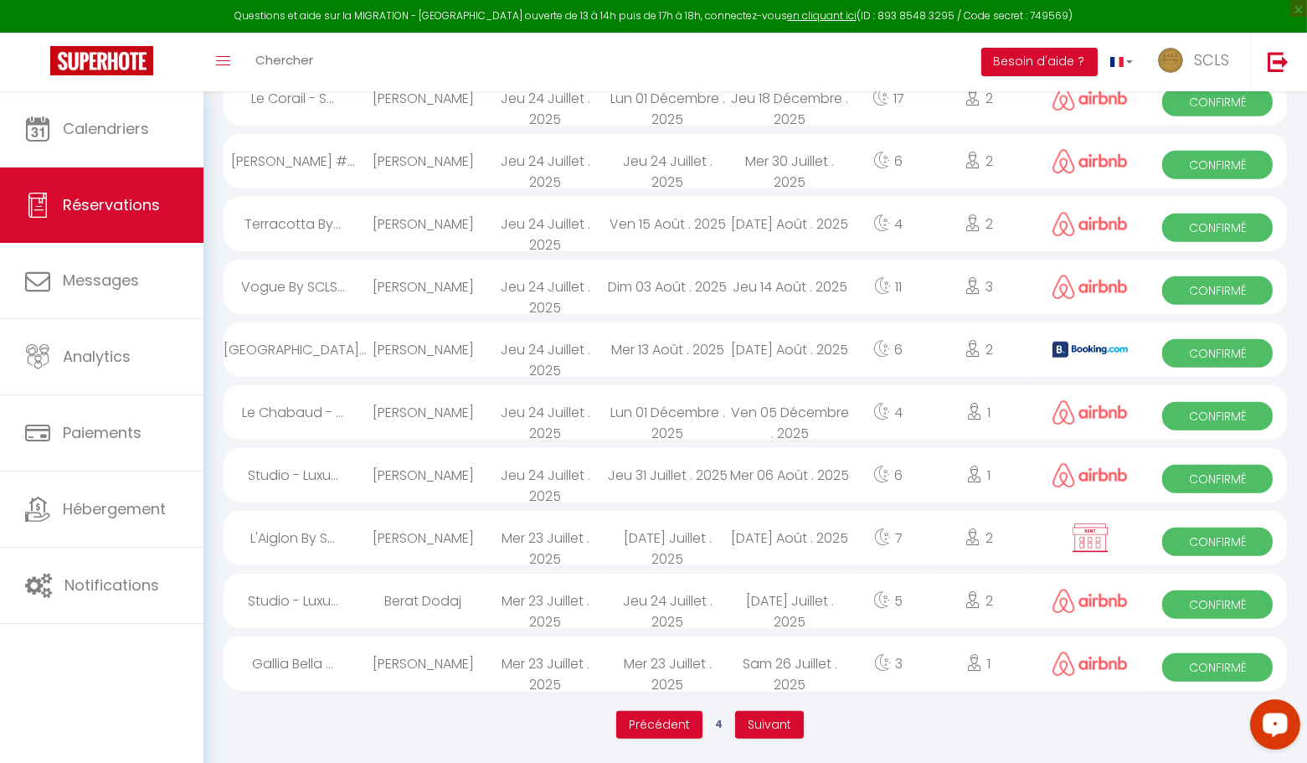
click at [1197, 601] on span "Confirmé" at bounding box center [1217, 604] width 111 height 28
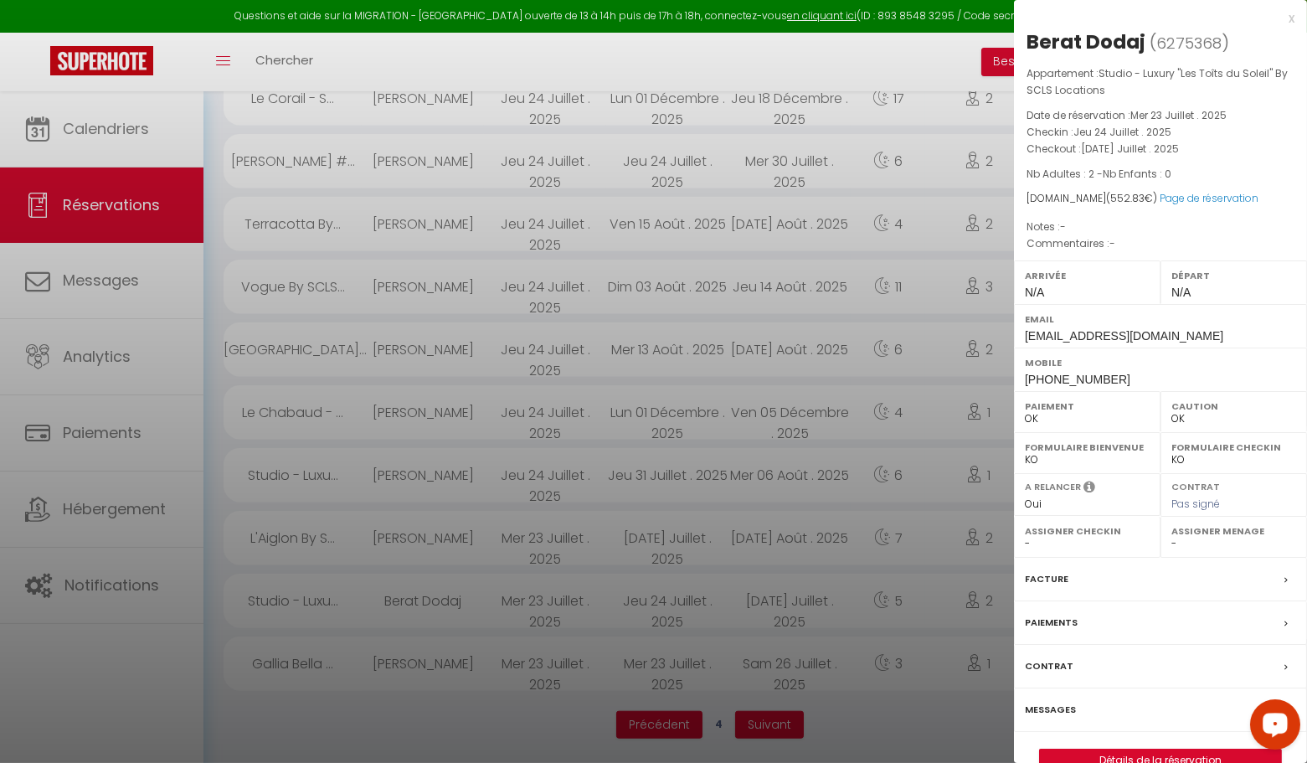
click at [1291, 21] on div "x" at bounding box center [1154, 18] width 281 height 20
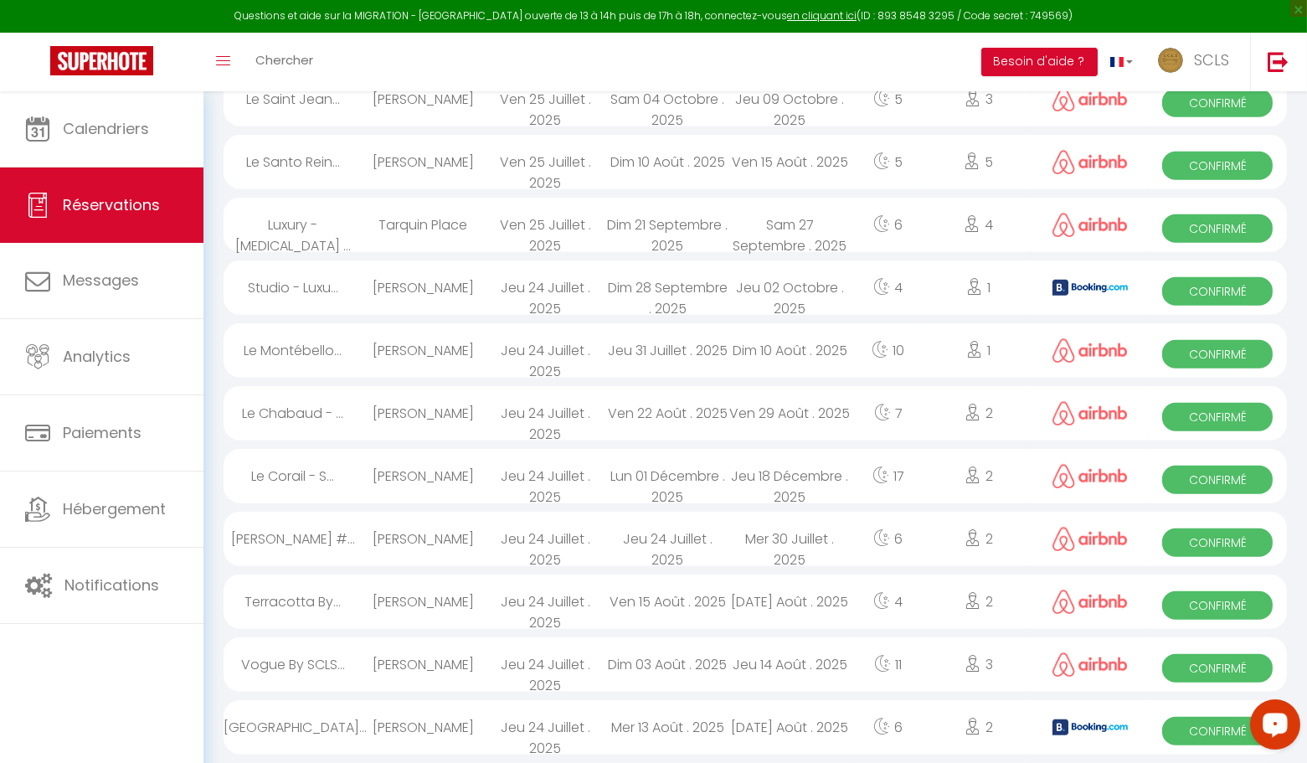
scroll to position [2397, 0]
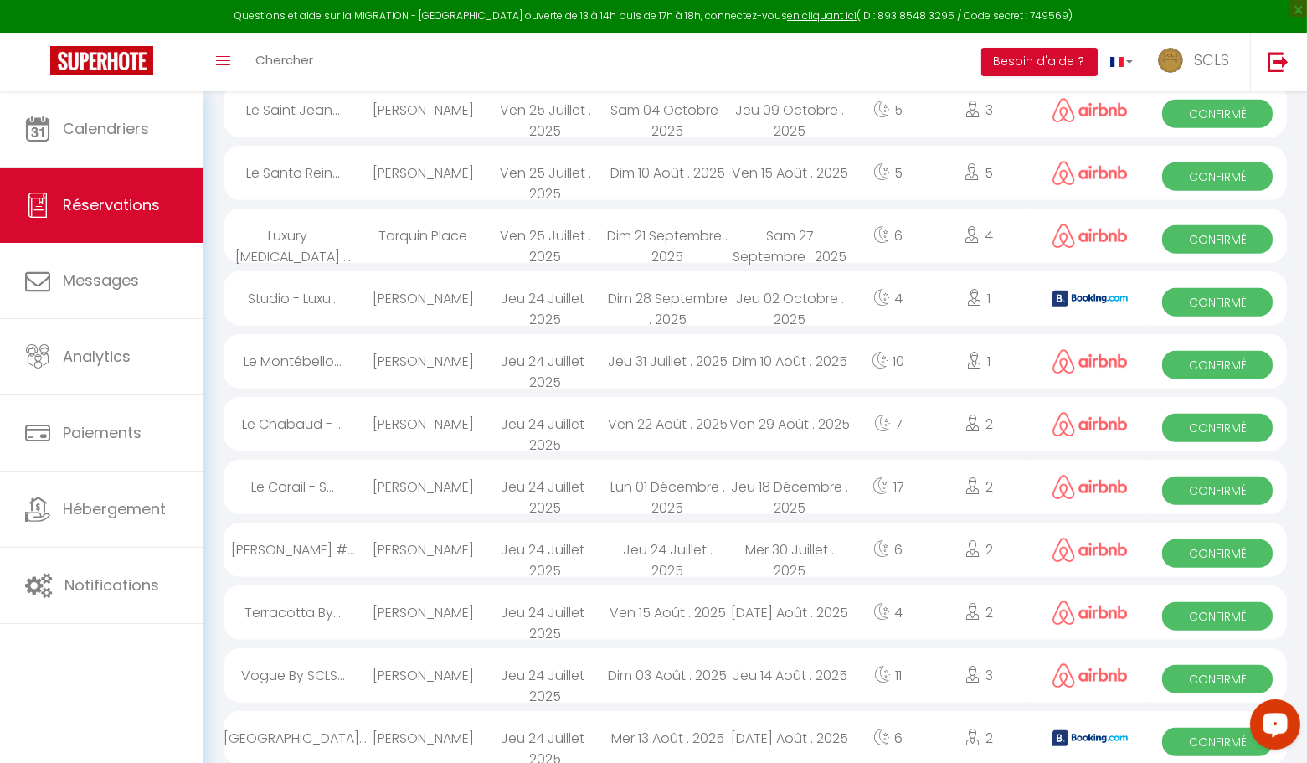
click at [1199, 739] on span "Confirmé" at bounding box center [1217, 742] width 111 height 28
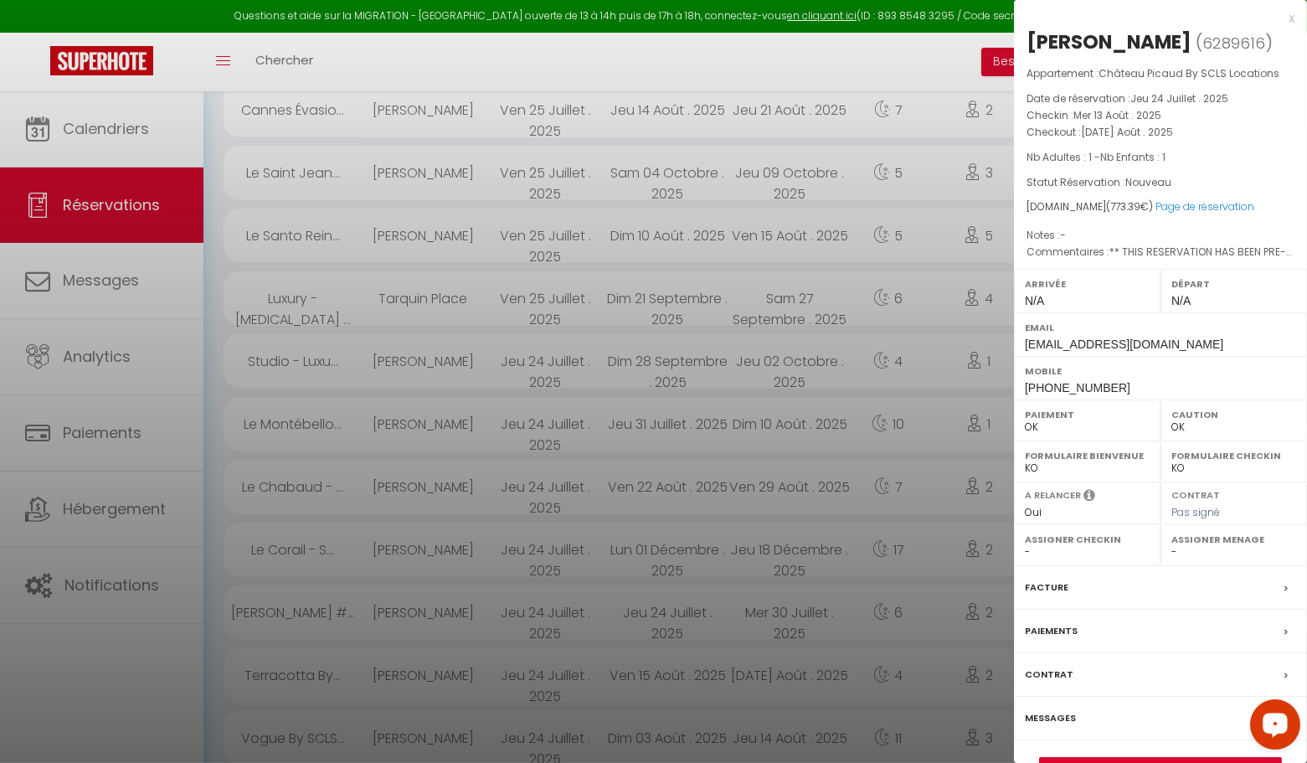
scroll to position [2330, 0]
click at [1292, 20] on div "x" at bounding box center [1154, 18] width 281 height 20
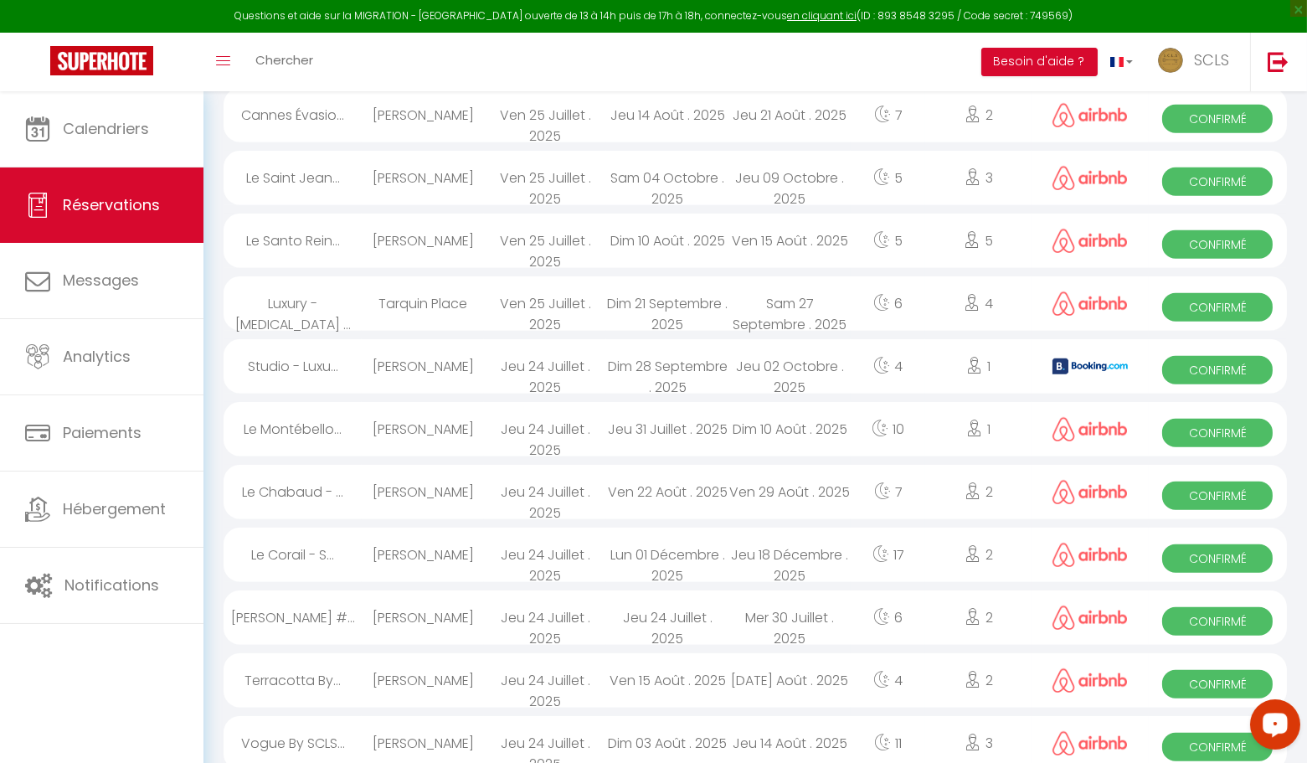
click at [1182, 741] on span "Confirmé" at bounding box center [1217, 747] width 111 height 28
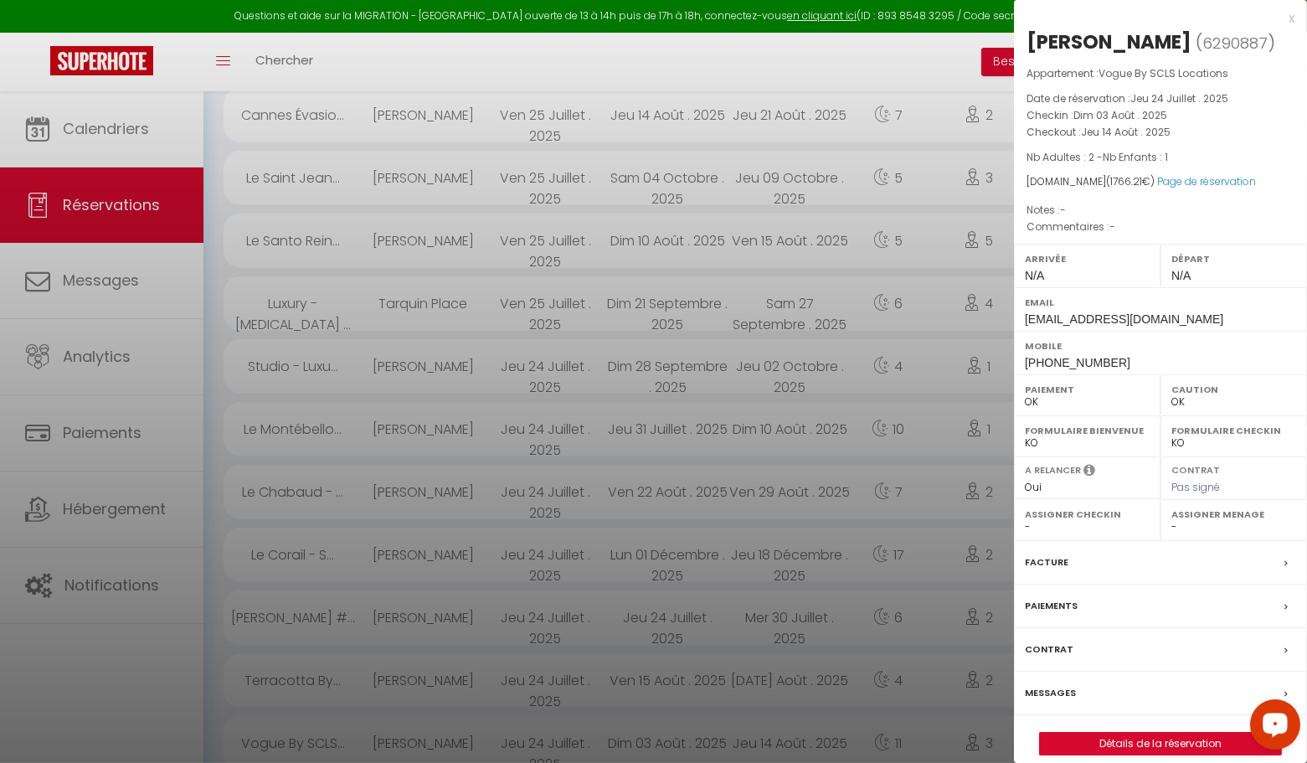
click at [1290, 16] on div "x" at bounding box center [1154, 18] width 281 height 20
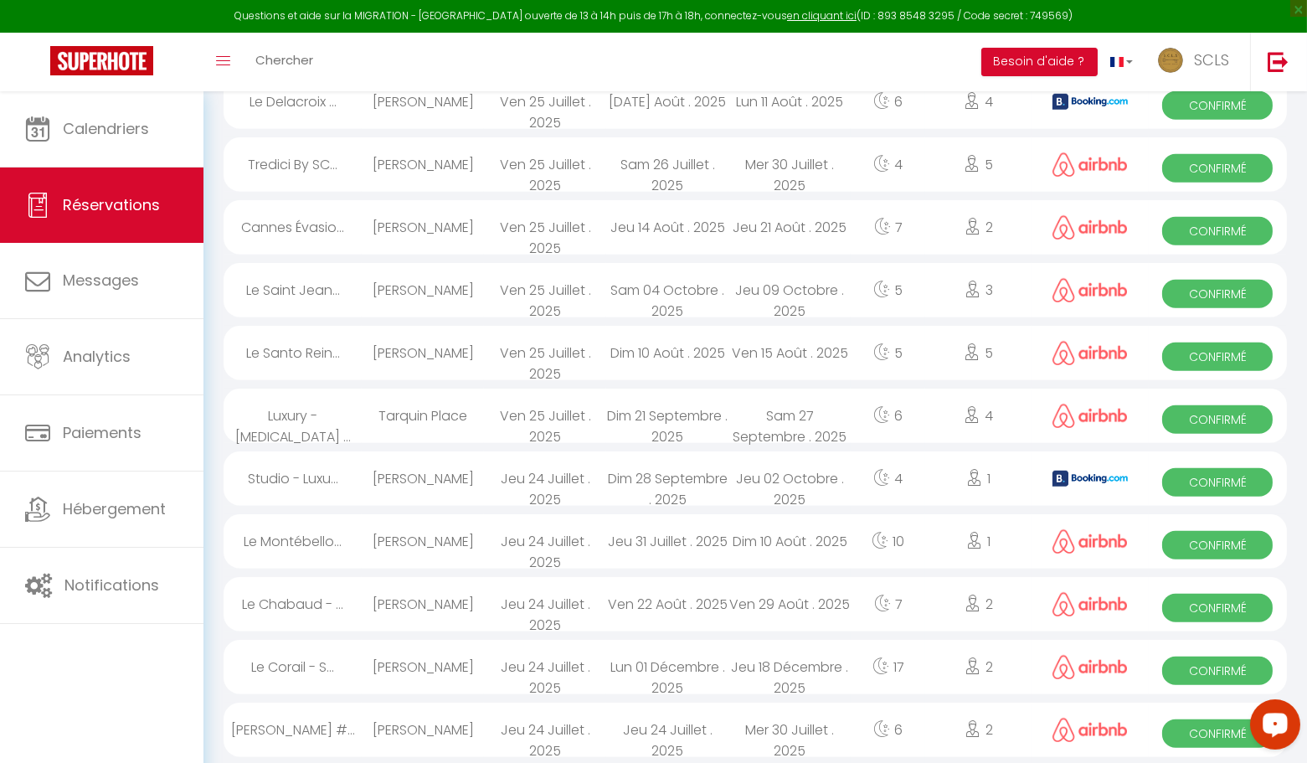
scroll to position [2206, 0]
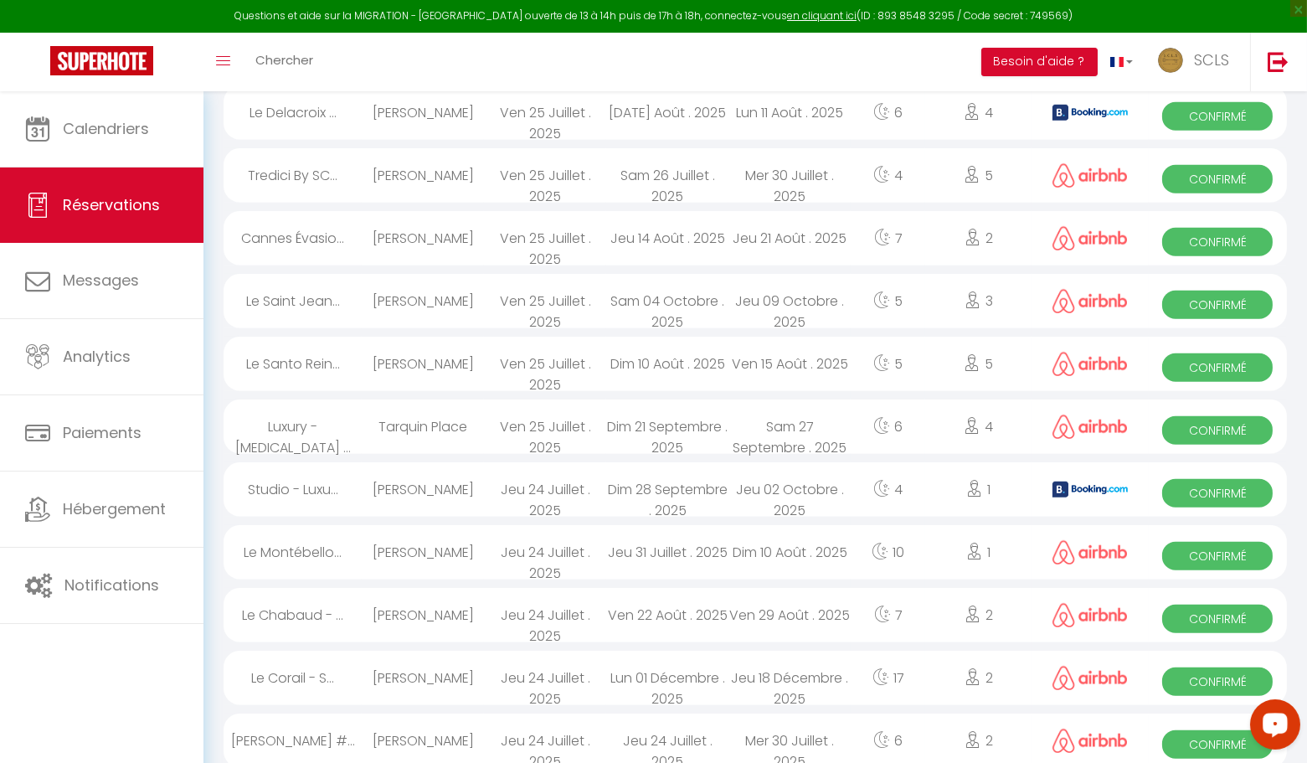
click at [1196, 746] on span "Confirmé" at bounding box center [1217, 744] width 111 height 28
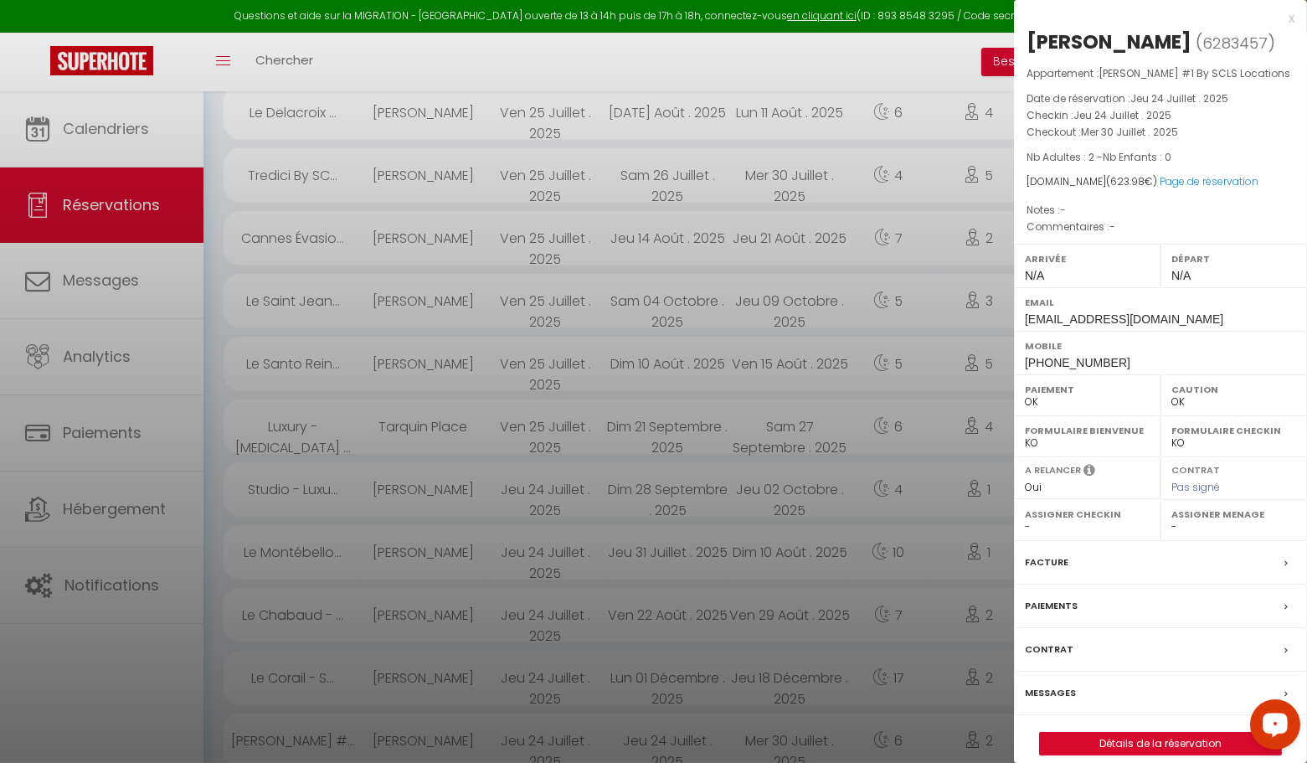
click at [1294, 17] on div "x" at bounding box center [1154, 18] width 281 height 20
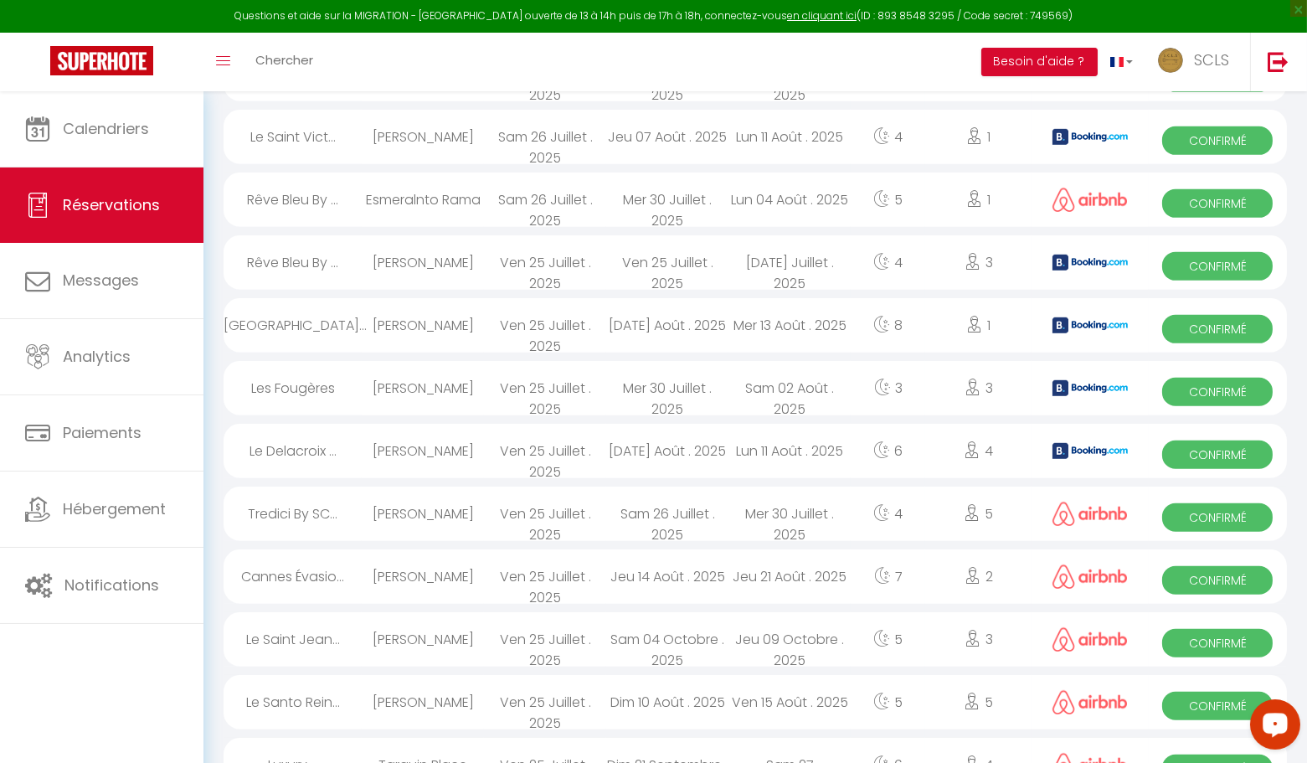
scroll to position [1852, 0]
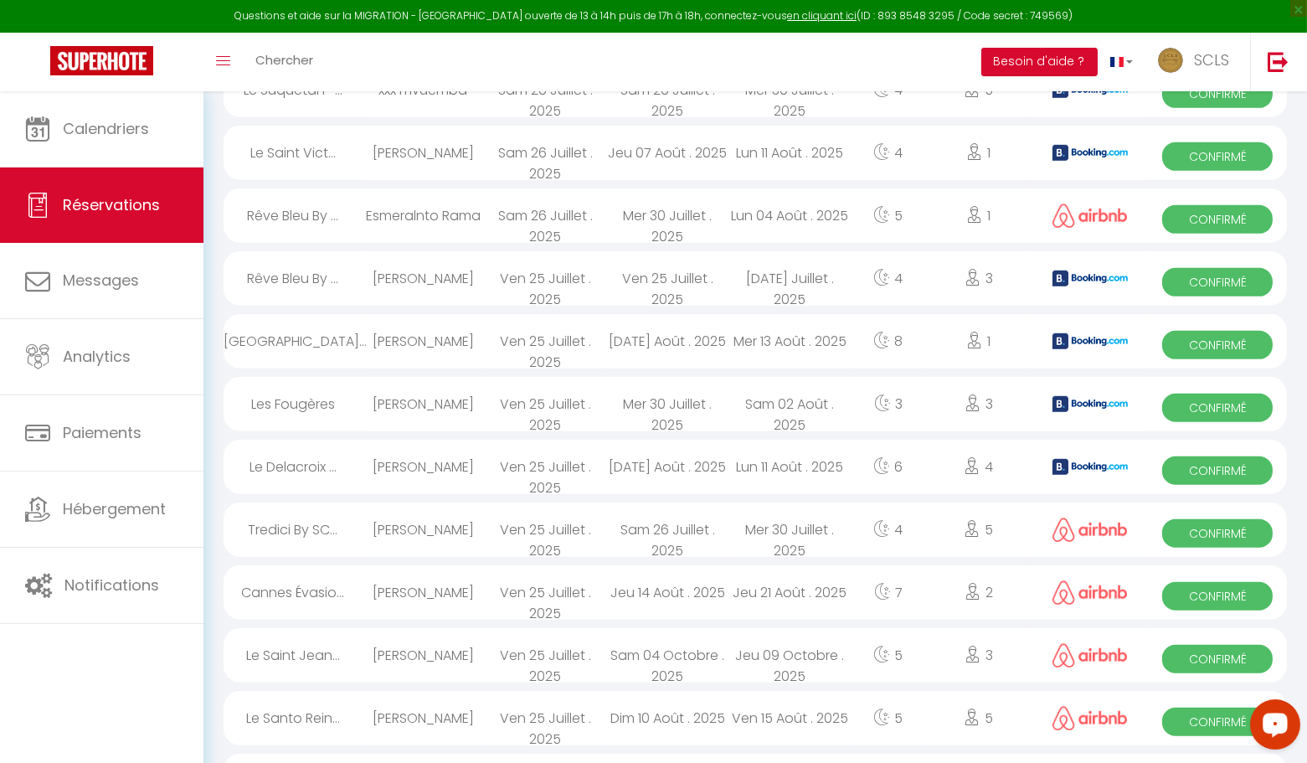
click at [1192, 718] on span "Confirmé" at bounding box center [1217, 722] width 111 height 28
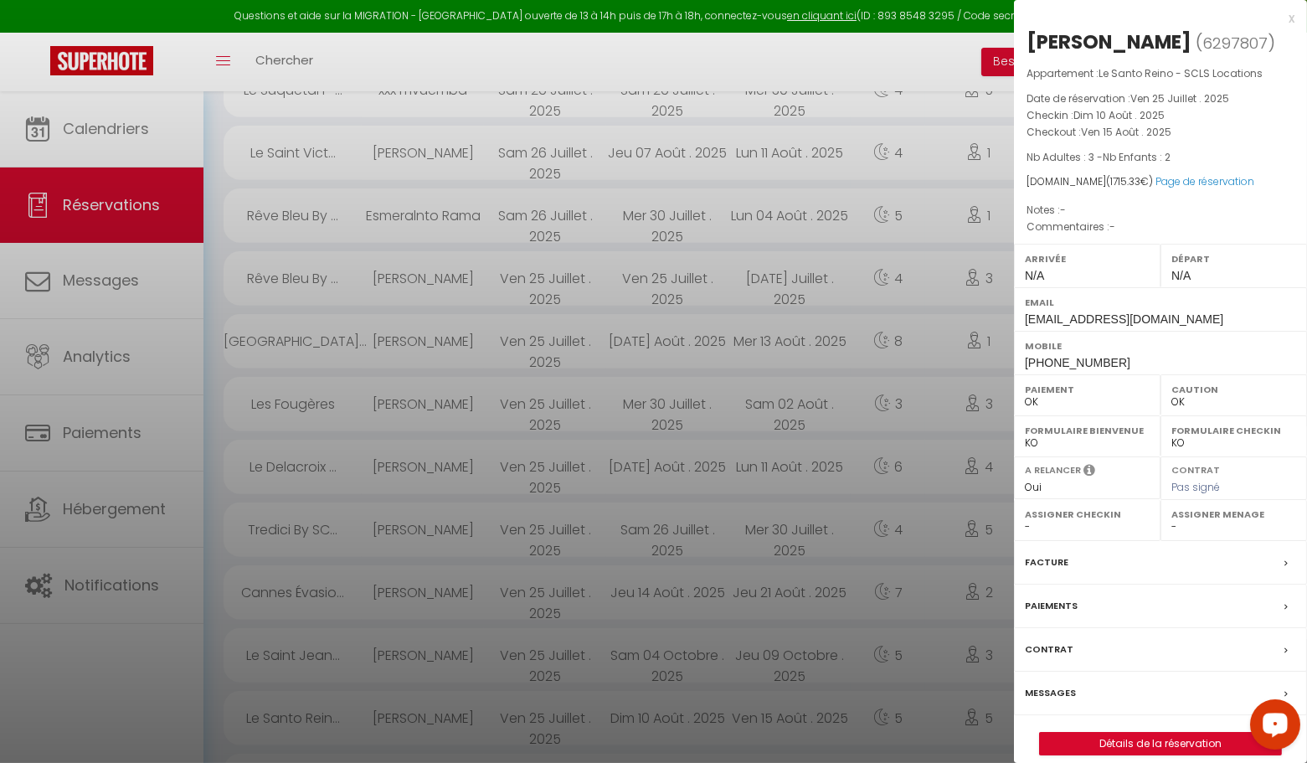
click at [1288, 18] on div "x" at bounding box center [1154, 18] width 281 height 20
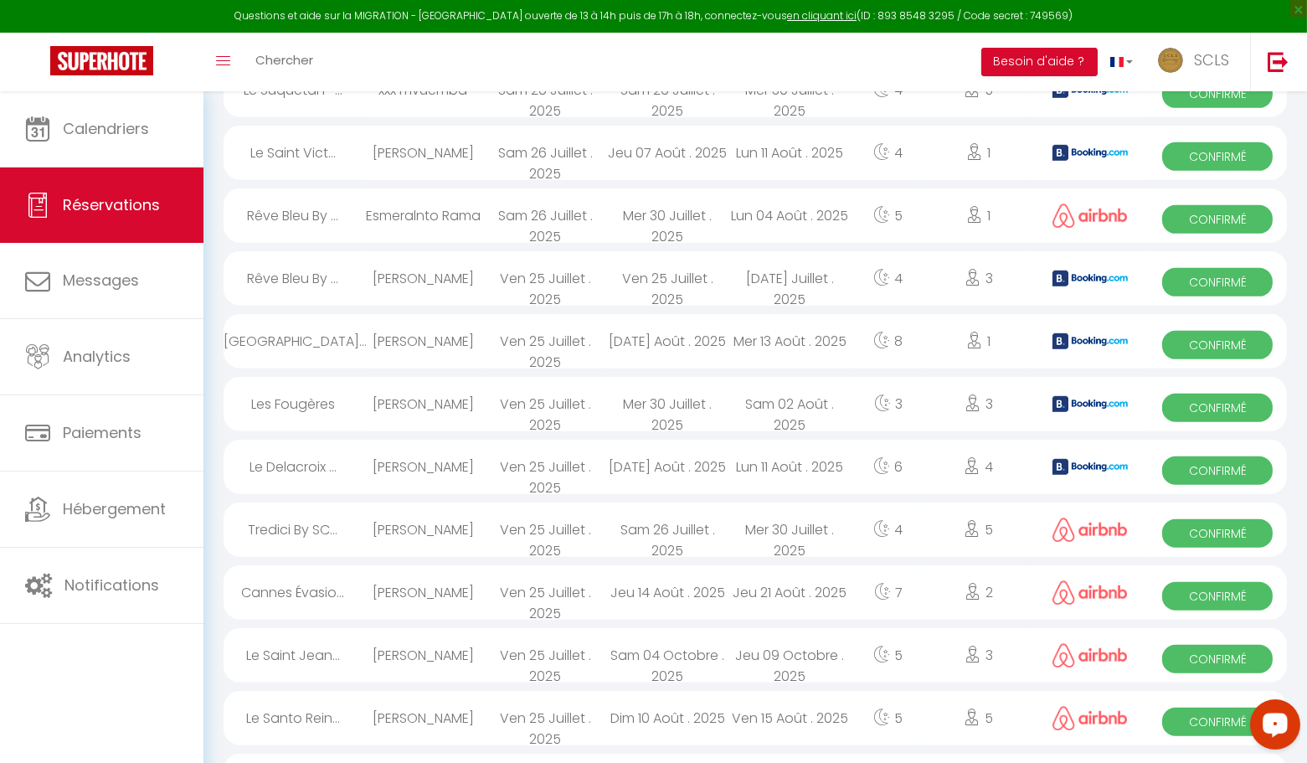
click at [1218, 656] on span "Confirmé" at bounding box center [1217, 659] width 111 height 28
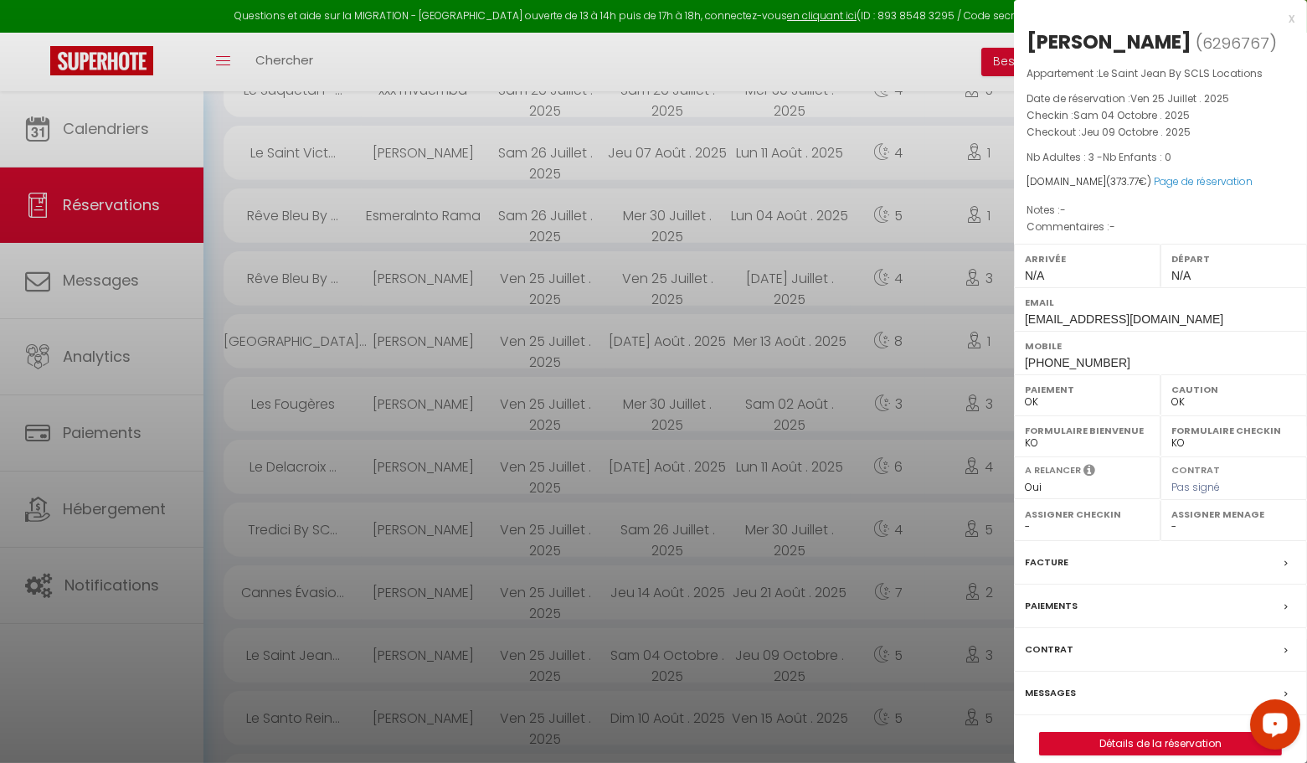
click at [1290, 15] on div "x" at bounding box center [1154, 18] width 281 height 20
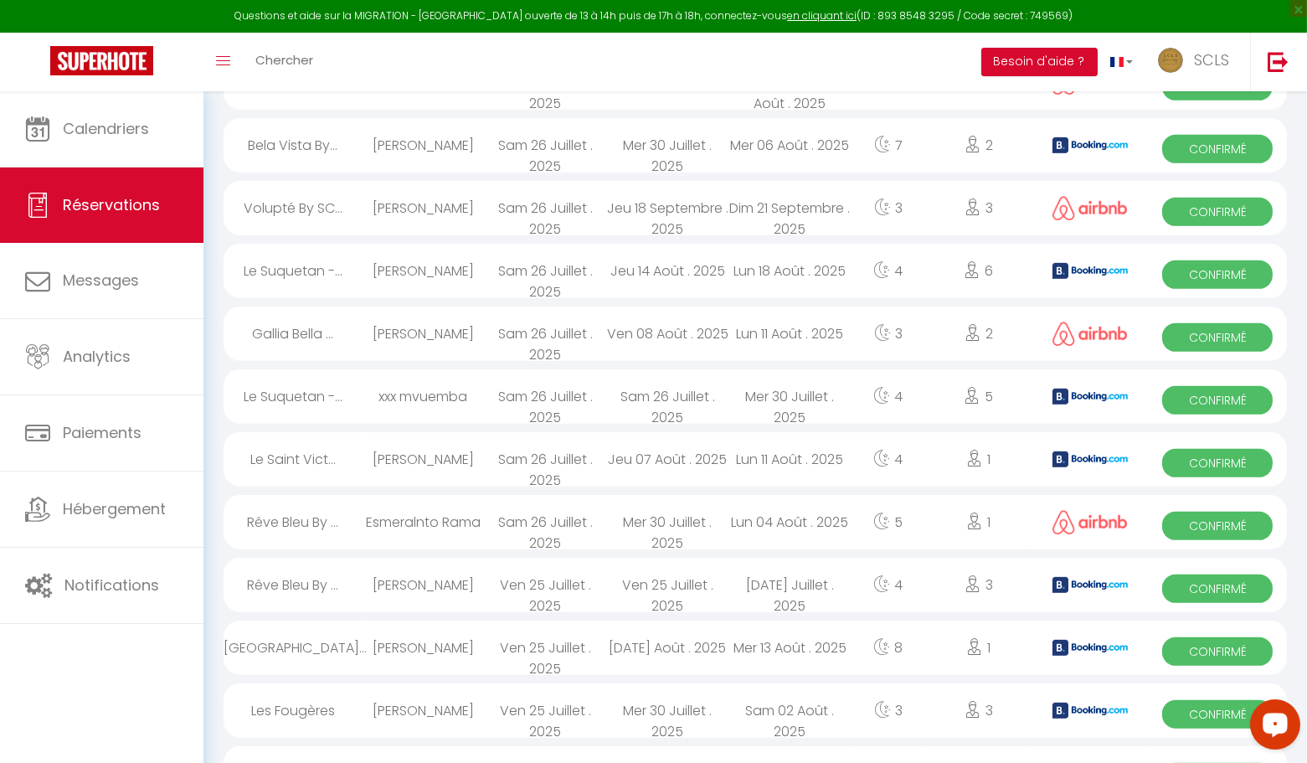
scroll to position [1545, 0]
click at [1196, 717] on span "Confirmé" at bounding box center [1217, 715] width 111 height 28
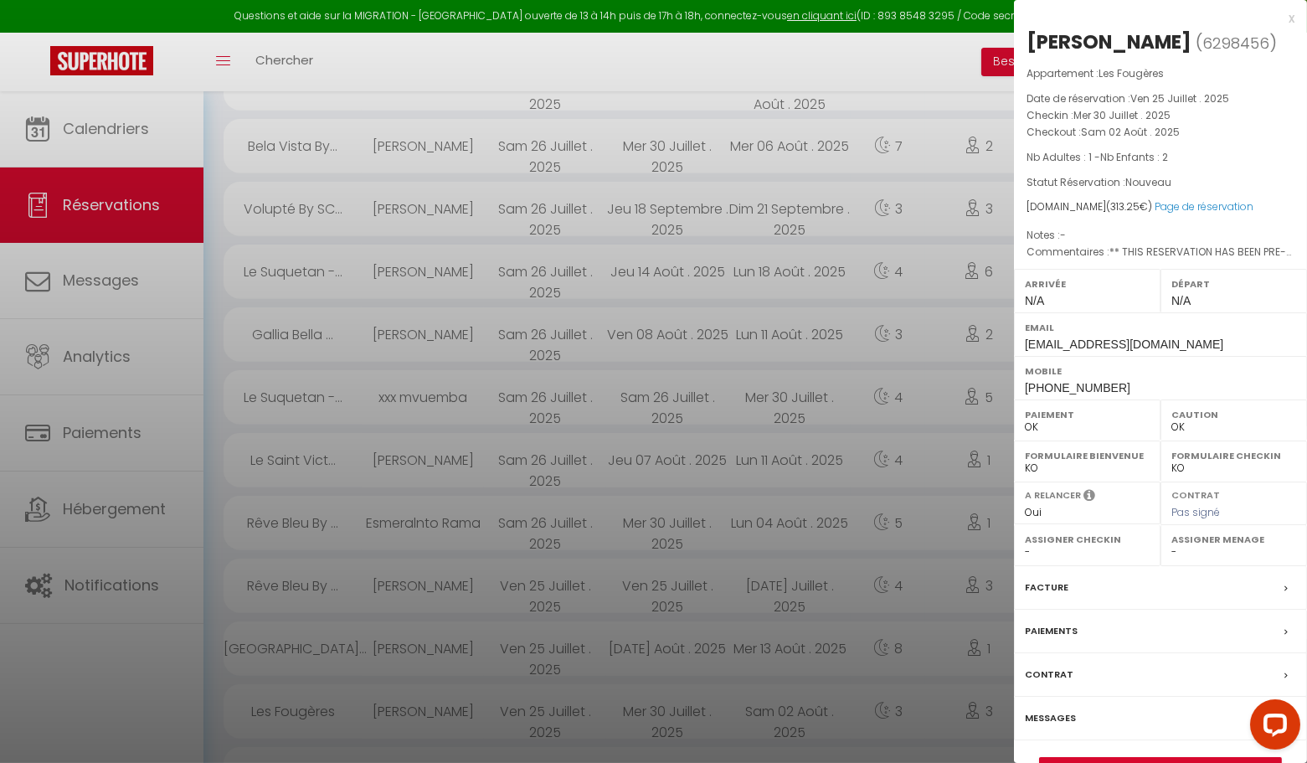
drag, startPoint x: 1291, startPoint y: 20, endPoint x: 1288, endPoint y: 35, distance: 15.4
click at [1291, 20] on div "x" at bounding box center [1154, 18] width 281 height 20
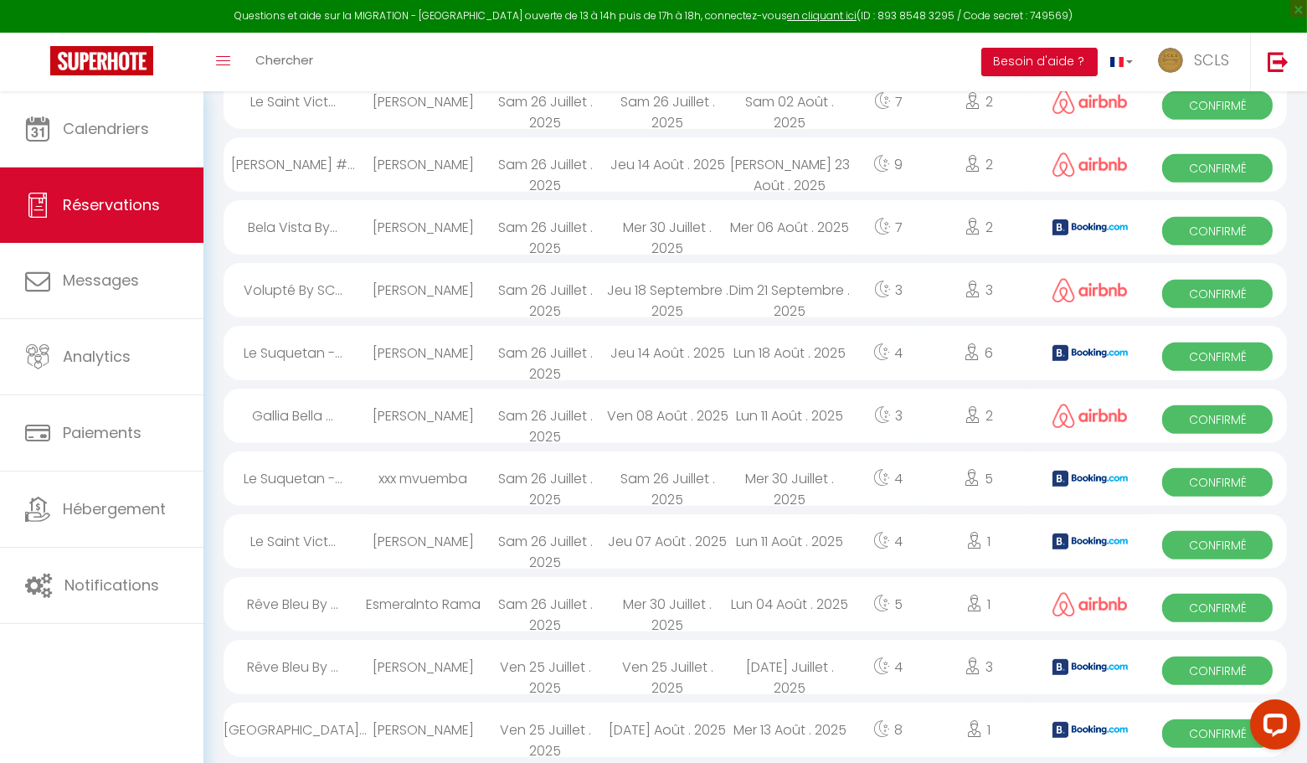
scroll to position [1466, 0]
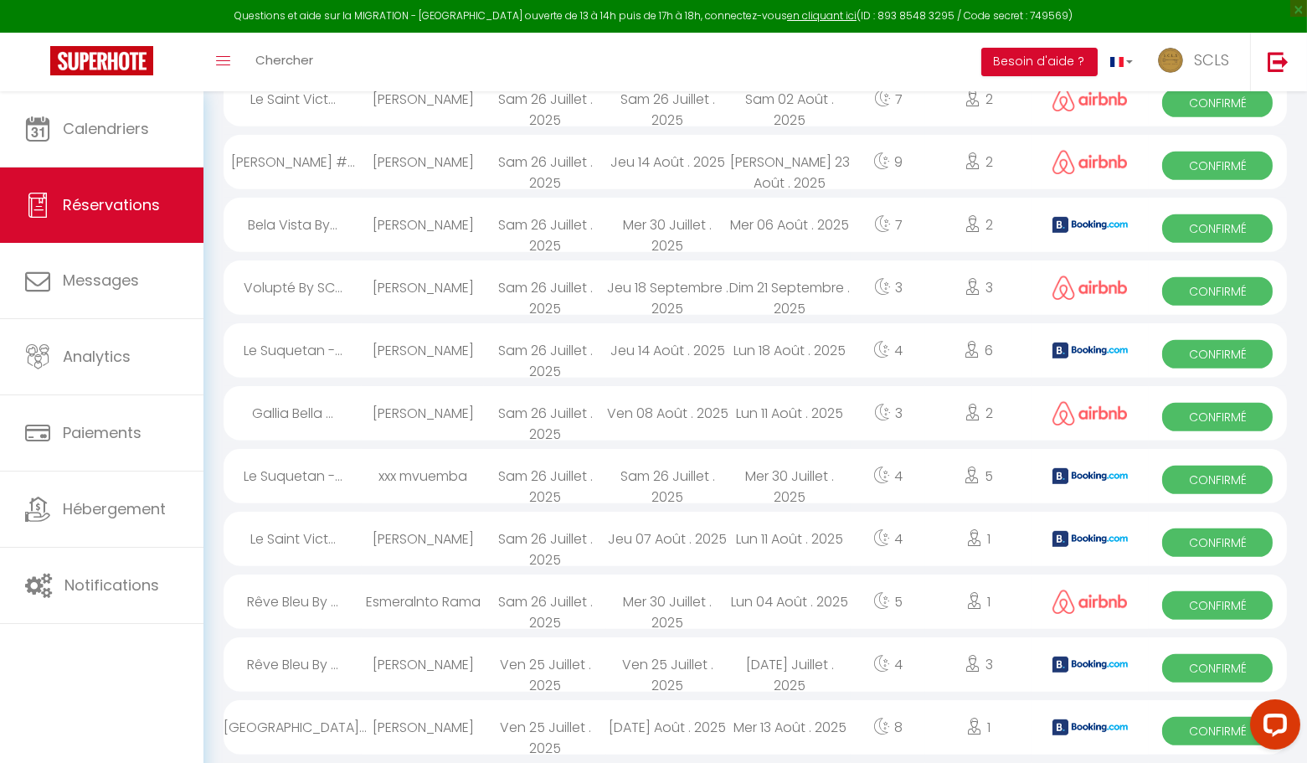
click at [1197, 728] on span "Confirmé" at bounding box center [1217, 731] width 111 height 28
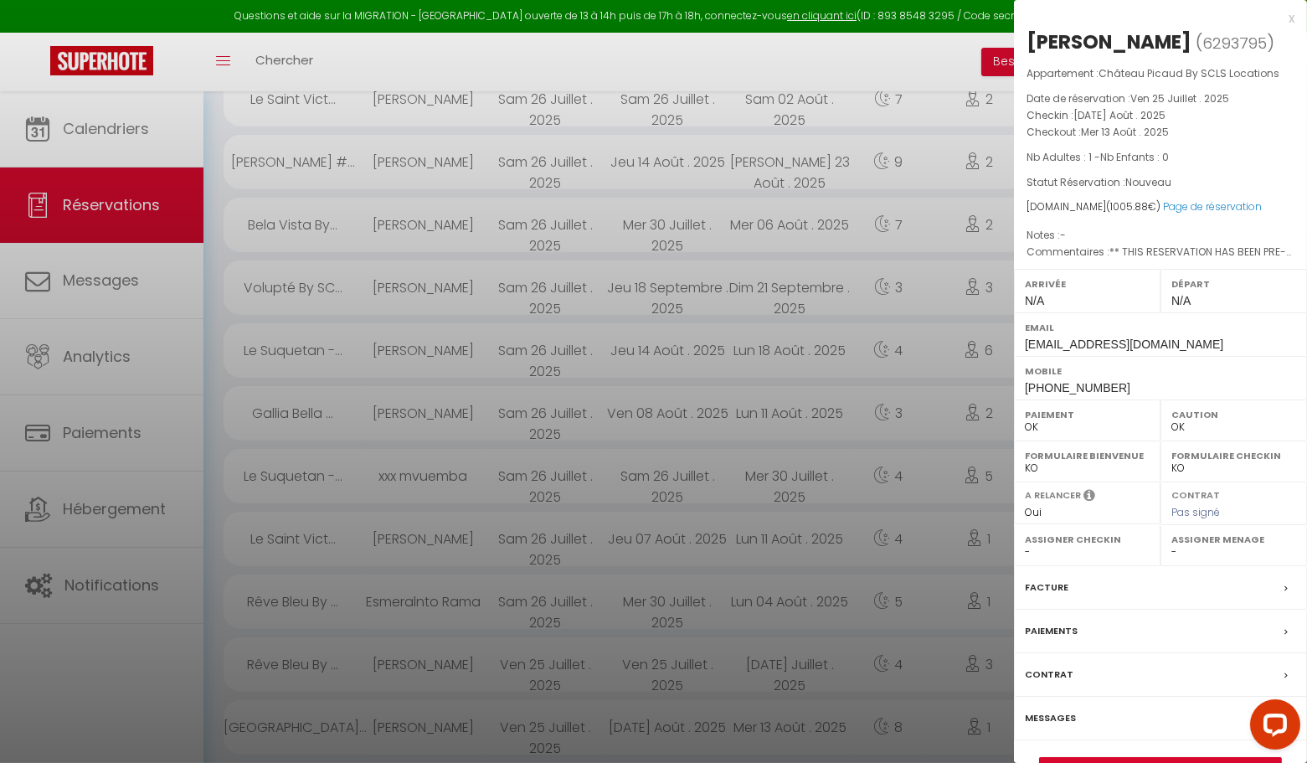
click at [1289, 19] on div "x" at bounding box center [1154, 18] width 281 height 20
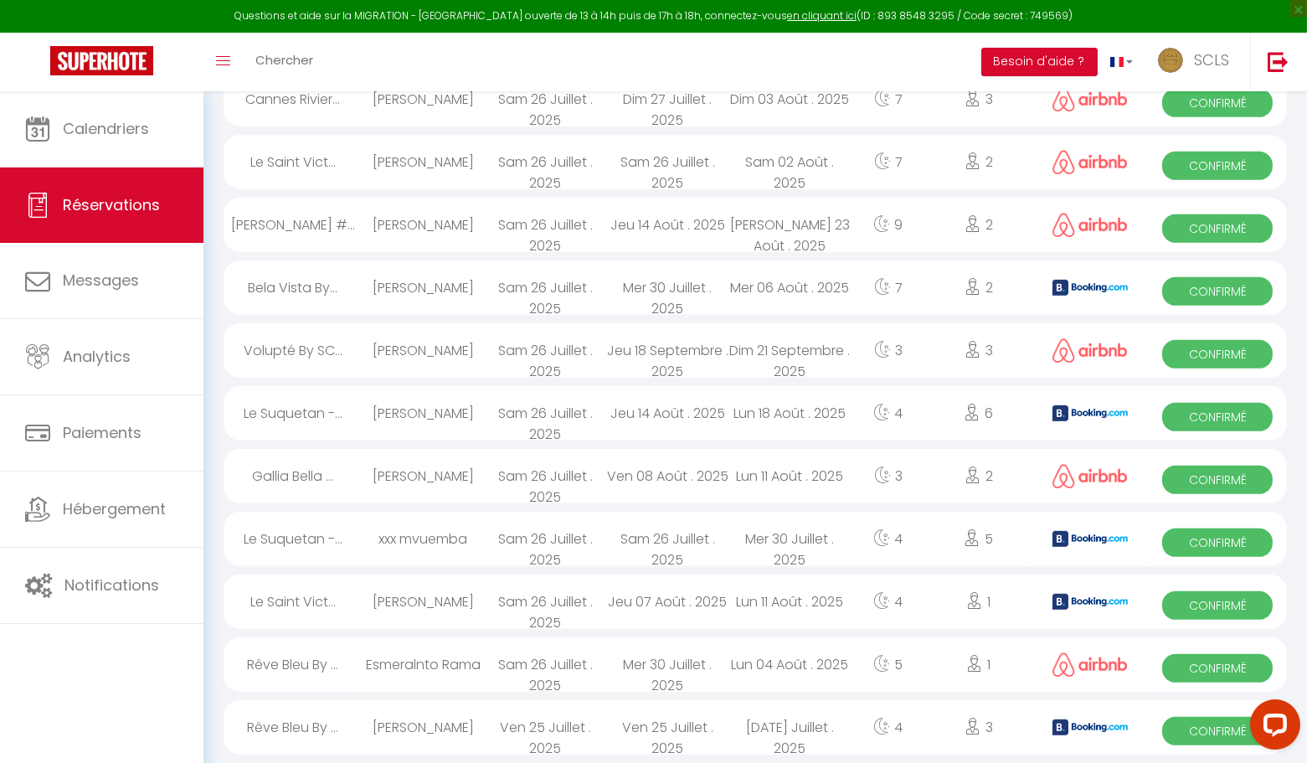
scroll to position [1386, 0]
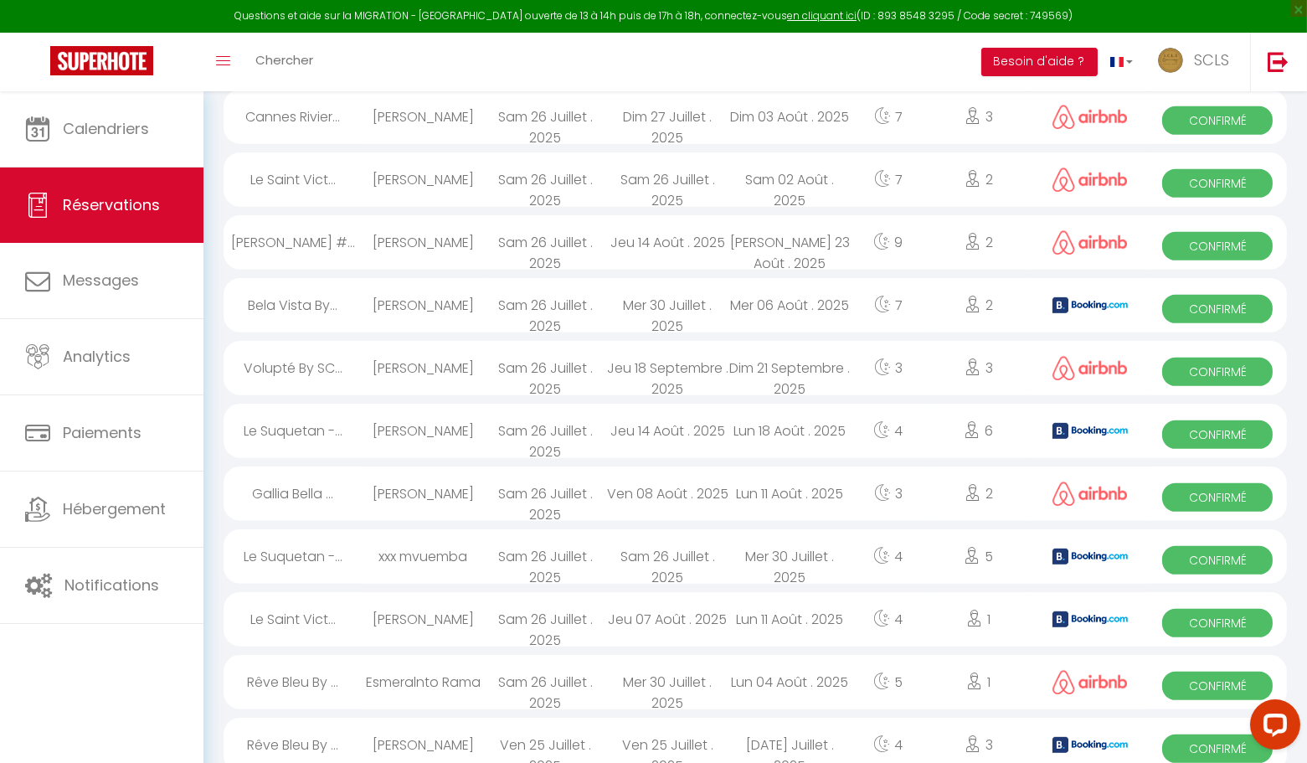
click at [1217, 757] on span "Confirmé" at bounding box center [1217, 748] width 111 height 28
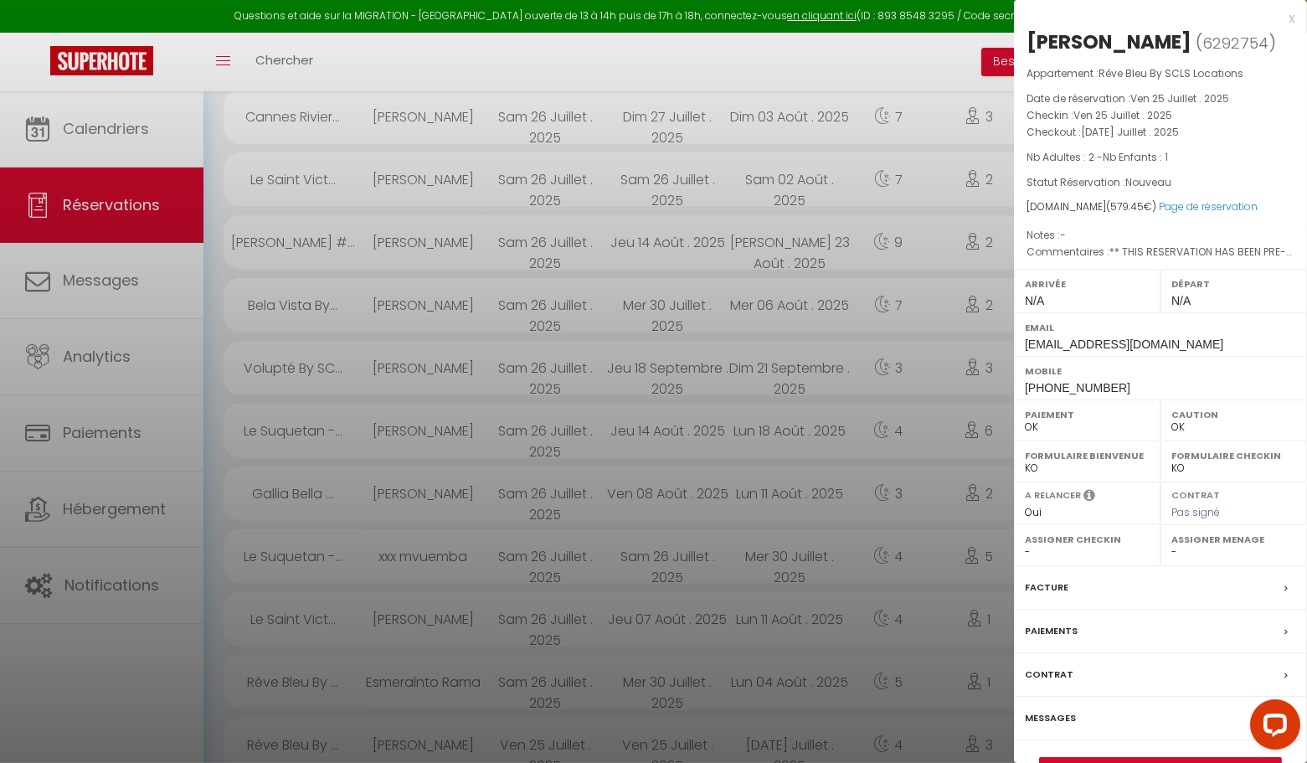
click at [1282, 18] on div "x" at bounding box center [1154, 18] width 281 height 20
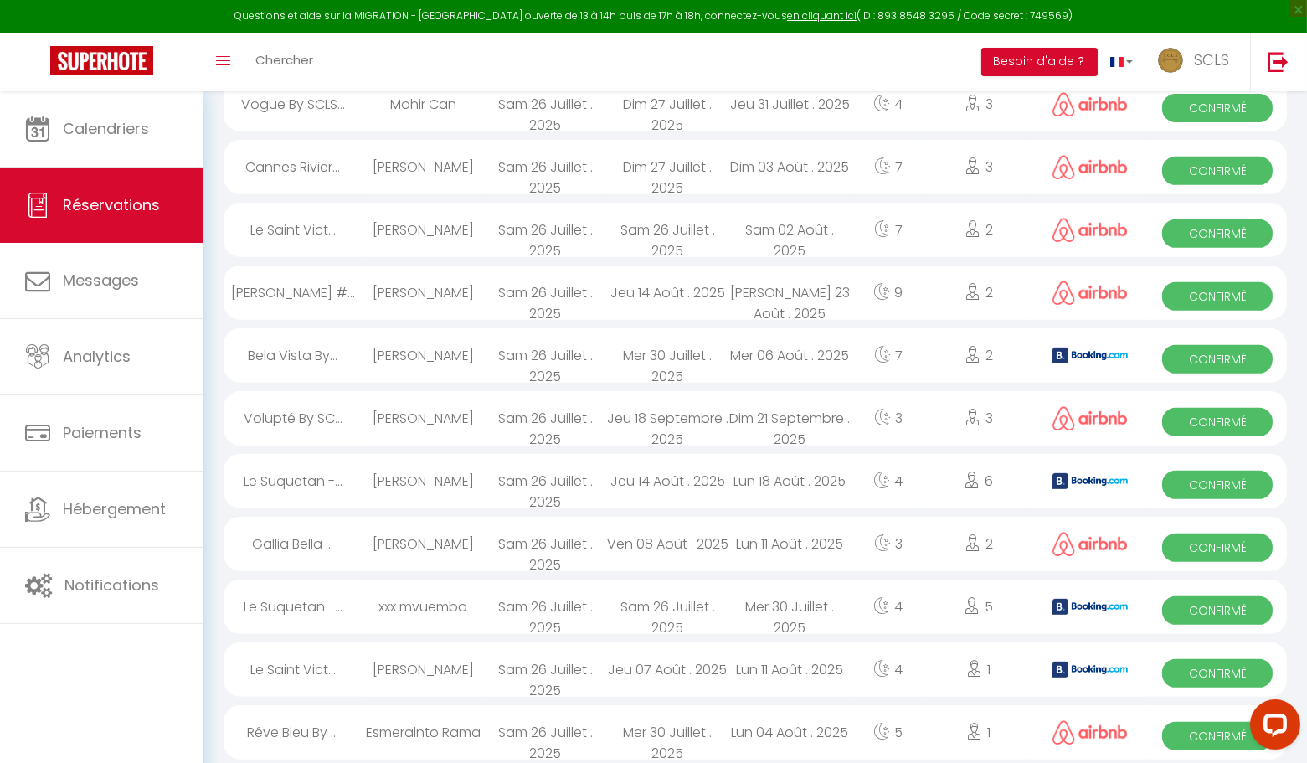
scroll to position [1341, 0]
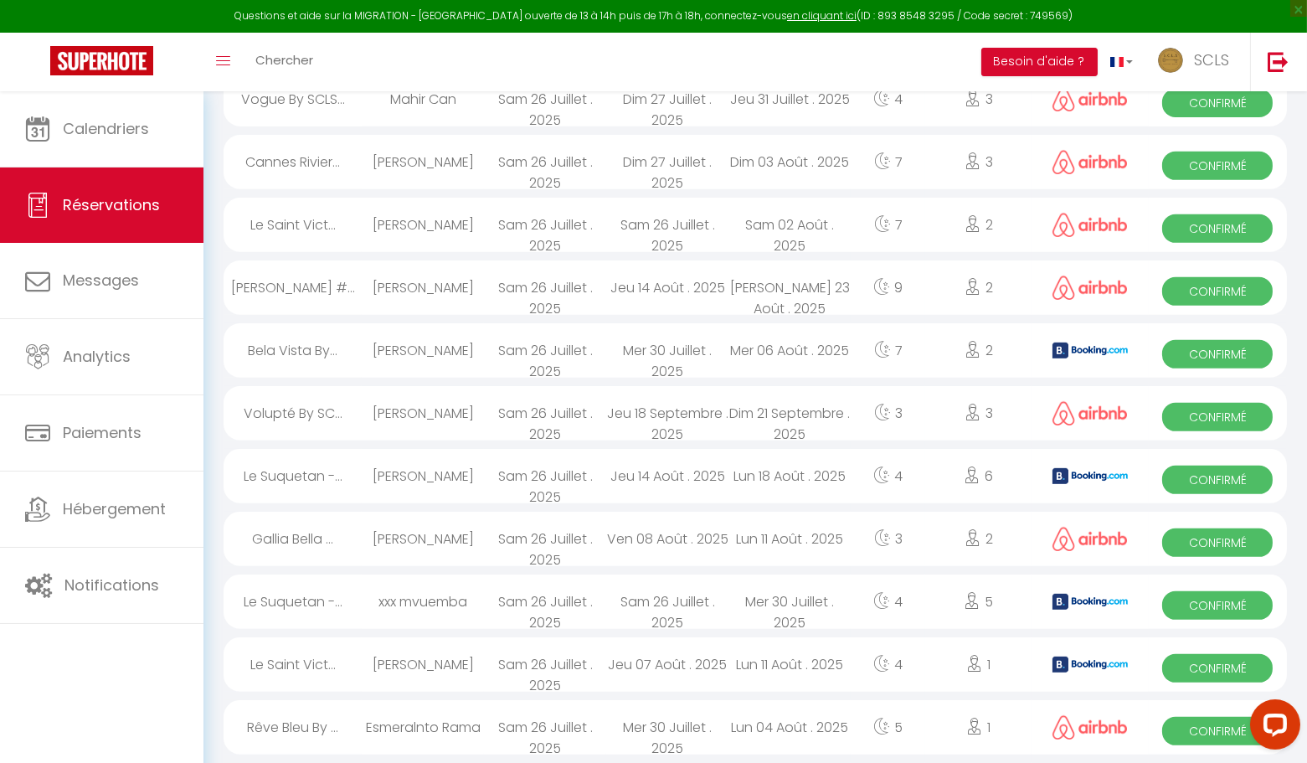
click at [1191, 737] on span "Confirmé" at bounding box center [1217, 731] width 111 height 28
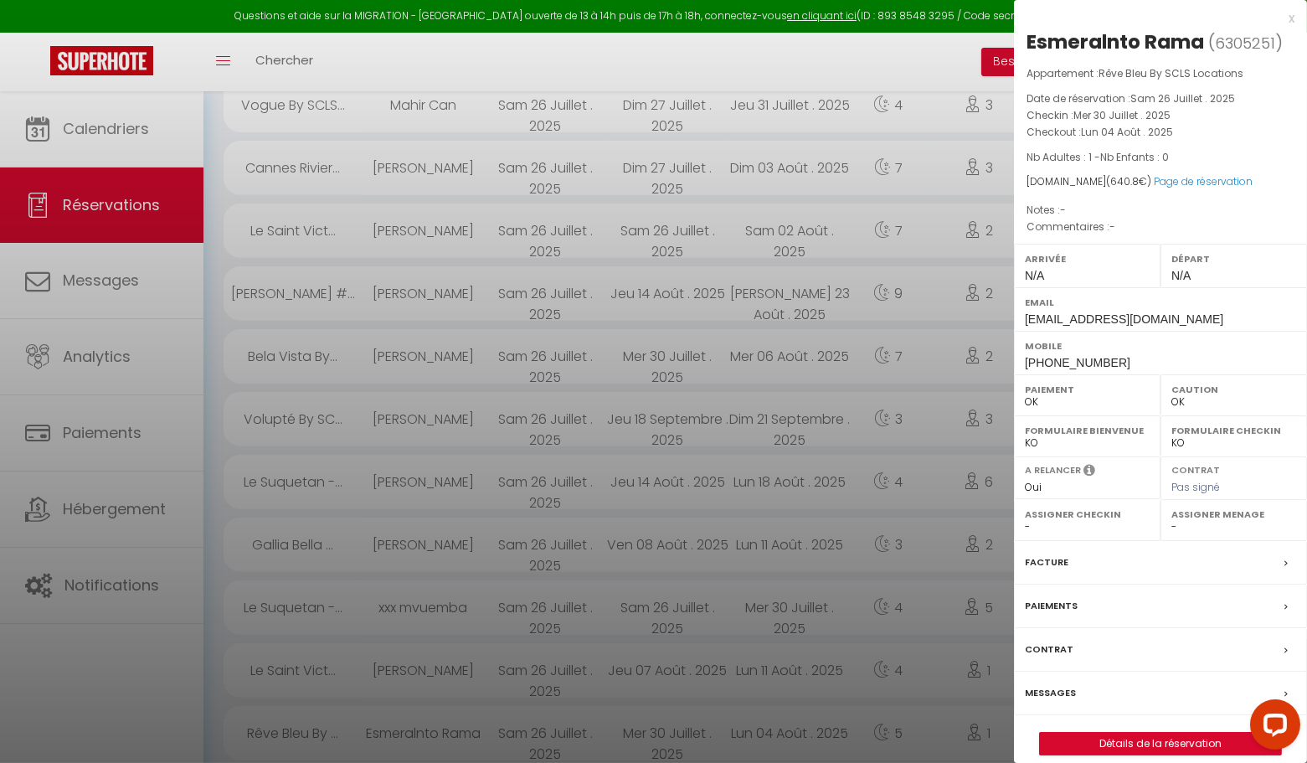
scroll to position [1331, 0]
click at [1295, 21] on div "x Esmeralnto Rama ( 6305251 ) Appartement : Rêve Bleu By SCLS Locations Date de…" at bounding box center [1160, 390] width 293 height 780
click at [1291, 20] on div "x" at bounding box center [1154, 18] width 281 height 20
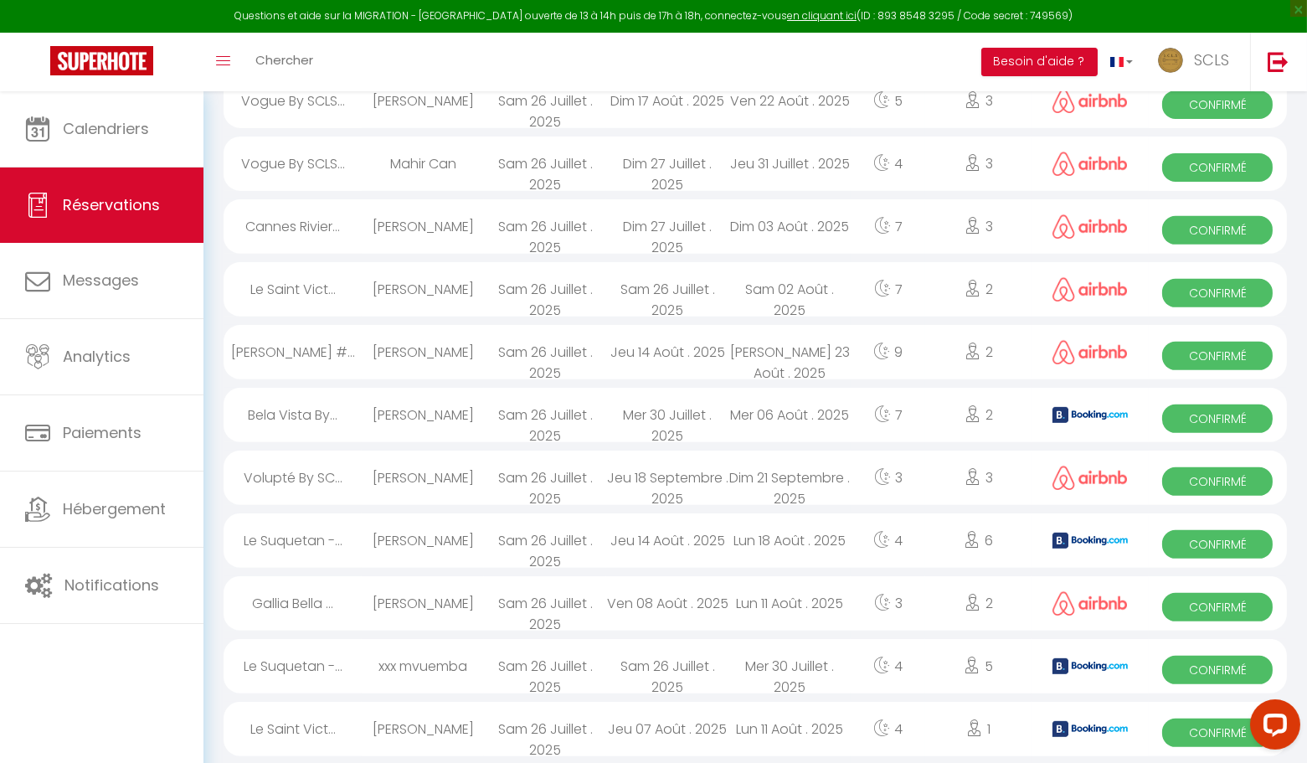
scroll to position [1277, 0]
click at [1198, 726] on span "Confirmé" at bounding box center [1217, 732] width 111 height 28
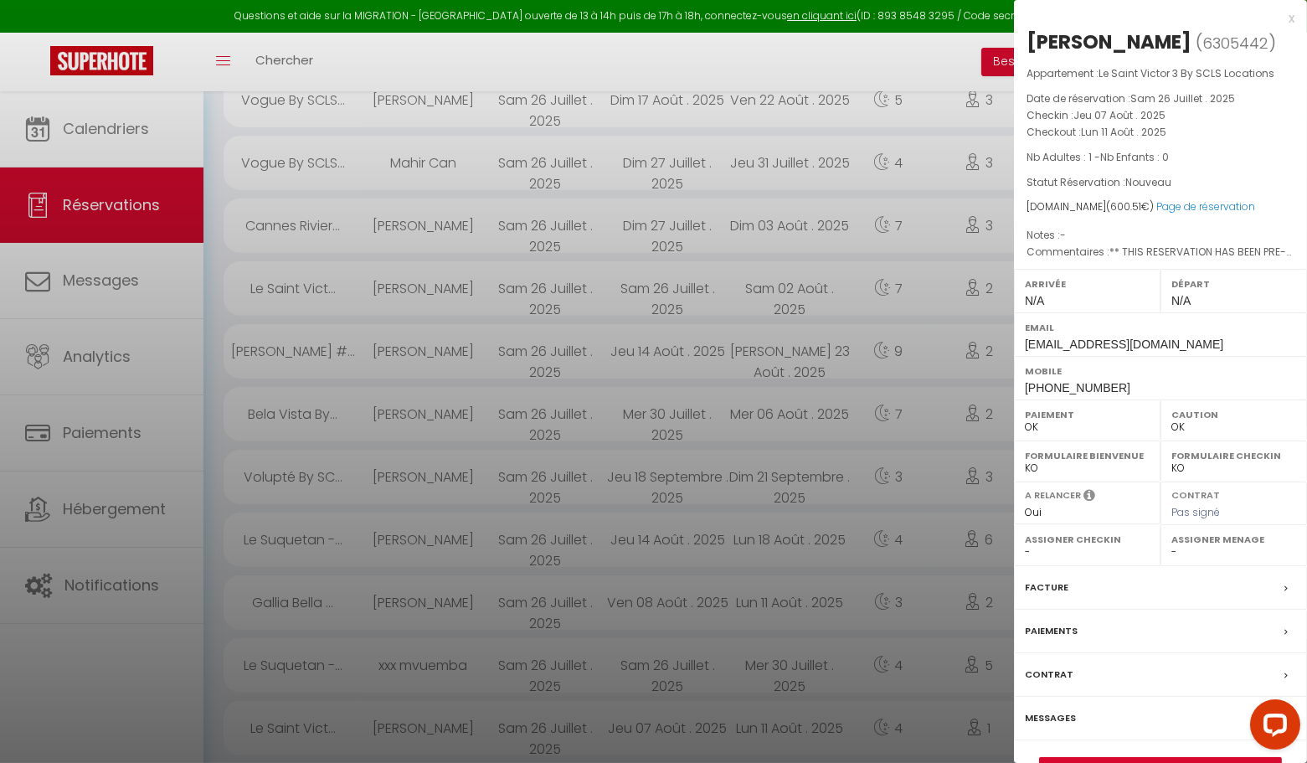
click at [1292, 19] on div "x" at bounding box center [1154, 18] width 281 height 20
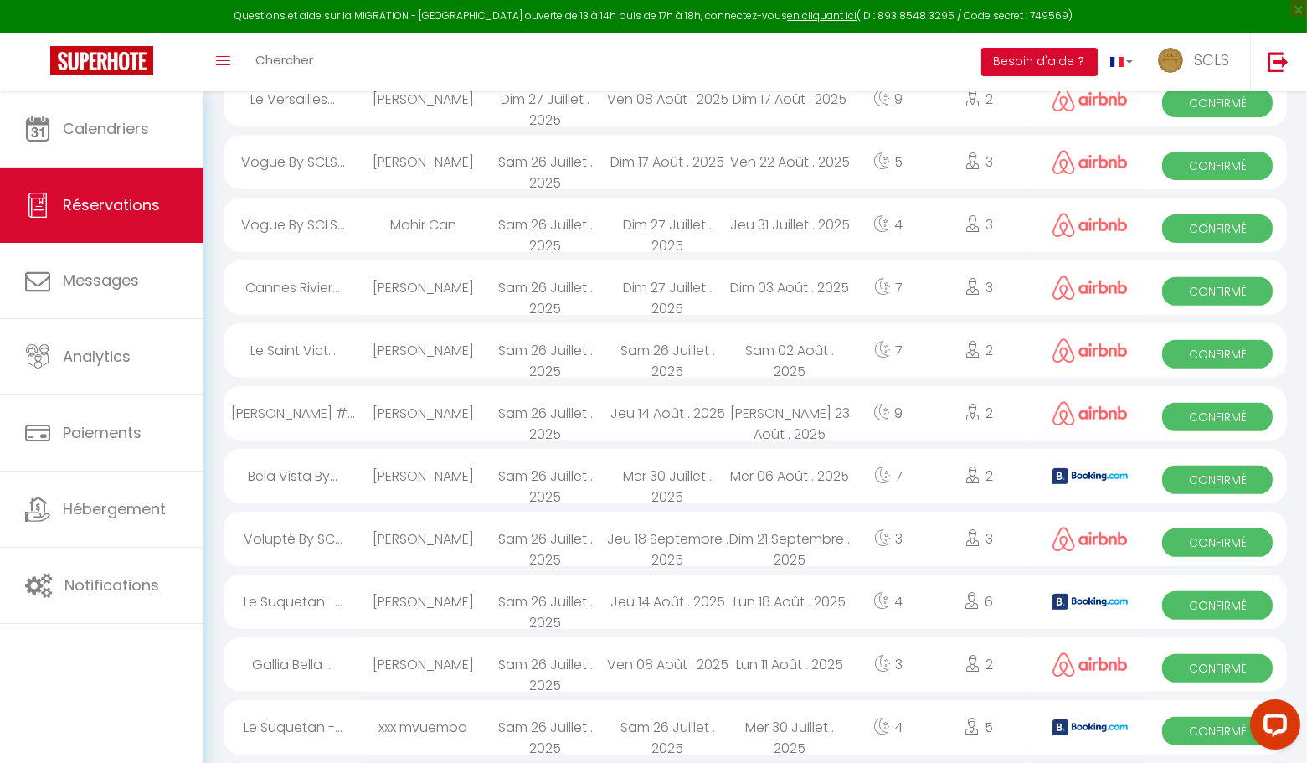
scroll to position [1207, 0]
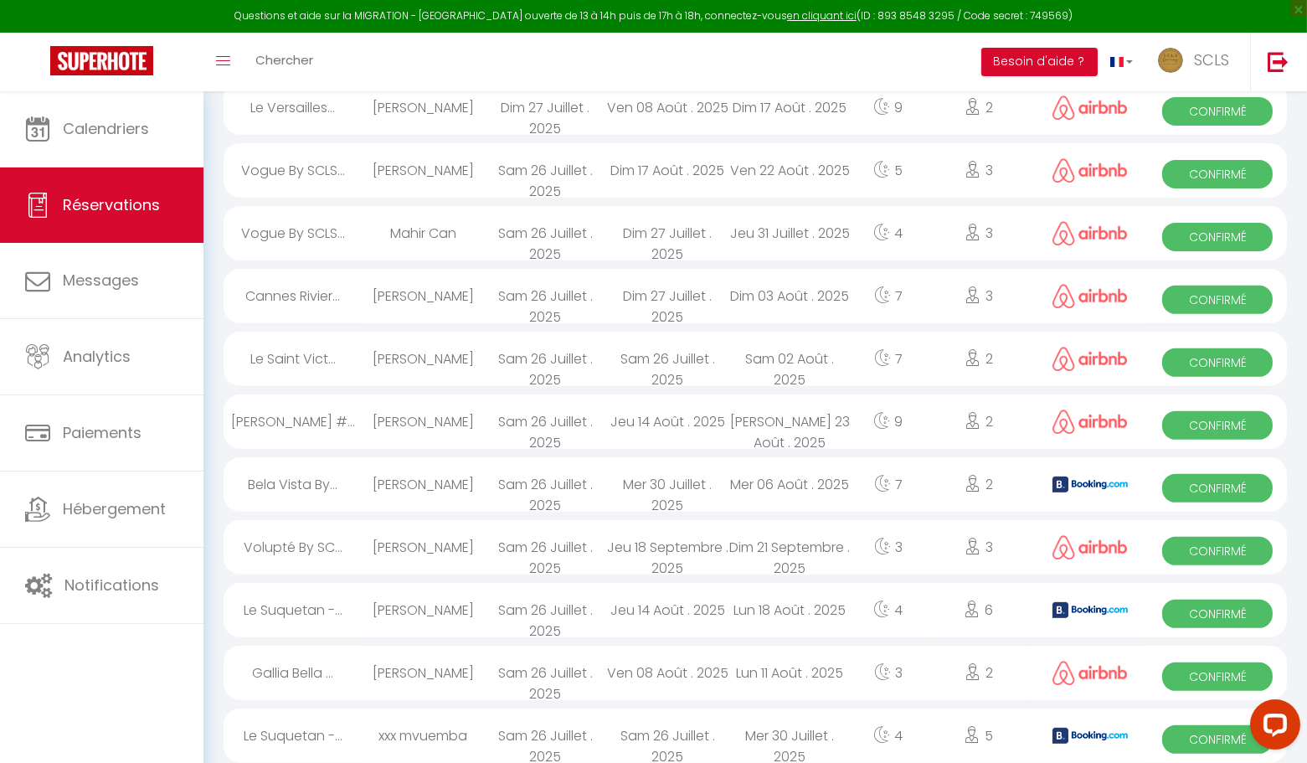
click at [1185, 738] on span "Confirmé" at bounding box center [1217, 739] width 111 height 28
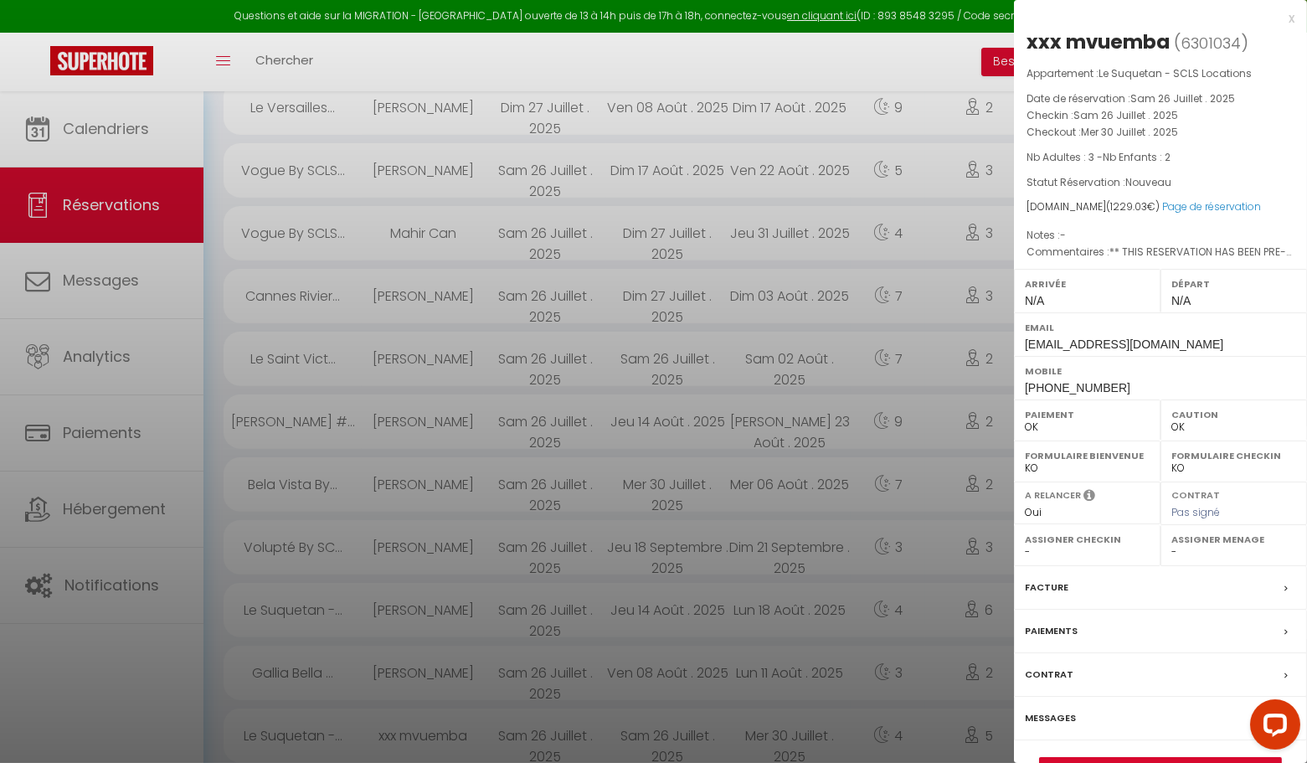
click at [1291, 18] on div "x" at bounding box center [1154, 18] width 281 height 20
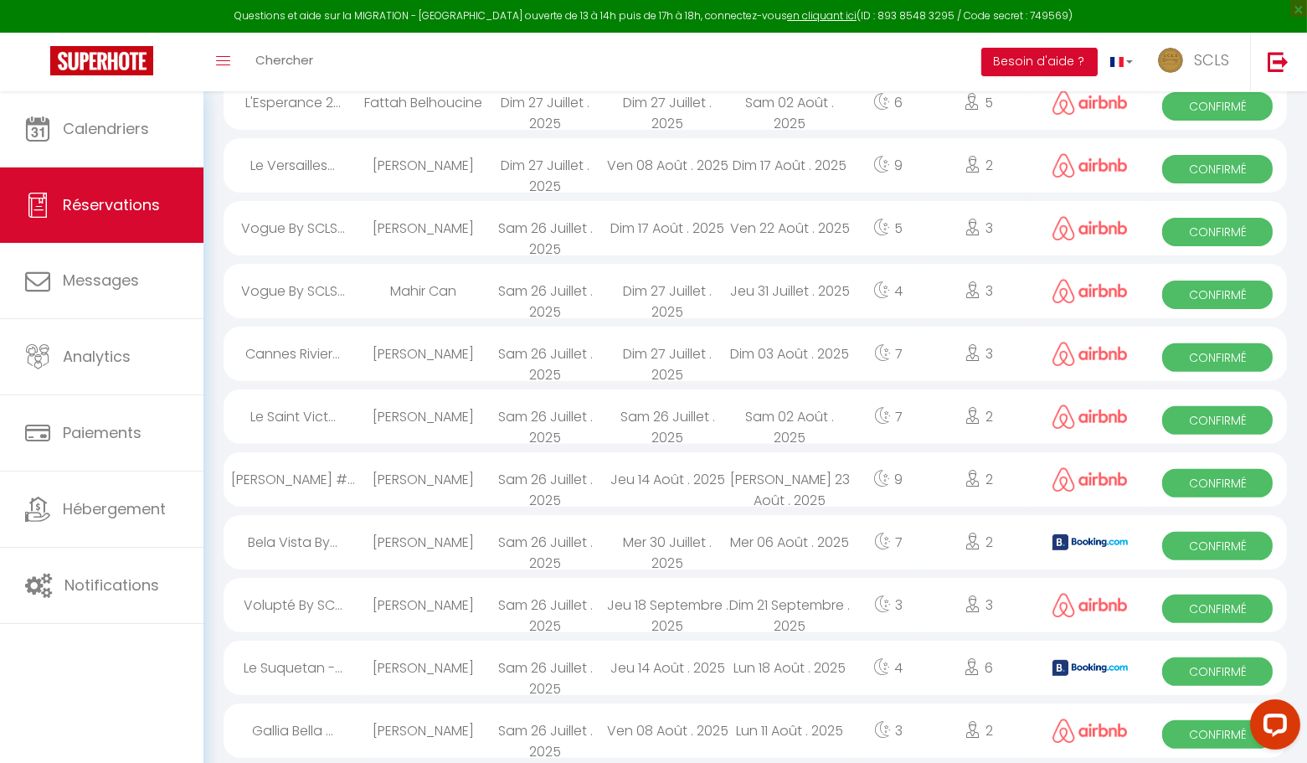
scroll to position [1146, 0]
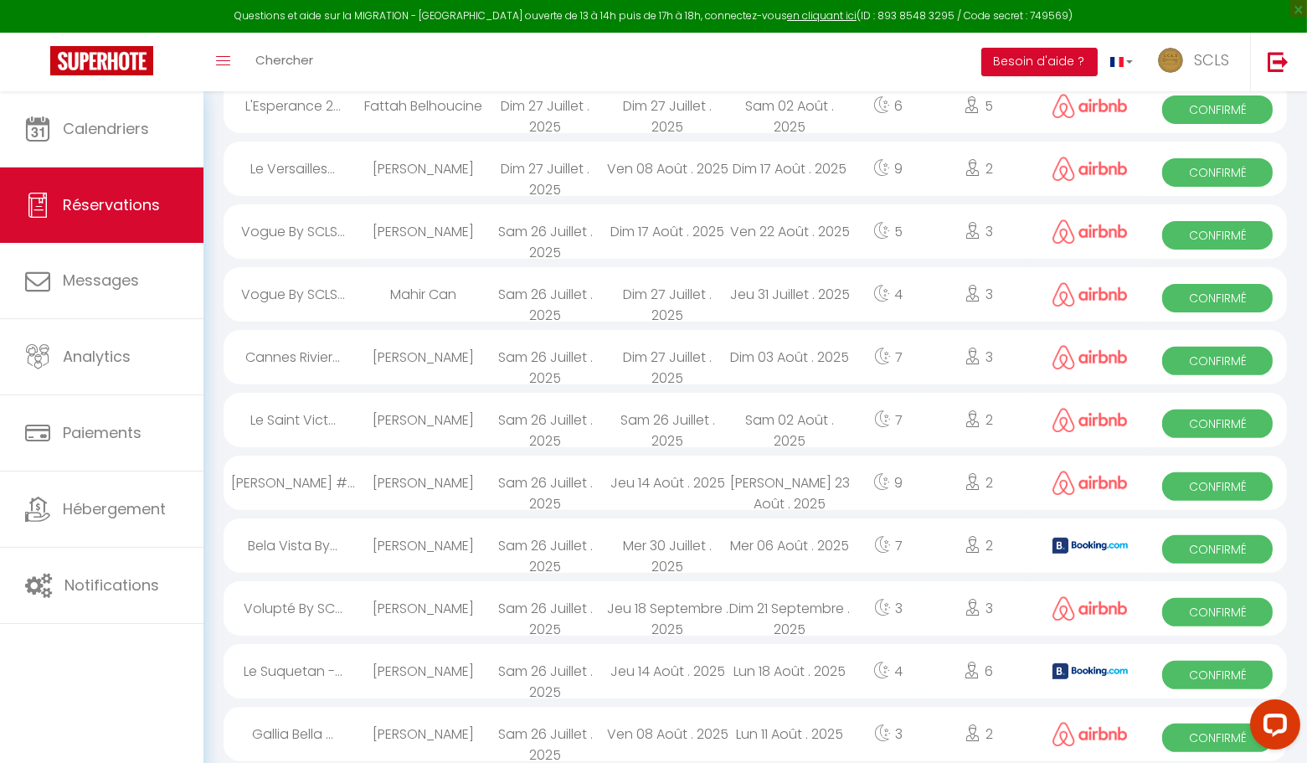
click at [1209, 743] on span "Confirmé" at bounding box center [1217, 737] width 111 height 28
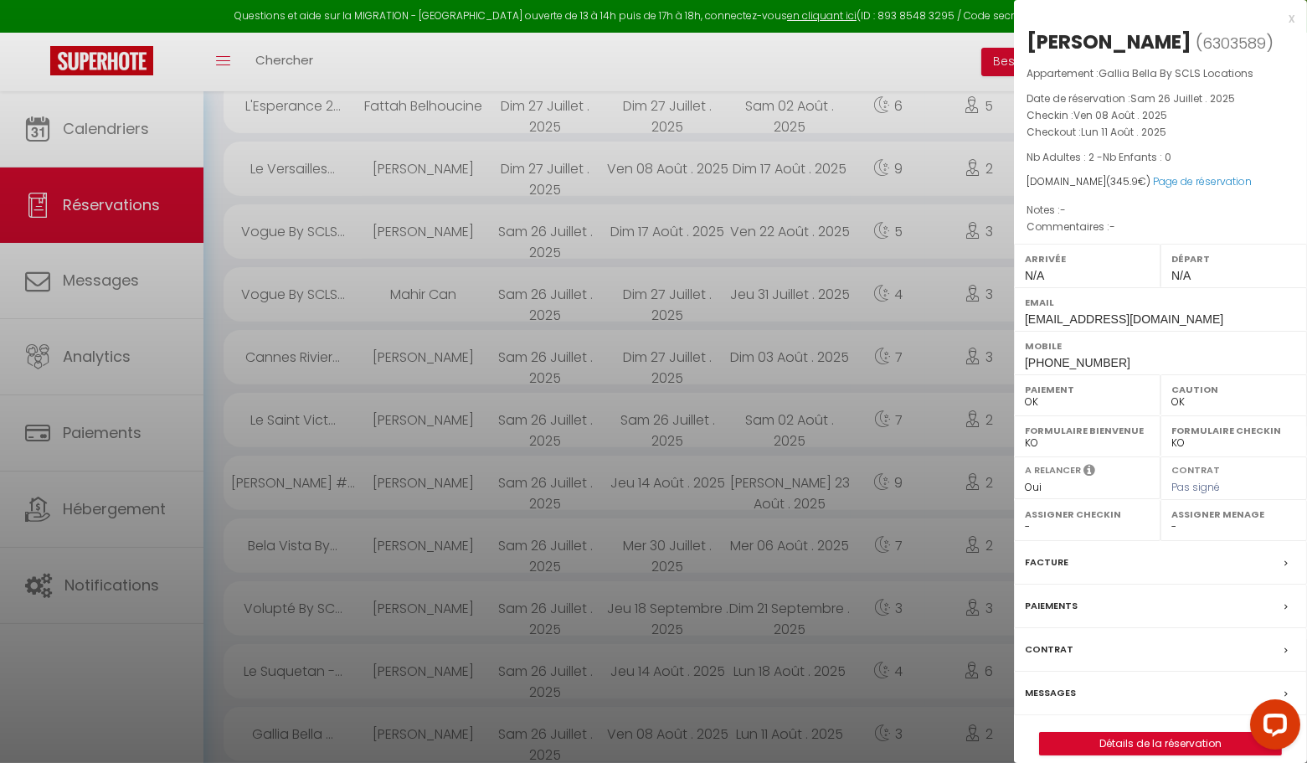
click at [1293, 18] on div "x" at bounding box center [1154, 18] width 281 height 20
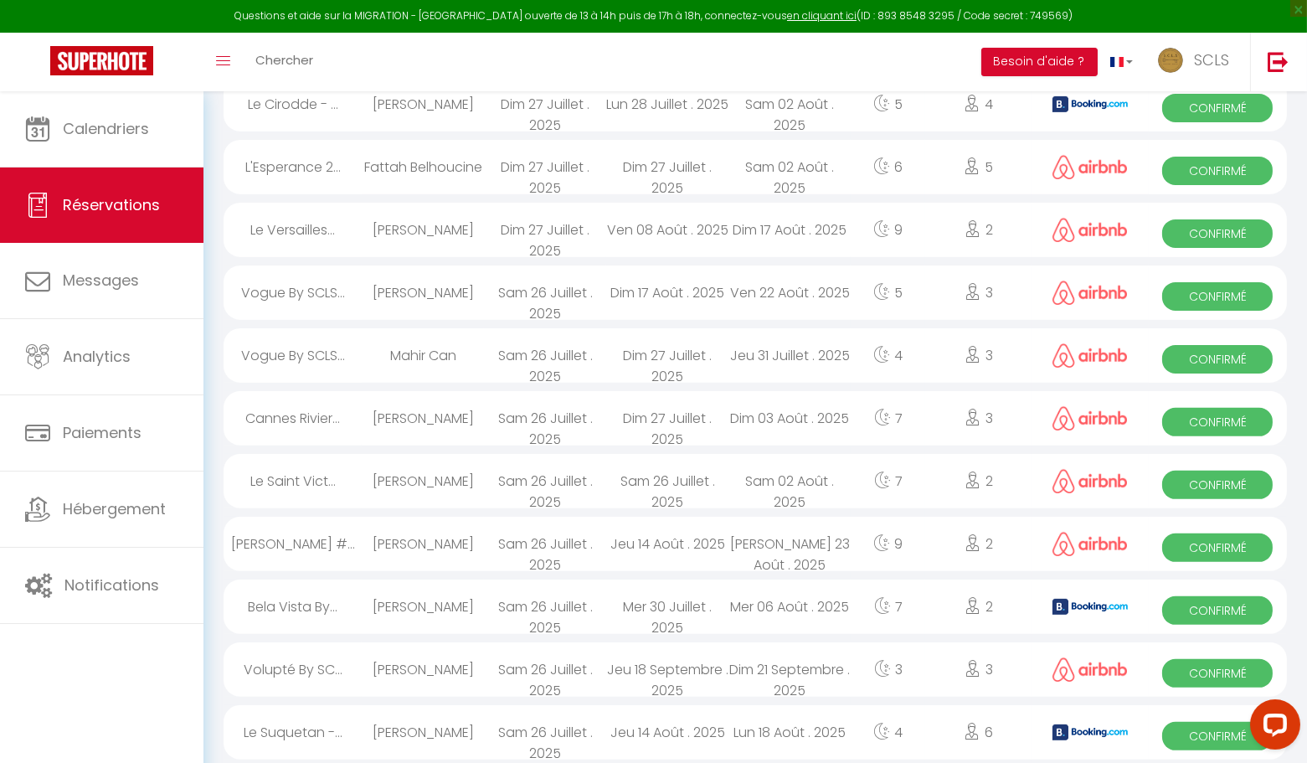
scroll to position [1086, 0]
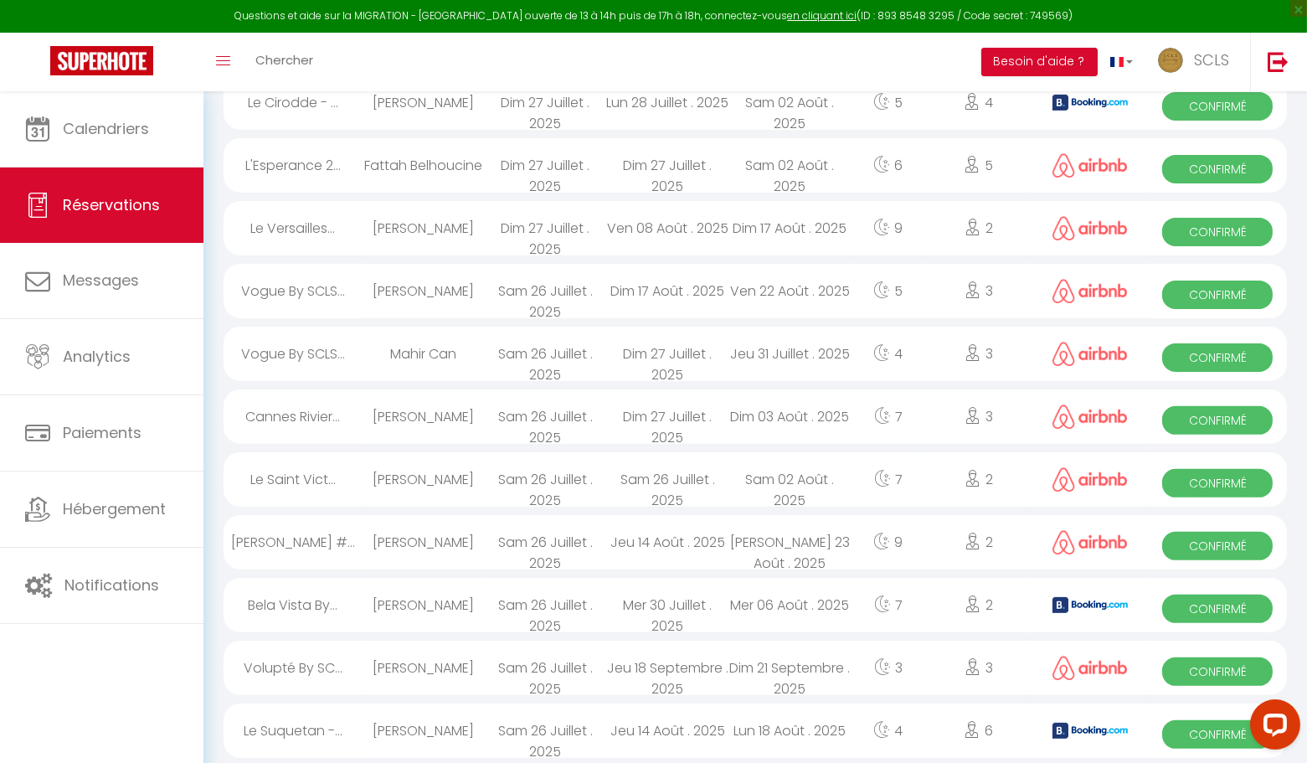
click at [1189, 738] on span "Confirmé" at bounding box center [1217, 734] width 111 height 28
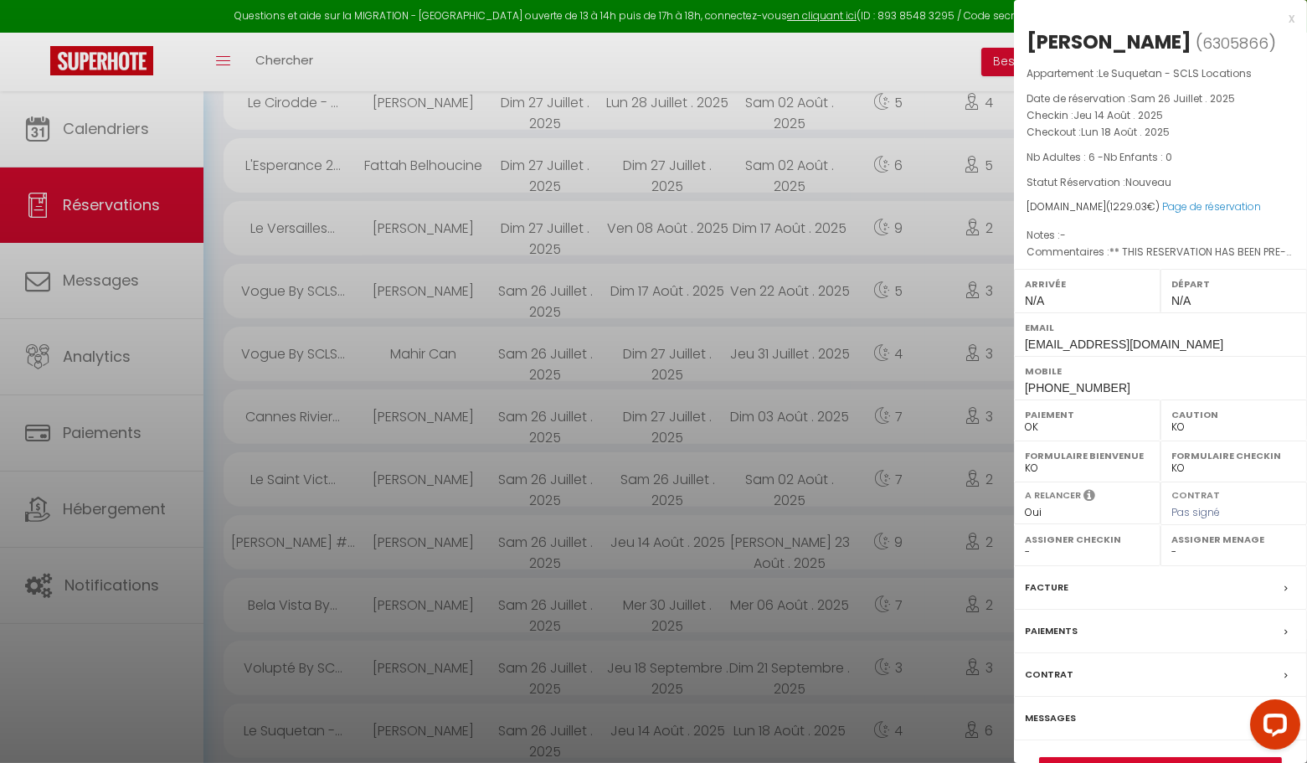
click at [1289, 16] on div "x" at bounding box center [1154, 18] width 281 height 20
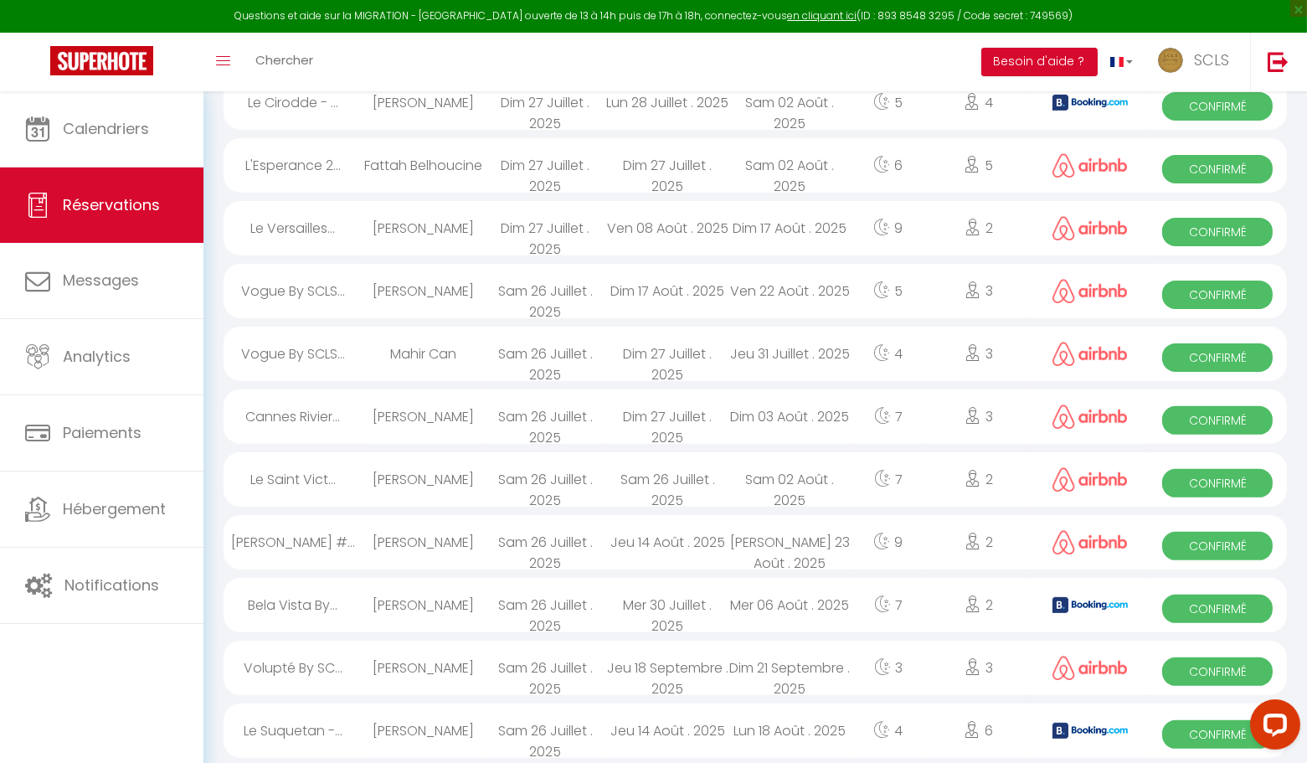
click at [1174, 665] on span "Confirmé" at bounding box center [1217, 671] width 111 height 28
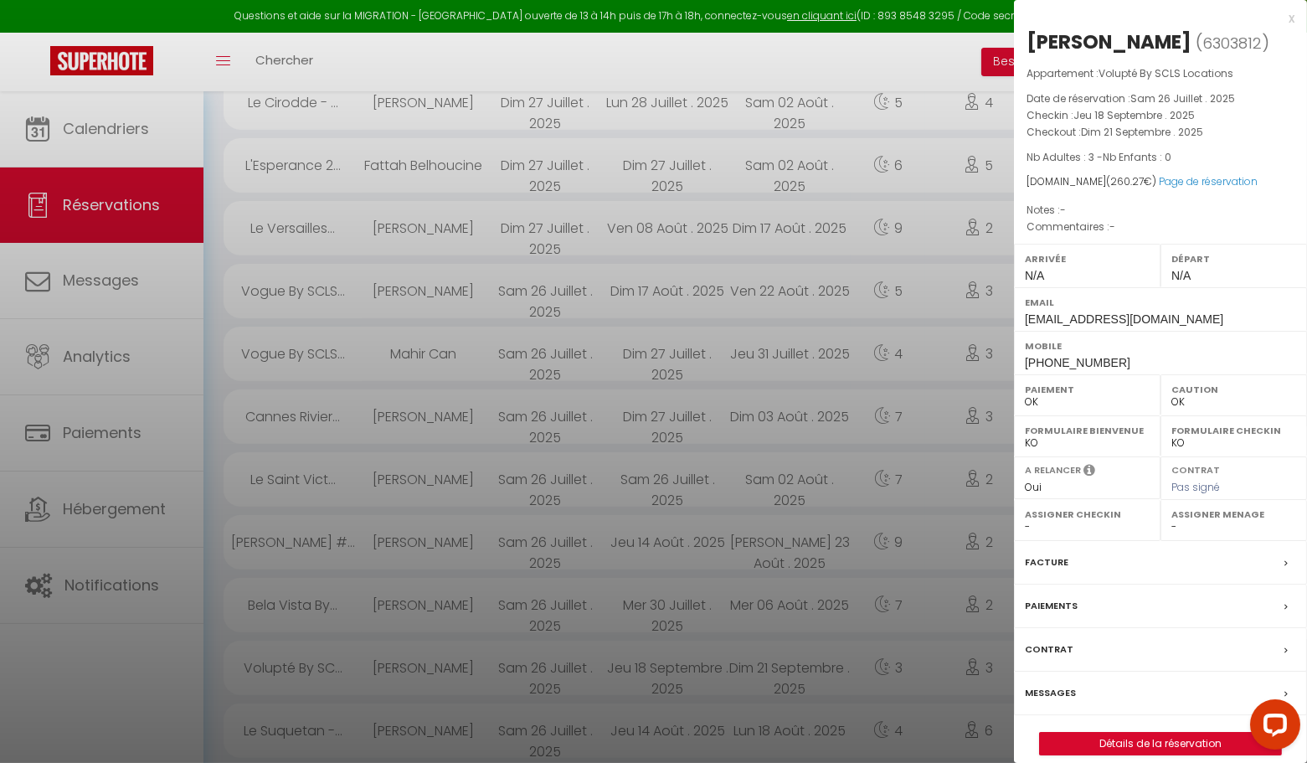
click at [1285, 12] on div "x" at bounding box center [1154, 18] width 281 height 20
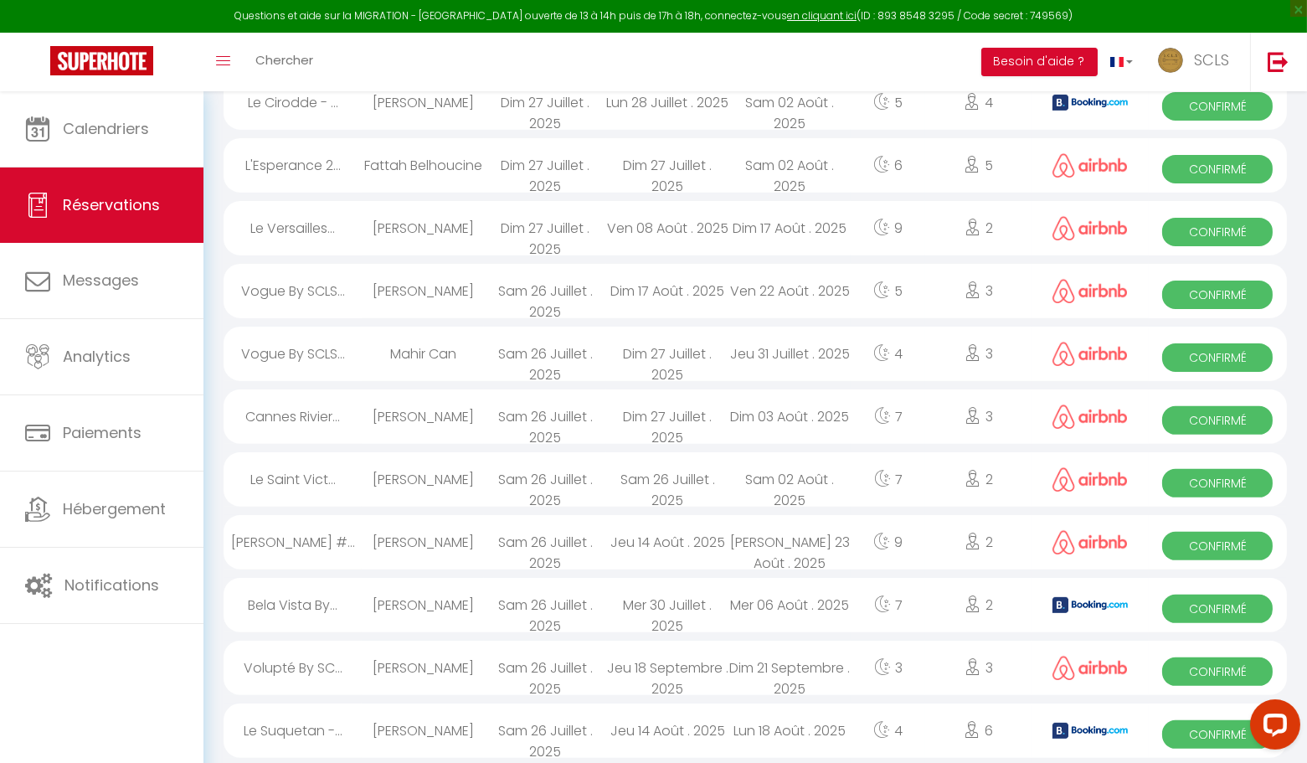
click at [1238, 610] on span "Confirmé" at bounding box center [1217, 609] width 111 height 28
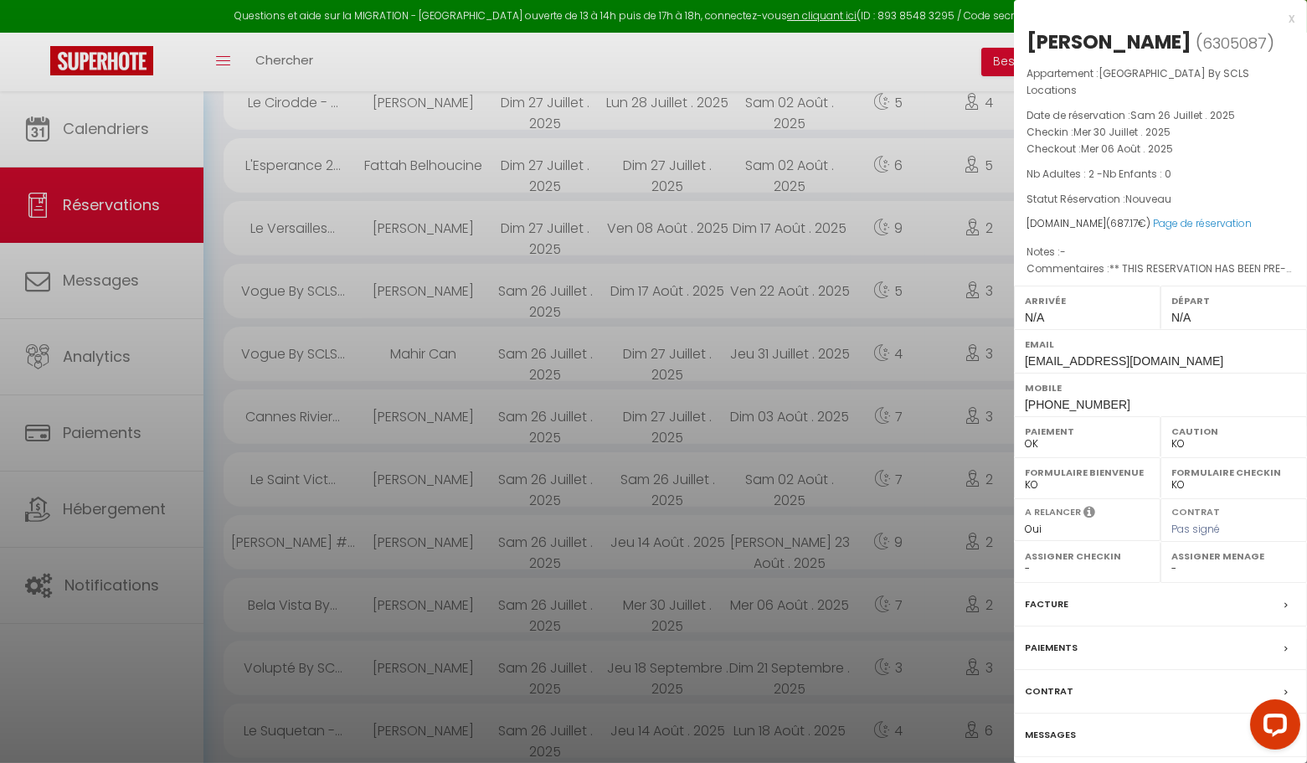
click at [1293, 19] on div "x" at bounding box center [1154, 18] width 281 height 20
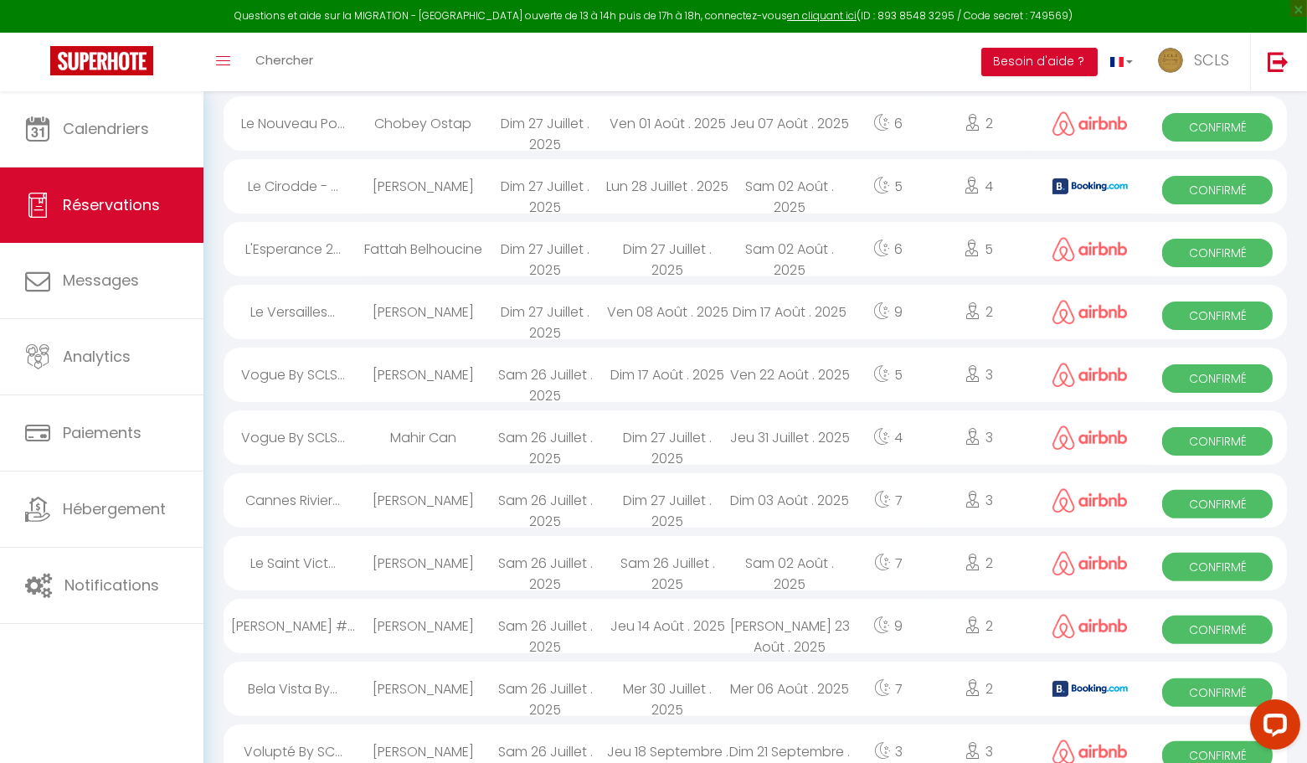
scroll to position [975, 0]
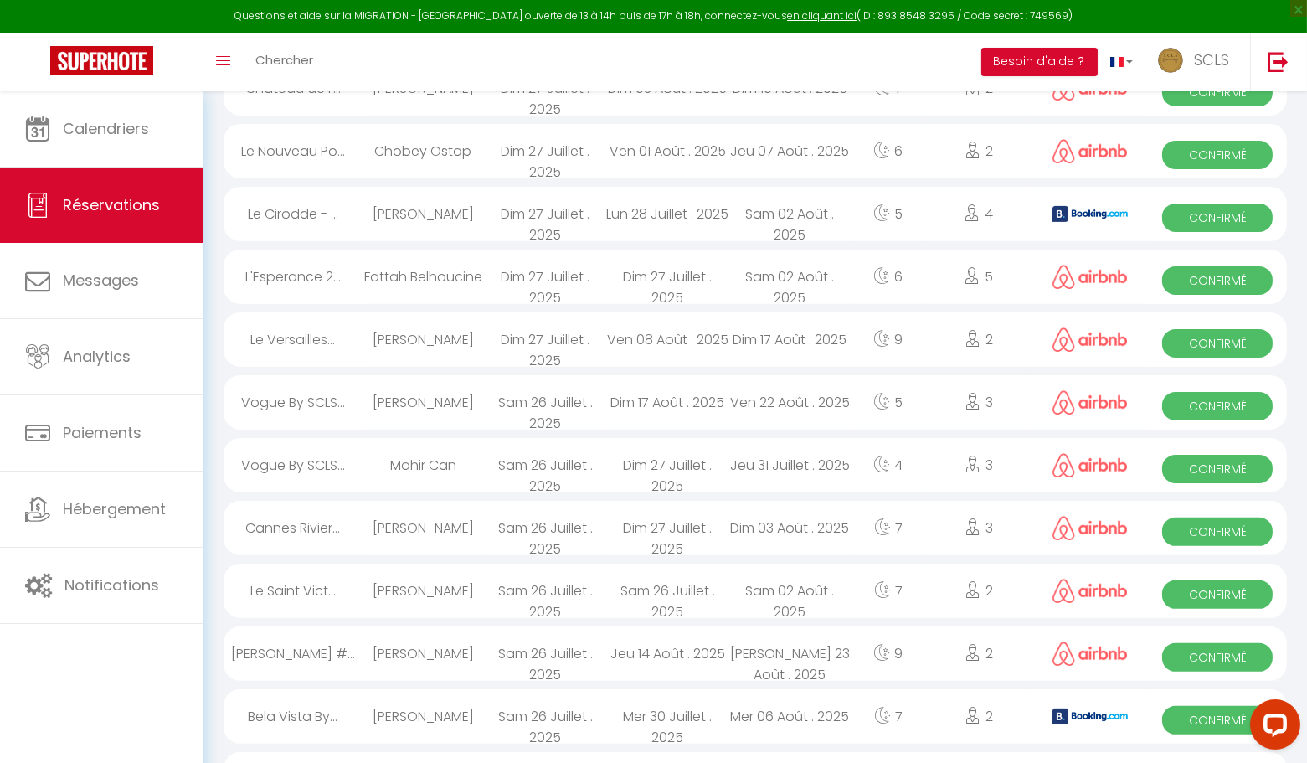
click at [1174, 651] on span "Confirmé" at bounding box center [1217, 657] width 111 height 28
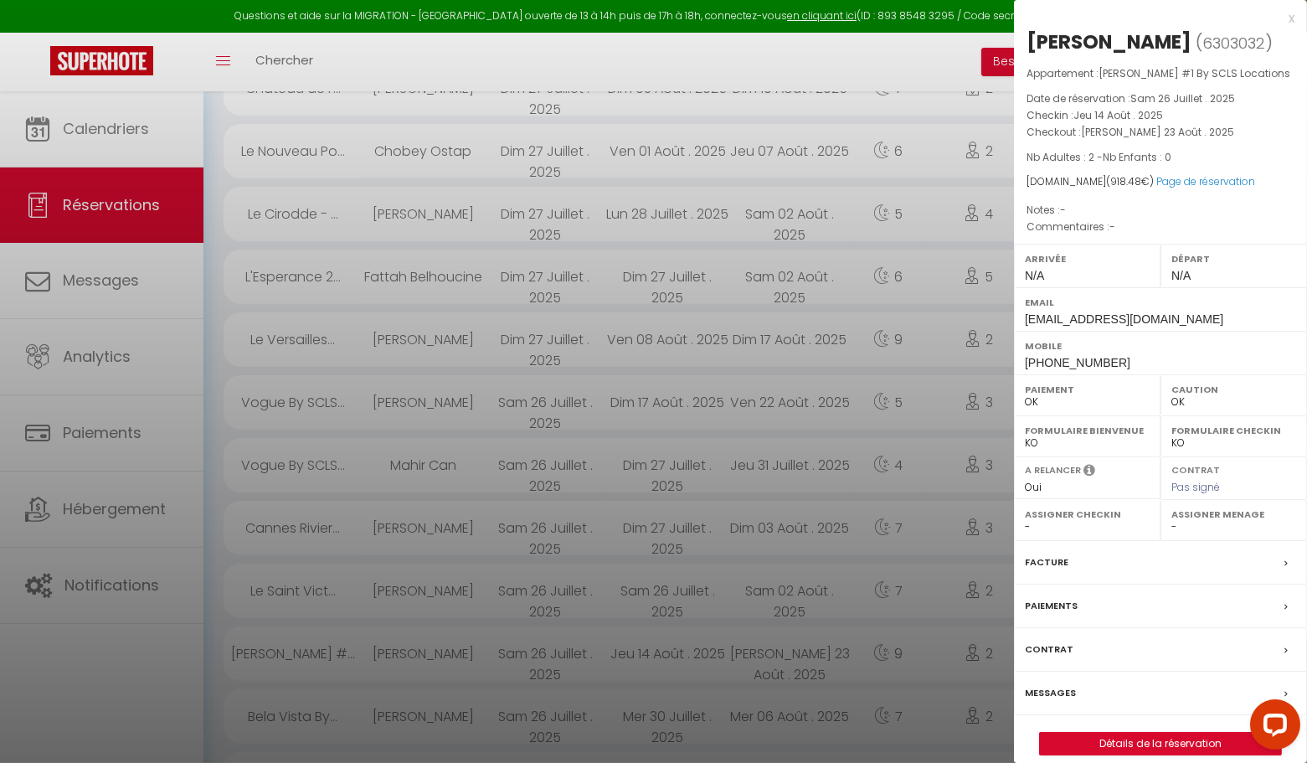
scroll to position [951, 0]
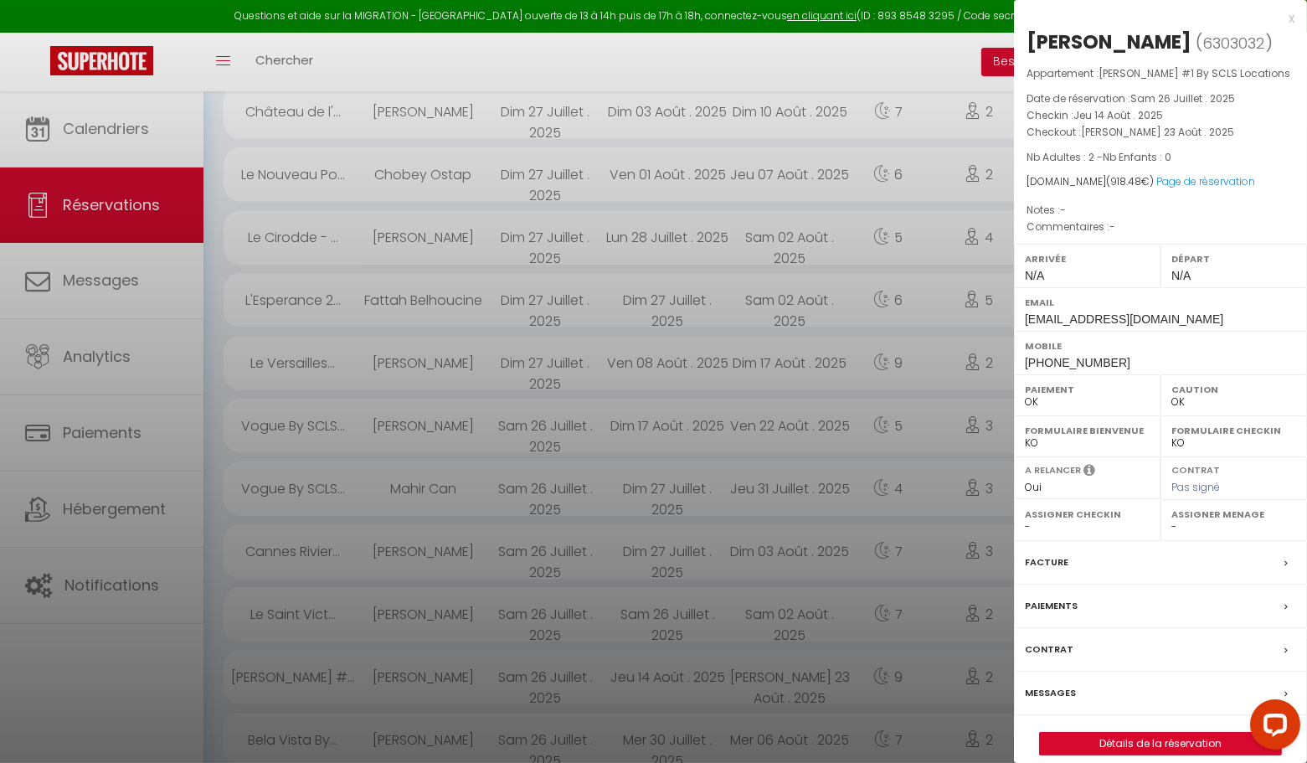
click at [1291, 22] on div "x" at bounding box center [1154, 18] width 281 height 20
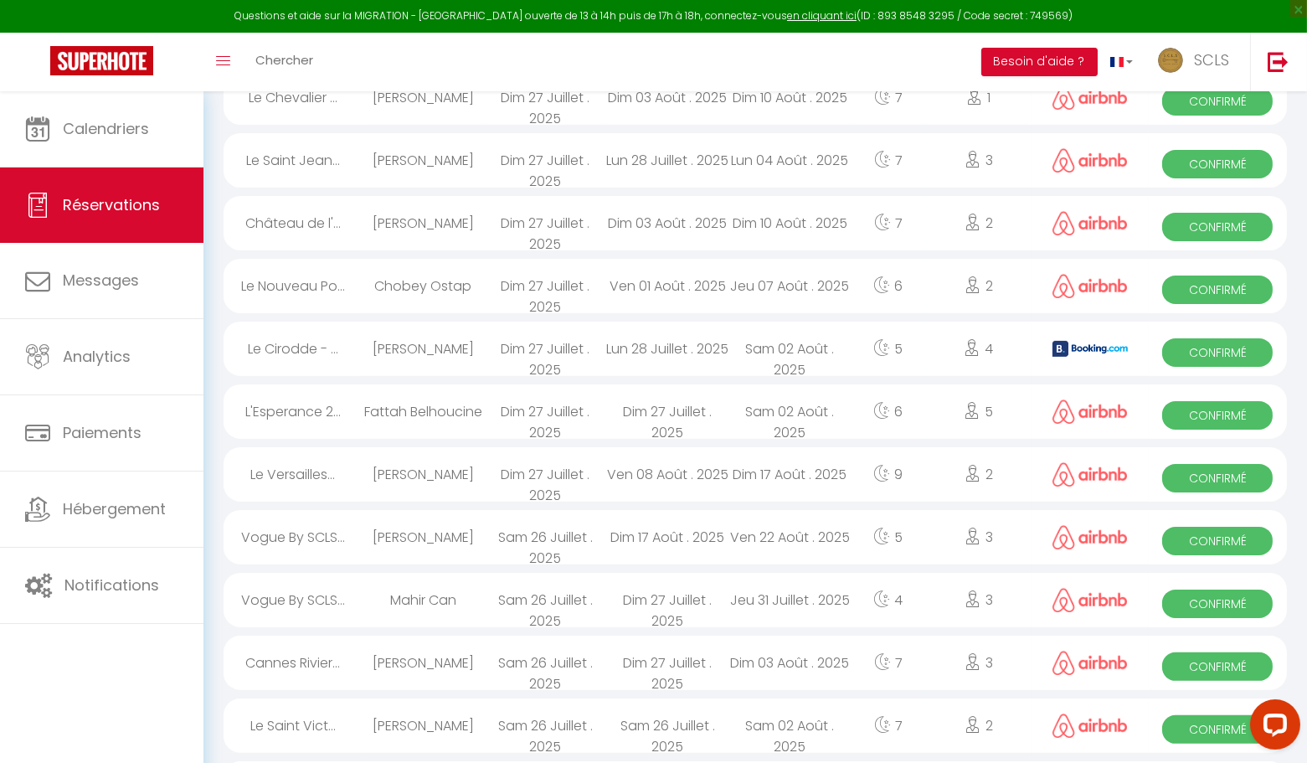
scroll to position [841, 0]
click at [1177, 715] on span "Confirmé" at bounding box center [1217, 728] width 111 height 28
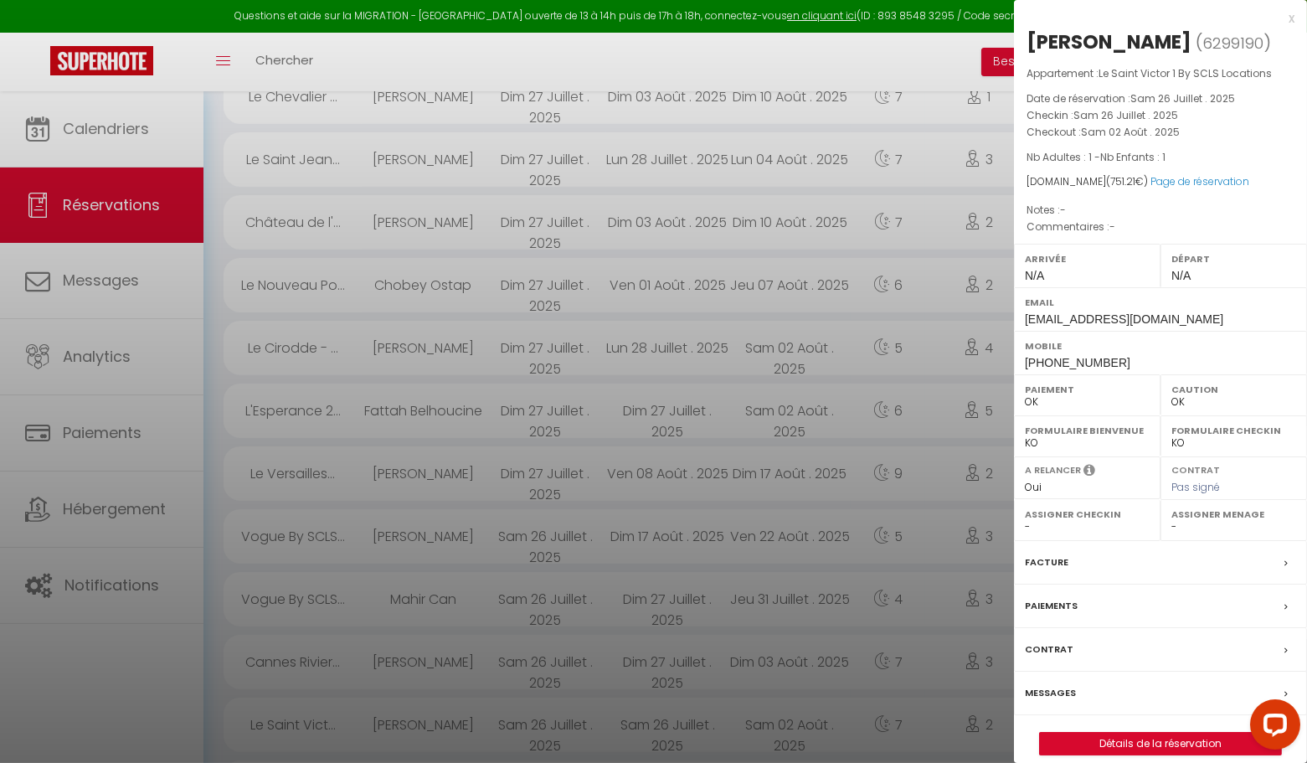
click at [1291, 18] on div "x" at bounding box center [1154, 18] width 281 height 20
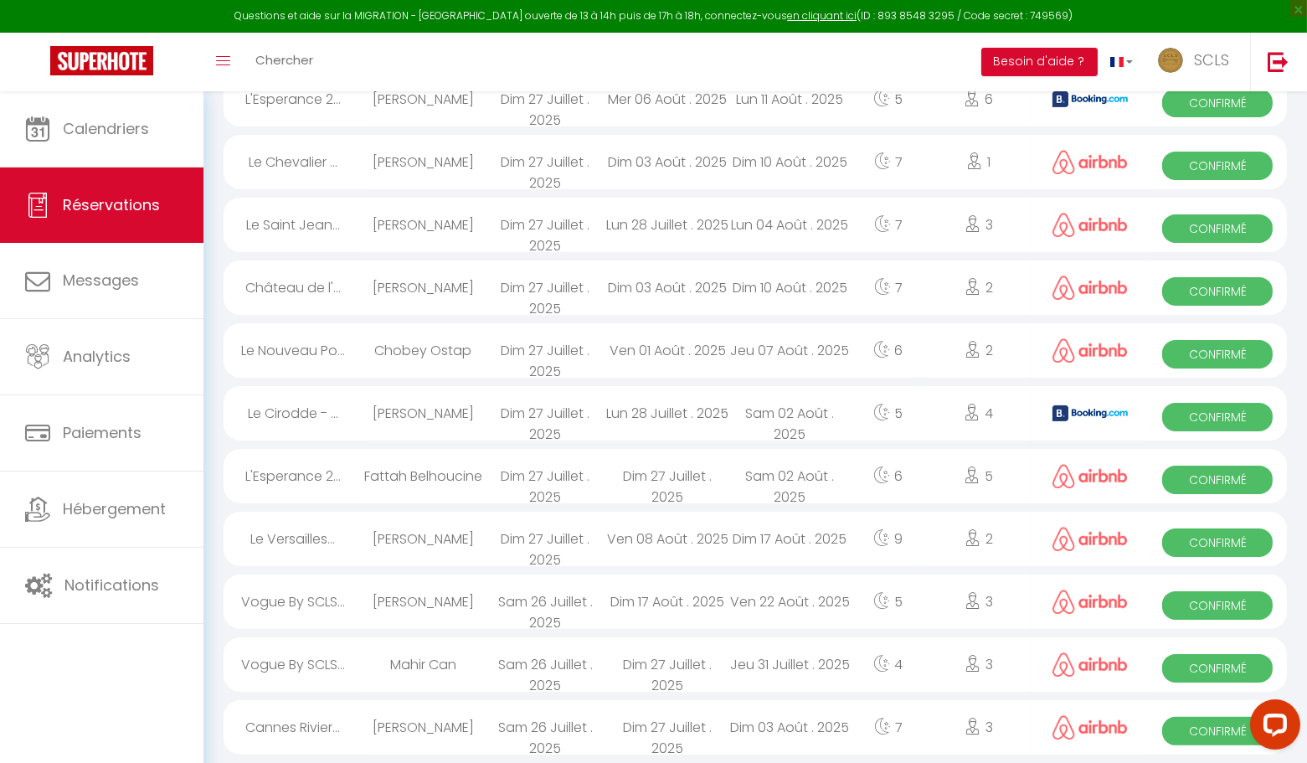
click at [1192, 742] on span "Confirmé" at bounding box center [1217, 731] width 111 height 28
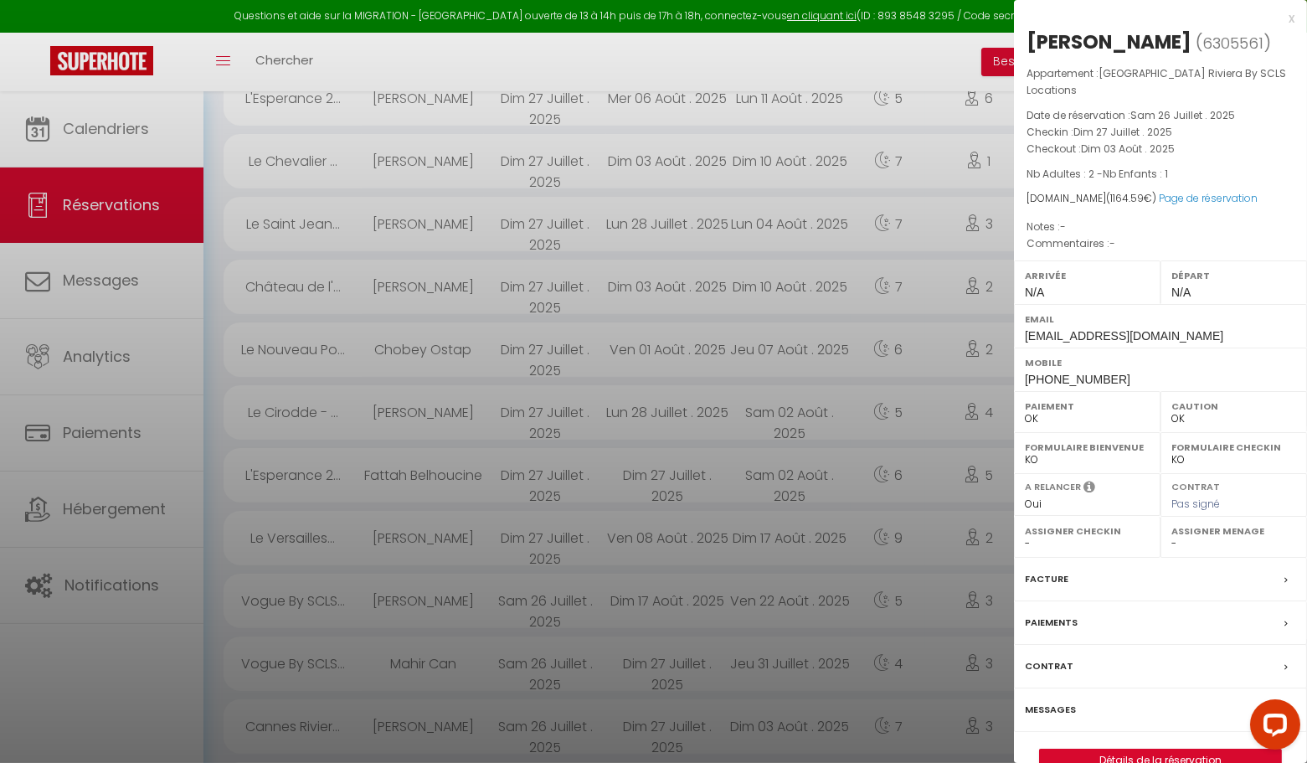
scroll to position [775, 0]
click at [1292, 16] on div "x" at bounding box center [1154, 18] width 281 height 20
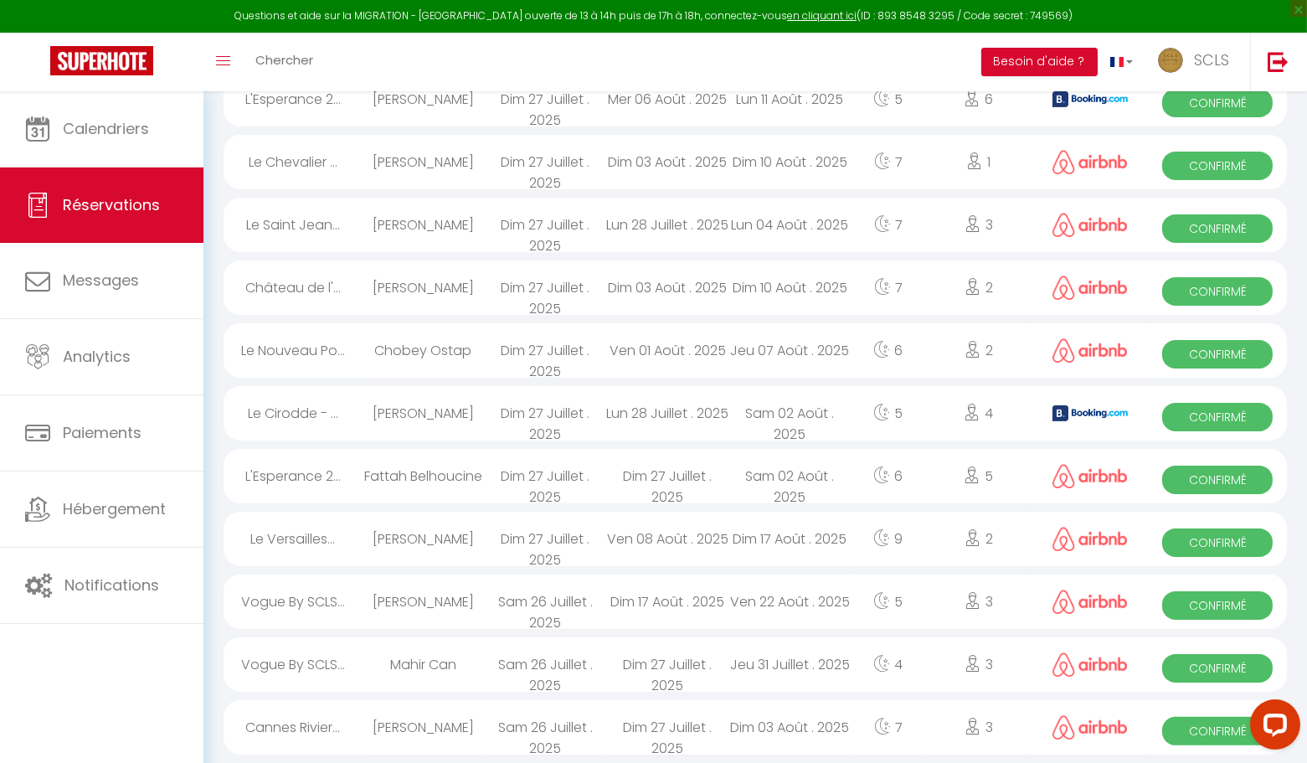
click at [1200, 662] on span "Confirmé" at bounding box center [1217, 668] width 111 height 28
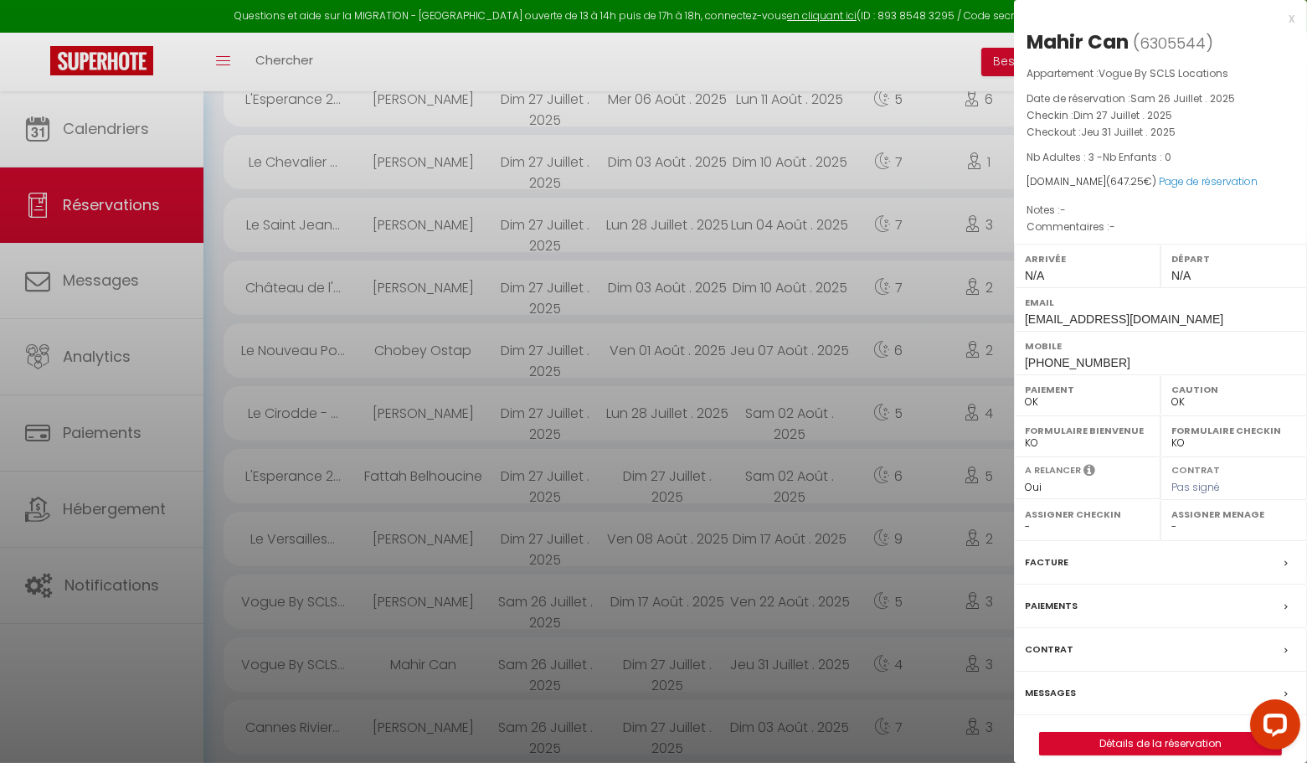
click at [1289, 17] on div "x" at bounding box center [1154, 18] width 281 height 20
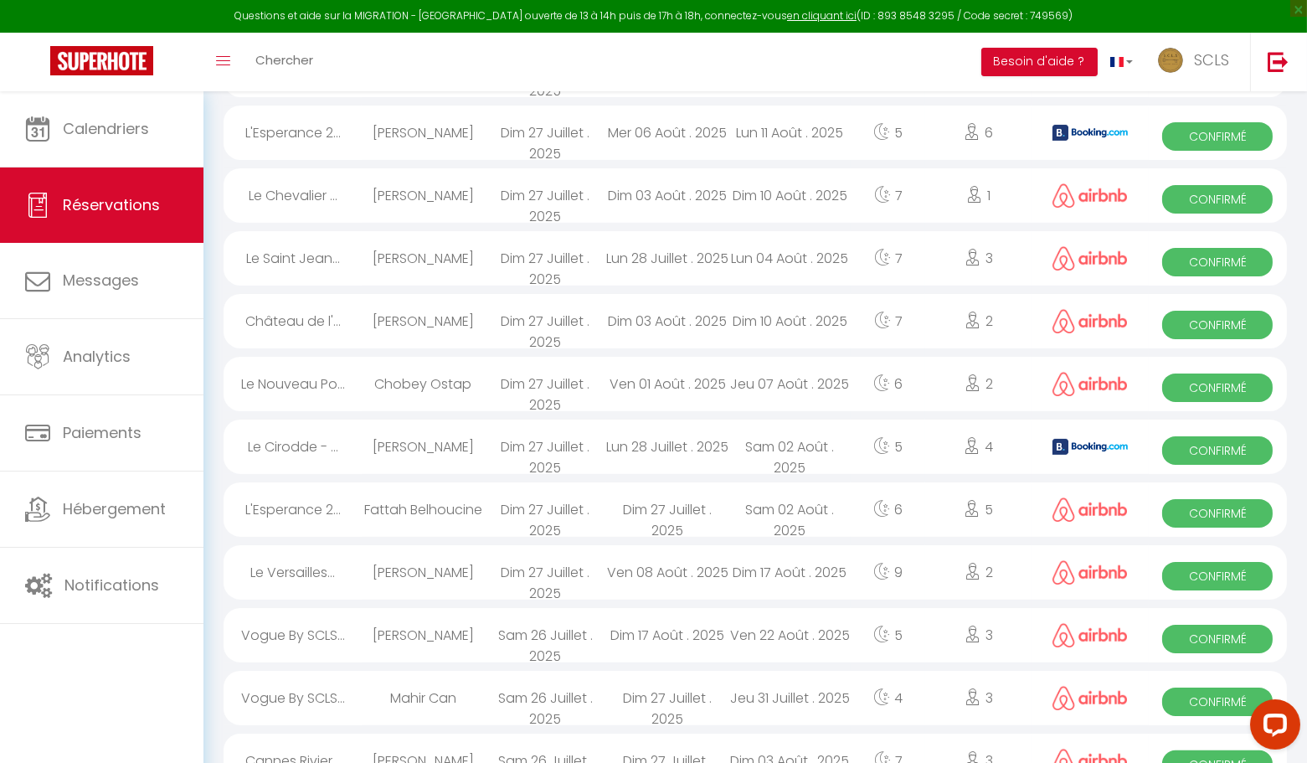
scroll to position [740, 0]
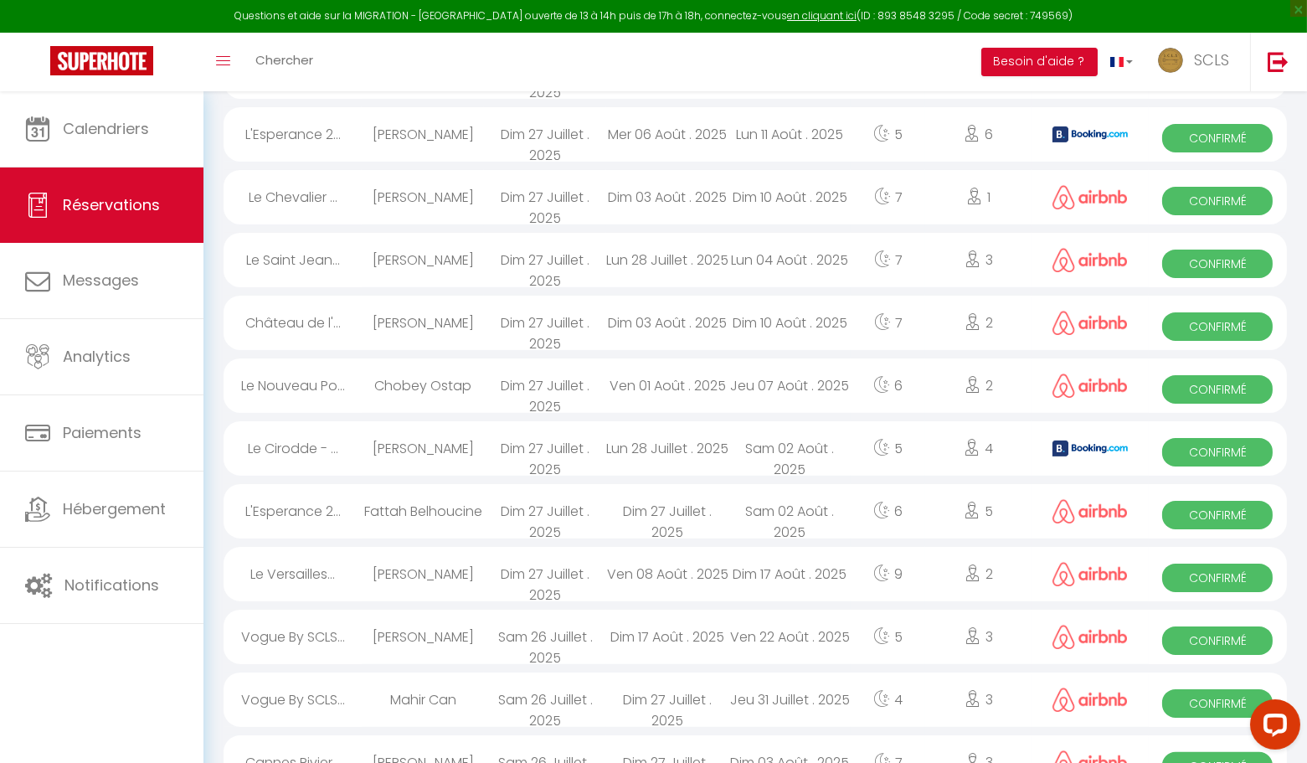
click at [1178, 634] on span "Confirmé" at bounding box center [1217, 640] width 111 height 28
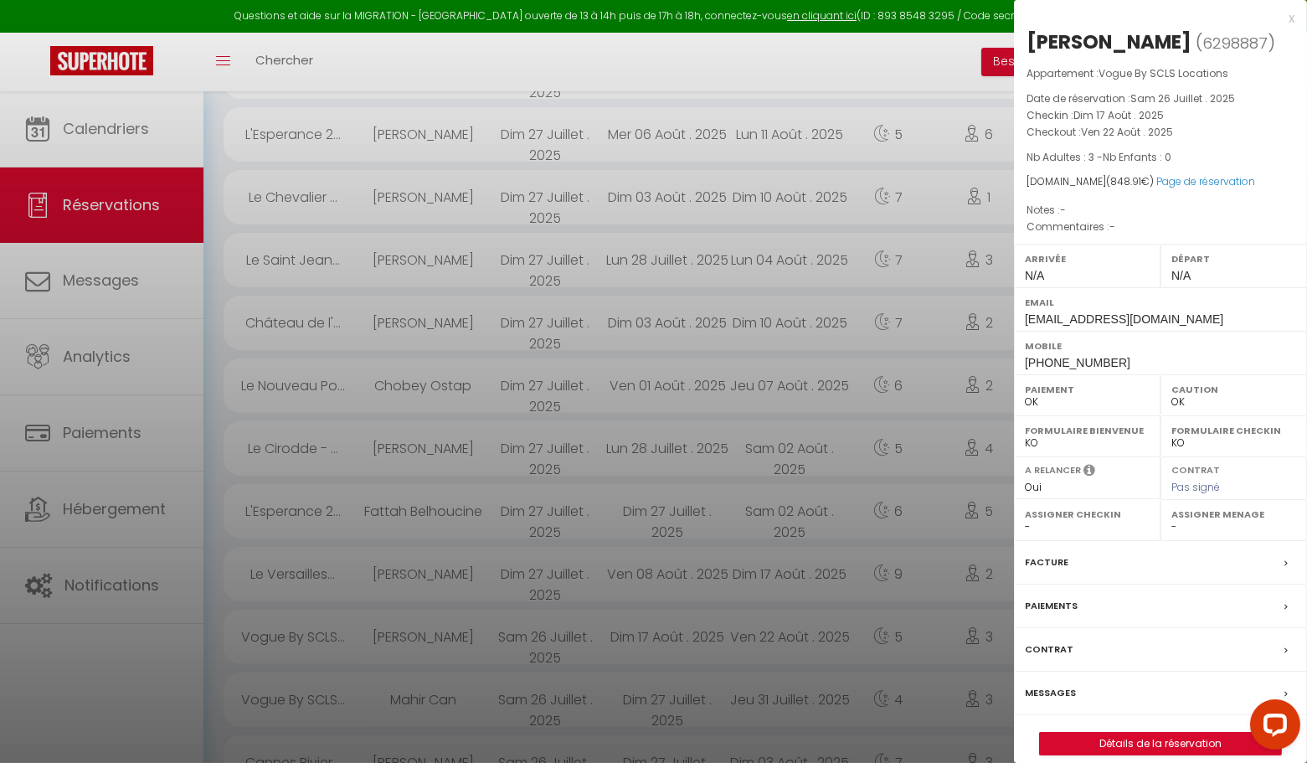
click at [1291, 18] on div "x" at bounding box center [1154, 18] width 281 height 20
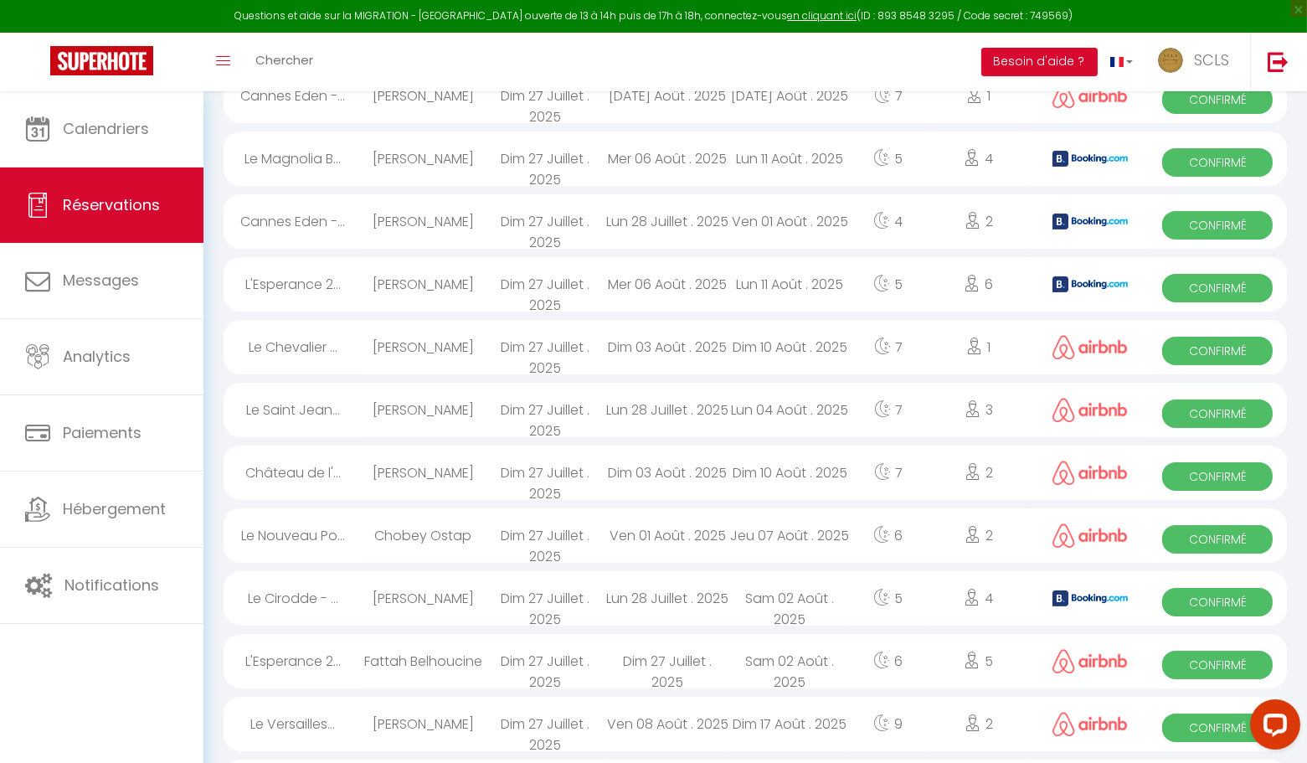
scroll to position [580, 0]
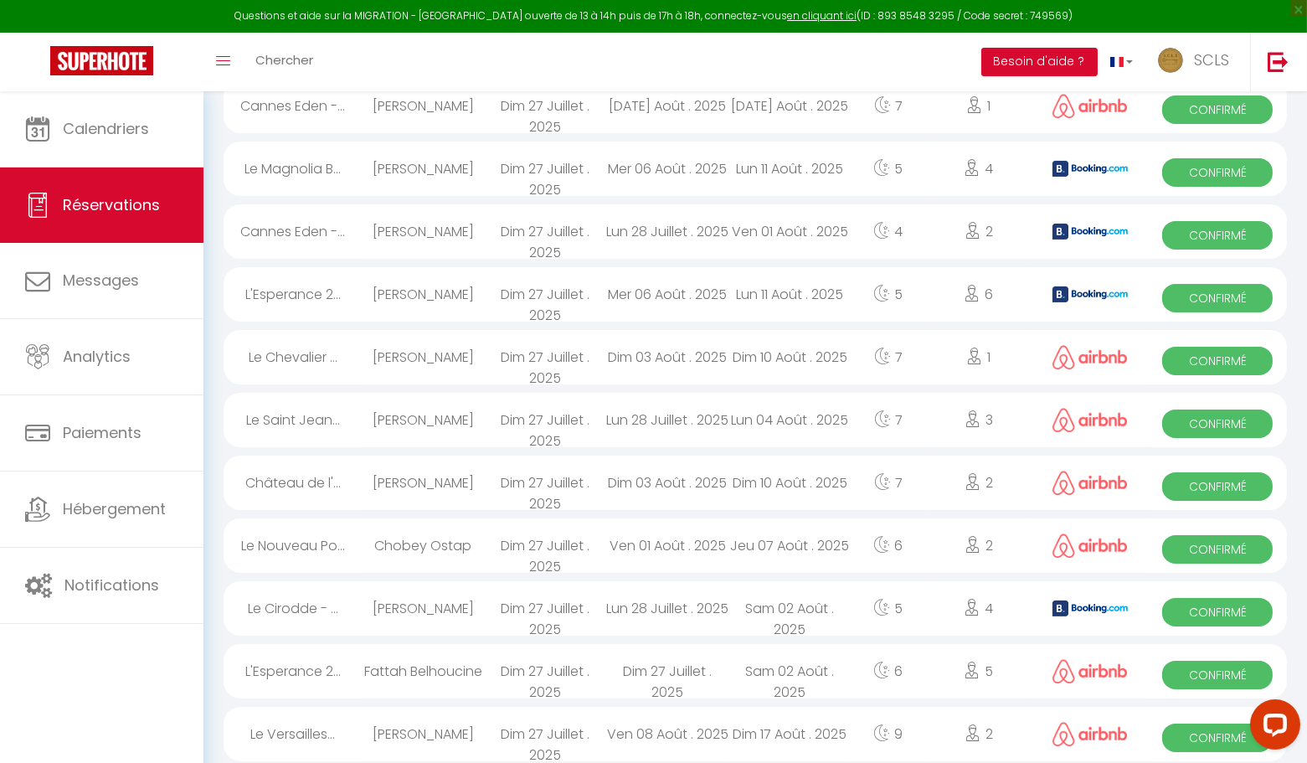
click at [1186, 738] on span "Confirmé" at bounding box center [1217, 737] width 111 height 28
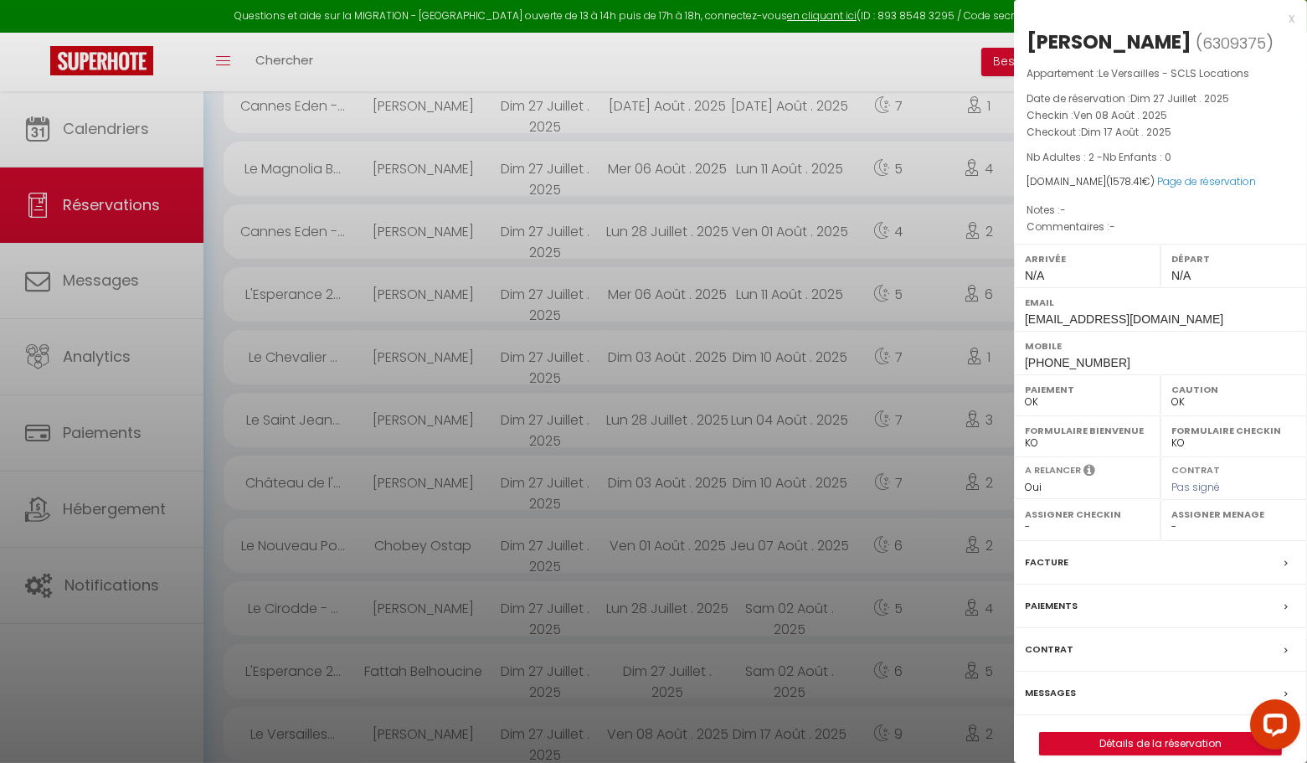
click at [1287, 10] on div "x" at bounding box center [1154, 18] width 281 height 20
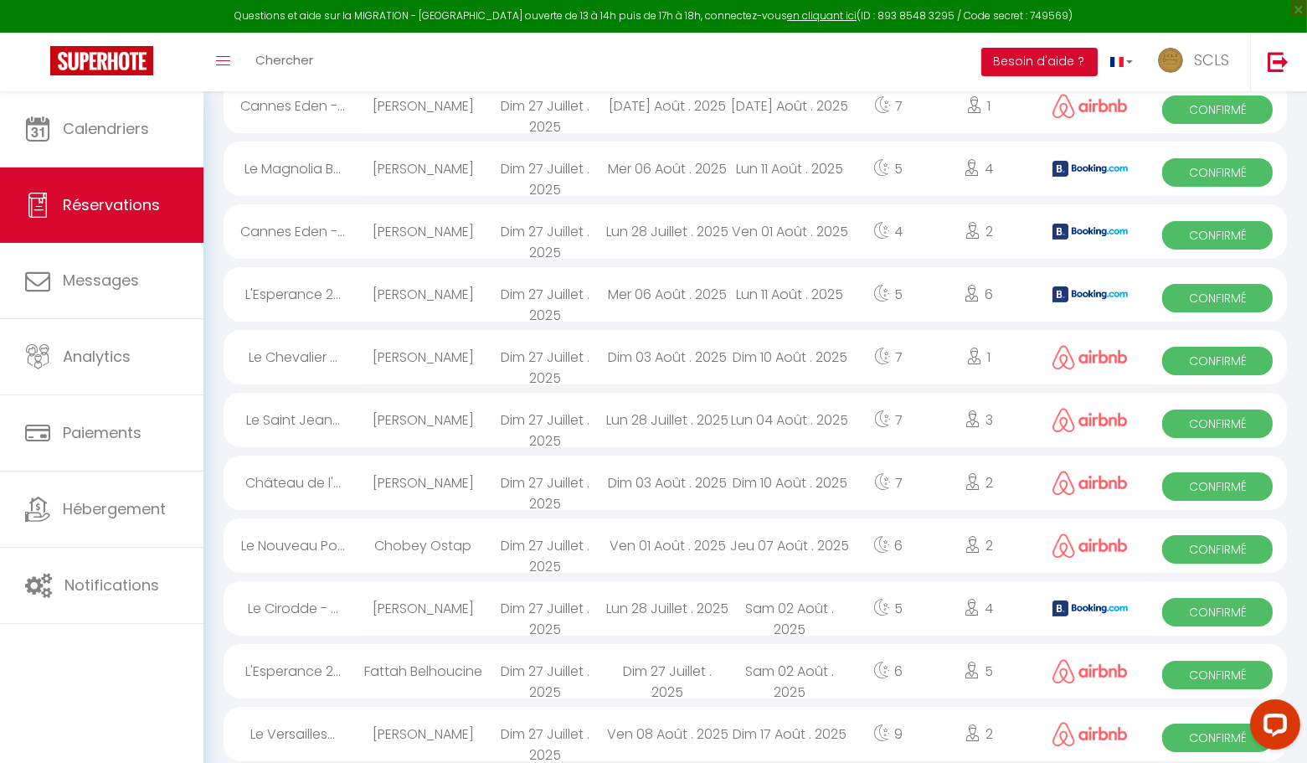
click at [1197, 668] on span "Confirmé" at bounding box center [1217, 675] width 111 height 28
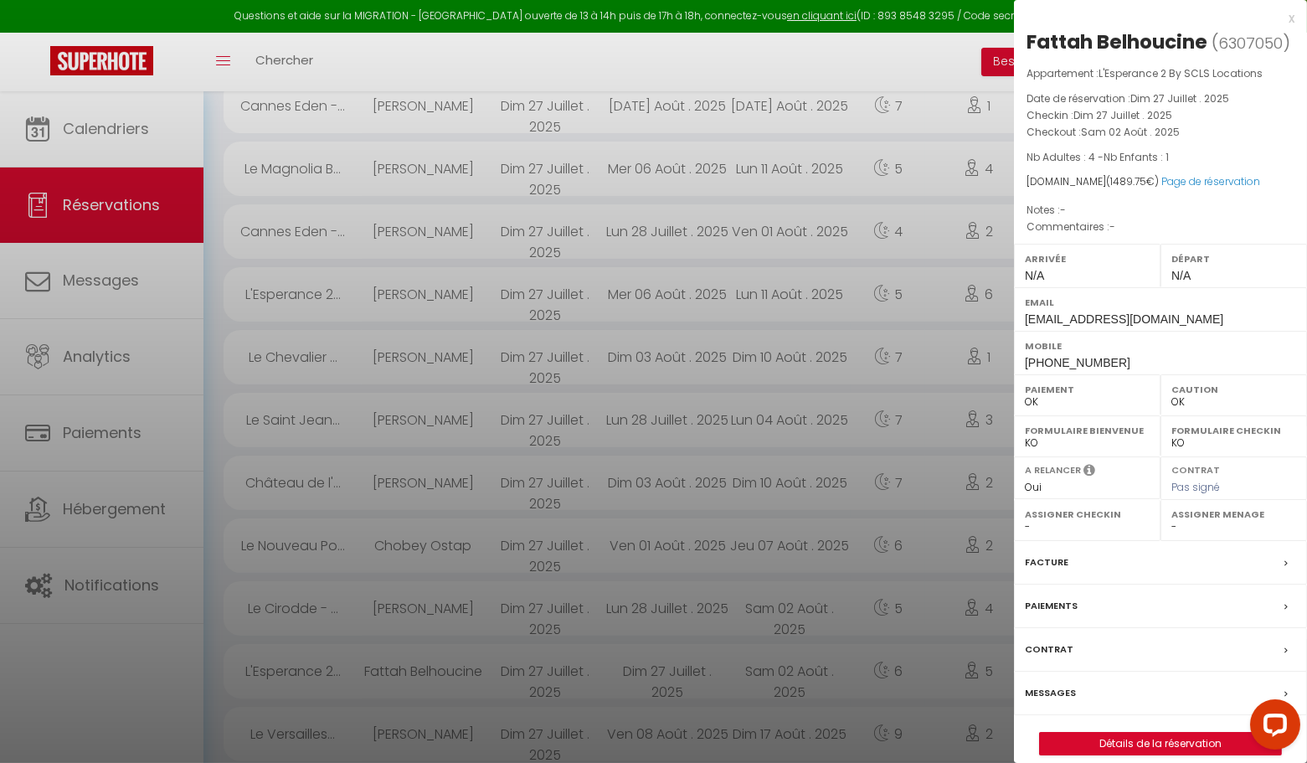
click at [1292, 18] on div "x" at bounding box center [1154, 18] width 281 height 20
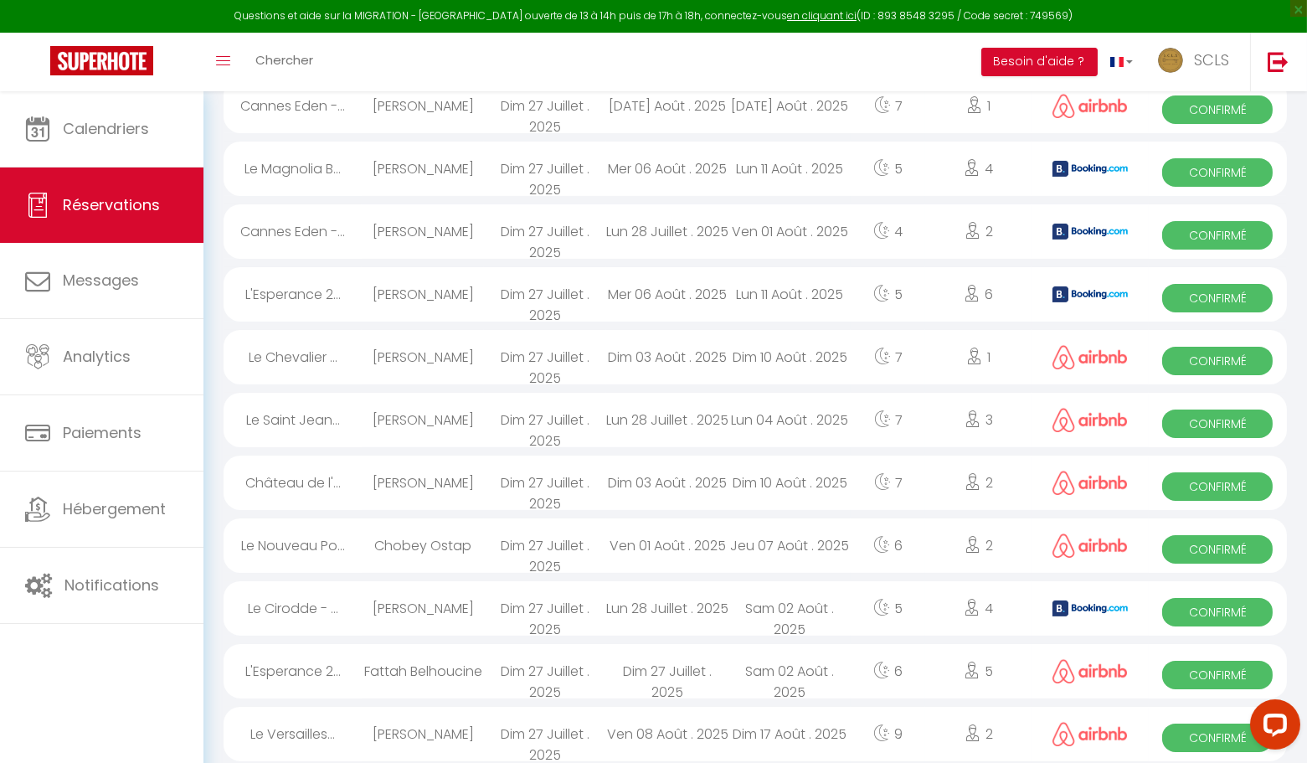
click at [1195, 607] on span "Confirmé" at bounding box center [1217, 612] width 111 height 28
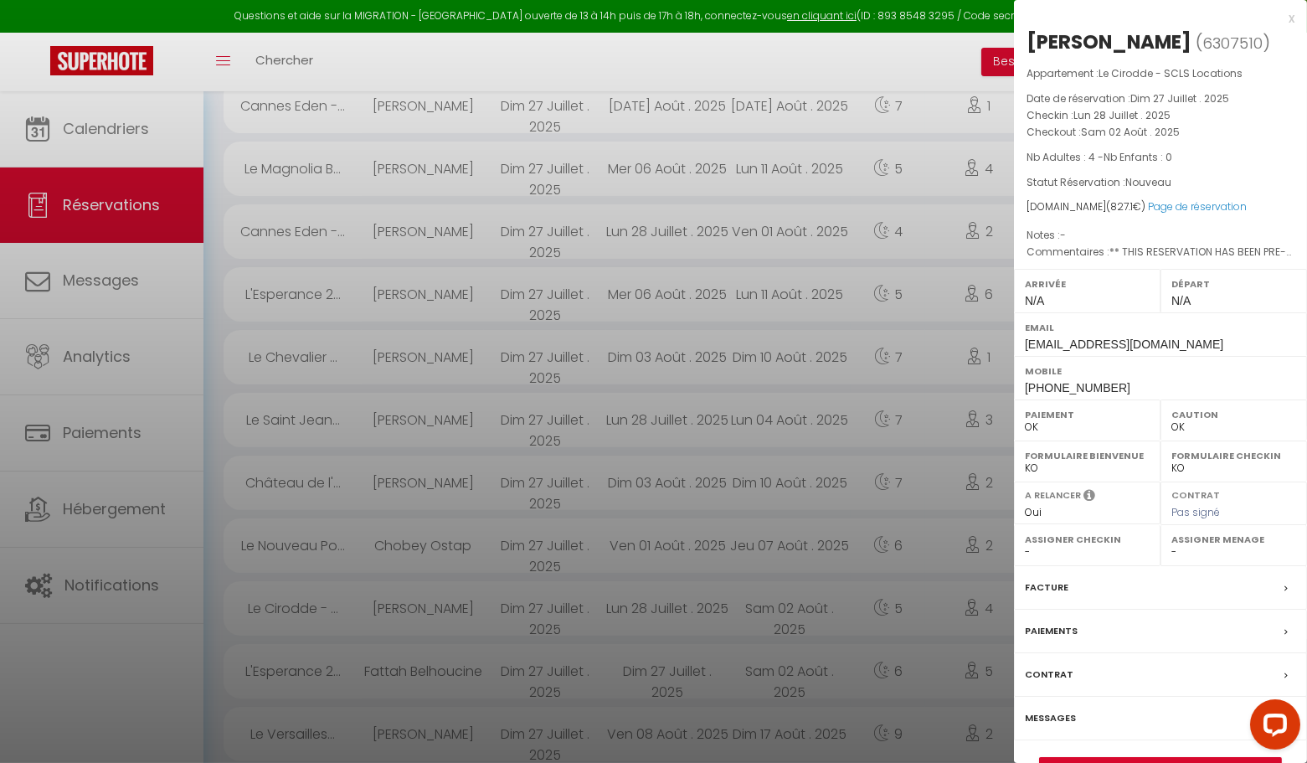
click at [1290, 18] on div "x" at bounding box center [1154, 18] width 281 height 20
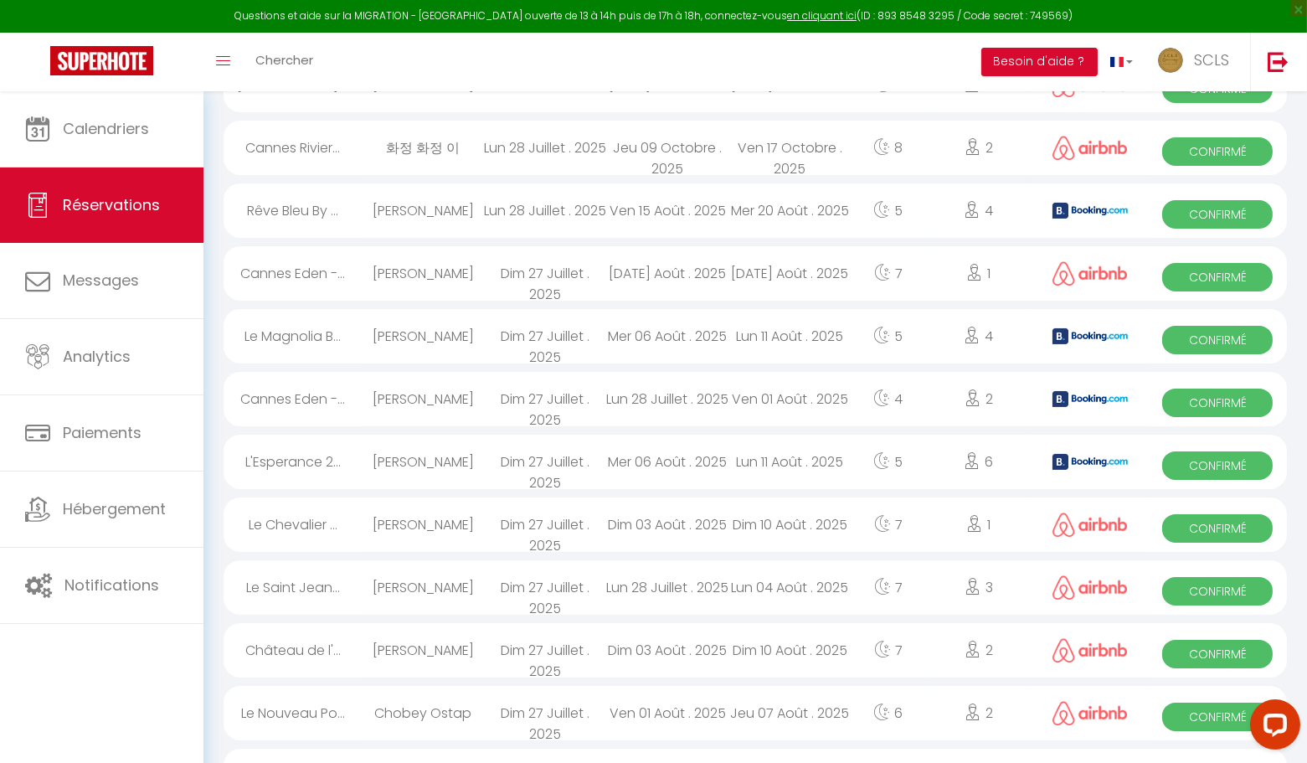
scroll to position [404, 0]
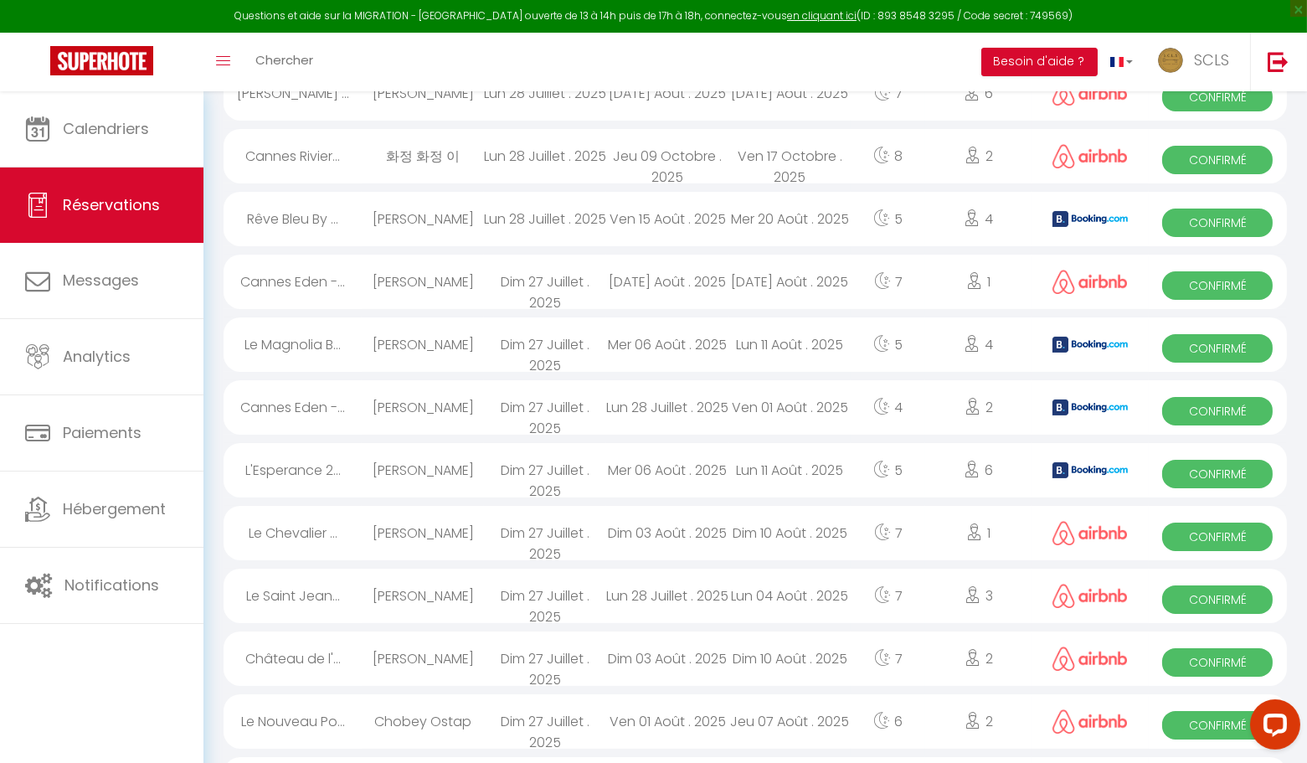
click at [1228, 717] on span "Confirmé" at bounding box center [1217, 725] width 111 height 28
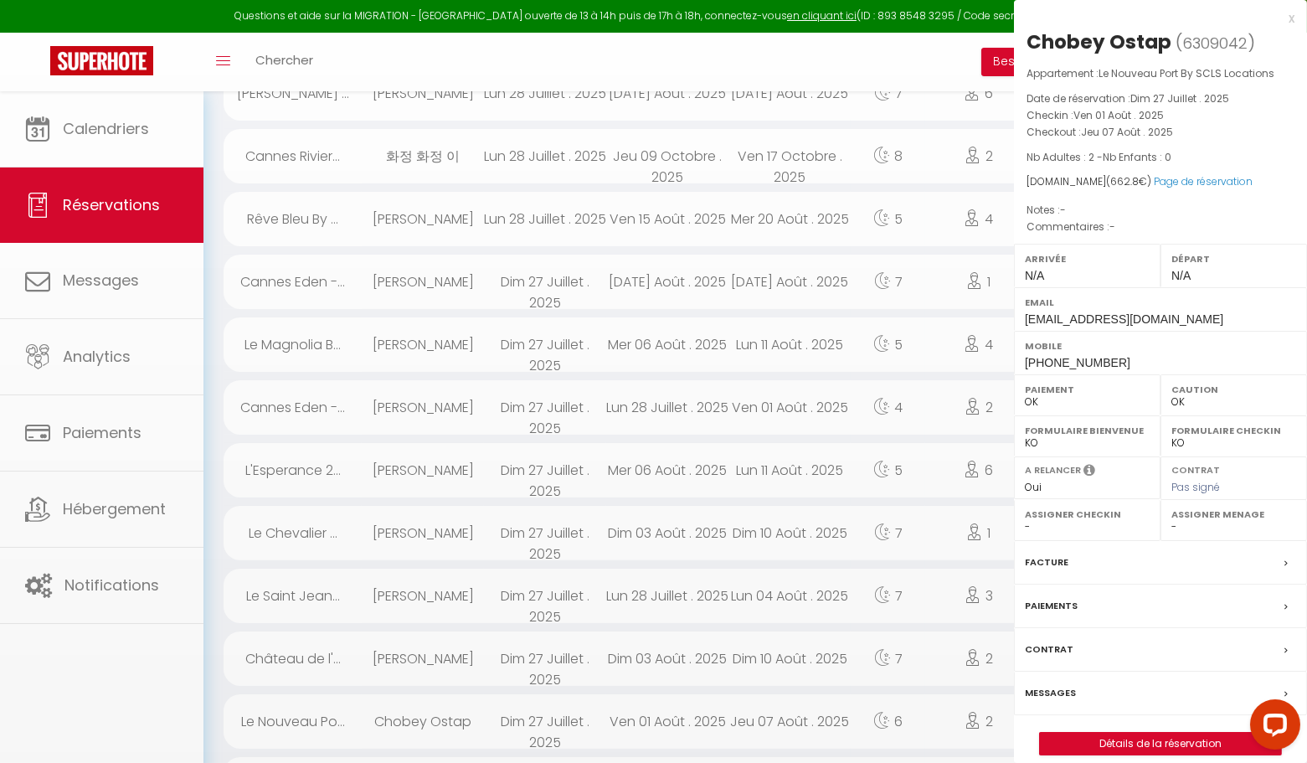
scroll to position [404, 0]
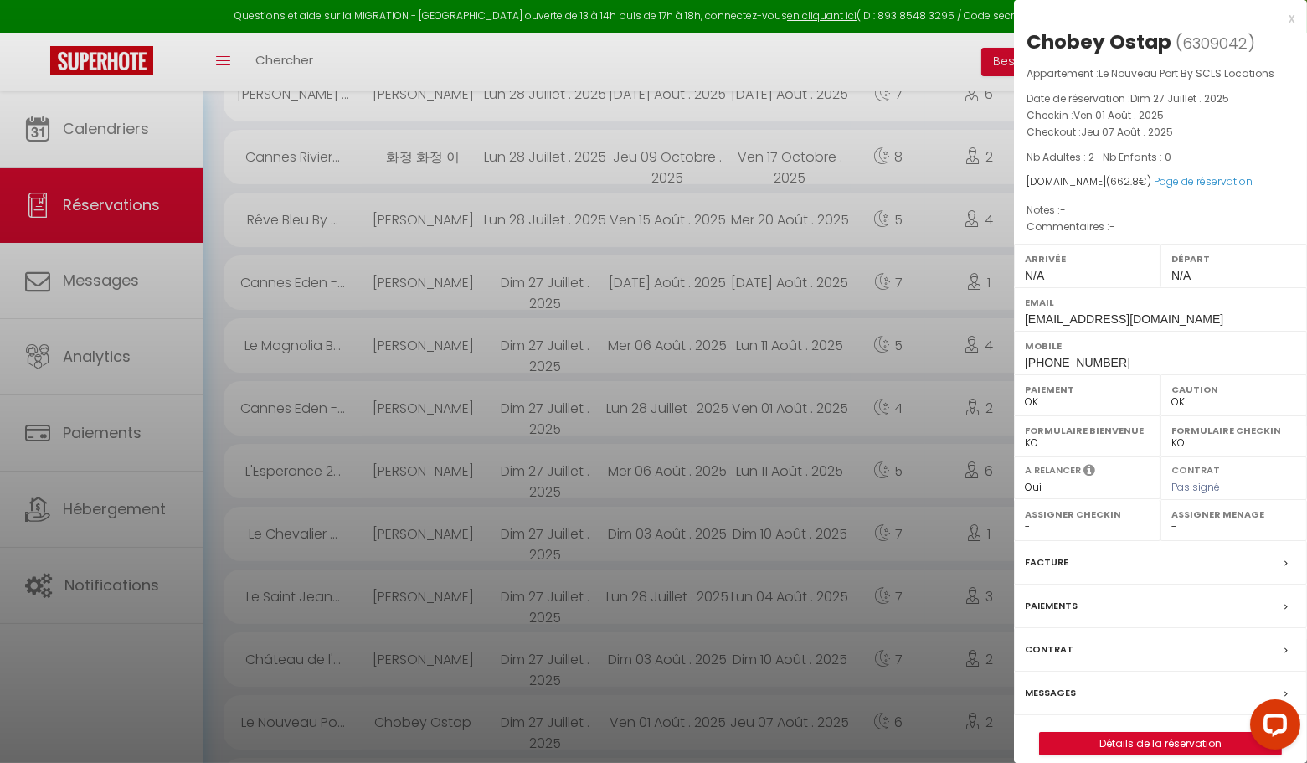
click at [1290, 17] on div "x" at bounding box center [1154, 18] width 281 height 20
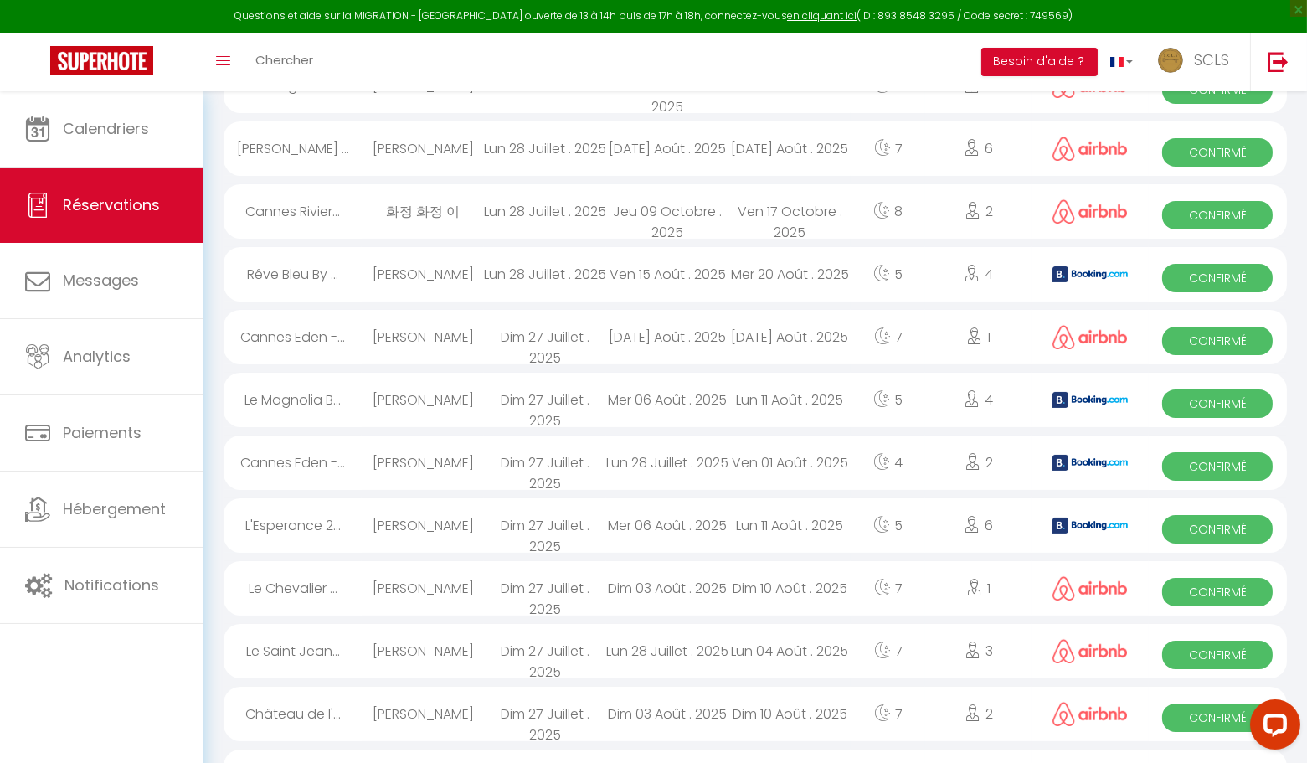
scroll to position [340, 0]
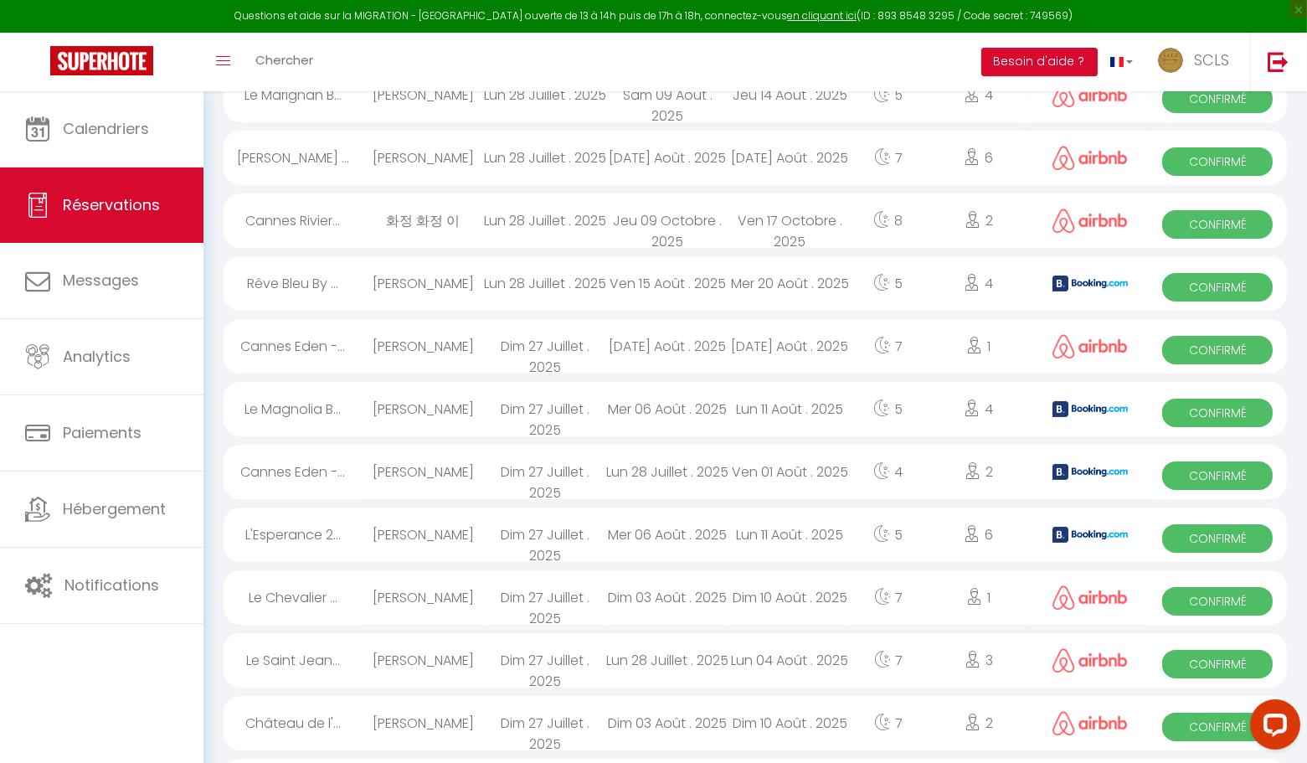
click at [1200, 724] on span "Confirmé" at bounding box center [1217, 727] width 111 height 28
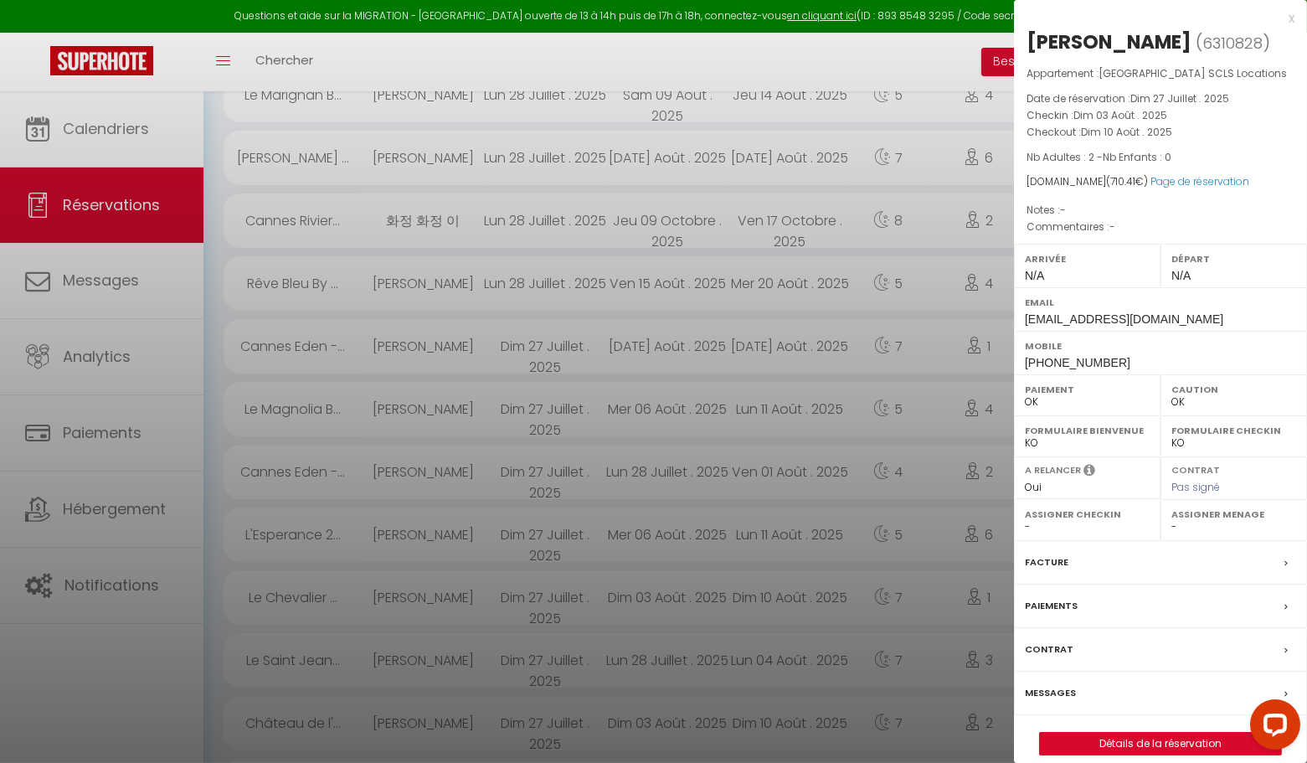
click at [1291, 19] on div "x" at bounding box center [1154, 18] width 281 height 20
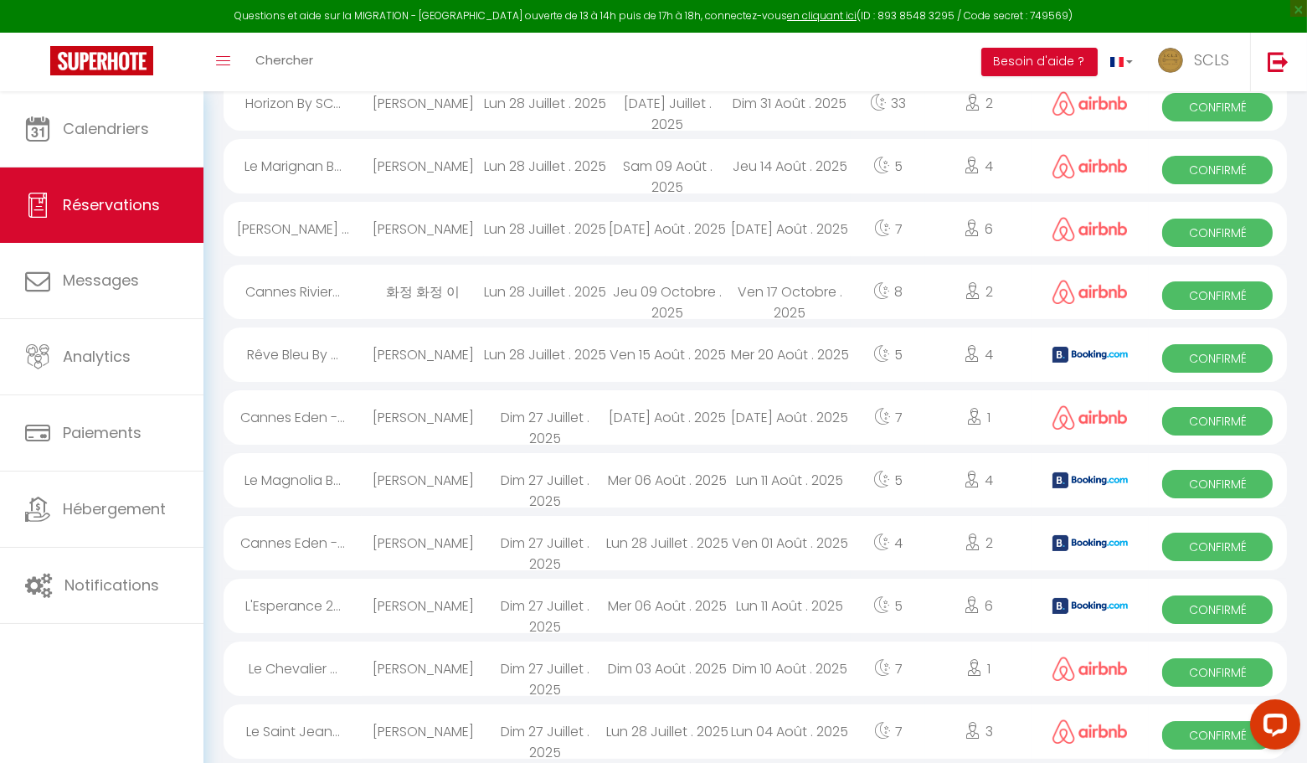
scroll to position [273, 0]
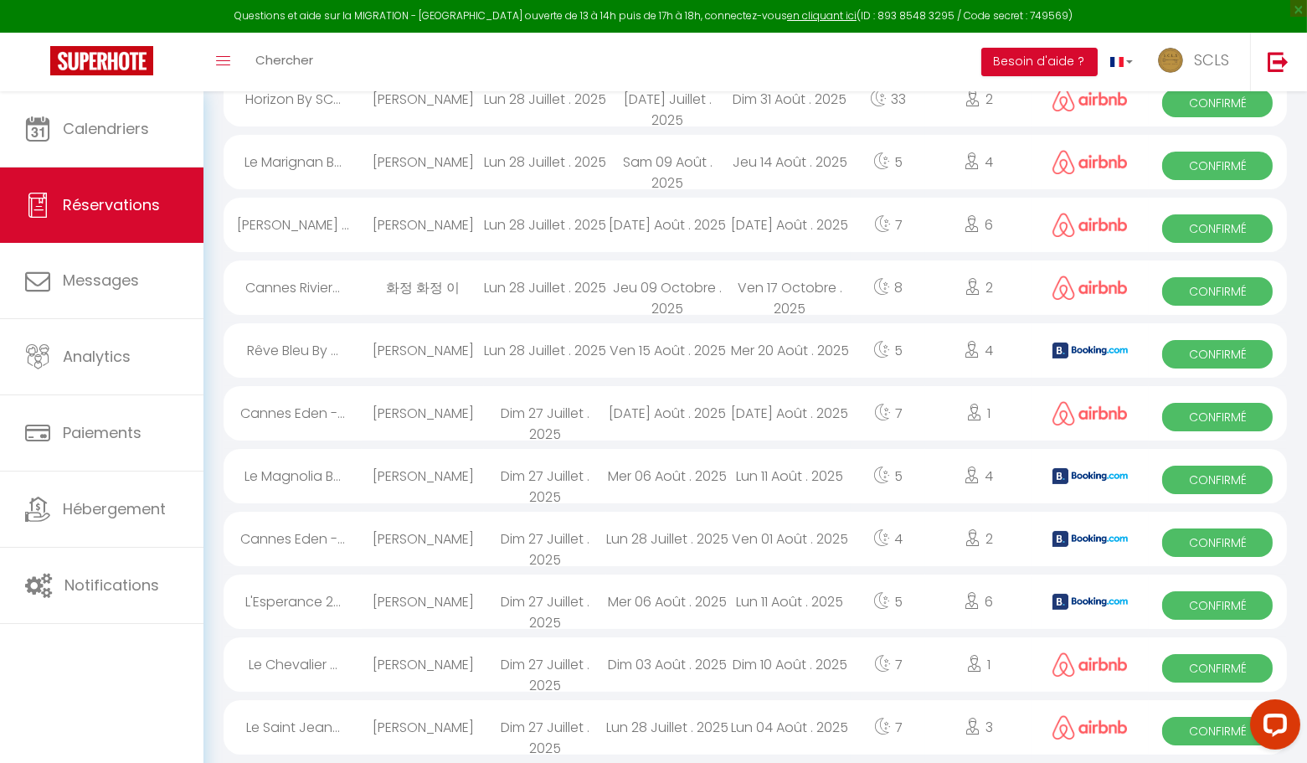
click at [1188, 724] on span "Confirmé" at bounding box center [1217, 731] width 111 height 28
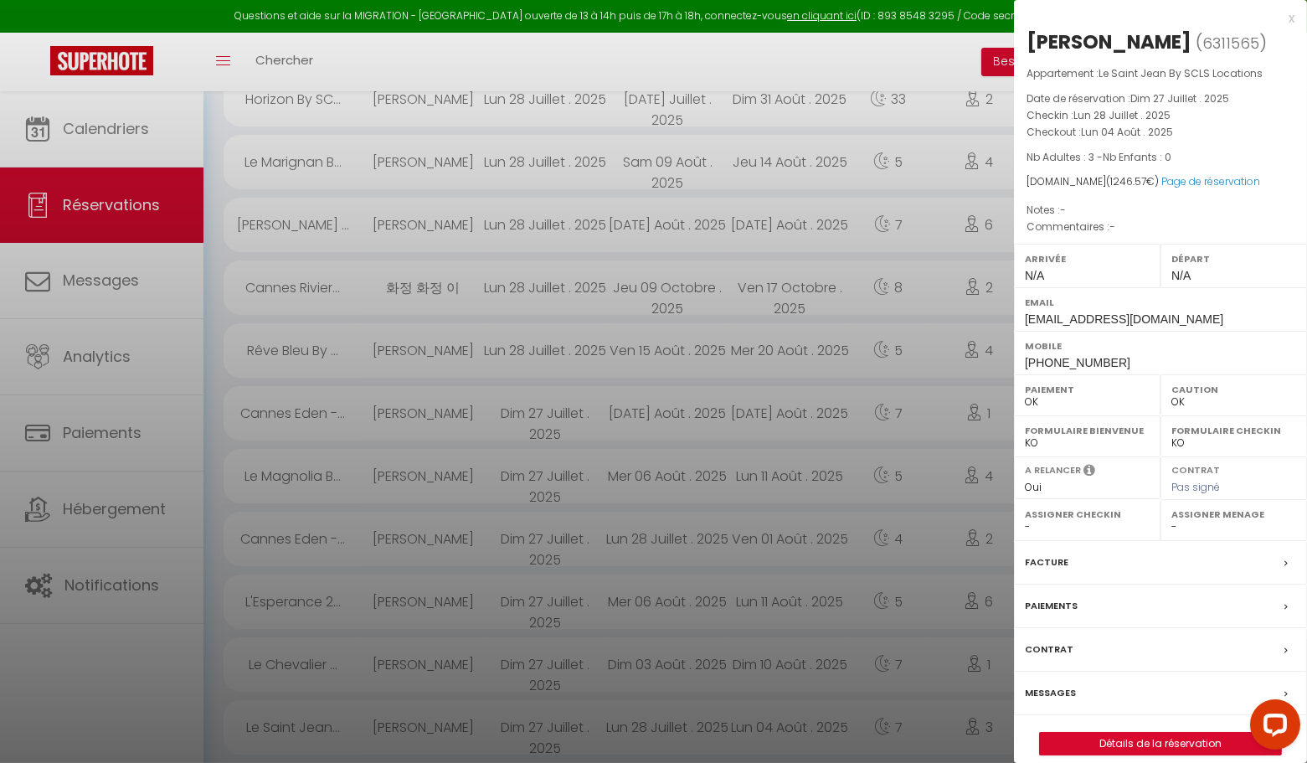
click at [1291, 20] on div "x" at bounding box center [1154, 18] width 281 height 20
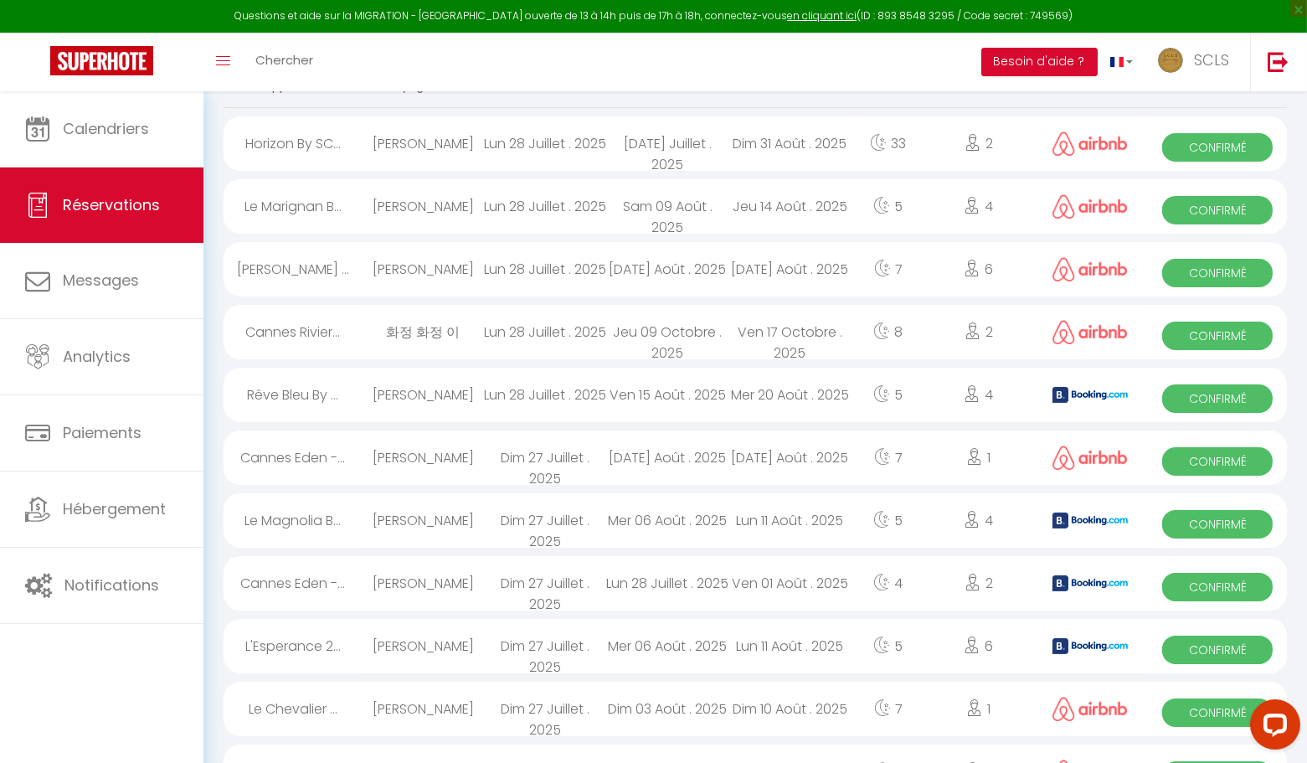
scroll to position [220, 0]
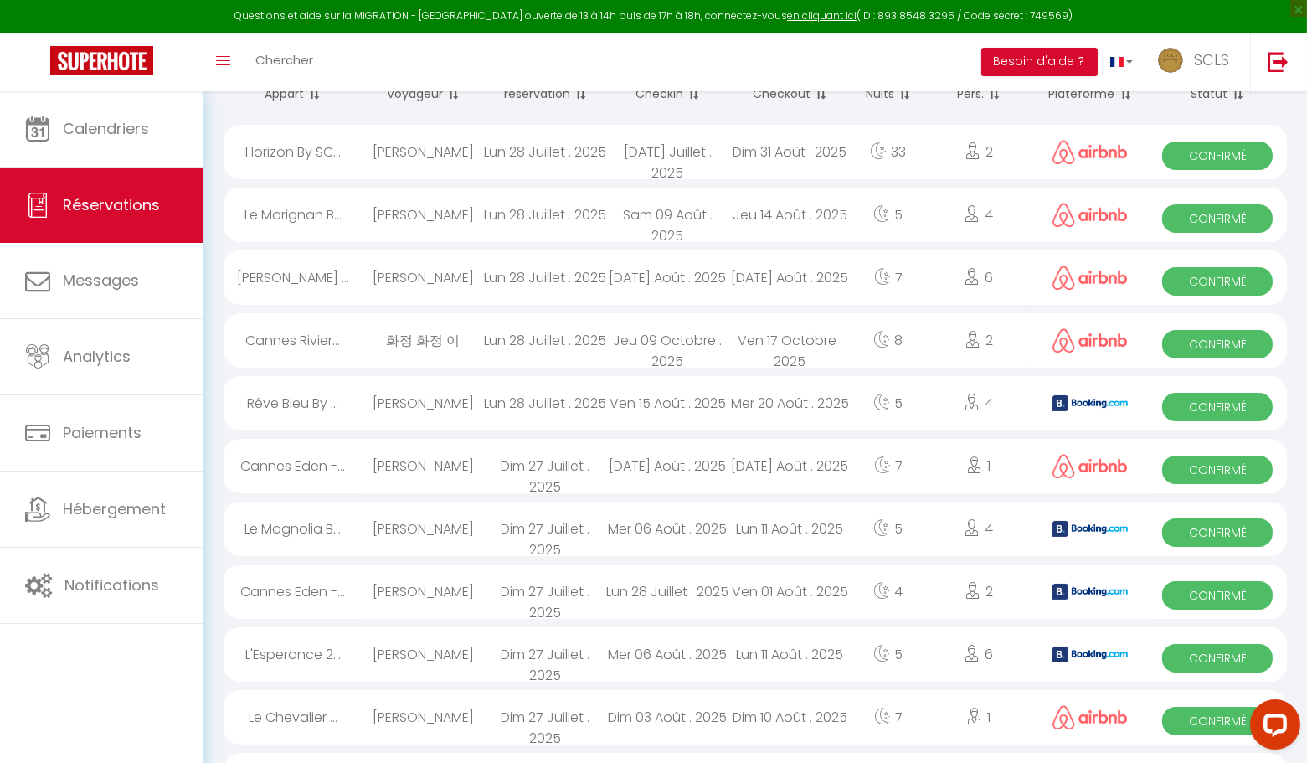
click at [1189, 722] on span "Confirmé" at bounding box center [1217, 721] width 111 height 28
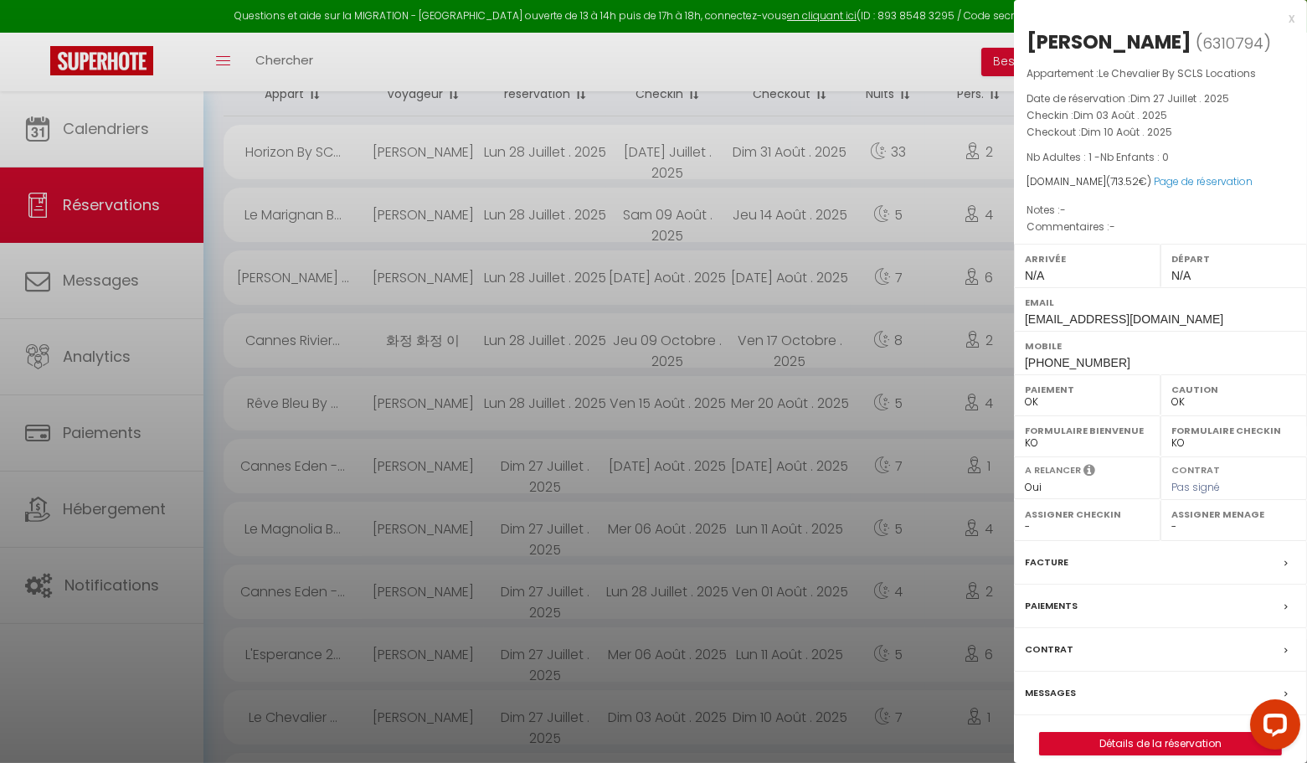
click at [1287, 22] on div "x" at bounding box center [1154, 18] width 281 height 20
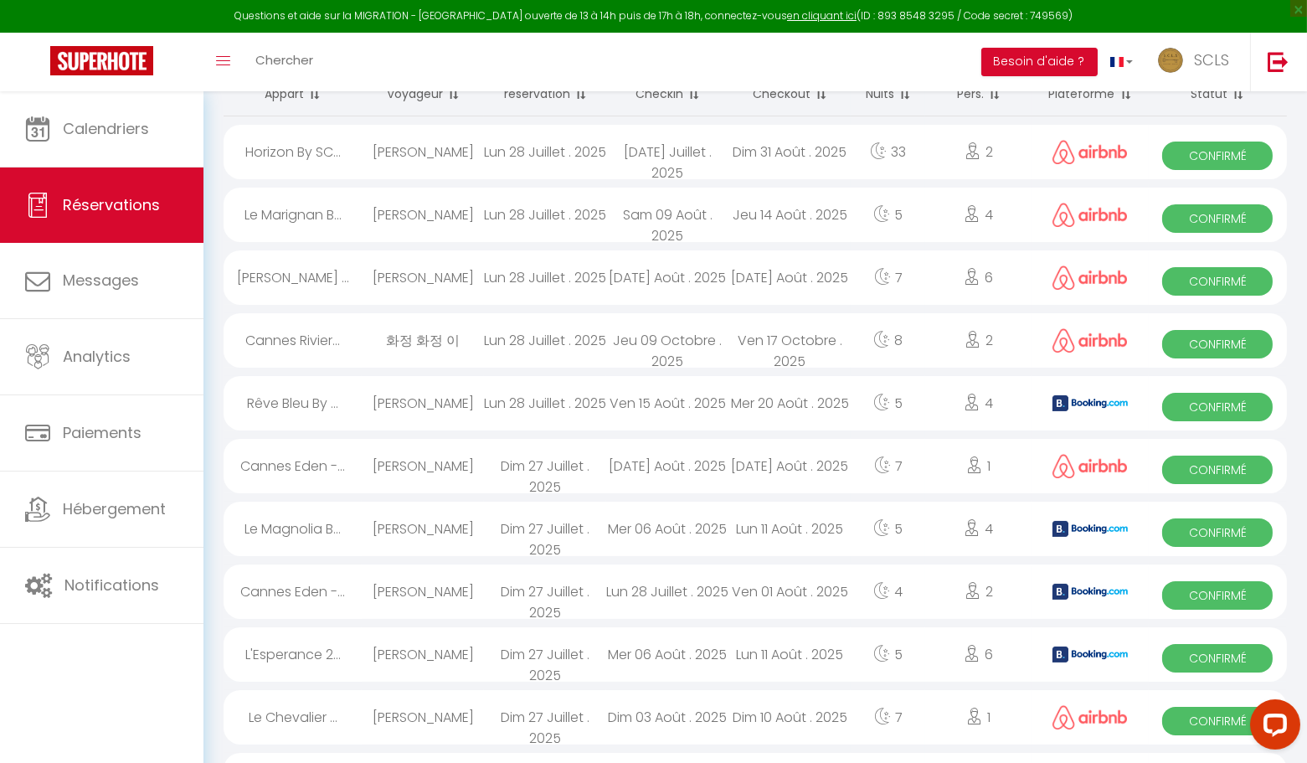
click at [1220, 656] on span "Confirmé" at bounding box center [1217, 658] width 111 height 28
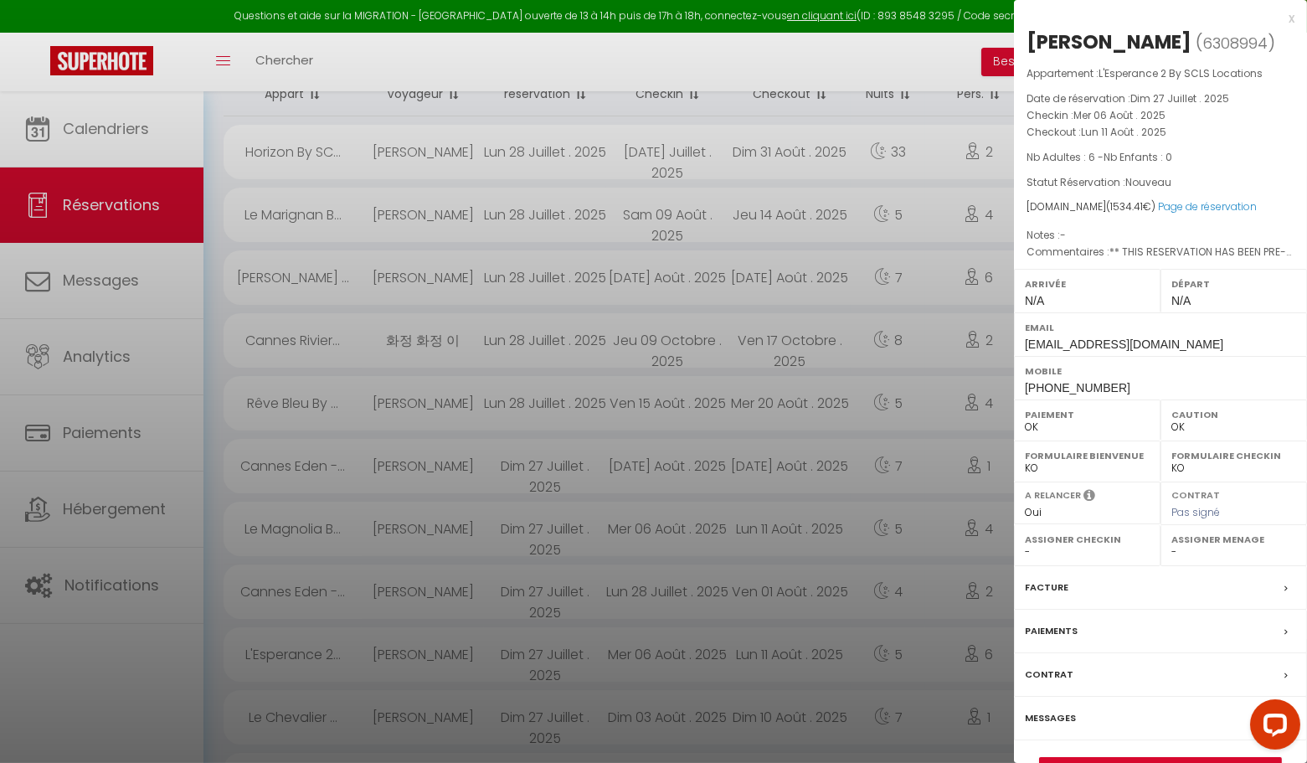
click at [1290, 20] on div "x" at bounding box center [1154, 18] width 281 height 20
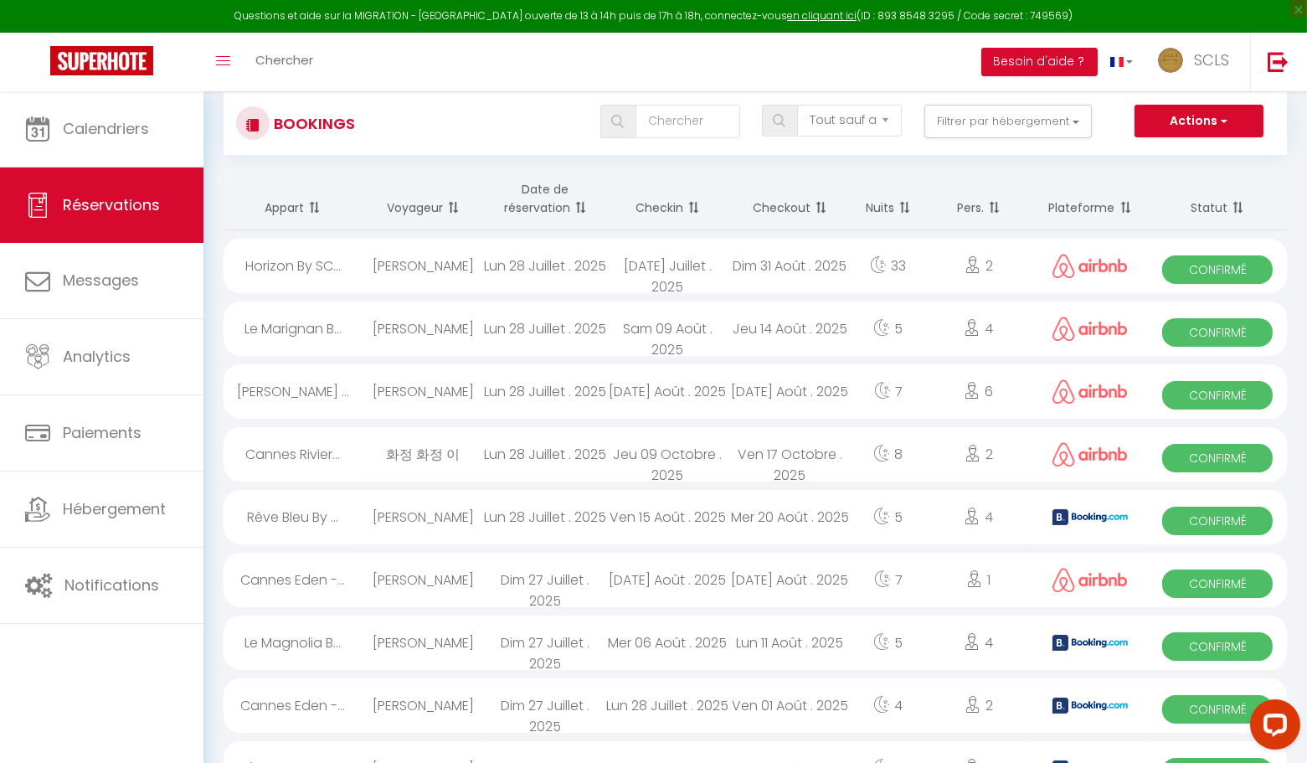
scroll to position [98, 0]
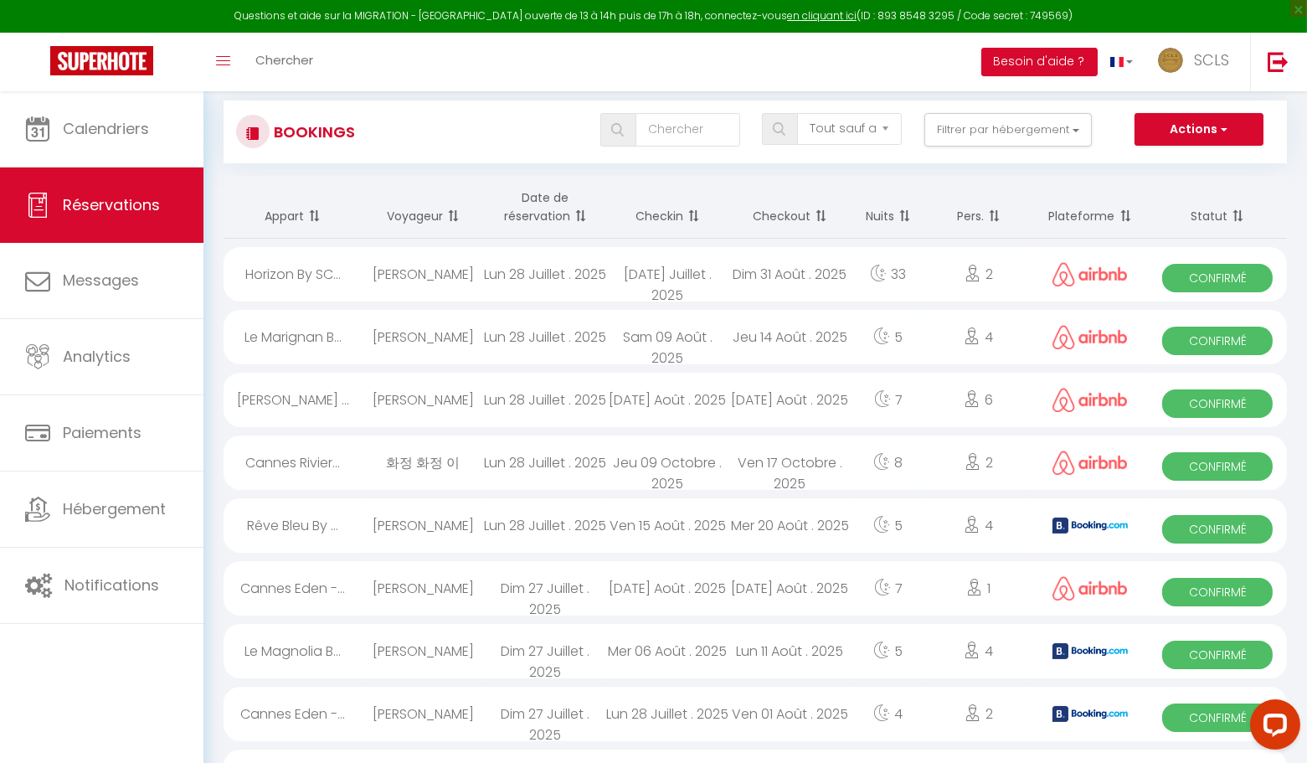
click at [1181, 713] on span "Confirmé" at bounding box center [1217, 717] width 111 height 28
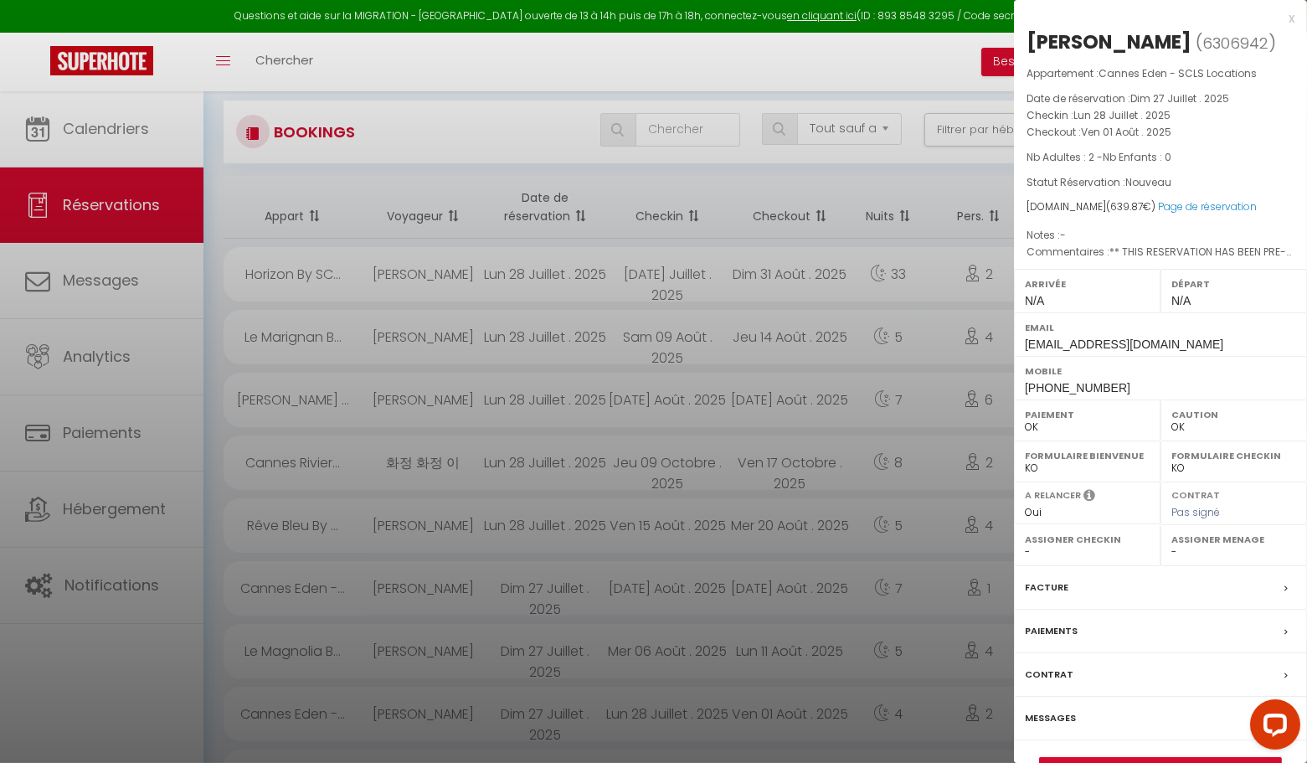
click at [1296, 18] on div "x [PERSON_NAME] ( 6306942 ) Appartement : [GEOGRAPHIC_DATA] Eden - SCLS Locatio…" at bounding box center [1160, 403] width 293 height 806
click at [1294, 18] on div "x" at bounding box center [1154, 18] width 281 height 20
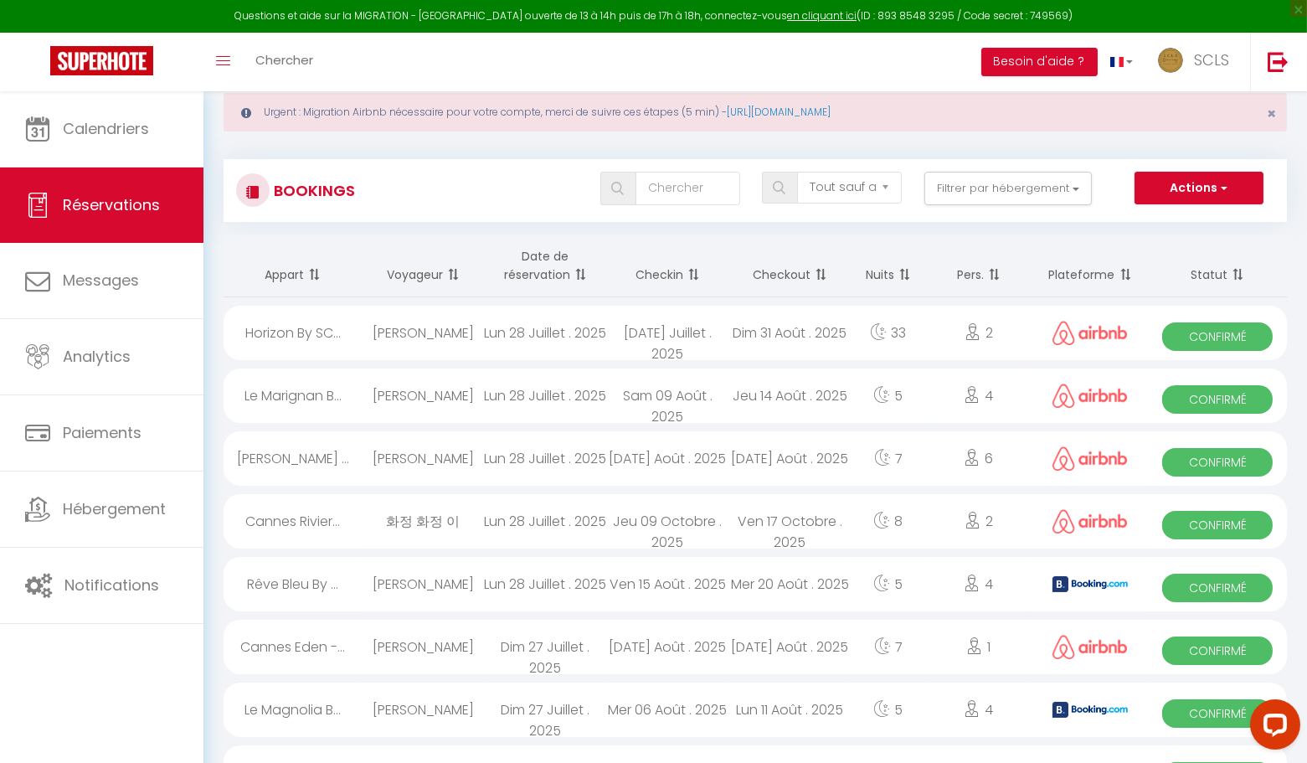
scroll to position [17, 0]
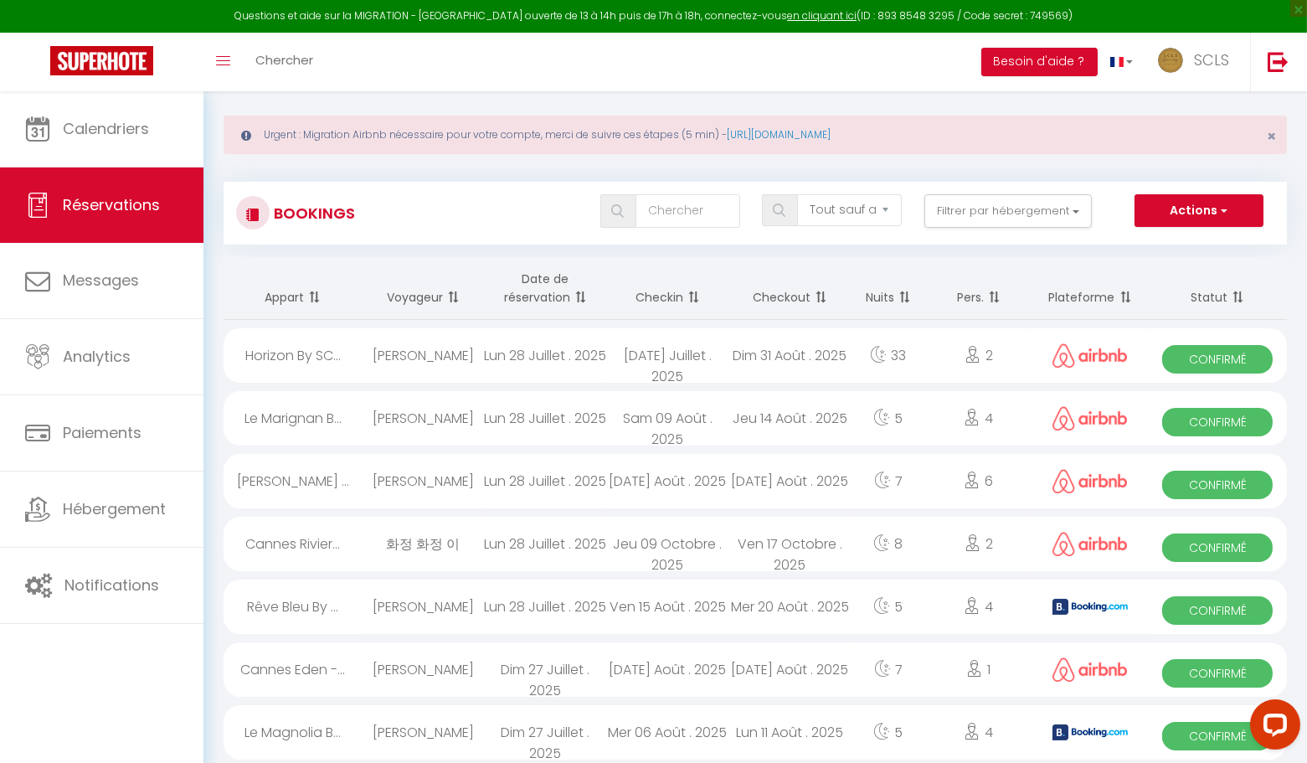
click at [1204, 732] on span "Confirmé" at bounding box center [1217, 736] width 111 height 28
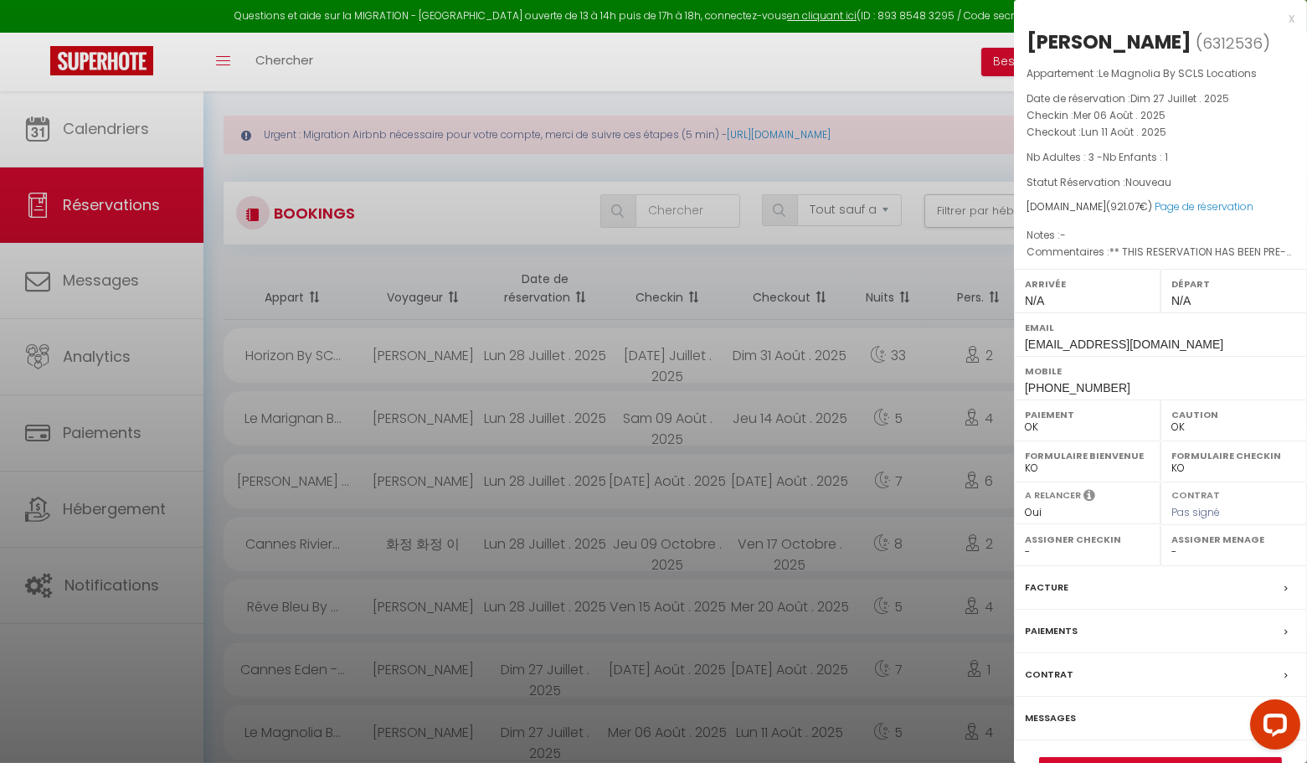
click at [1290, 19] on div "x" at bounding box center [1154, 18] width 281 height 20
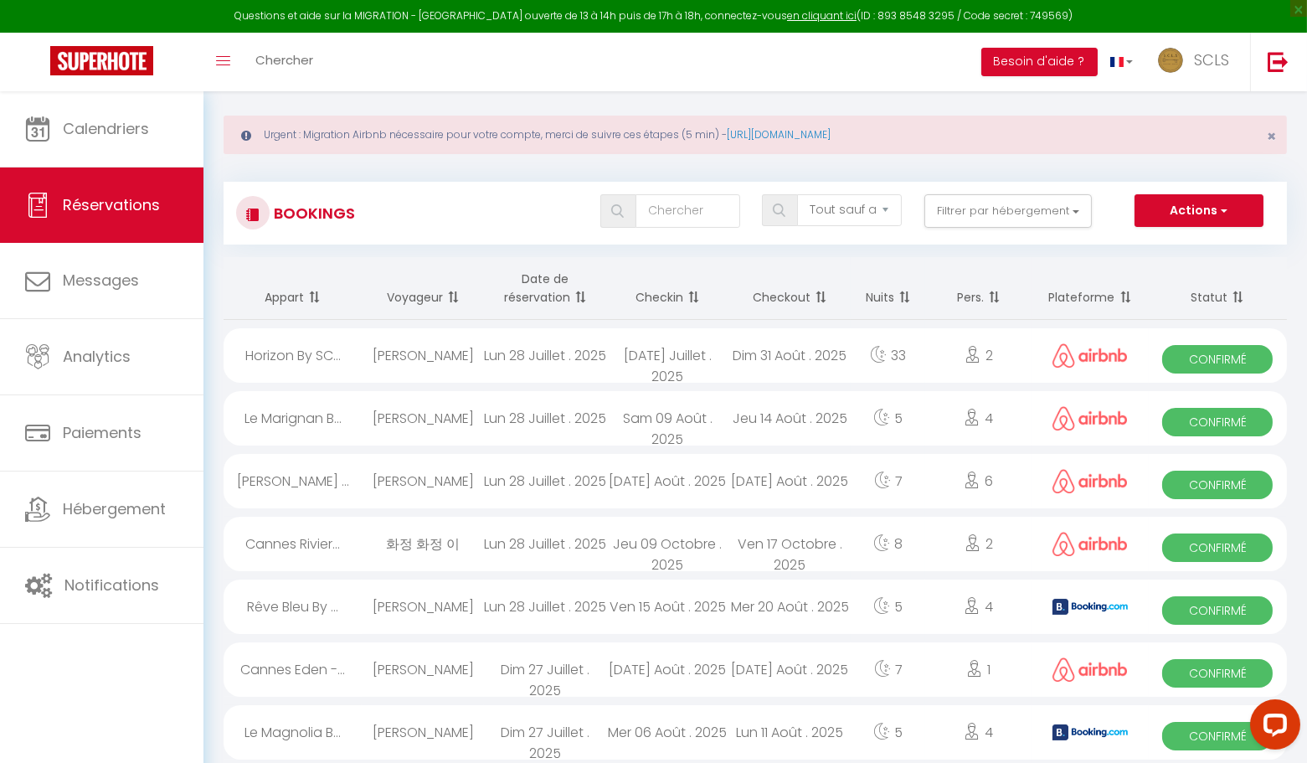
scroll to position [0, 0]
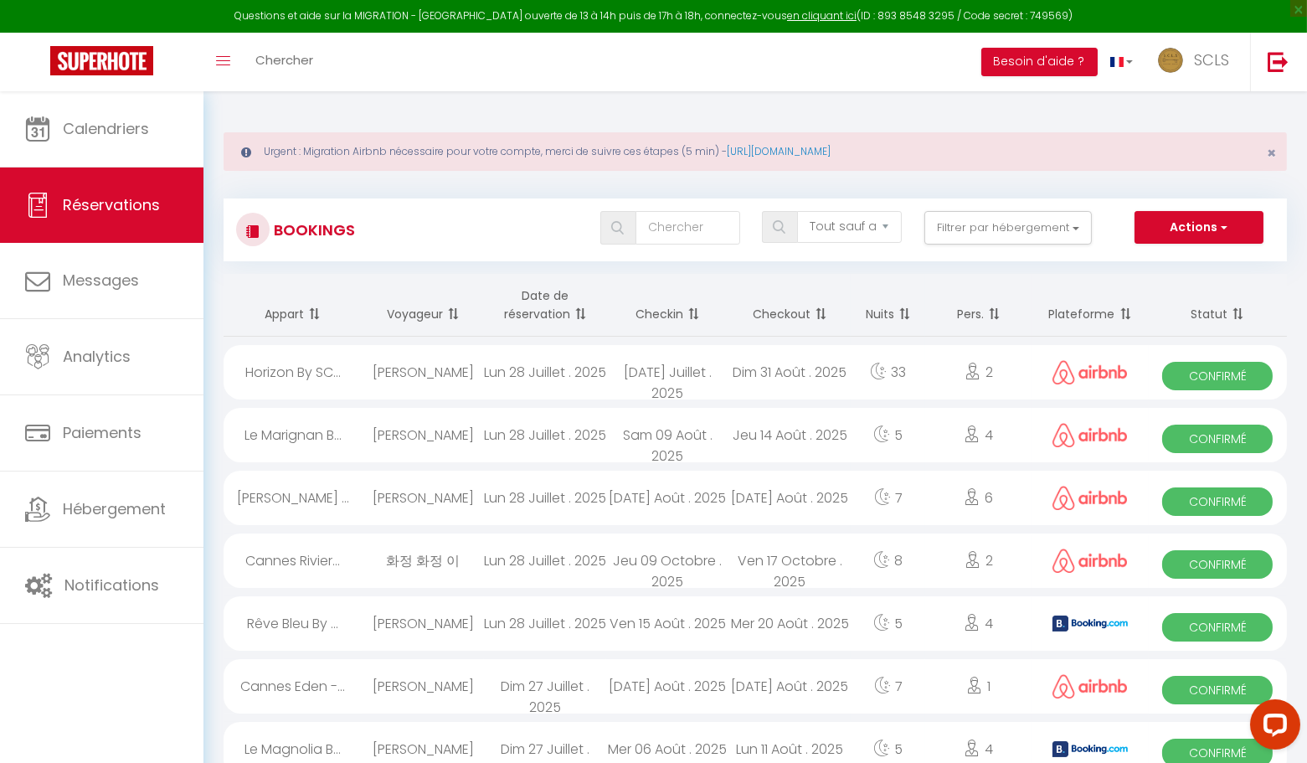
click at [1187, 698] on span "Confirmé" at bounding box center [1217, 690] width 111 height 28
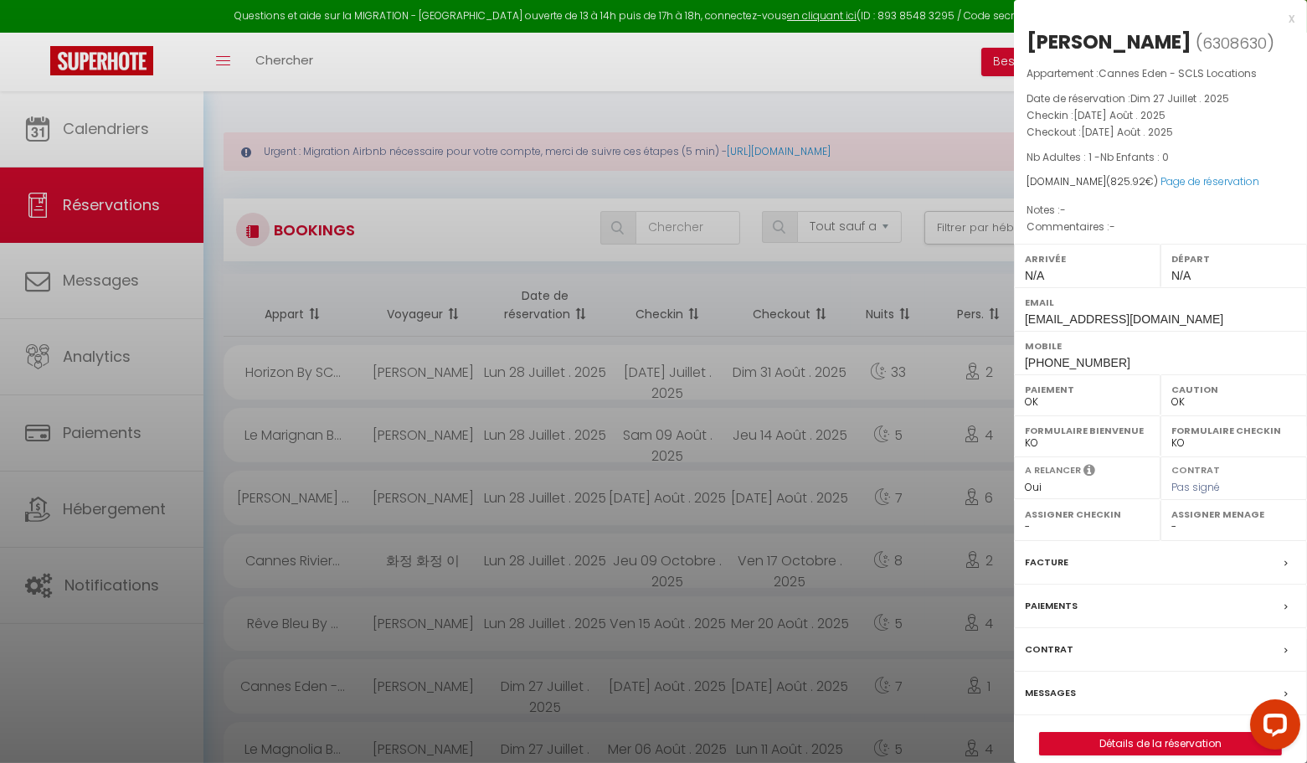
click at [1286, 17] on div "x" at bounding box center [1154, 18] width 281 height 20
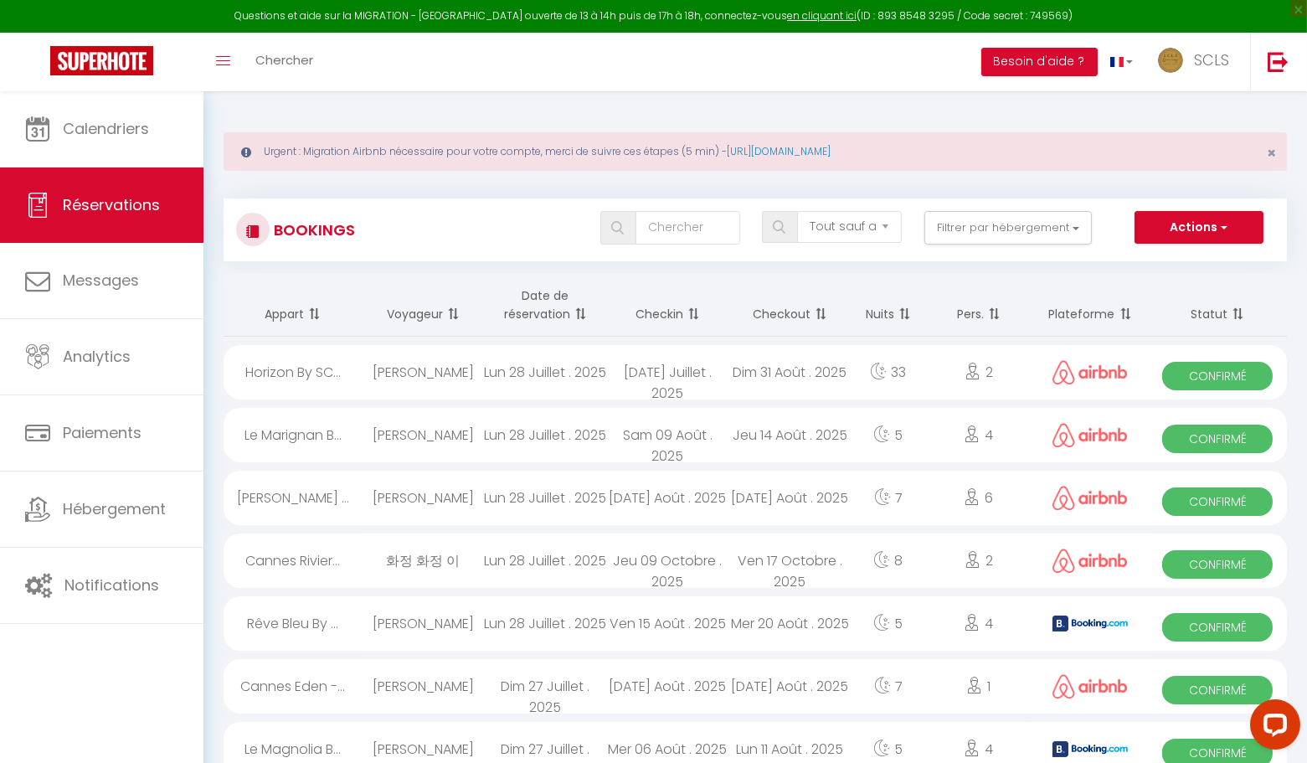
click at [1176, 492] on span "Confirmé" at bounding box center [1217, 501] width 111 height 28
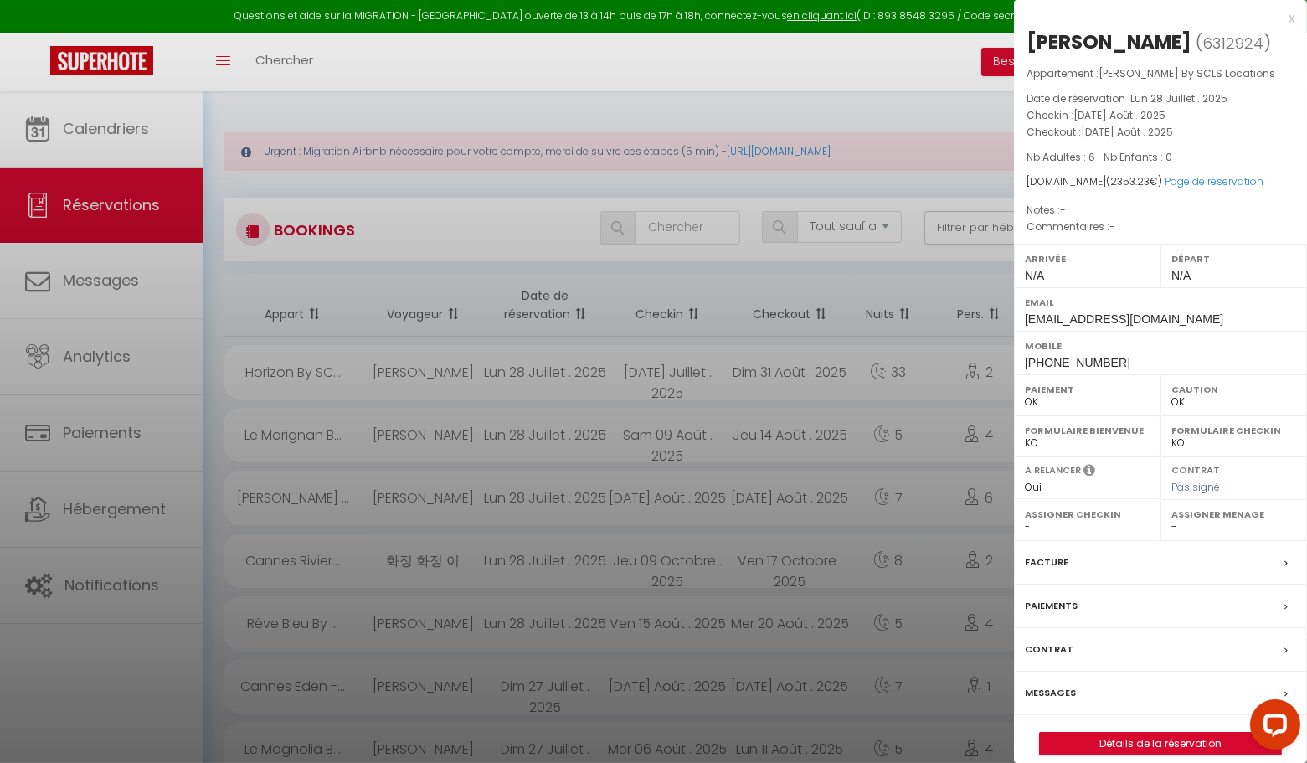
click at [1292, 18] on div "x" at bounding box center [1154, 18] width 281 height 20
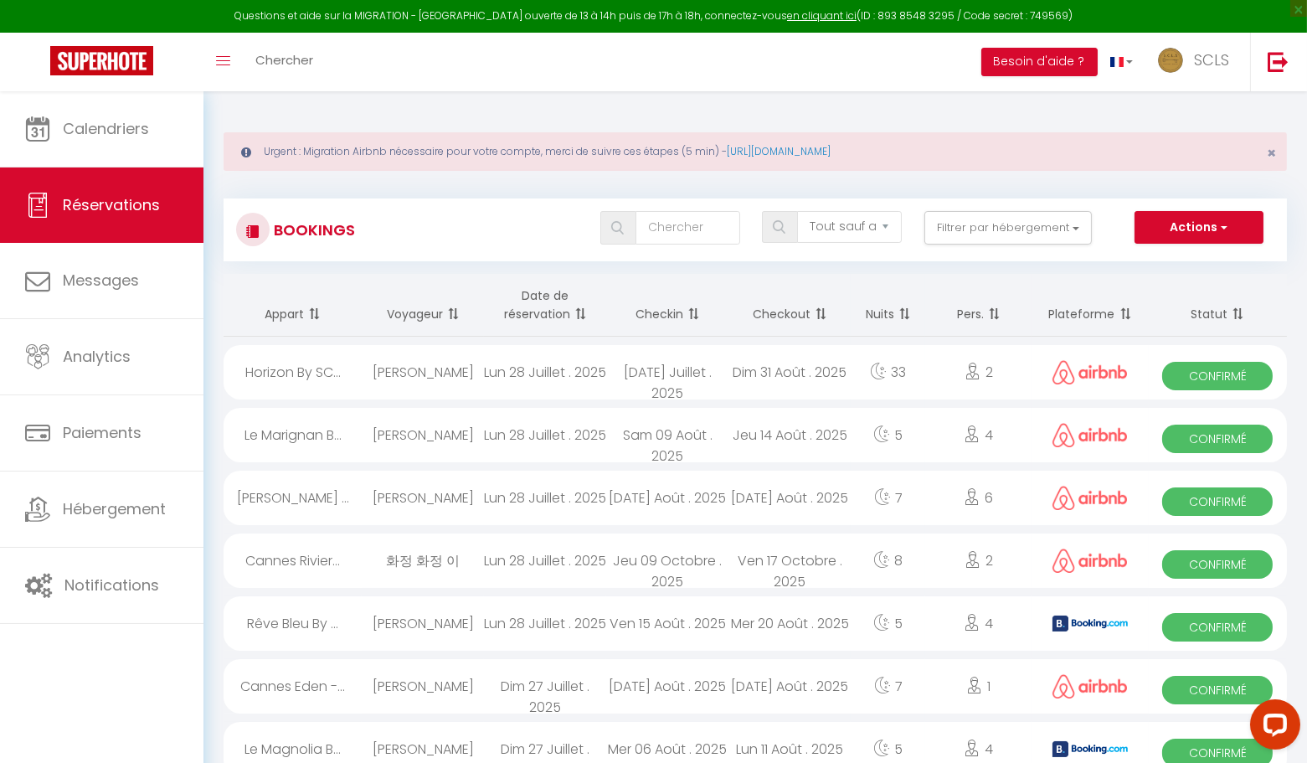
click at [1200, 445] on span "Confirmé" at bounding box center [1217, 439] width 111 height 28
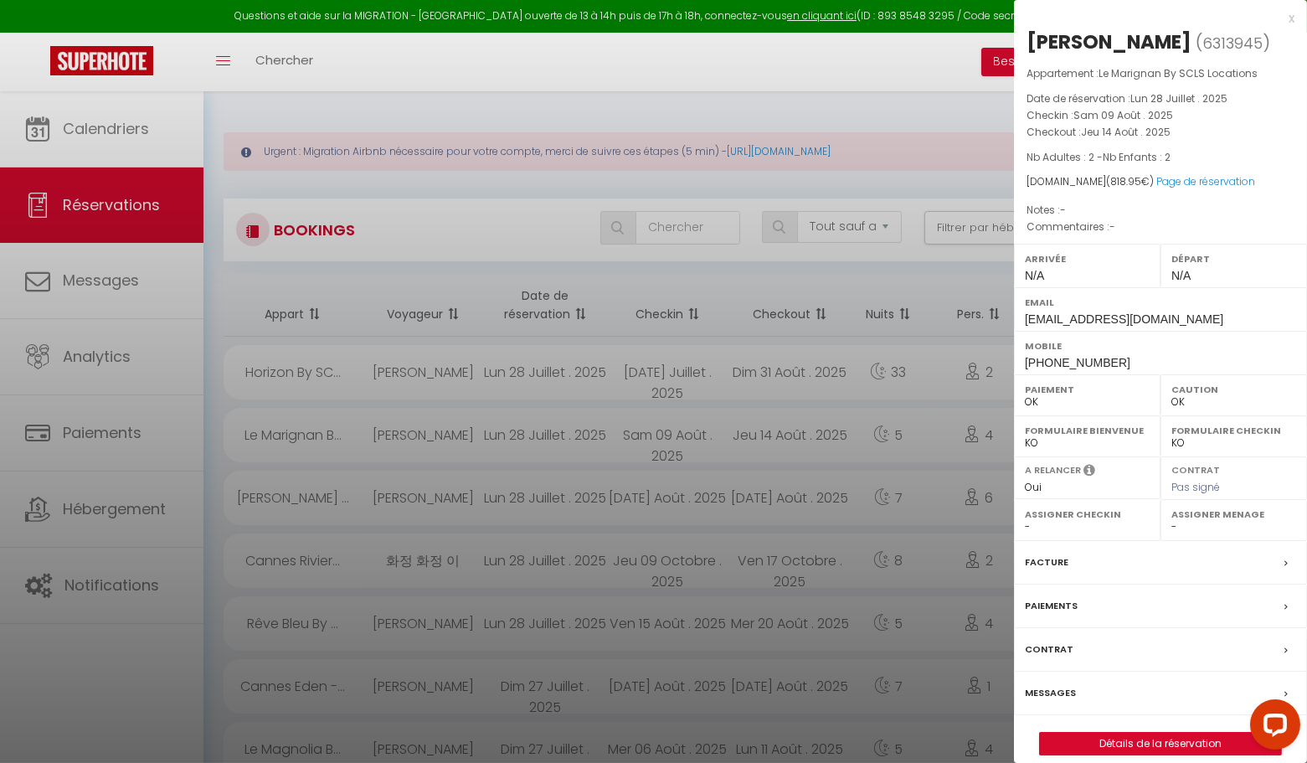
click at [1291, 20] on div "x" at bounding box center [1154, 18] width 281 height 20
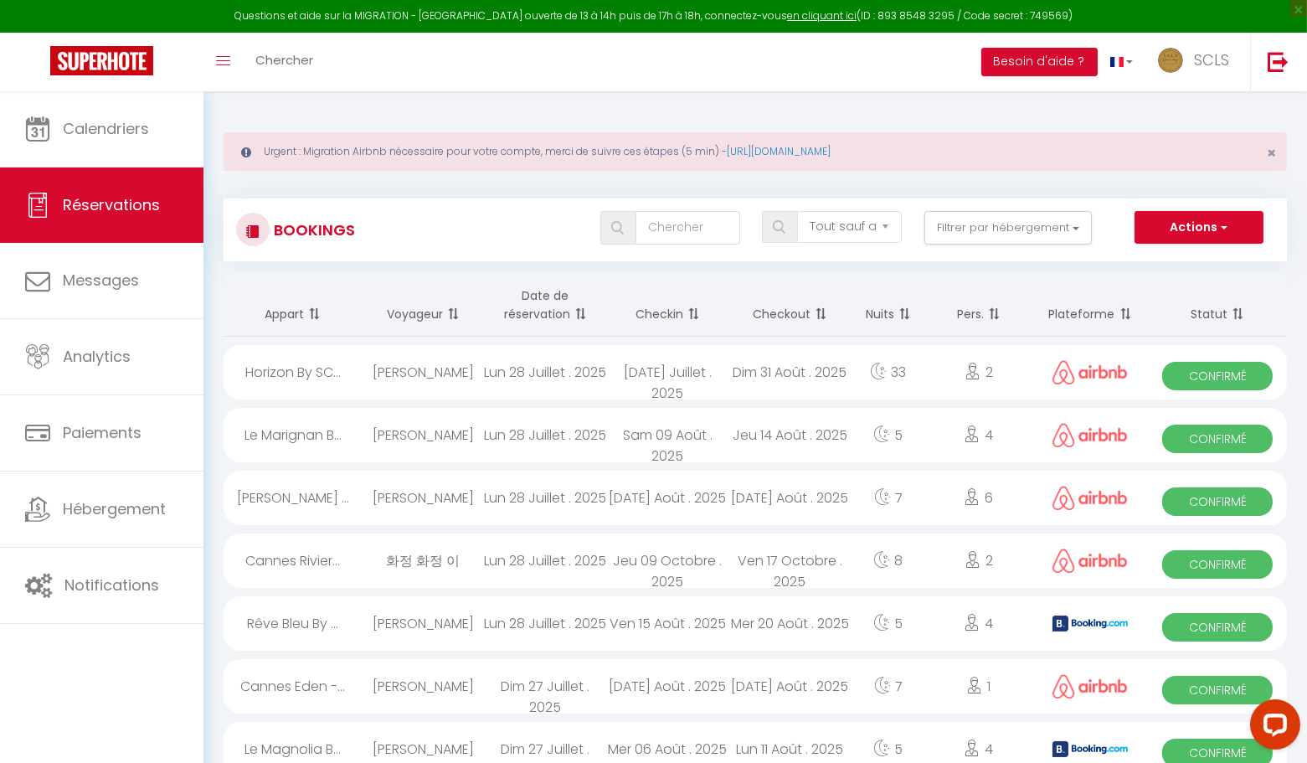
click at [1215, 390] on div "Confirmé" at bounding box center [1218, 372] width 138 height 54
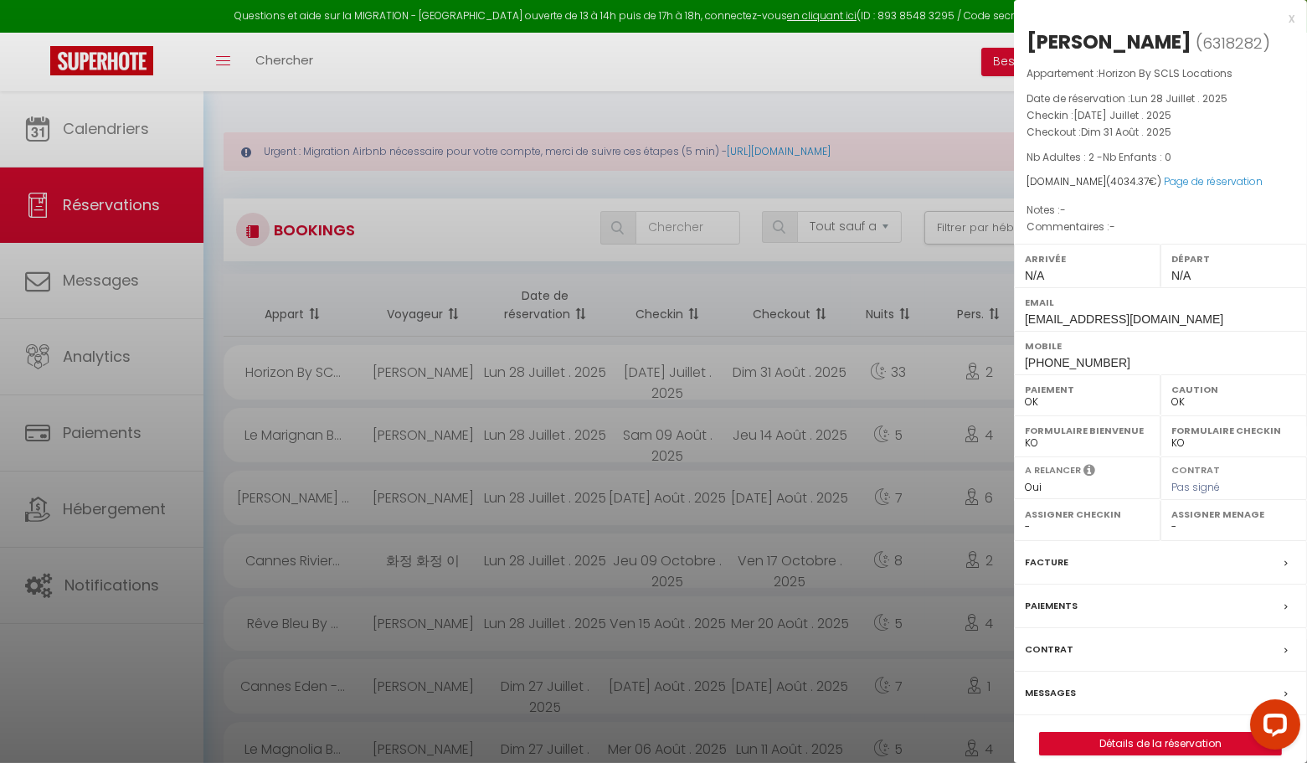
drag, startPoint x: 1292, startPoint y: 18, endPoint x: 1040, endPoint y: 360, distance: 424.6
click at [1292, 19] on div "x" at bounding box center [1154, 18] width 281 height 20
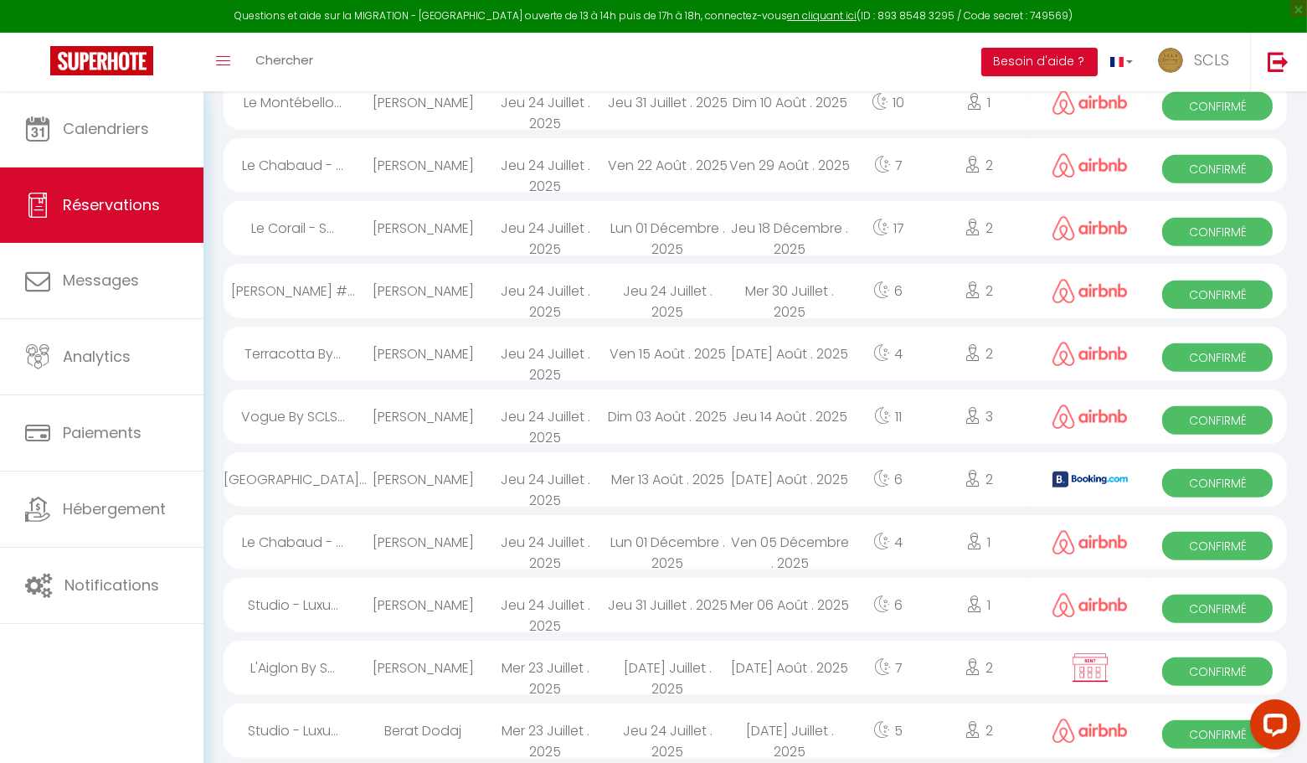
scroll to position [2786, 0]
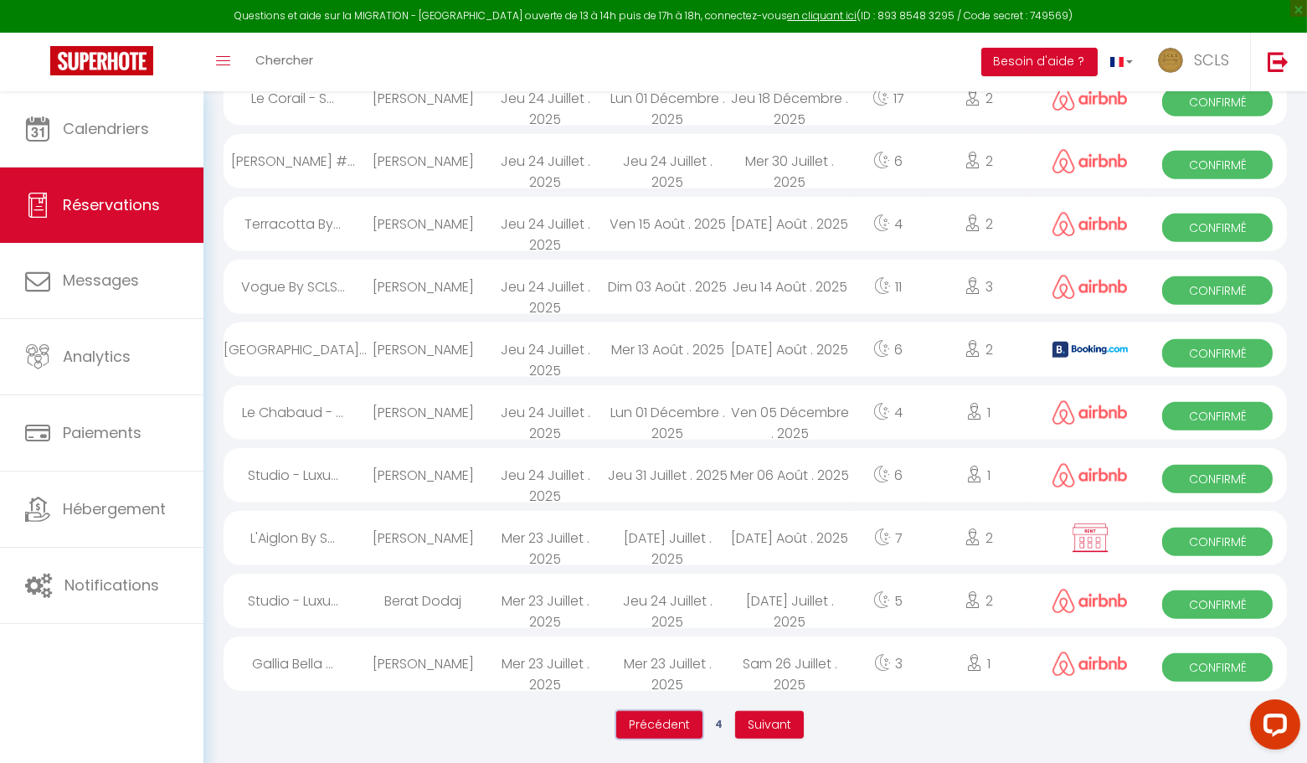
click at [662, 721] on span "Précédent" at bounding box center [659, 724] width 61 height 17
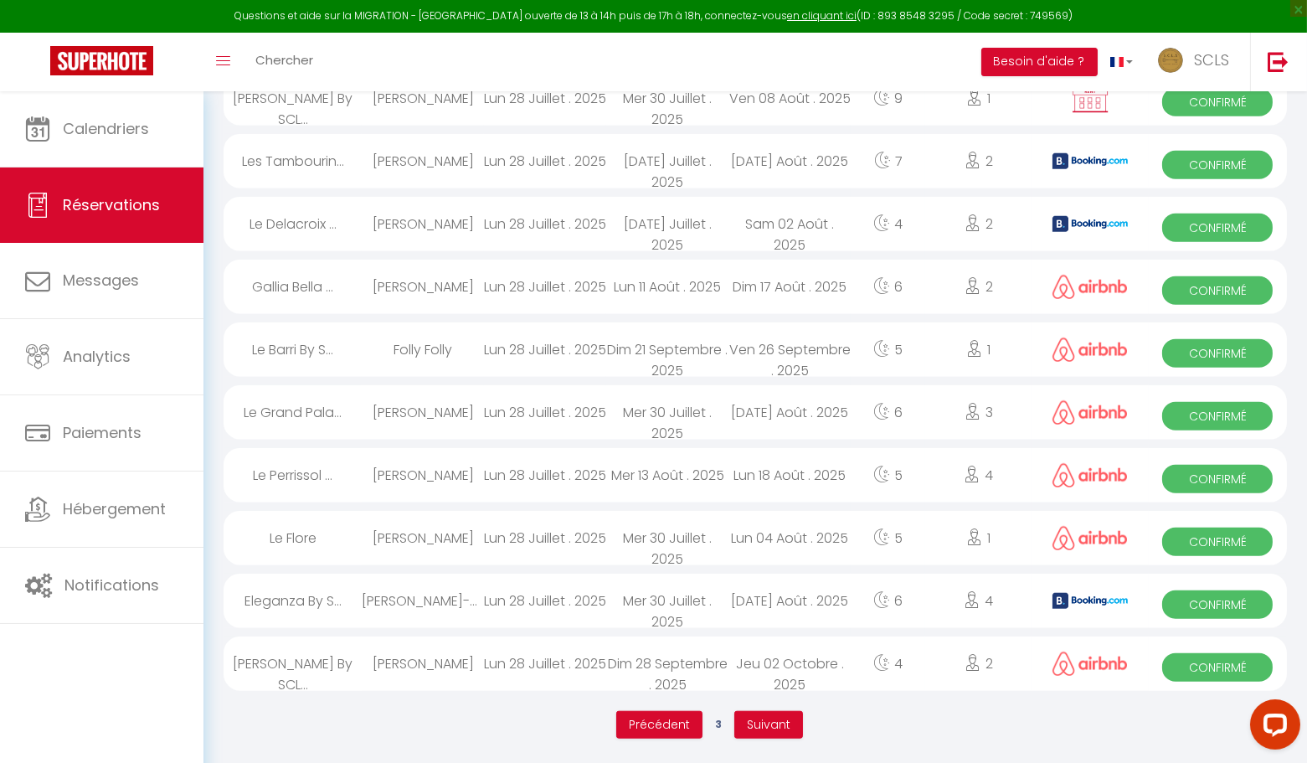
click at [1199, 667] on span "Confirmé" at bounding box center [1217, 667] width 111 height 28
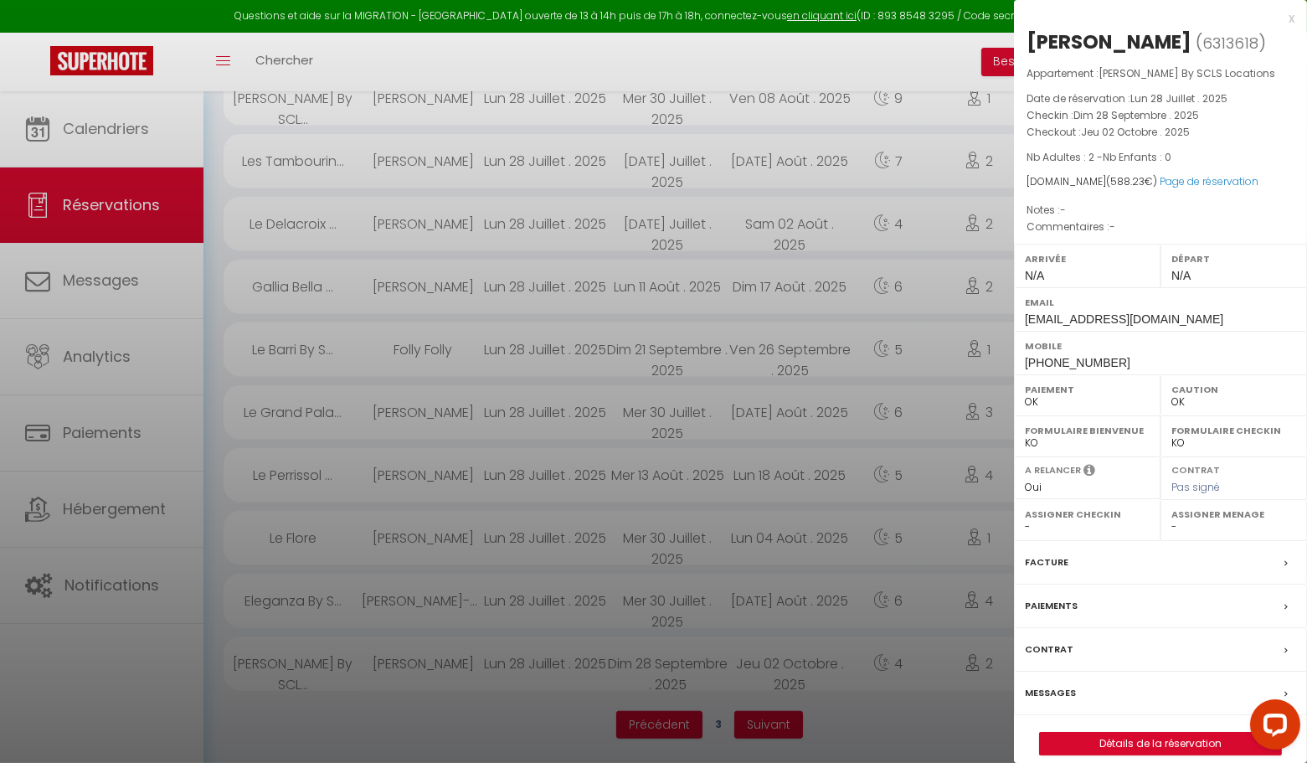
click at [1289, 20] on div "x" at bounding box center [1154, 18] width 281 height 20
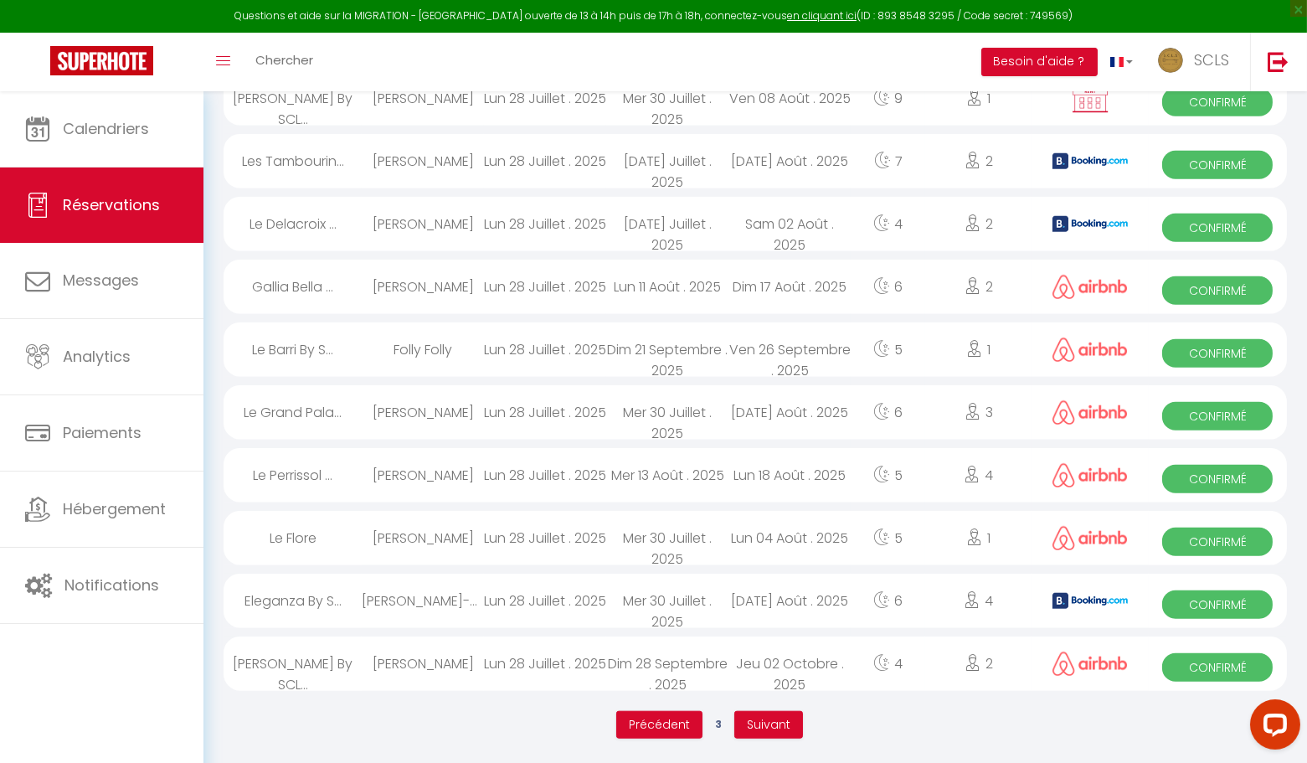
click at [1204, 534] on span "Confirmé" at bounding box center [1217, 542] width 111 height 28
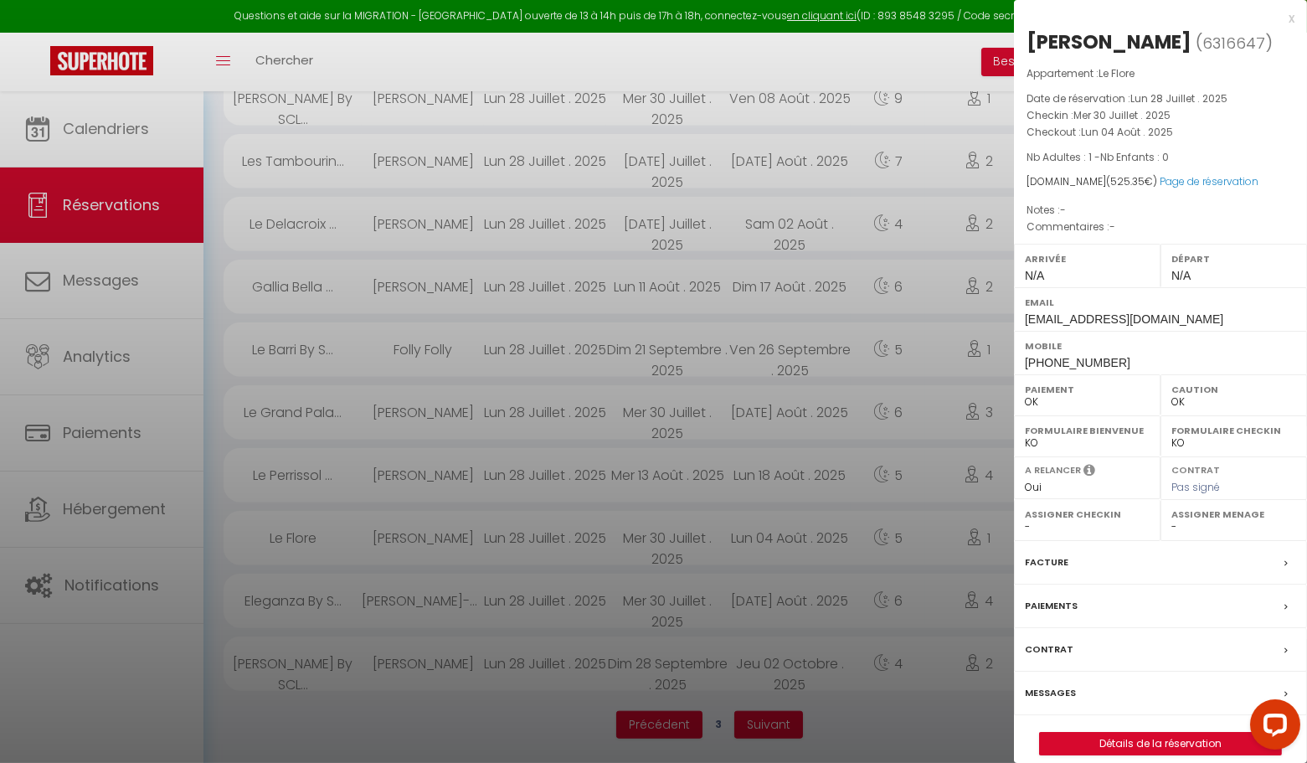
click at [1293, 20] on div "x" at bounding box center [1154, 18] width 281 height 20
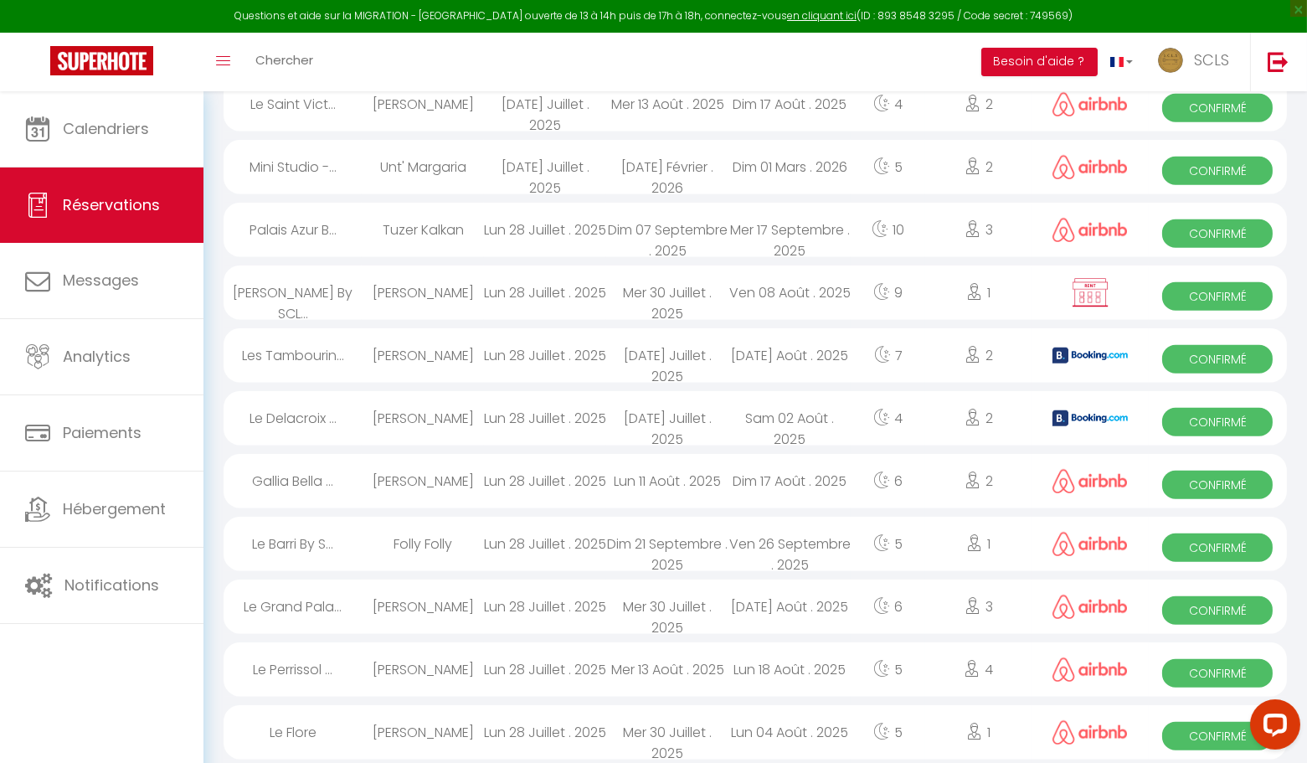
scroll to position [2590, 0]
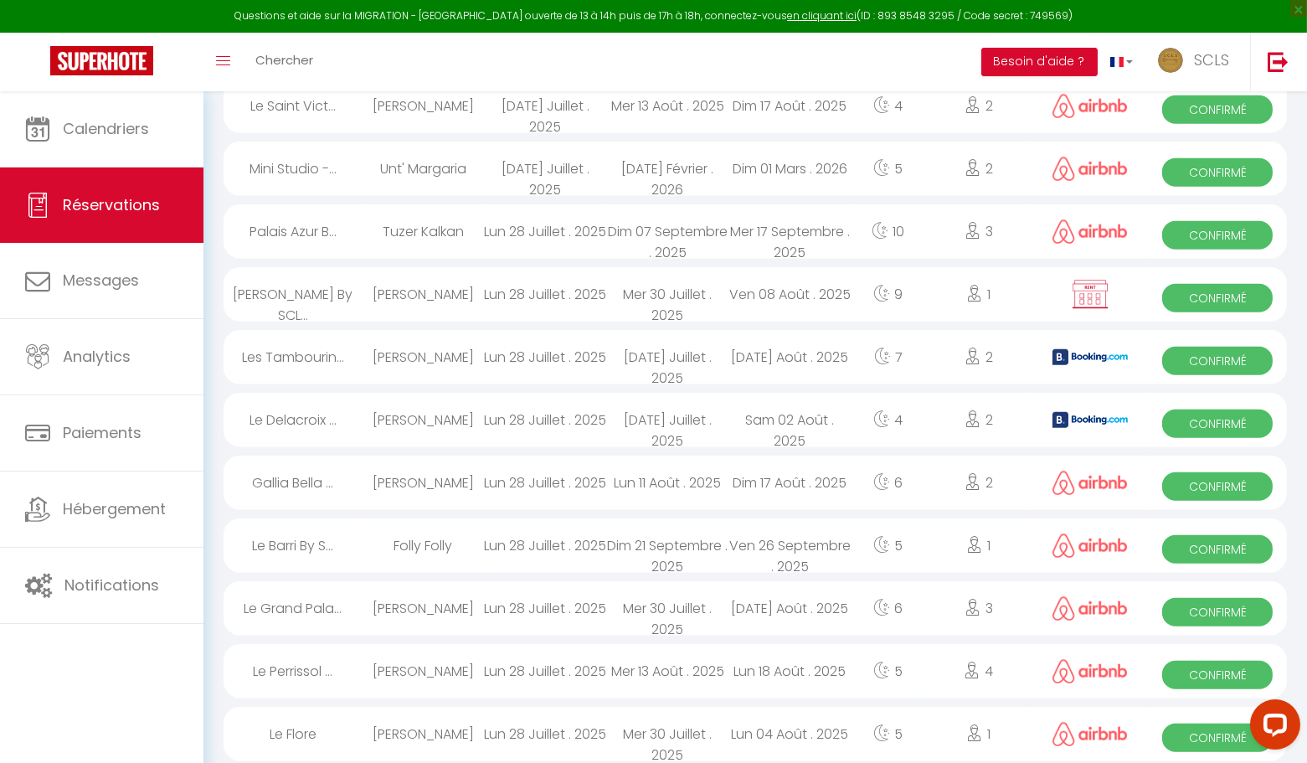
click at [1180, 672] on span "Confirmé" at bounding box center [1217, 675] width 111 height 28
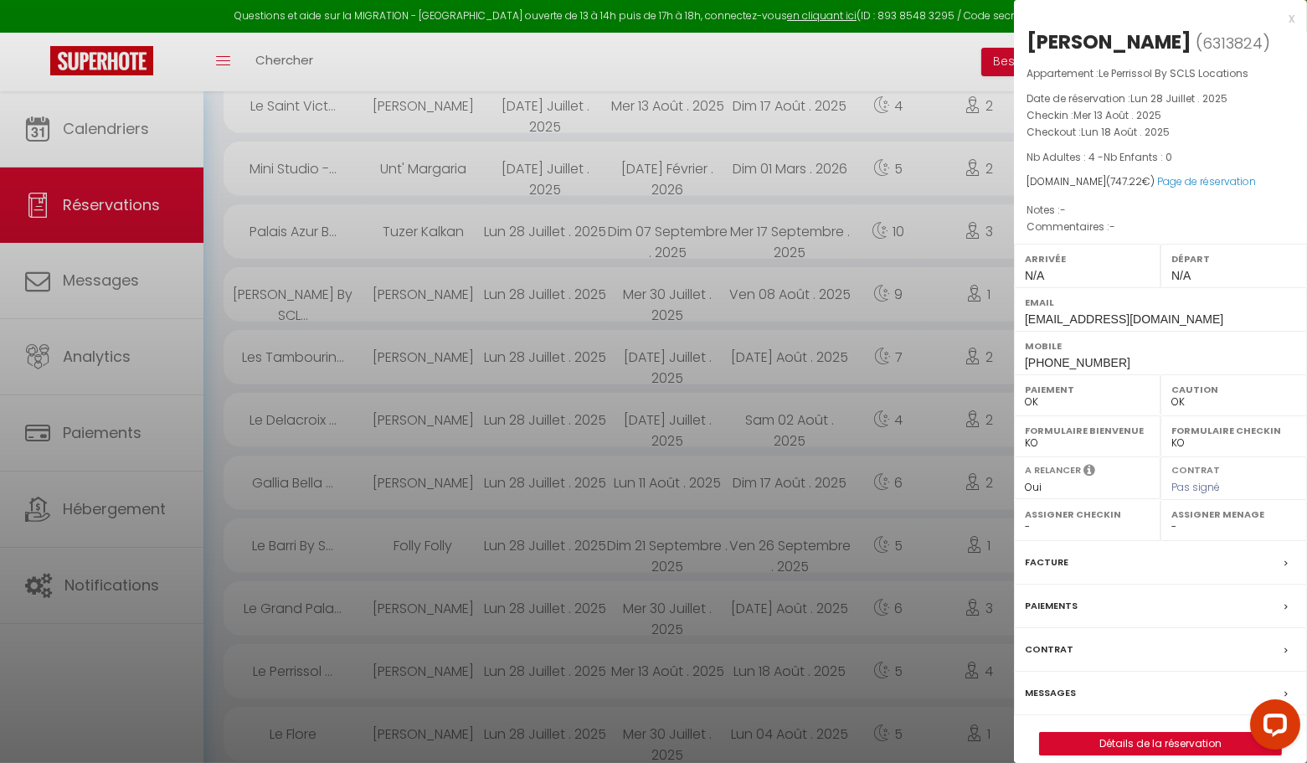
click at [1289, 26] on div "x" at bounding box center [1154, 18] width 281 height 20
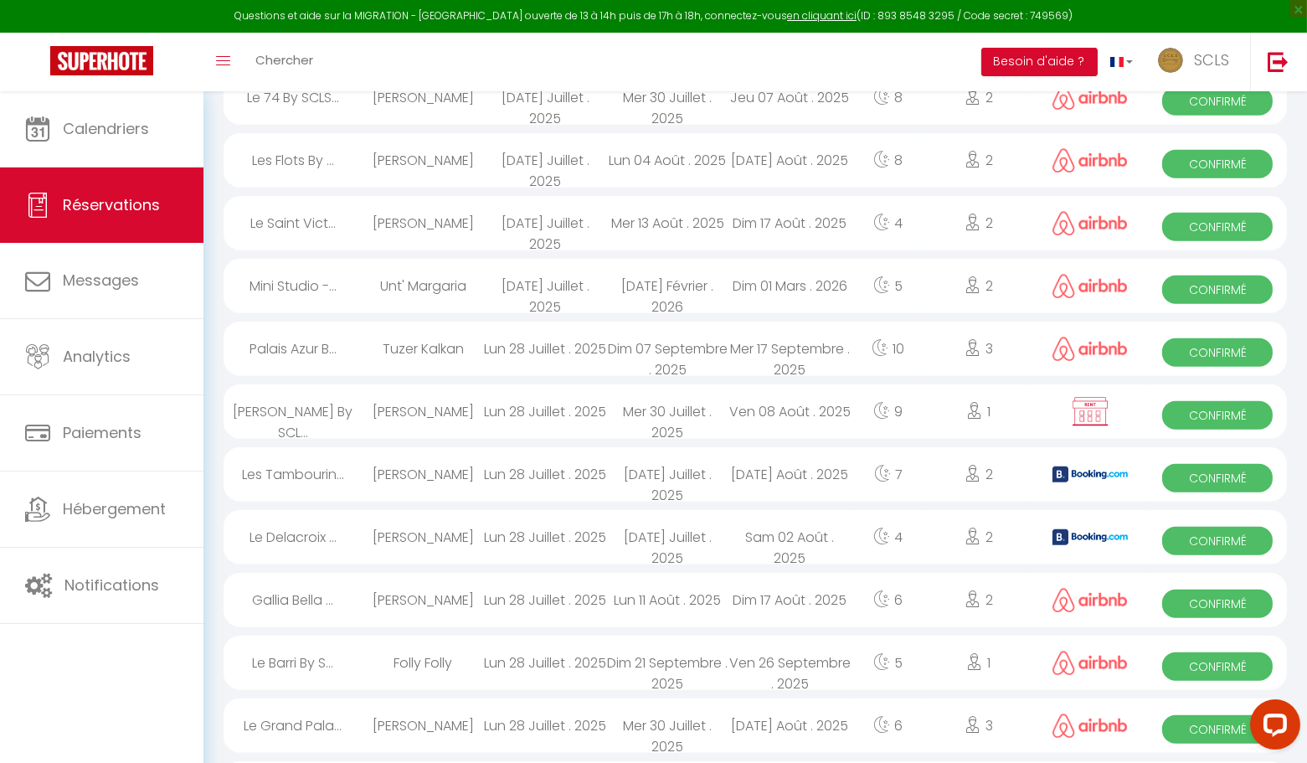
scroll to position [2476, 0]
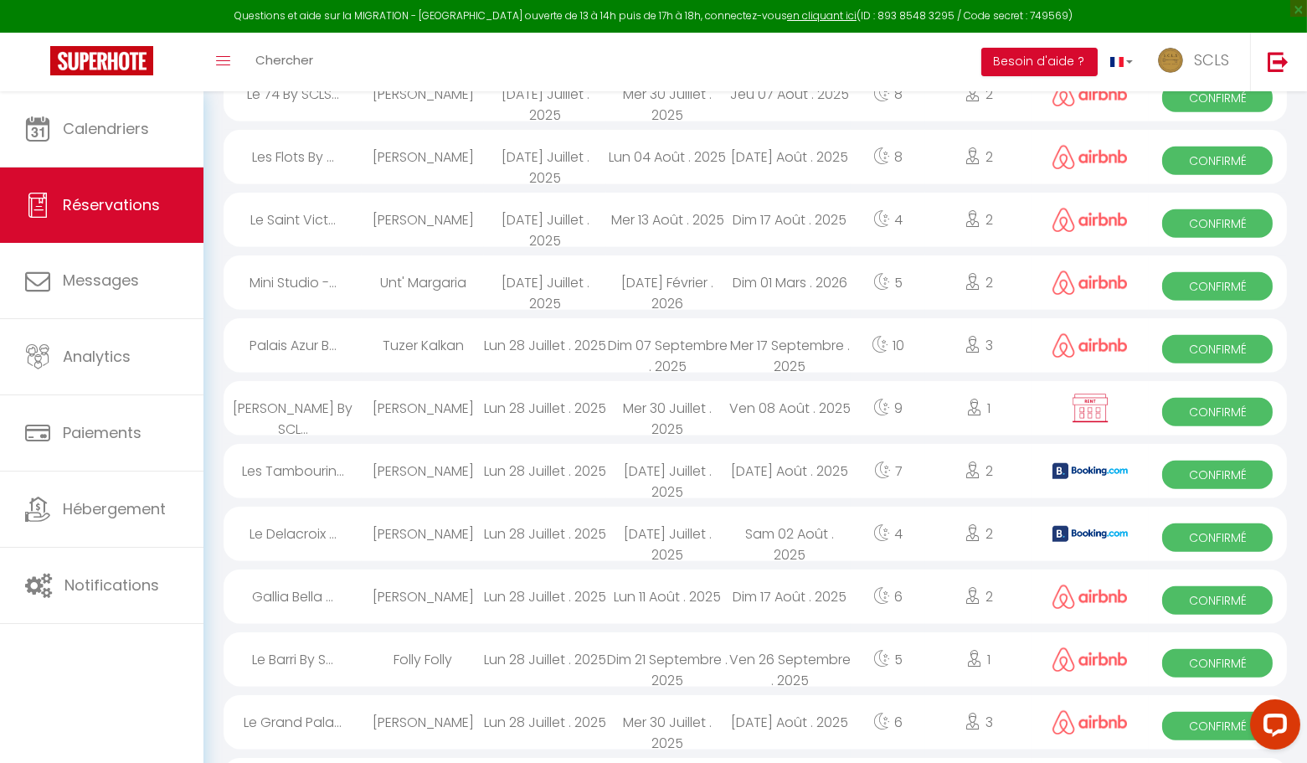
click at [1187, 722] on span "Confirmé" at bounding box center [1217, 726] width 111 height 28
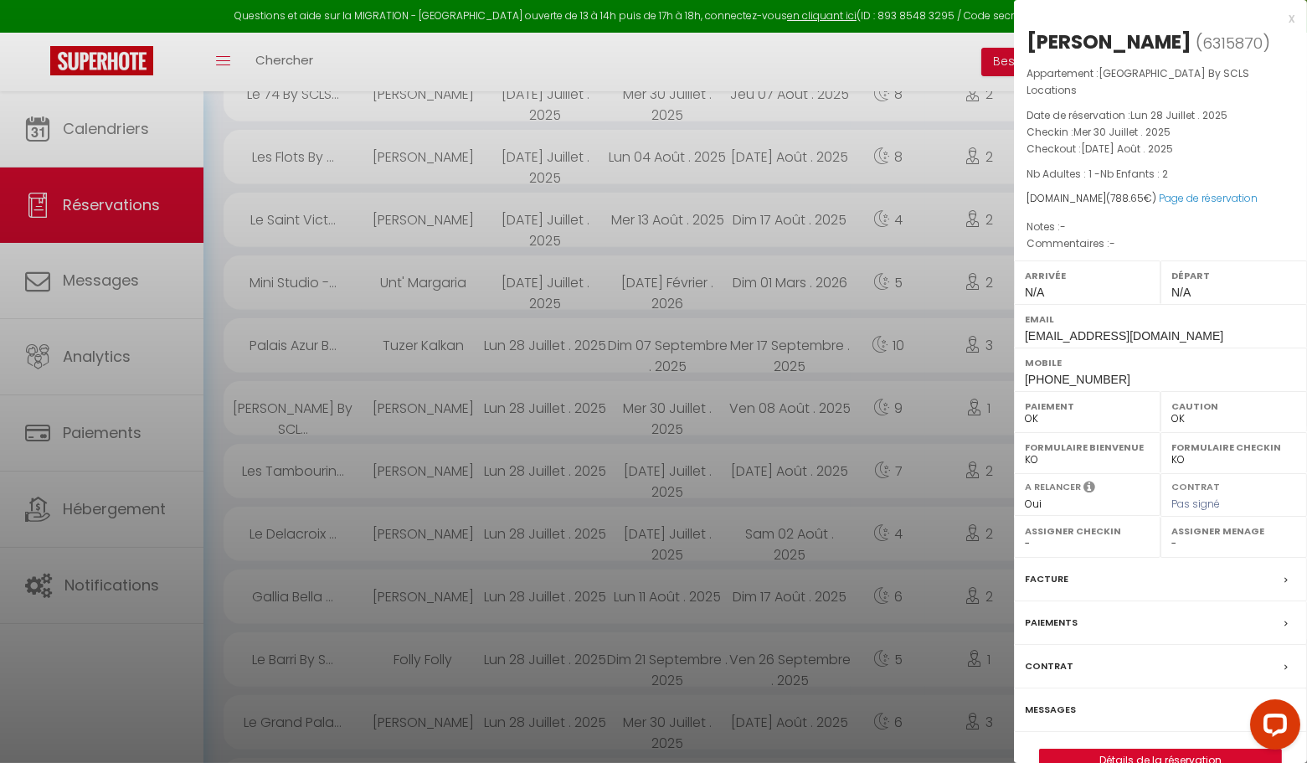
click at [1290, 20] on div "x" at bounding box center [1154, 18] width 281 height 20
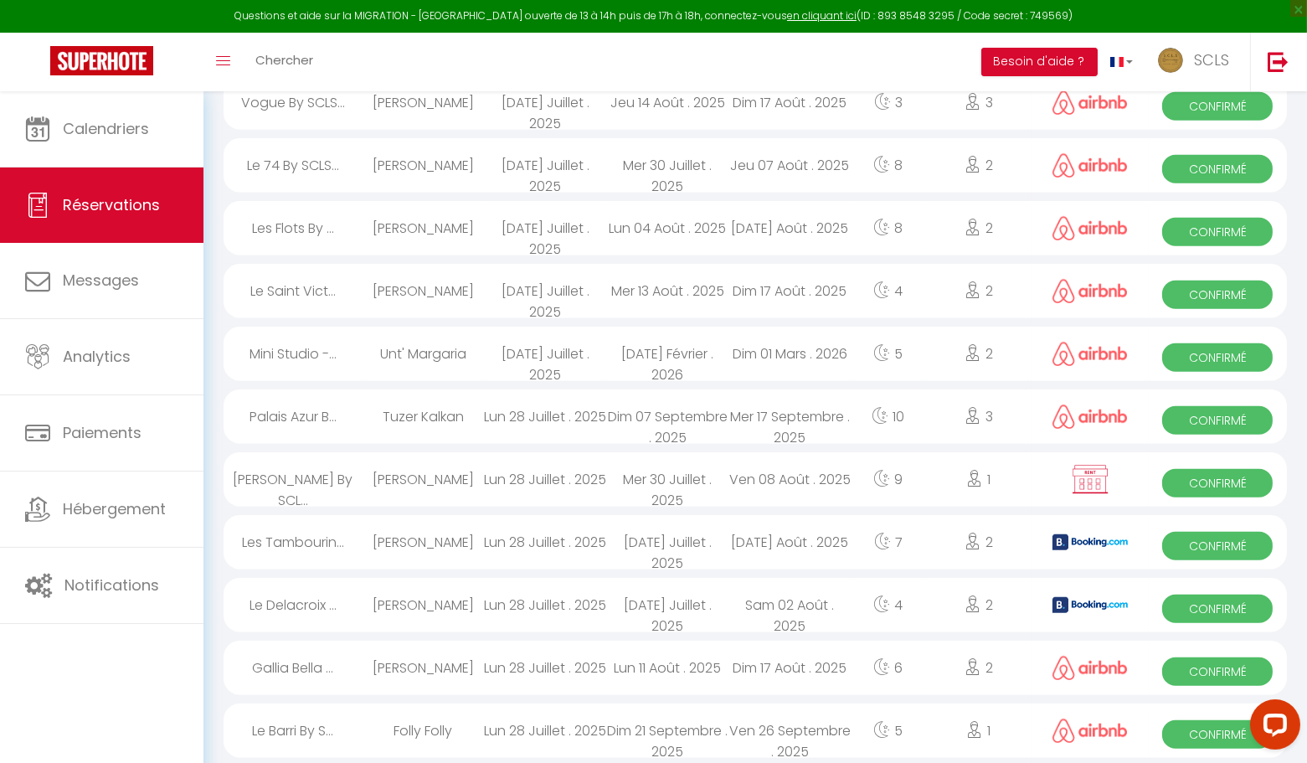
scroll to position [2406, 0]
click at [1213, 723] on span "Confirmé" at bounding box center [1217, 733] width 111 height 28
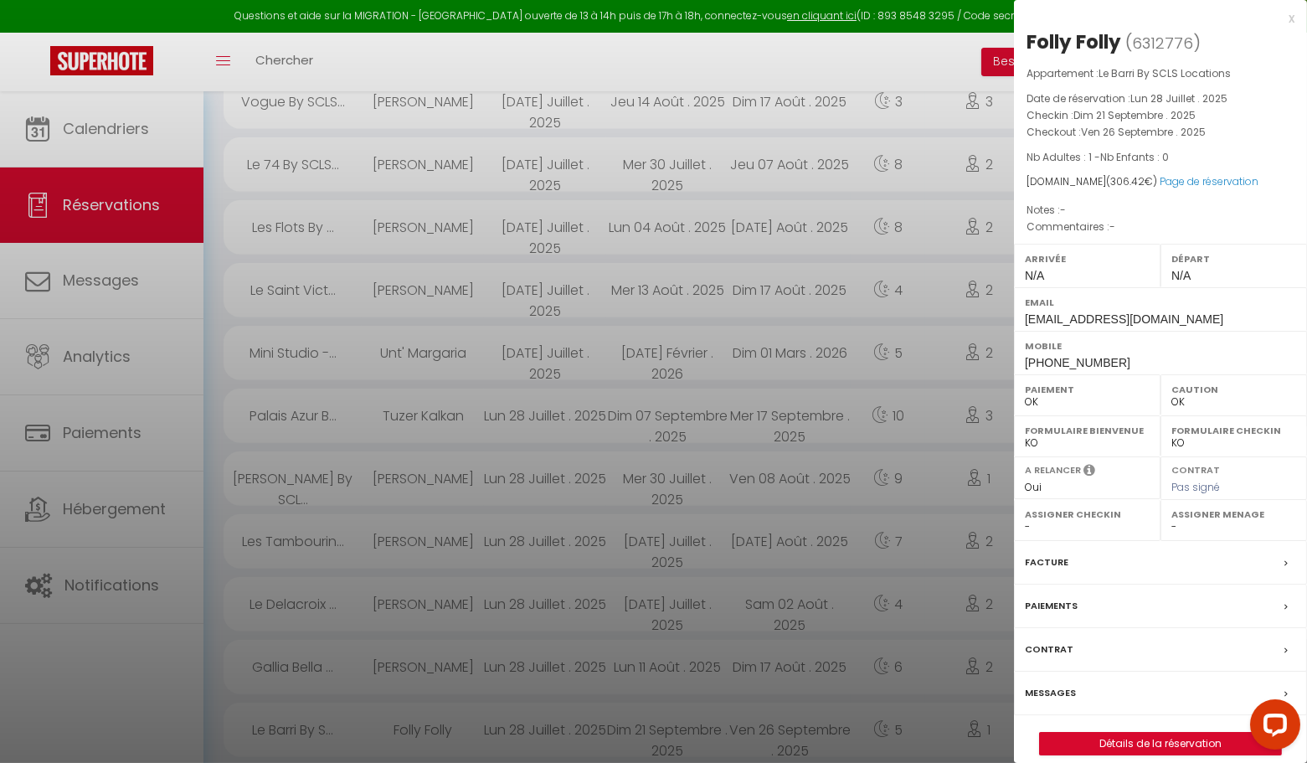
click at [1291, 18] on div "x" at bounding box center [1154, 18] width 281 height 20
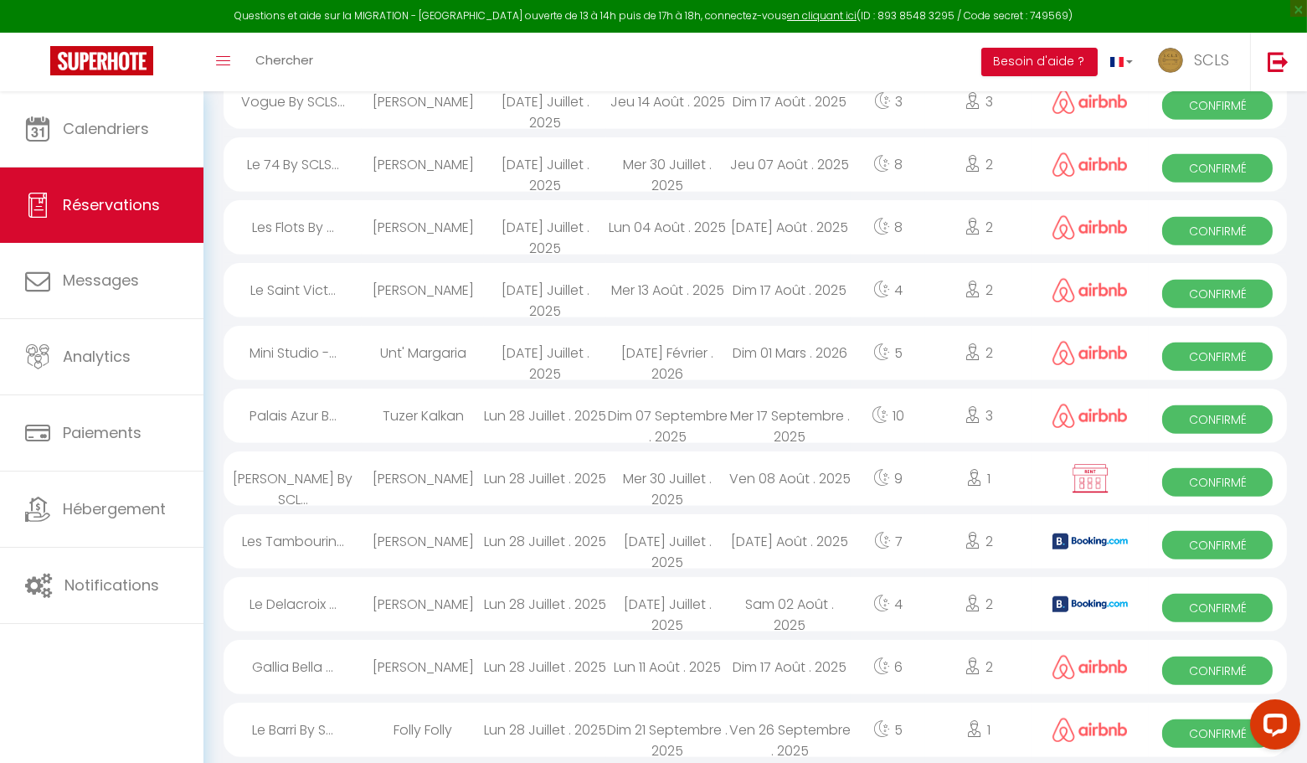
click at [1203, 662] on span "Confirmé" at bounding box center [1217, 670] width 111 height 28
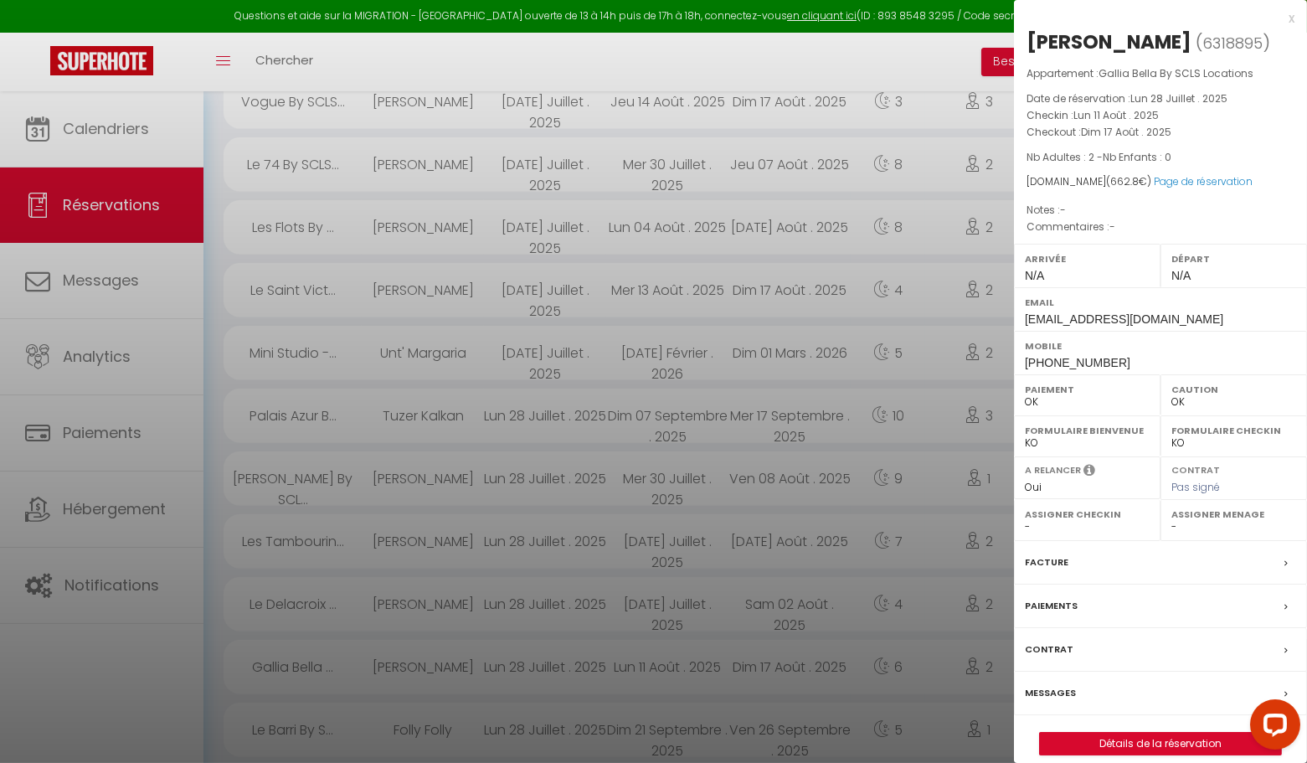
click at [1290, 18] on div "x" at bounding box center [1154, 18] width 281 height 20
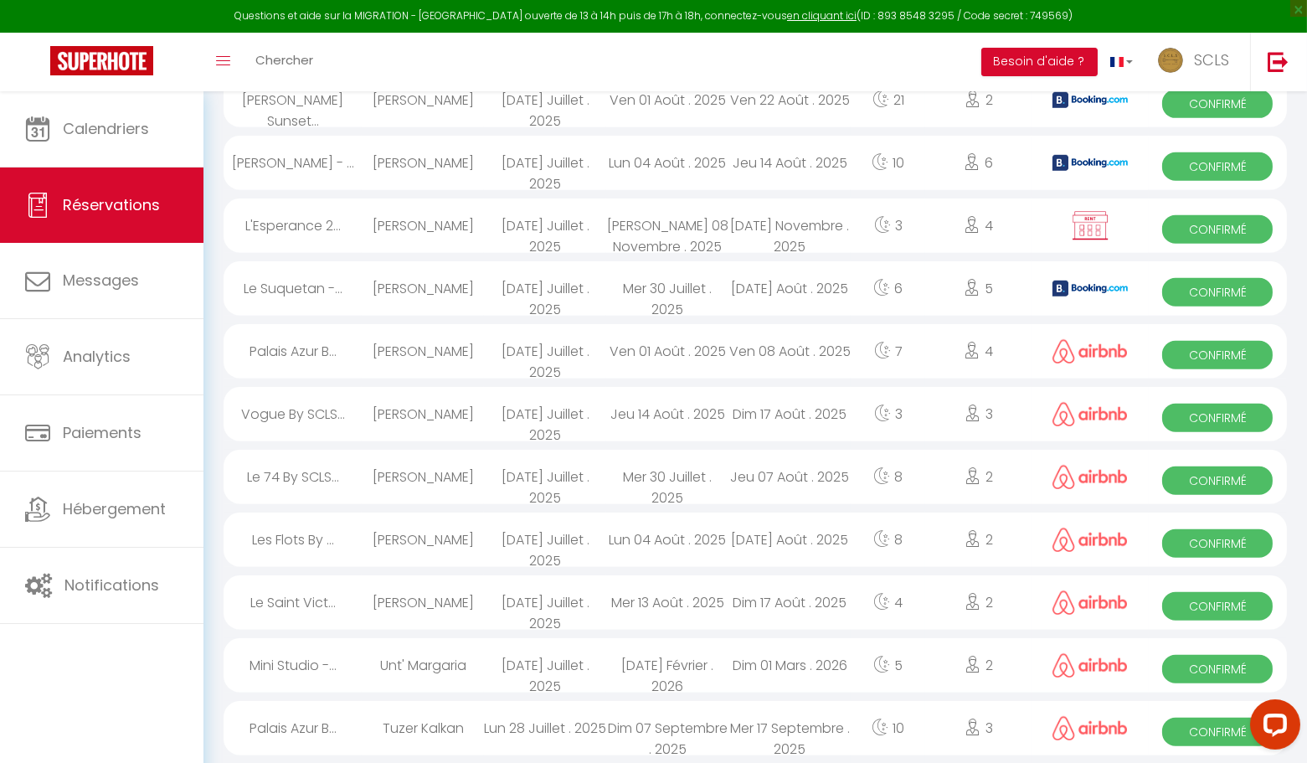
scroll to position [2083, 0]
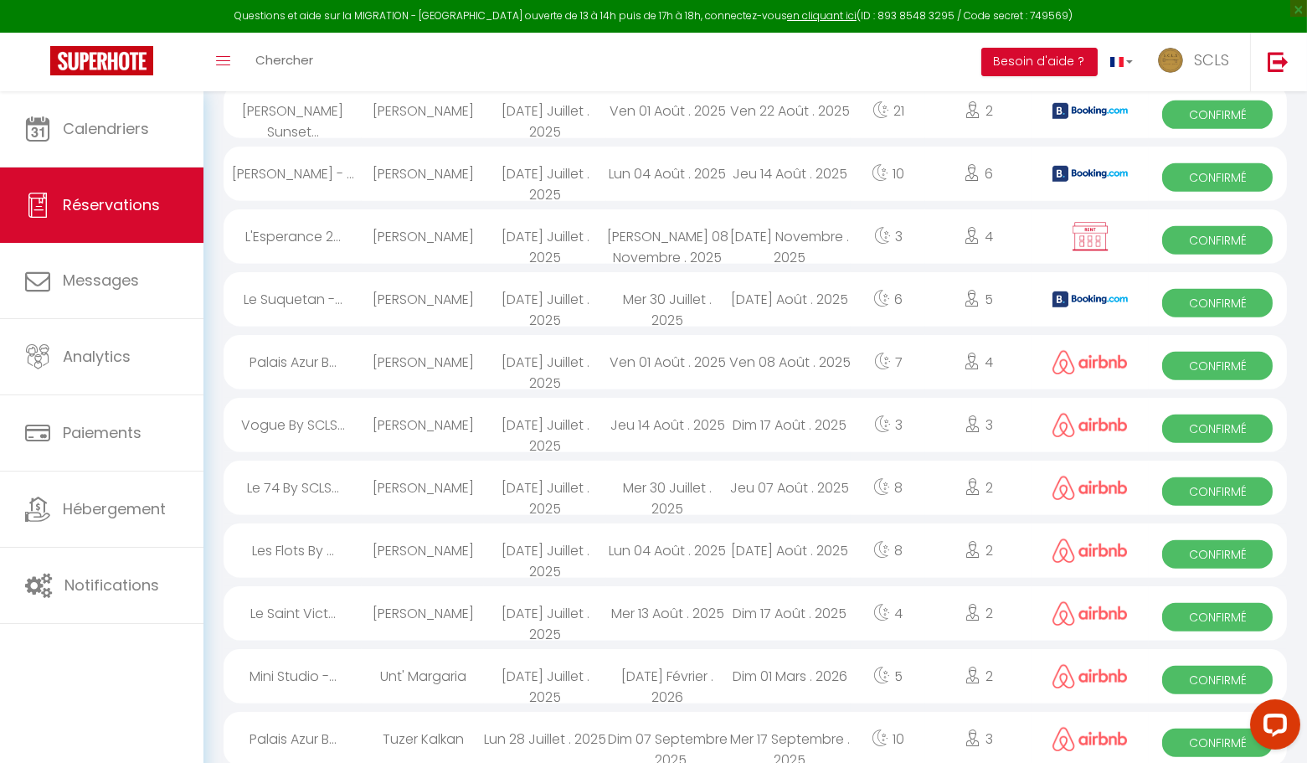
click at [1186, 741] on span "Confirmé" at bounding box center [1217, 743] width 111 height 28
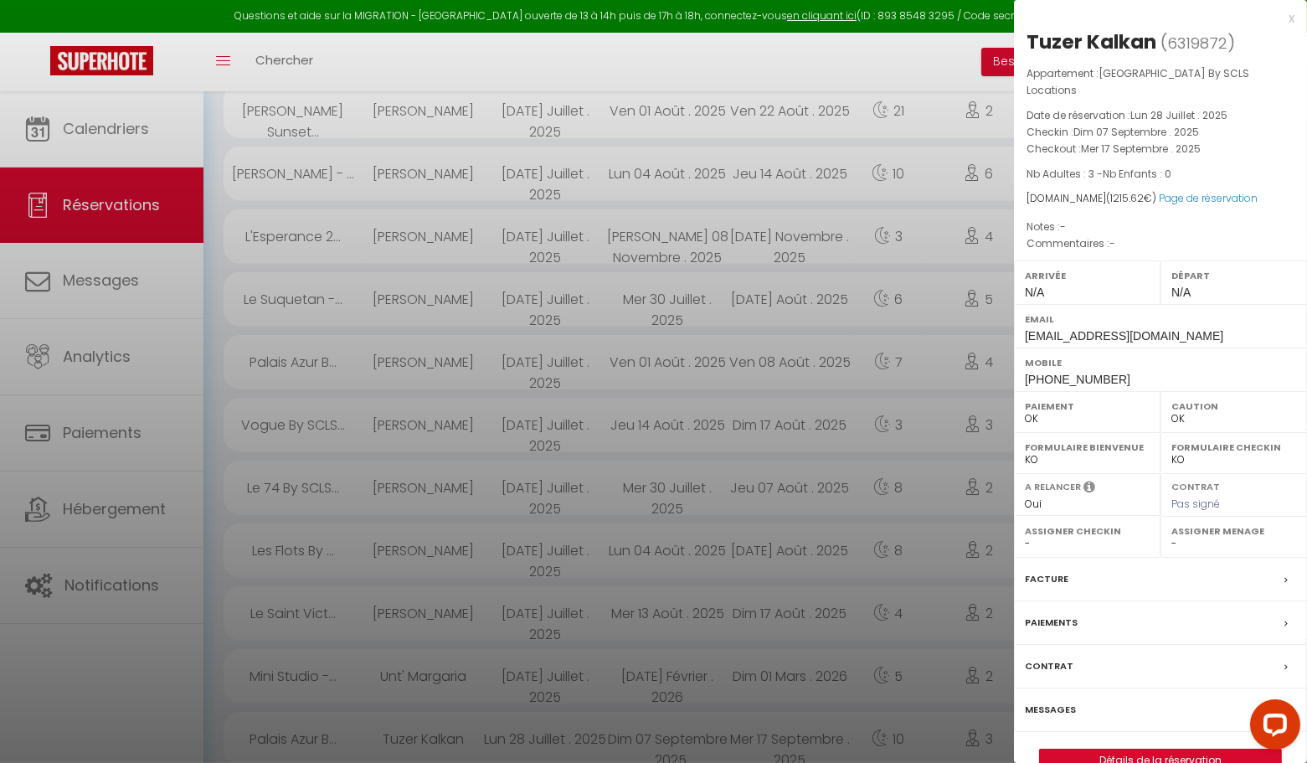
click at [1292, 20] on div "x" at bounding box center [1154, 18] width 281 height 20
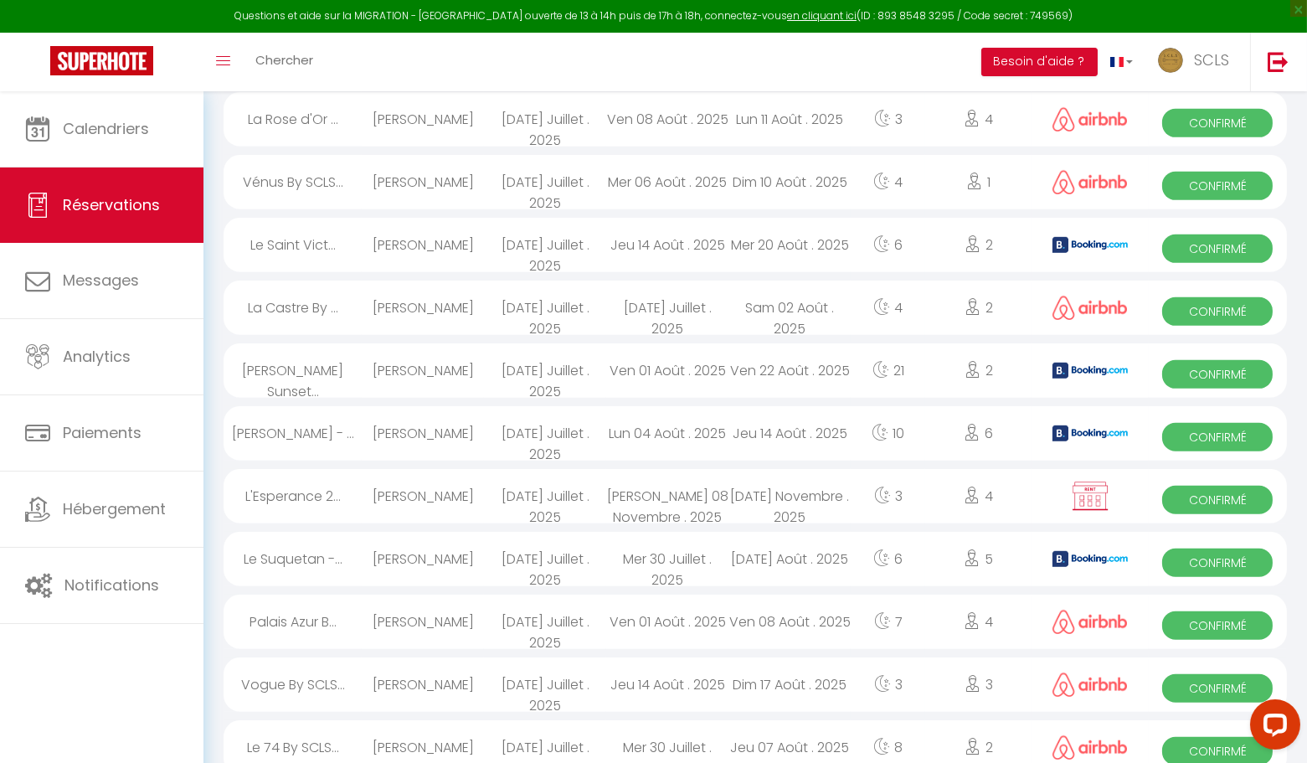
scroll to position [1824, 0]
click at [1195, 749] on span "Confirmé" at bounding box center [1217, 750] width 111 height 28
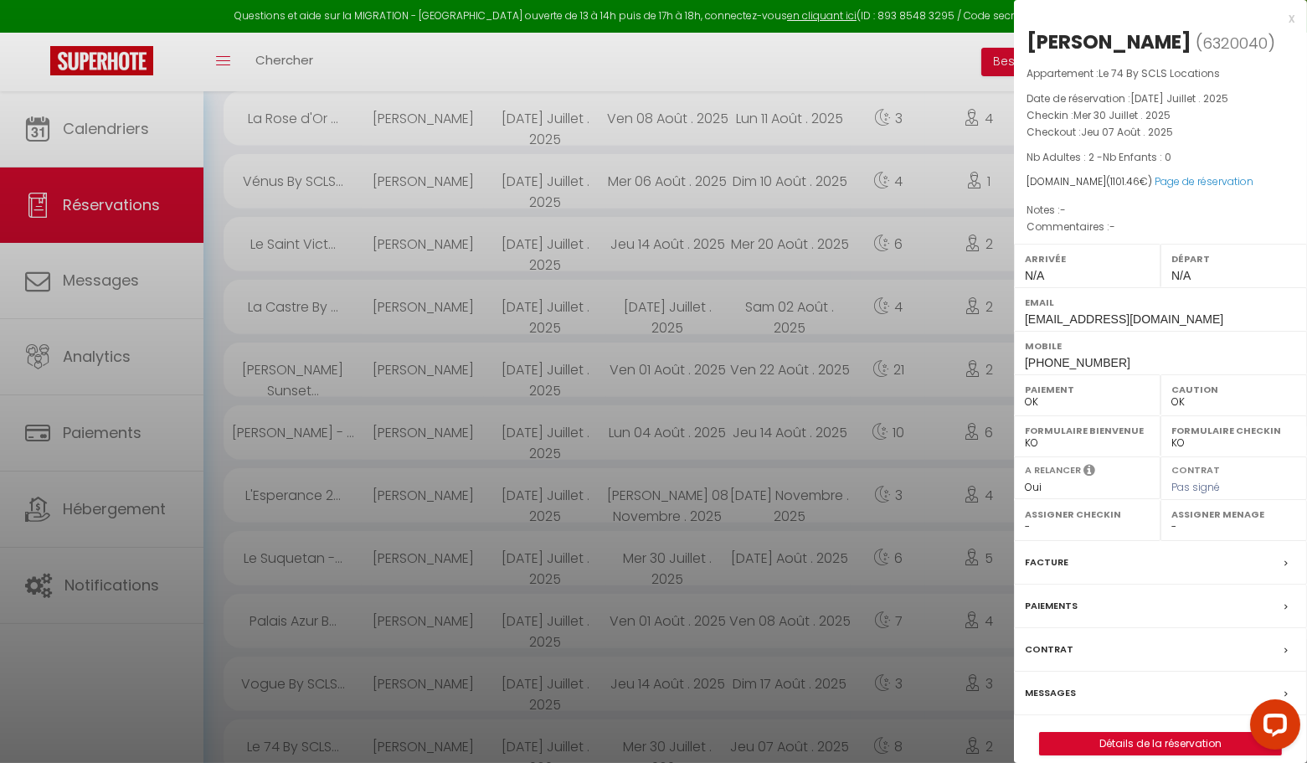
click at [1290, 18] on div "x" at bounding box center [1154, 18] width 281 height 20
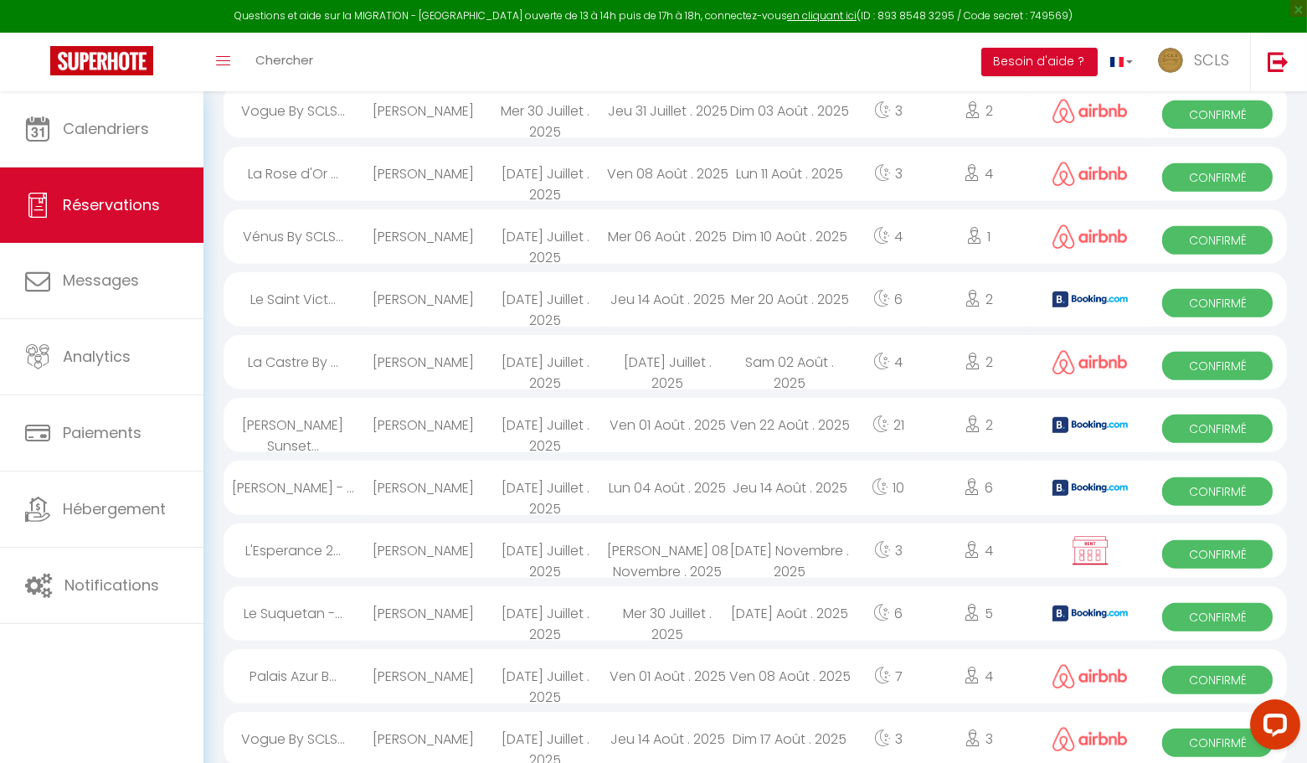
scroll to position [1763, 0]
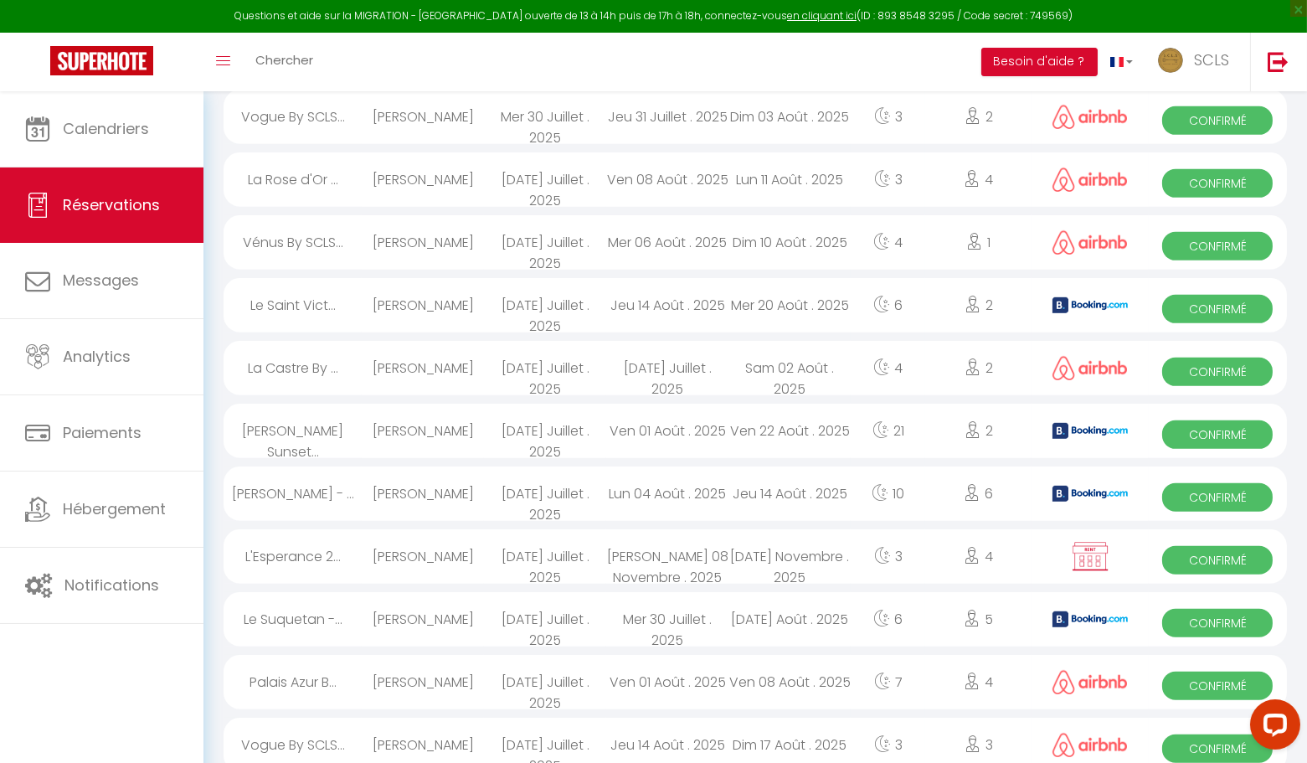
click at [1193, 753] on span "Confirmé" at bounding box center [1217, 748] width 111 height 28
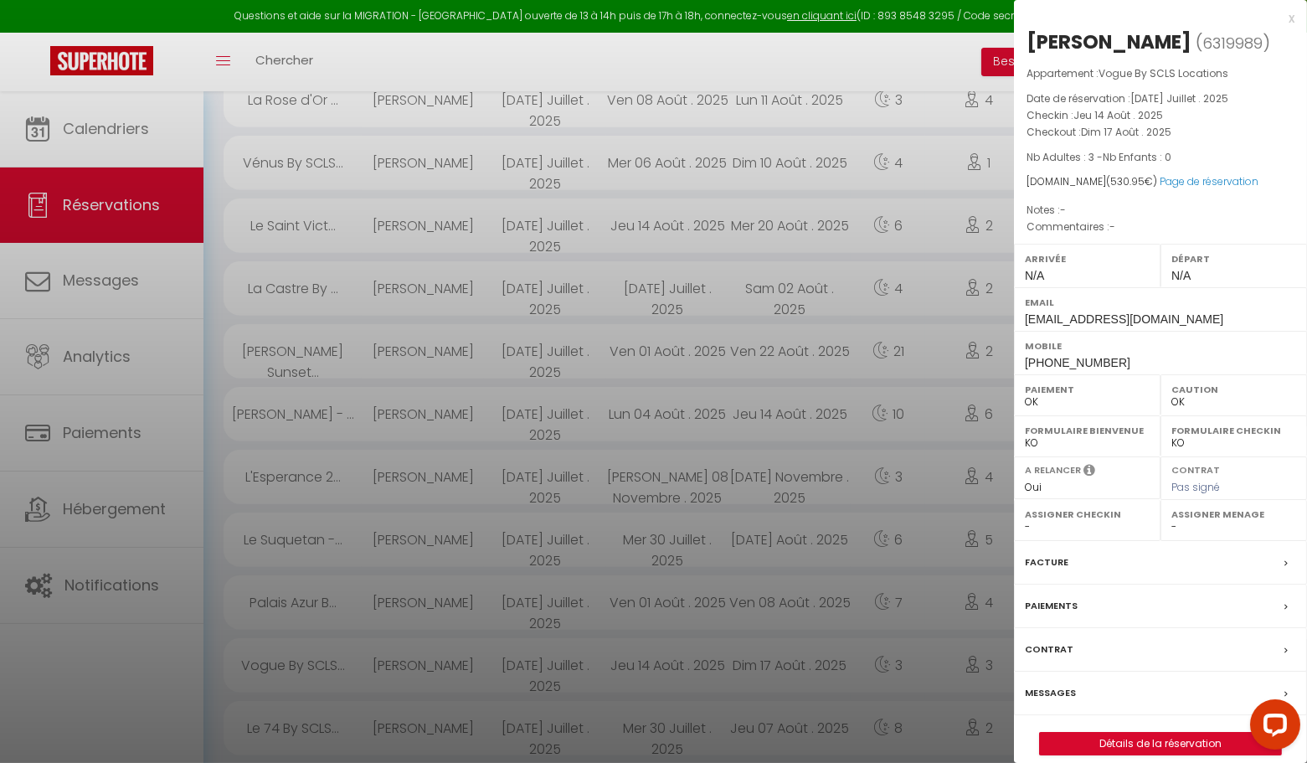
scroll to position [1855, 0]
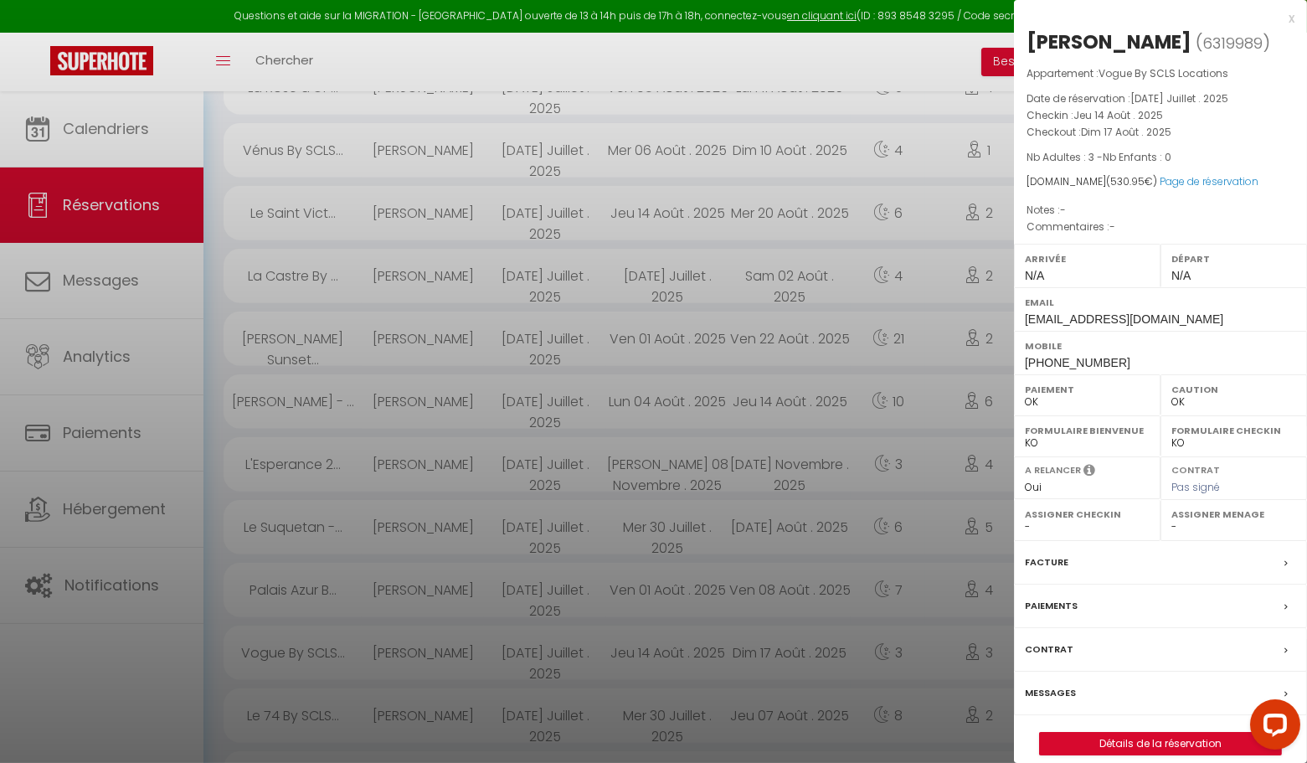
click at [1287, 16] on div "x" at bounding box center [1154, 18] width 281 height 20
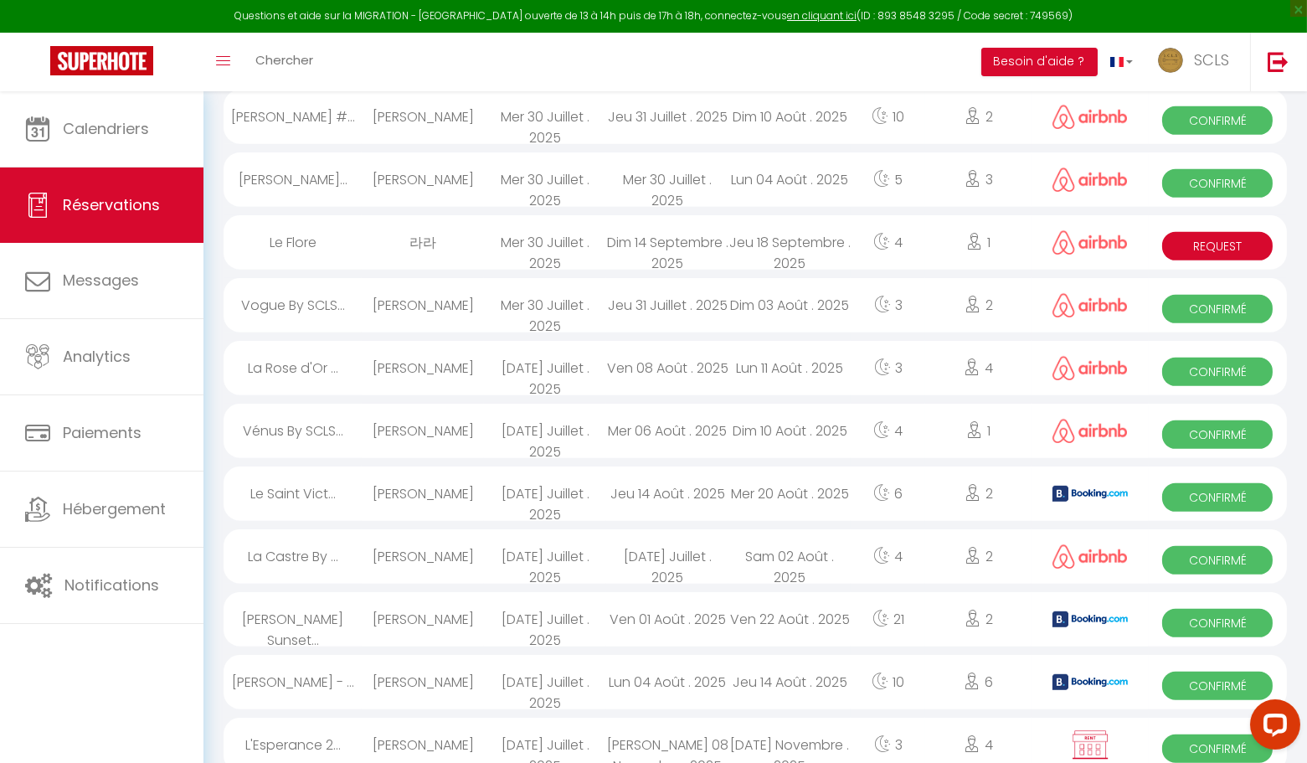
scroll to position [1573, 0]
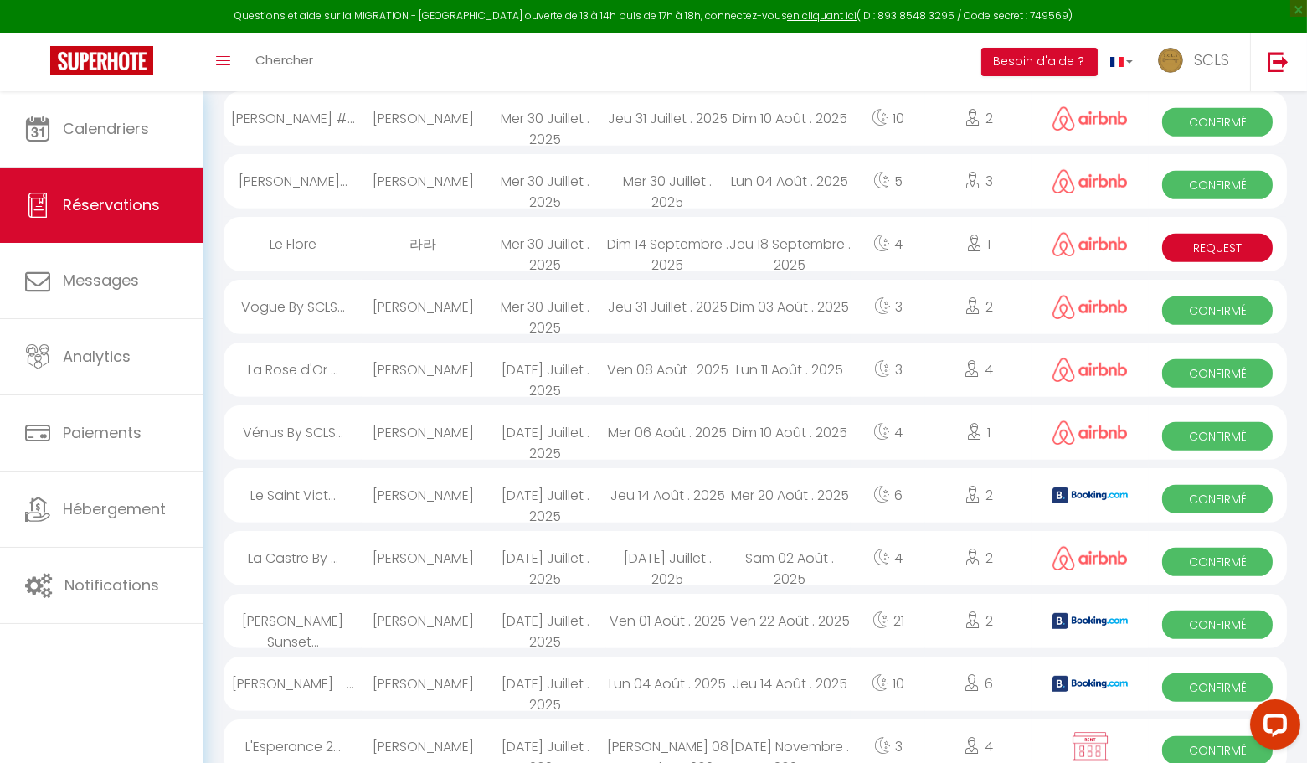
click at [1174, 746] on span "Confirmé" at bounding box center [1217, 750] width 111 height 28
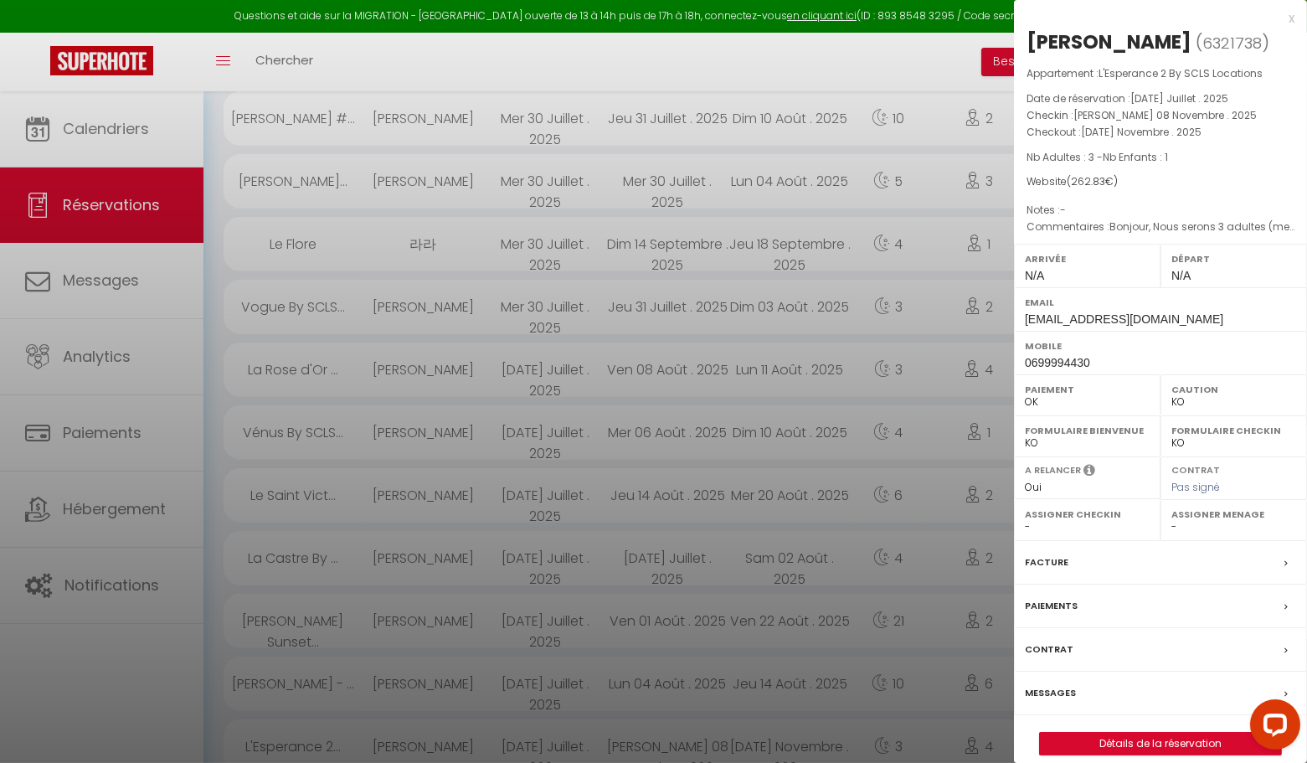
click at [1293, 18] on div "x" at bounding box center [1154, 18] width 281 height 20
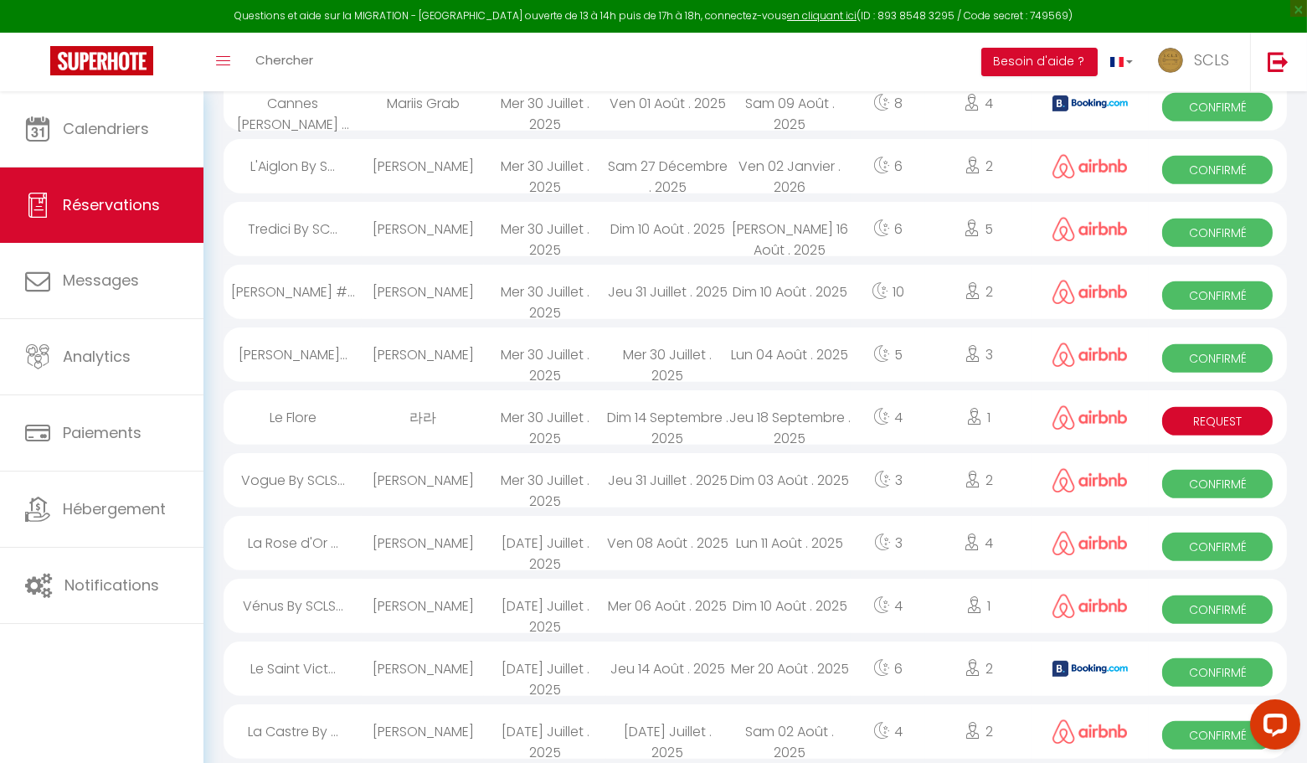
scroll to position [1396, 0]
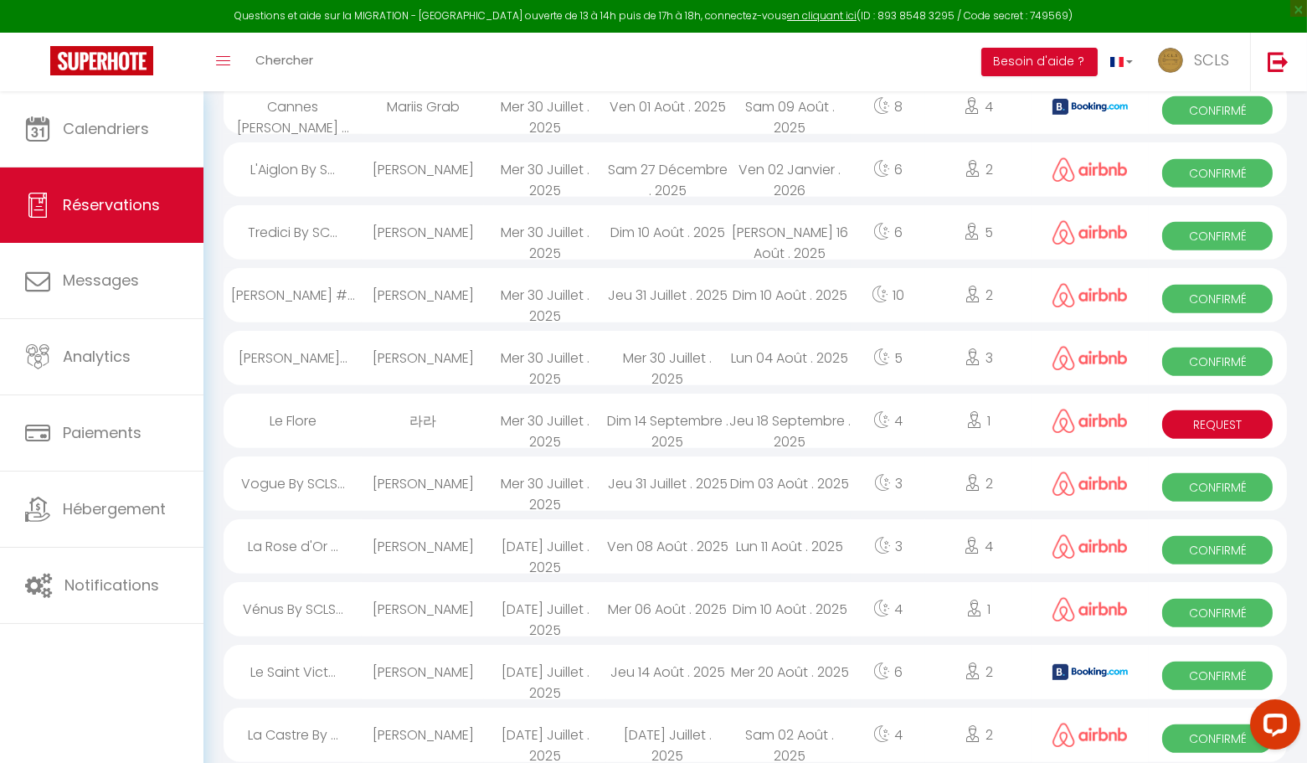
click at [1170, 734] on span "Confirmé" at bounding box center [1217, 738] width 111 height 28
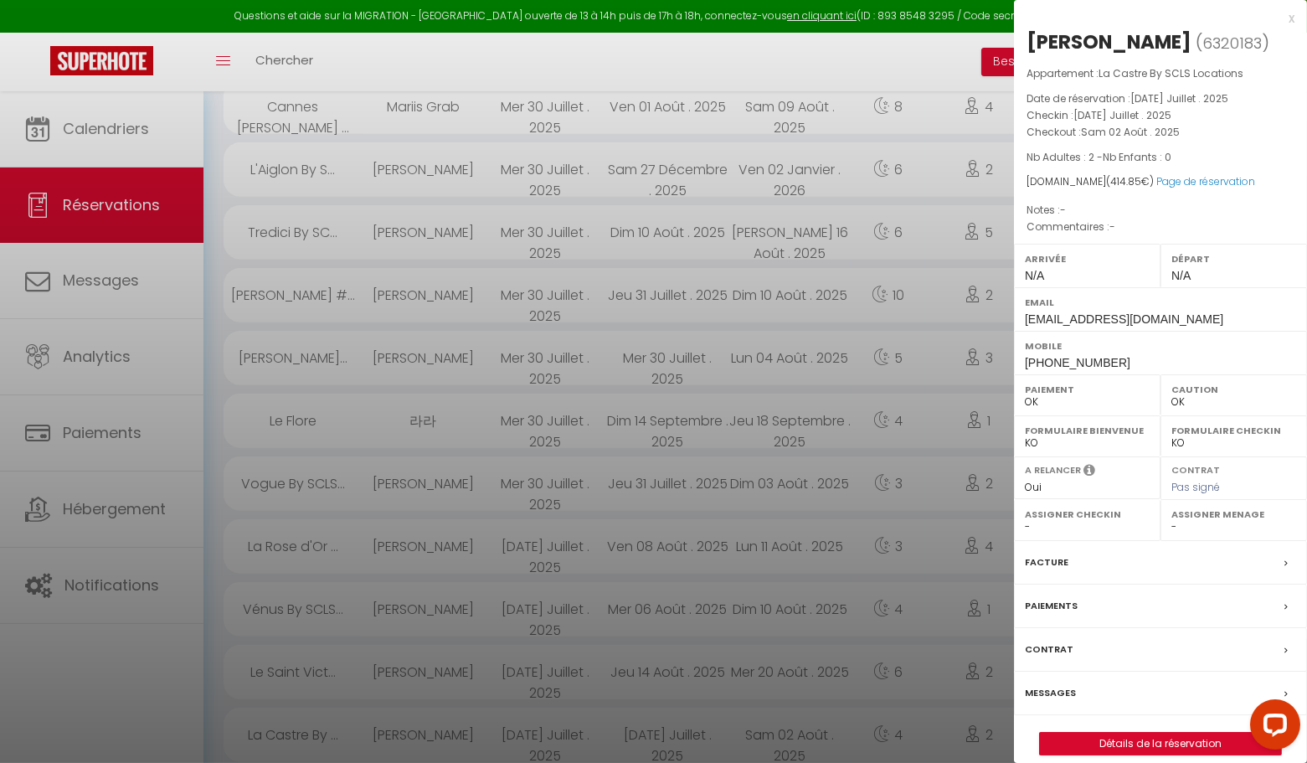
click at [1291, 22] on div "x" at bounding box center [1154, 18] width 281 height 20
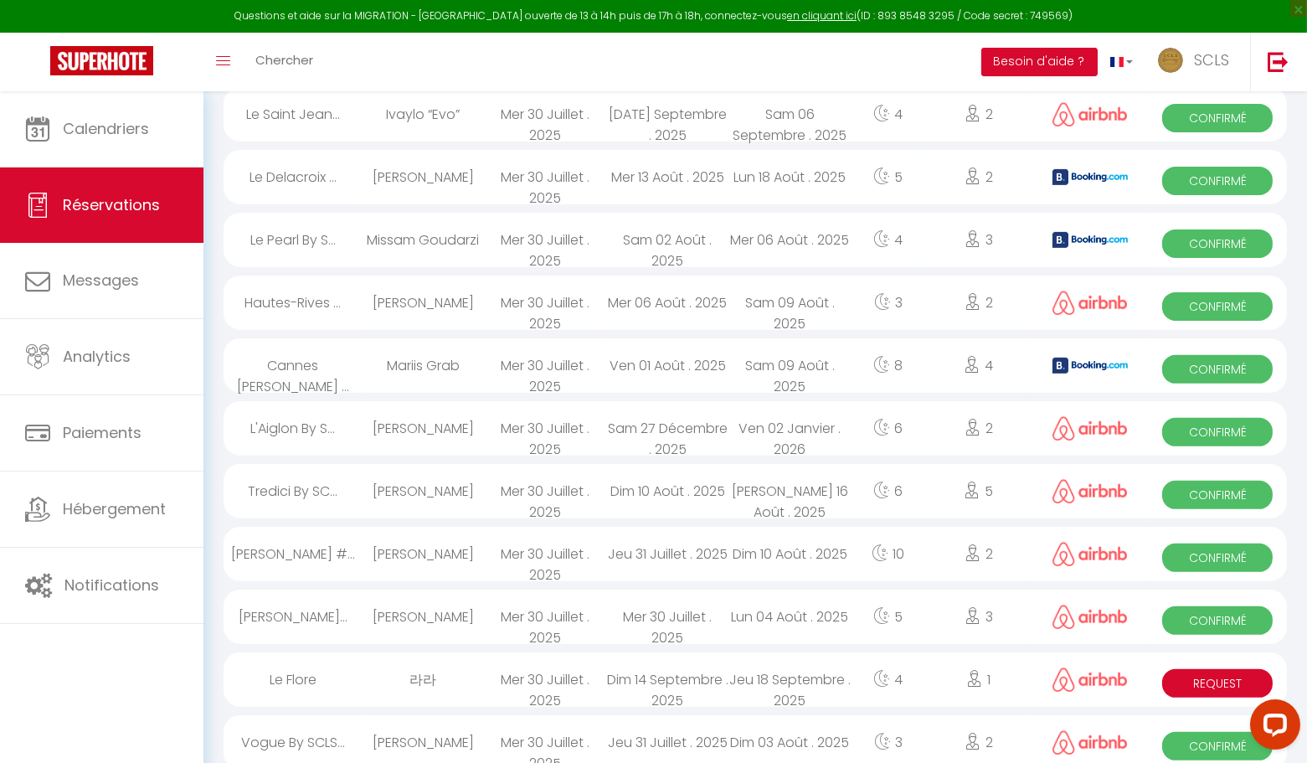
scroll to position [1140, 0]
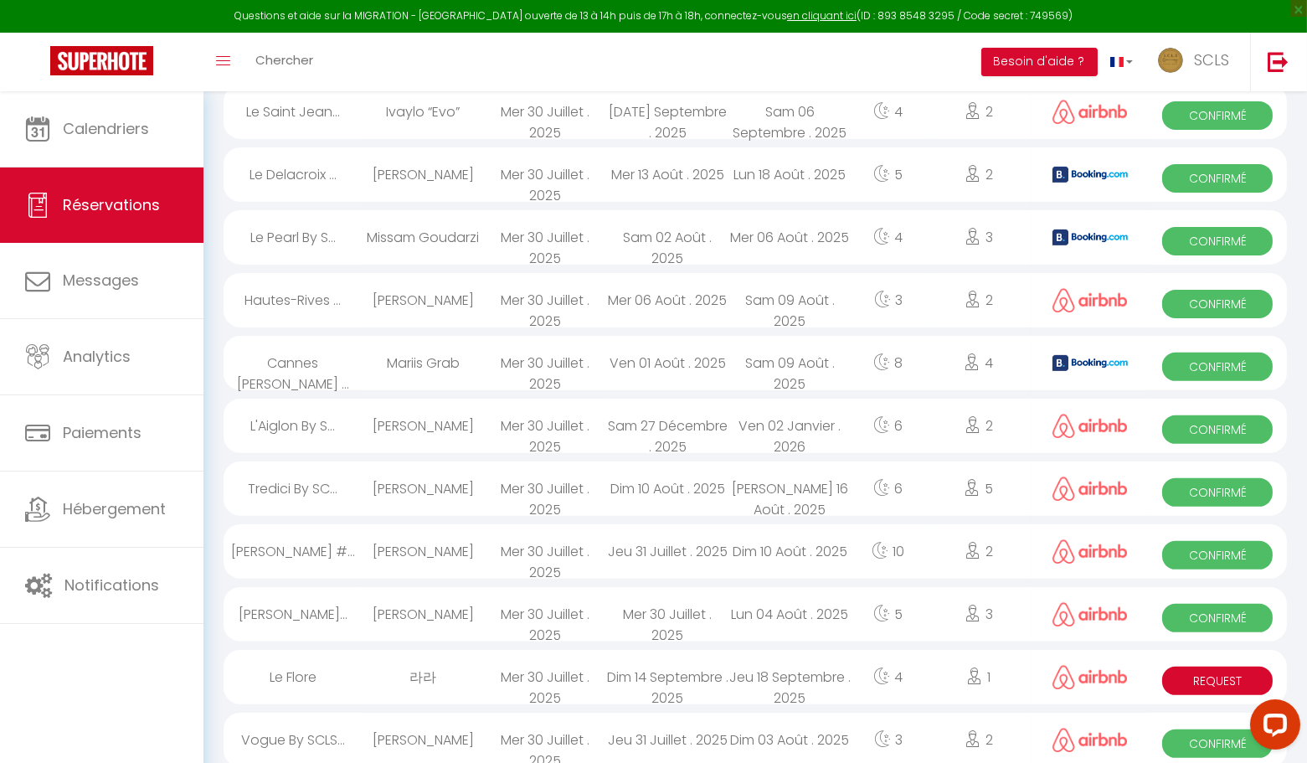
click at [1187, 744] on span "Confirmé" at bounding box center [1217, 743] width 111 height 28
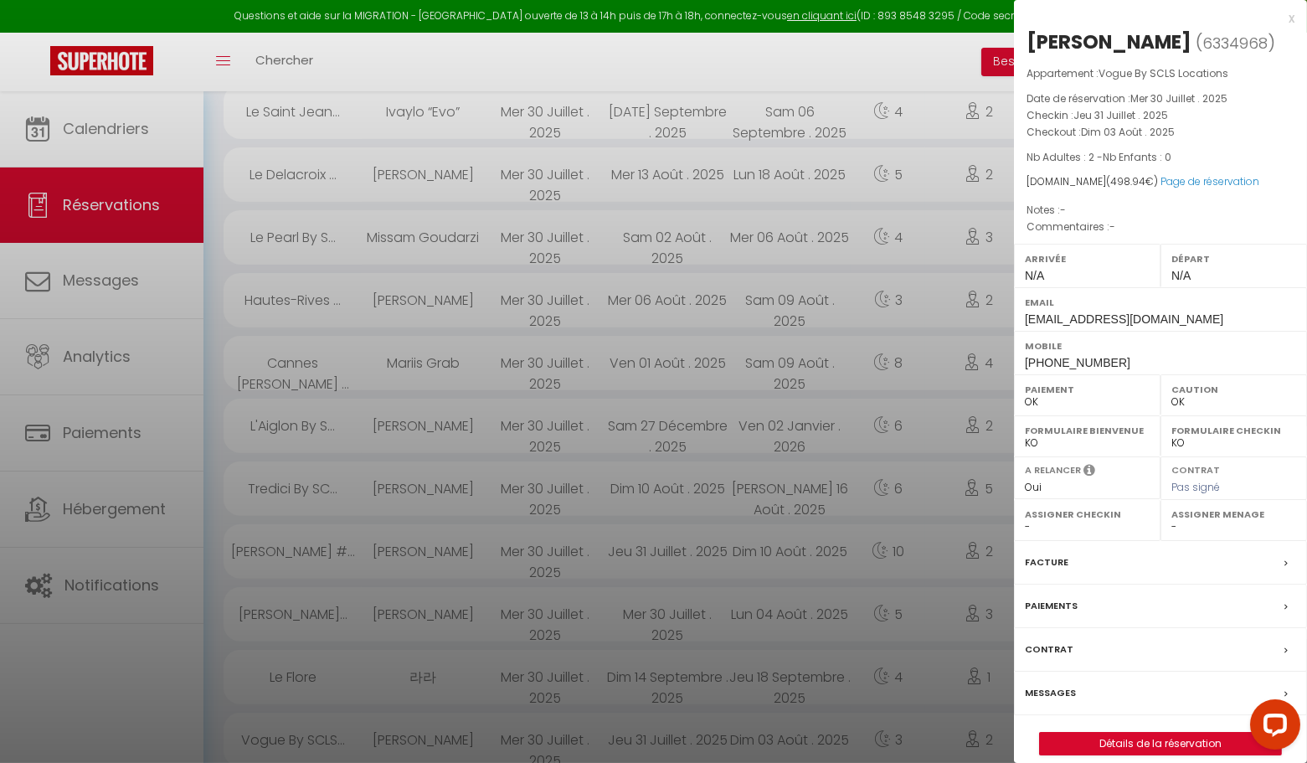
click at [1290, 22] on div "x" at bounding box center [1154, 18] width 281 height 20
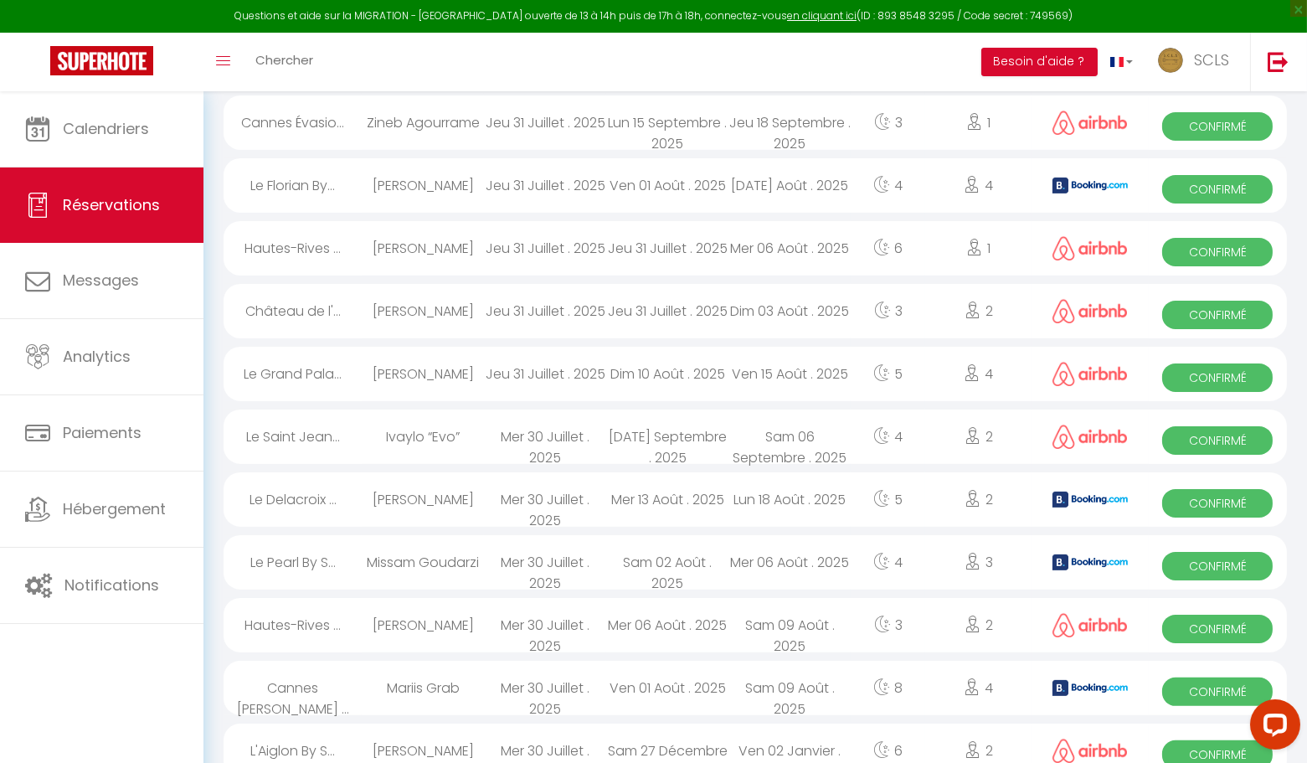
scroll to position [816, 0]
click at [1191, 747] on span "Confirmé" at bounding box center [1217, 753] width 111 height 28
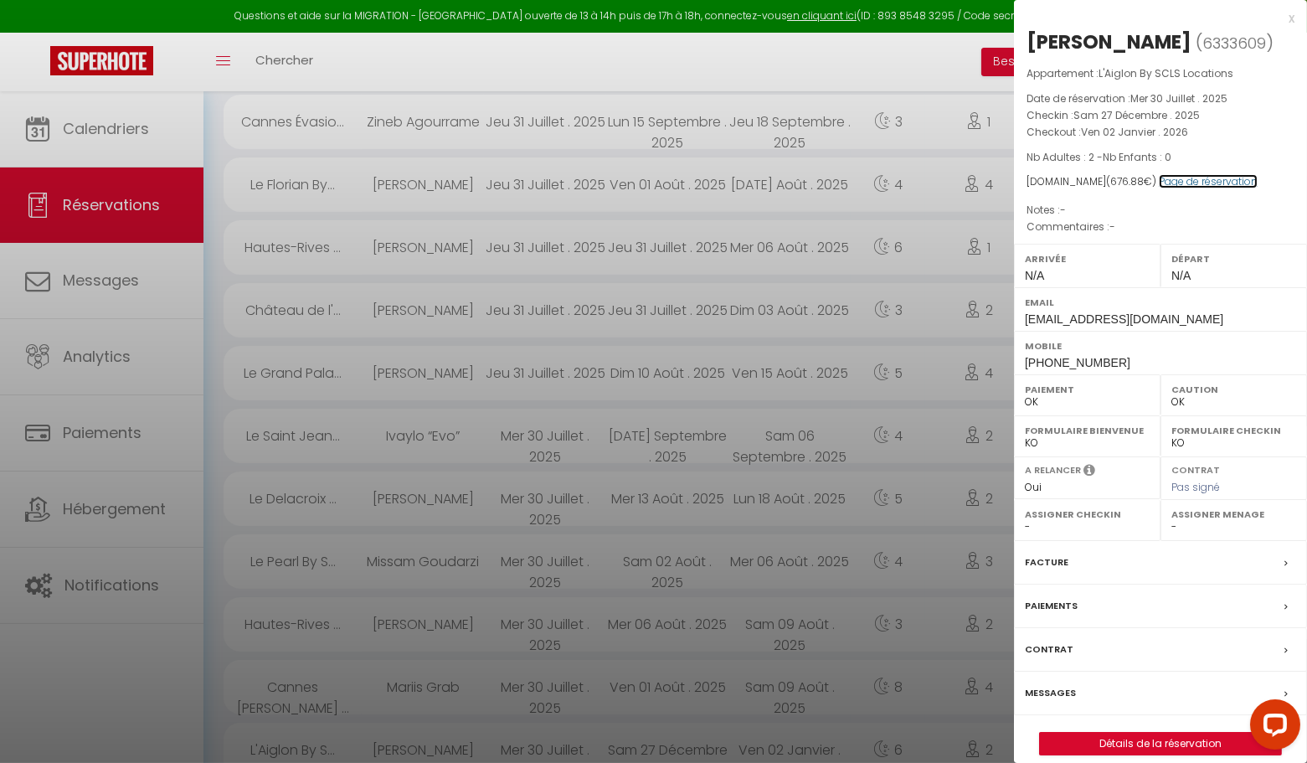
click at [1202, 178] on link "Page de réservation" at bounding box center [1208, 181] width 99 height 14
click at [1288, 16] on div "x" at bounding box center [1154, 18] width 281 height 20
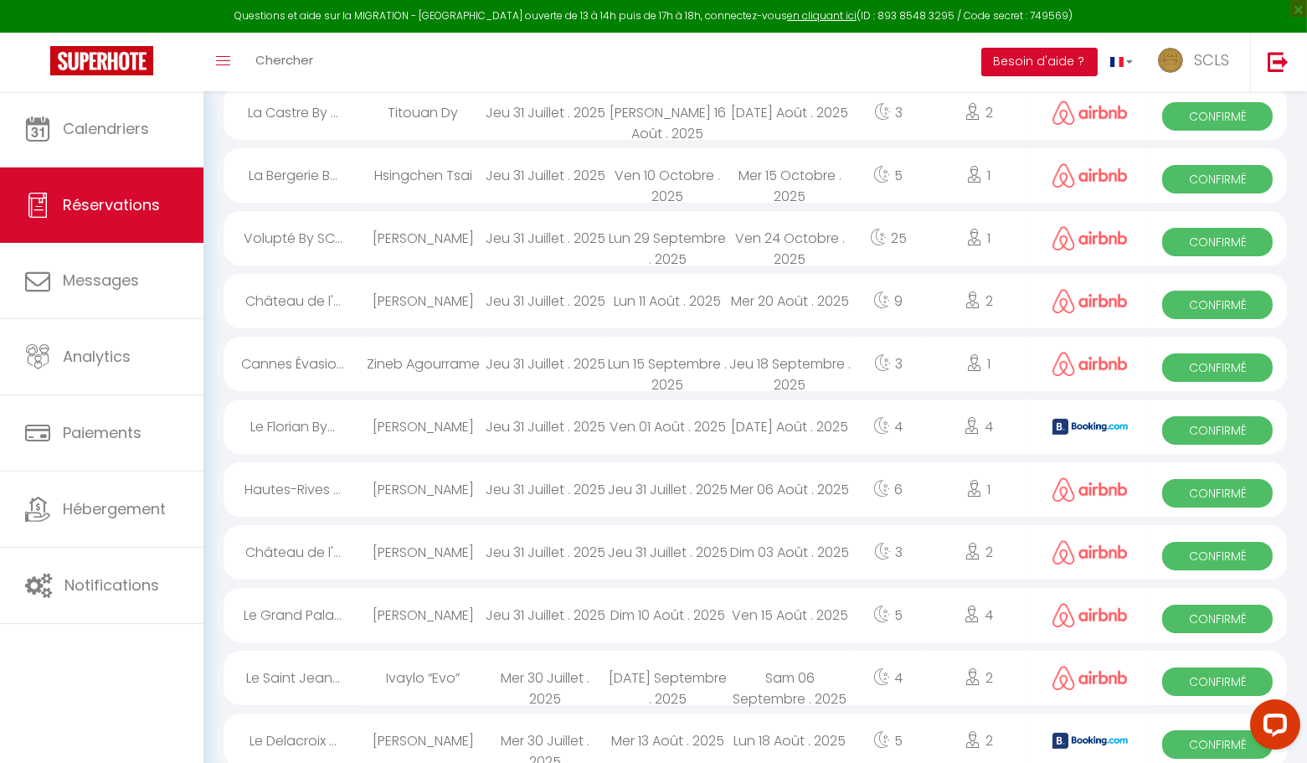
scroll to position [567, 0]
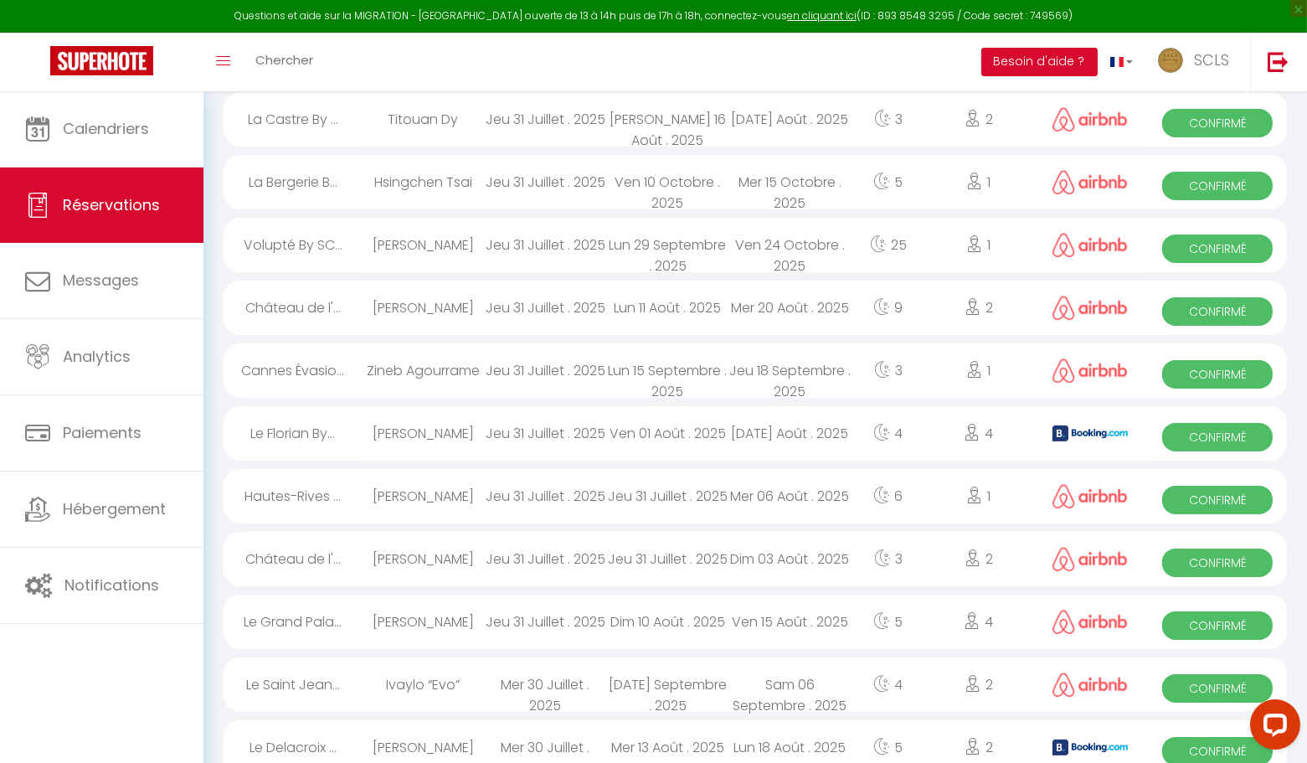
click at [1197, 752] on span "Confirmé" at bounding box center [1217, 751] width 111 height 28
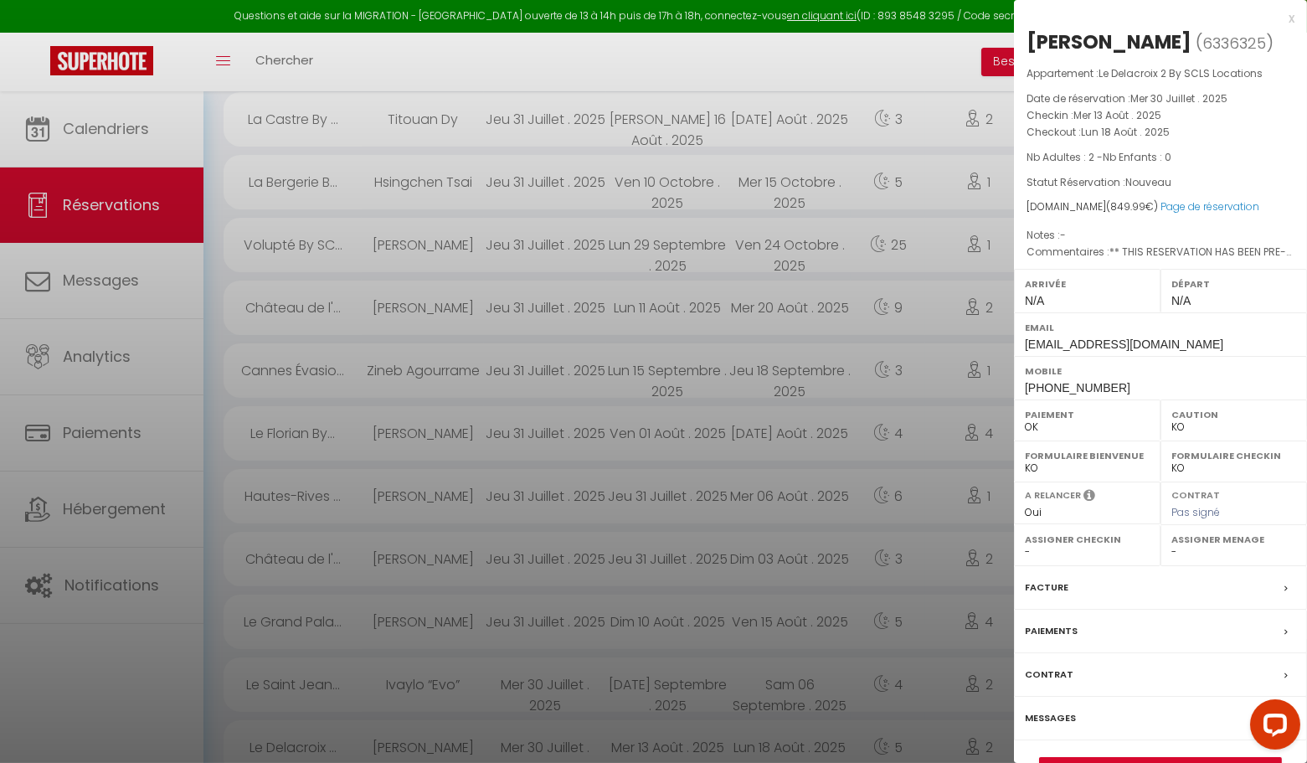
click at [1293, 18] on div "x" at bounding box center [1154, 18] width 281 height 20
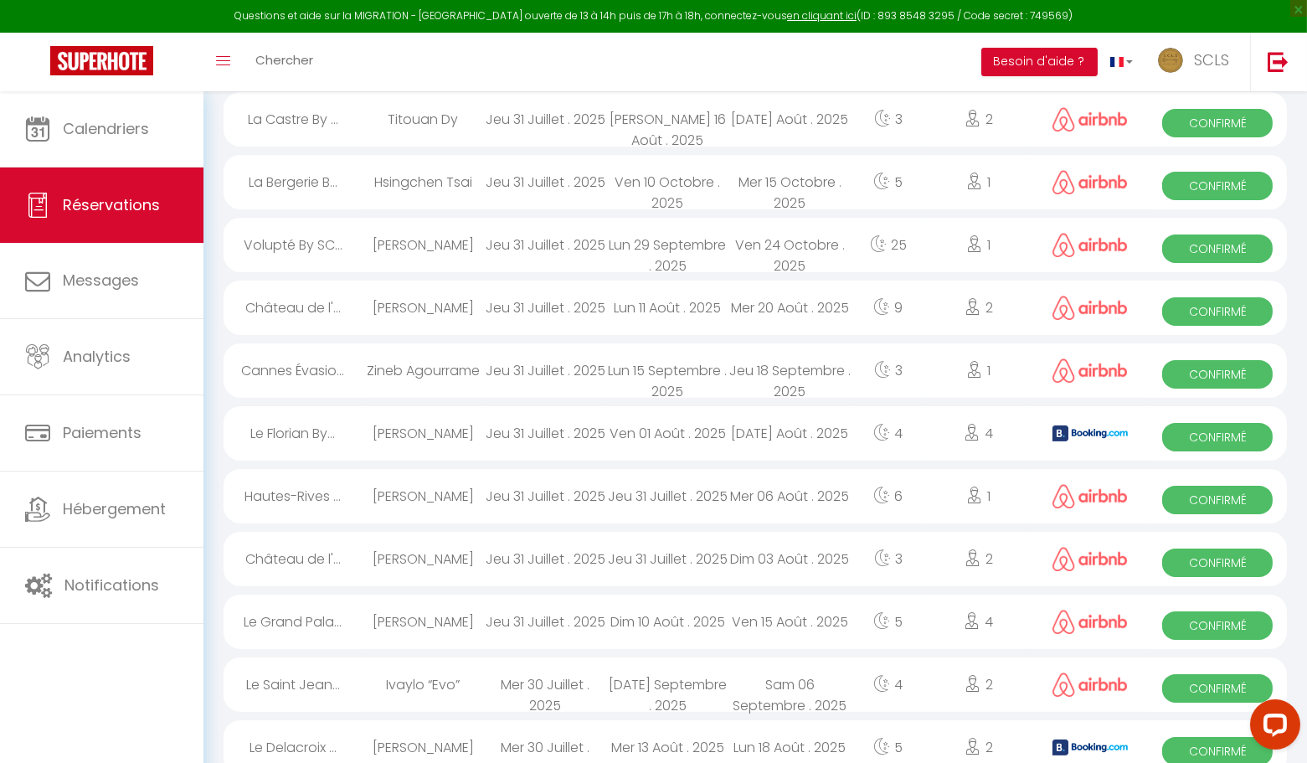
click at [1192, 691] on span "Confirmé" at bounding box center [1217, 688] width 111 height 28
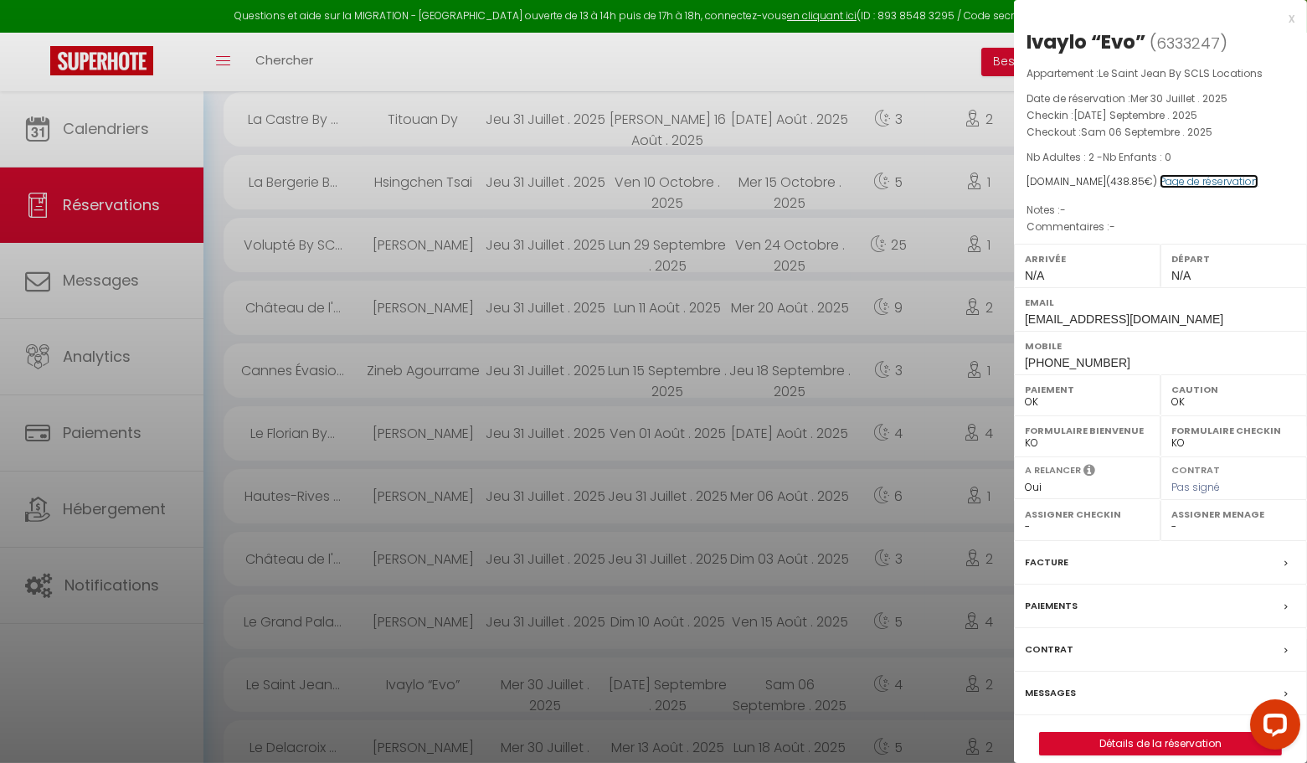
click at [1195, 181] on link "Page de réservation" at bounding box center [1209, 181] width 99 height 14
click at [1292, 20] on div "x" at bounding box center [1154, 18] width 281 height 20
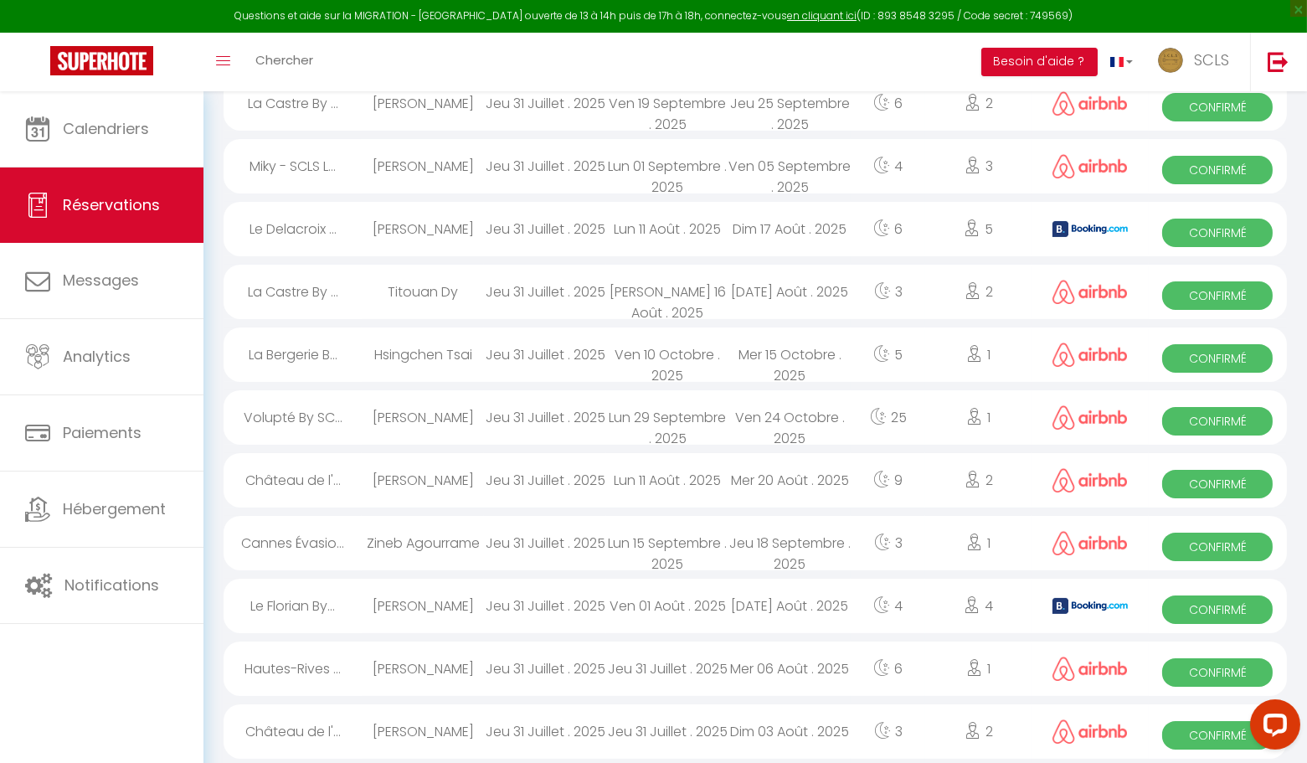
scroll to position [384, 0]
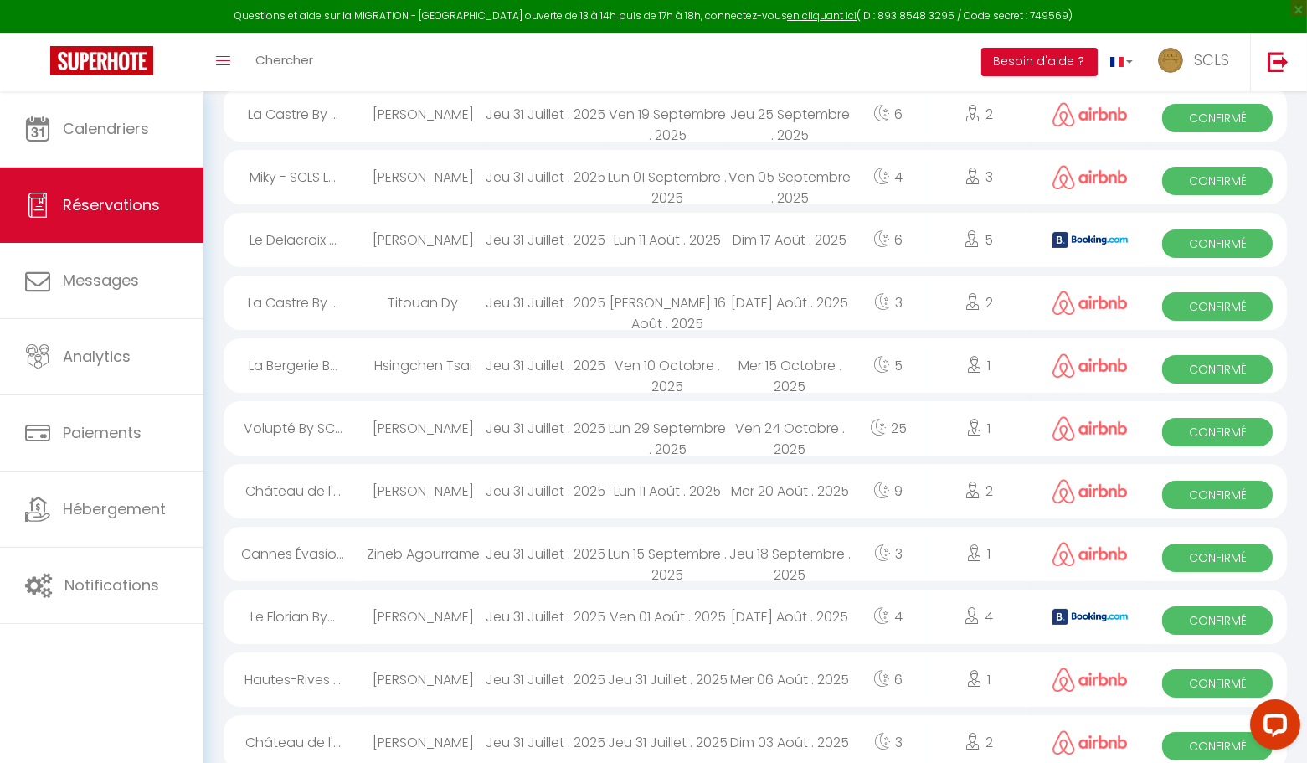
click at [1216, 747] on span "Confirmé" at bounding box center [1217, 746] width 111 height 28
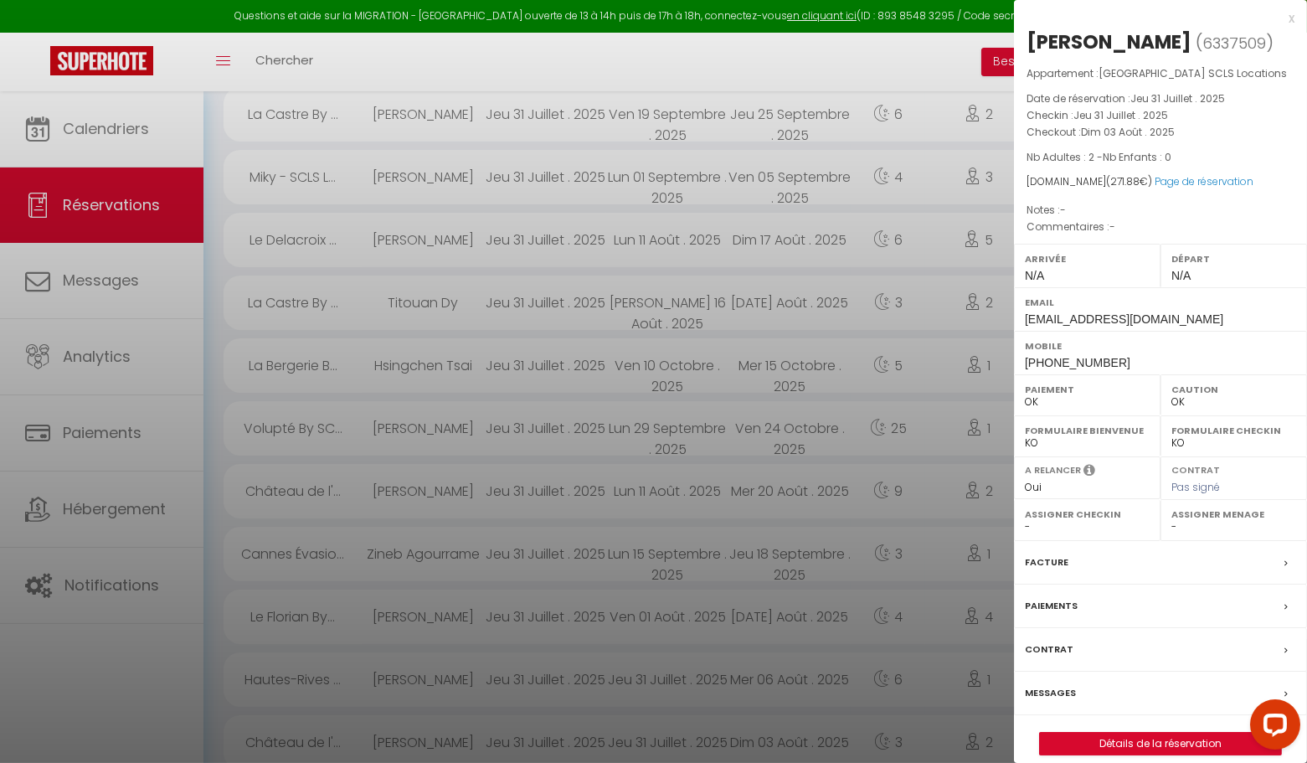
click at [1289, 19] on div "x" at bounding box center [1154, 18] width 281 height 20
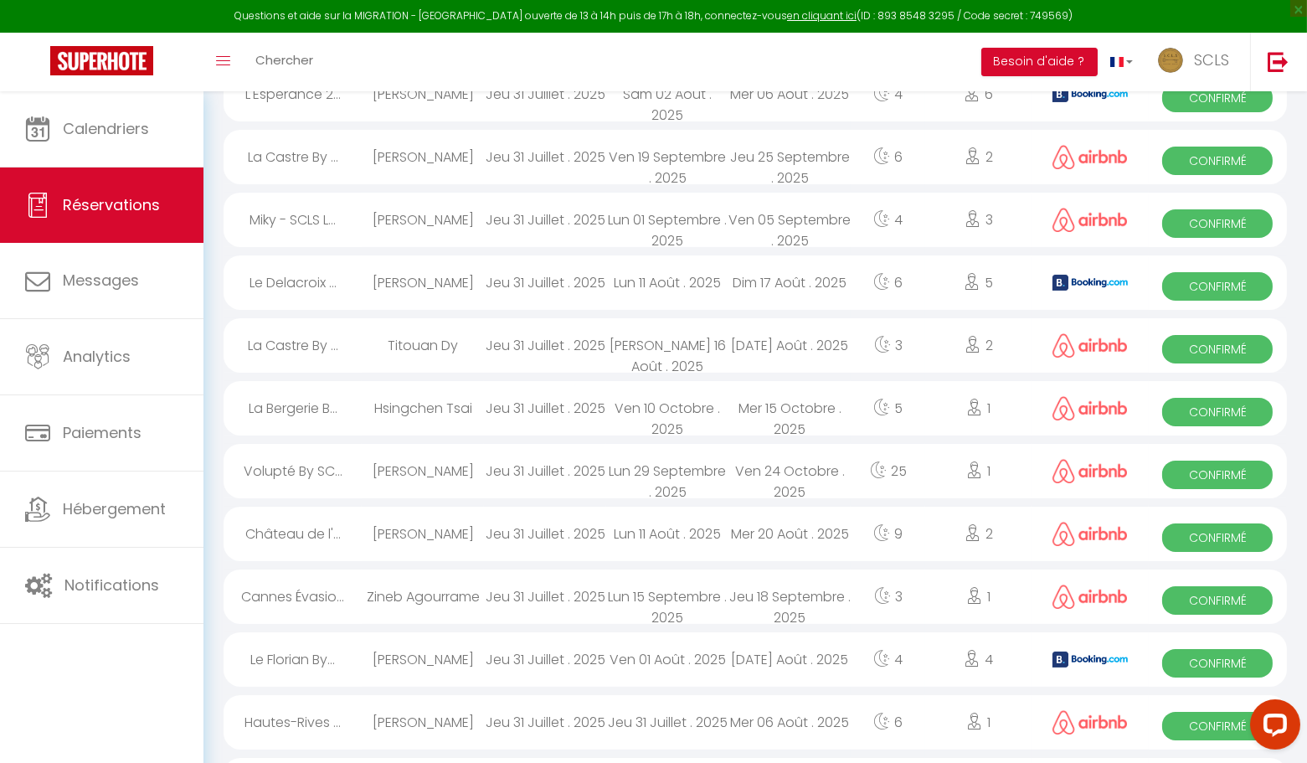
scroll to position [344, 0]
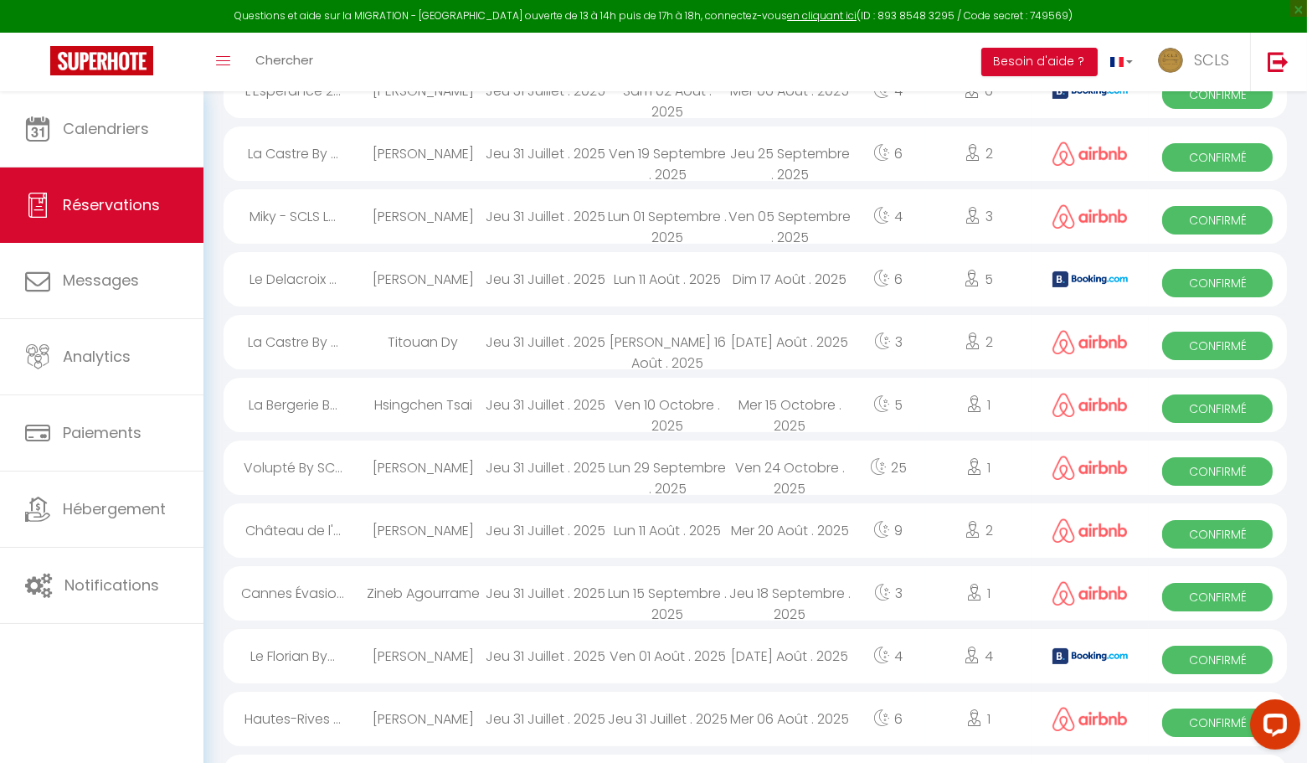
click at [1190, 718] on span "Confirmé" at bounding box center [1217, 722] width 111 height 28
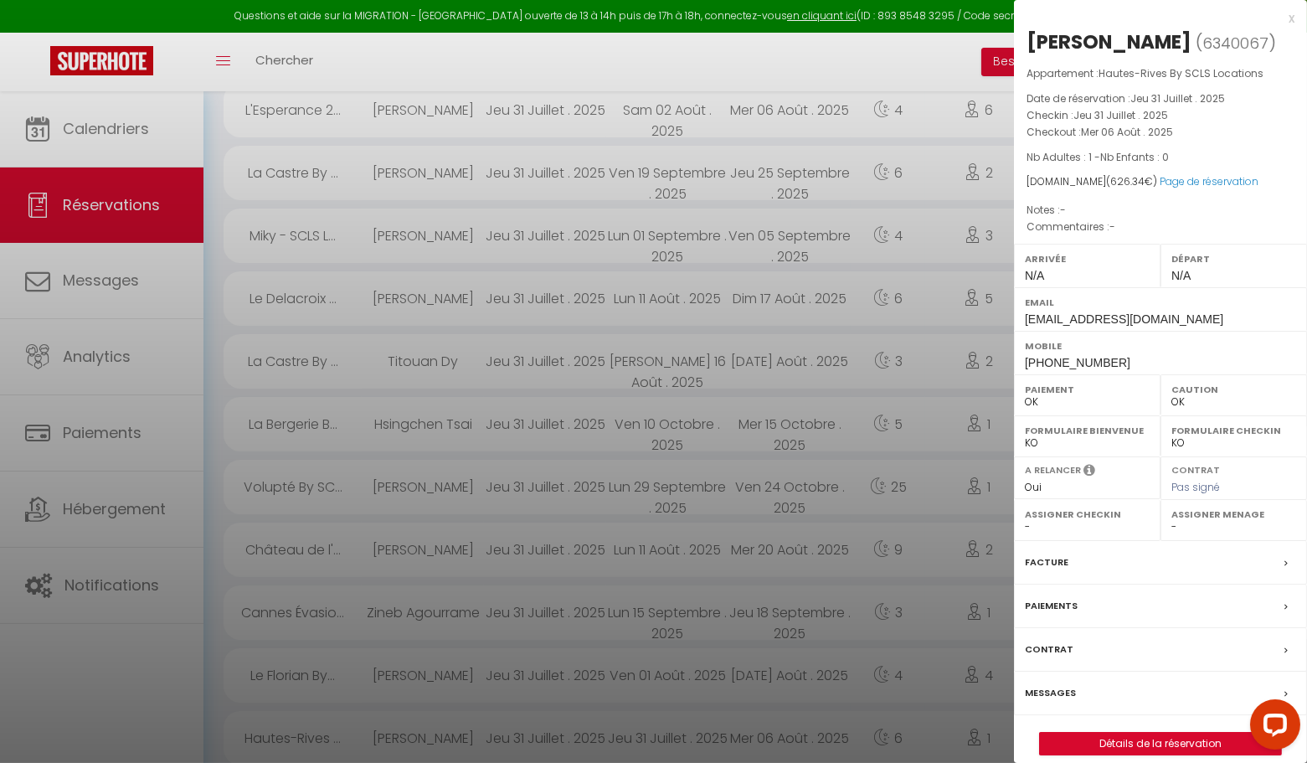
scroll to position [324, 0]
click at [1290, 18] on div "x" at bounding box center [1154, 18] width 281 height 20
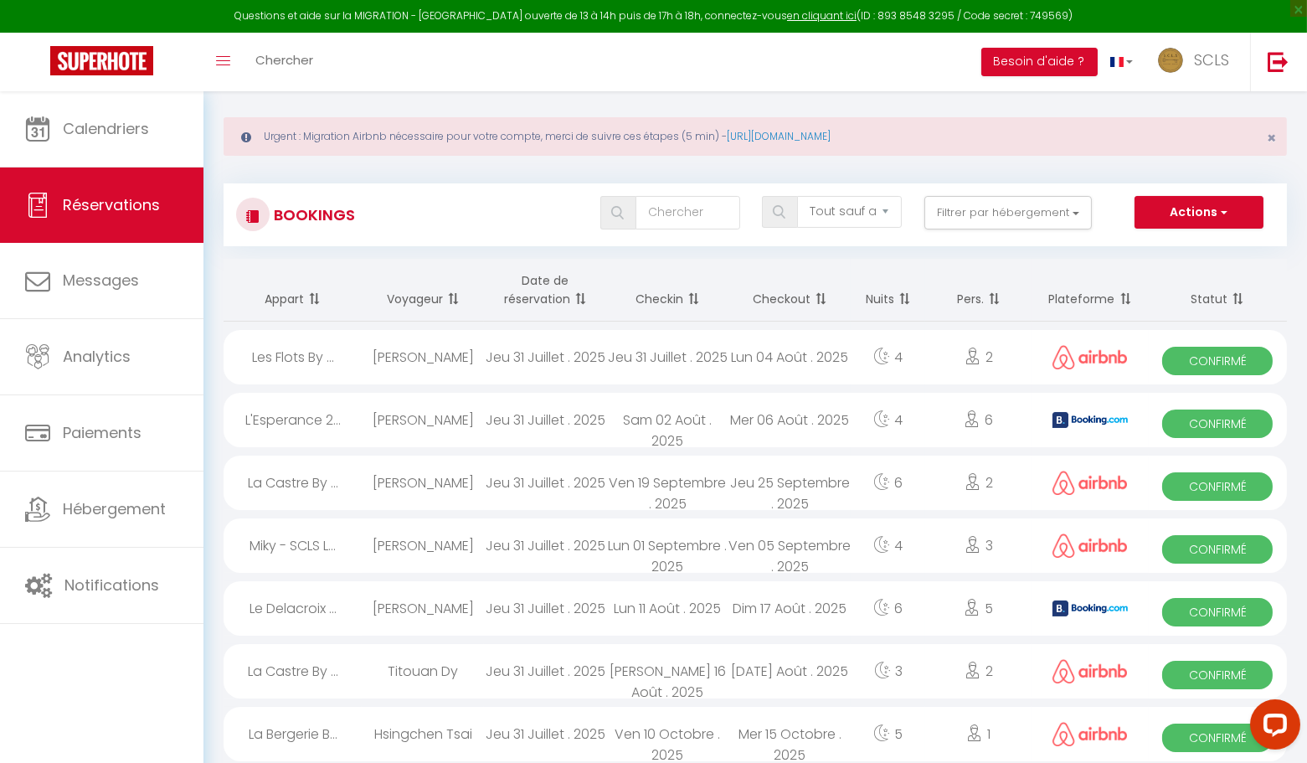
scroll to position [0, 0]
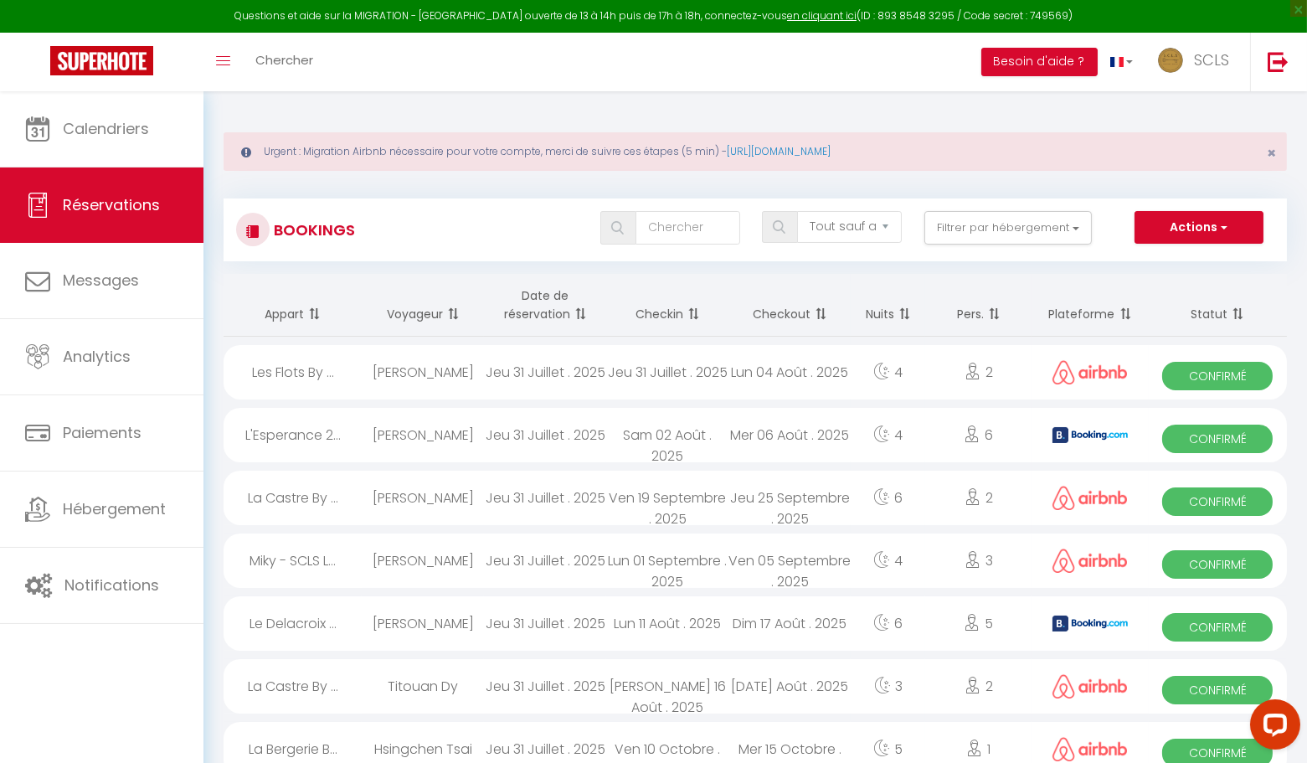
click at [1180, 497] on span "Confirmé" at bounding box center [1217, 501] width 111 height 28
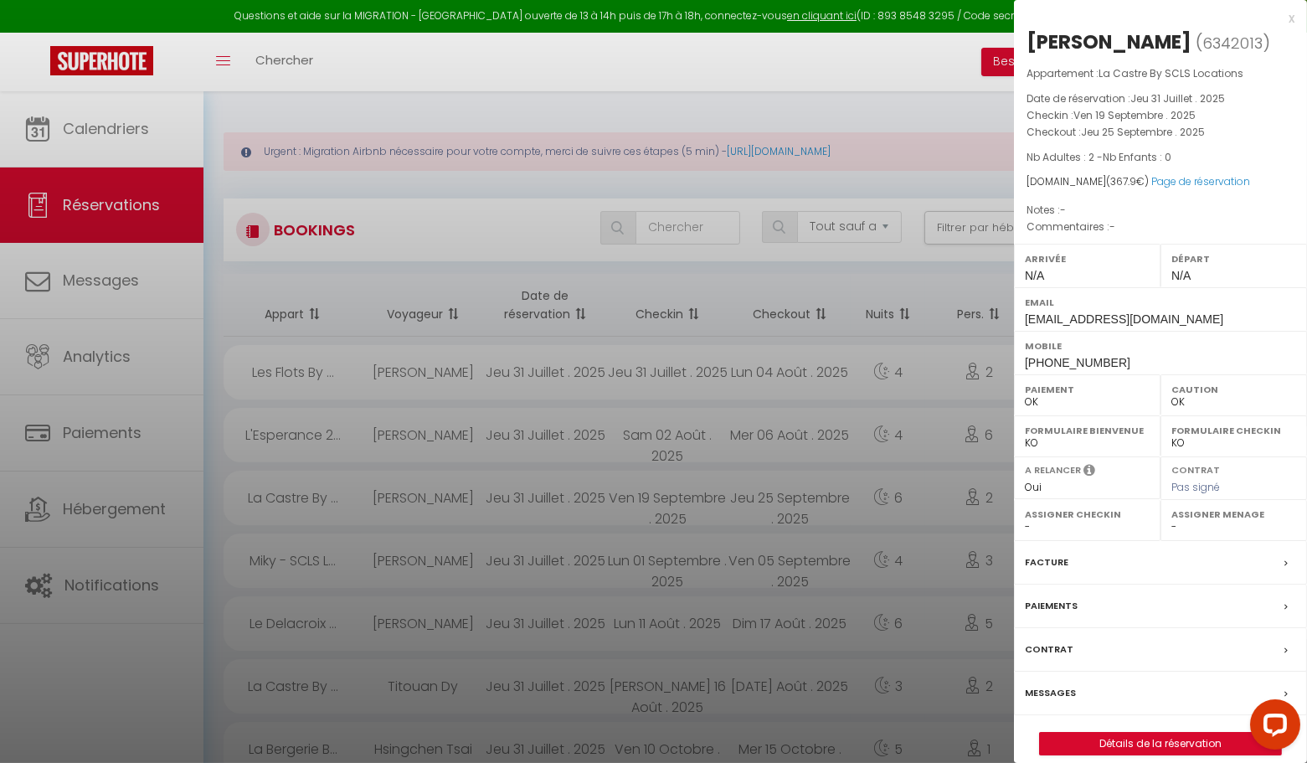
click at [1294, 19] on div "x" at bounding box center [1154, 18] width 281 height 20
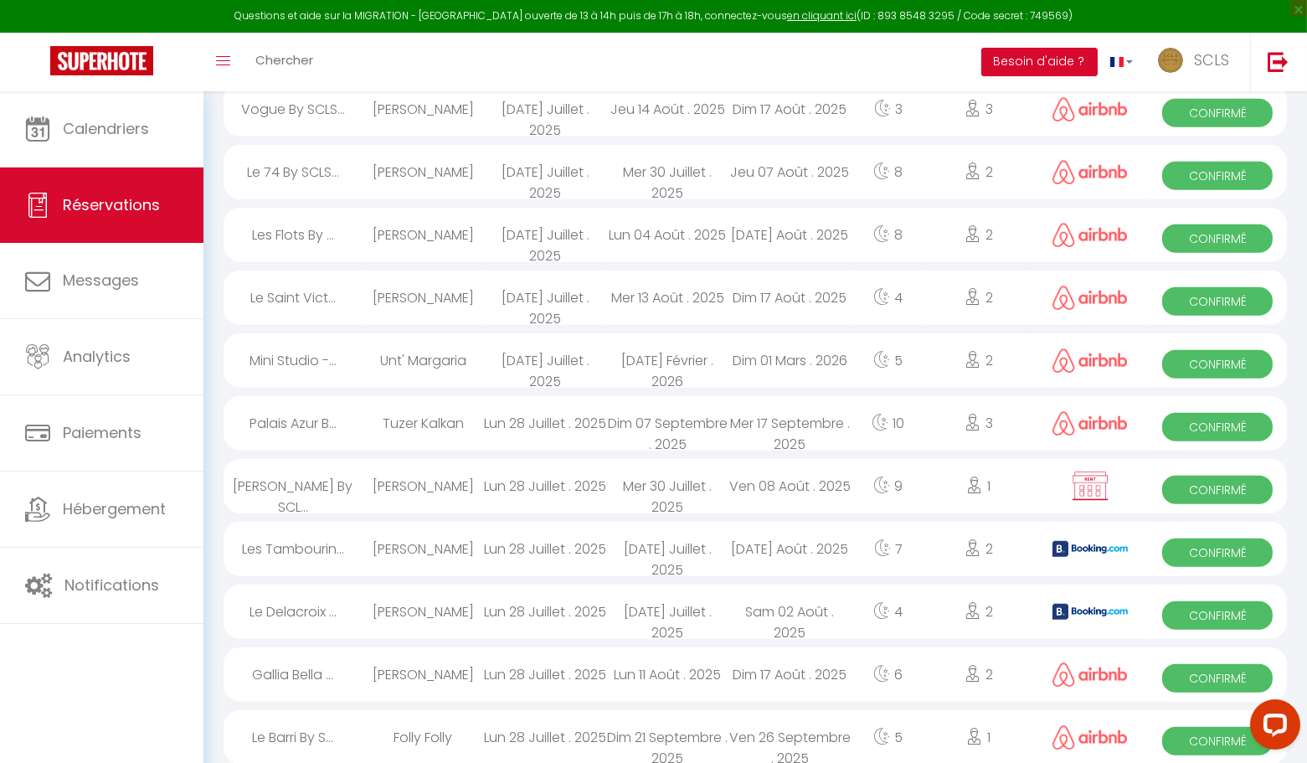
scroll to position [2786, 0]
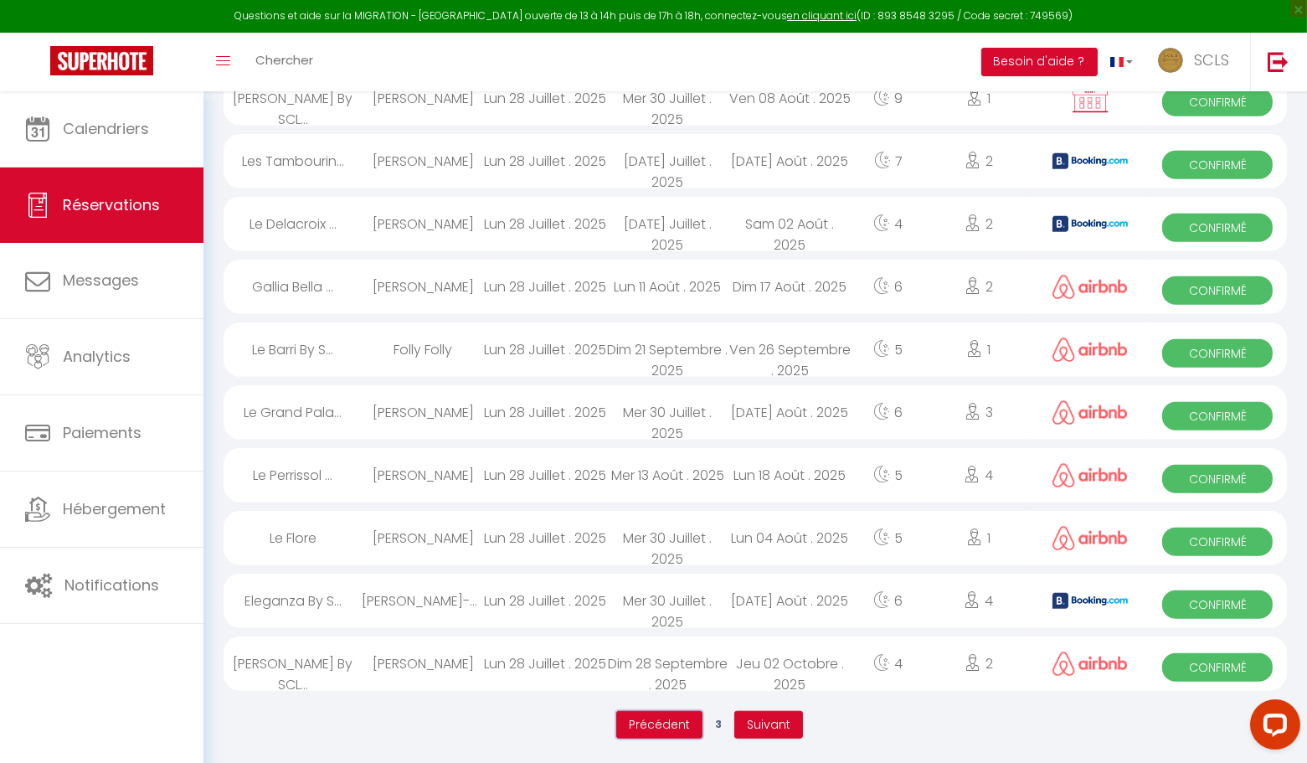
click at [653, 723] on span "Précédent" at bounding box center [659, 724] width 61 height 17
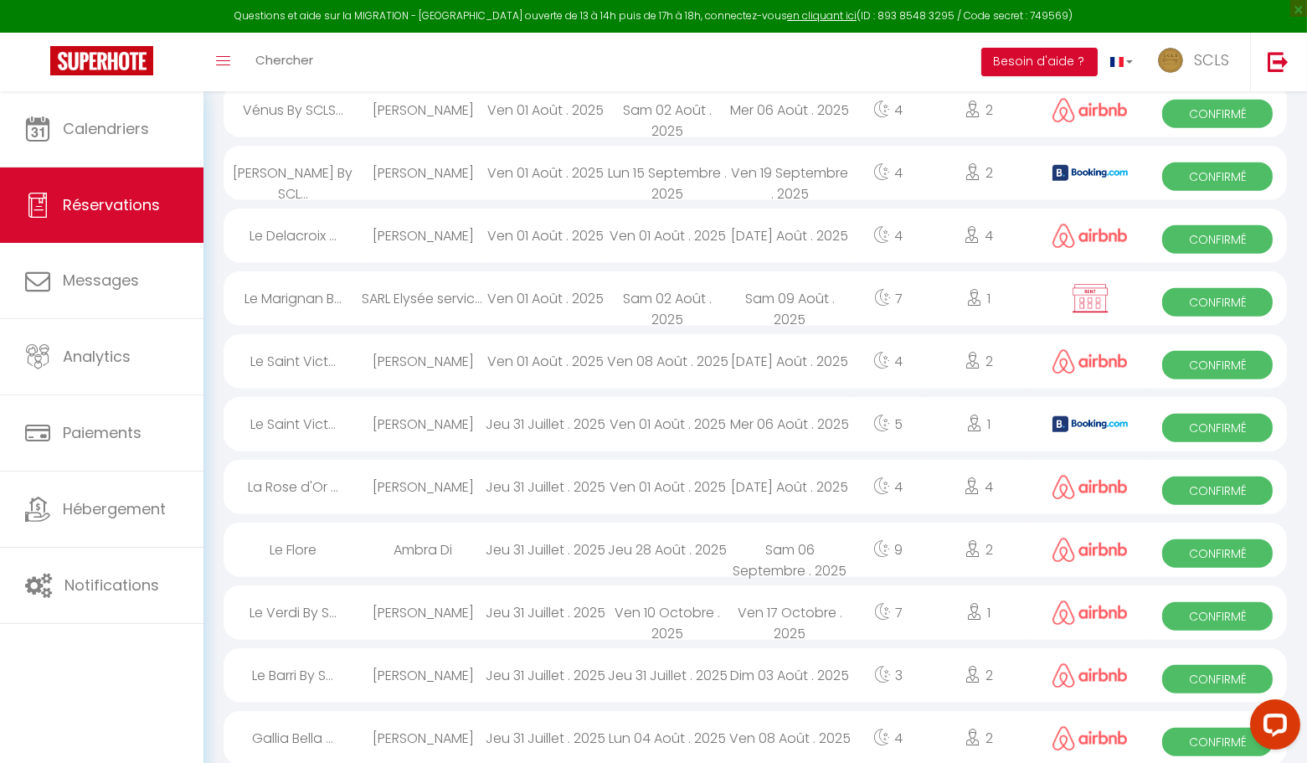
scroll to position [2706, 0]
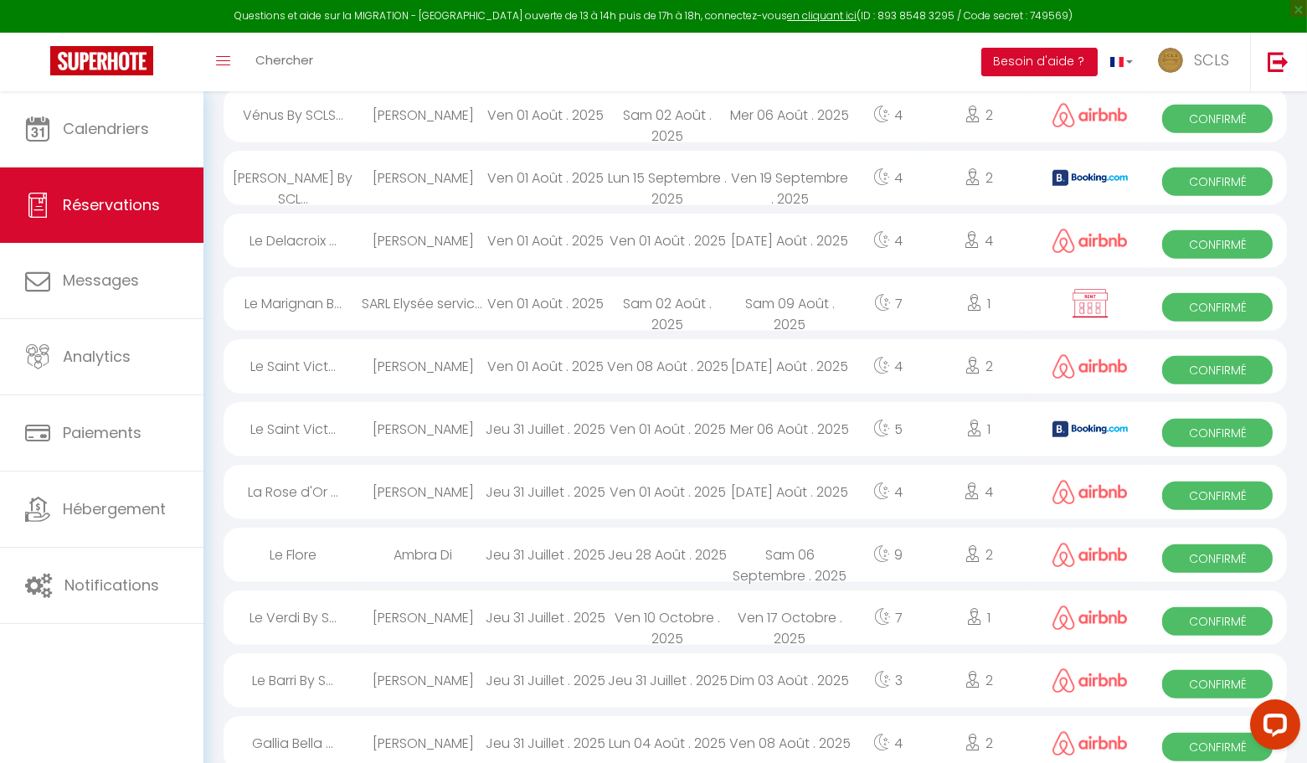
click at [1199, 693] on span "Confirmé" at bounding box center [1217, 684] width 111 height 28
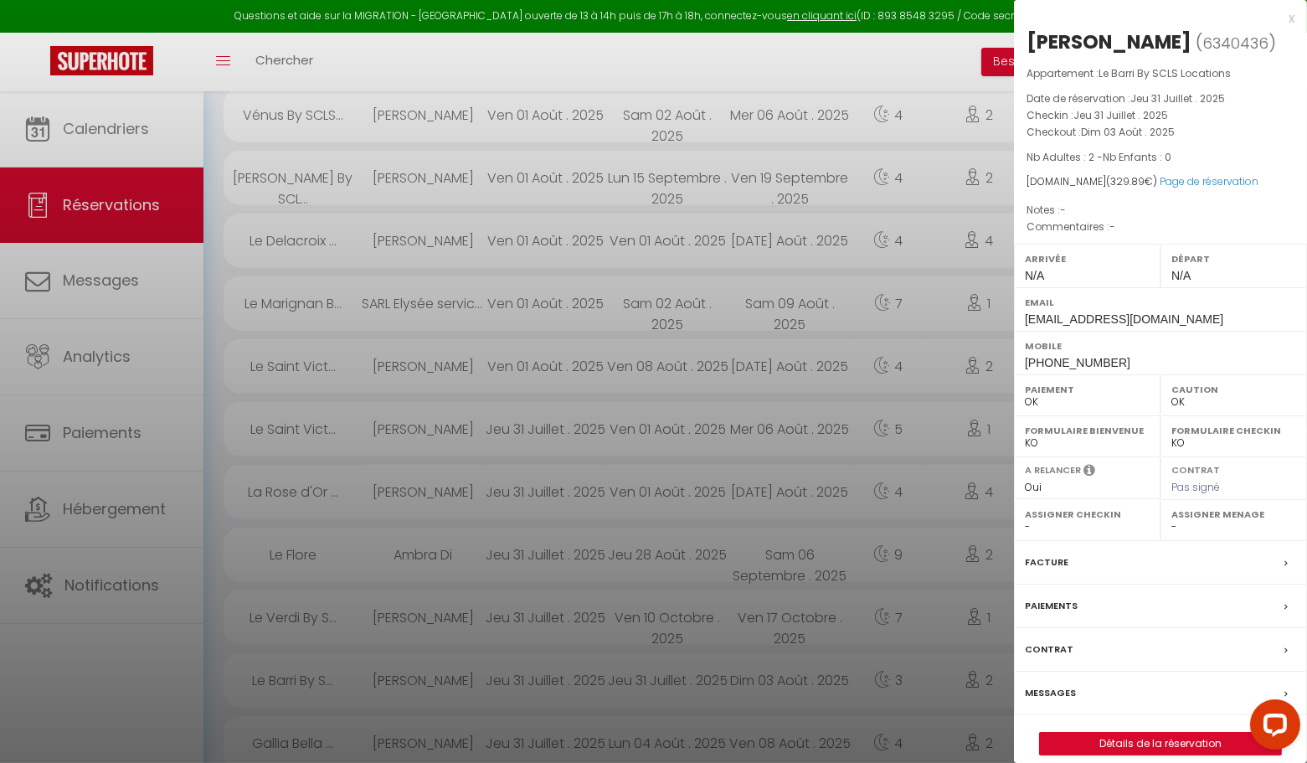
click at [1295, 16] on div "x [PERSON_NAME] ( 6340436 ) Appartement : Le Barri By SCLS Locations Date de ré…" at bounding box center [1160, 390] width 293 height 780
click at [1290, 16] on div "x" at bounding box center [1154, 18] width 281 height 20
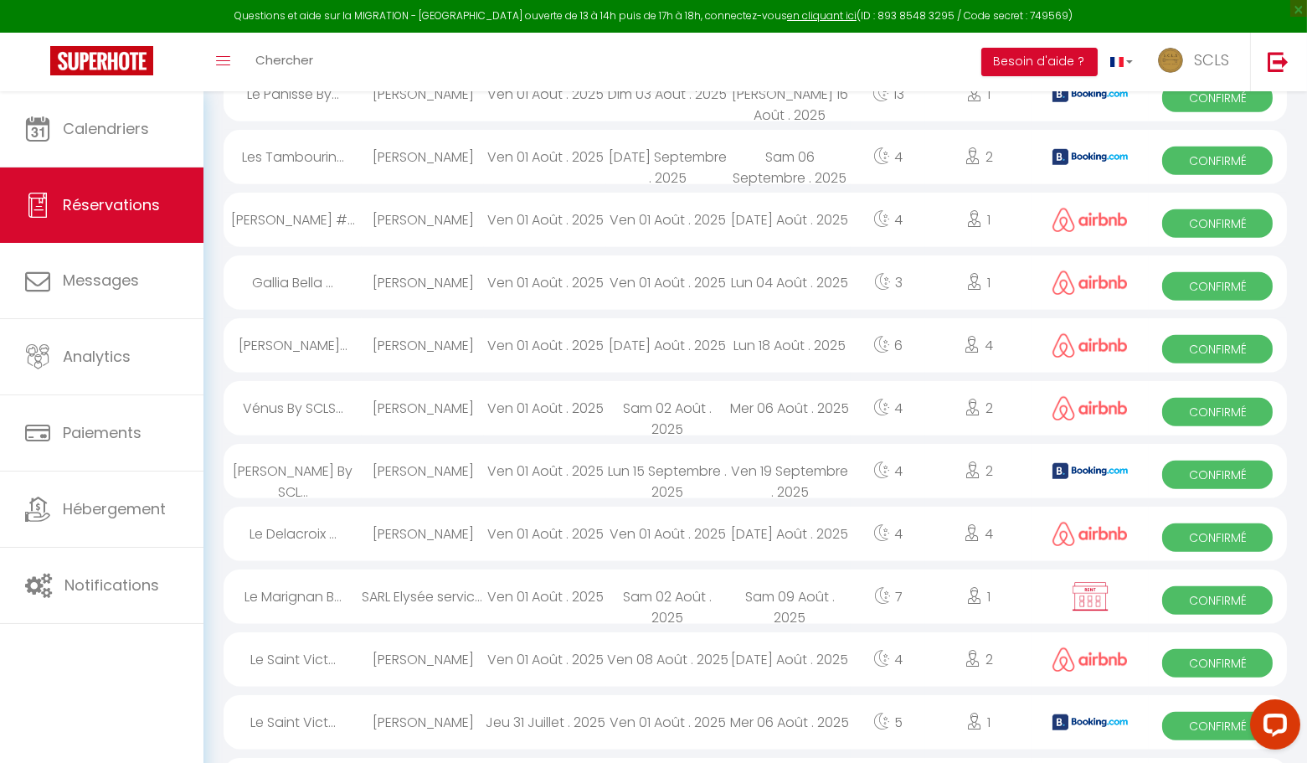
scroll to position [2400, 0]
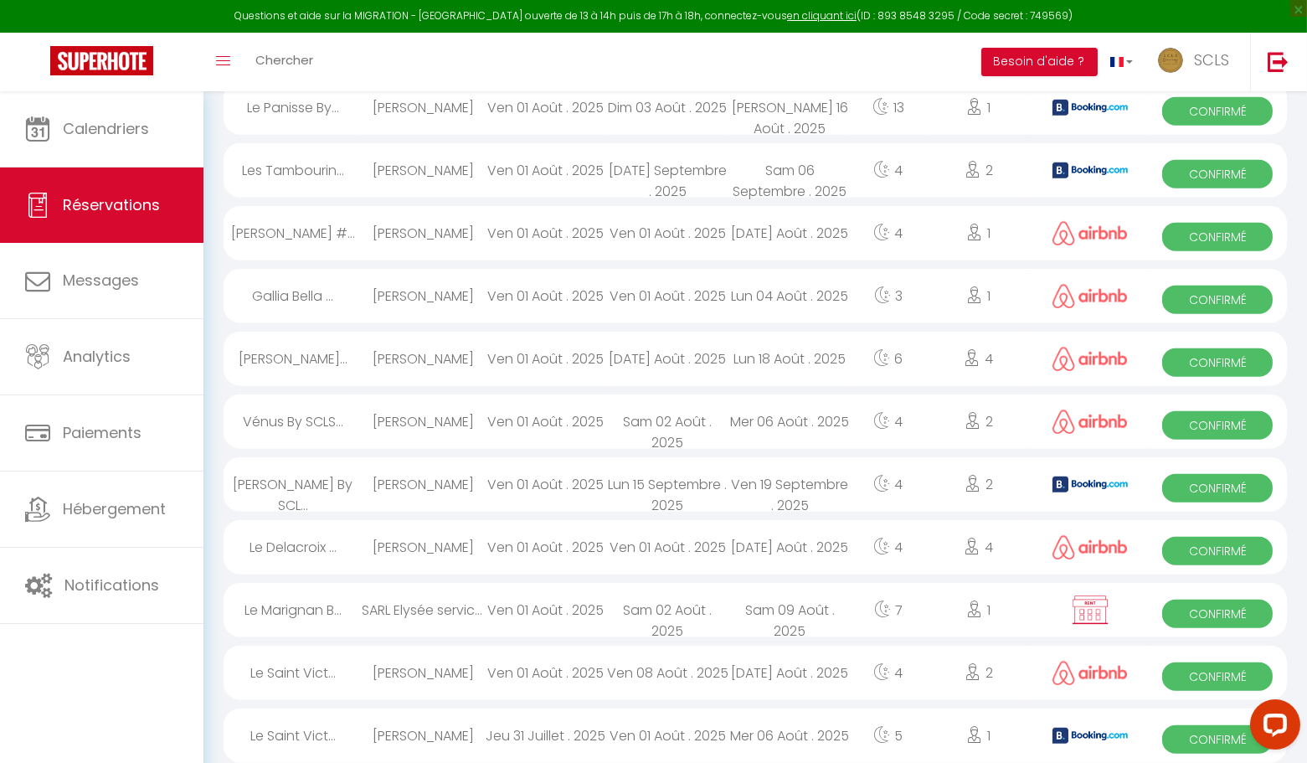
click at [1194, 737] on span "Confirmé" at bounding box center [1217, 739] width 111 height 28
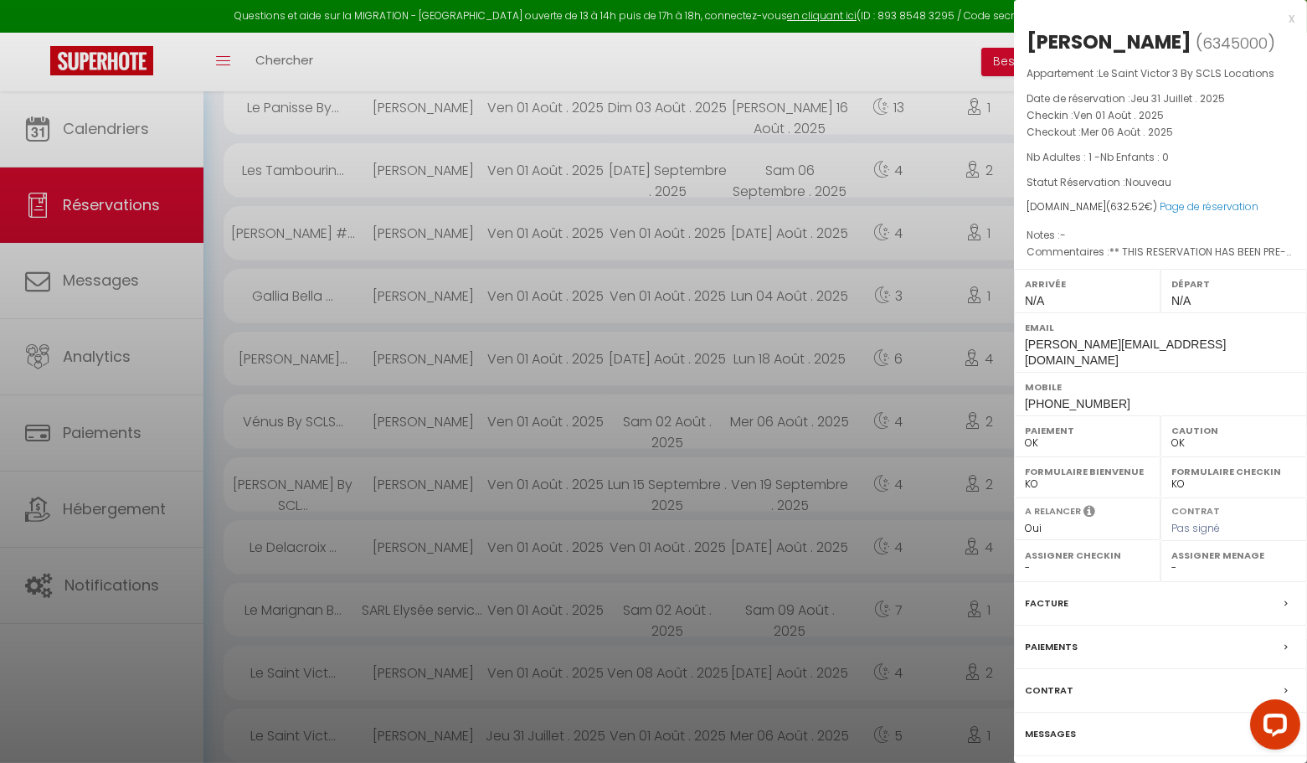
drag, startPoint x: 1293, startPoint y: 18, endPoint x: 1279, endPoint y: 59, distance: 44.2
click at [1293, 18] on div "x" at bounding box center [1154, 18] width 281 height 20
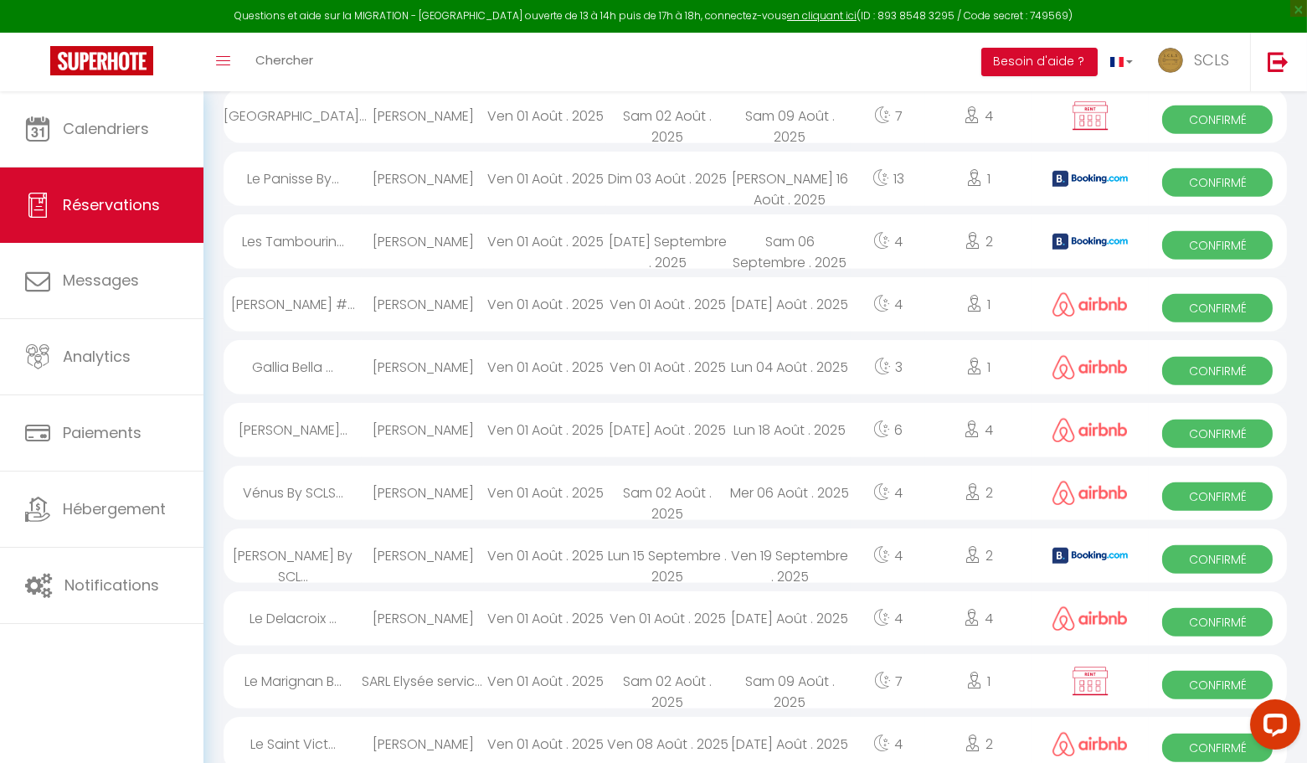
scroll to position [2333, 0]
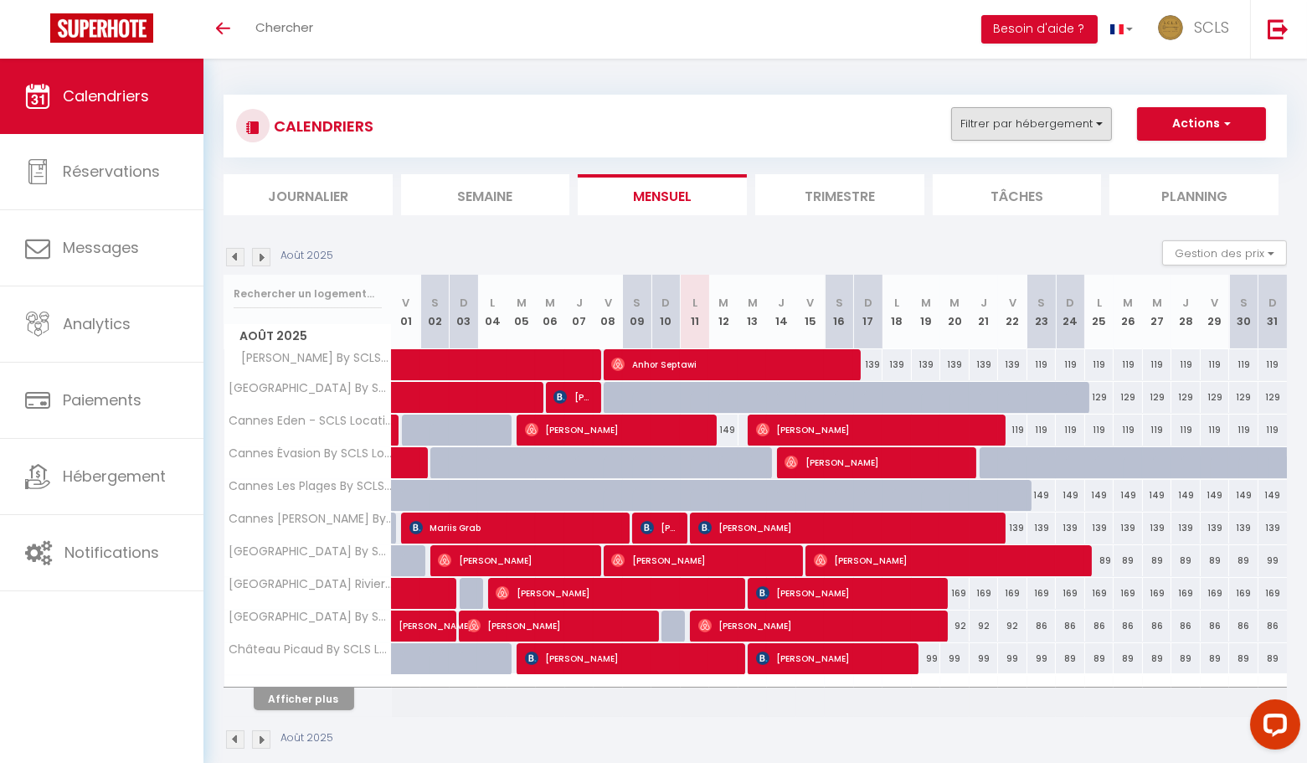
click at [1021, 106] on div "CALENDRIERS Filtrer par hébergement Tous Andrea By SCLS Locations Bela Vista By…" at bounding box center [755, 126] width 1063 height 63
click at [1021, 122] on button "Filtrer par hébergement" at bounding box center [1031, 123] width 161 height 33
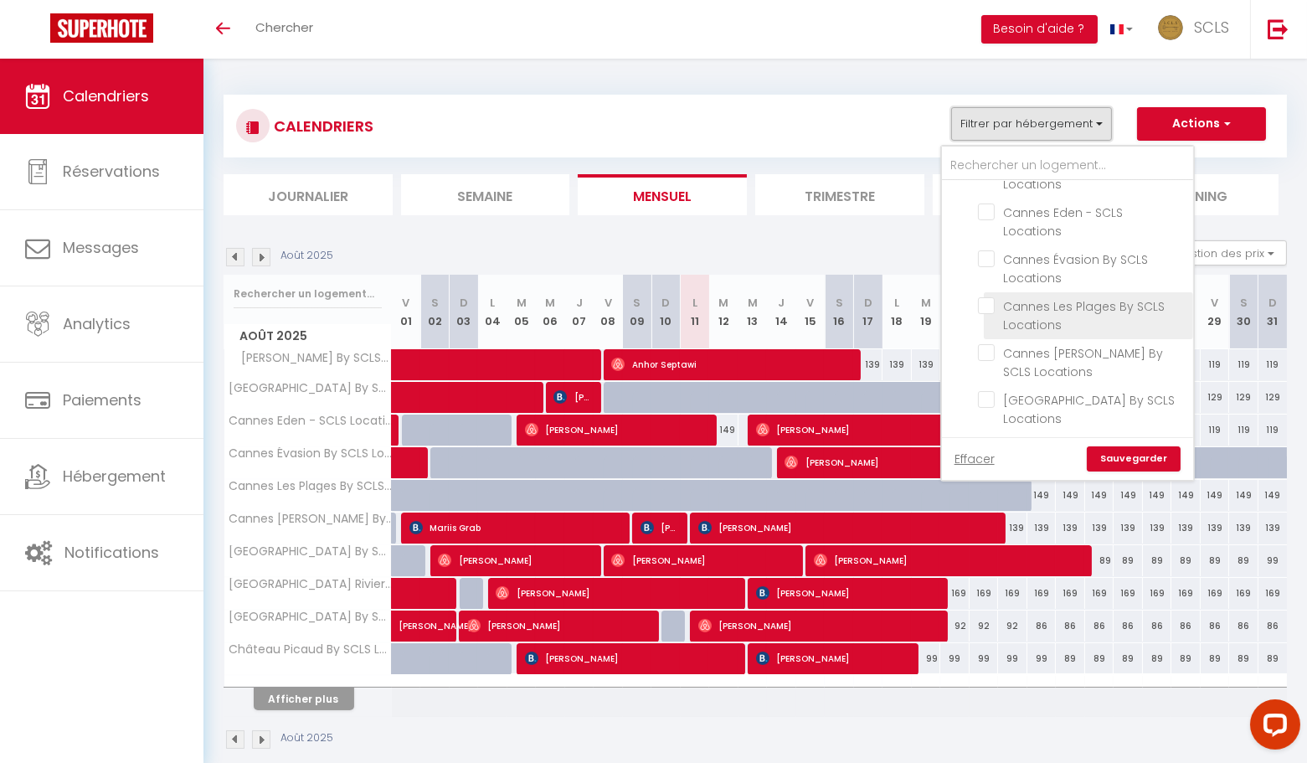
scroll to position [90, 0]
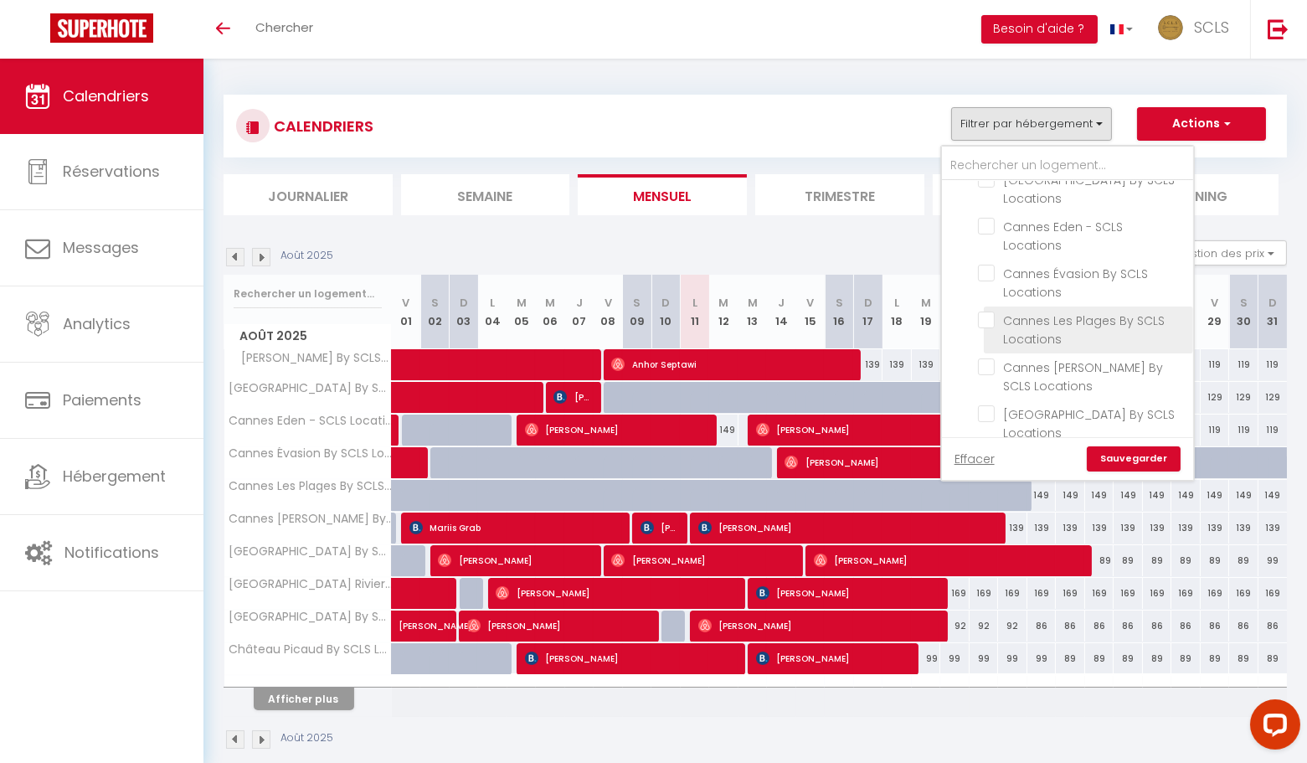
click at [986, 312] on input "Cannes Les Plages By SCLS Locations" at bounding box center [1082, 320] width 209 height 17
checkbox input "true"
checkbox input "false"
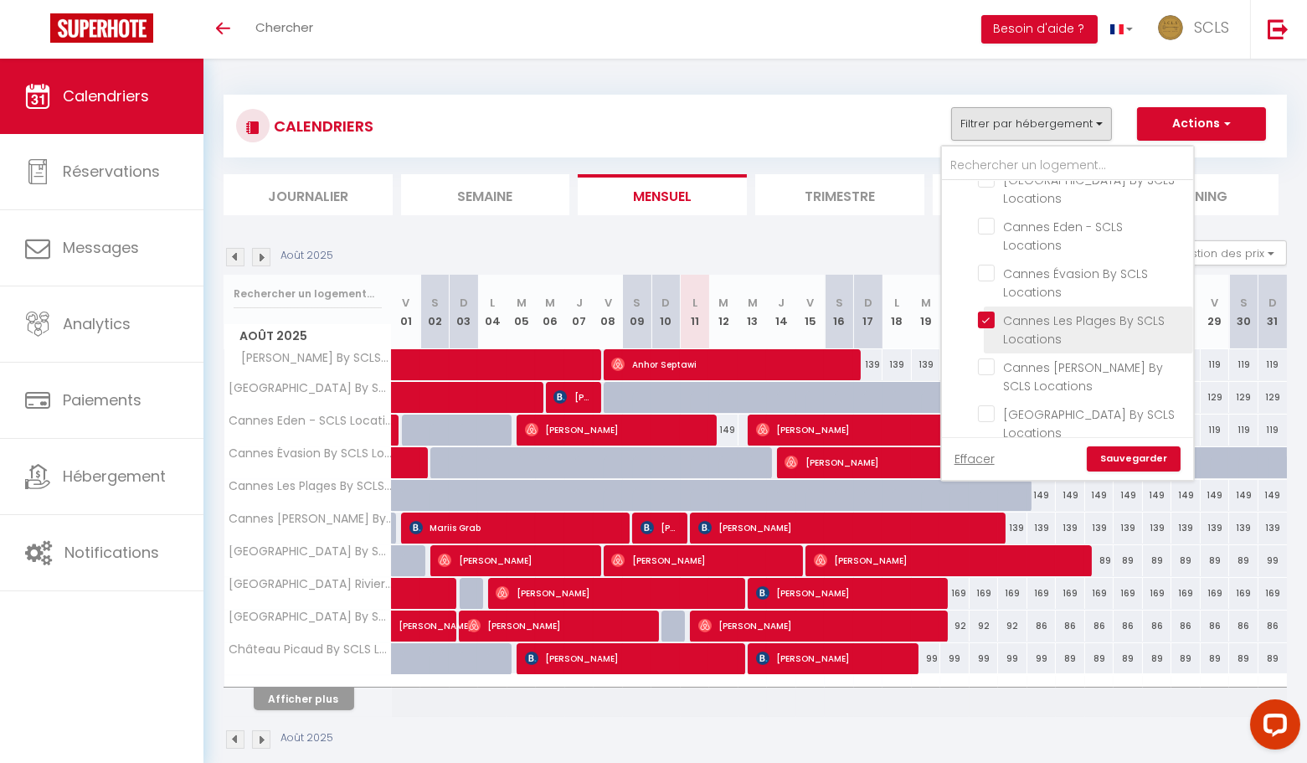
checkbox input "false"
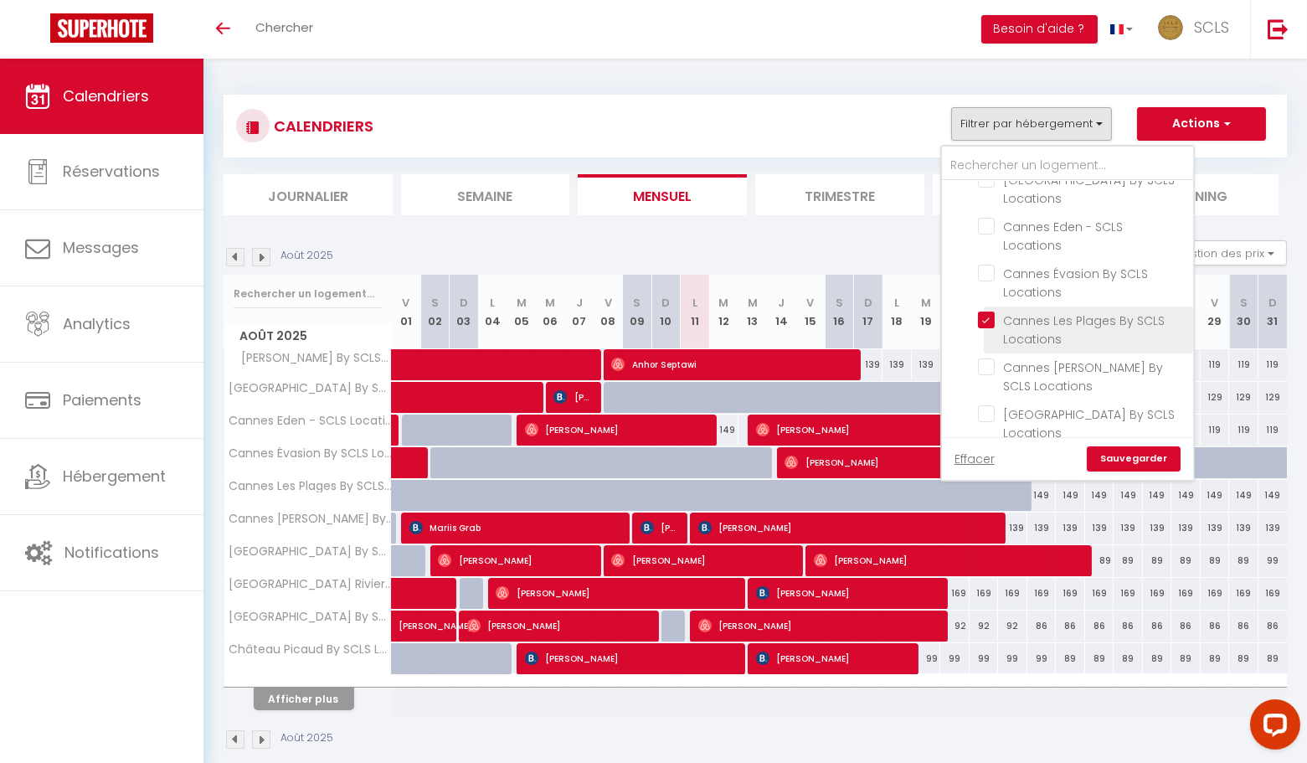
checkbox input "false"
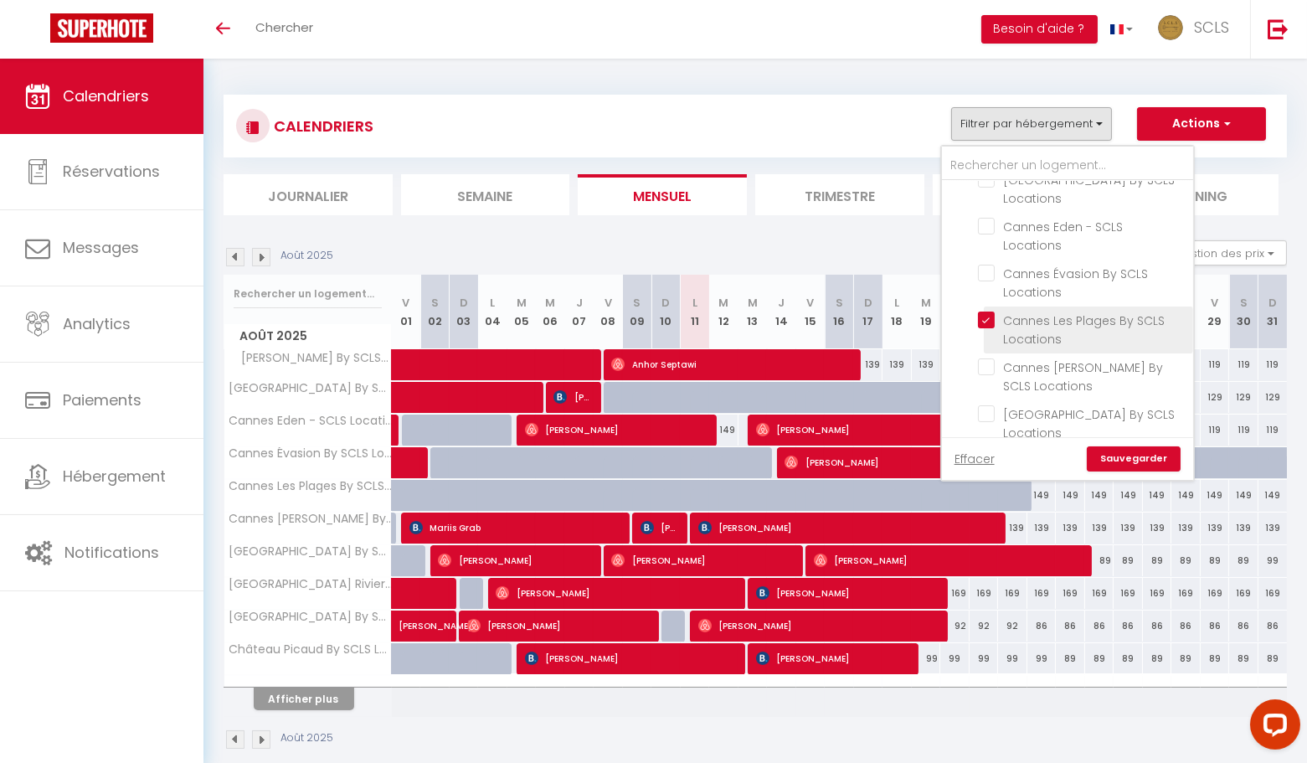
checkbox input "false"
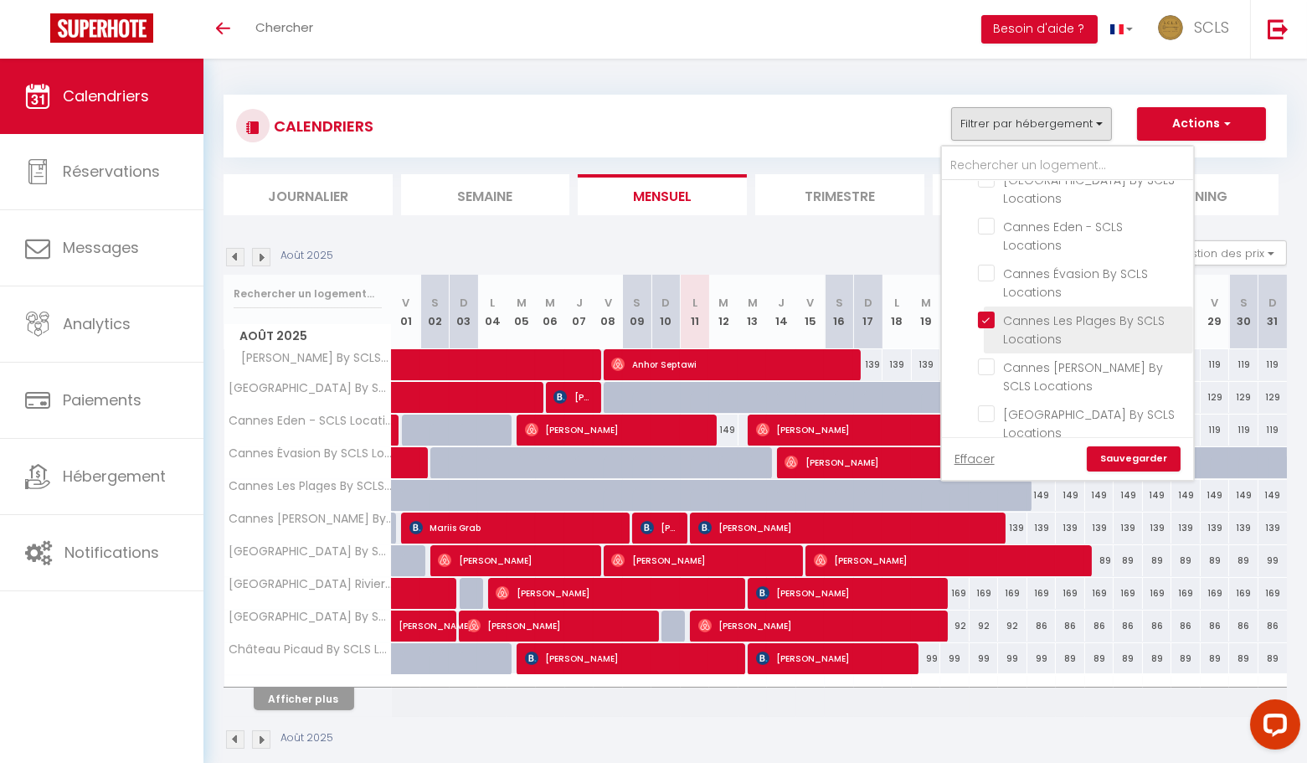
checkbox input "false"
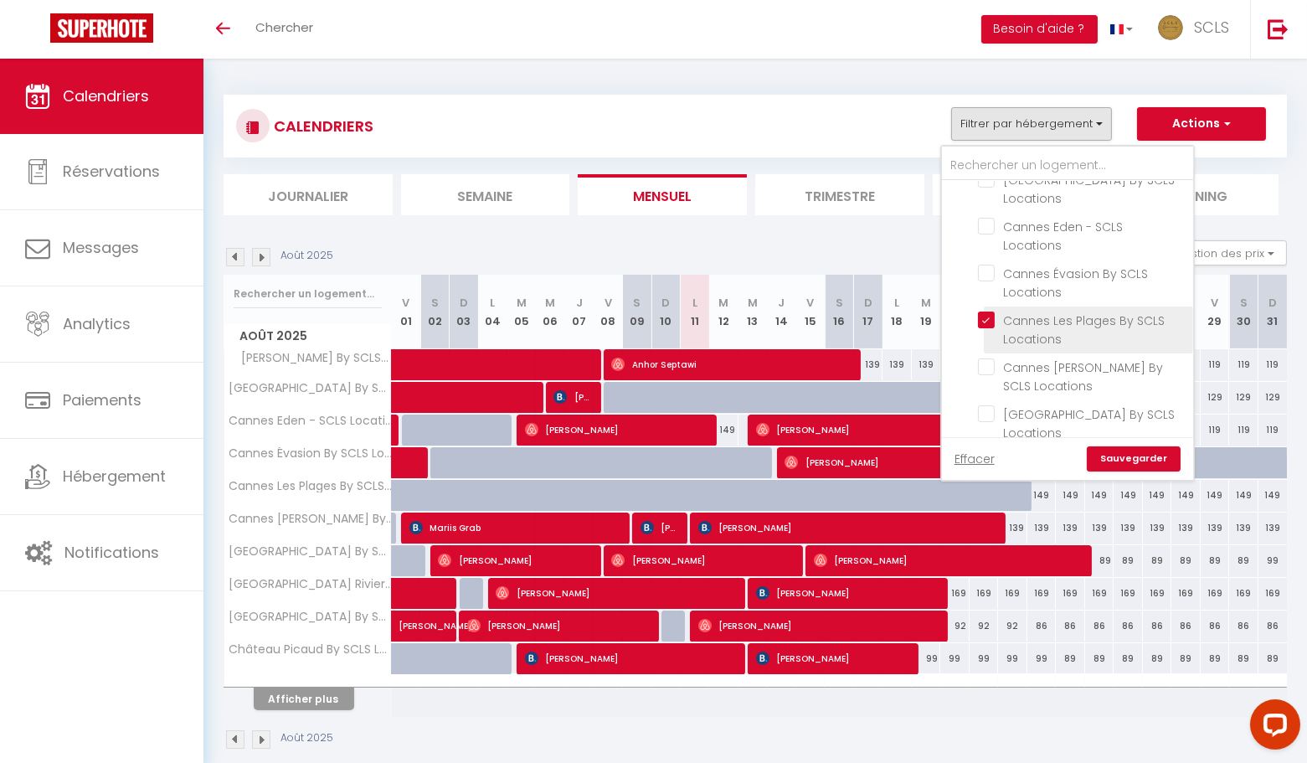
checkbox input "false"
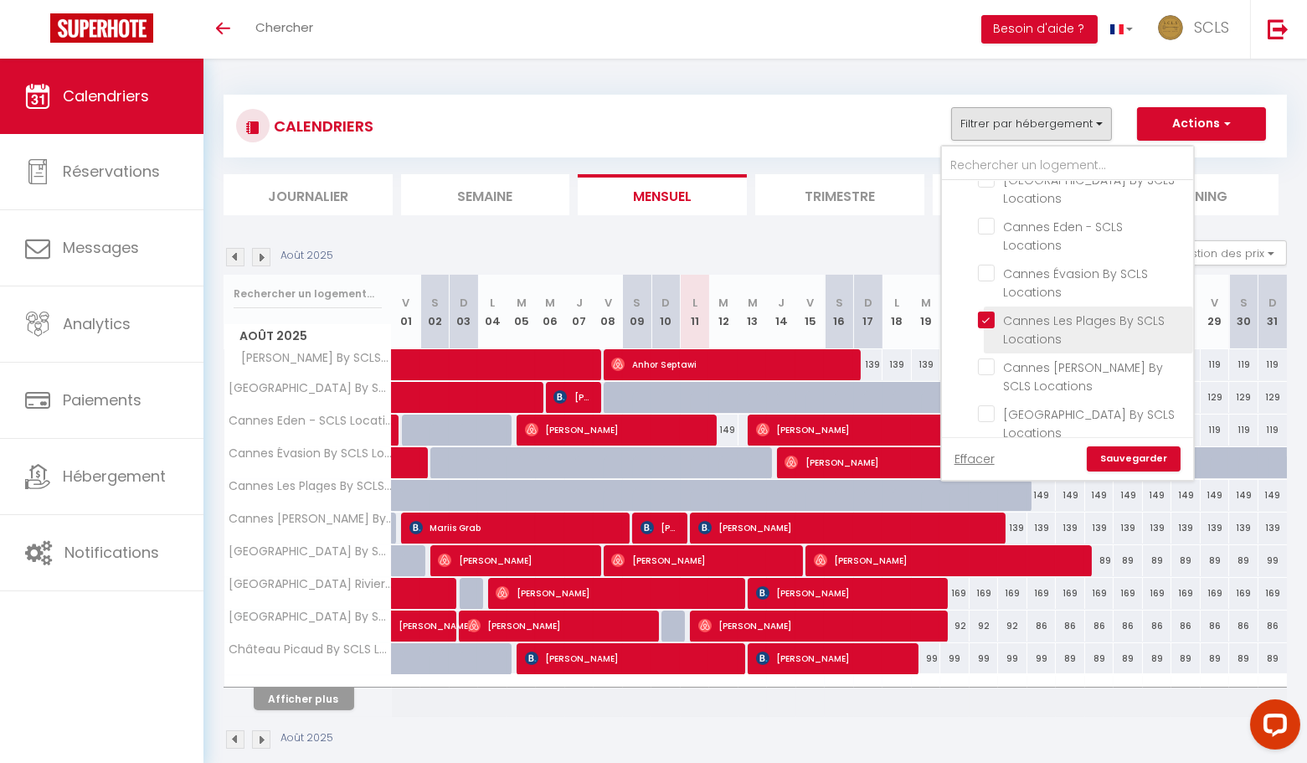
checkbox input "false"
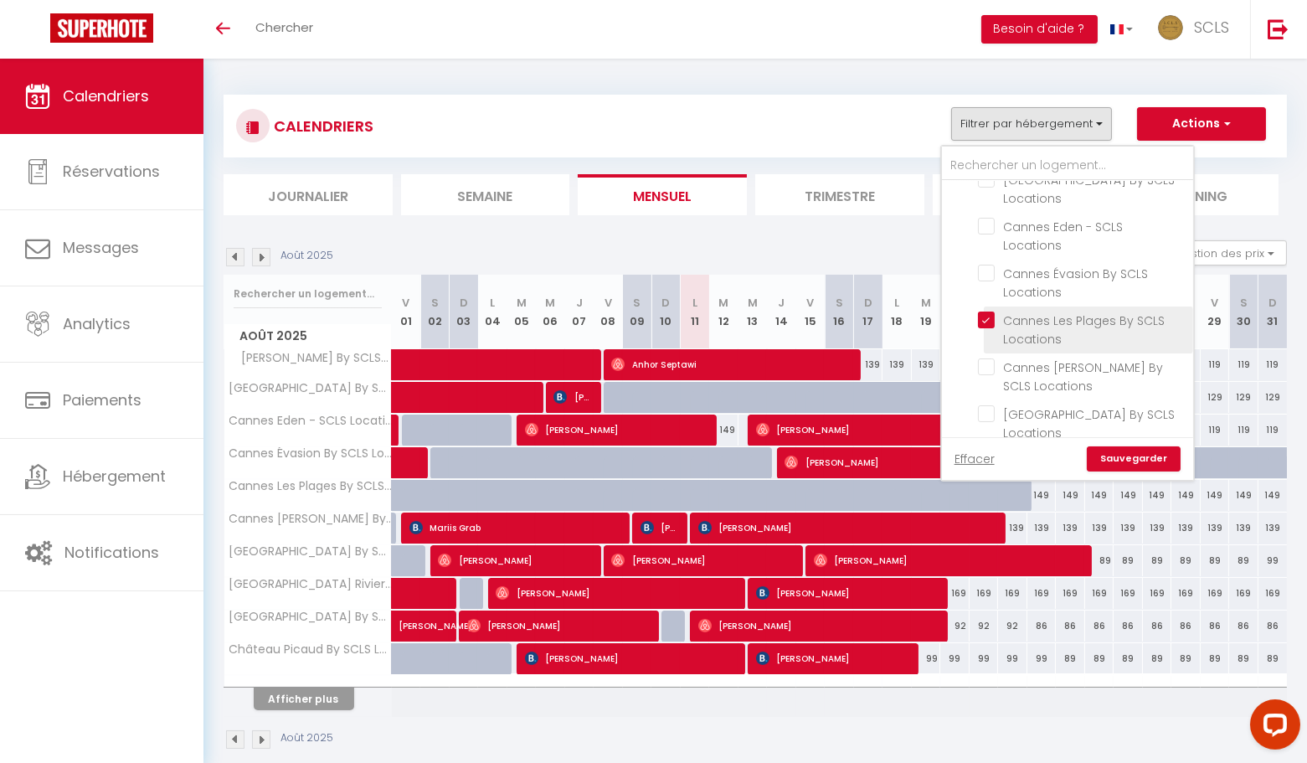
checkbox input "false"
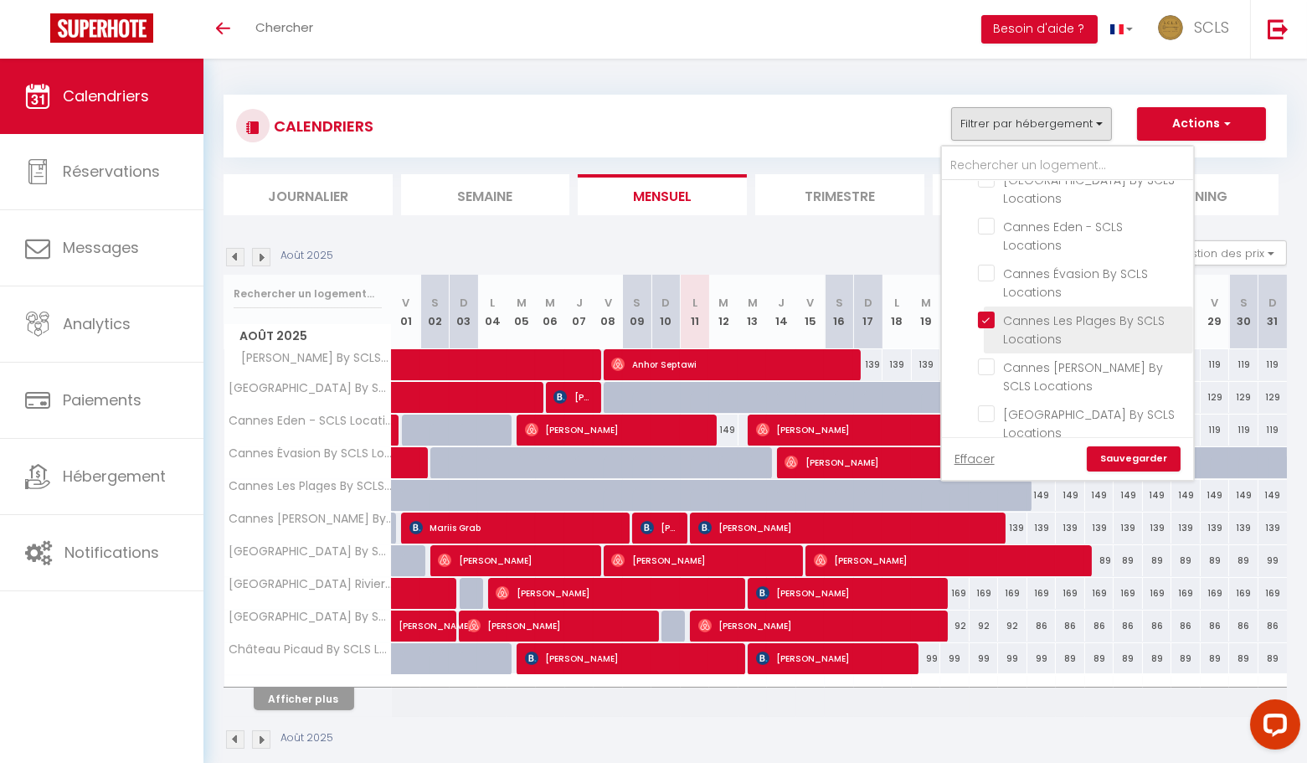
checkbox input "false"
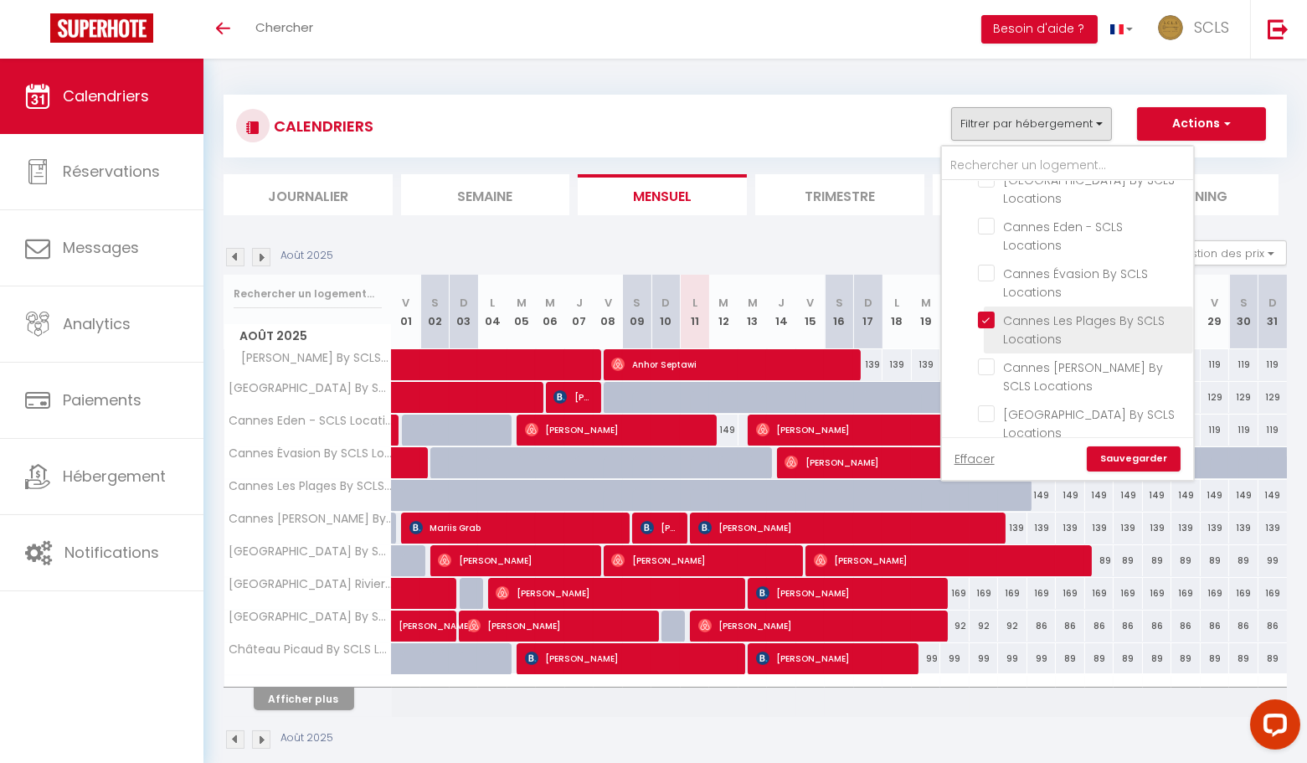
checkbox input "false"
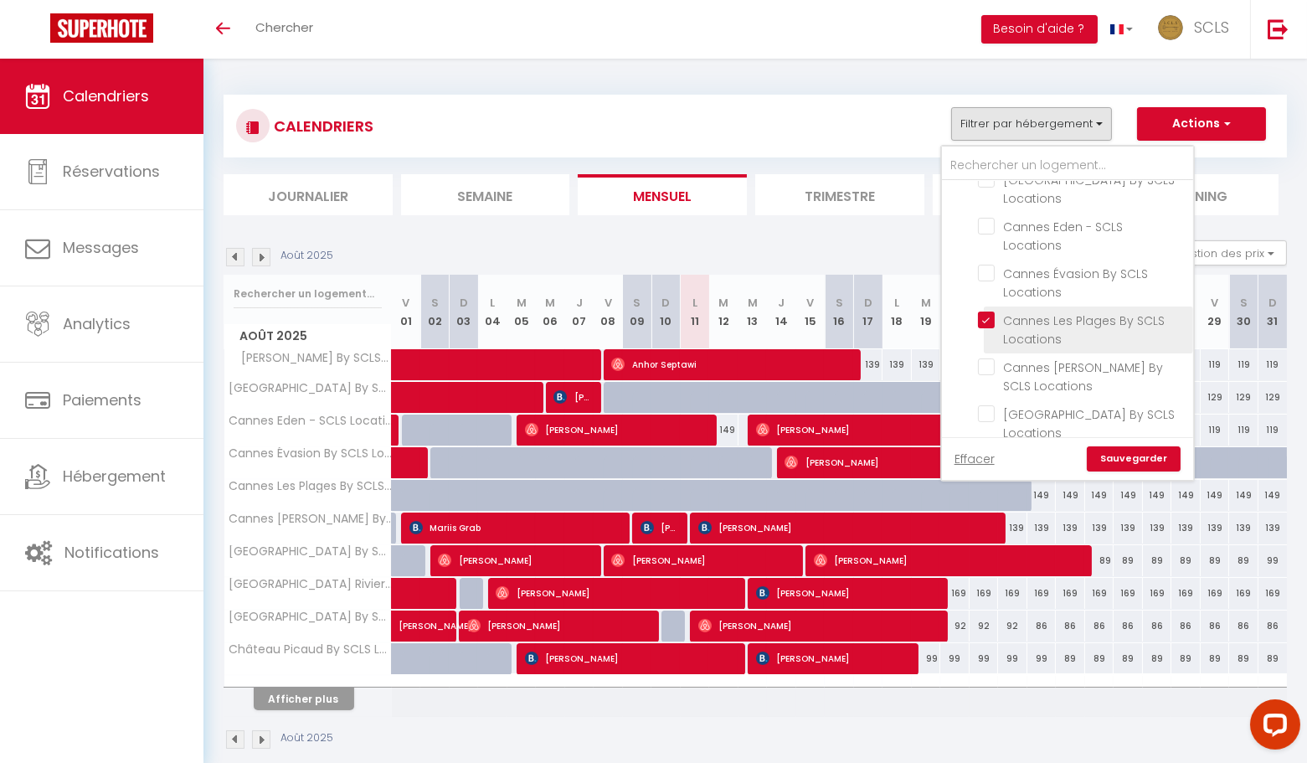
checkbox input "false"
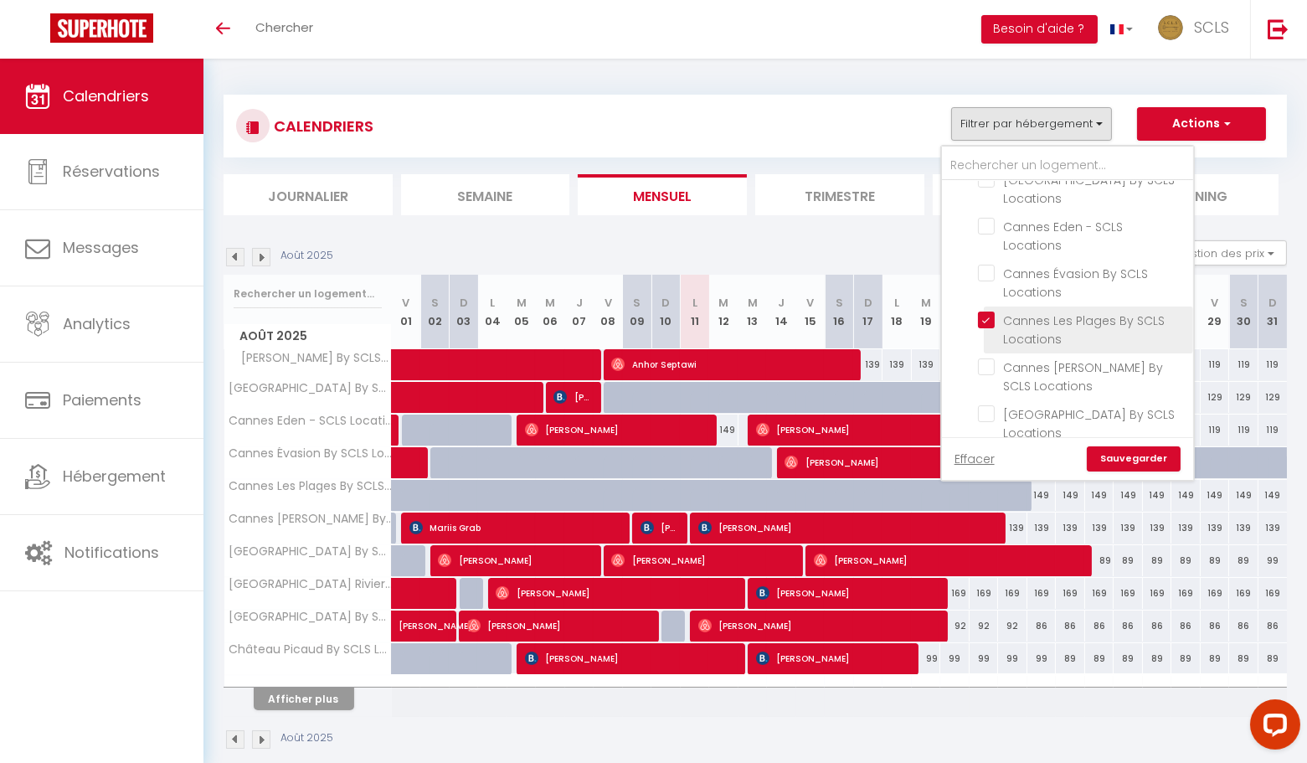
checkbox input "false"
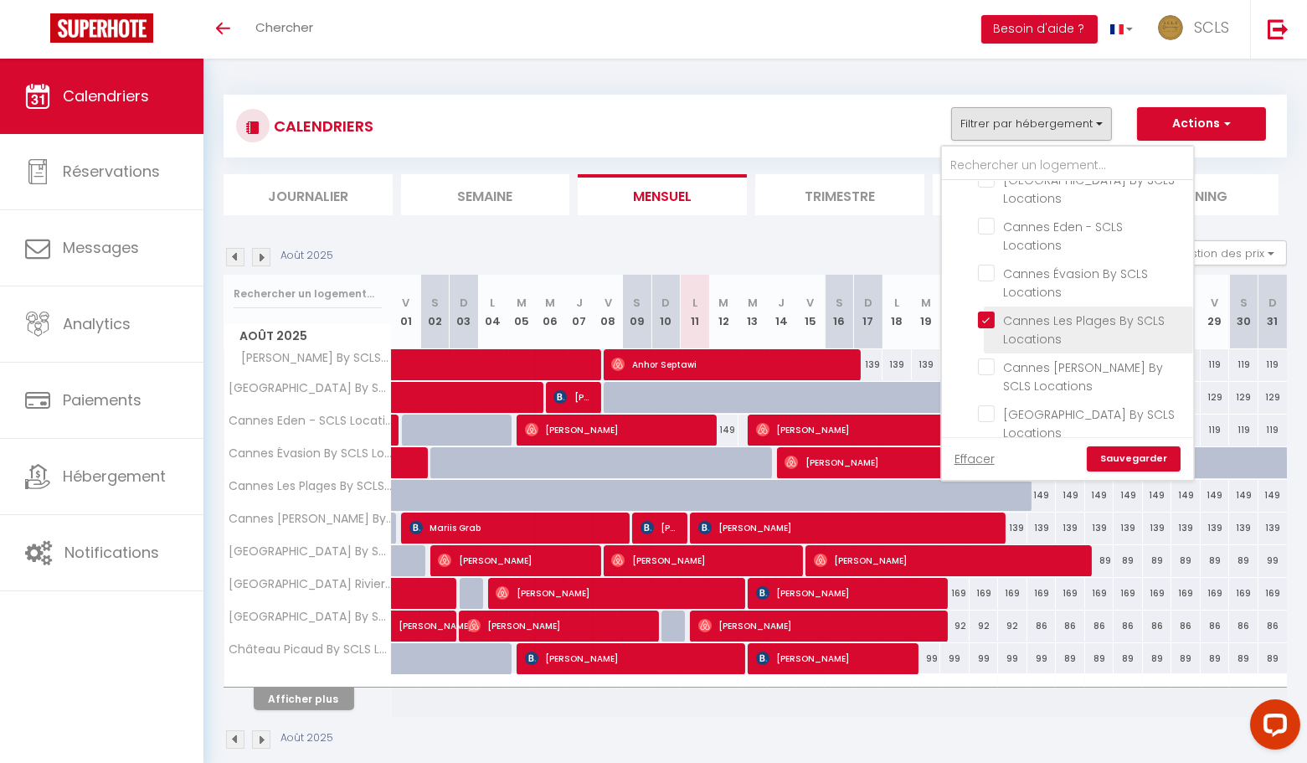
checkbox input "false"
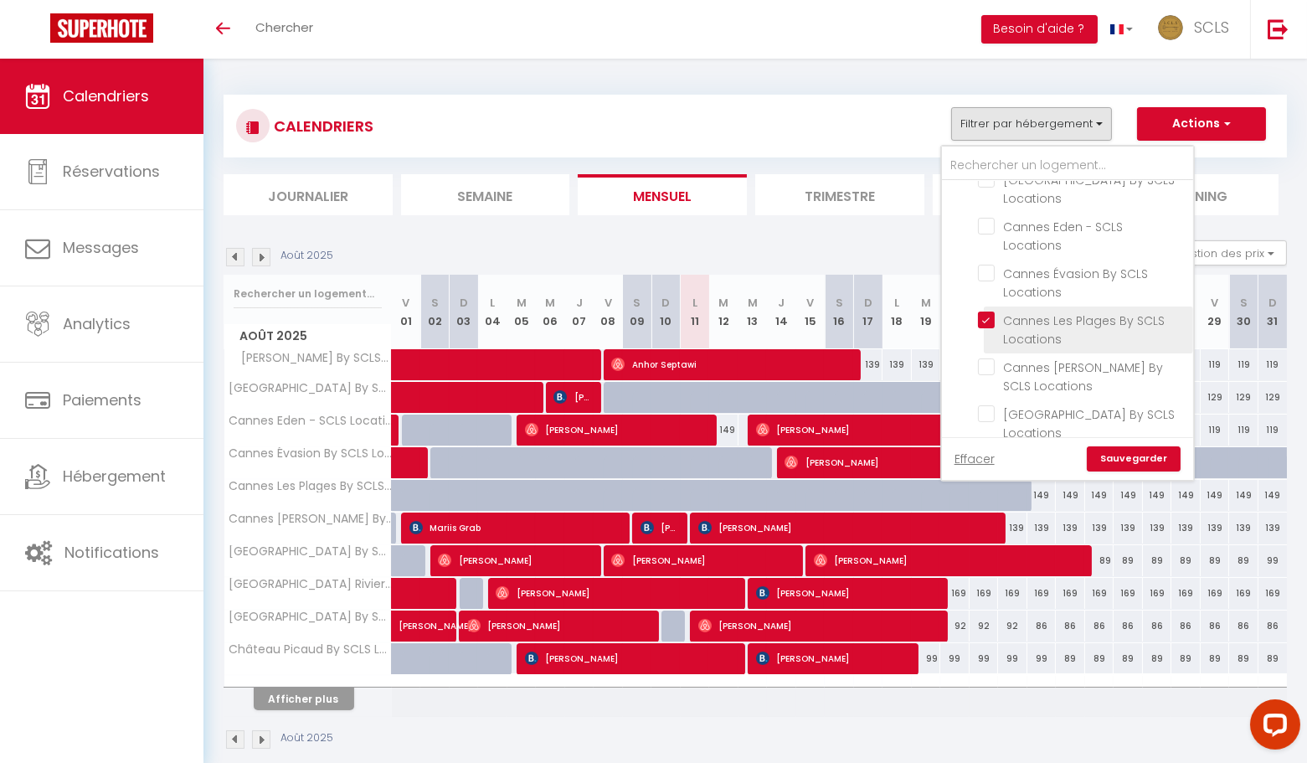
checkbox input "false"
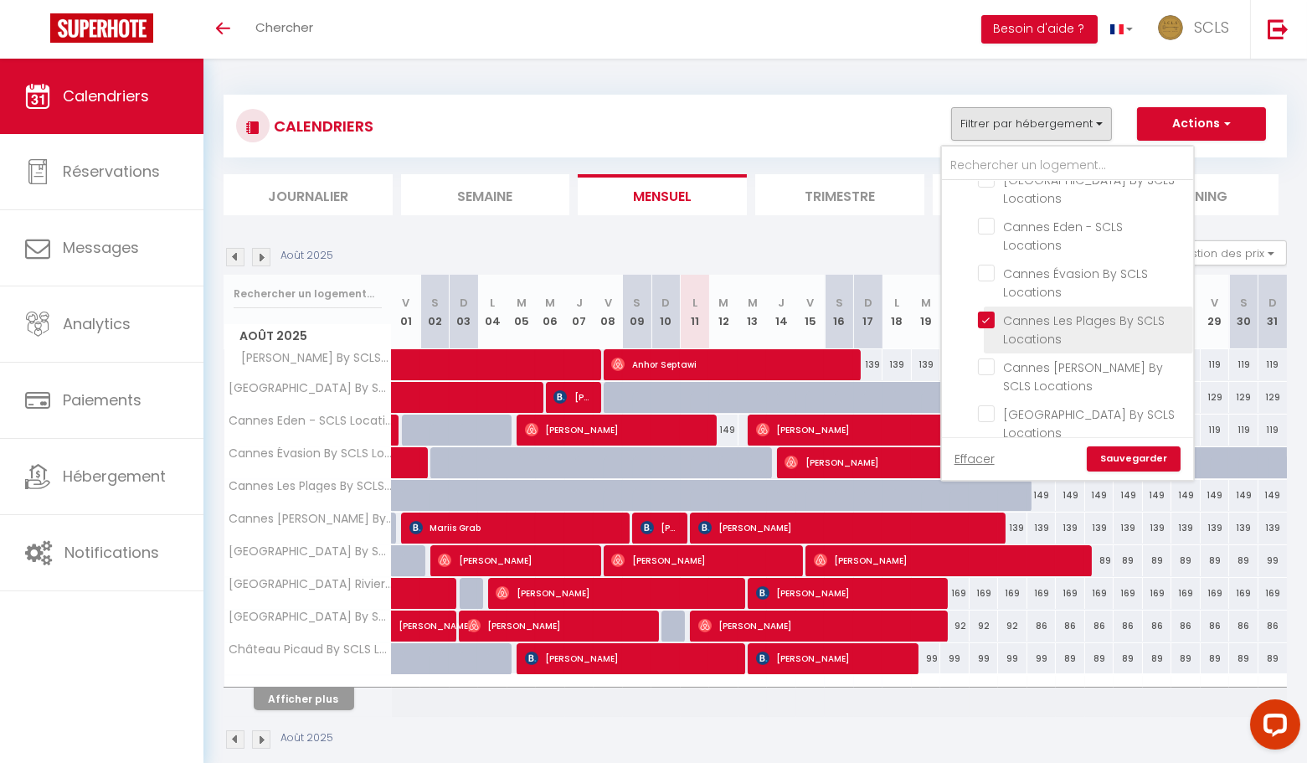
checkbox input "false"
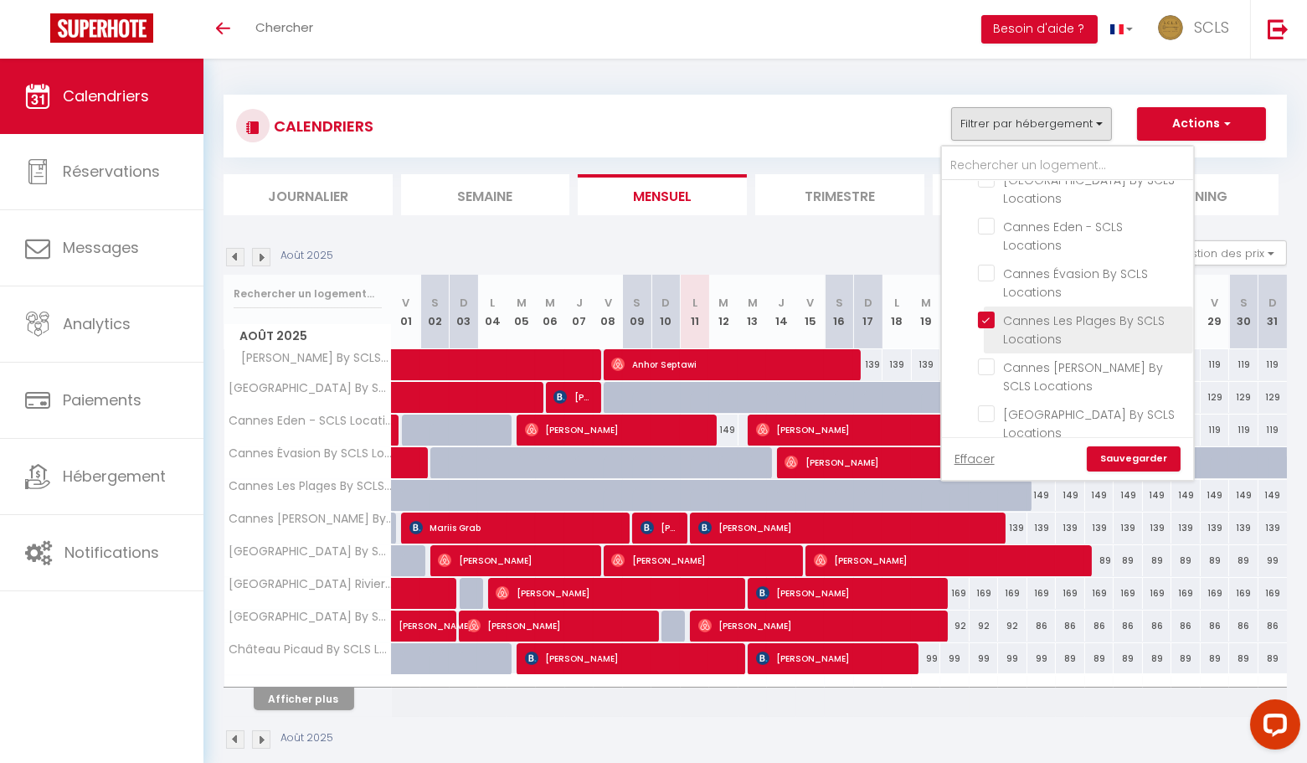
checkbox input "false"
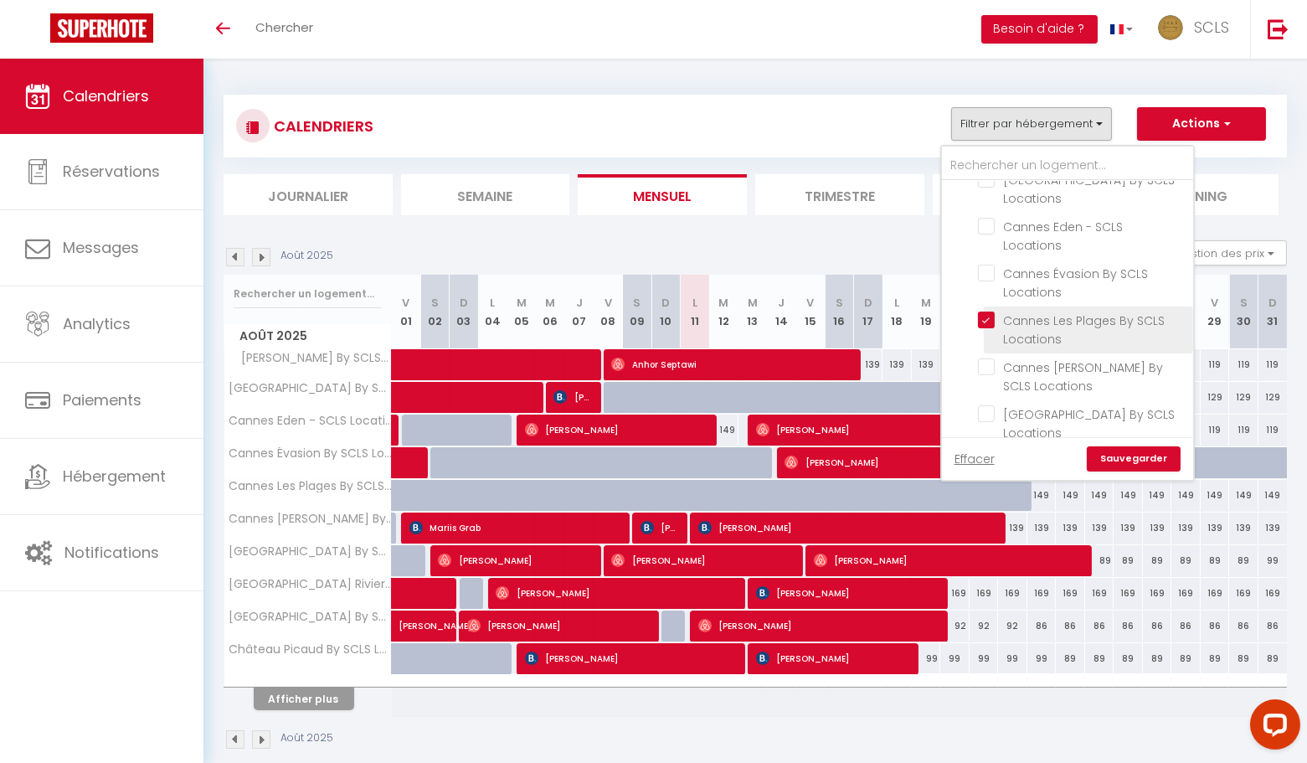
checkbox input "false"
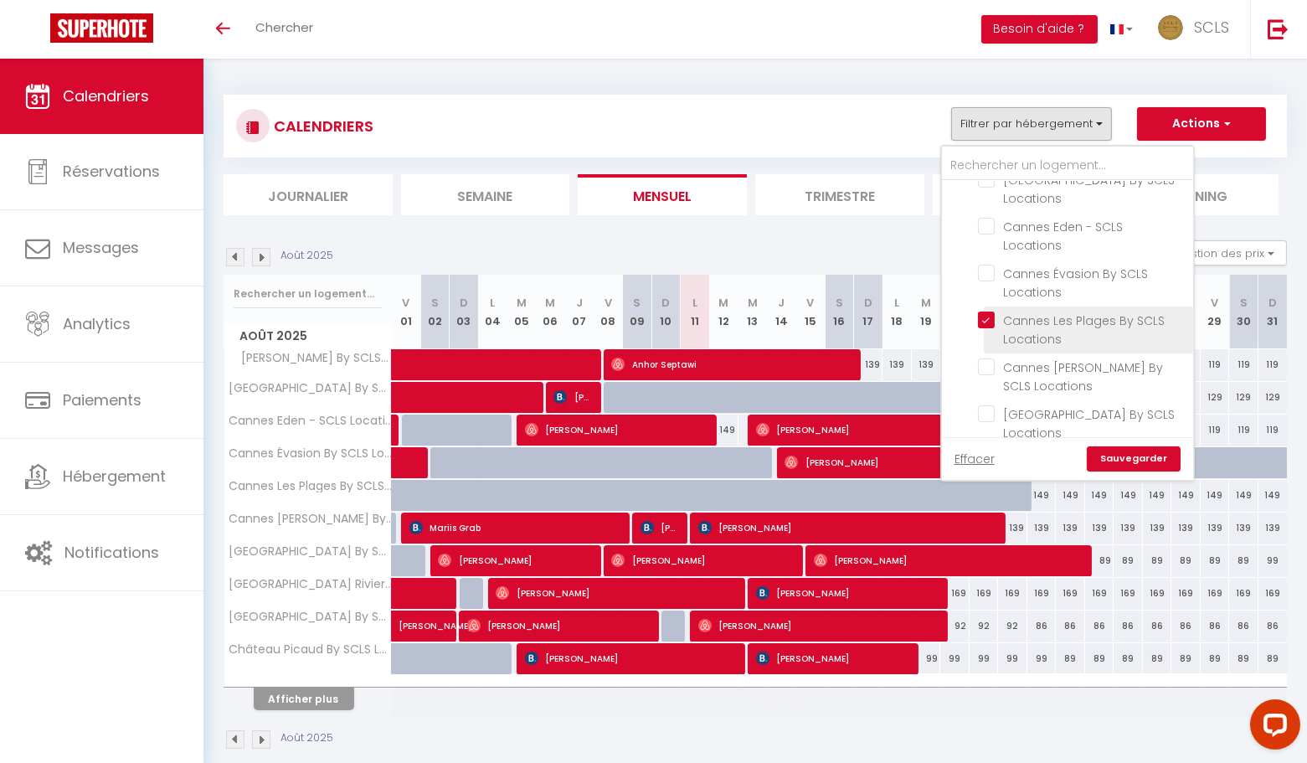
checkbox input "false"
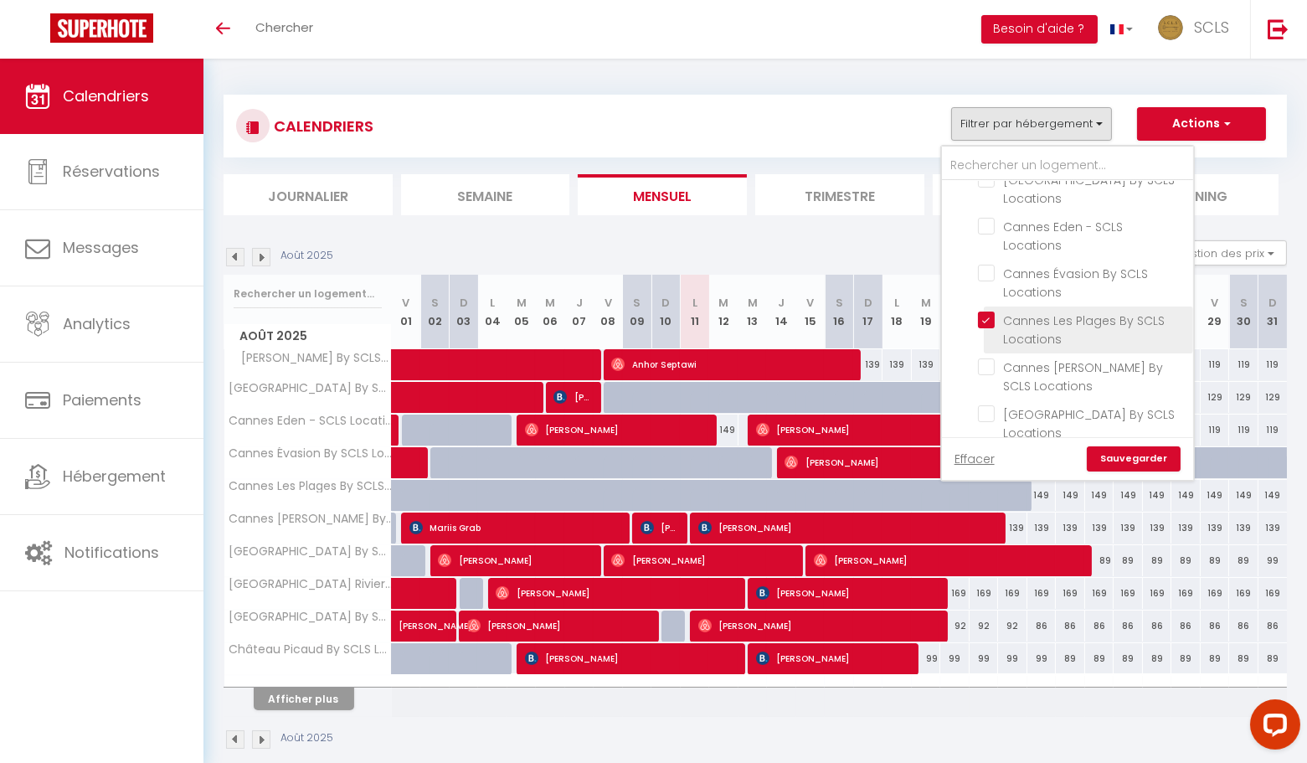
checkbox input "false"
click at [1133, 457] on link "Sauvegarder" at bounding box center [1134, 458] width 94 height 25
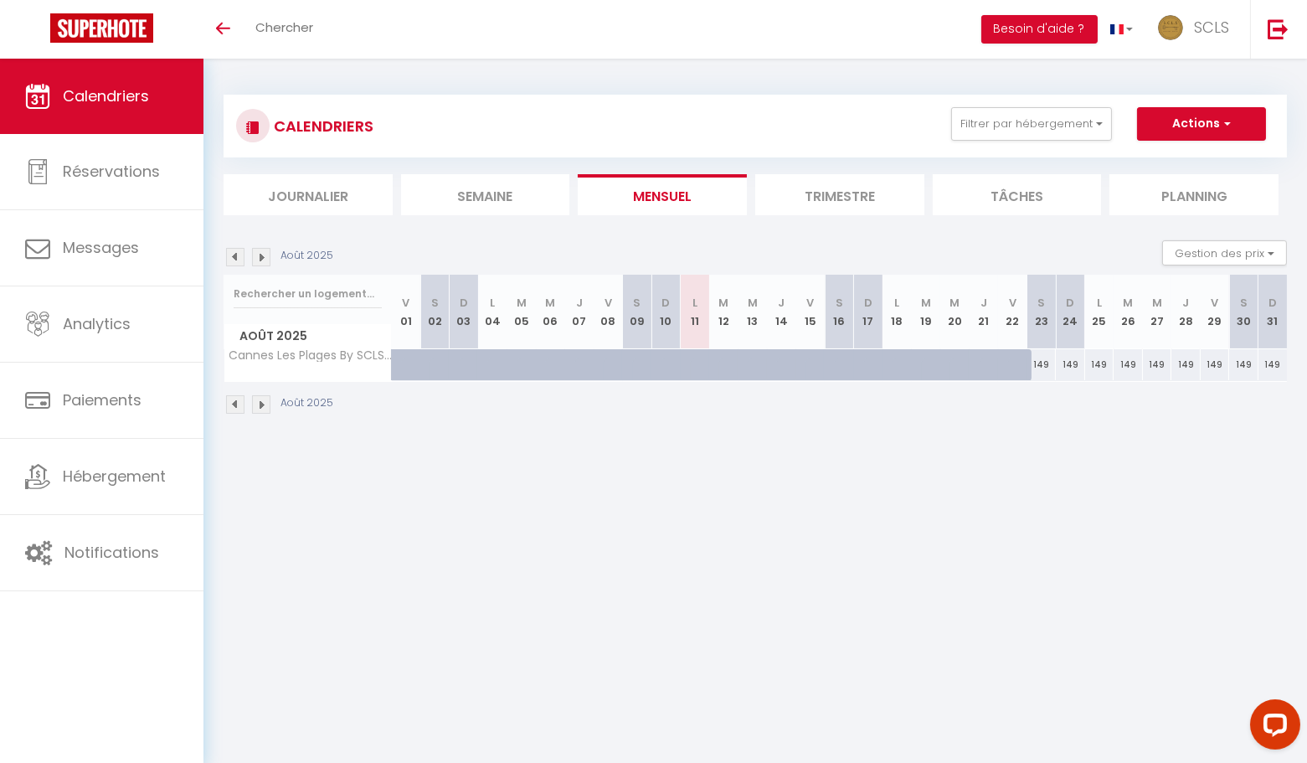
click at [265, 258] on img at bounding box center [261, 257] width 18 height 18
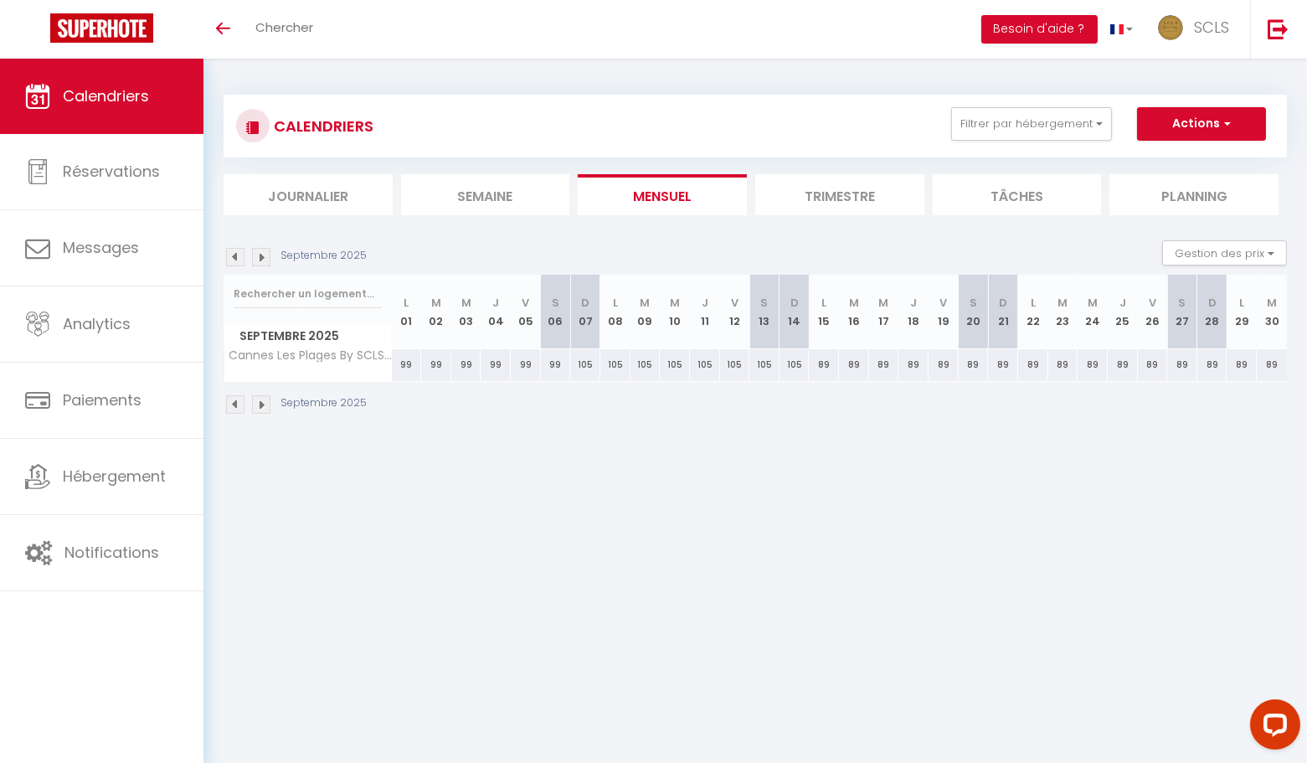
click at [265, 257] on img at bounding box center [261, 257] width 18 height 18
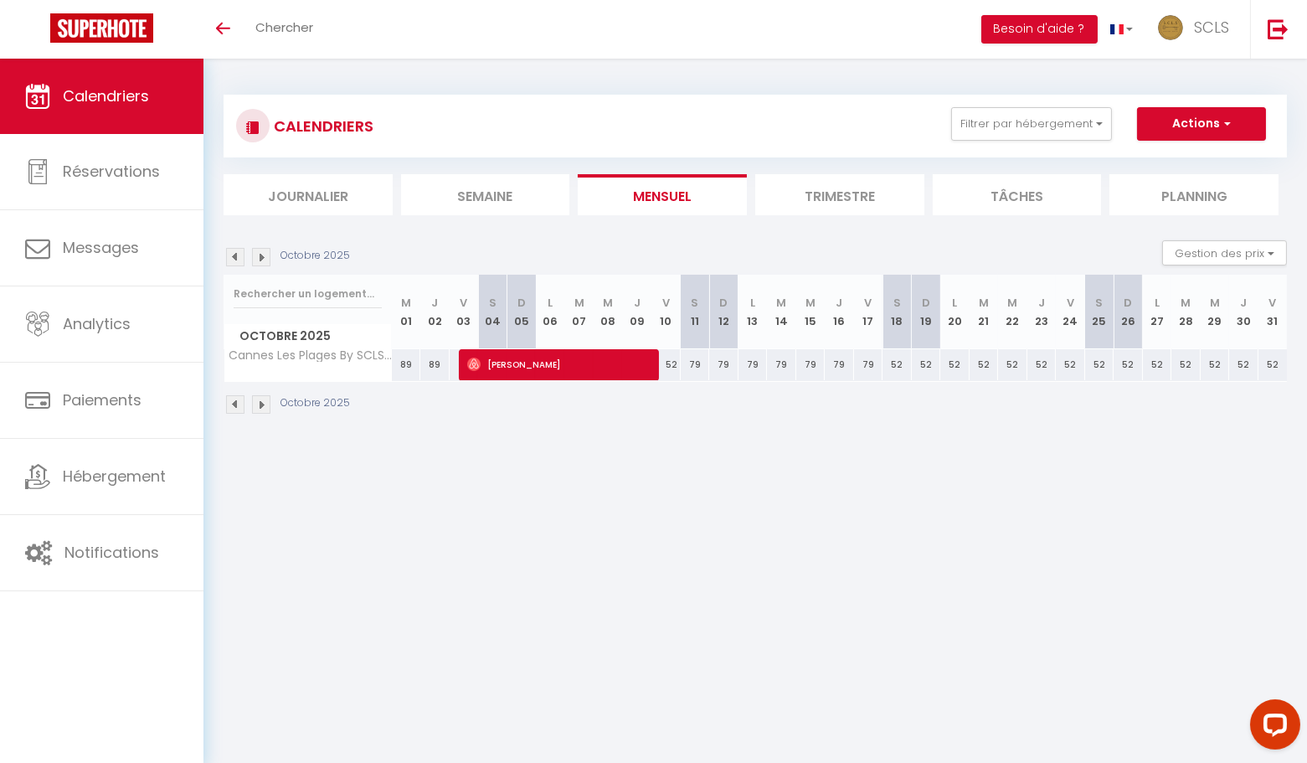
click at [258, 255] on img at bounding box center [261, 257] width 18 height 18
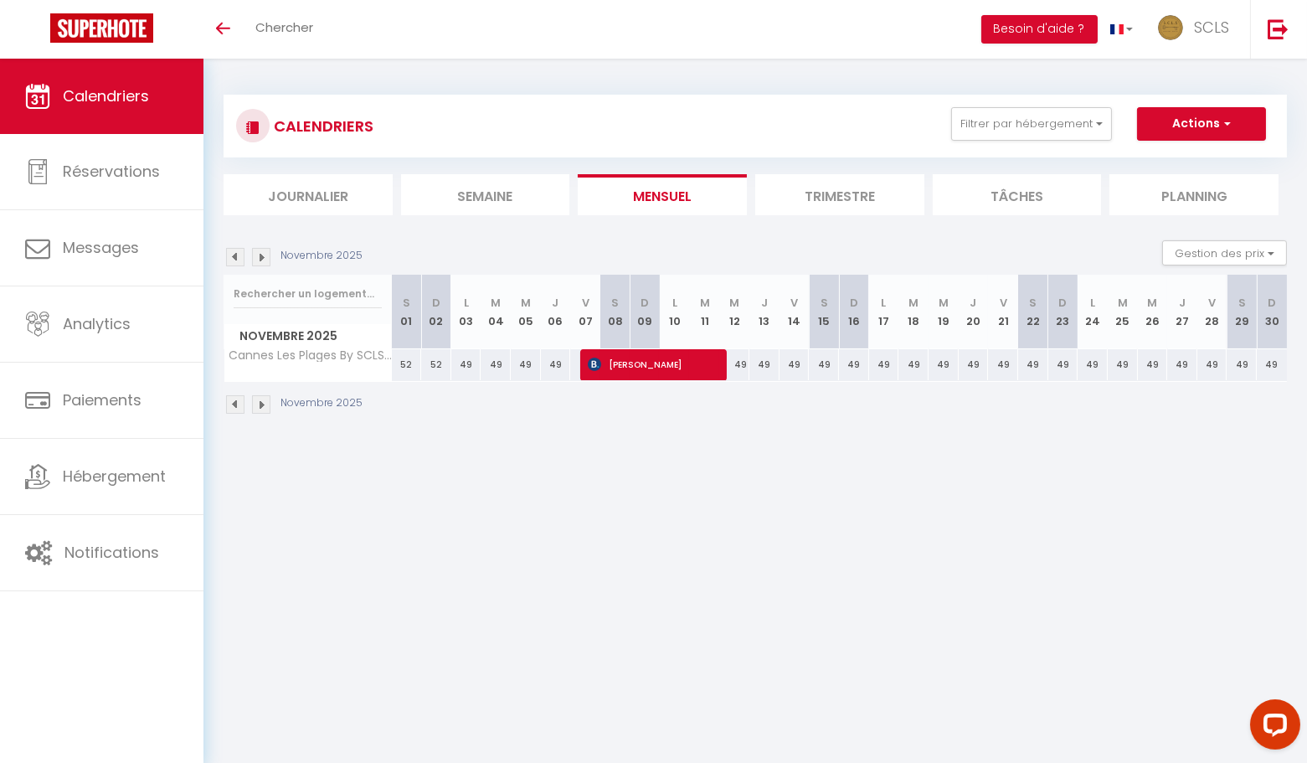
click at [466, 372] on div "49" at bounding box center [466, 364] width 30 height 31
type input "49"
type input "Lun 03 Novembre 2025"
type input "Mar 04 Novembre 2025"
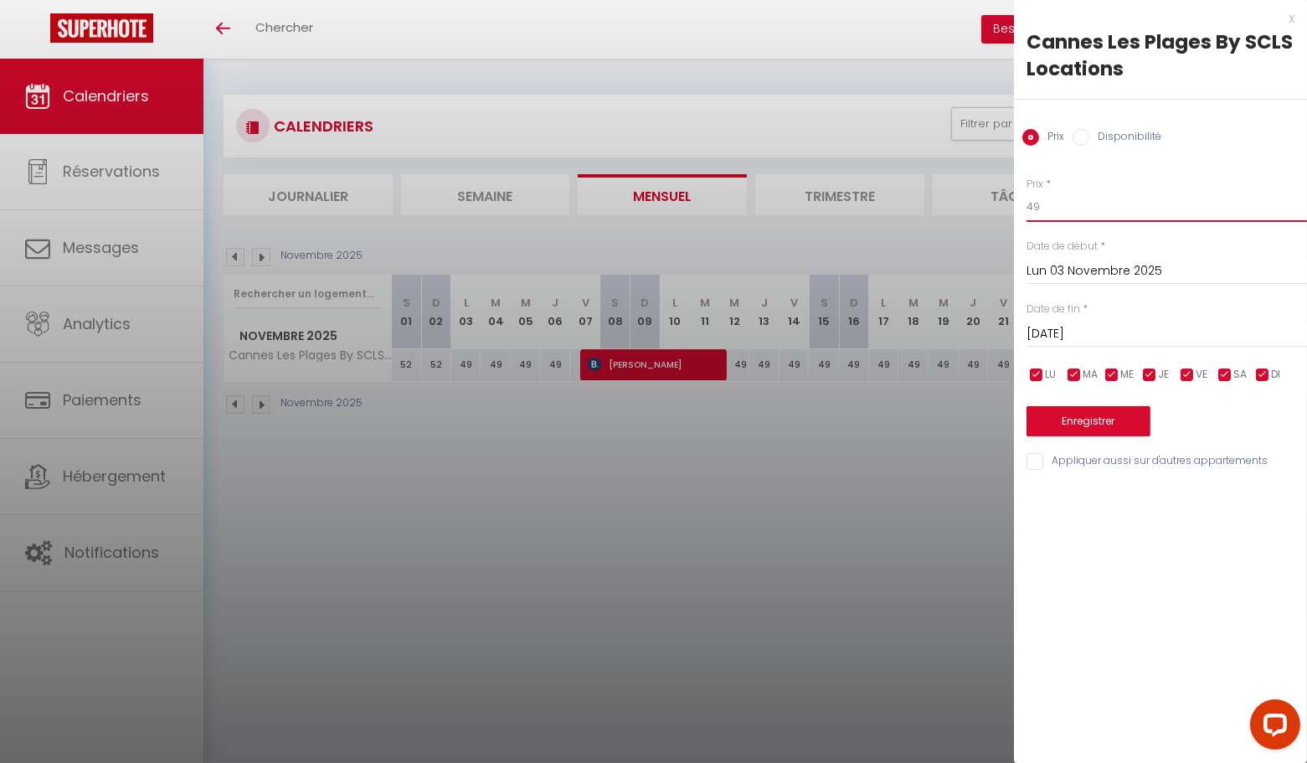
drag, startPoint x: 1059, startPoint y: 213, endPoint x: 914, endPoint y: 202, distance: 146.1
click at [931, 202] on body "Questions et aide sur la MIGRATION - Salle Zoom ouverte de 13 à 14h puis de 17h…" at bounding box center [653, 440] width 1307 height 763
type input "69"
click at [1056, 332] on input "Mar 04 Novembre 2025" at bounding box center [1167, 334] width 281 height 22
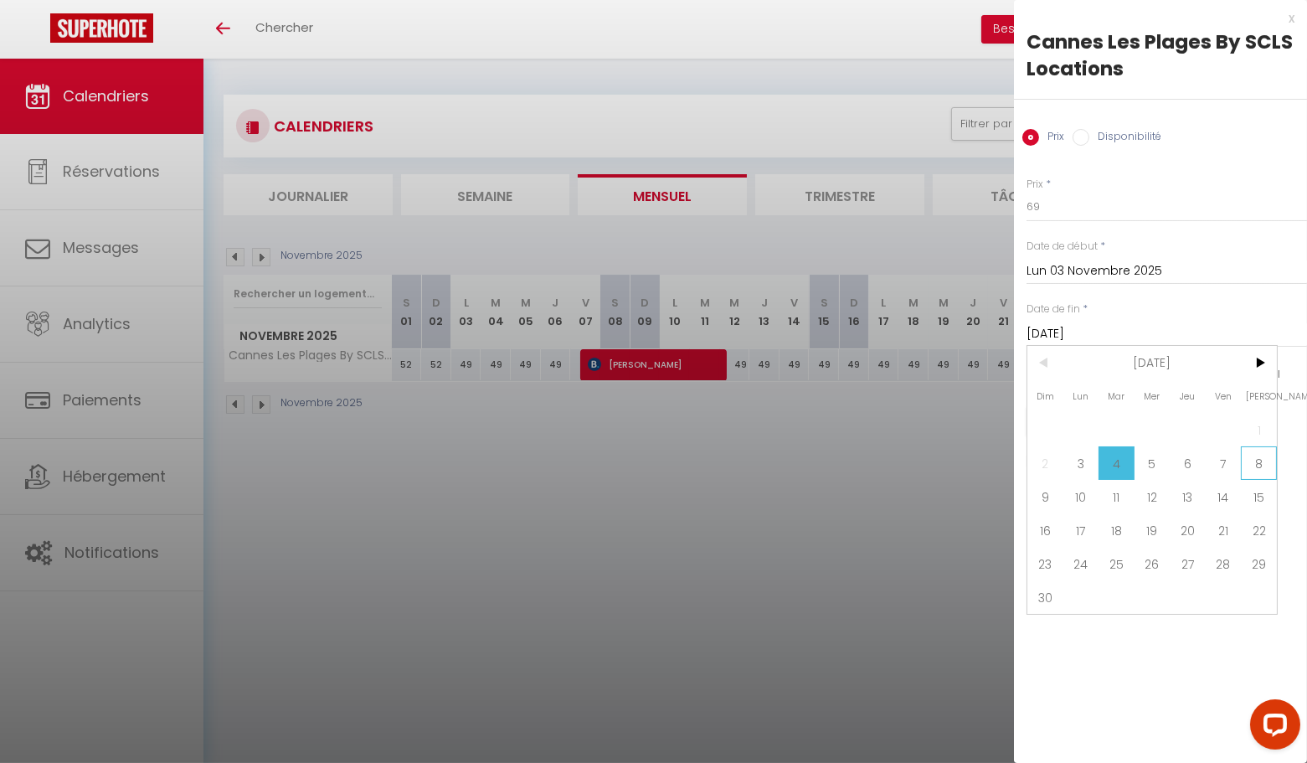
click at [1260, 466] on span "8" at bounding box center [1259, 462] width 36 height 33
type input "Sam 08 Novembre 2025"
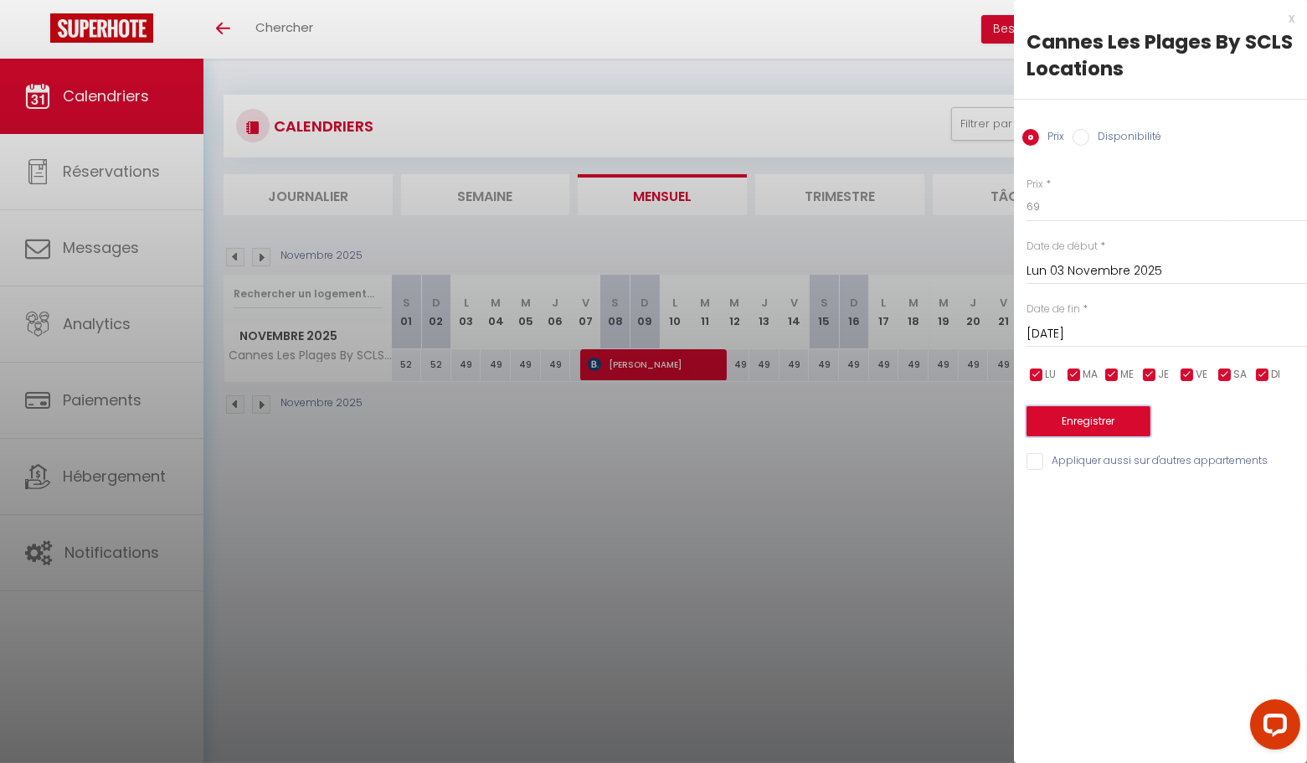
click at [1127, 425] on button "Enregistrer" at bounding box center [1089, 421] width 124 height 30
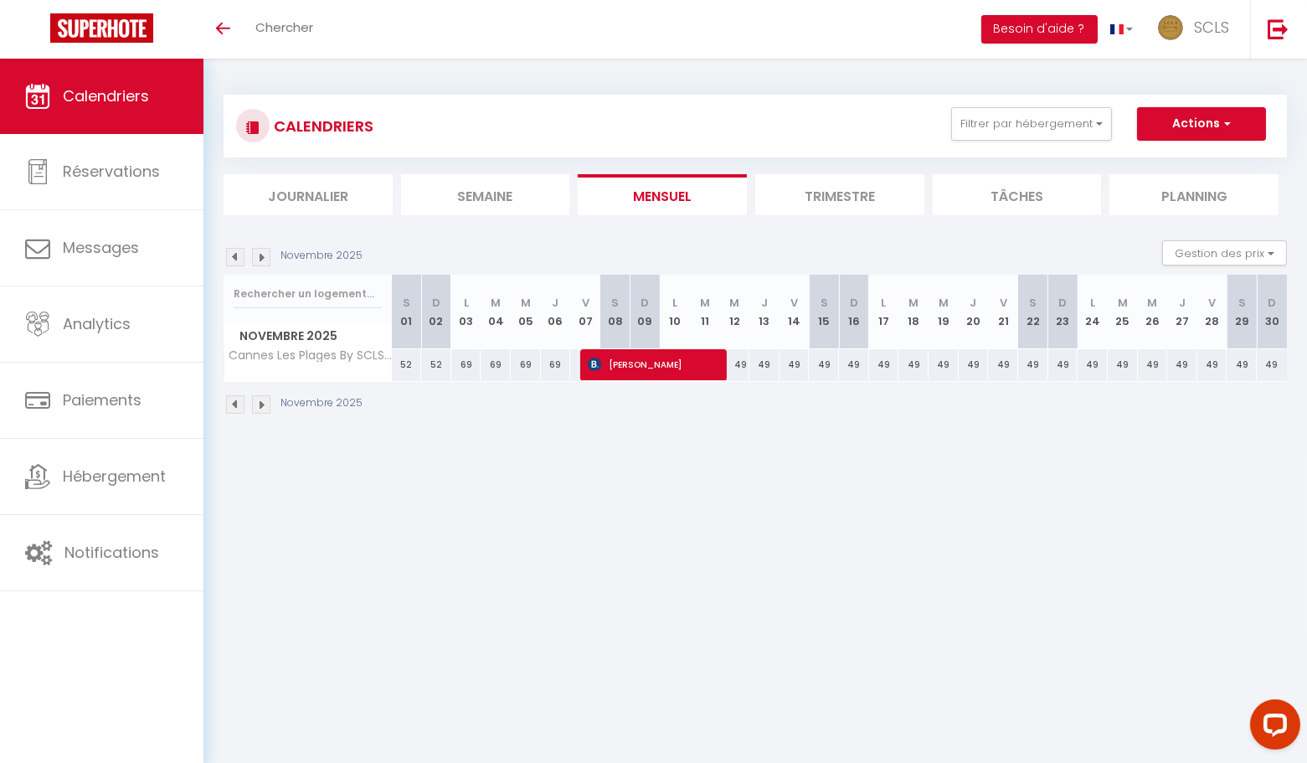
click at [234, 259] on img at bounding box center [235, 257] width 18 height 18
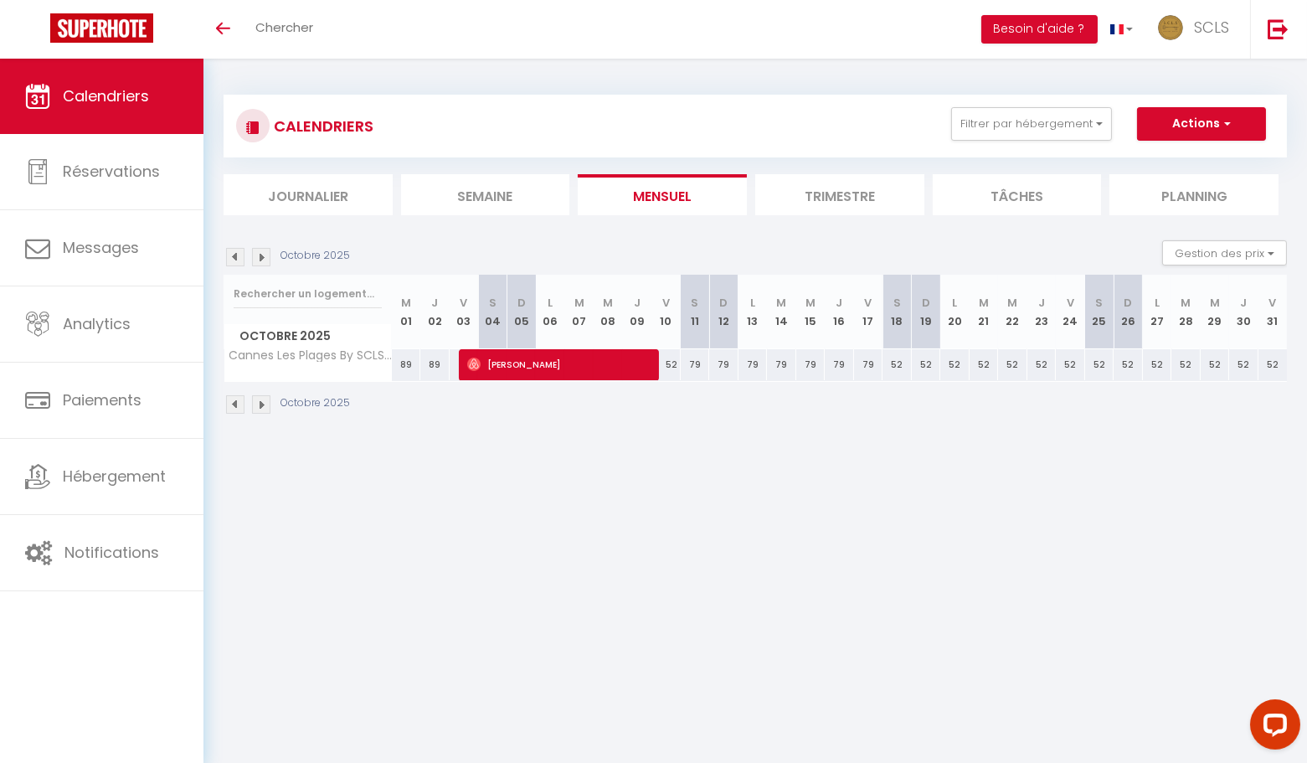
click at [265, 254] on img at bounding box center [261, 257] width 18 height 18
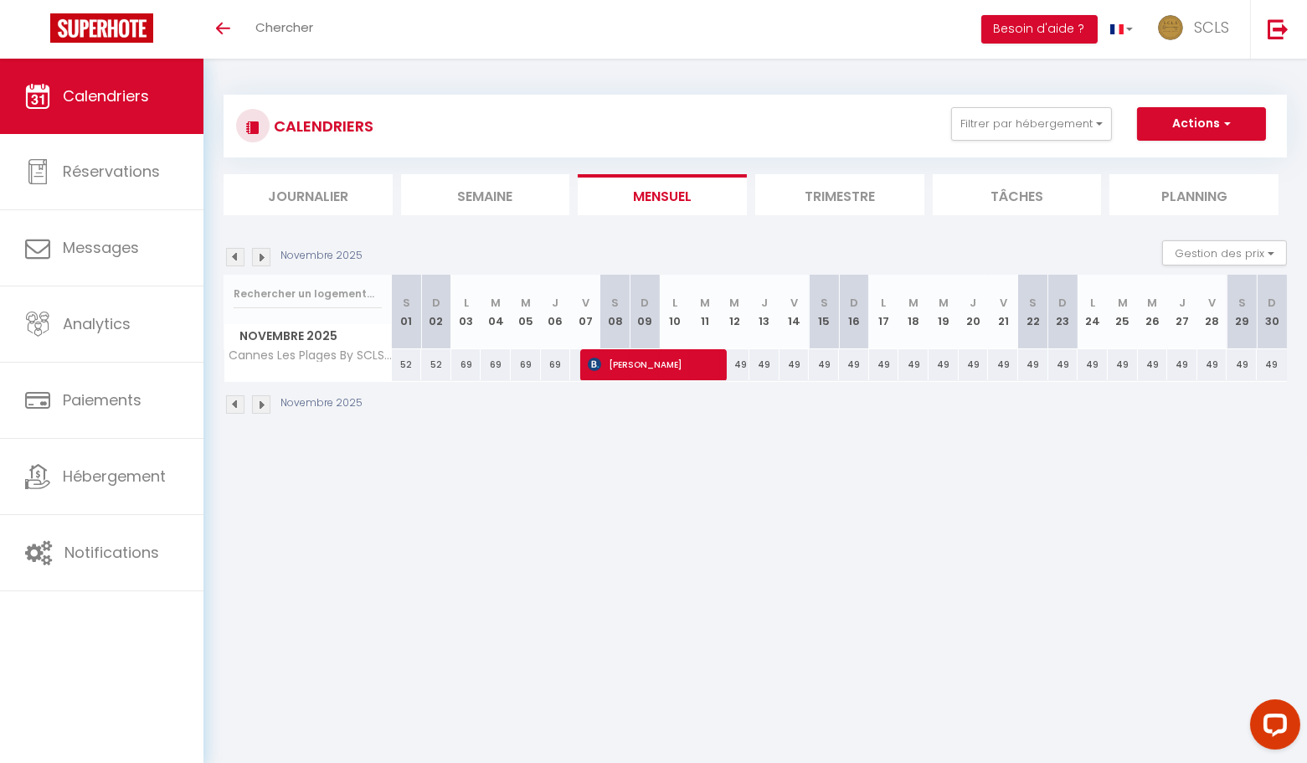
click at [234, 255] on img at bounding box center [235, 257] width 18 height 18
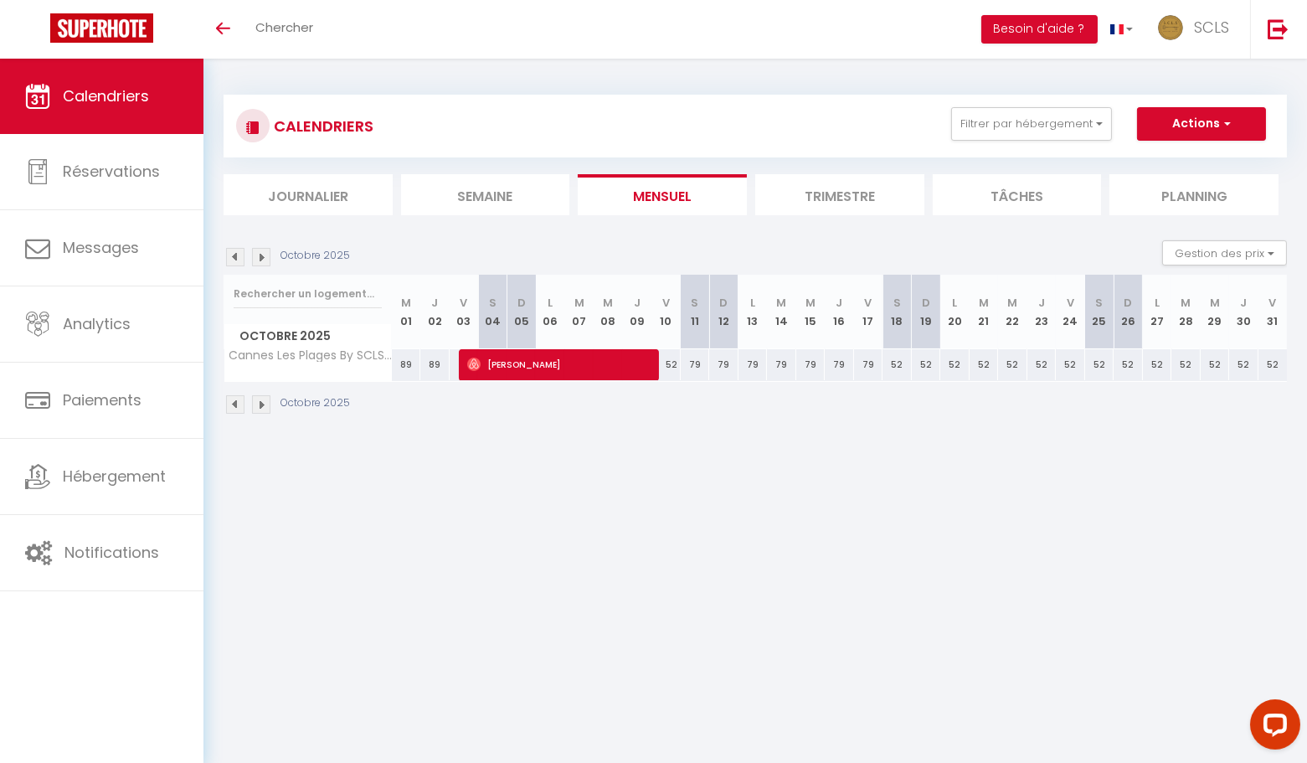
click at [256, 255] on img at bounding box center [261, 257] width 18 height 18
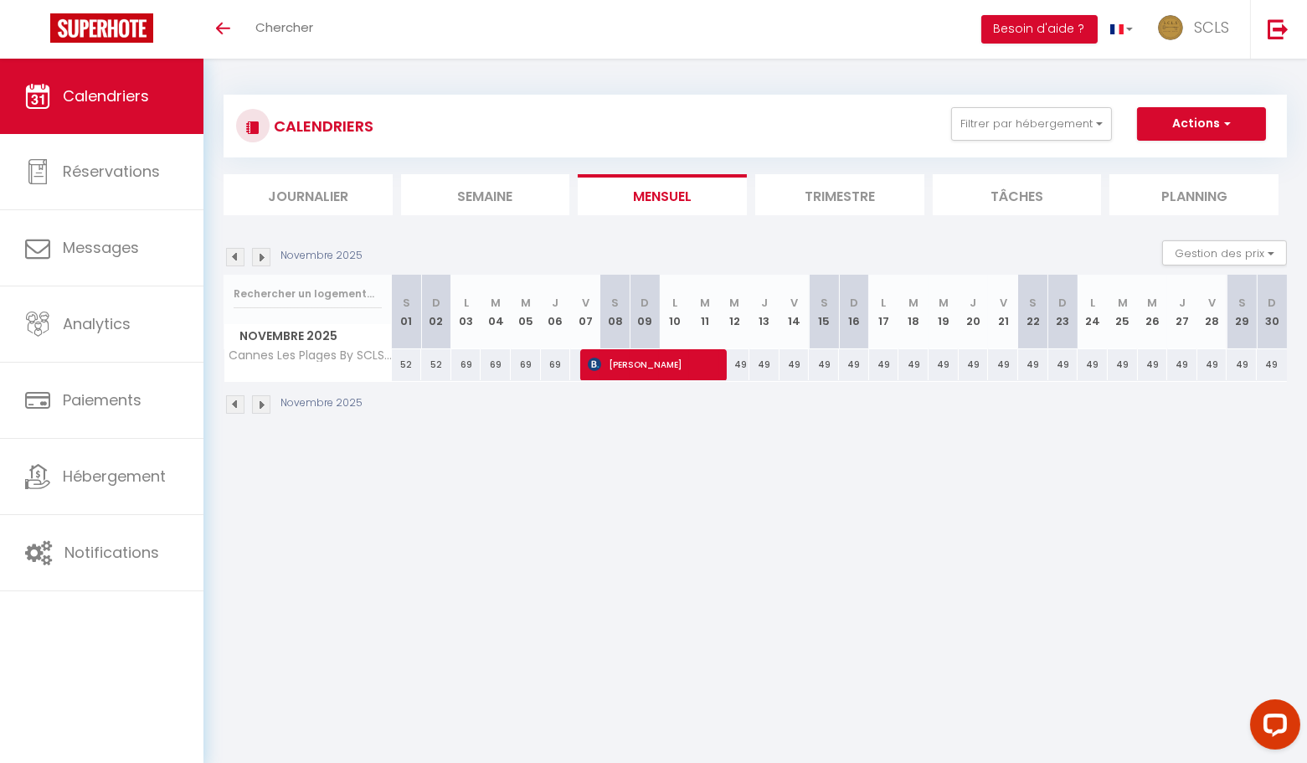
click at [267, 259] on img at bounding box center [261, 257] width 18 height 18
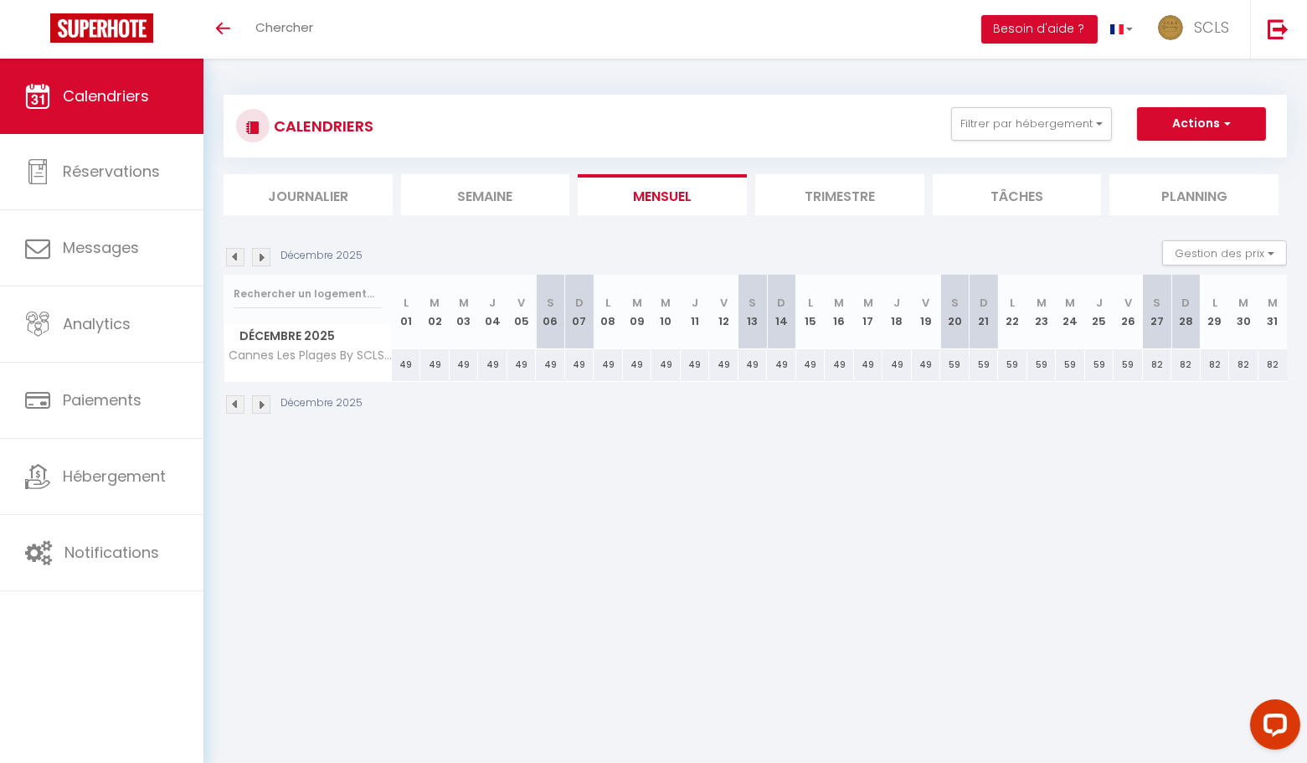
click at [239, 256] on img at bounding box center [235, 257] width 18 height 18
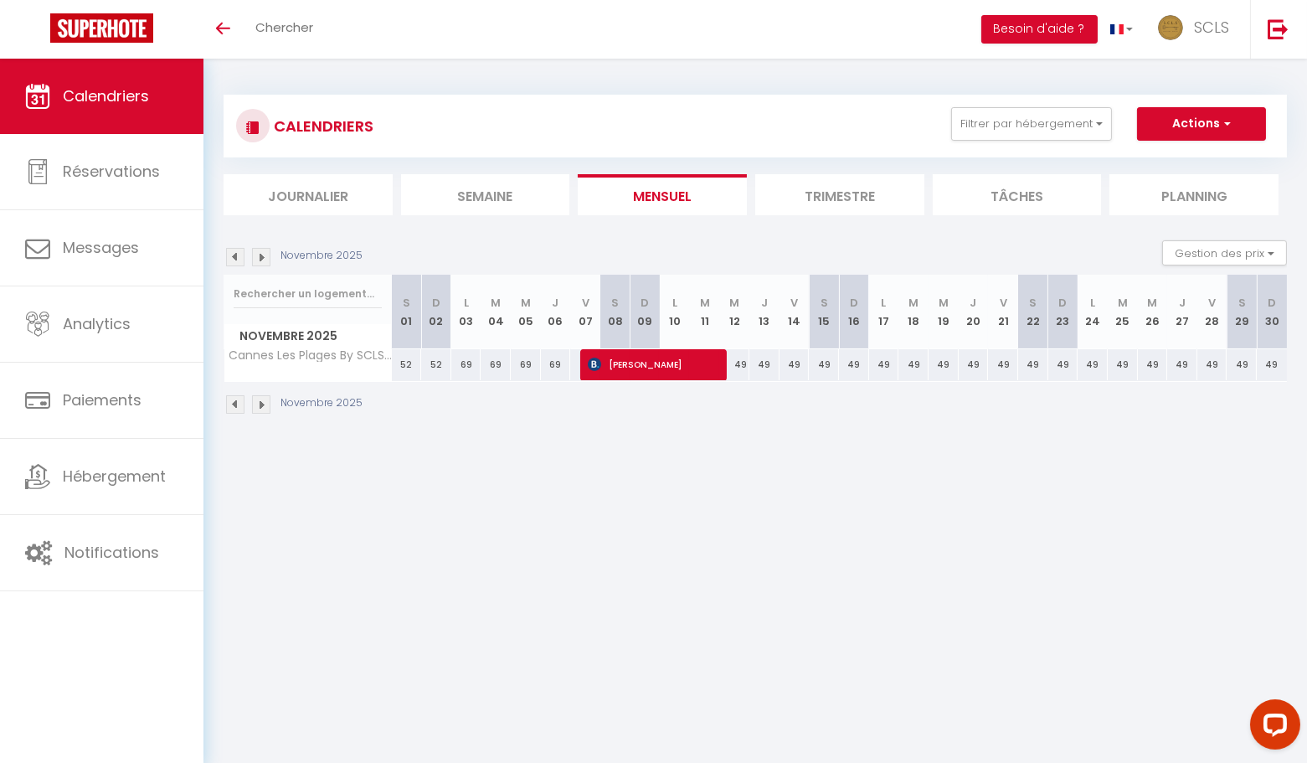
click at [245, 267] on div "Novembre 2025 Gestion des prix Nb Nuits minimum Règles Disponibilité" at bounding box center [755, 257] width 1063 height 34
click at [237, 255] on img at bounding box center [235, 257] width 18 height 18
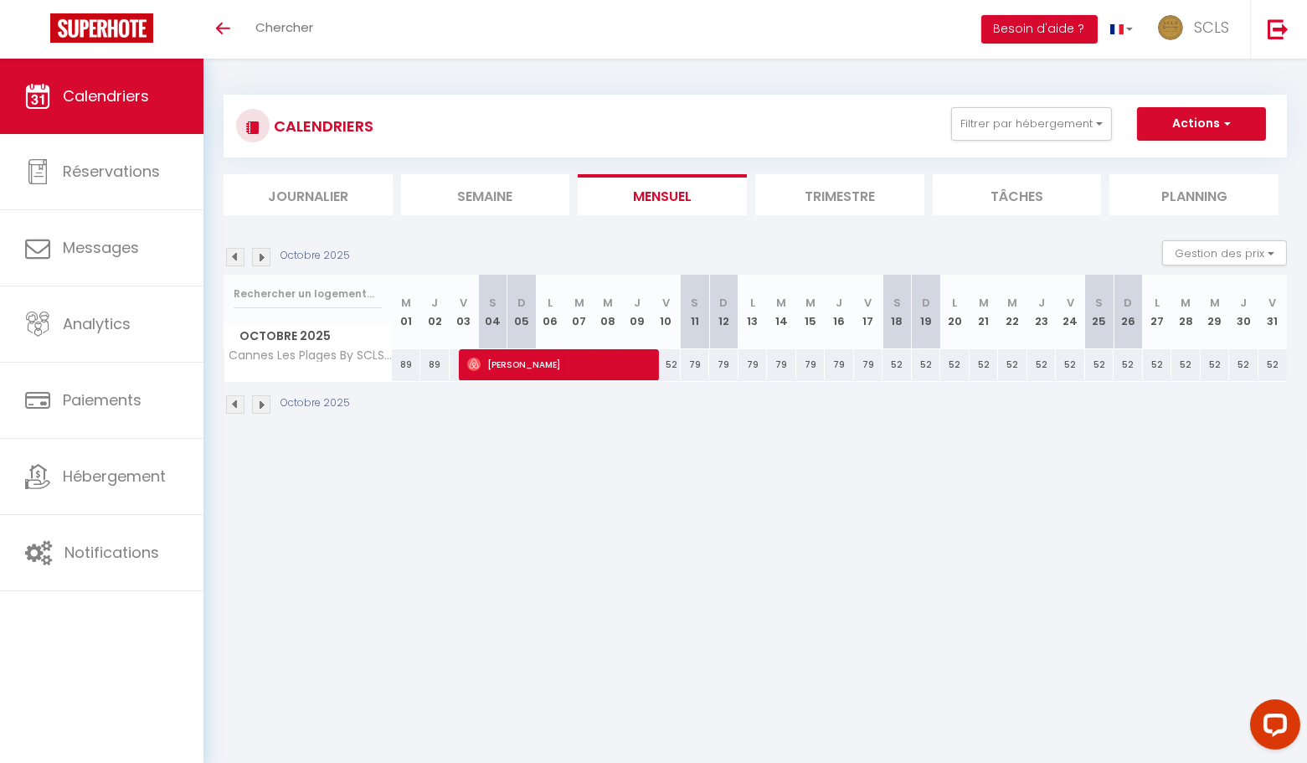
click at [264, 265] on img at bounding box center [261, 257] width 18 height 18
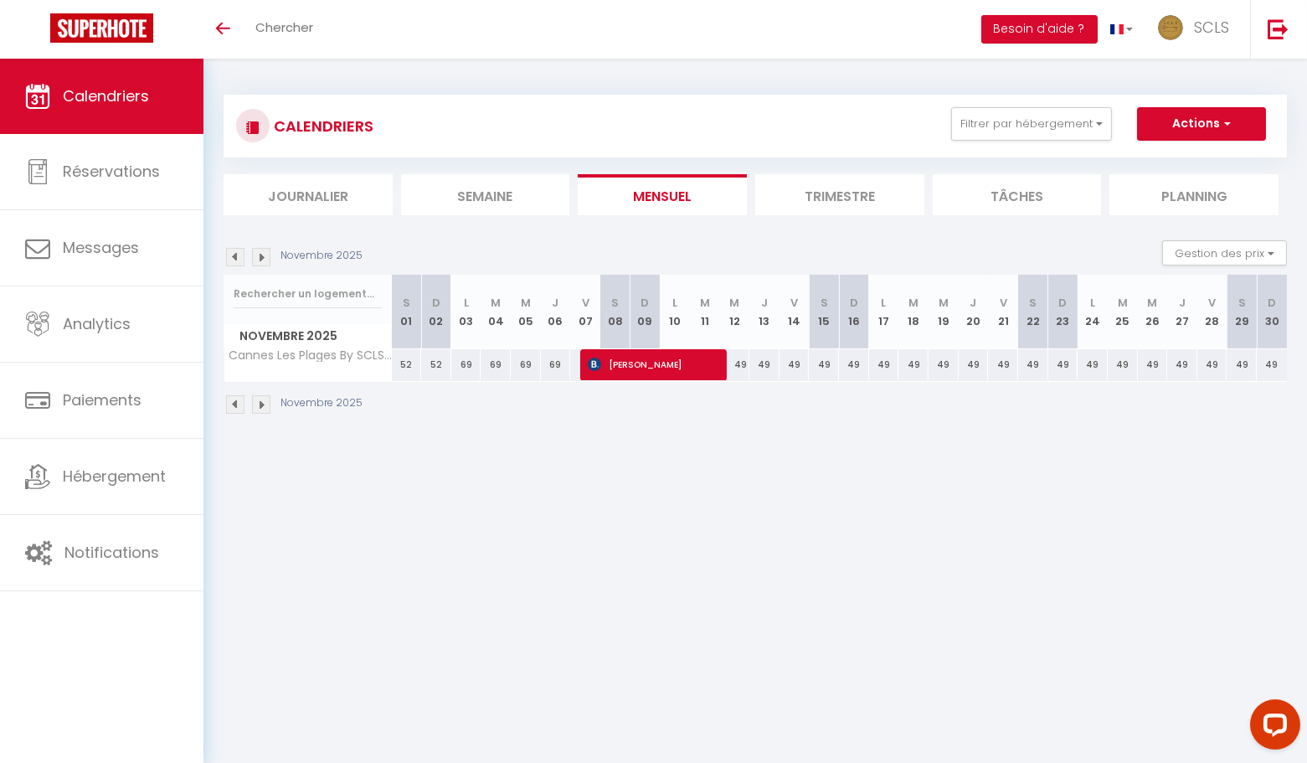
click at [238, 261] on img at bounding box center [235, 257] width 18 height 18
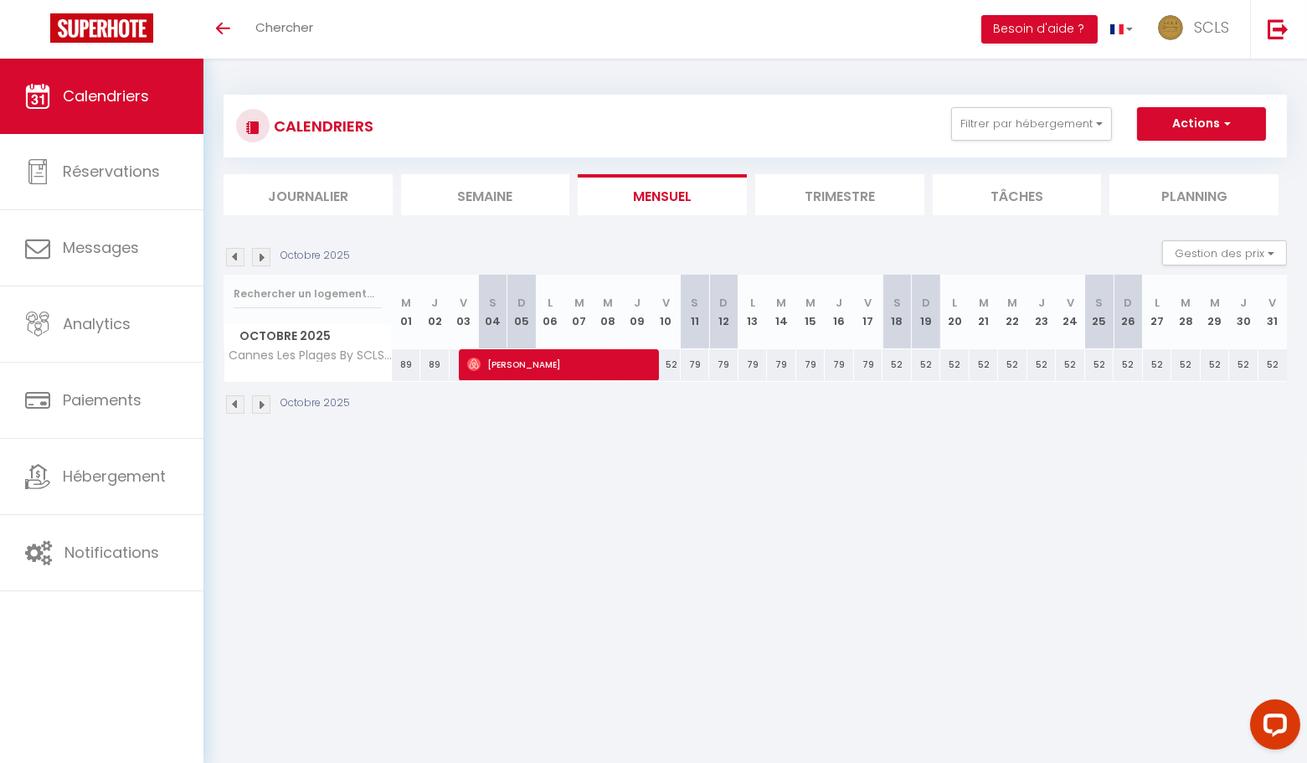
click at [260, 261] on img at bounding box center [261, 257] width 18 height 18
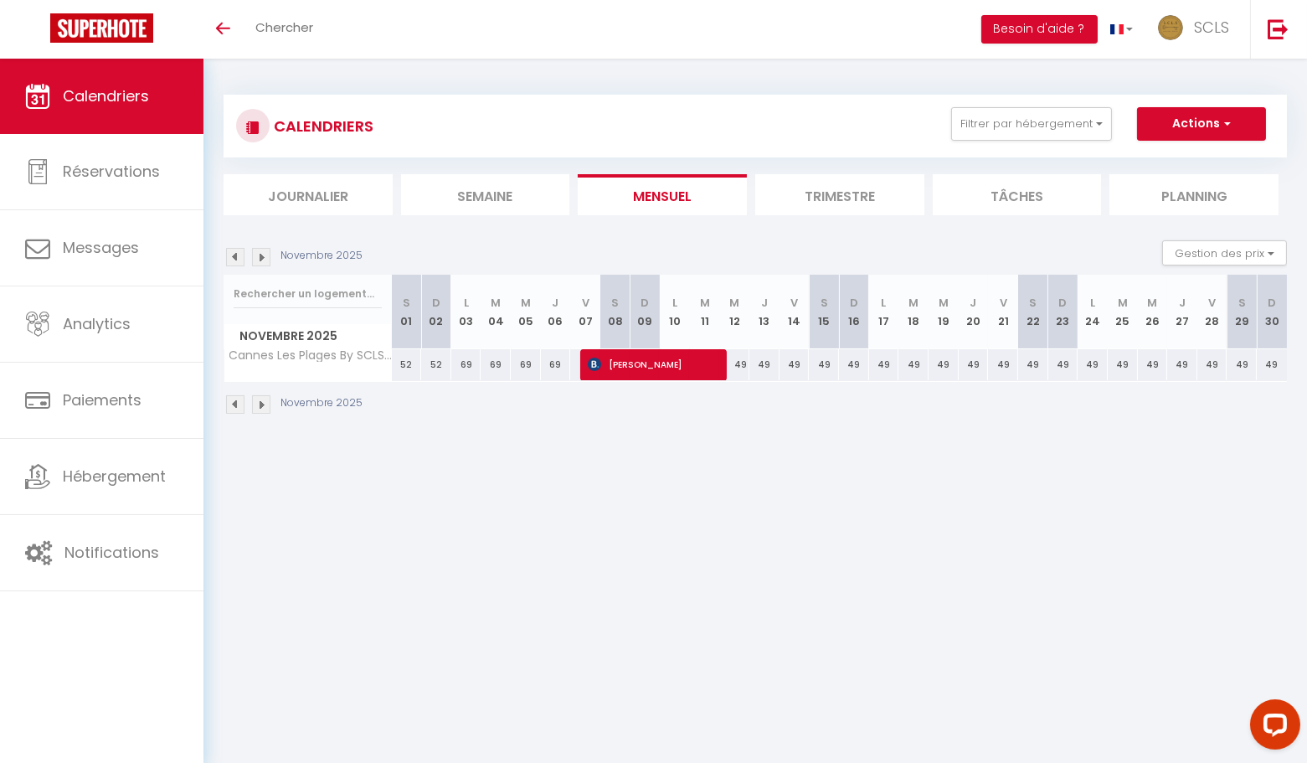
click at [260, 258] on img at bounding box center [261, 257] width 18 height 18
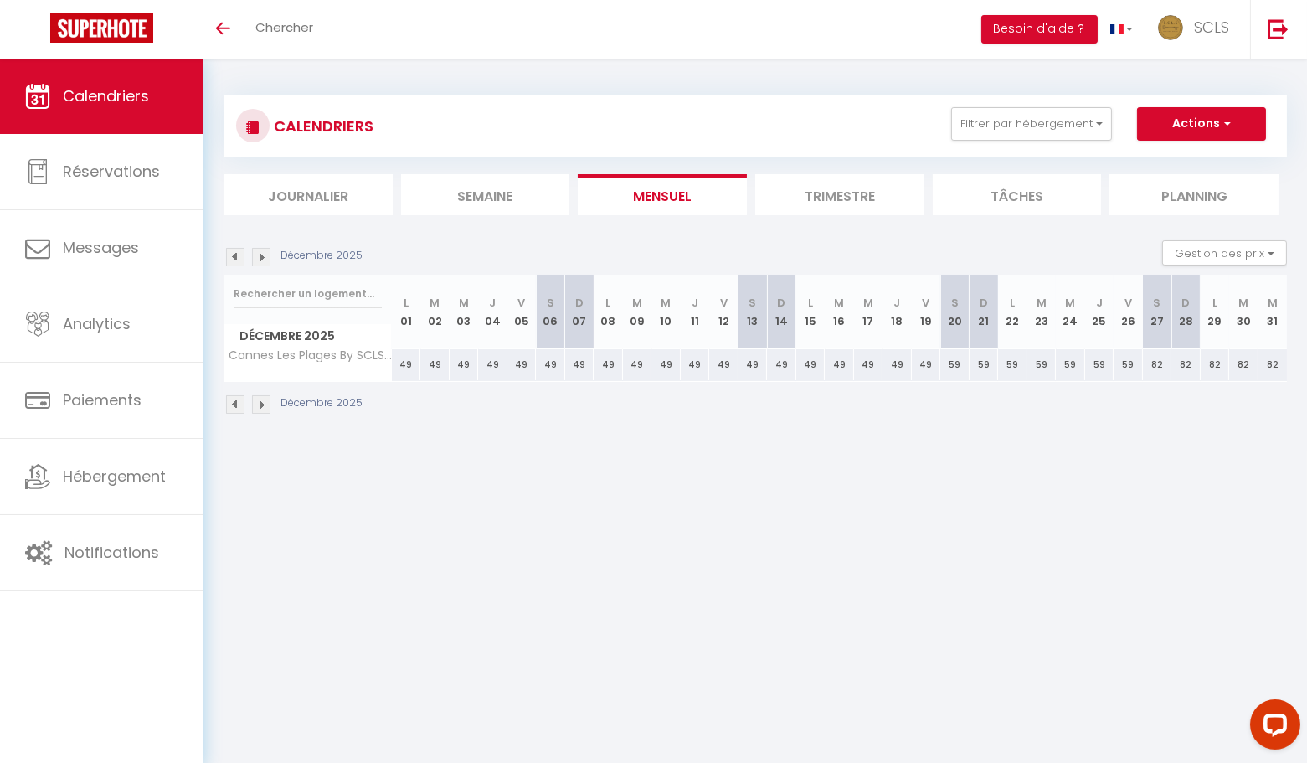
click at [239, 255] on img at bounding box center [235, 257] width 18 height 18
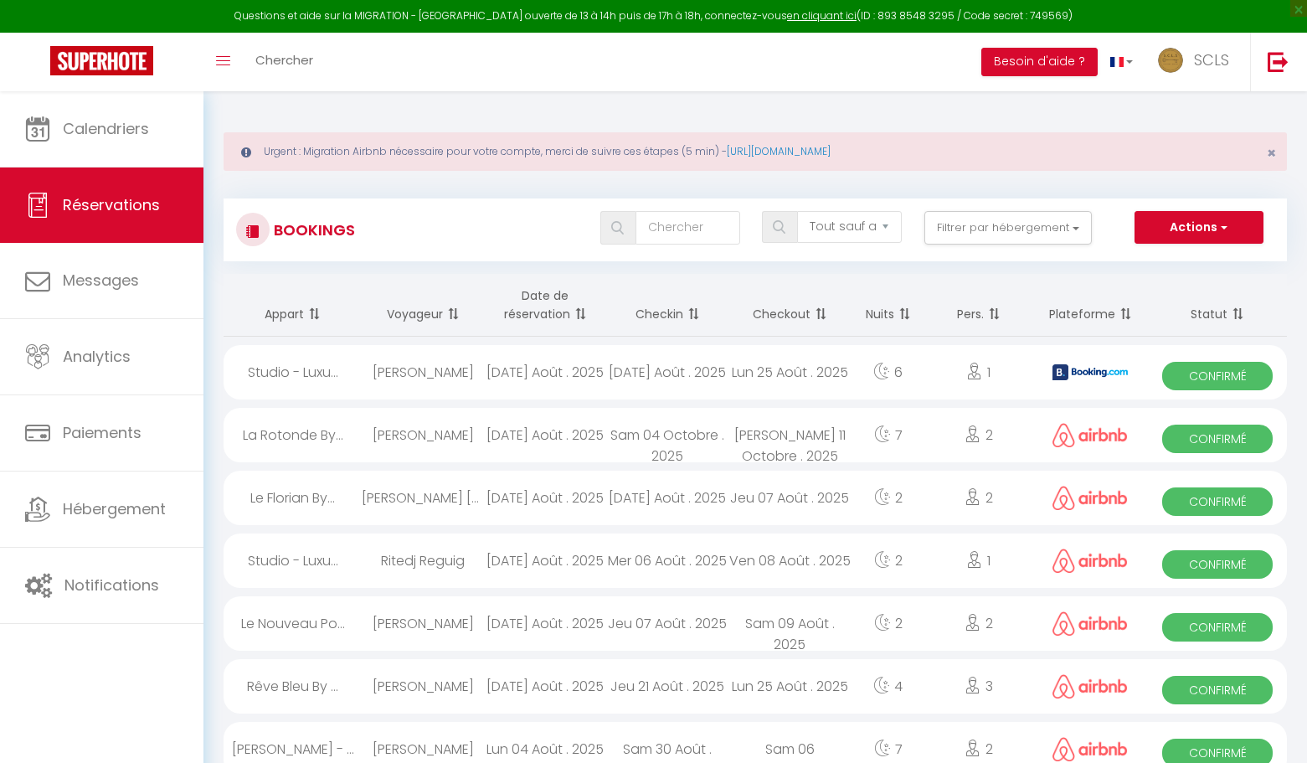
select select "not_cancelled"
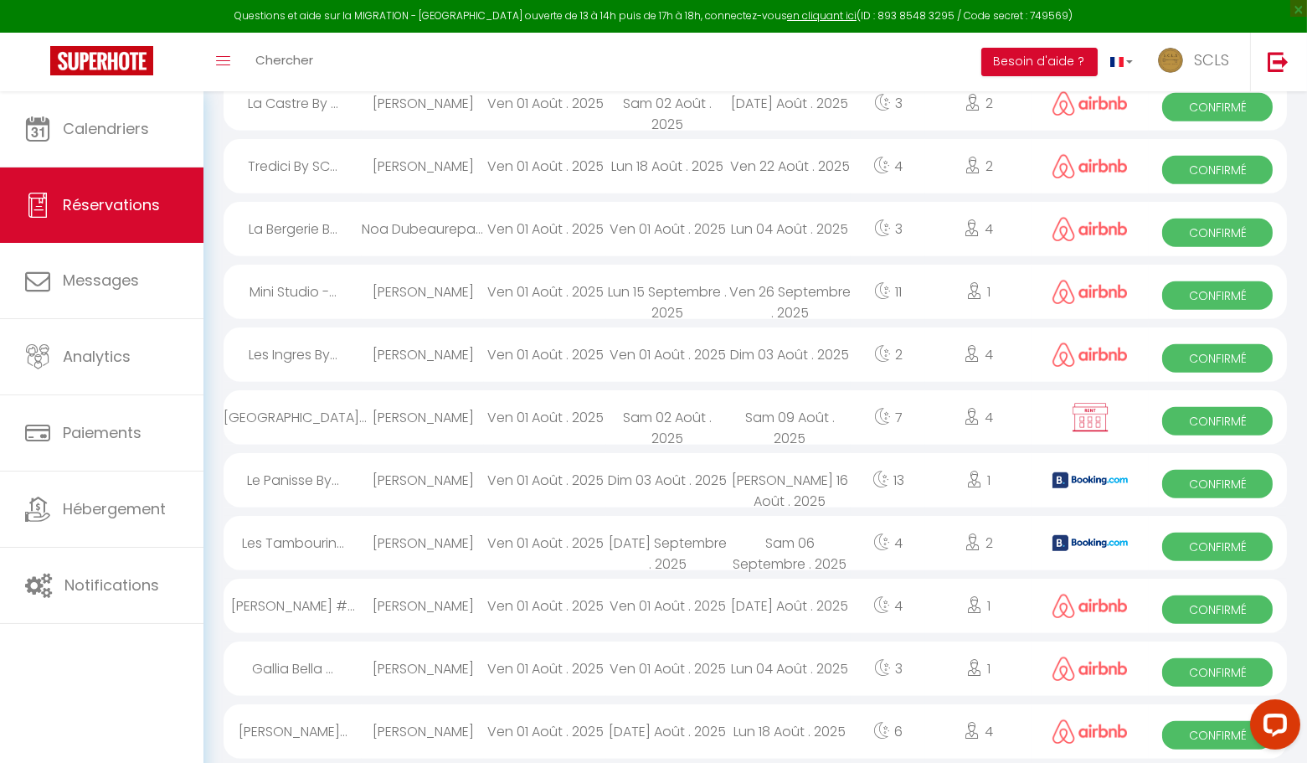
scroll to position [2023, 0]
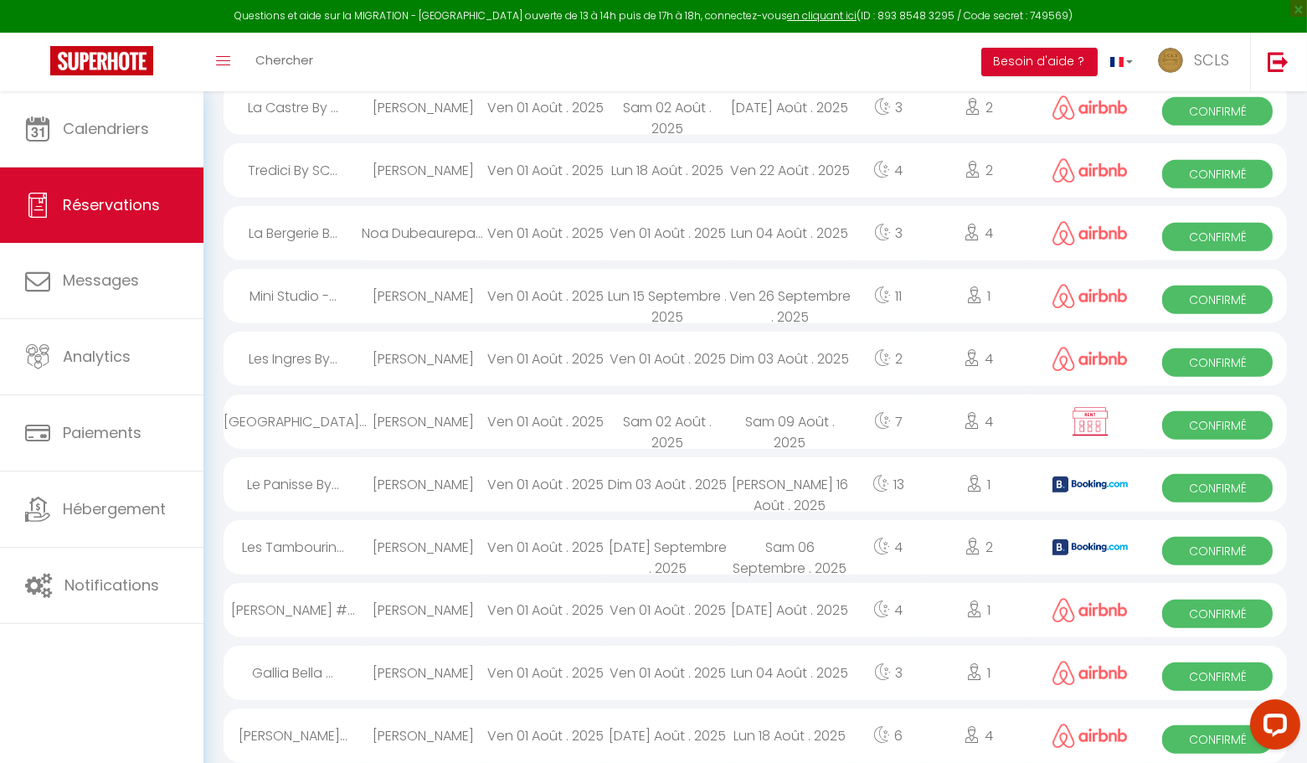
click at [1235, 739] on span "Confirmé" at bounding box center [1217, 739] width 111 height 28
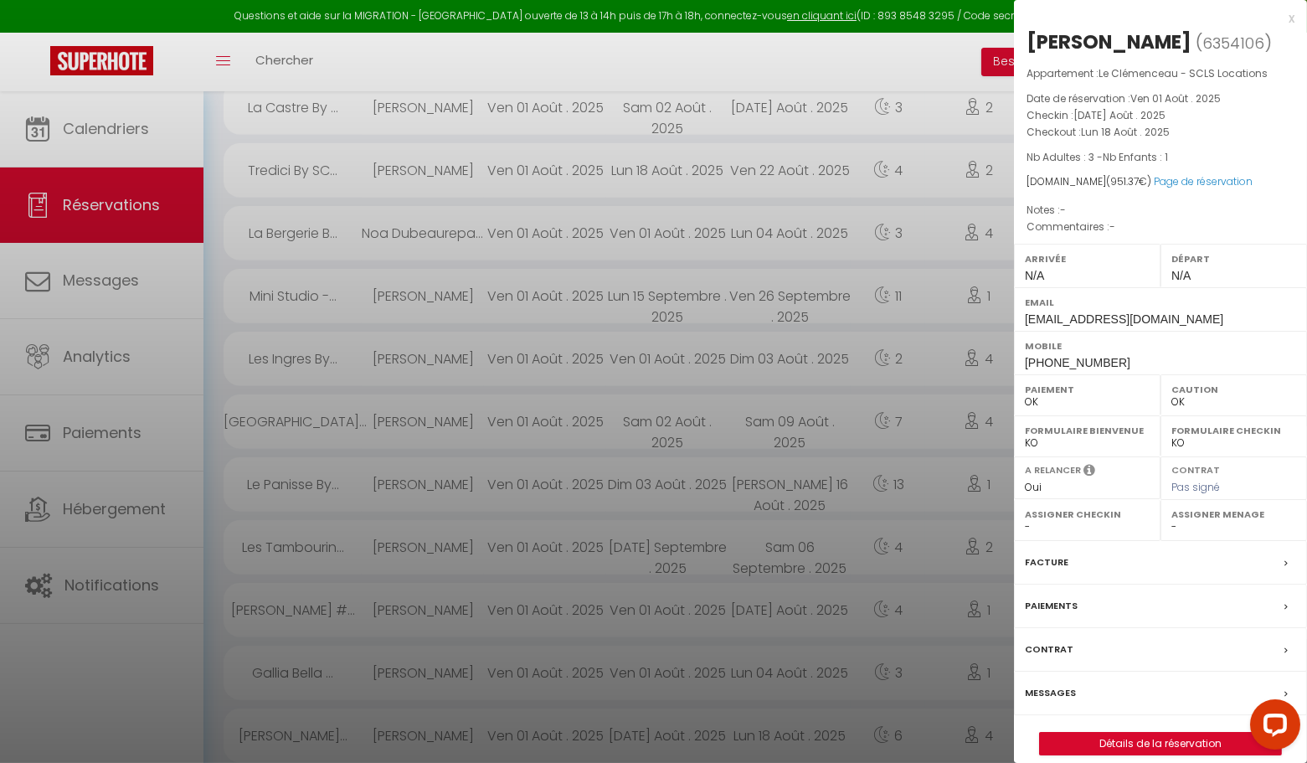
click at [1287, 18] on div "x" at bounding box center [1154, 18] width 281 height 20
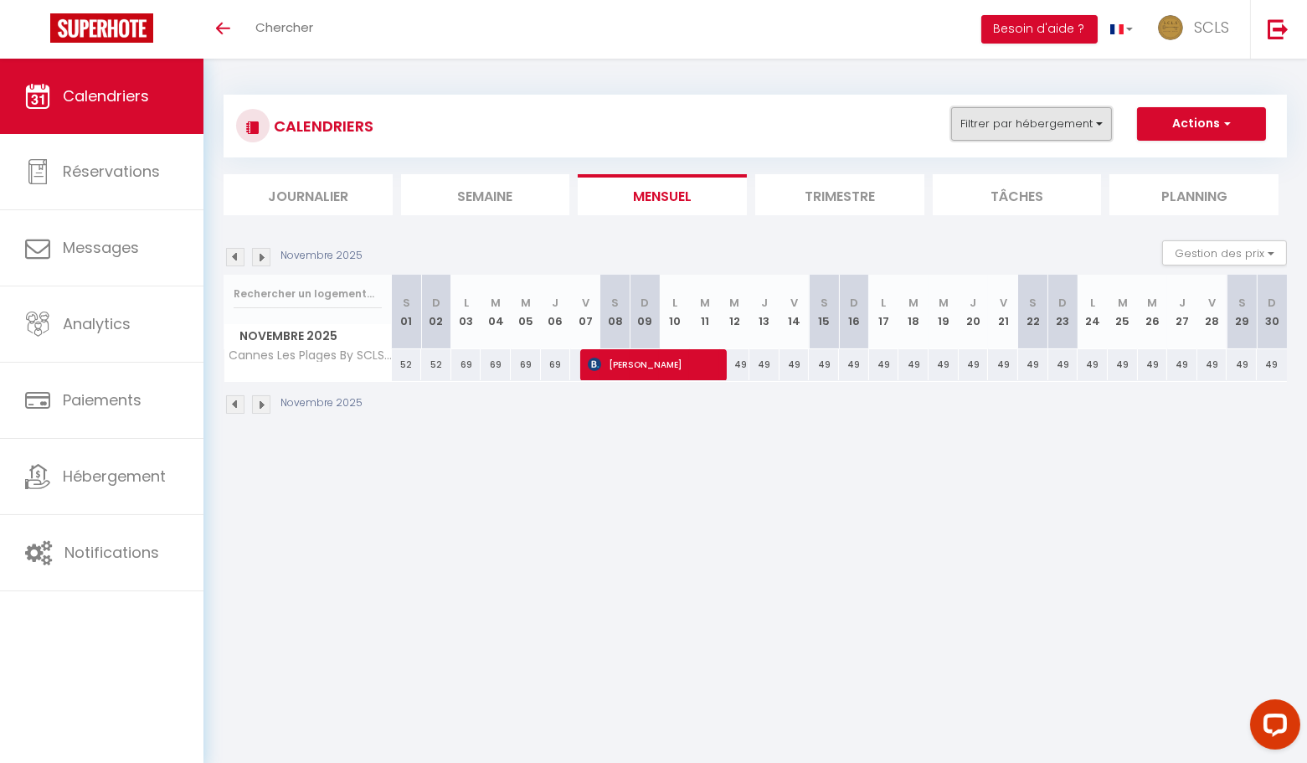
click at [1031, 128] on button "Filtrer par hébergement" at bounding box center [1031, 123] width 161 height 33
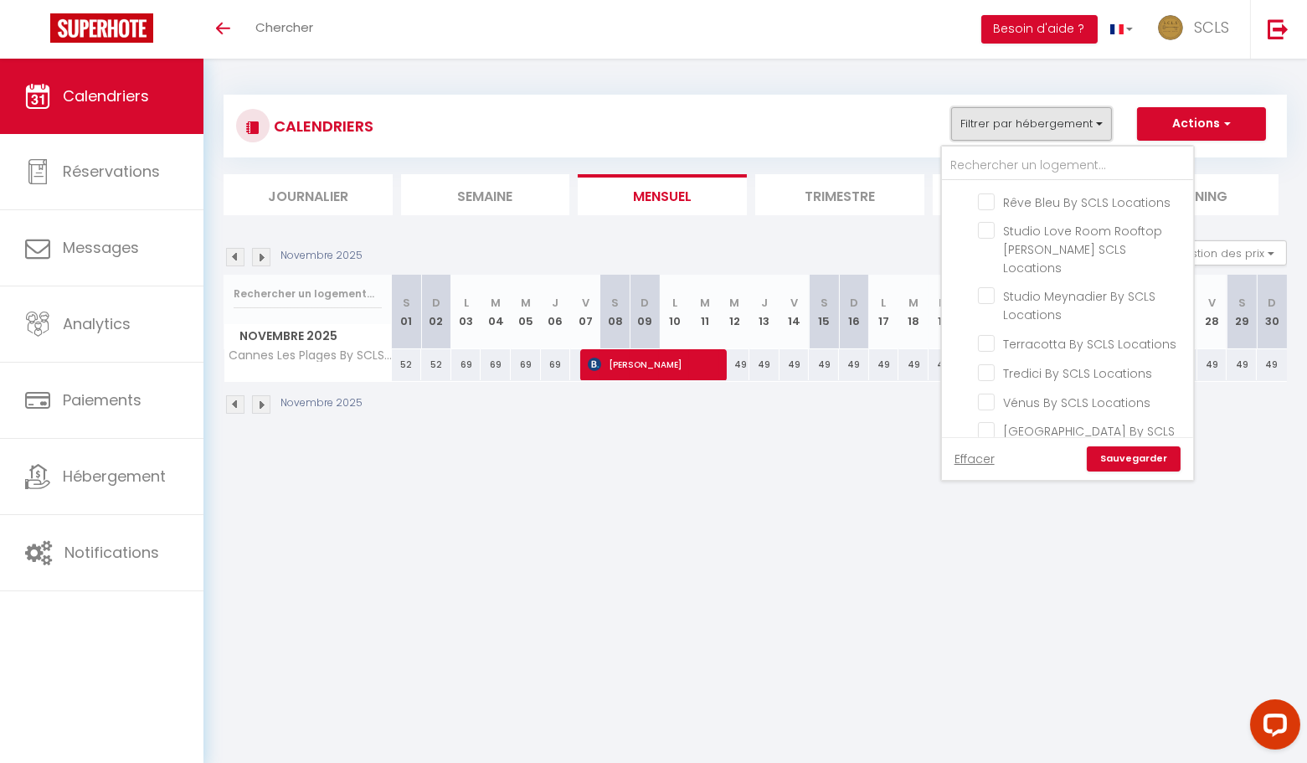
scroll to position [3075, 0]
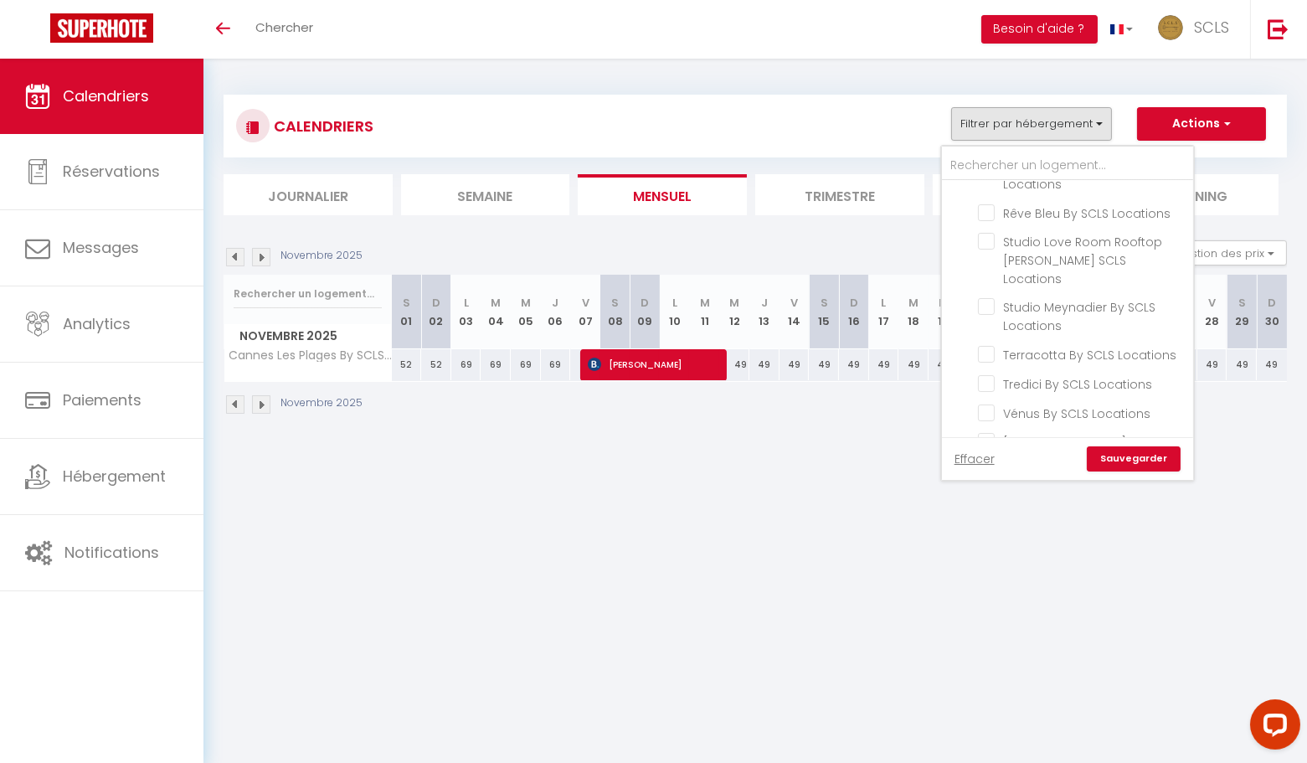
click at [993, 510] on input "Volupté By SCLS Locations" at bounding box center [1082, 518] width 209 height 17
checkbox input "true"
checkbox input "false"
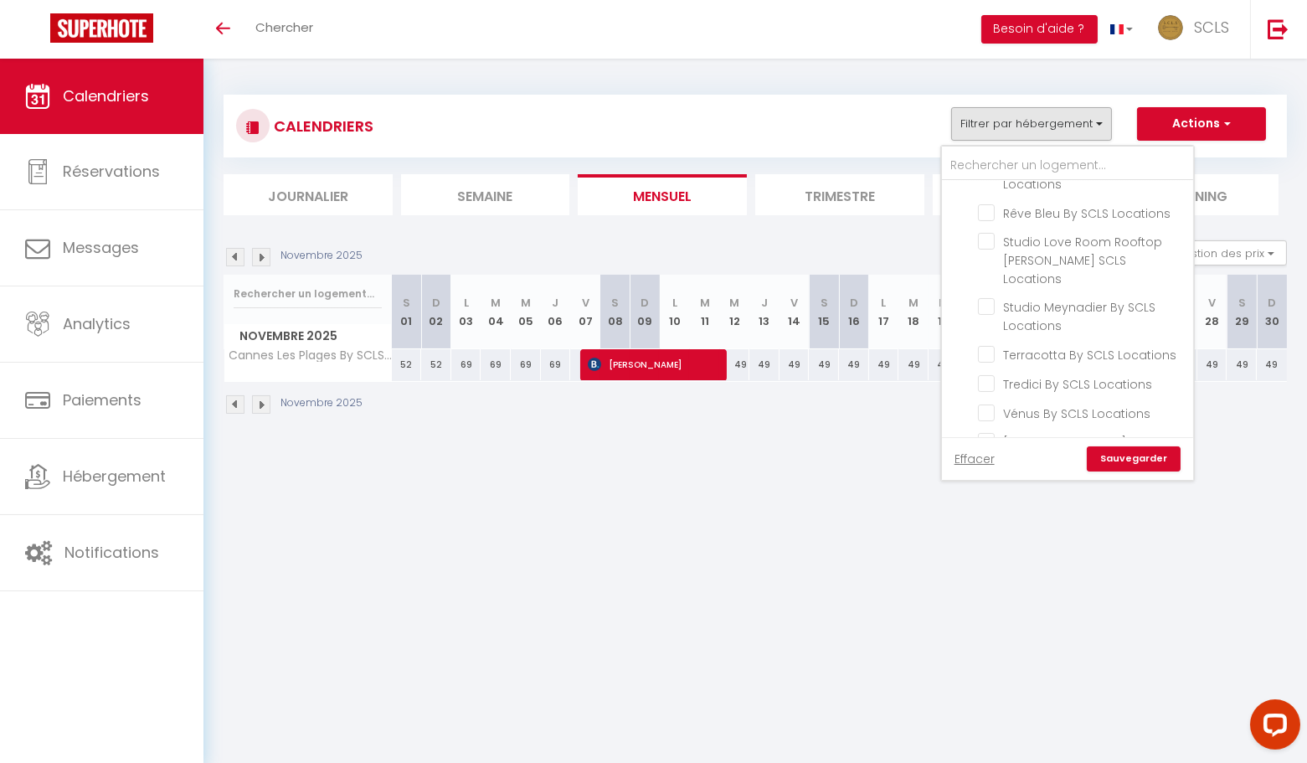
checkbox input "false"
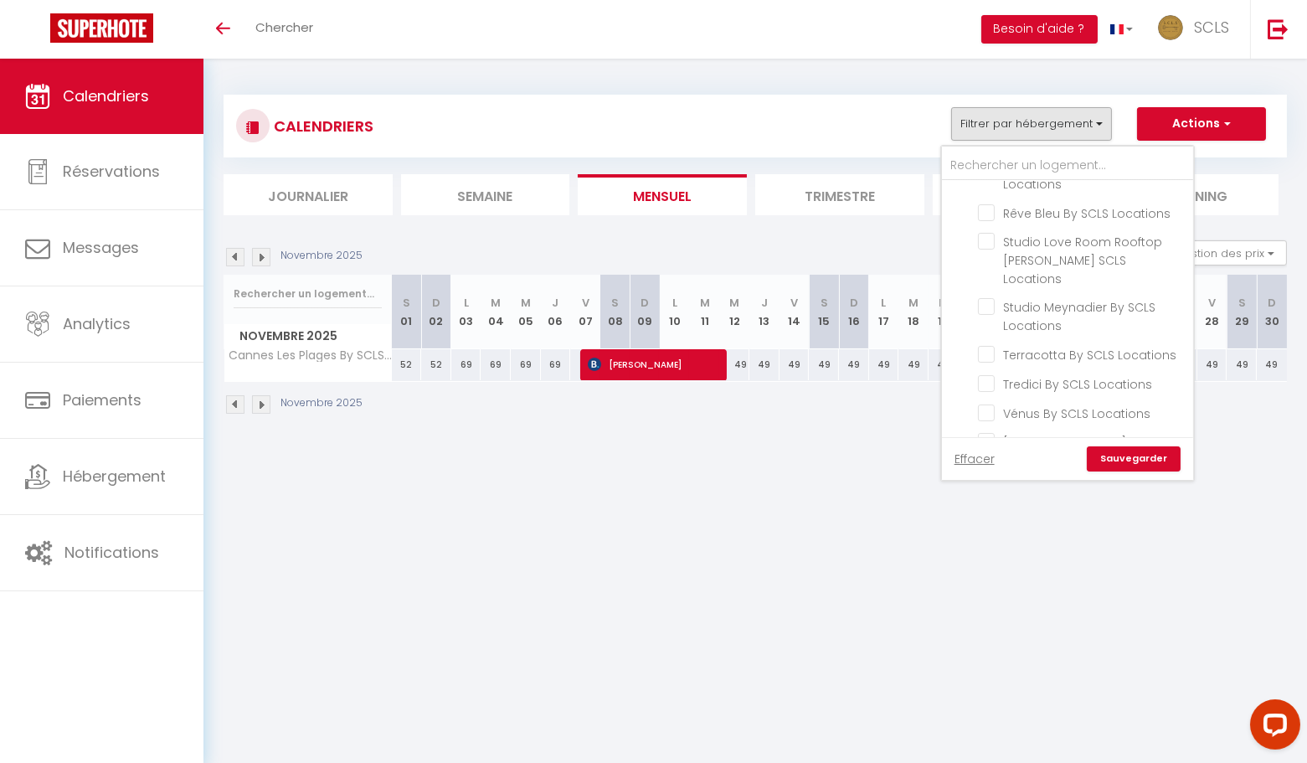
checkbox input "false"
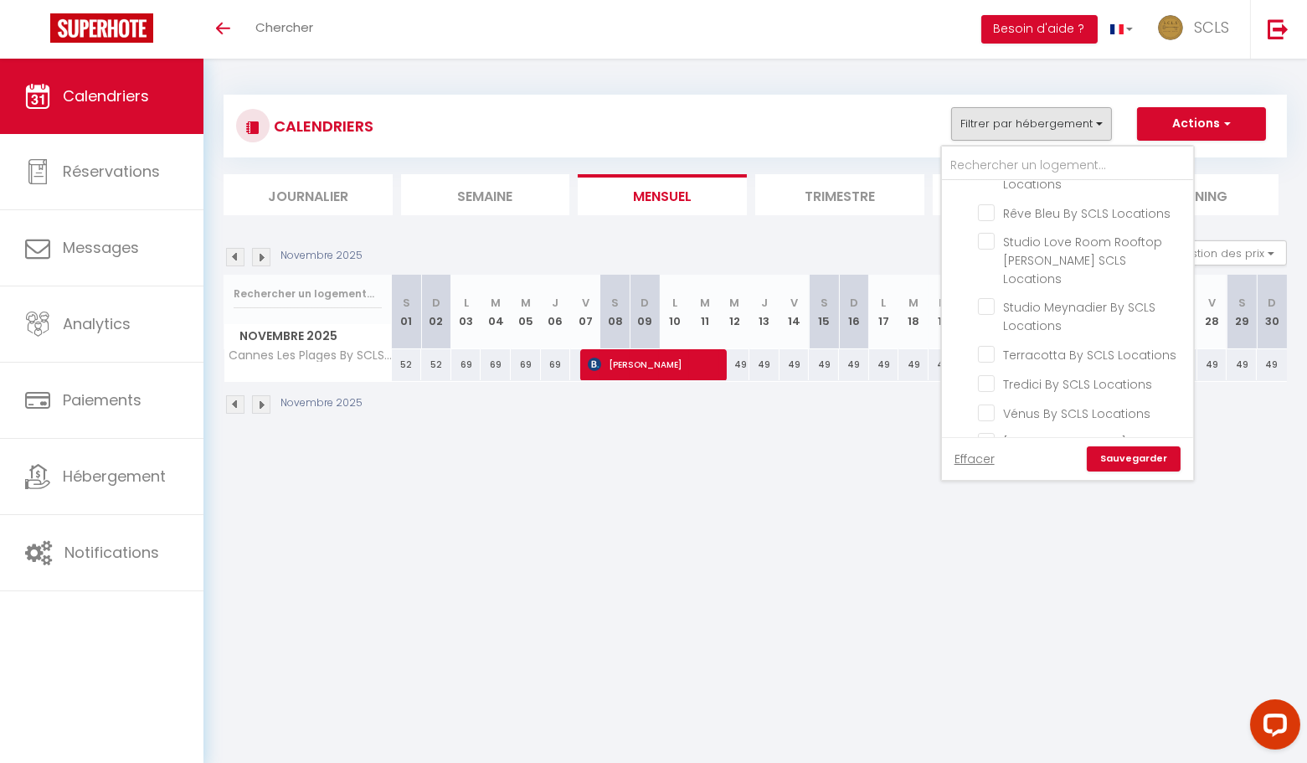
checkbox input "false"
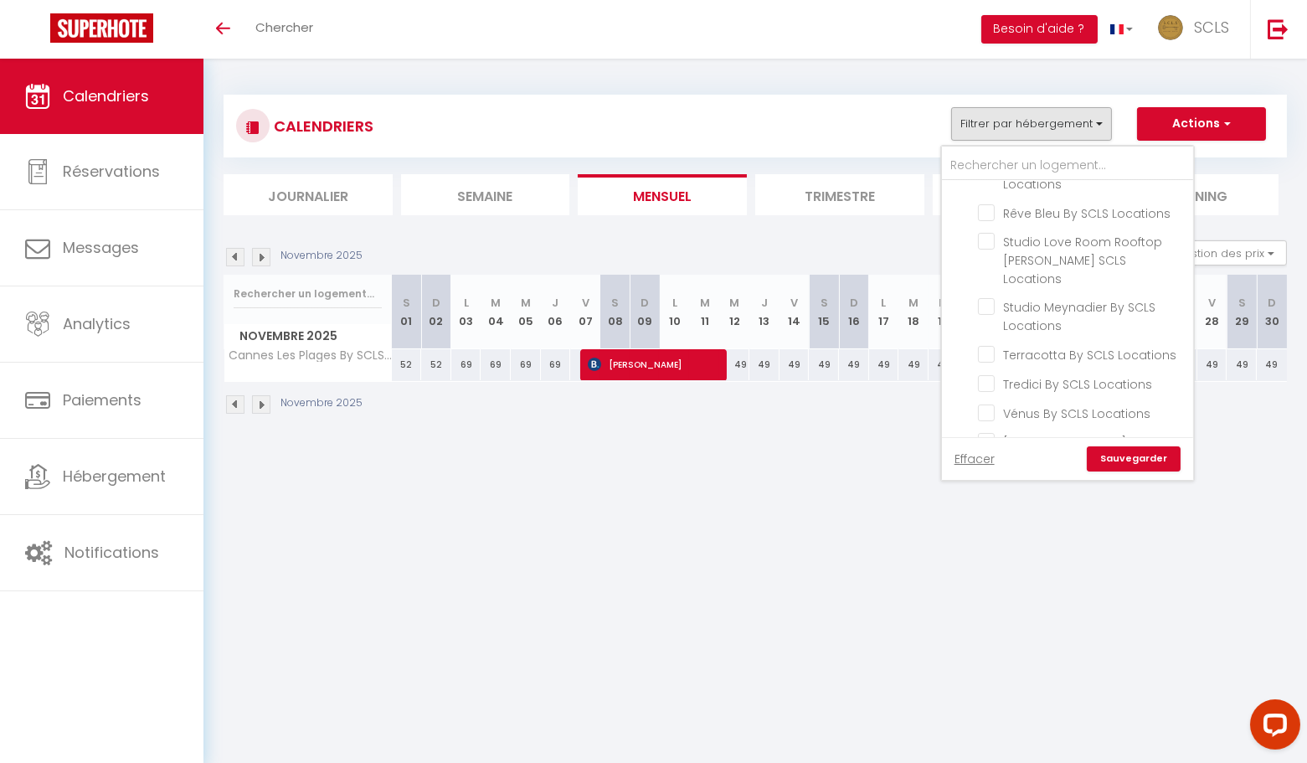
checkbox input "false"
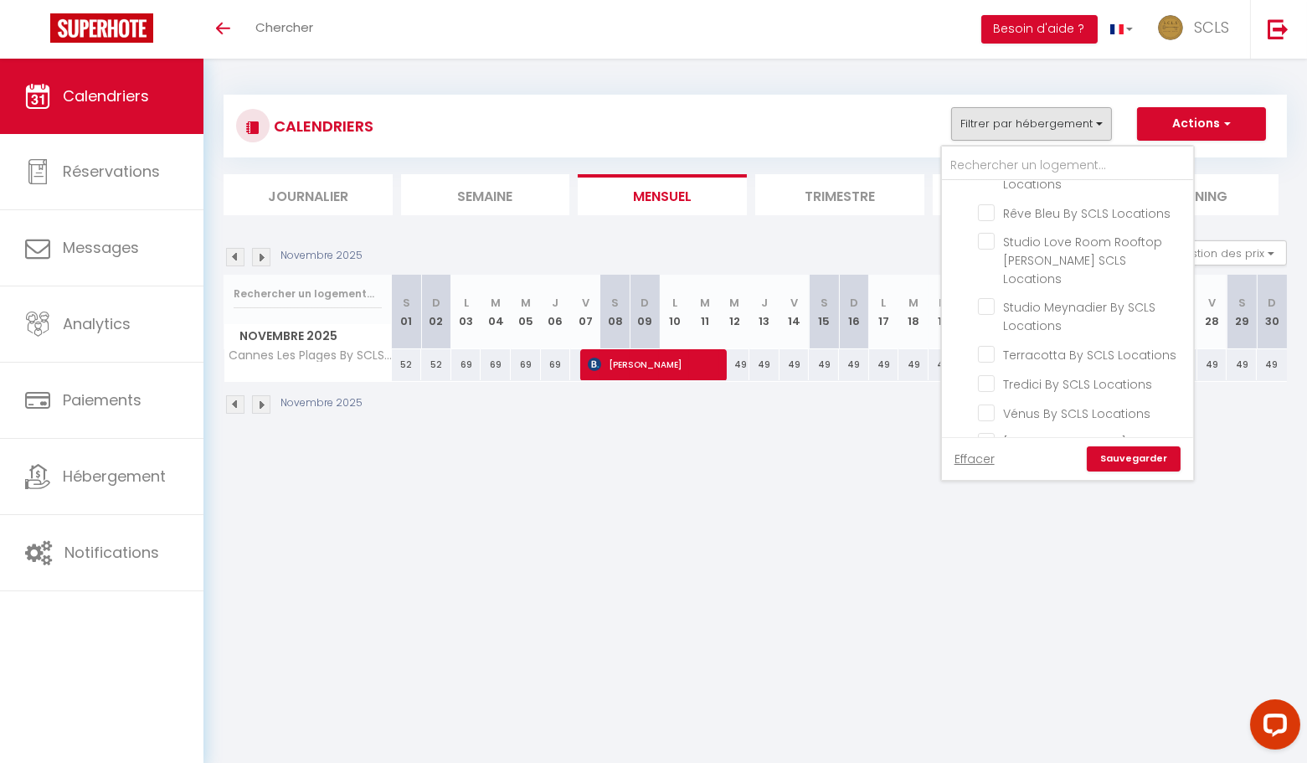
checkbox input "false"
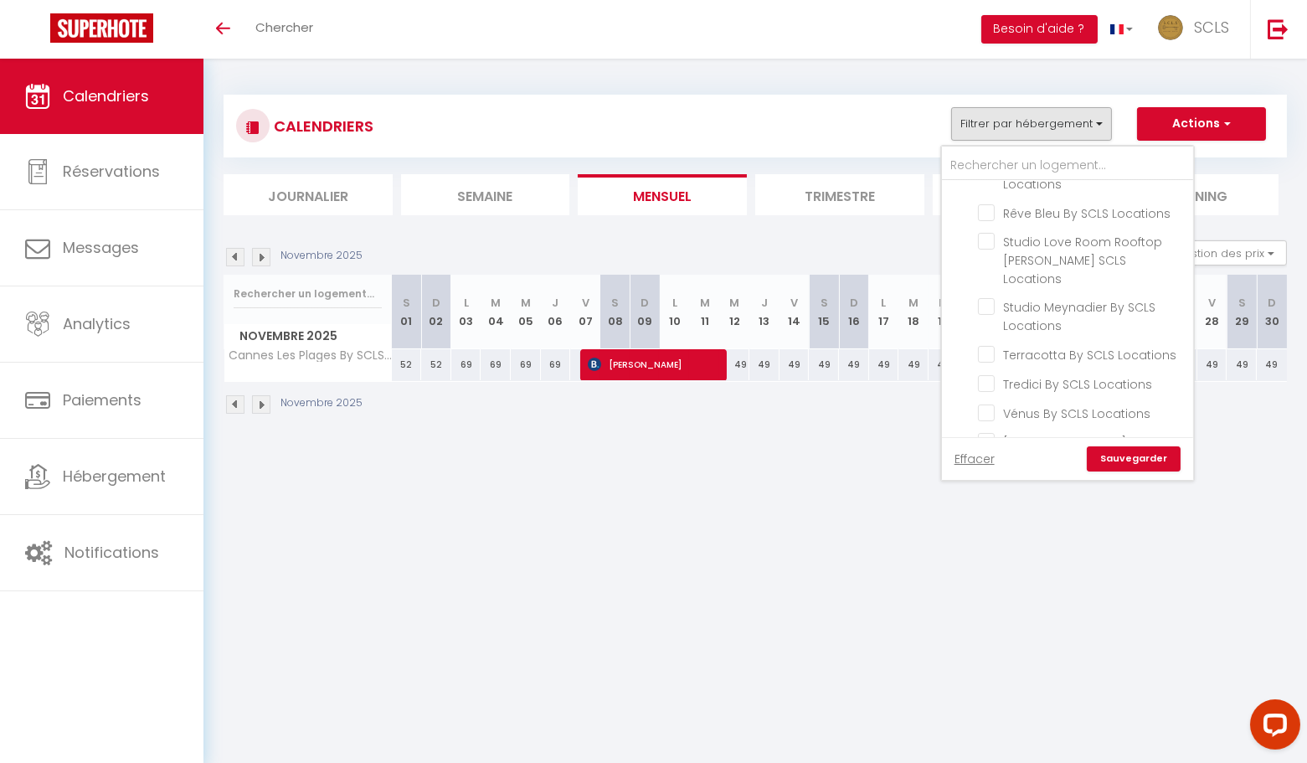
checkbox input "false"
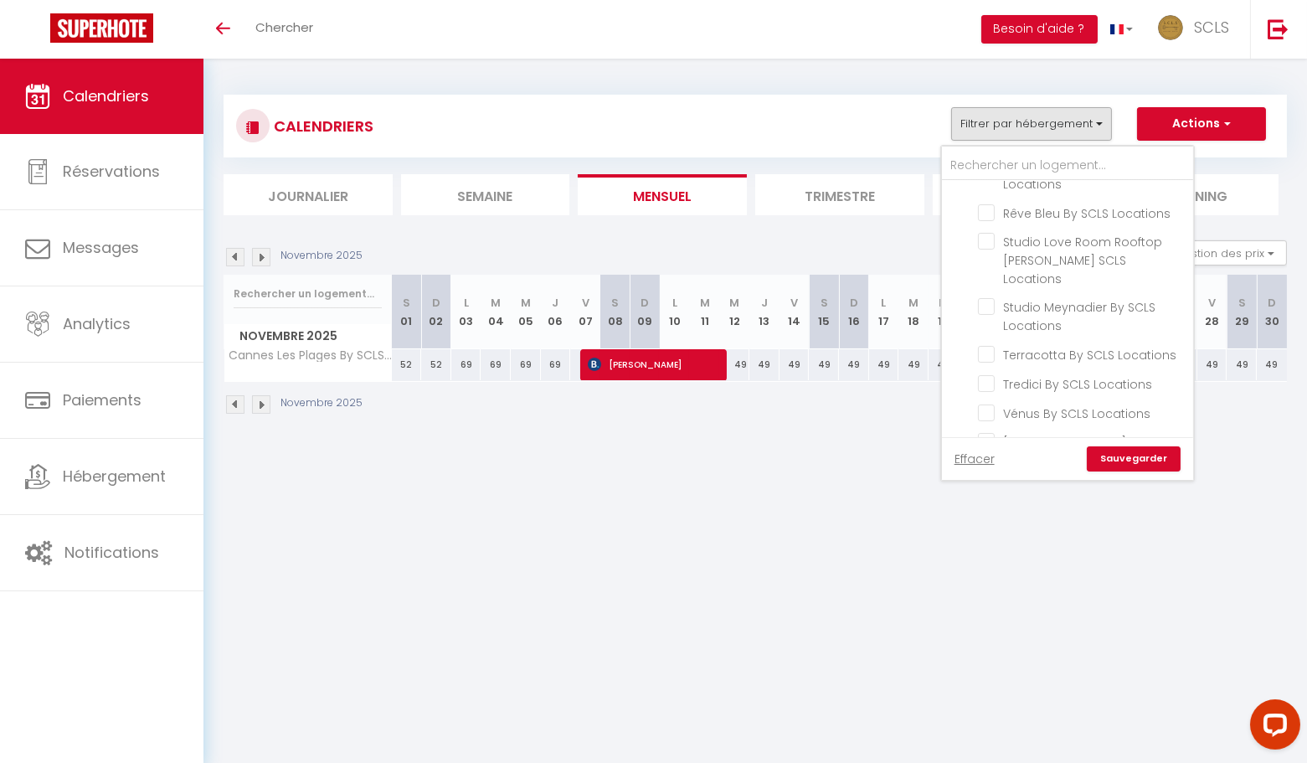
checkbox input "false"
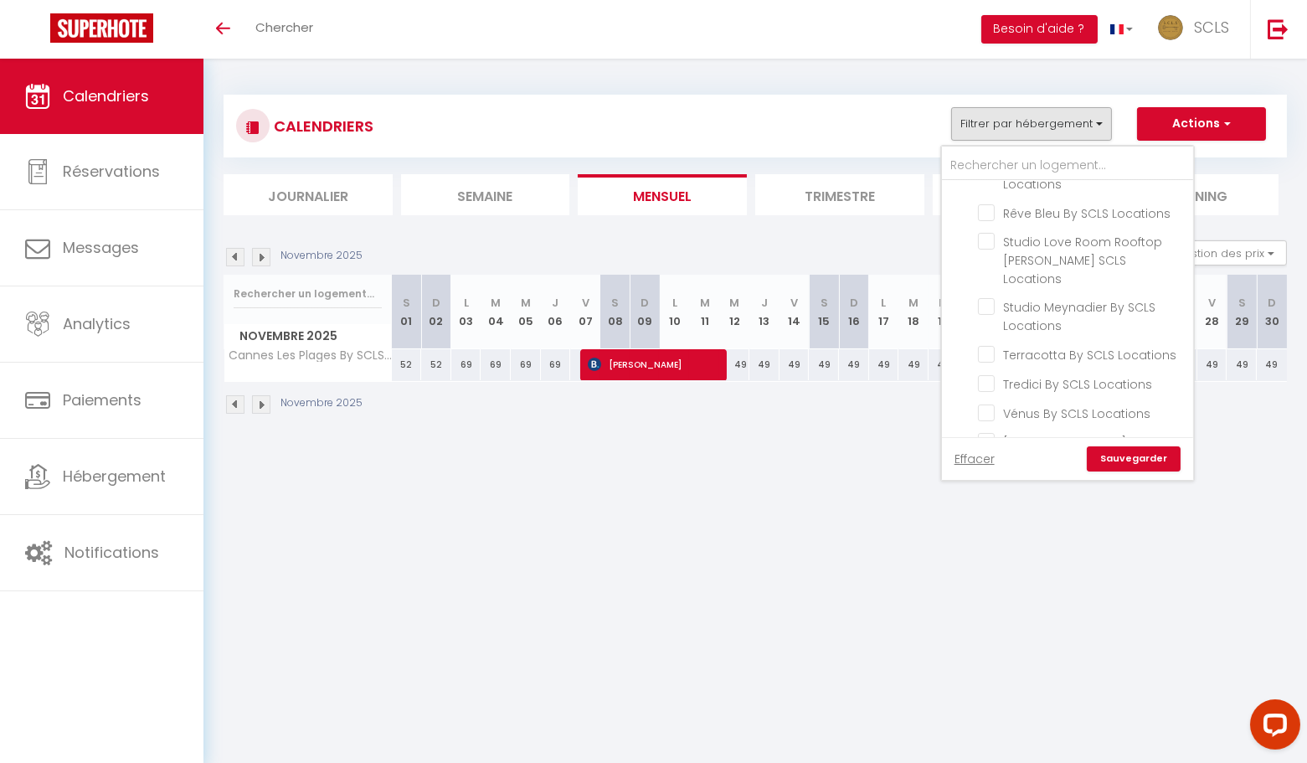
checkbox input "false"
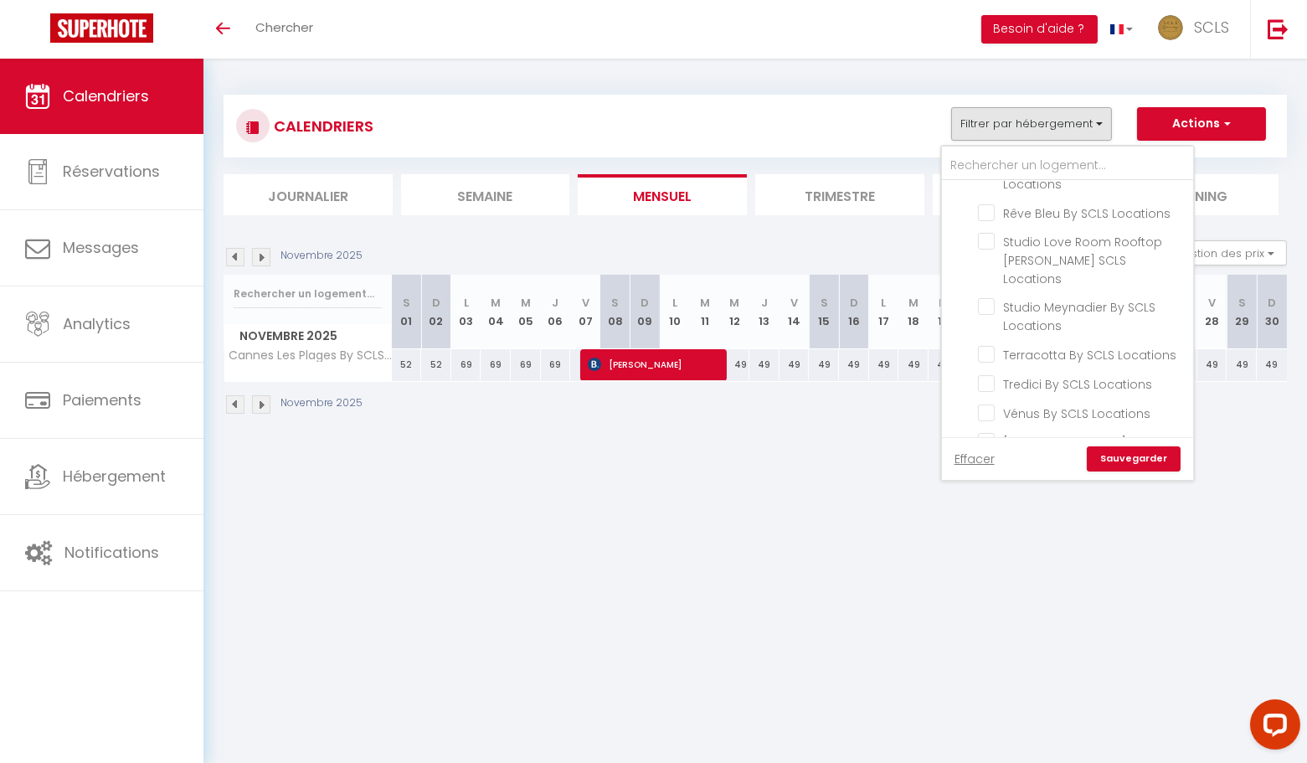
checkbox input "false"
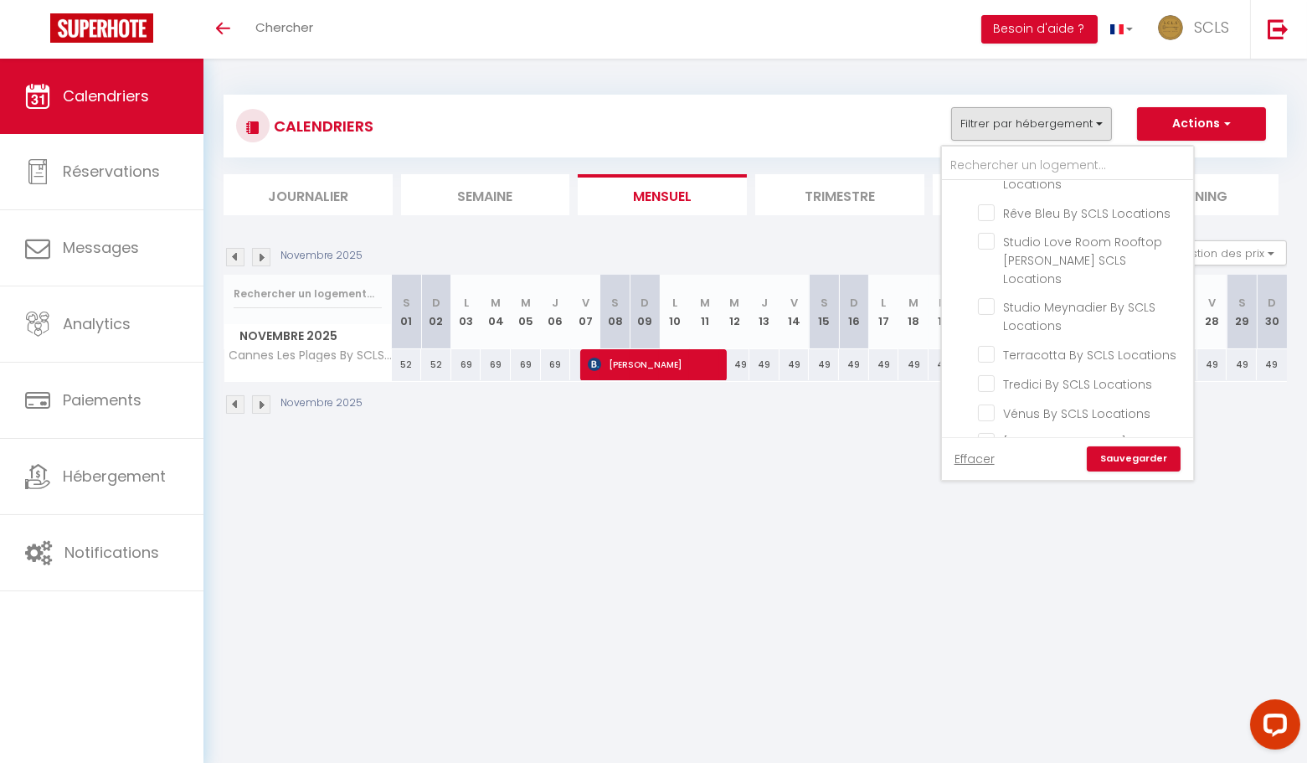
checkbox input "false"
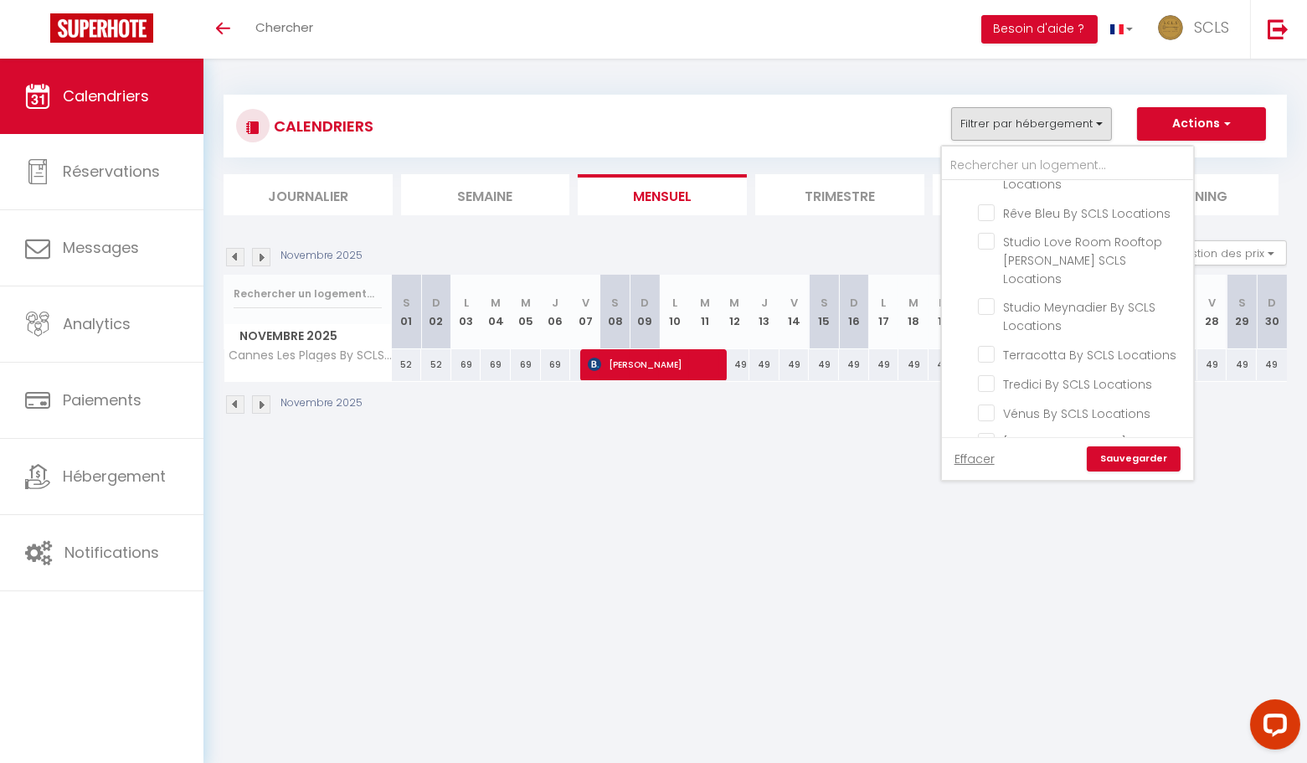
checkbox input "false"
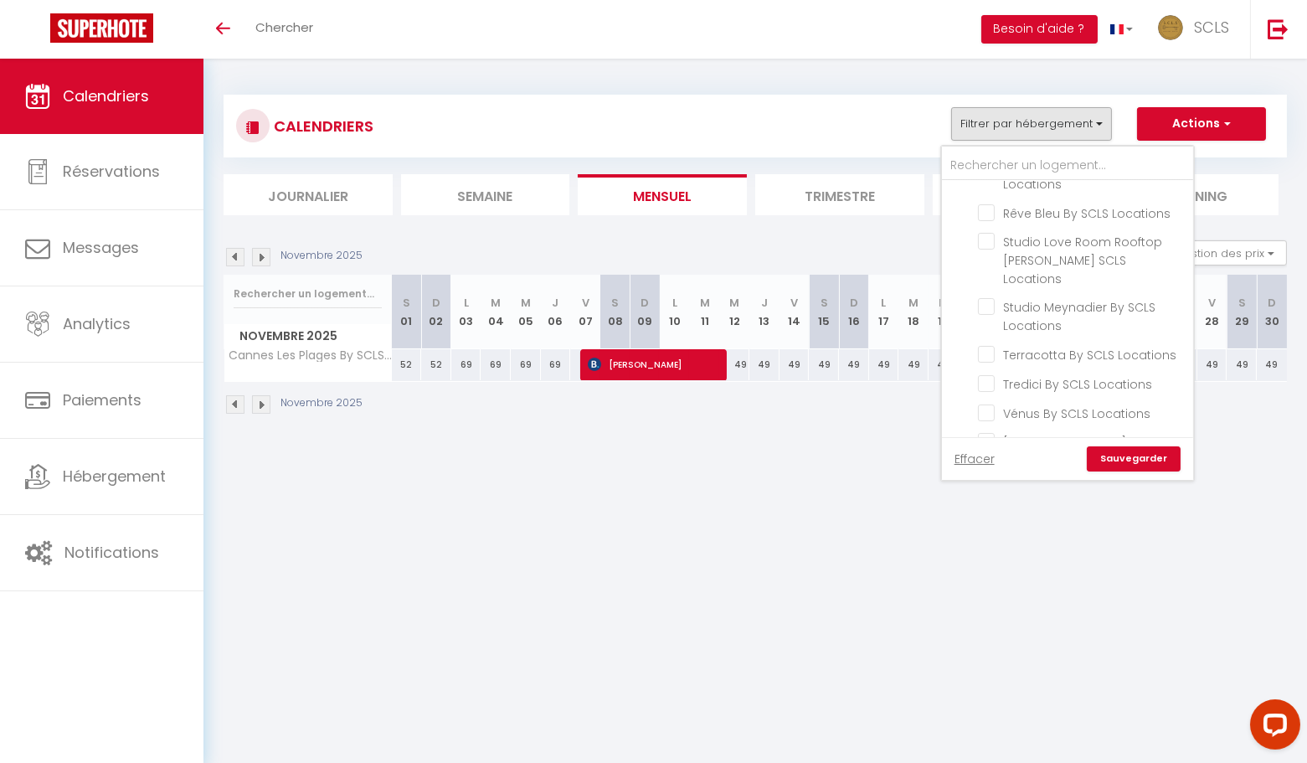
checkbox input "false"
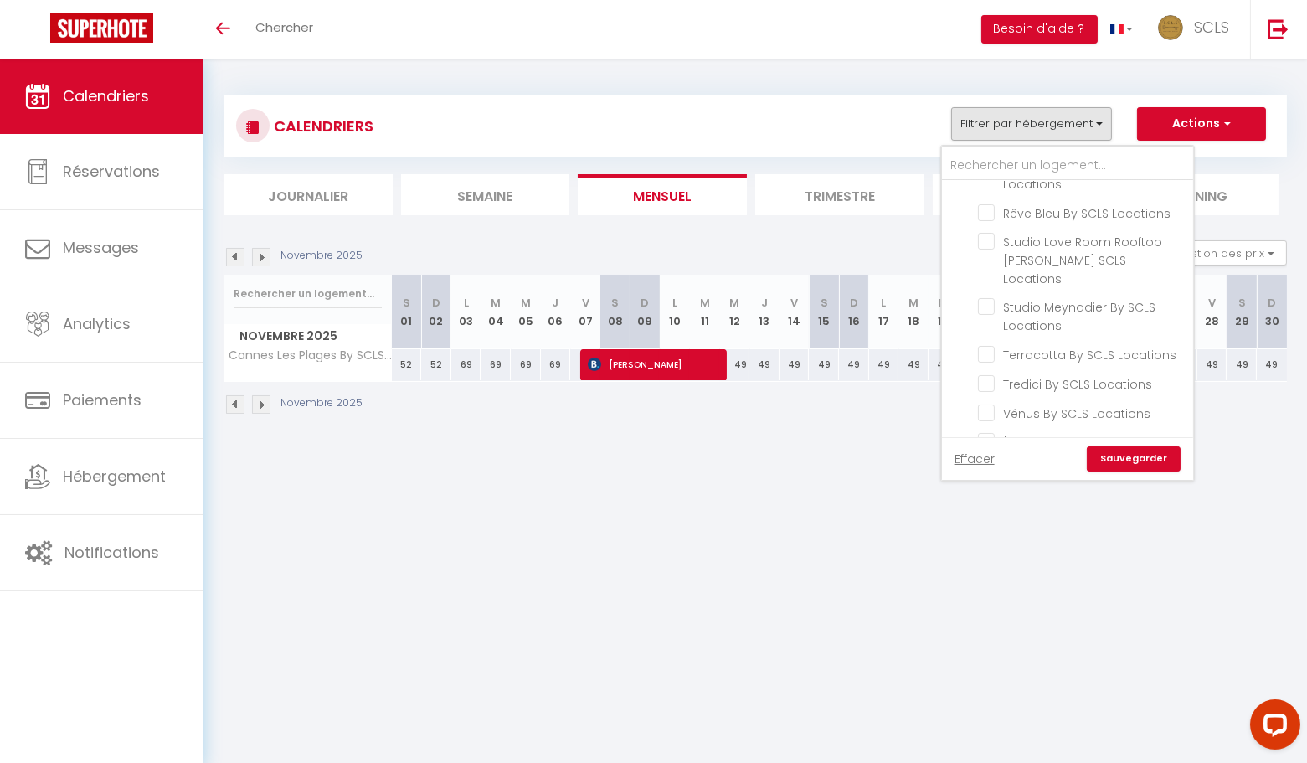
checkbox input "false"
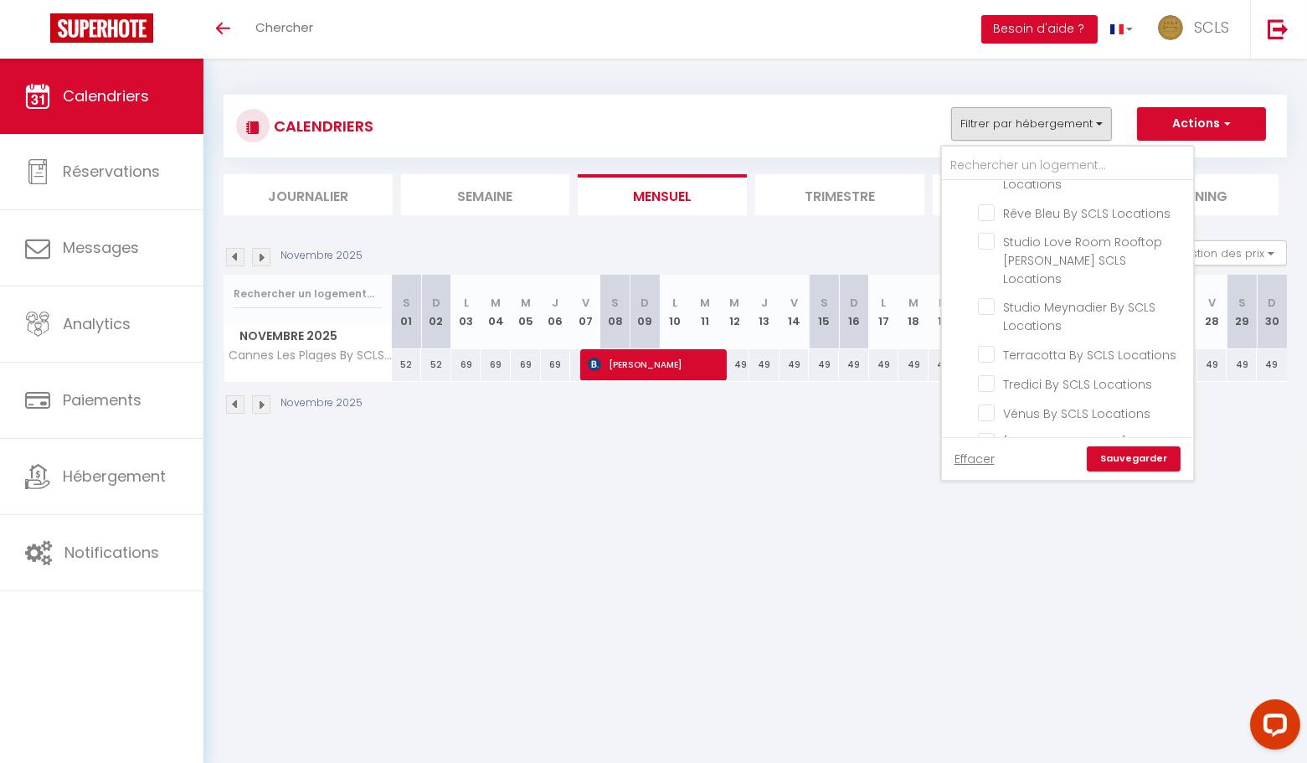
checkbox input "false"
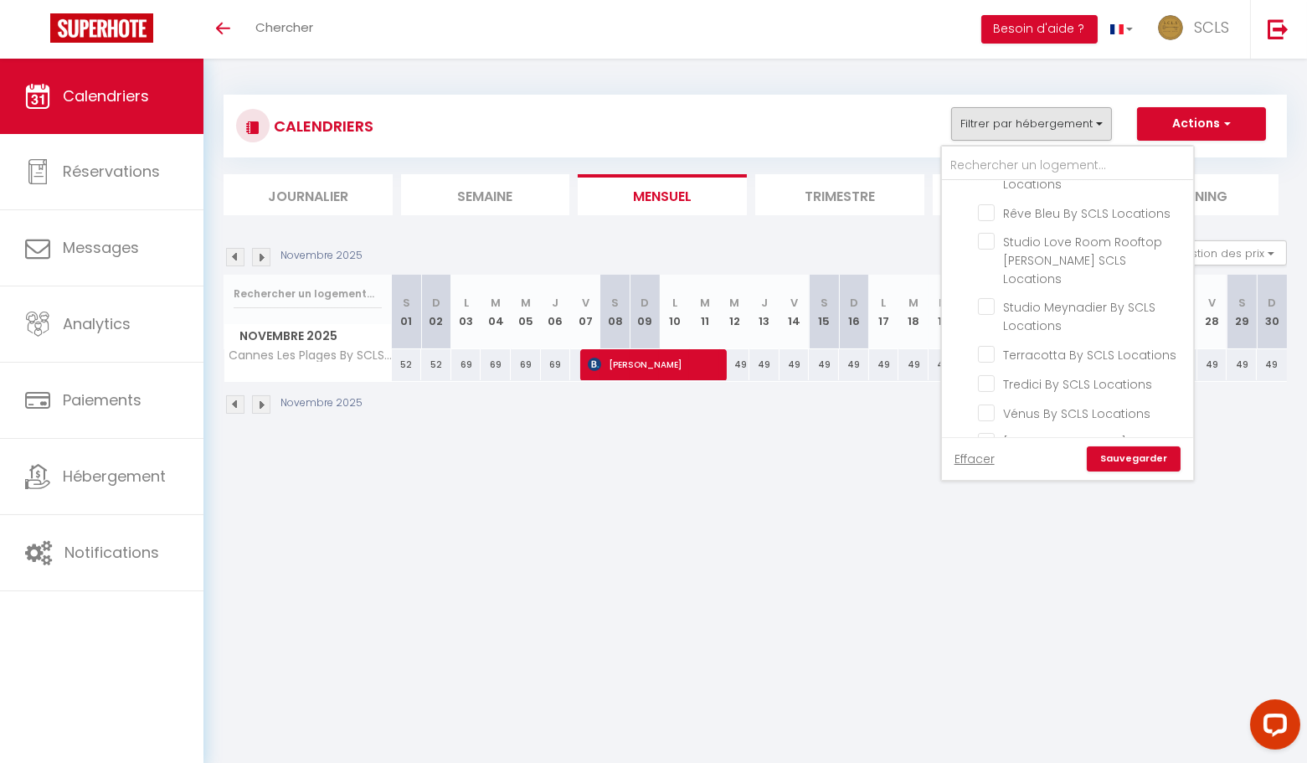
checkbox input "false"
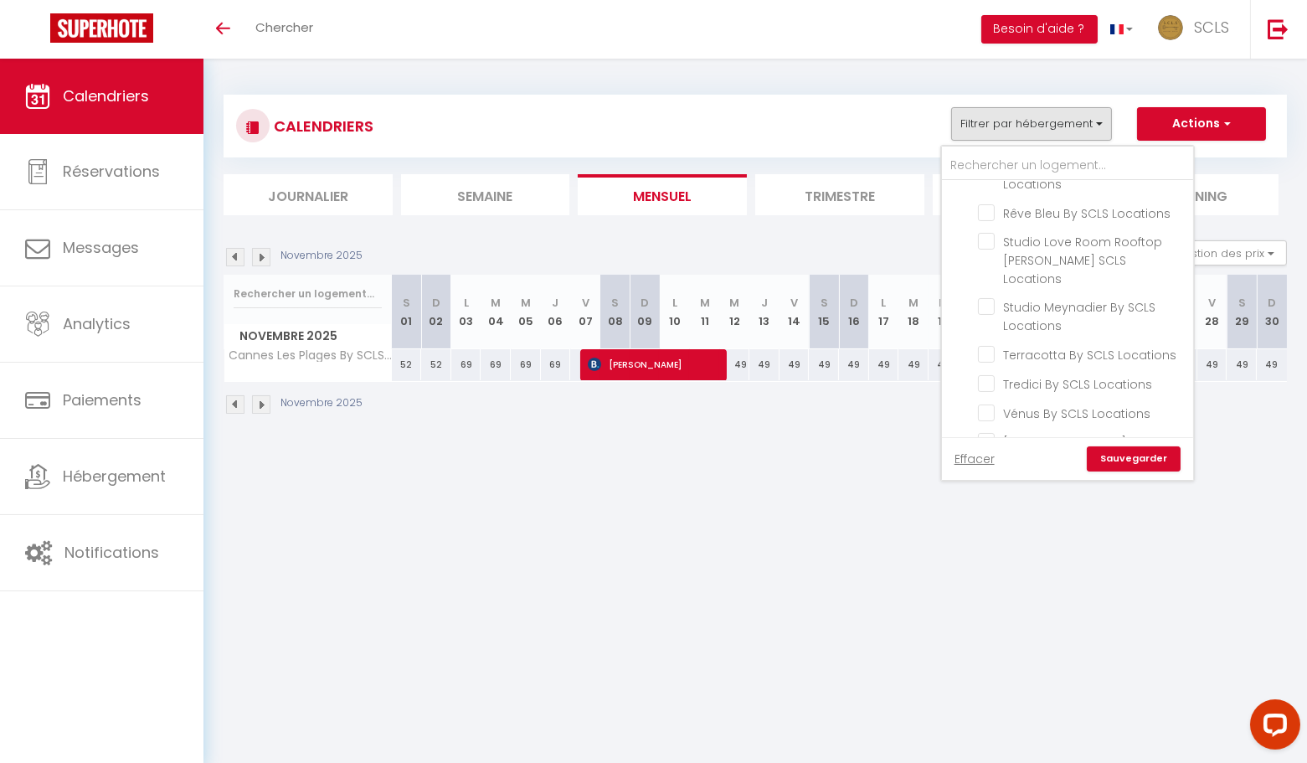
checkbox input "false"
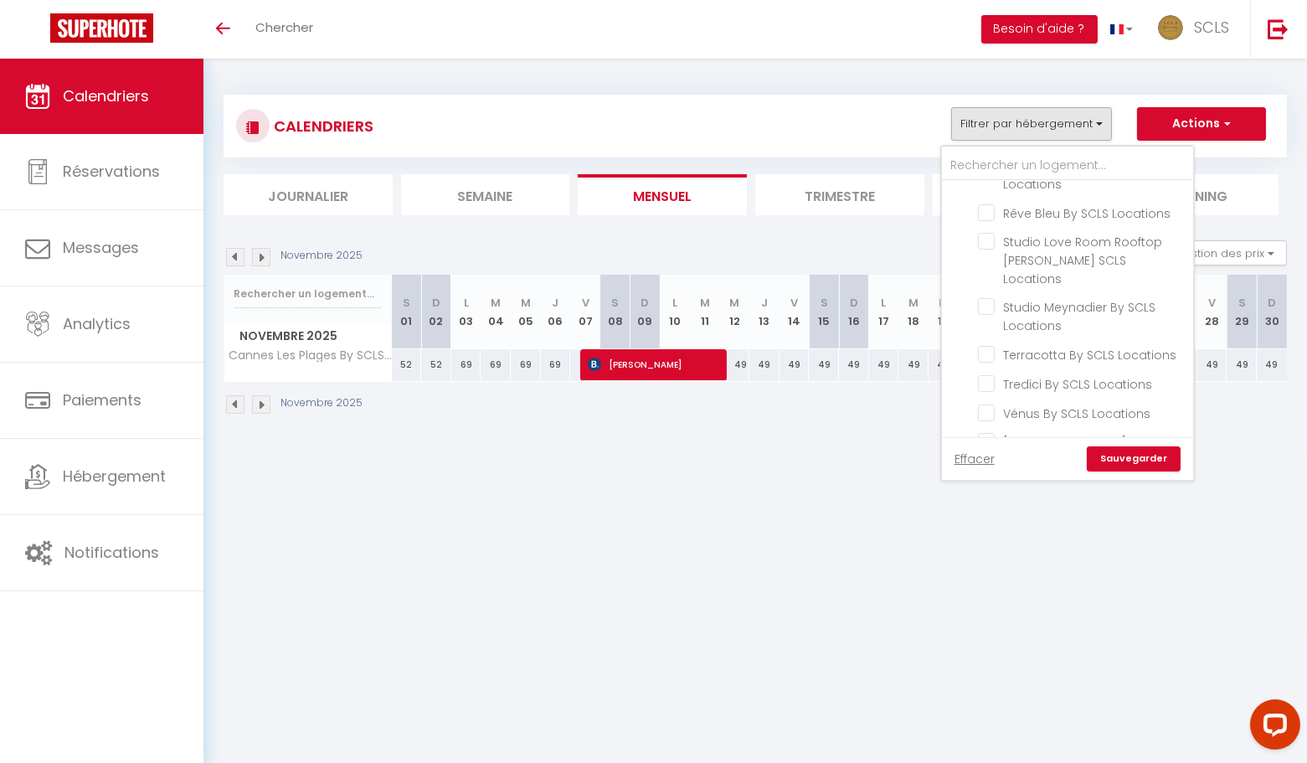
checkbox input "false"
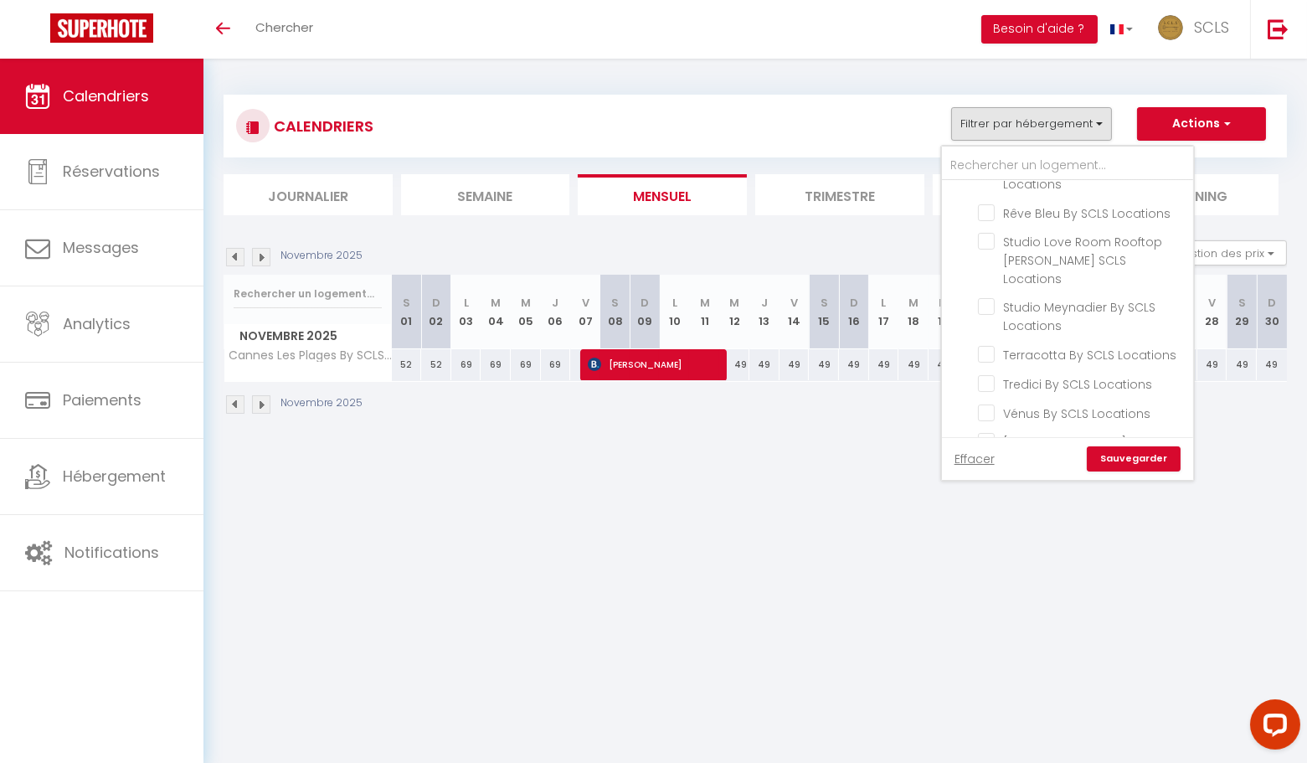
click at [1123, 461] on link "Sauvegarder" at bounding box center [1134, 458] width 94 height 25
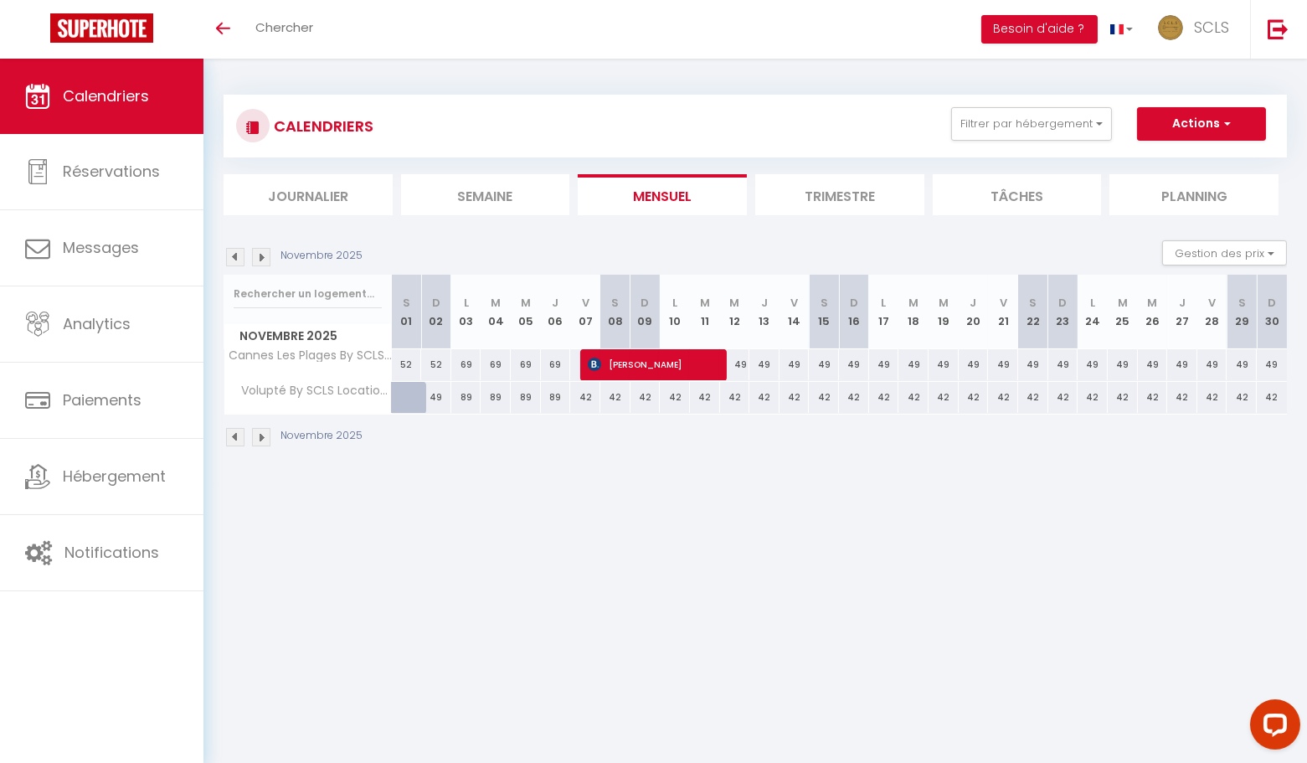
click at [243, 258] on img at bounding box center [235, 257] width 18 height 18
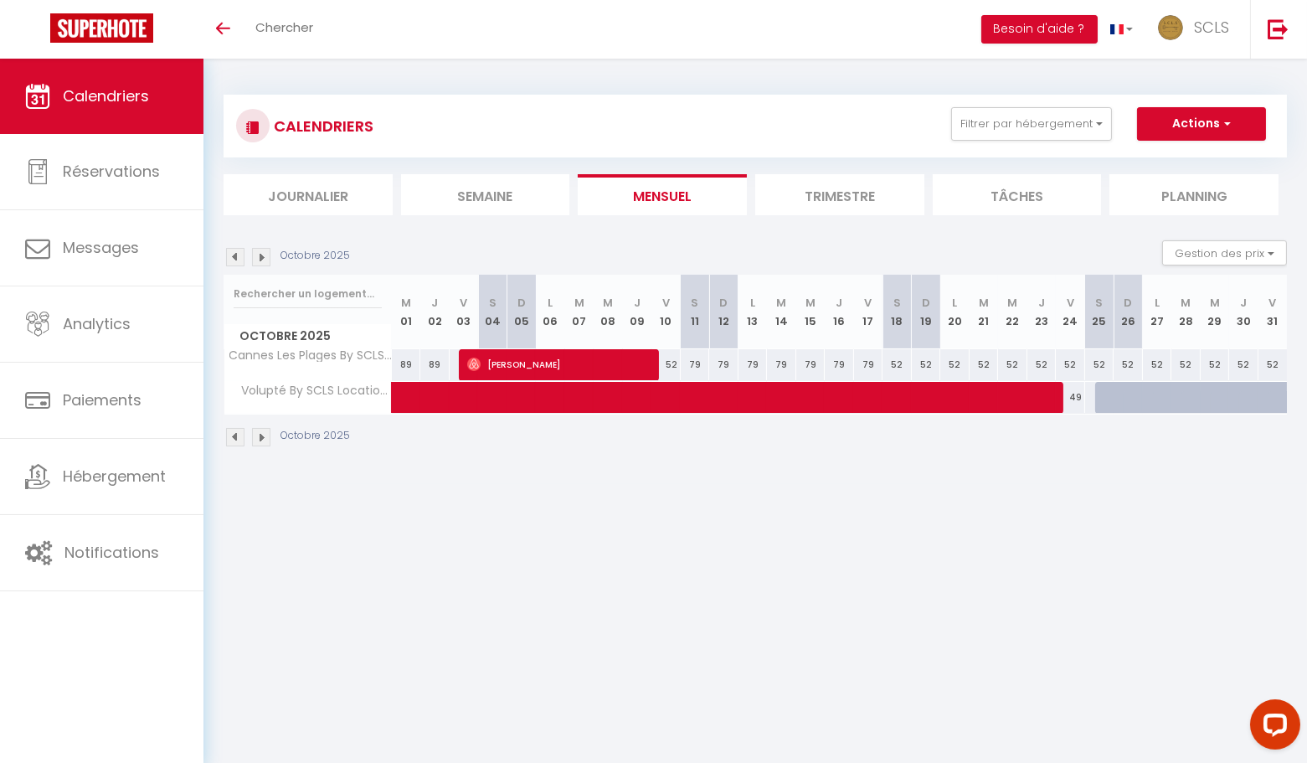
click at [234, 260] on img at bounding box center [235, 257] width 18 height 18
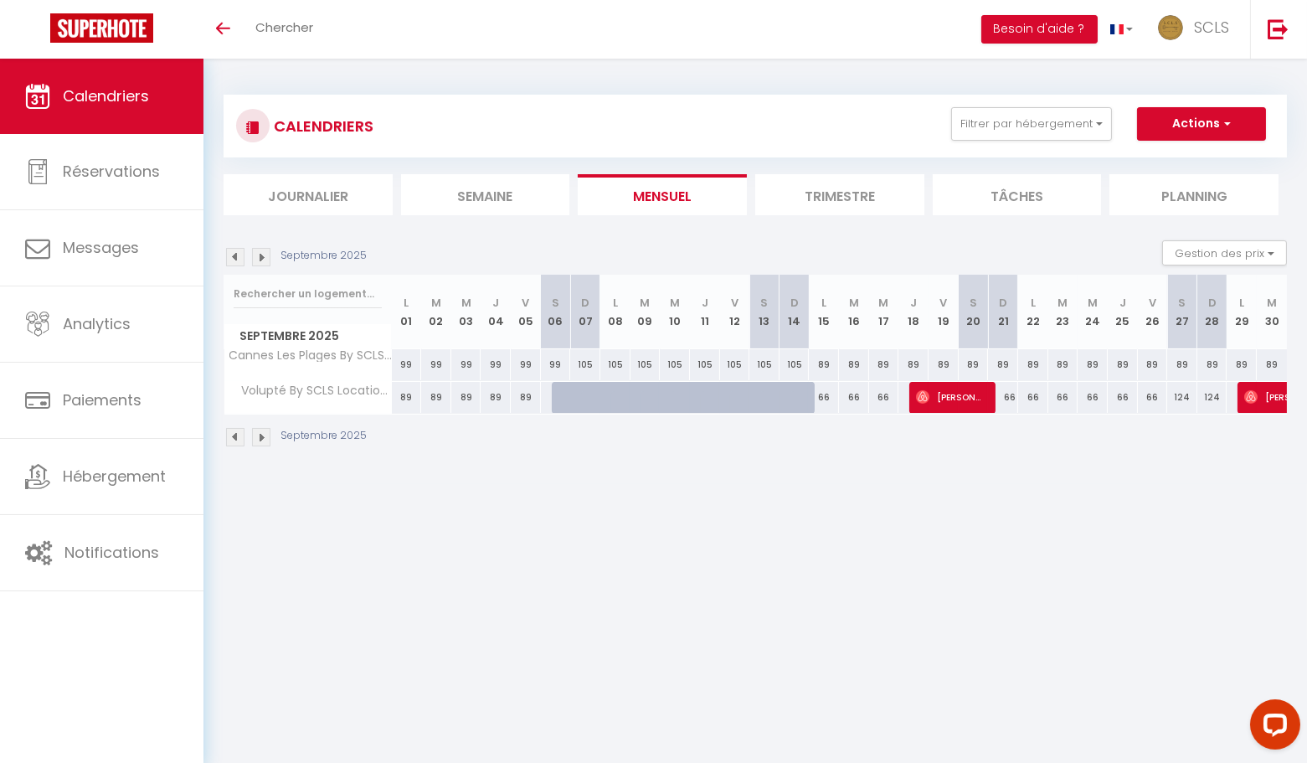
click at [234, 260] on img at bounding box center [235, 257] width 18 height 18
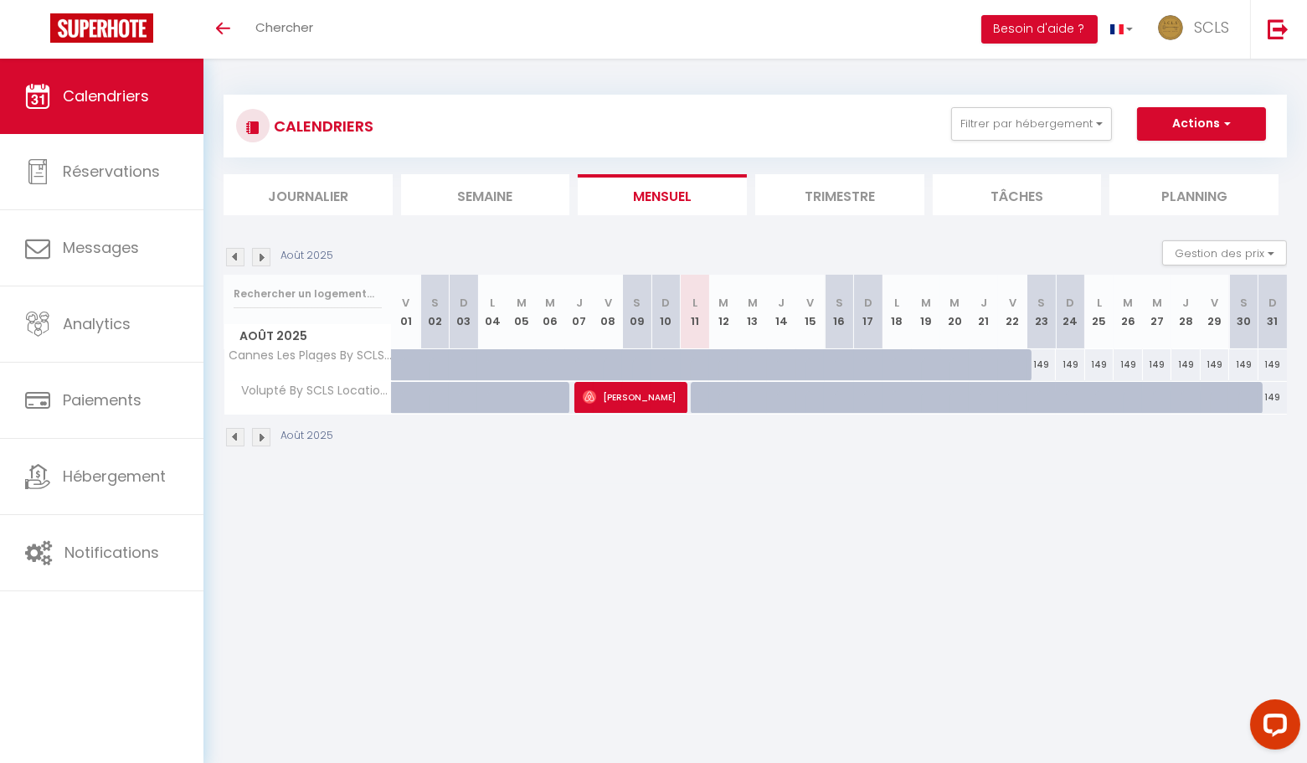
click at [235, 260] on img at bounding box center [235, 257] width 18 height 18
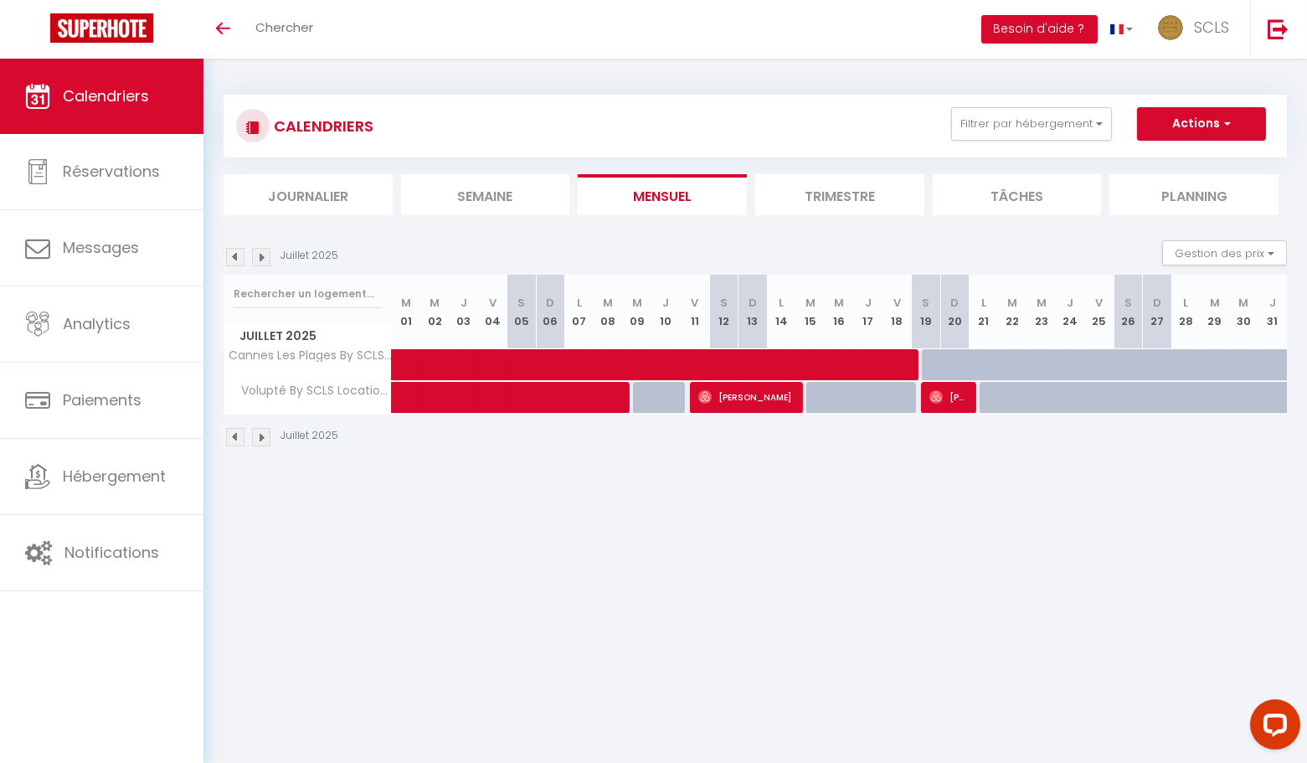
click at [253, 260] on img at bounding box center [261, 257] width 18 height 18
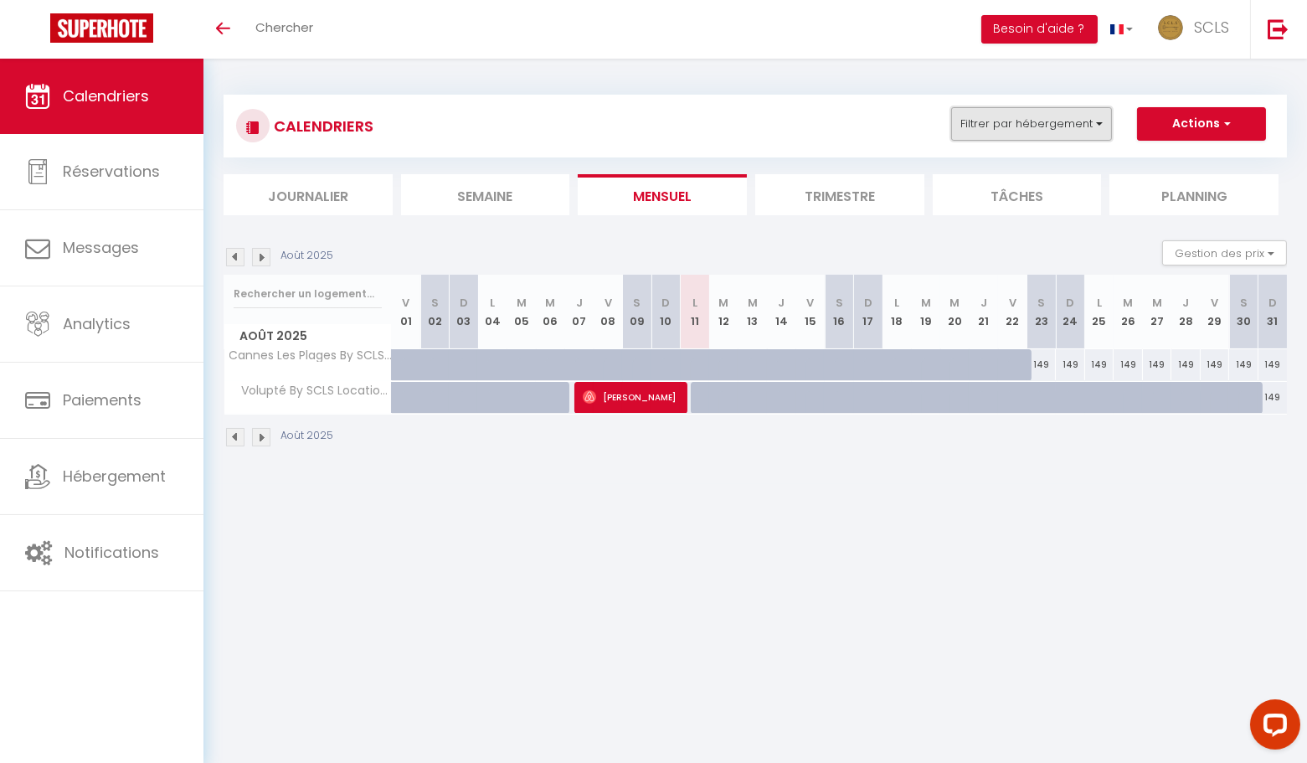
click at [1017, 116] on button "Filtrer par hébergement" at bounding box center [1031, 123] width 161 height 33
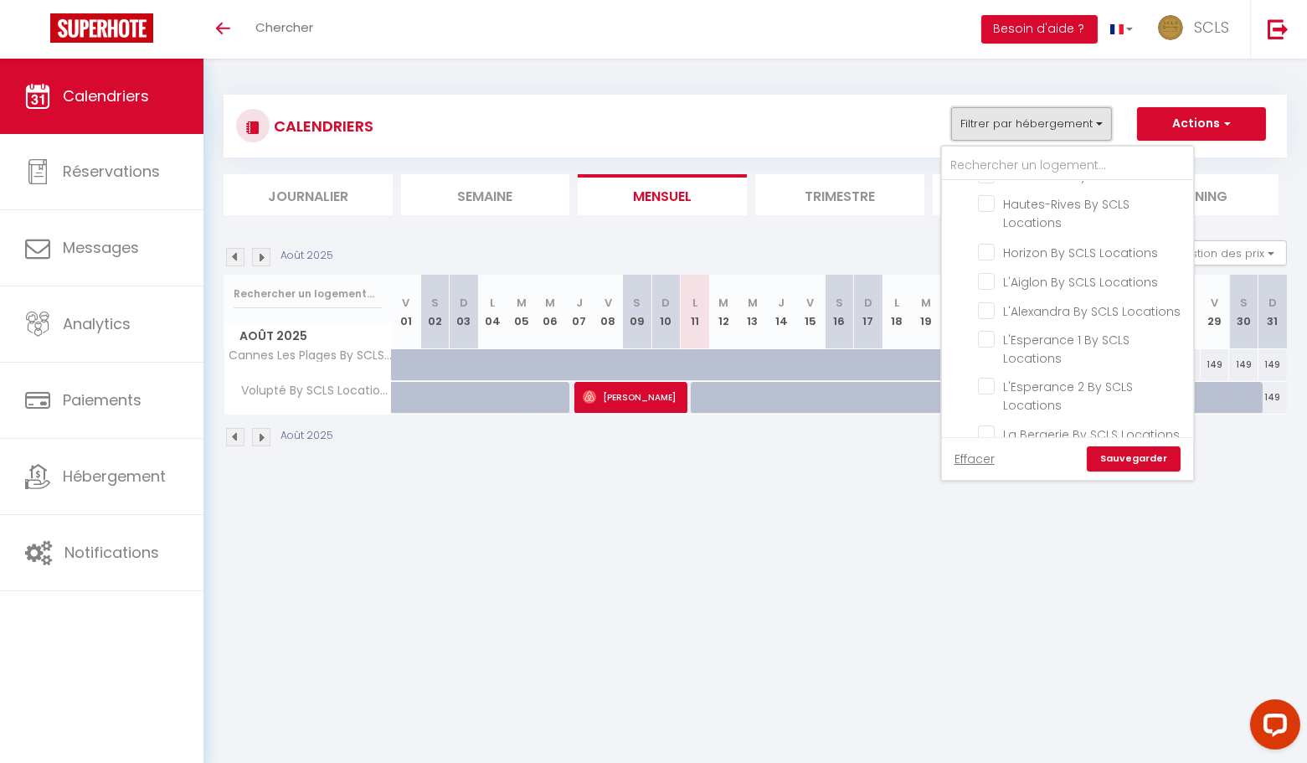
scroll to position [607, 0]
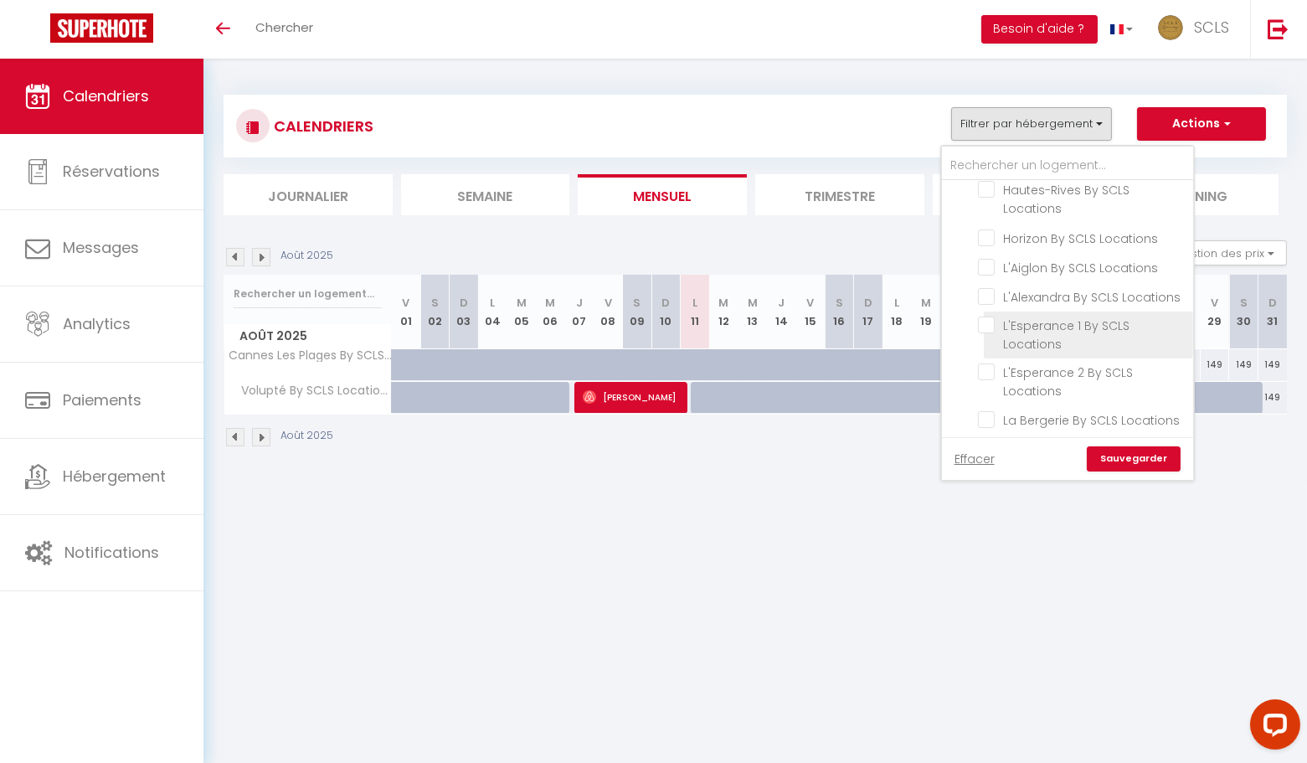
drag, startPoint x: 990, startPoint y: 272, endPoint x: 991, endPoint y: 288, distance: 15.9
click at [990, 317] on input "L'Esperance 1 By SCLS Locations" at bounding box center [1082, 325] width 209 height 17
checkbox input "true"
checkbox input "false"
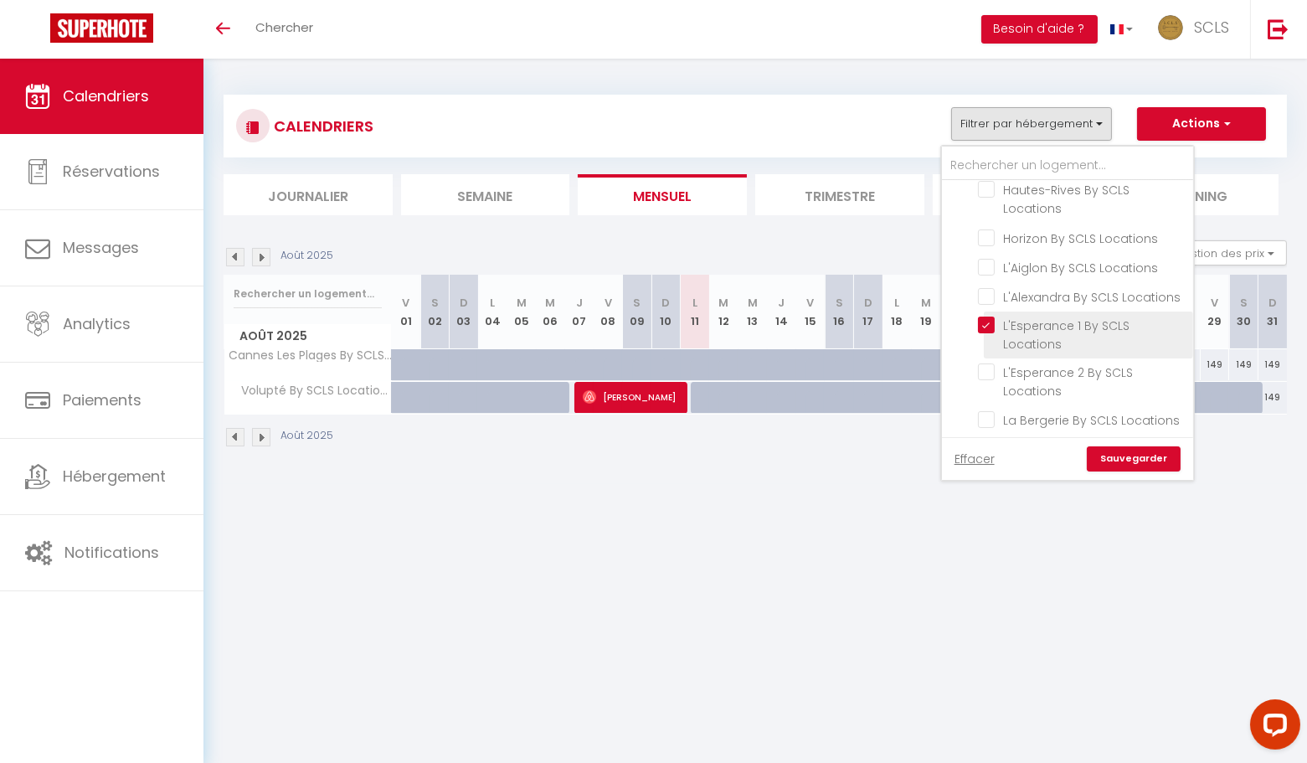
checkbox input "false"
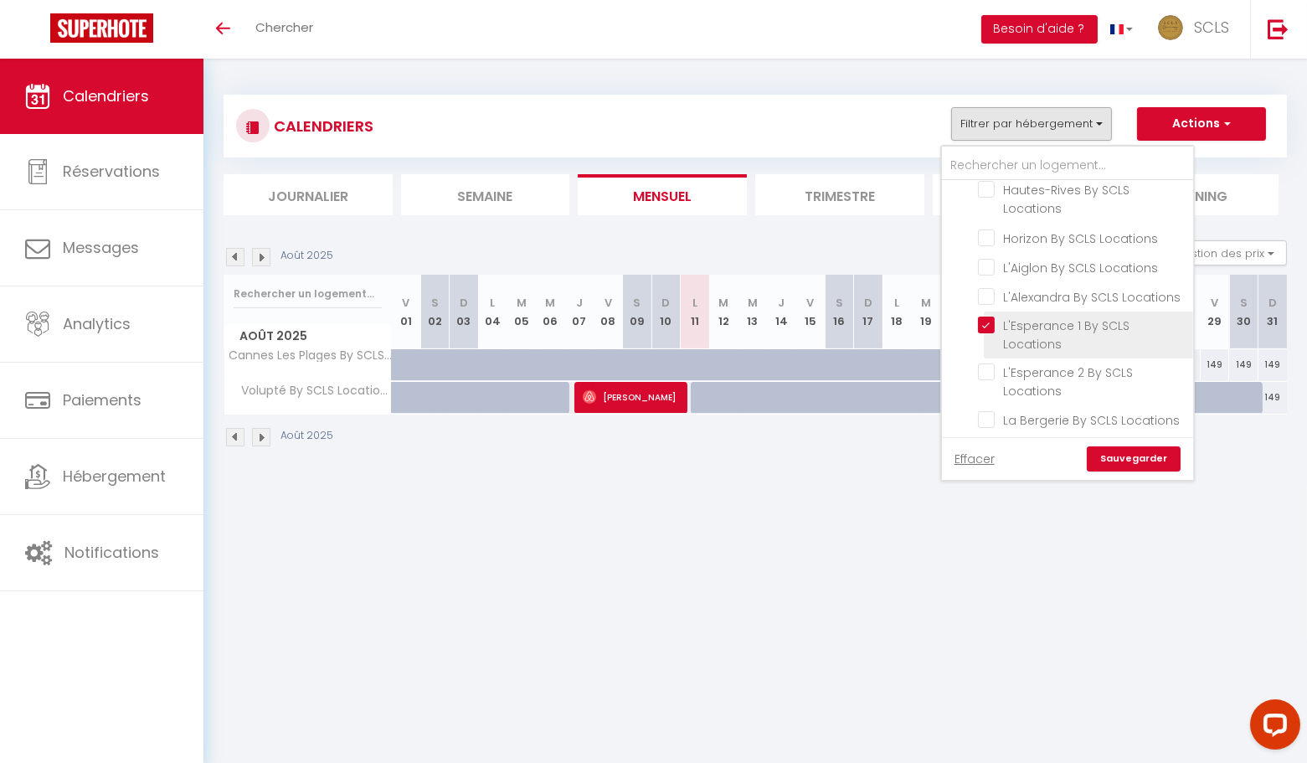
checkbox input "false"
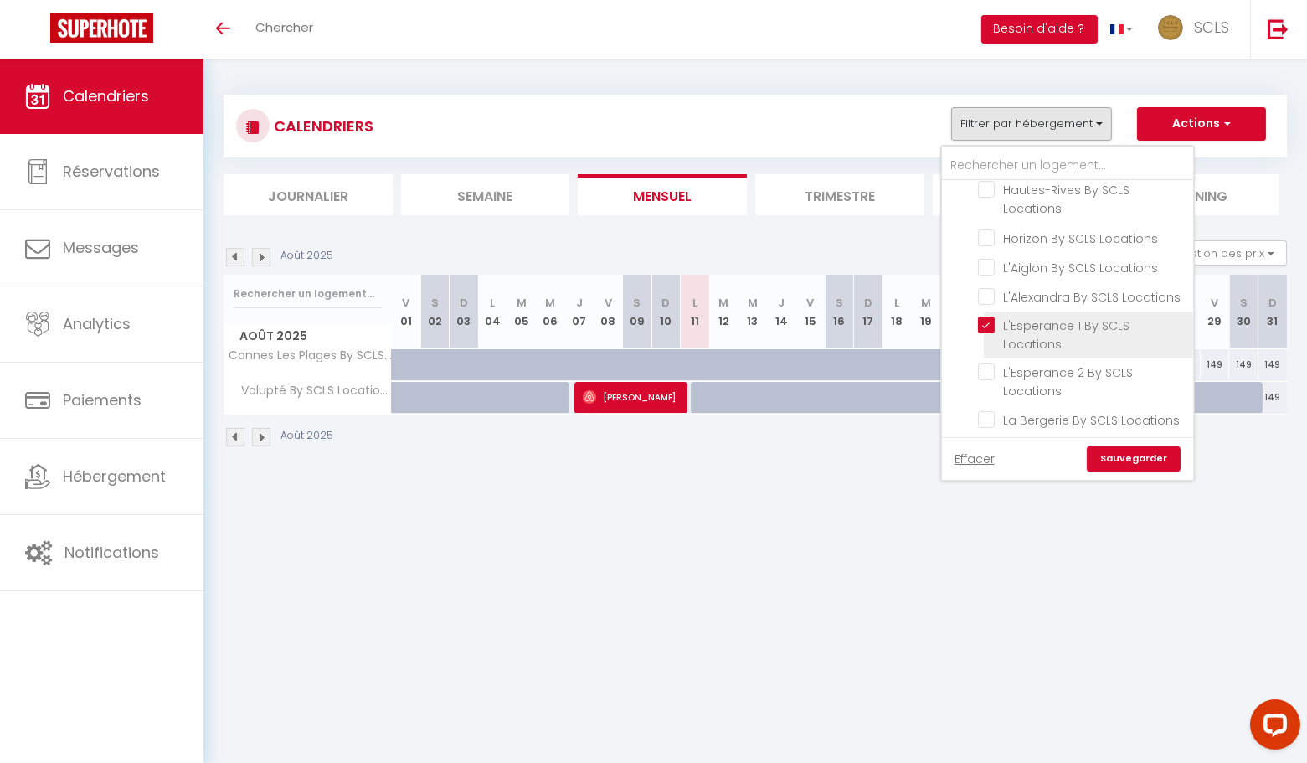
checkbox input "false"
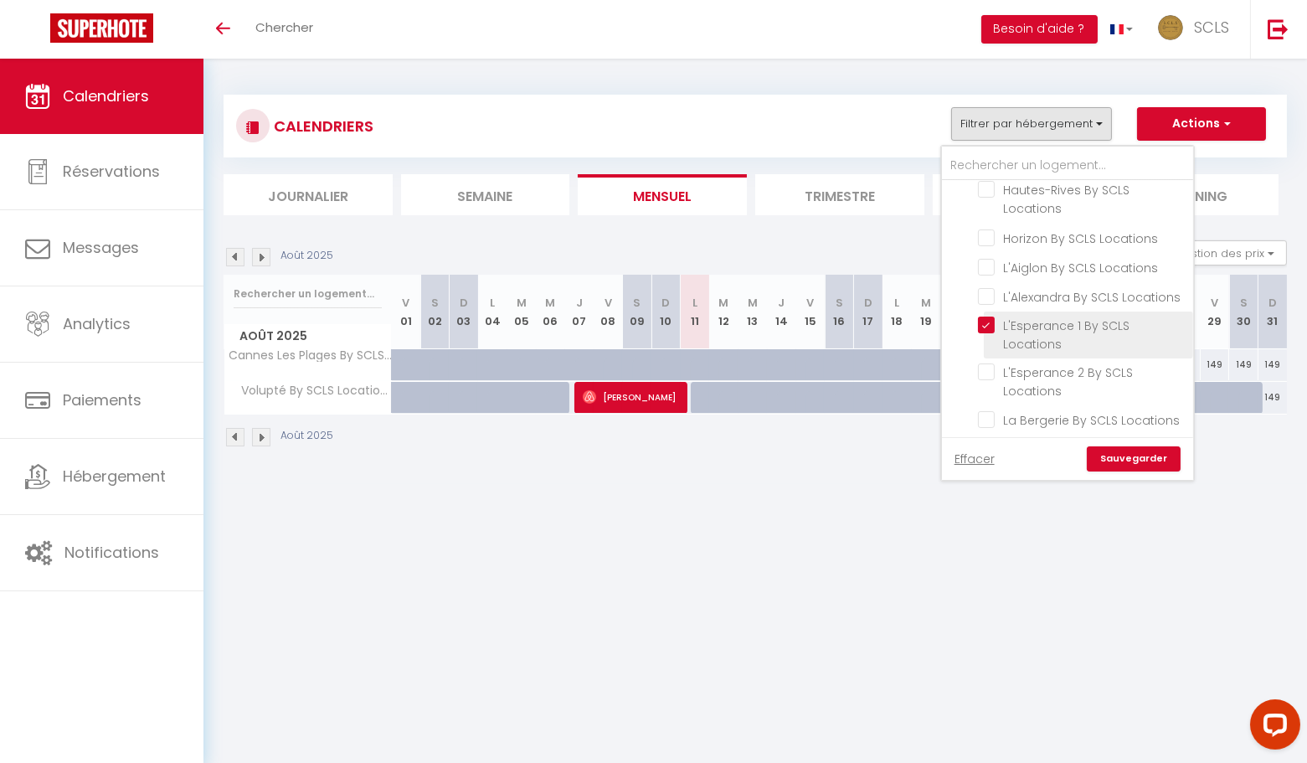
checkbox input "false"
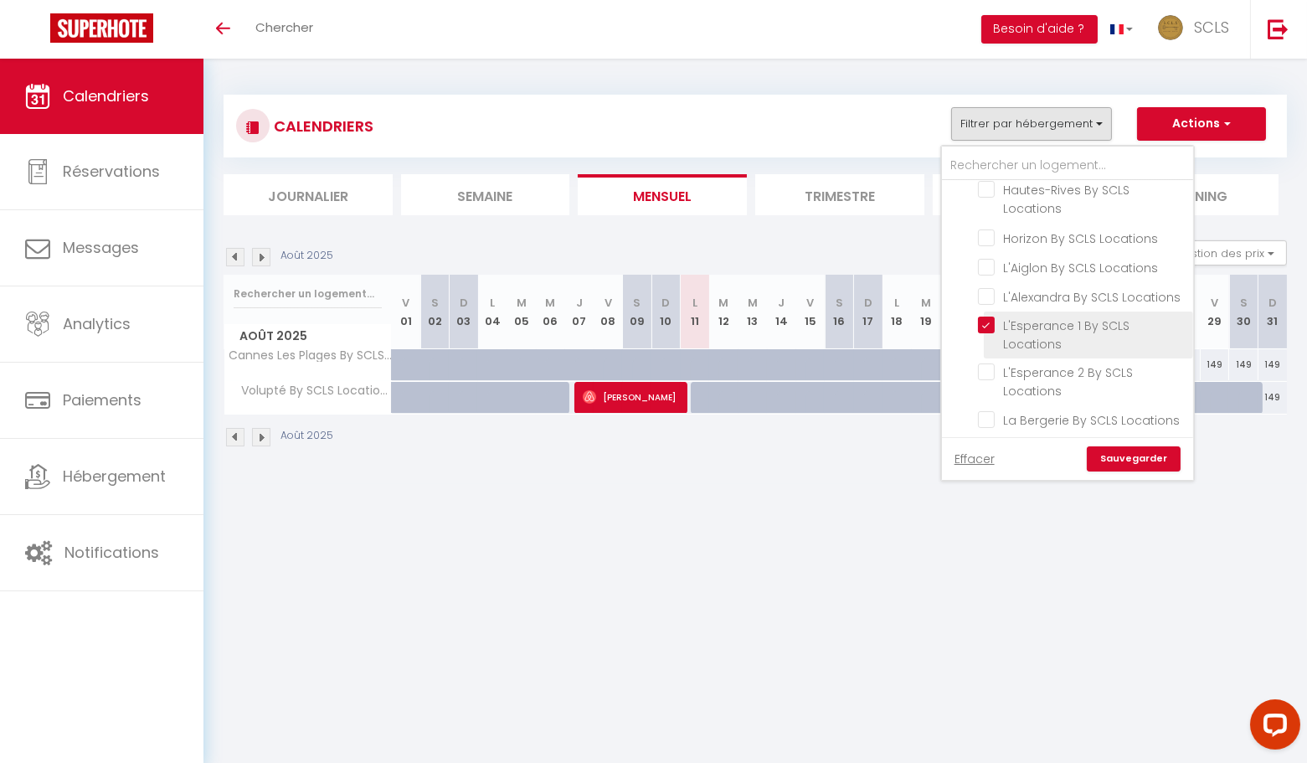
checkbox input "false"
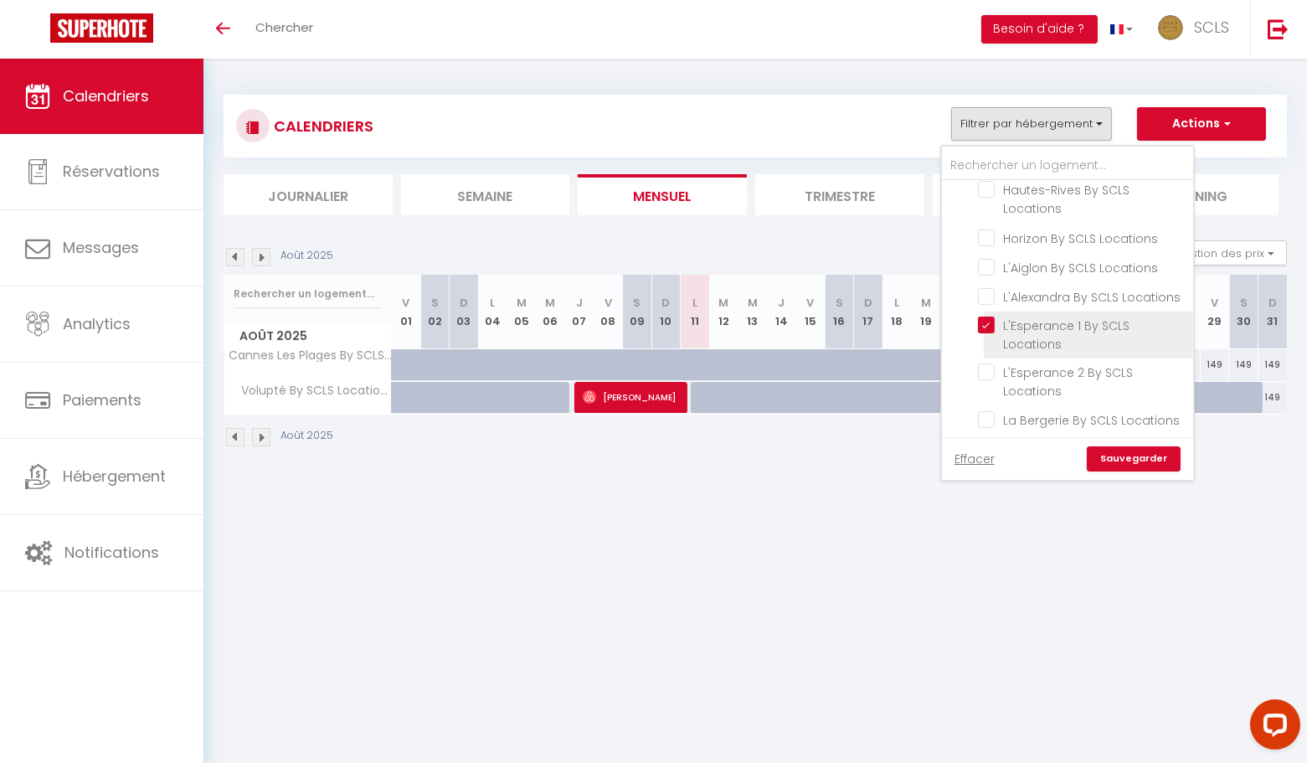
checkbox input "false"
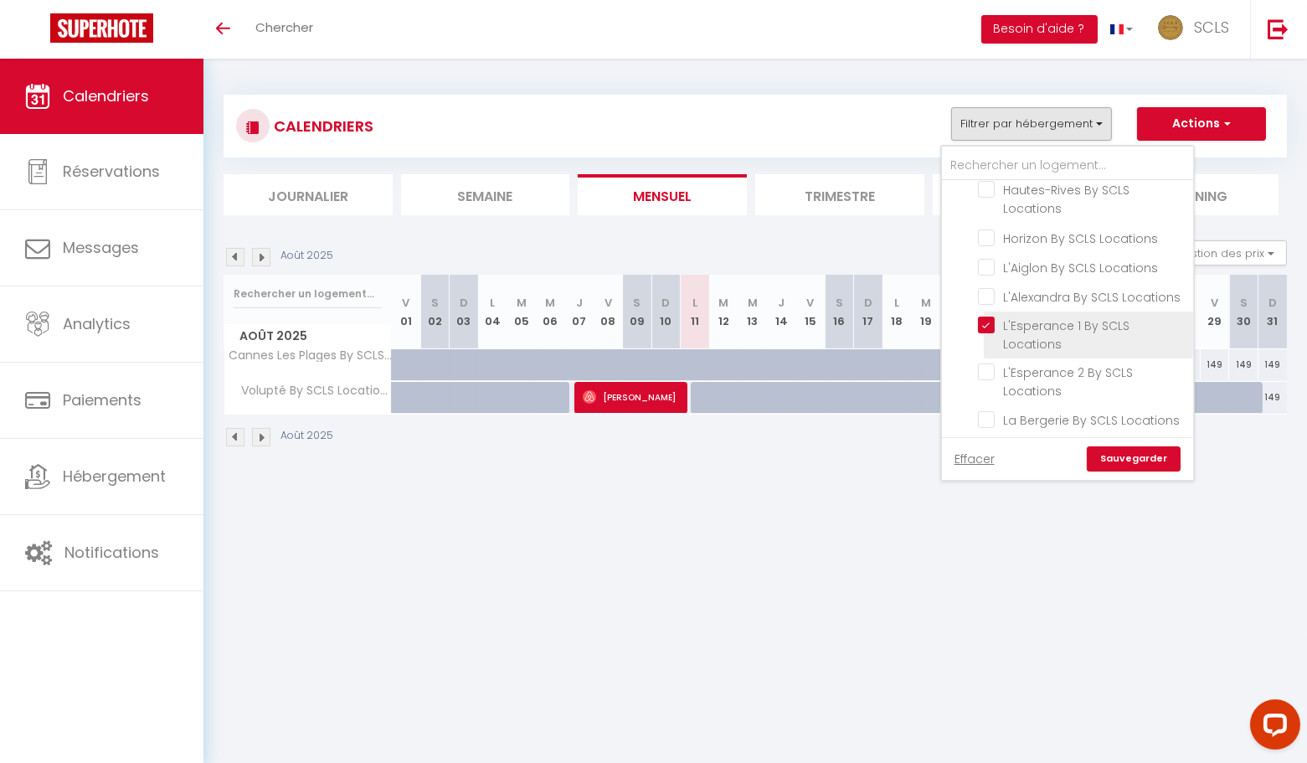
checkbox input "false"
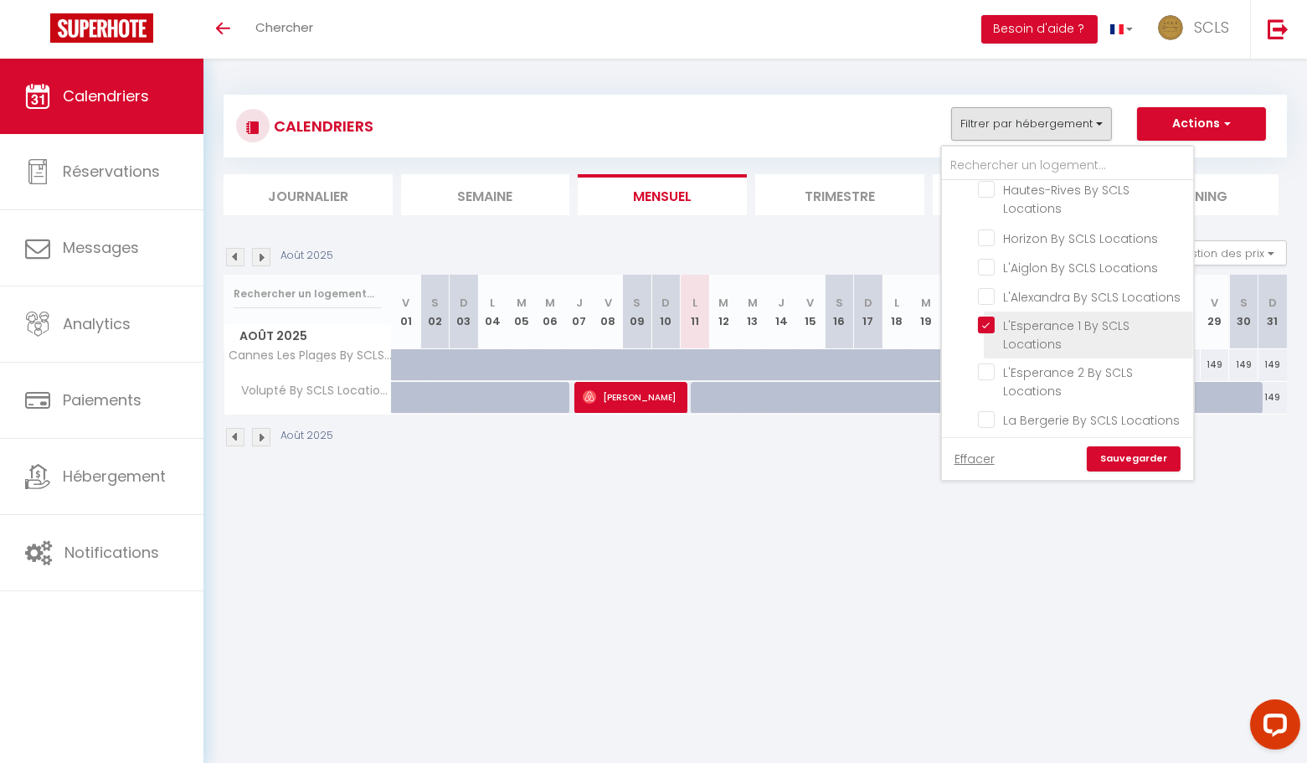
checkbox input "false"
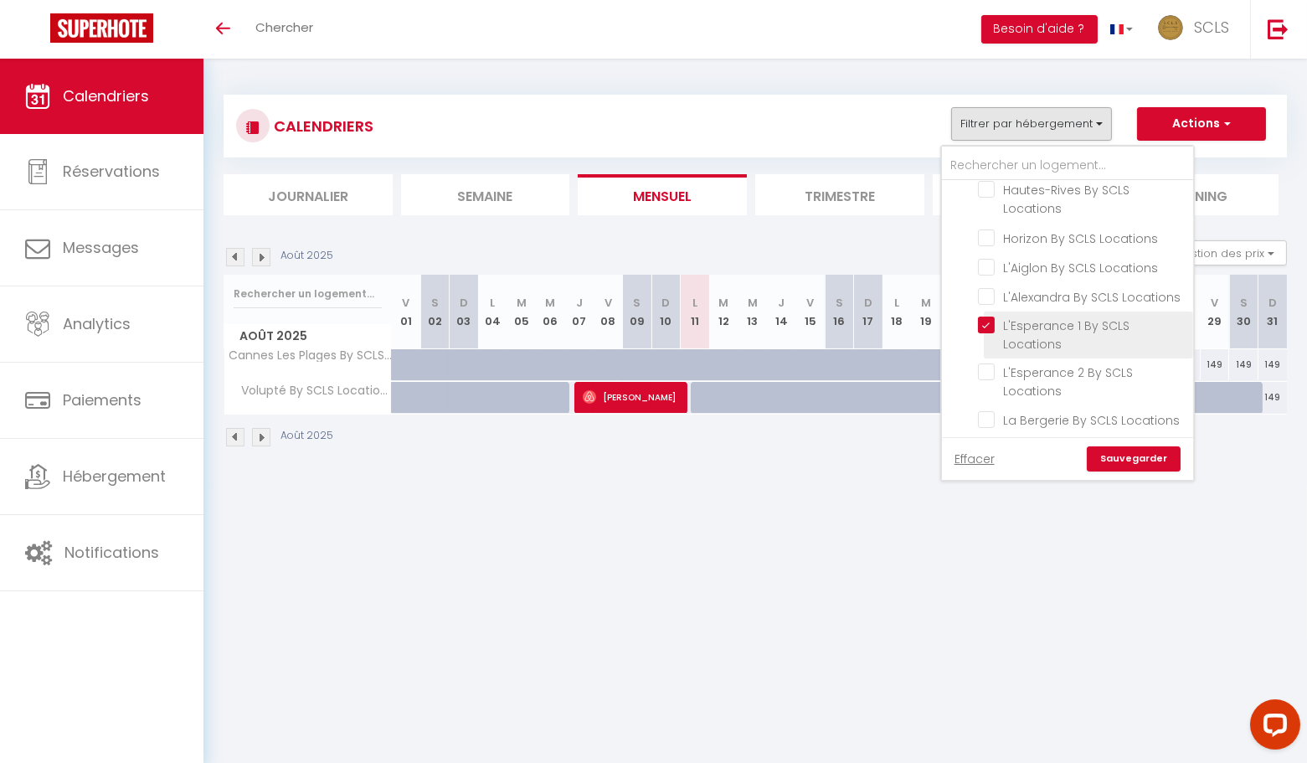
checkbox input "false"
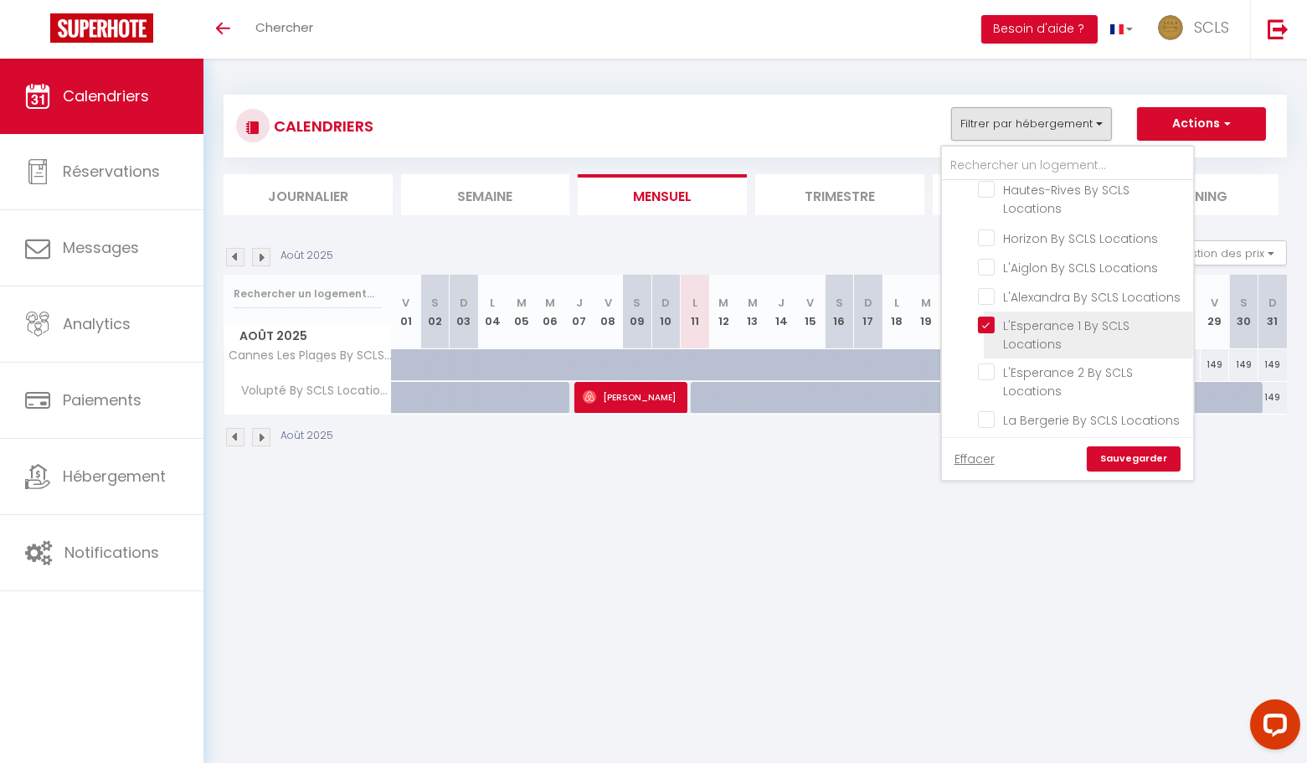
checkbox input "false"
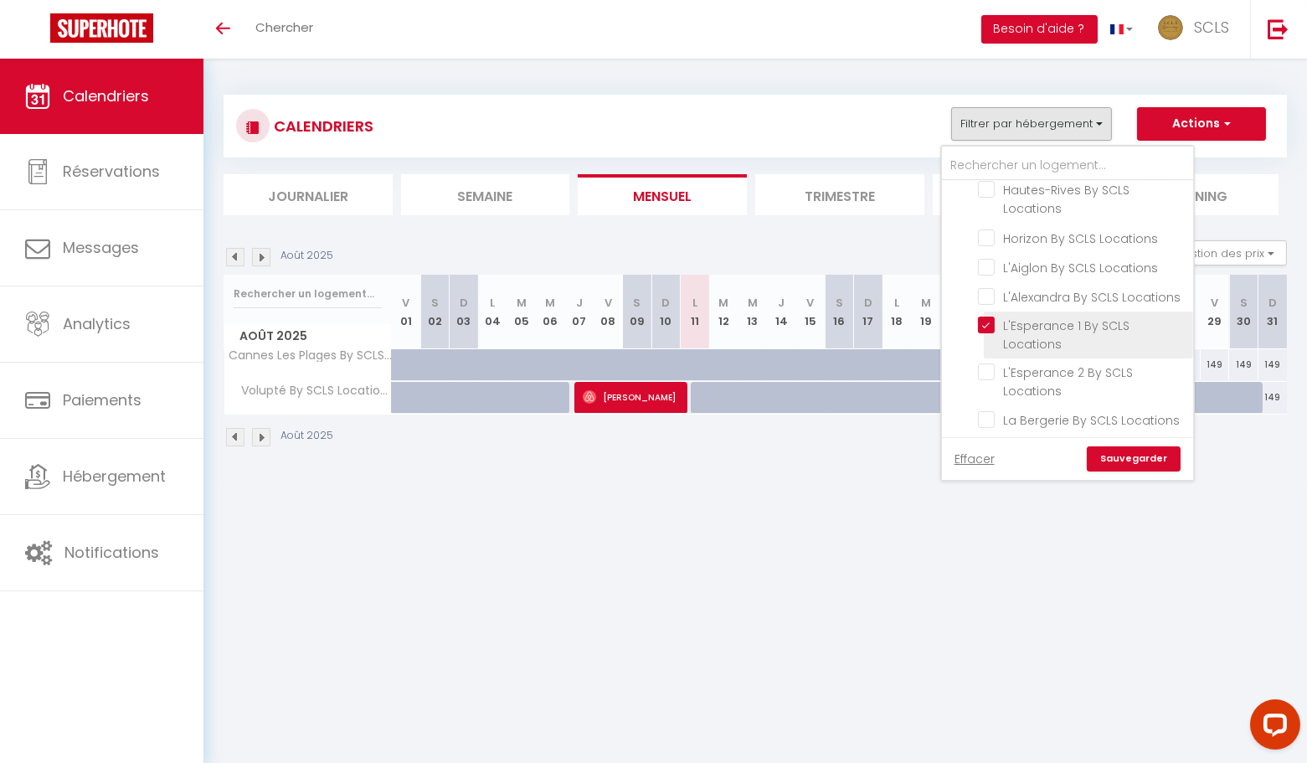
checkbox input "false"
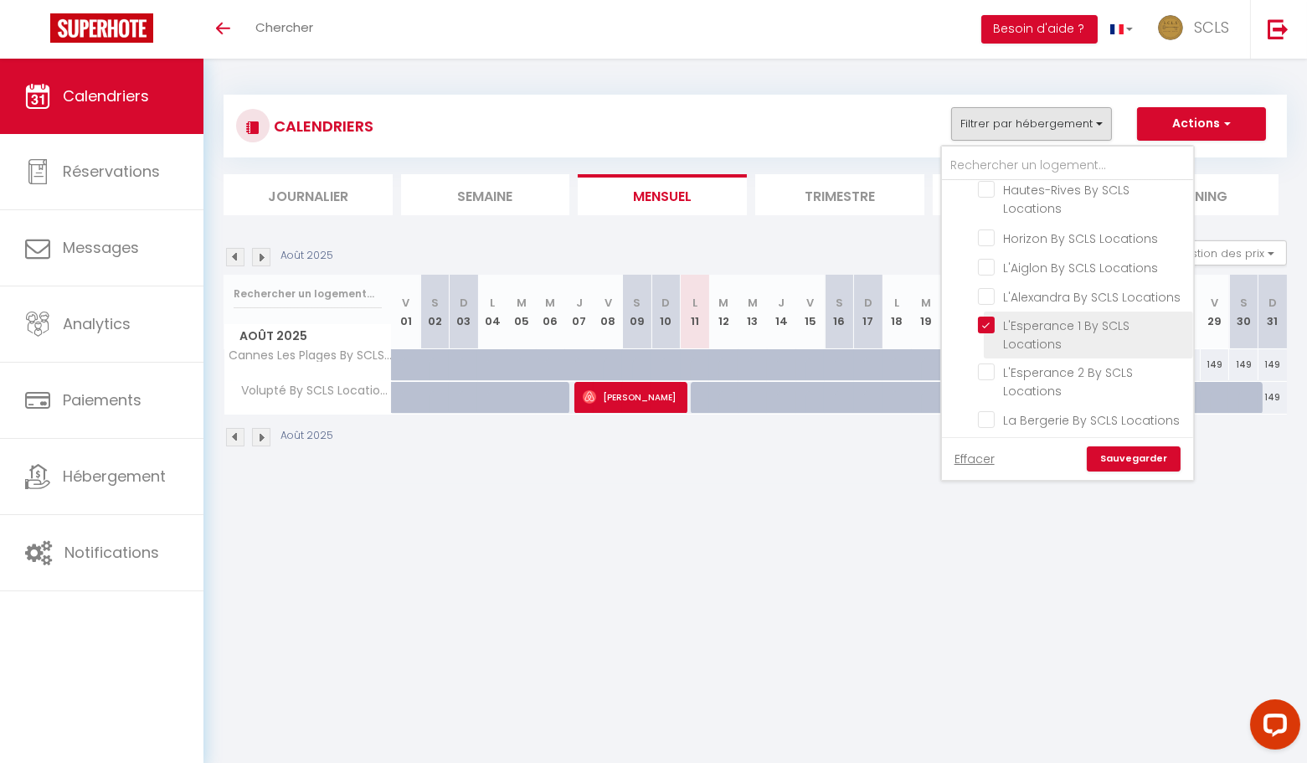
checkbox input "false"
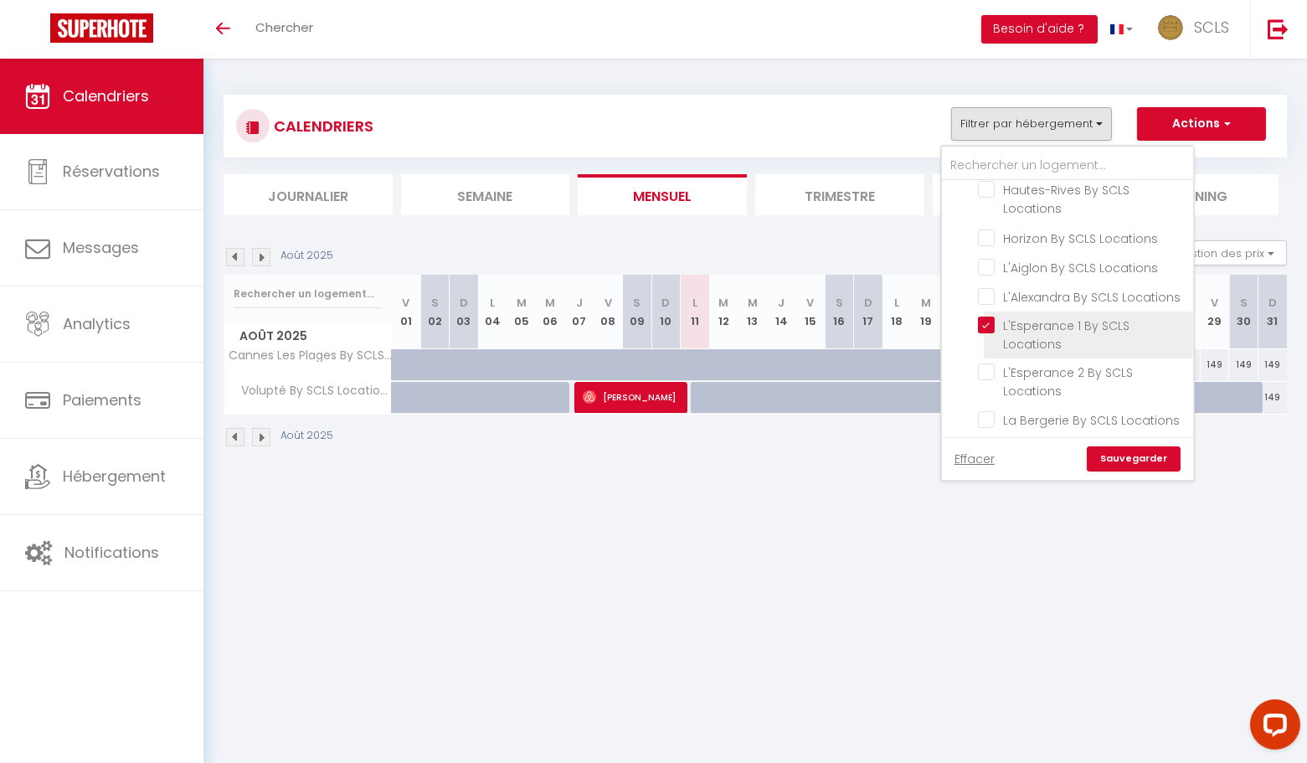
checkbox input "false"
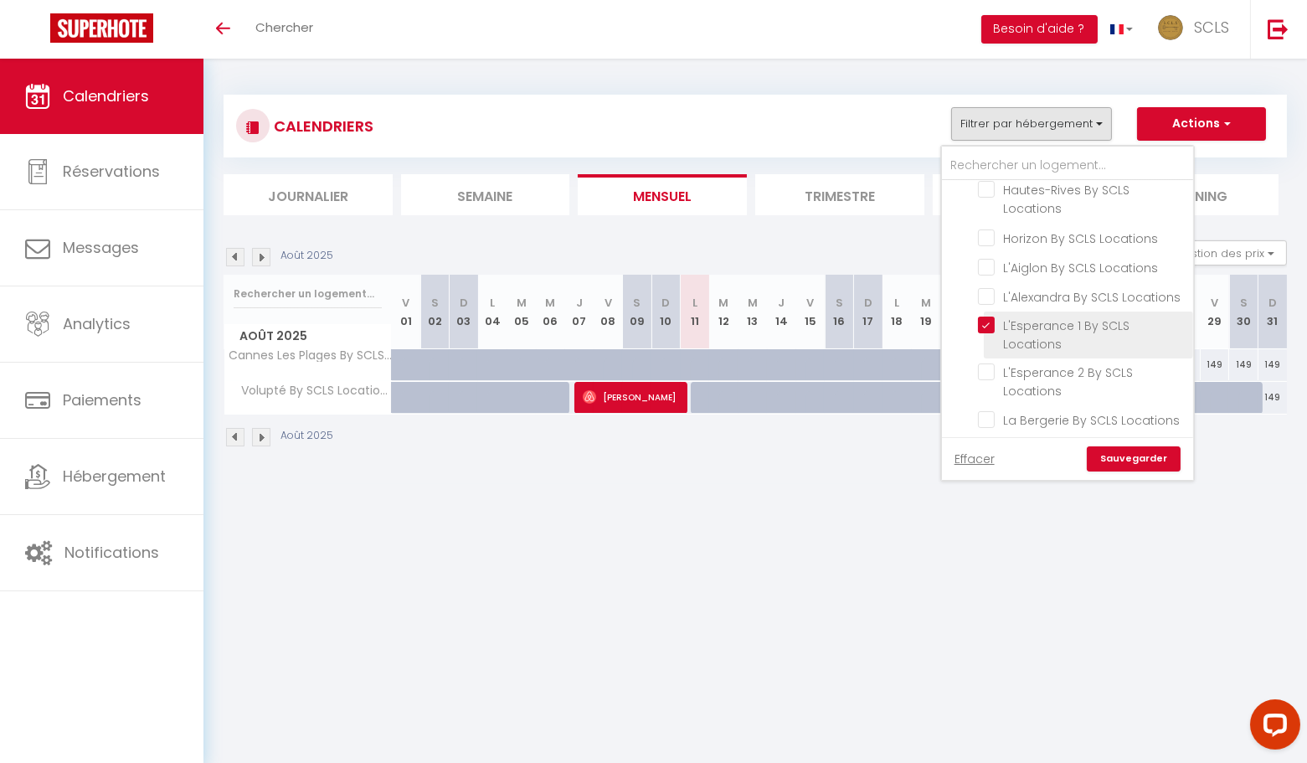
checkbox input "false"
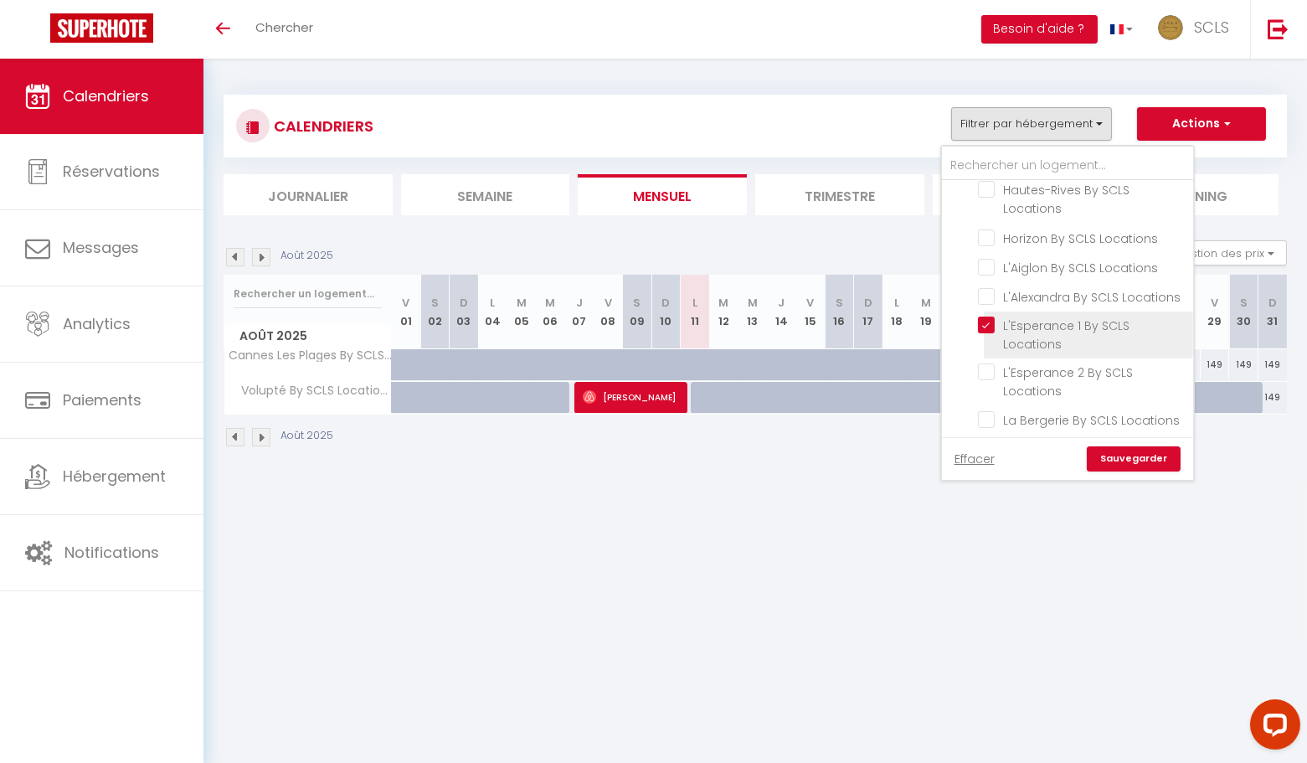
checkbox input "false"
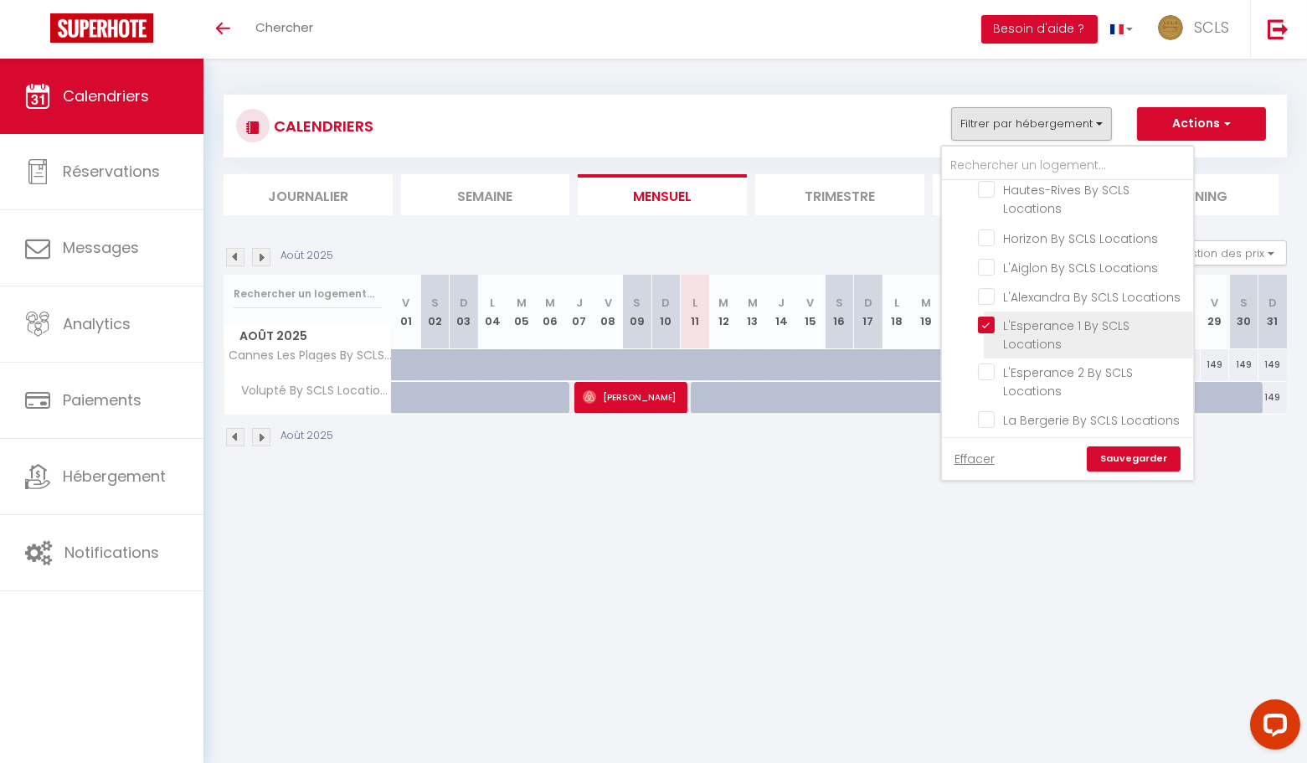
checkbox input "false"
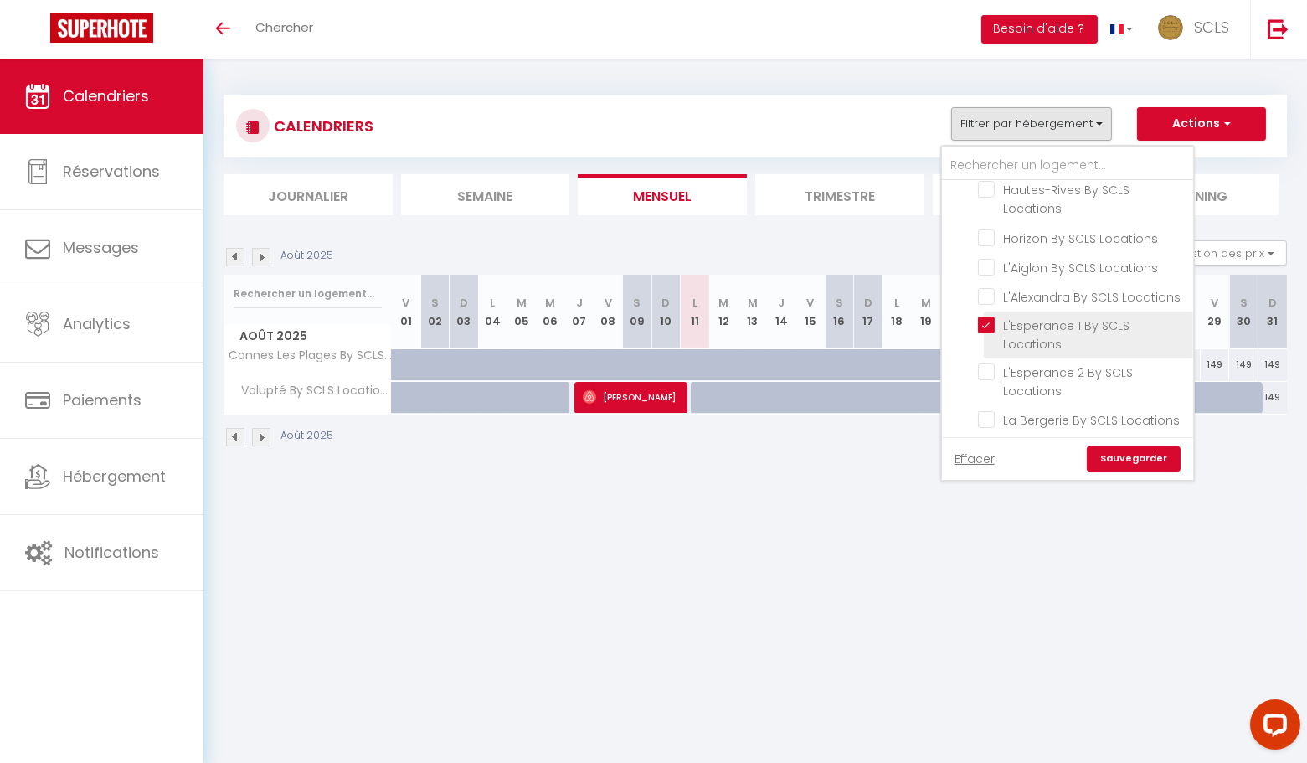
checkbox input "false"
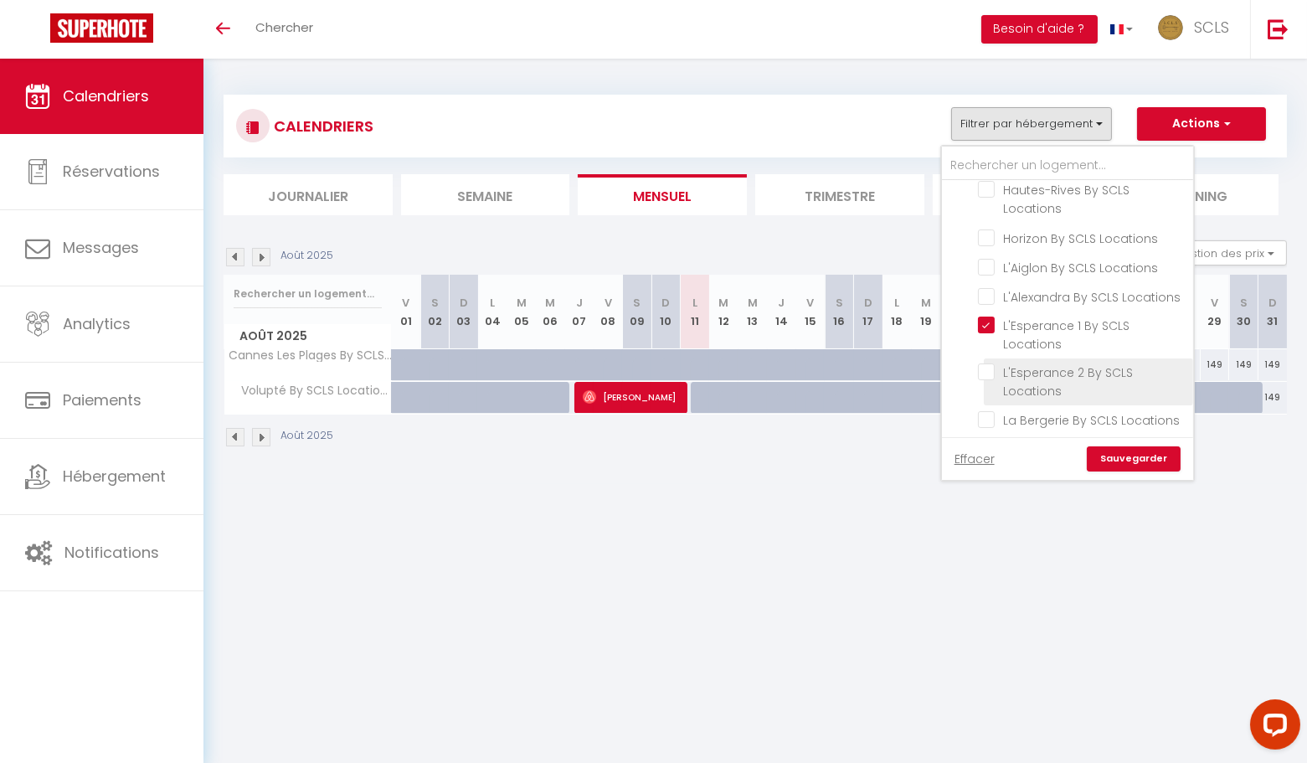
click at [989, 363] on input "L'Esperance 2 By SCLS Locations" at bounding box center [1082, 371] width 209 height 17
checkbox input "true"
checkbox input "false"
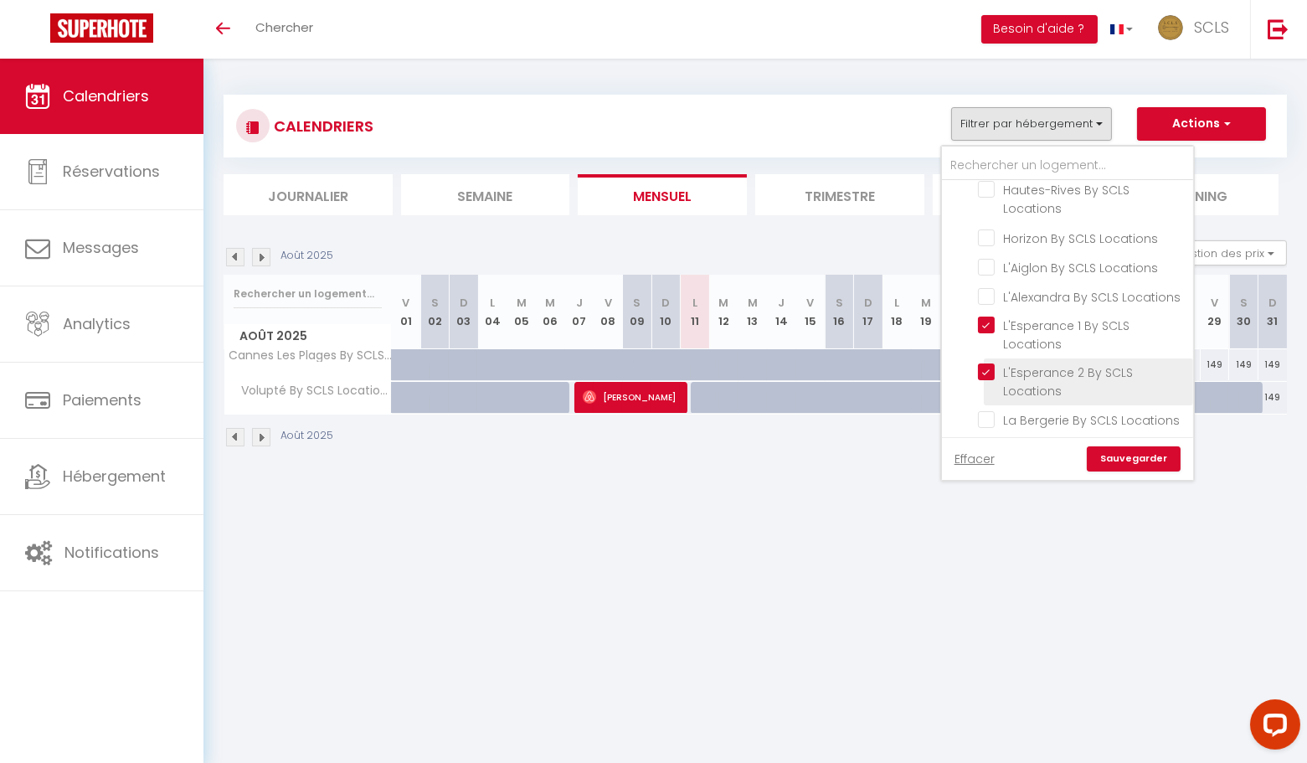
checkbox input "false"
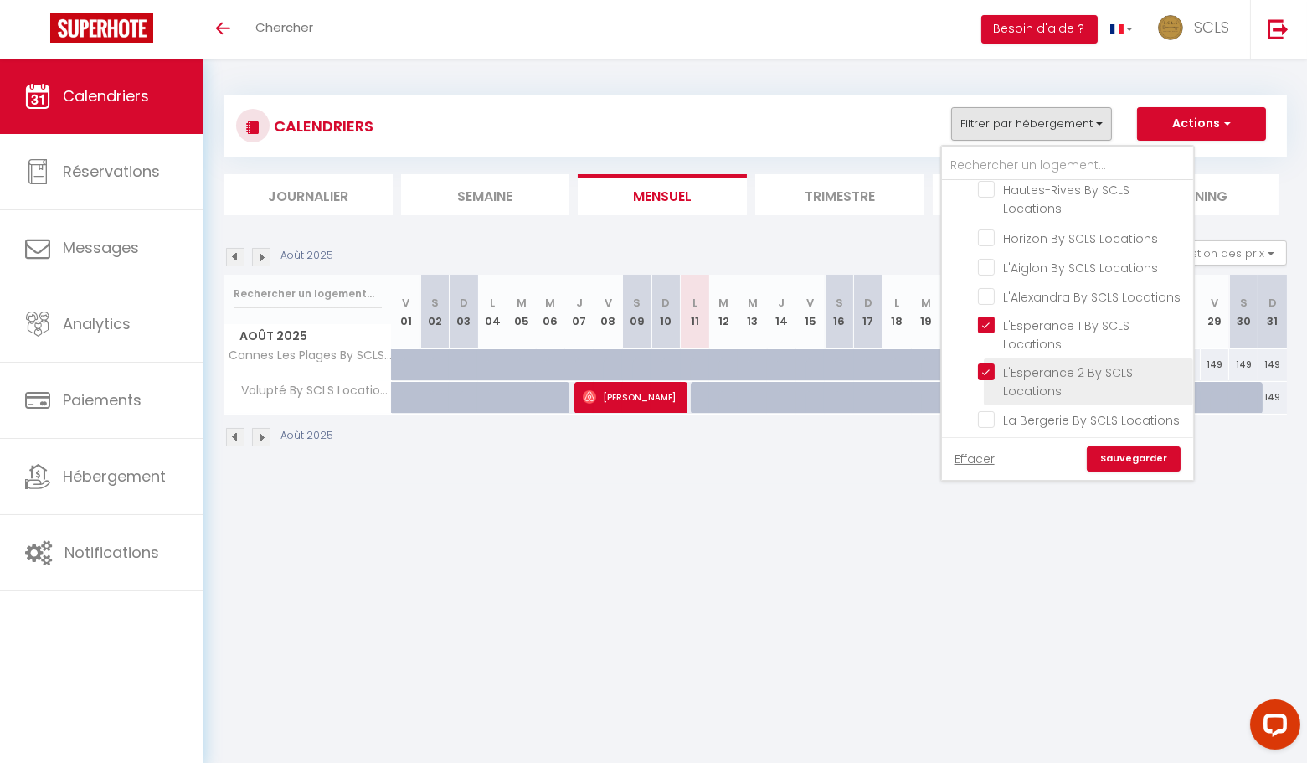
checkbox input "false"
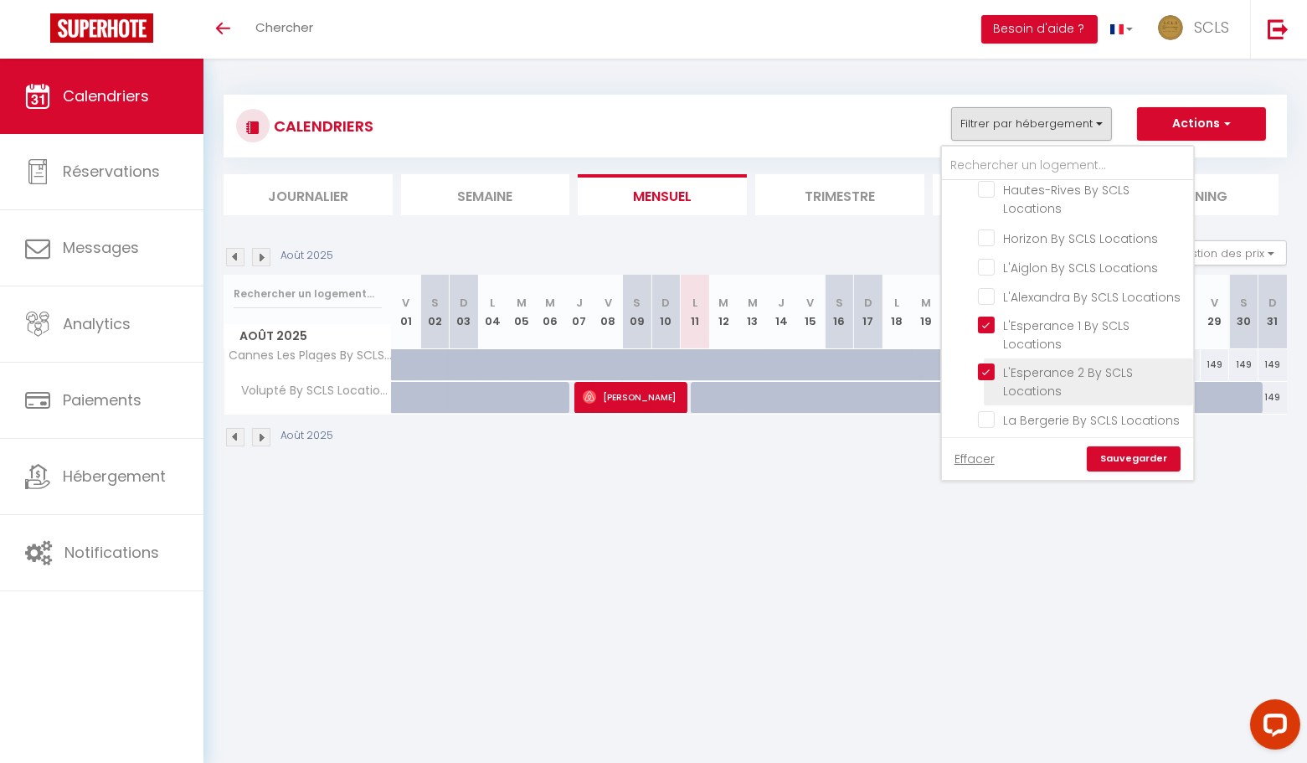
checkbox input "false"
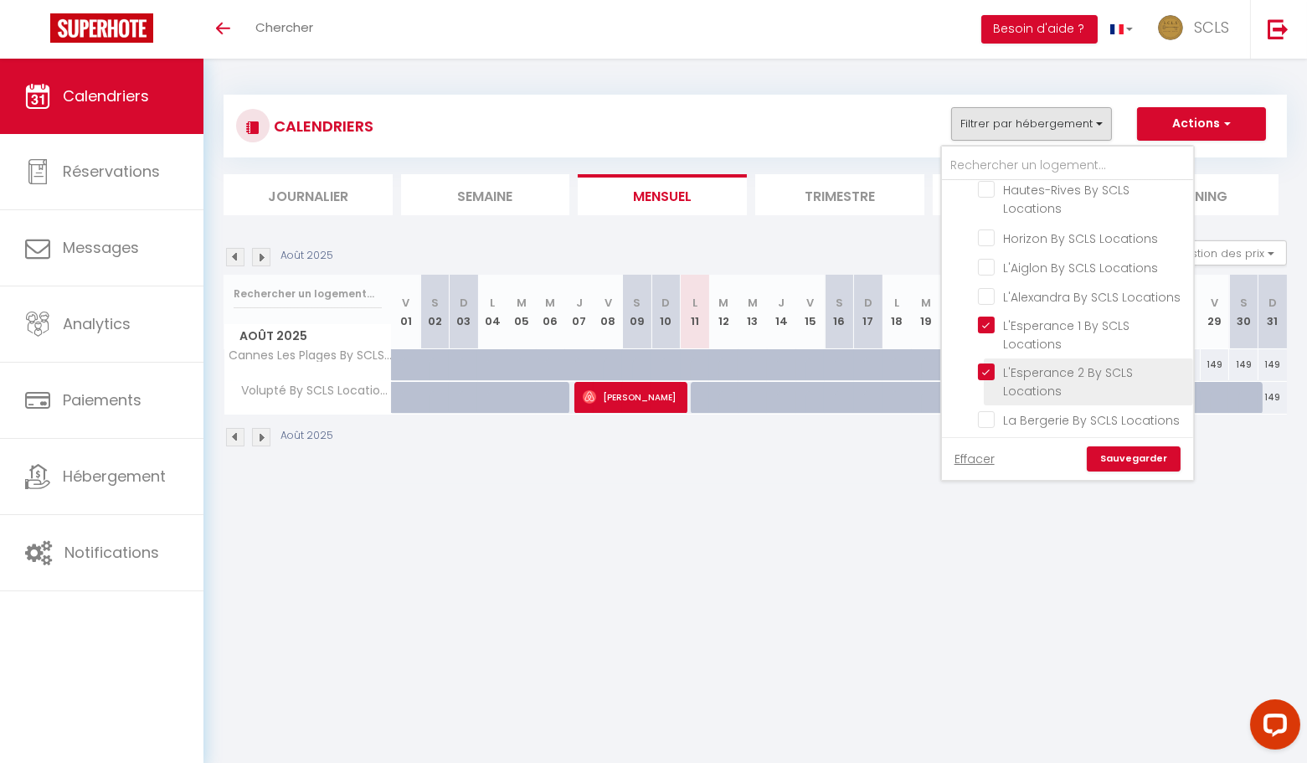
checkbox input "false"
click at [1117, 456] on link "Sauvegarder" at bounding box center [1134, 458] width 94 height 25
